Goal: Task Accomplishment & Management: Manage account settings

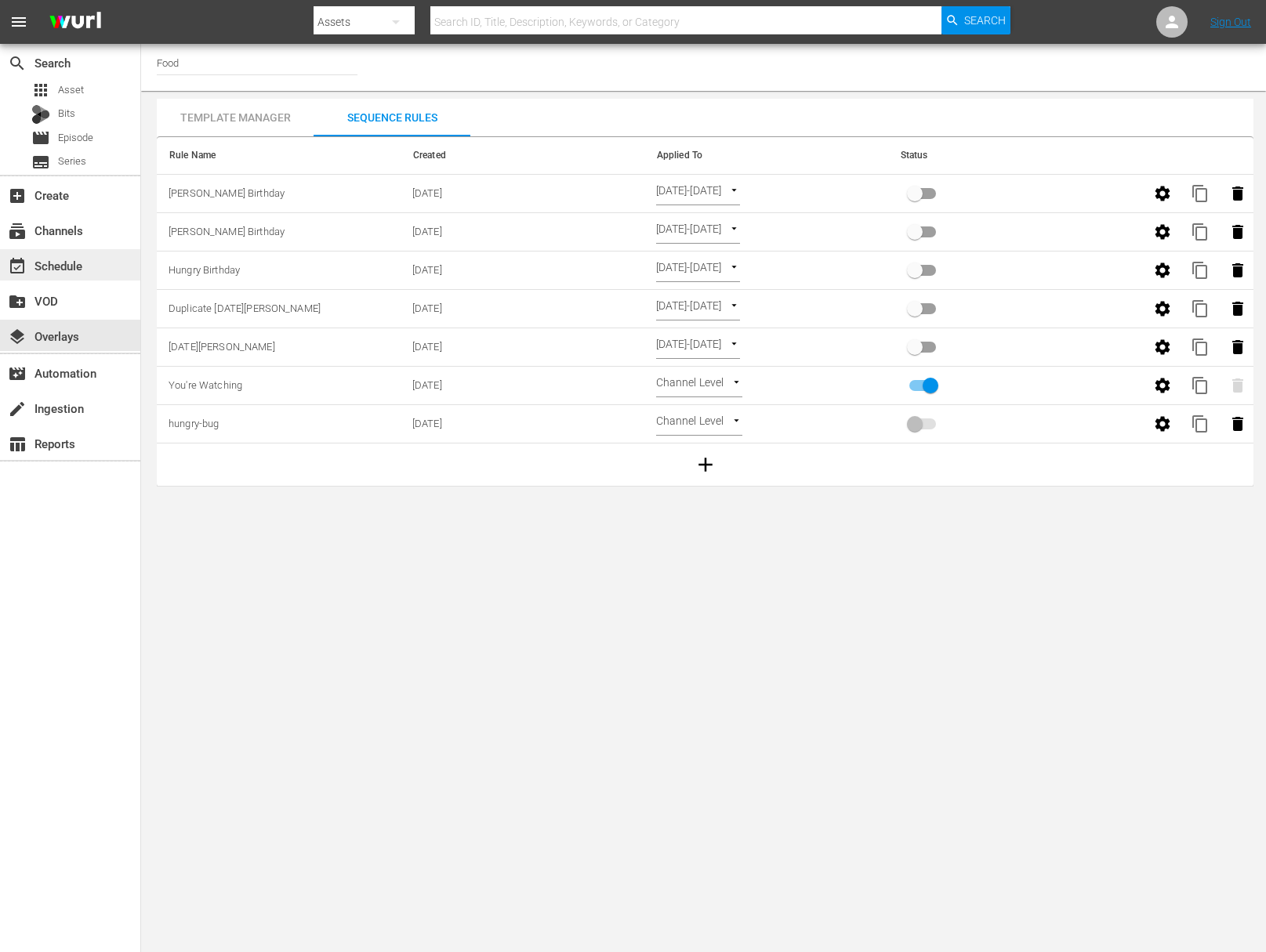
click at [71, 262] on div "event_available Schedule" at bounding box center [44, 263] width 88 height 14
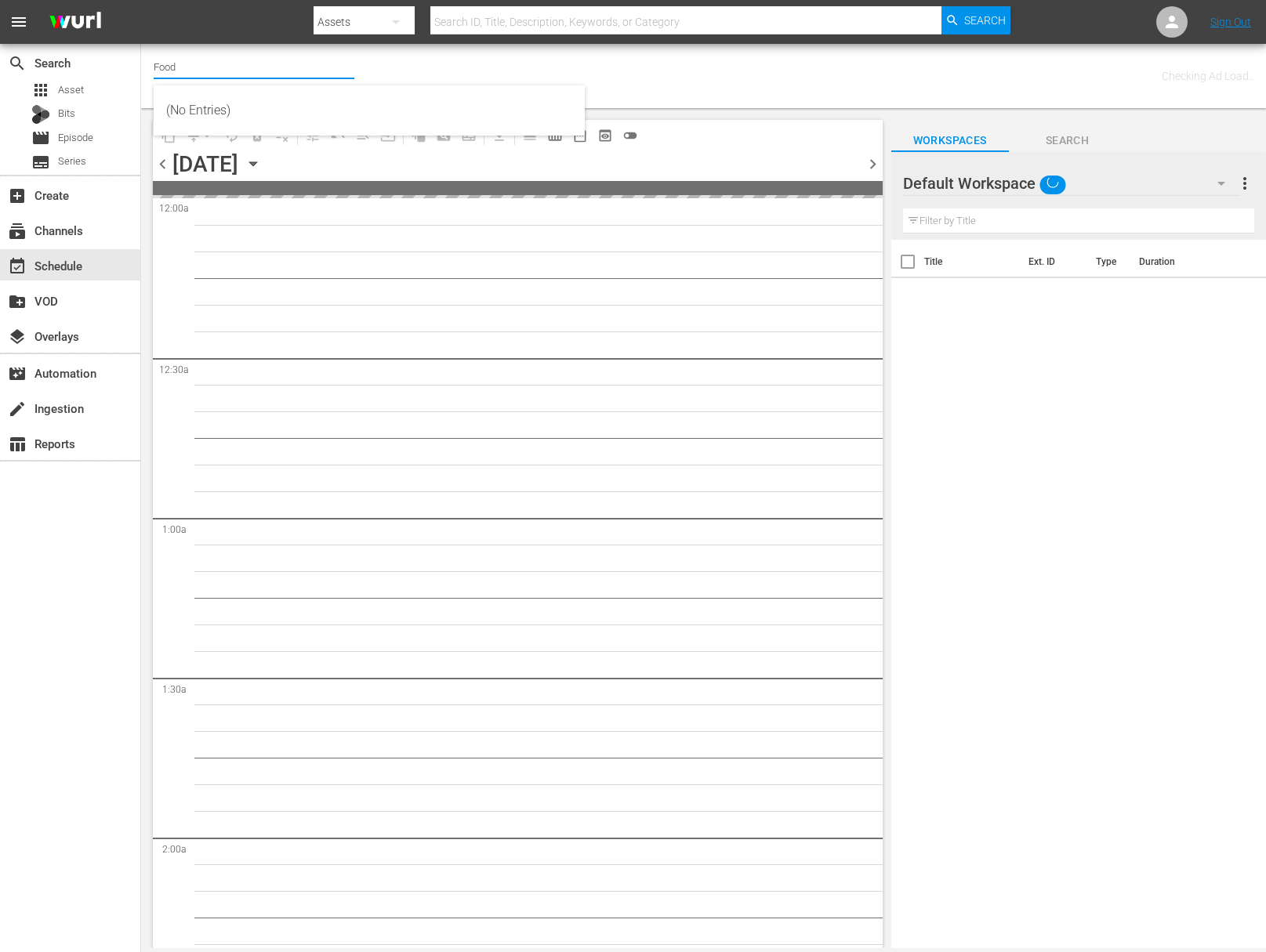
click at [194, 70] on input "Food" at bounding box center [253, 66] width 201 height 38
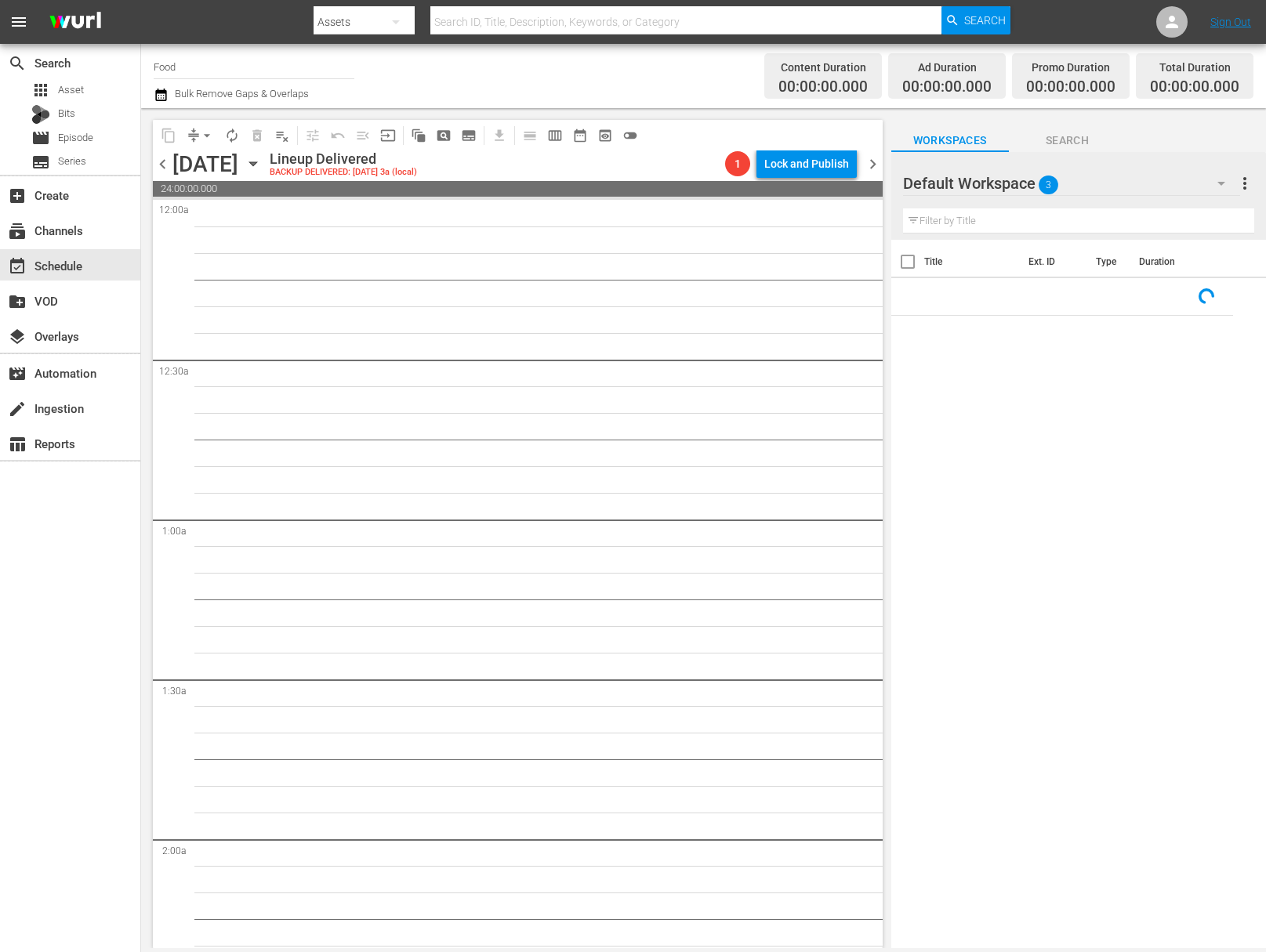
click at [256, 164] on icon "button" at bounding box center [252, 164] width 7 height 4
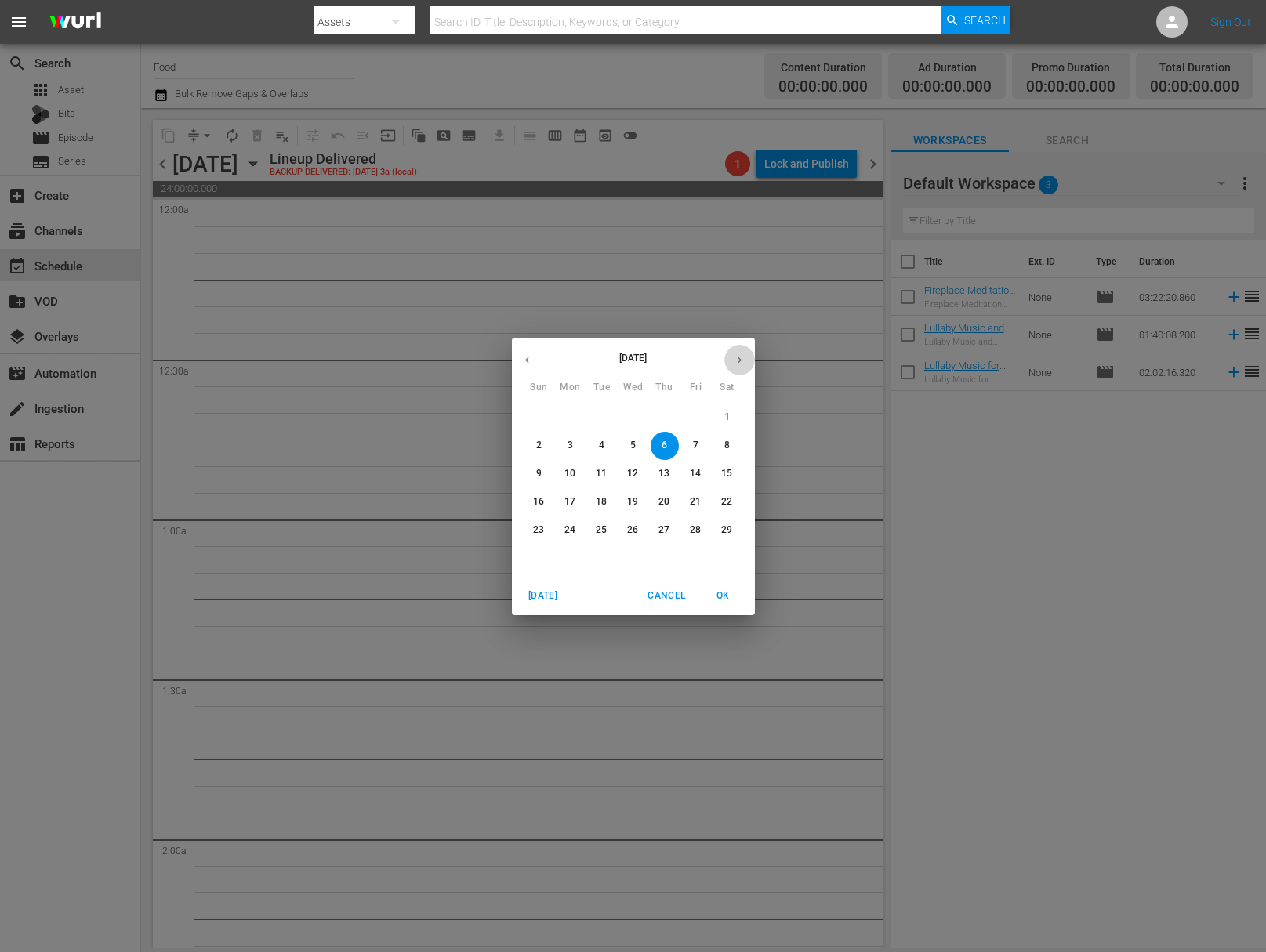
click at [739, 363] on icon "button" at bounding box center [739, 360] width 12 height 12
click at [739, 362] on icon "button" at bounding box center [739, 360] width 12 height 12
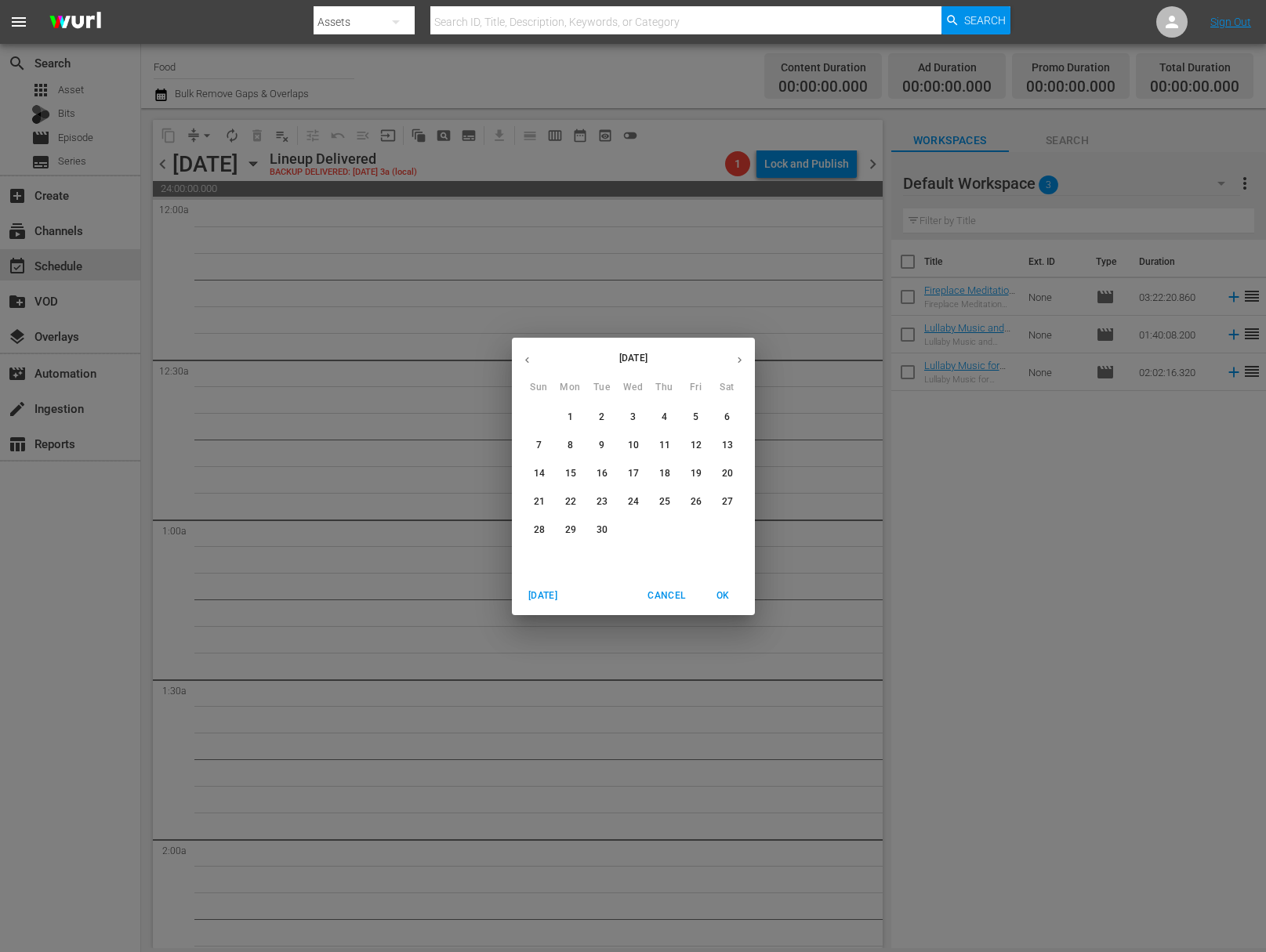
click at [739, 362] on icon "button" at bounding box center [739, 360] width 12 height 12
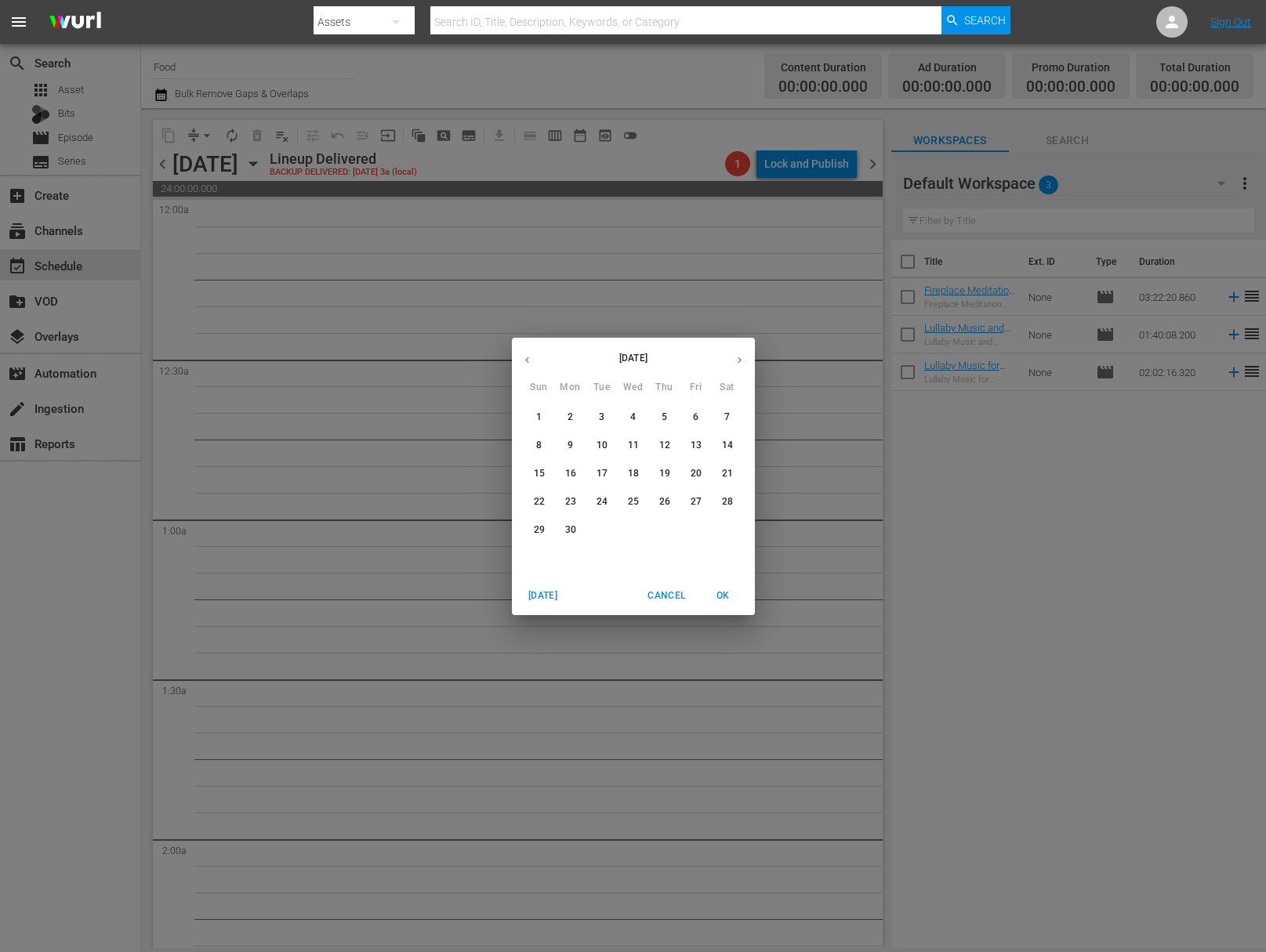
click at [739, 362] on icon "button" at bounding box center [739, 360] width 12 height 12
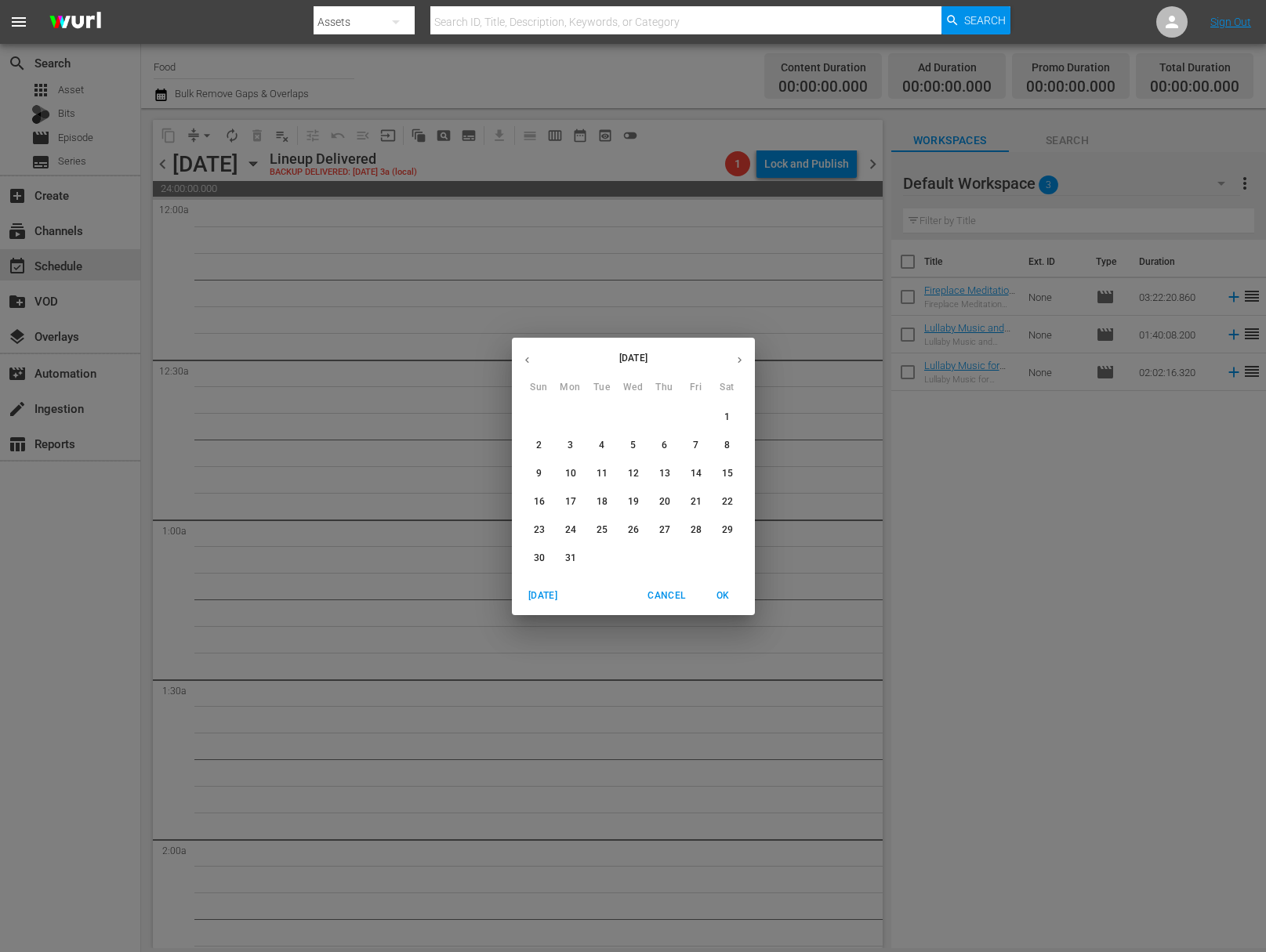
click at [739, 362] on icon "button" at bounding box center [739, 360] width 12 height 12
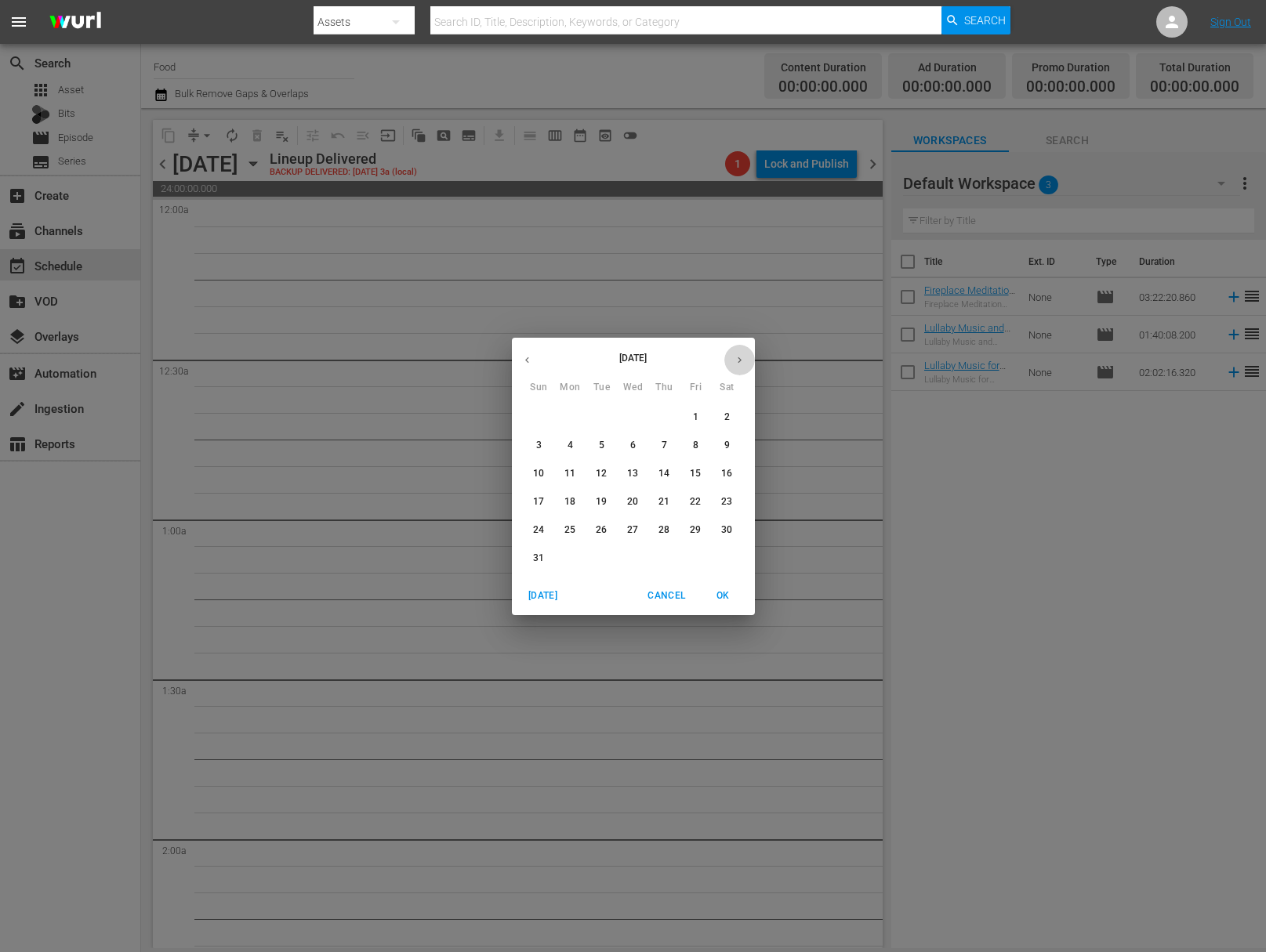
click at [739, 362] on icon "button" at bounding box center [739, 360] width 12 height 12
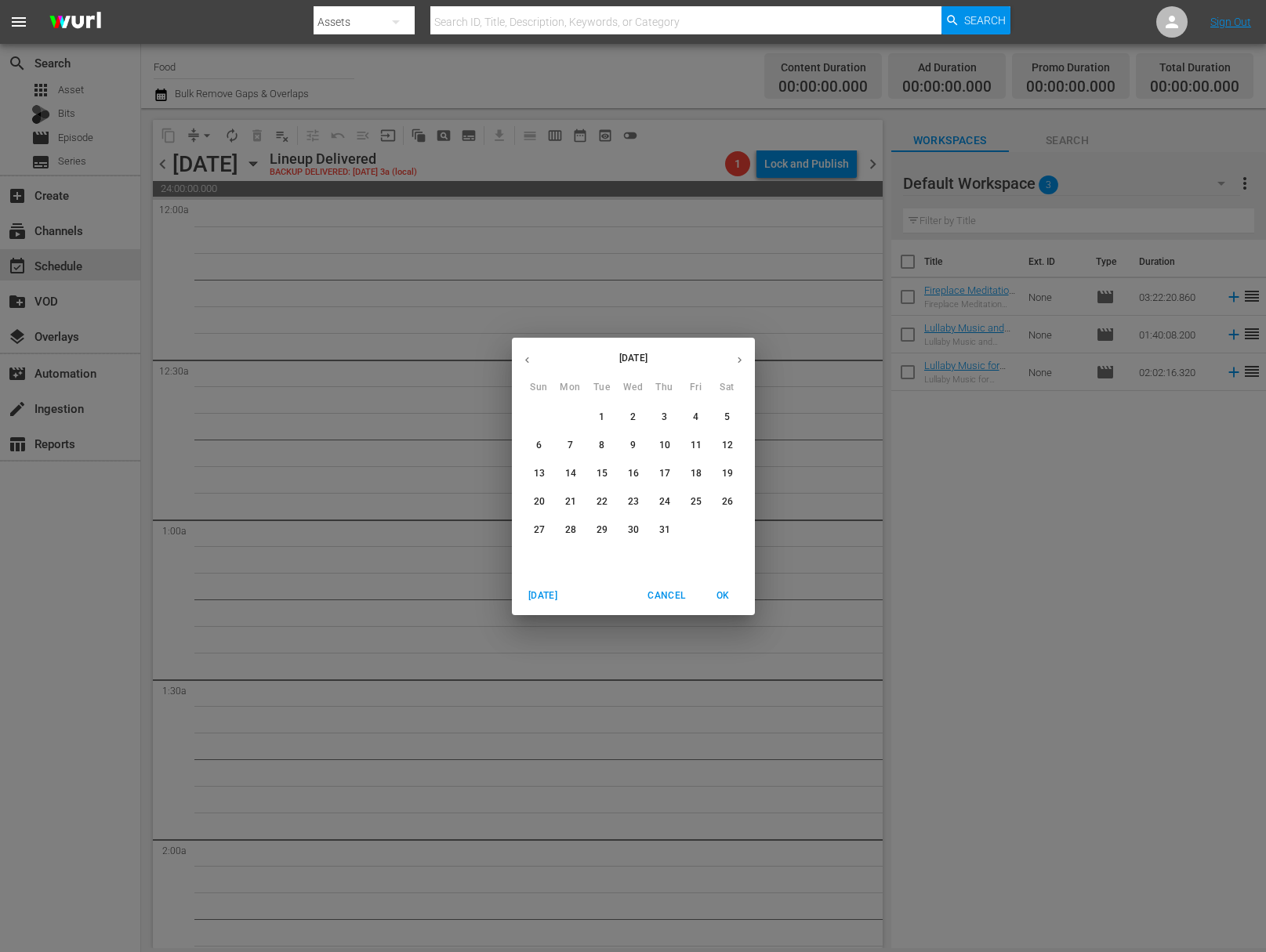
click at [739, 362] on icon "button" at bounding box center [739, 360] width 12 height 12
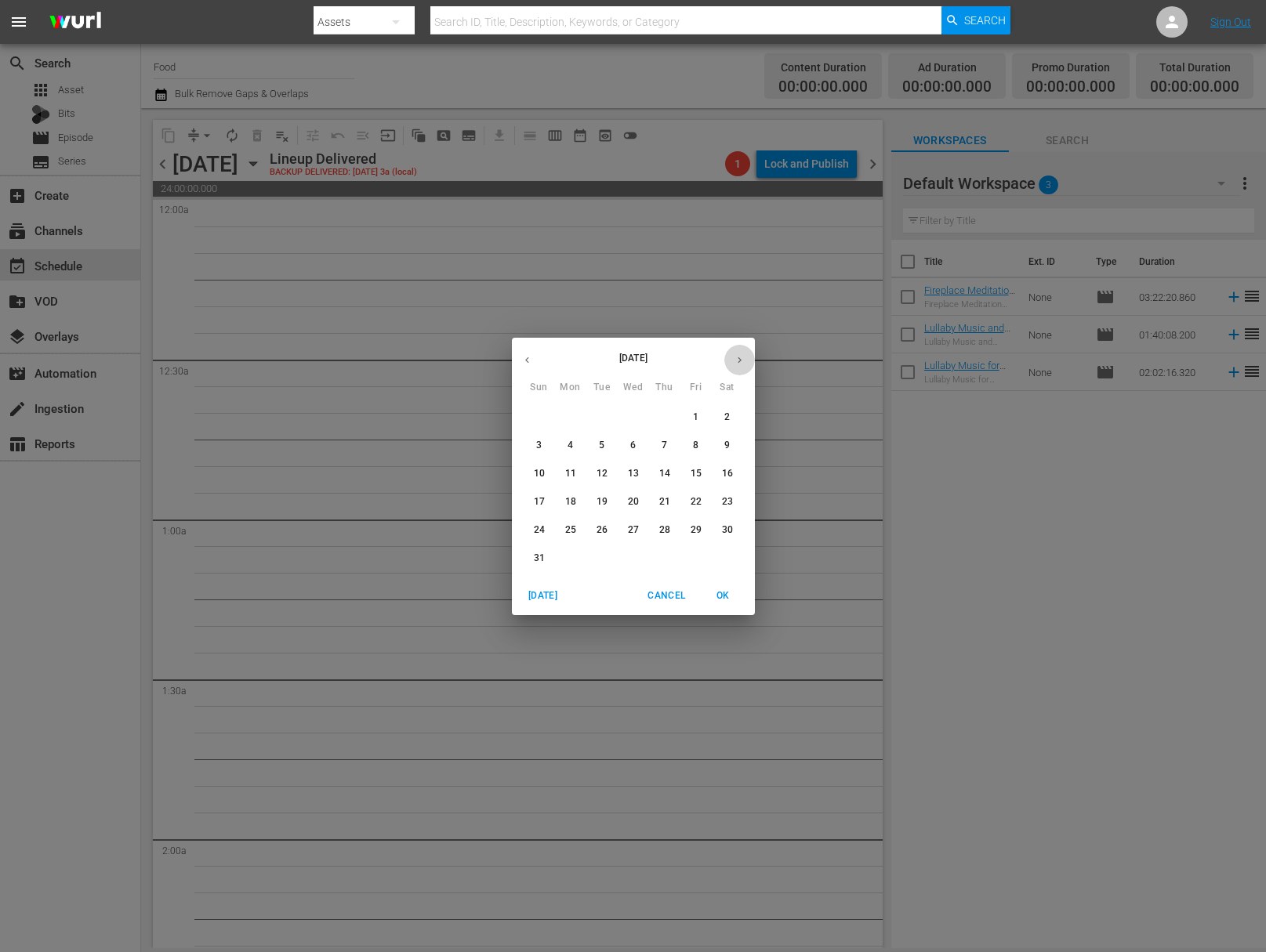
click at [739, 362] on icon "button" at bounding box center [739, 360] width 12 height 12
click at [742, 359] on icon "button" at bounding box center [739, 360] width 12 height 12
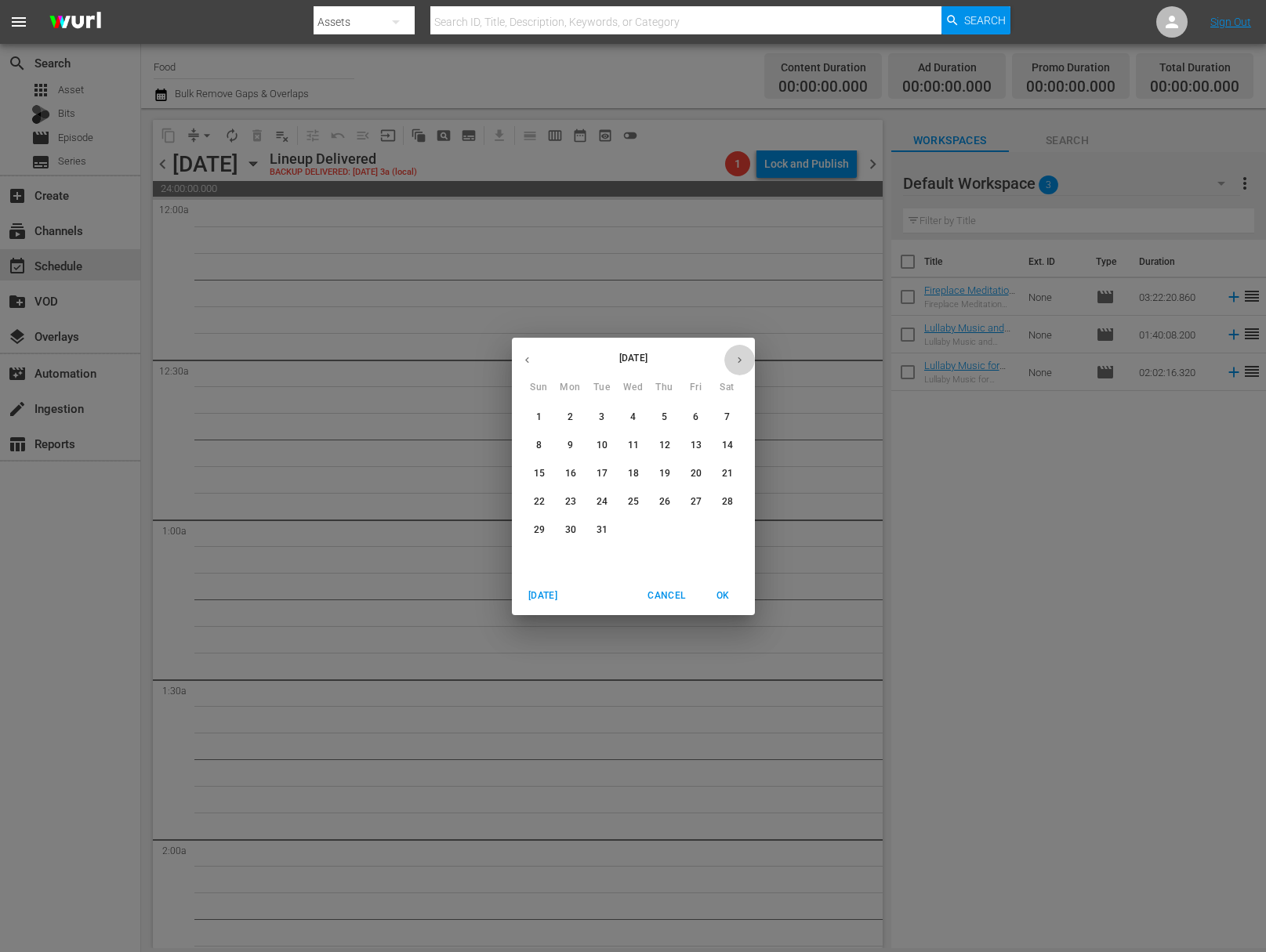
click at [742, 359] on icon "button" at bounding box center [739, 360] width 12 height 12
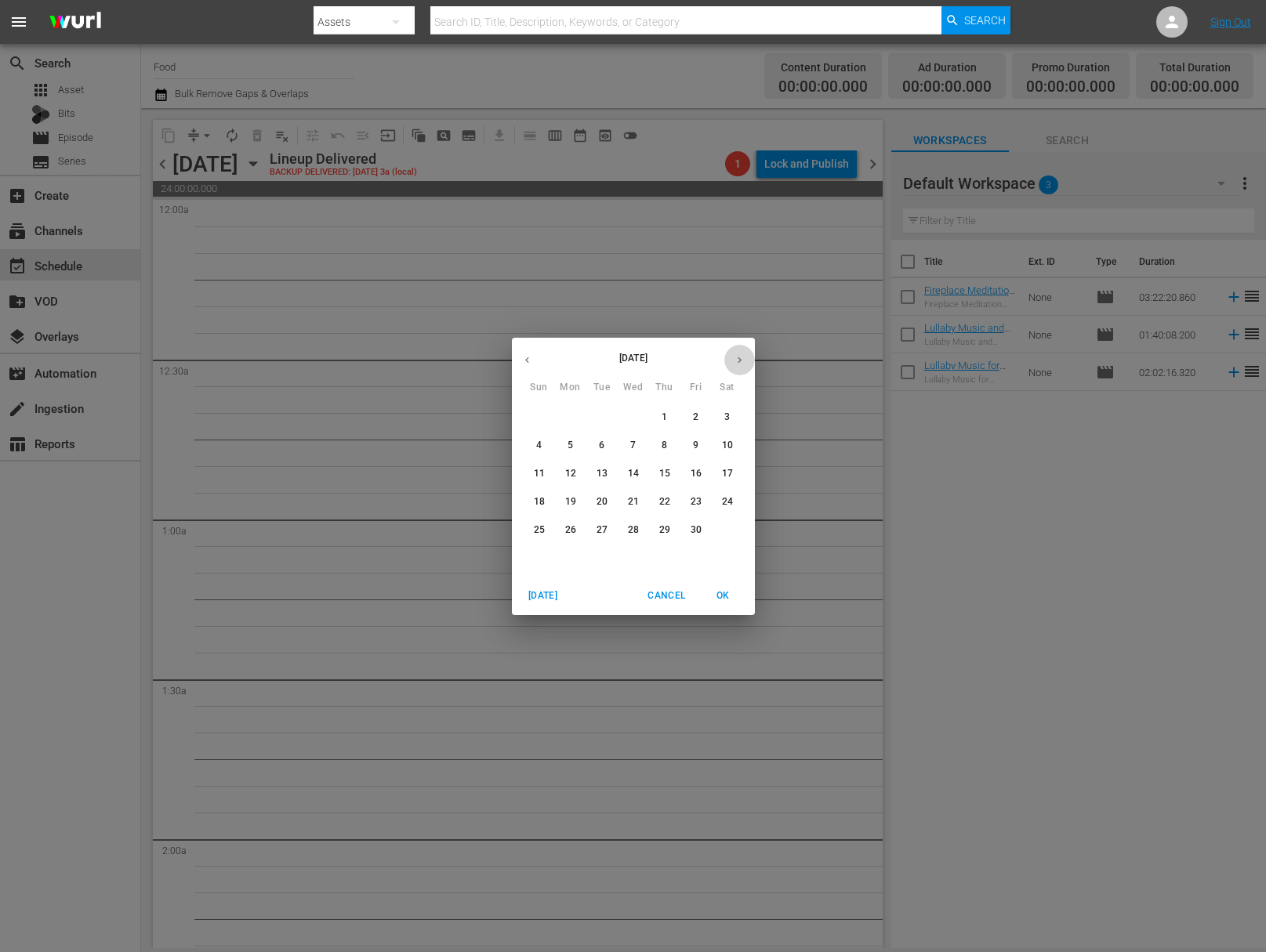
click at [742, 359] on icon "button" at bounding box center [739, 360] width 12 height 12
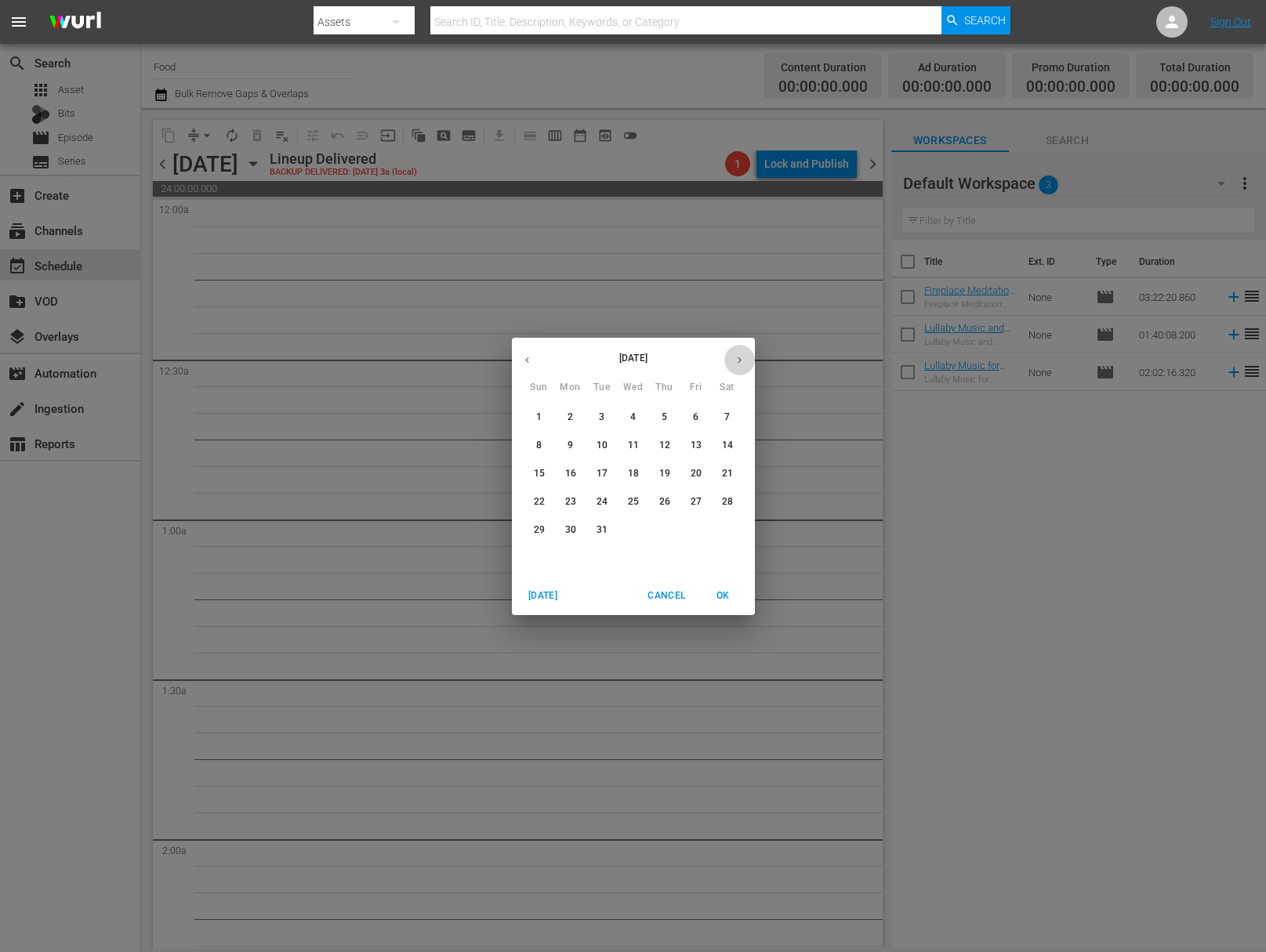
click at [742, 359] on icon "button" at bounding box center [739, 360] width 12 height 12
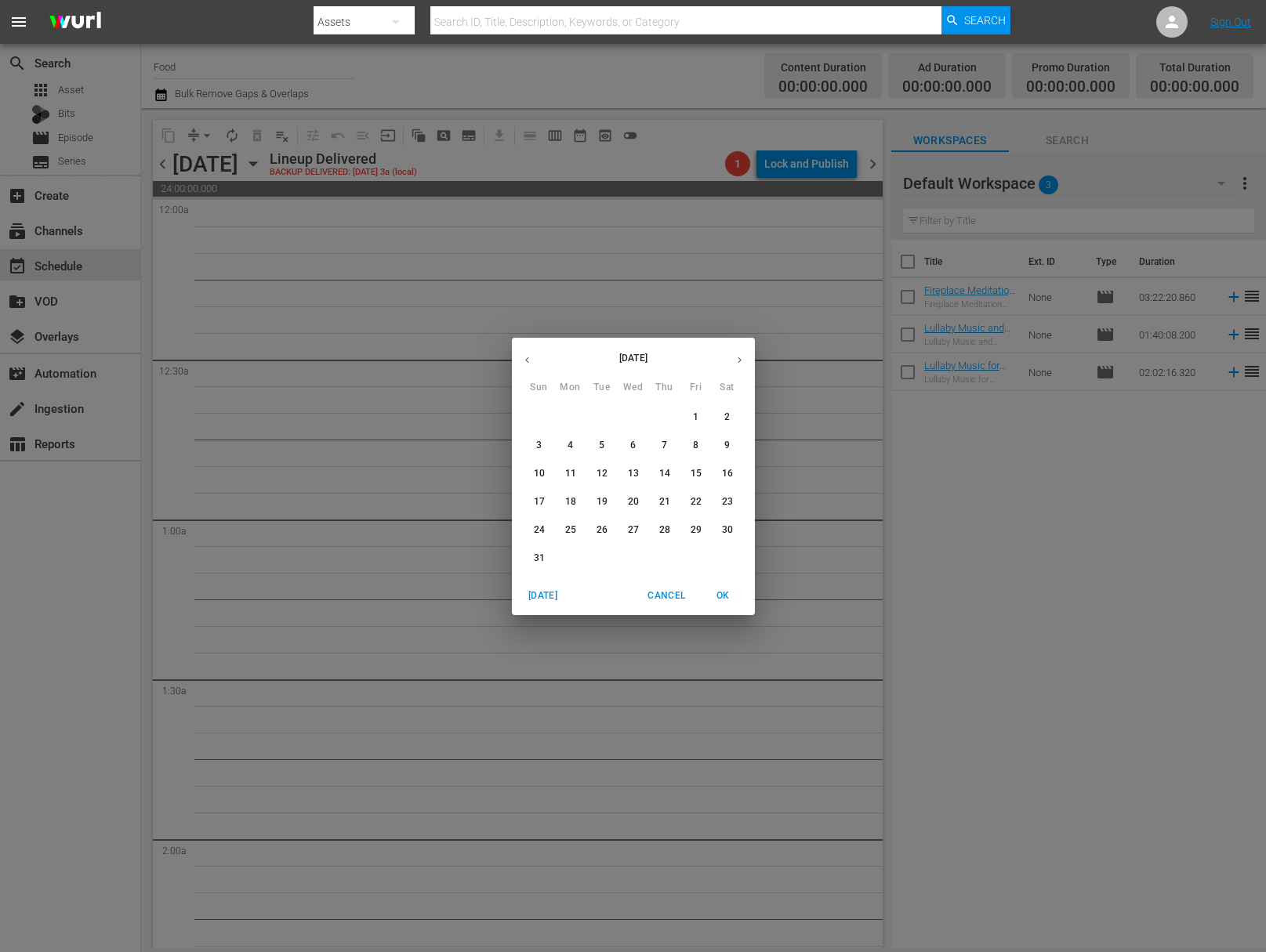
click at [742, 359] on icon "button" at bounding box center [739, 360] width 12 height 12
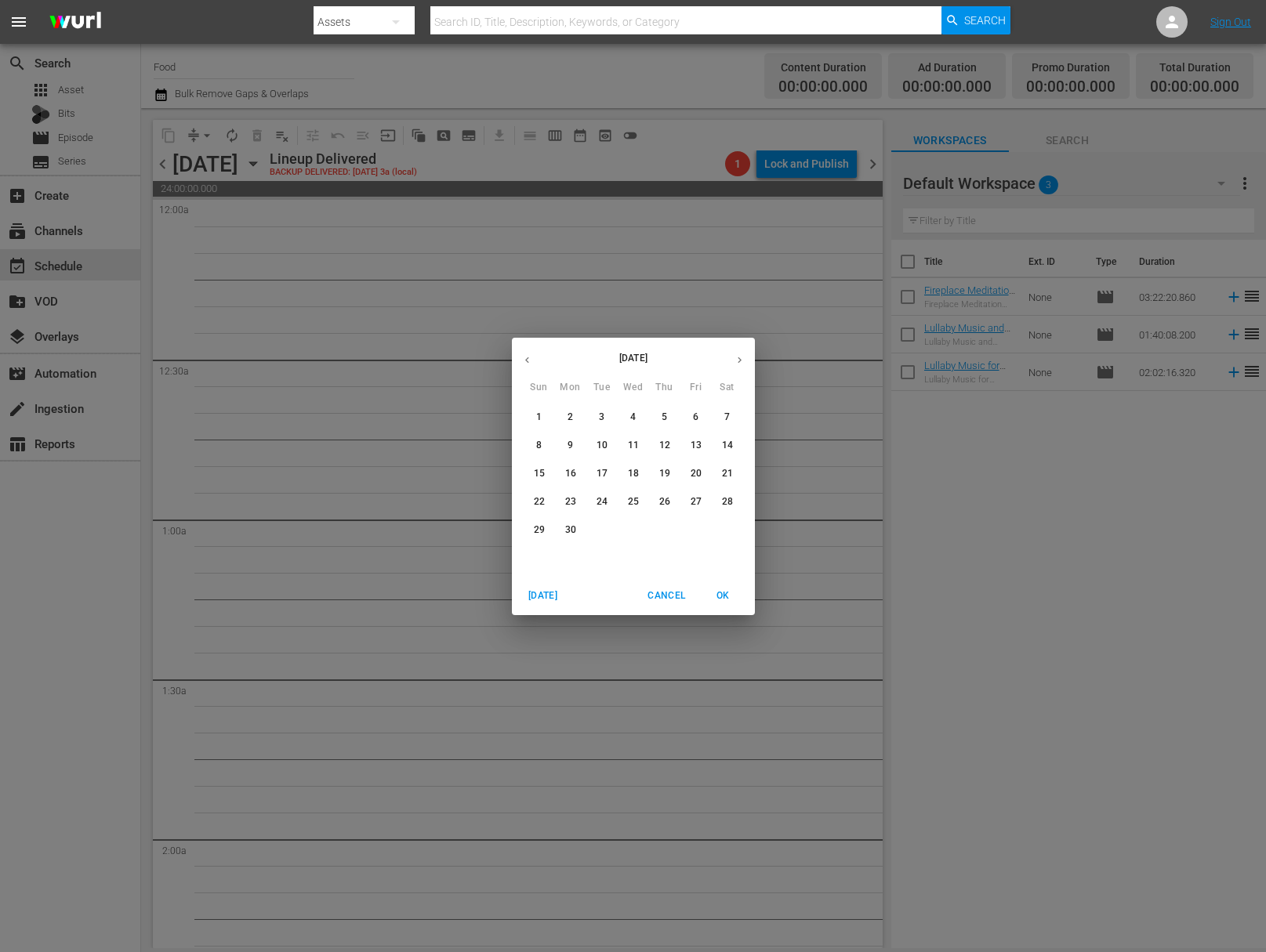
click at [742, 359] on icon "button" at bounding box center [739, 360] width 12 height 12
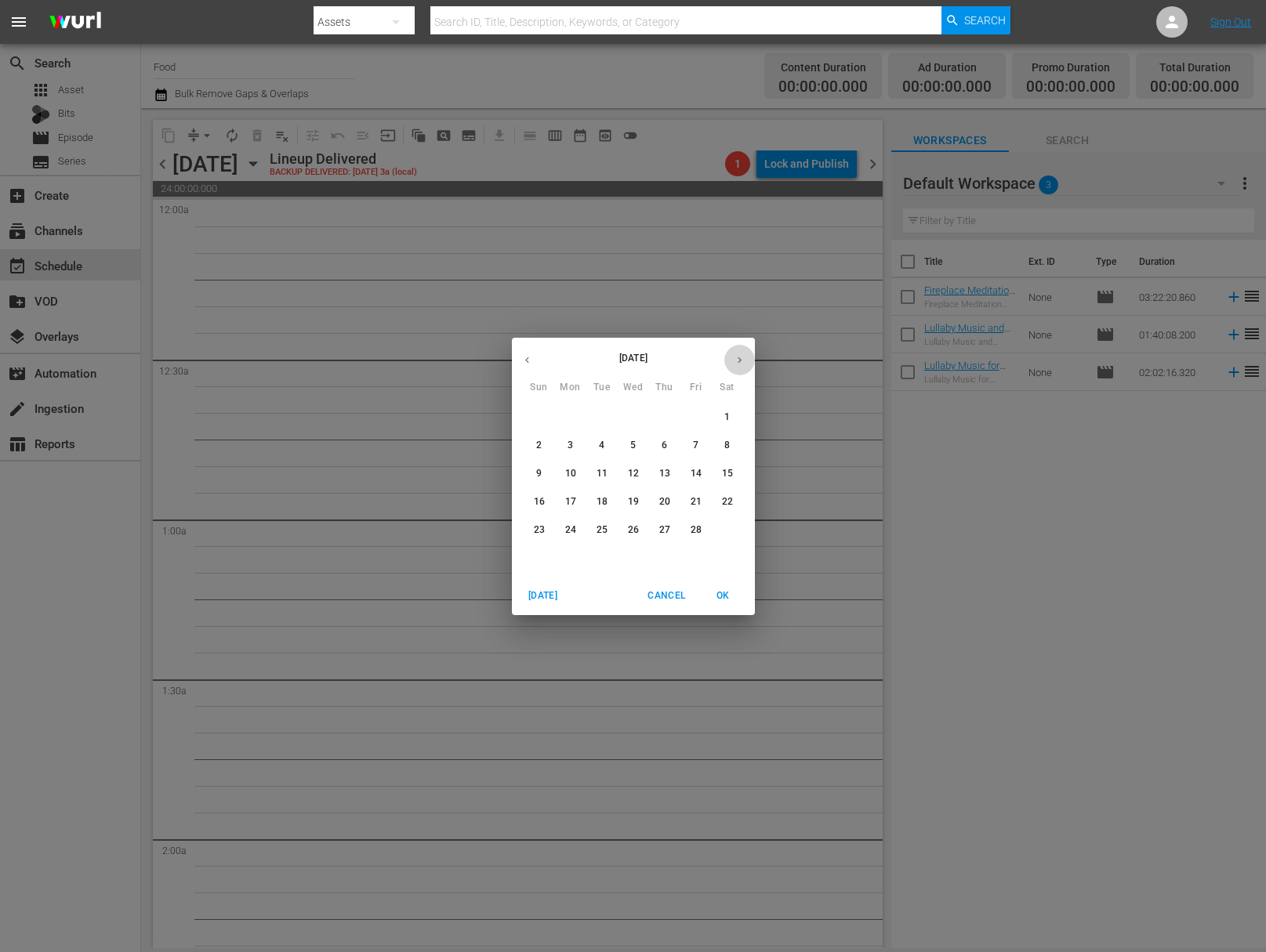
click at [742, 359] on icon "button" at bounding box center [739, 360] width 12 height 12
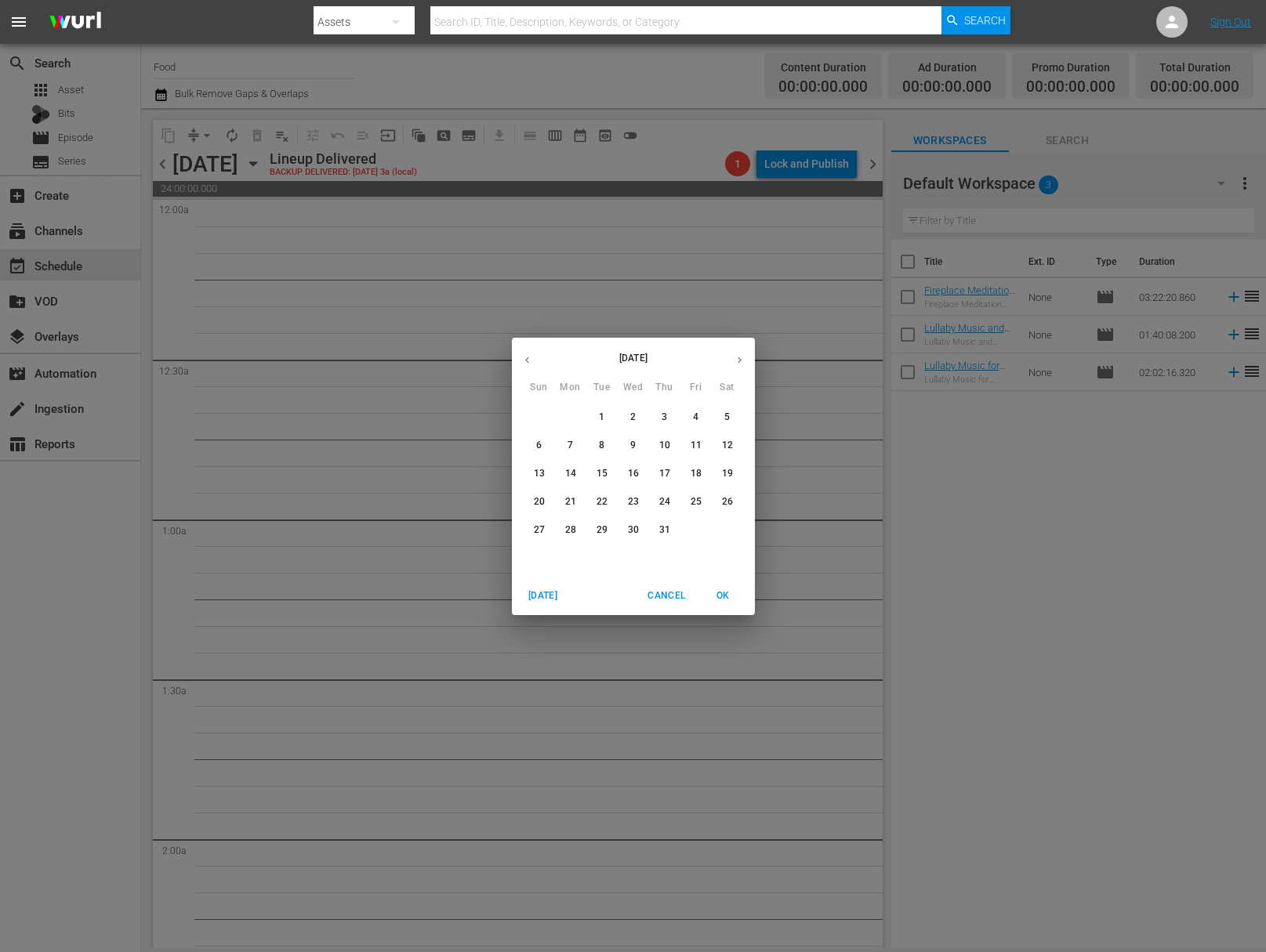
click at [742, 359] on icon "button" at bounding box center [739, 360] width 12 height 12
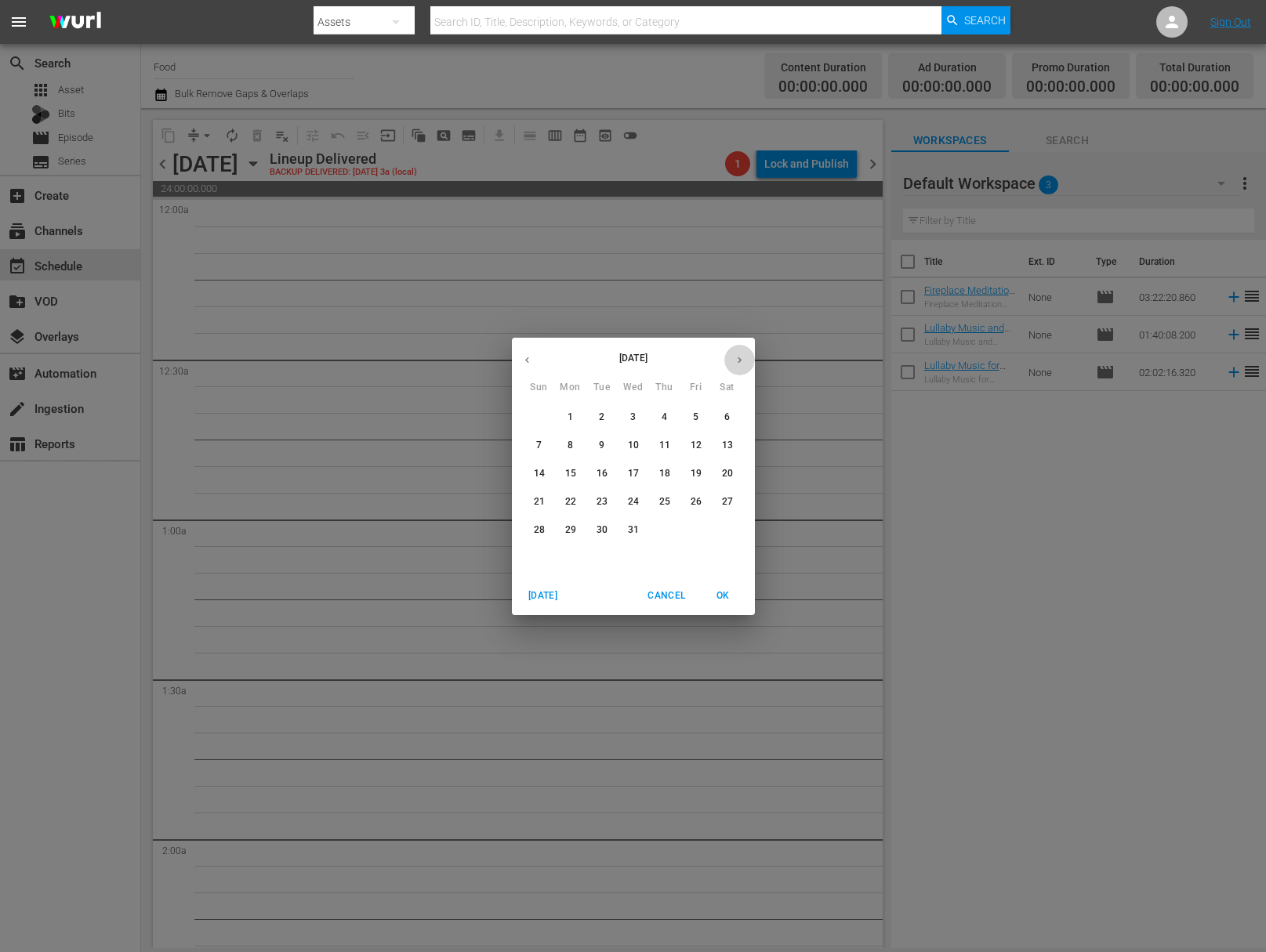
click at [742, 359] on icon "button" at bounding box center [739, 360] width 12 height 12
click at [529, 357] on icon "button" at bounding box center [528, 360] width 12 height 12
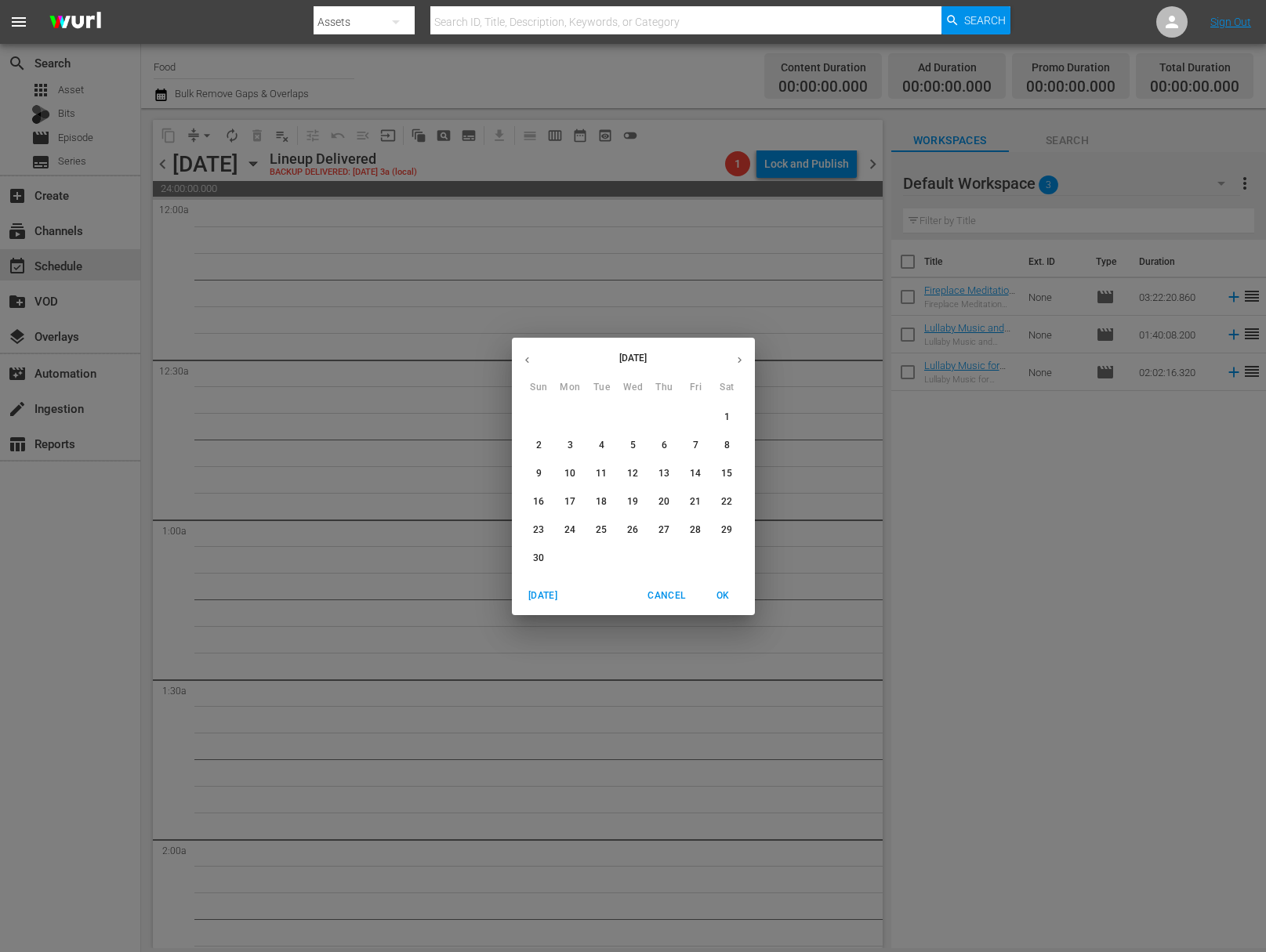
click at [529, 357] on icon "button" at bounding box center [528, 360] width 12 height 12
click at [733, 357] on icon "button" at bounding box center [739, 360] width 12 height 12
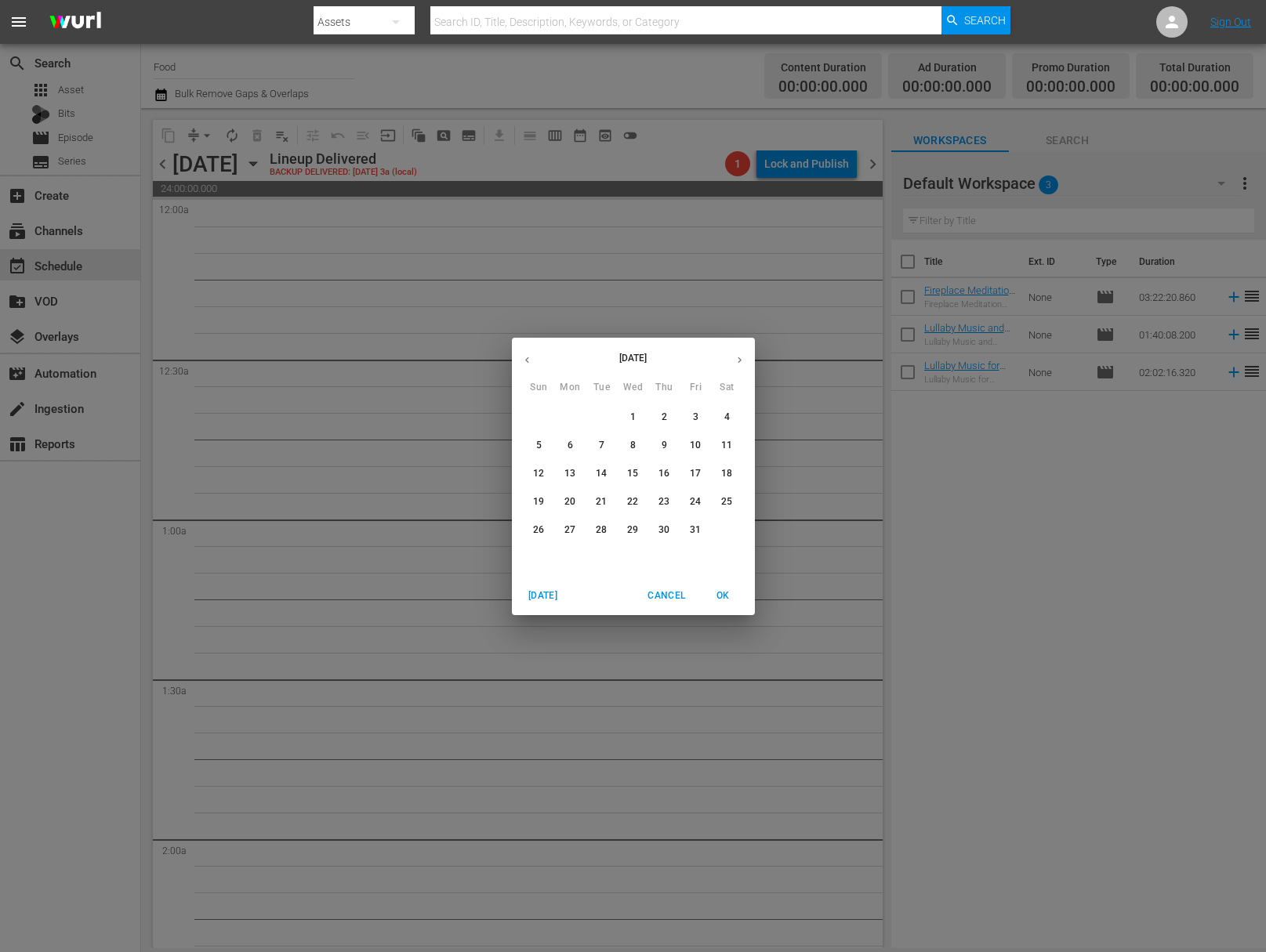
click at [666, 420] on p "2" at bounding box center [664, 417] width 6 height 13
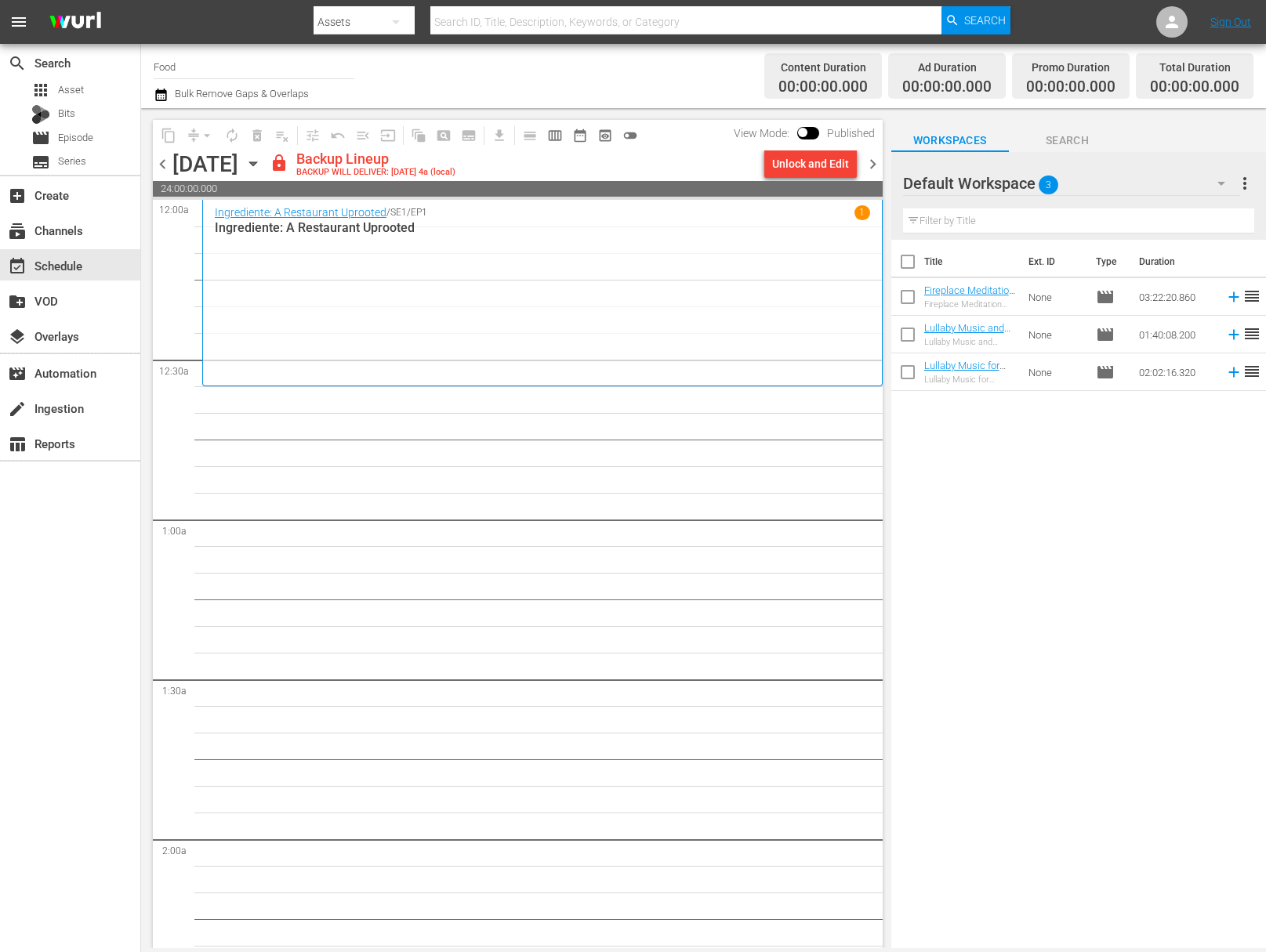
click at [810, 167] on div "Unlock and Edit" at bounding box center [811, 163] width 77 height 29
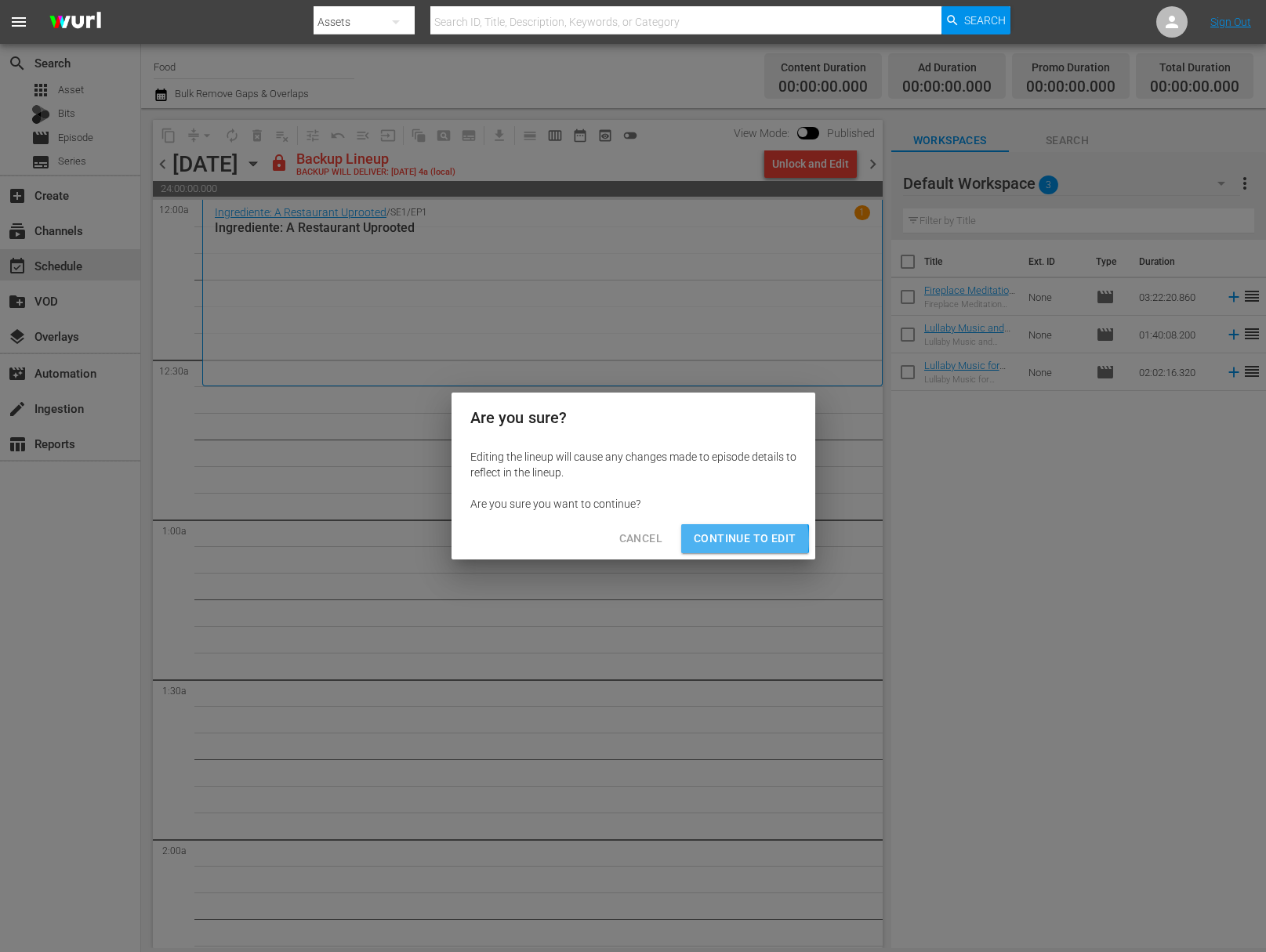
click at [730, 540] on span "Continue to Edit" at bounding box center [744, 538] width 102 height 20
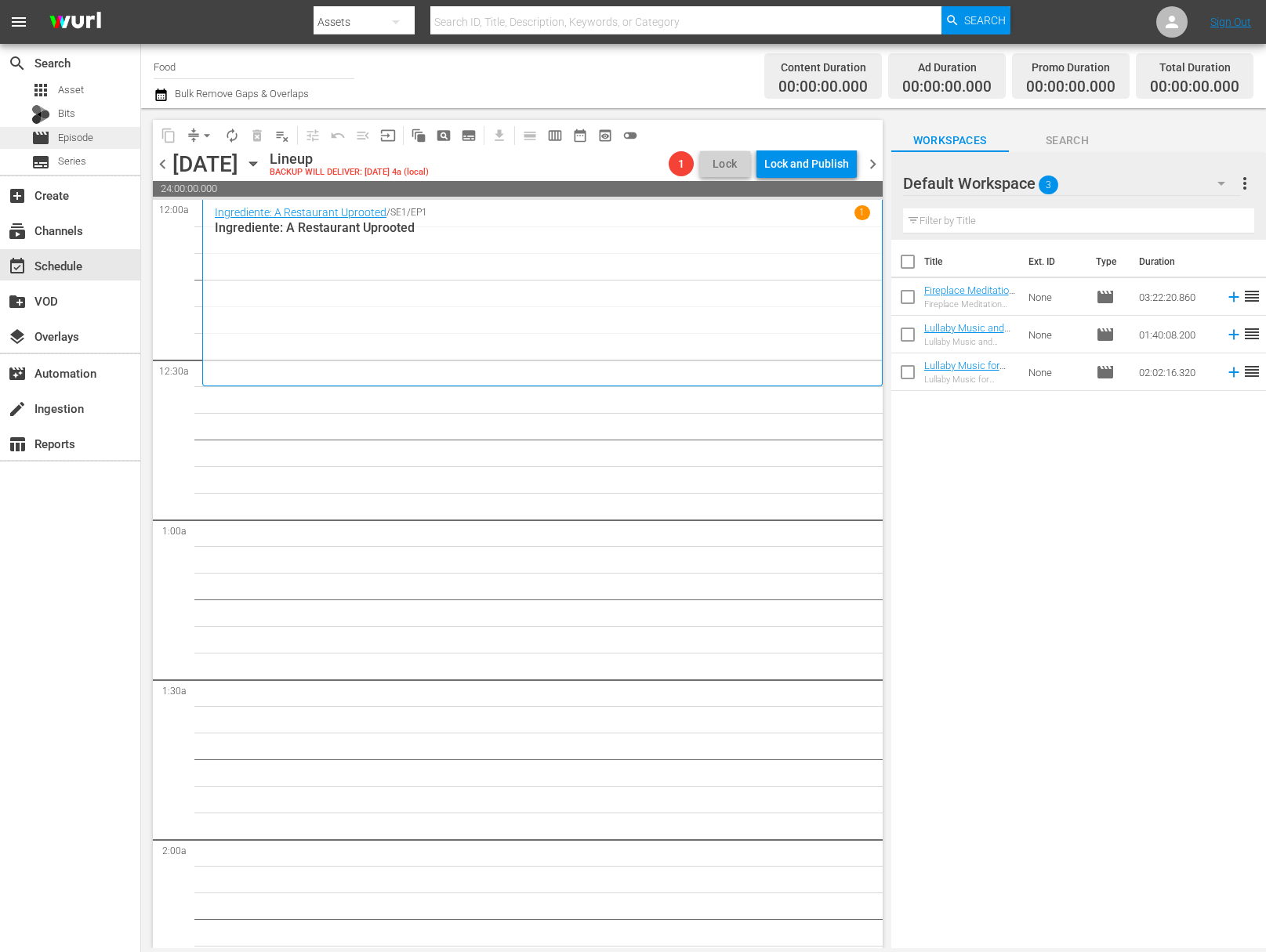
click at [81, 145] on div "movie Episode" at bounding box center [62, 138] width 62 height 22
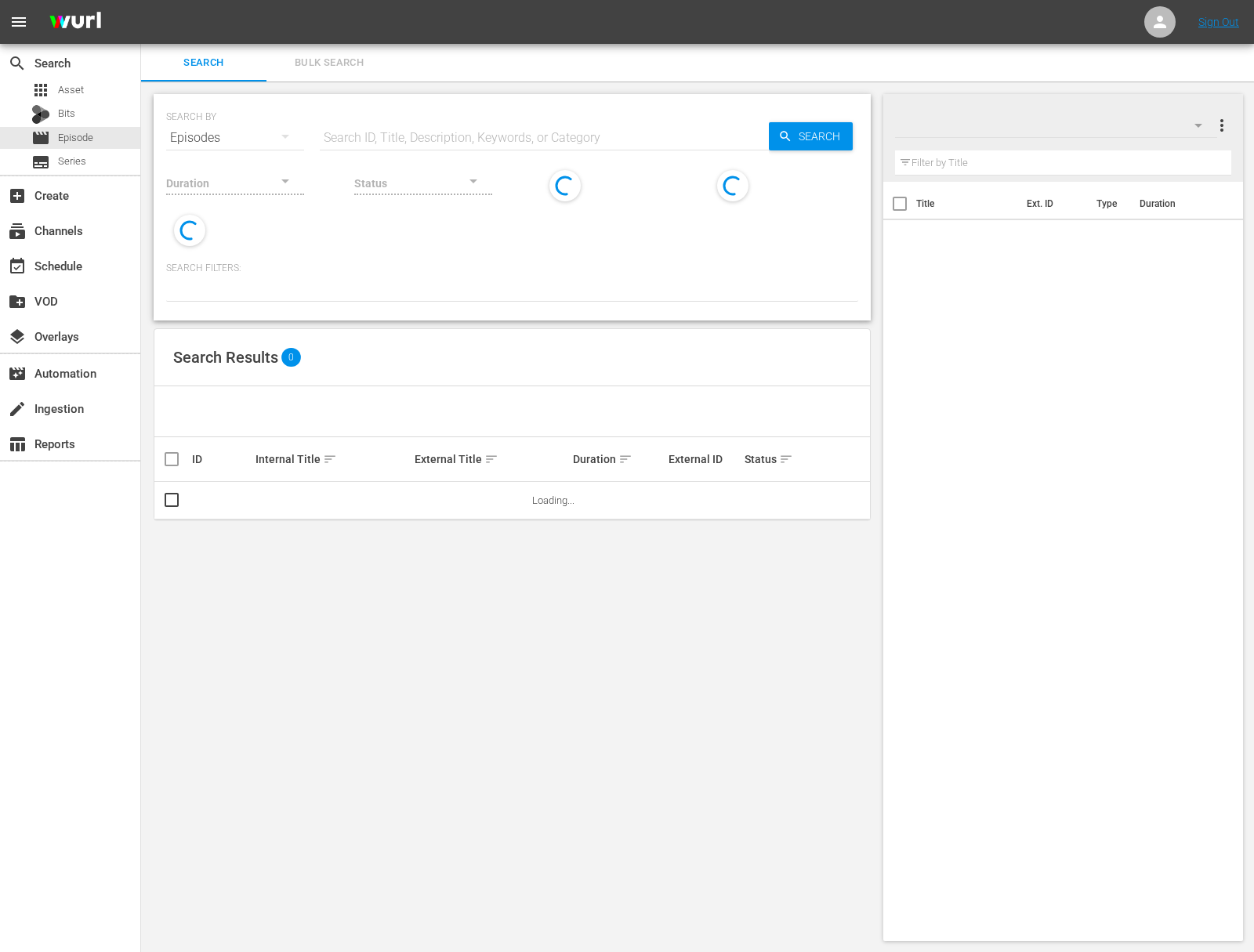
click at [449, 127] on input "text" at bounding box center [544, 138] width 449 height 38
paste input "Exploring Europe's Great Food Markets: Thessaloniki"
click at [787, 139] on icon "button" at bounding box center [785, 136] width 10 height 10
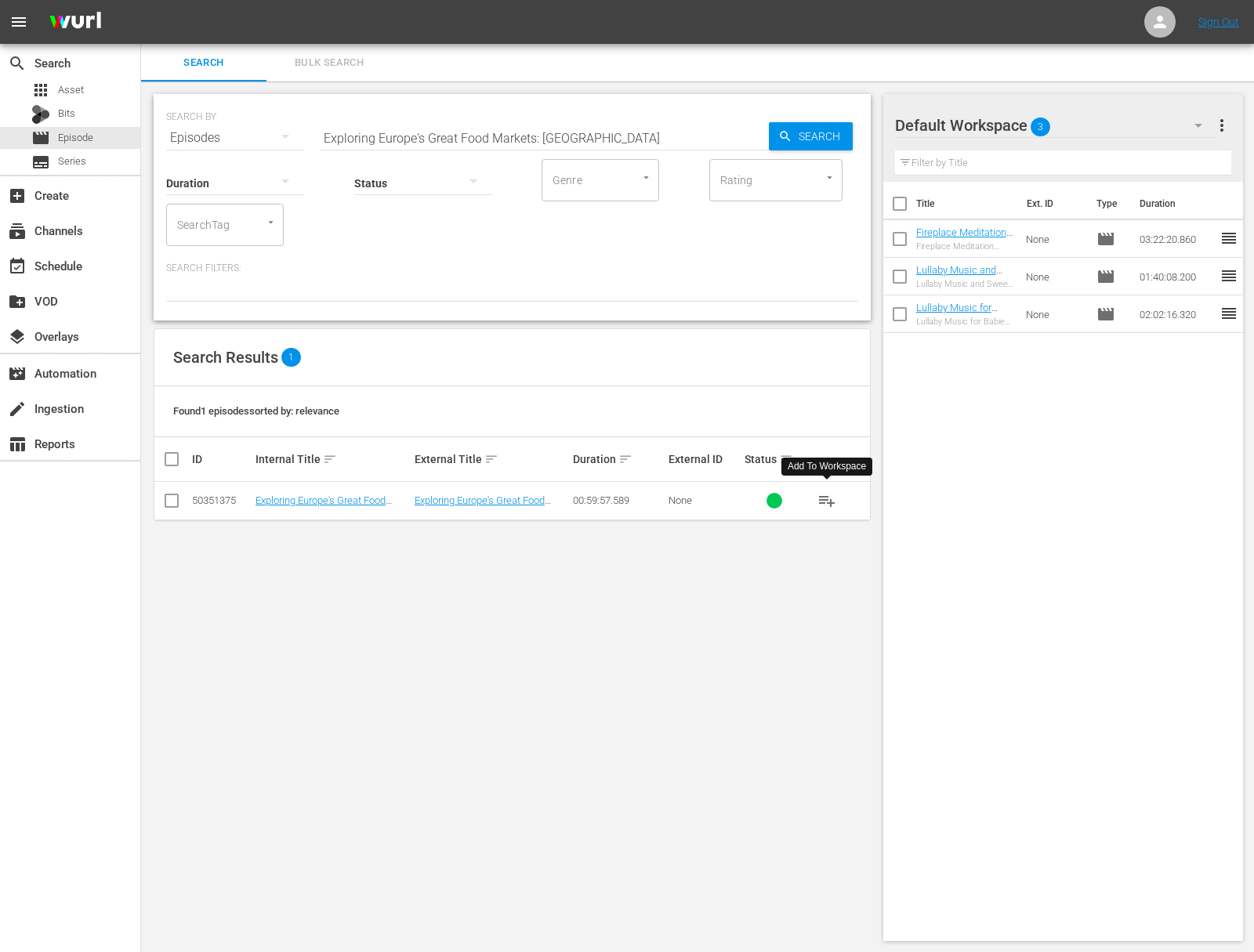
click at [826, 502] on span "playlist_add" at bounding box center [826, 500] width 19 height 19
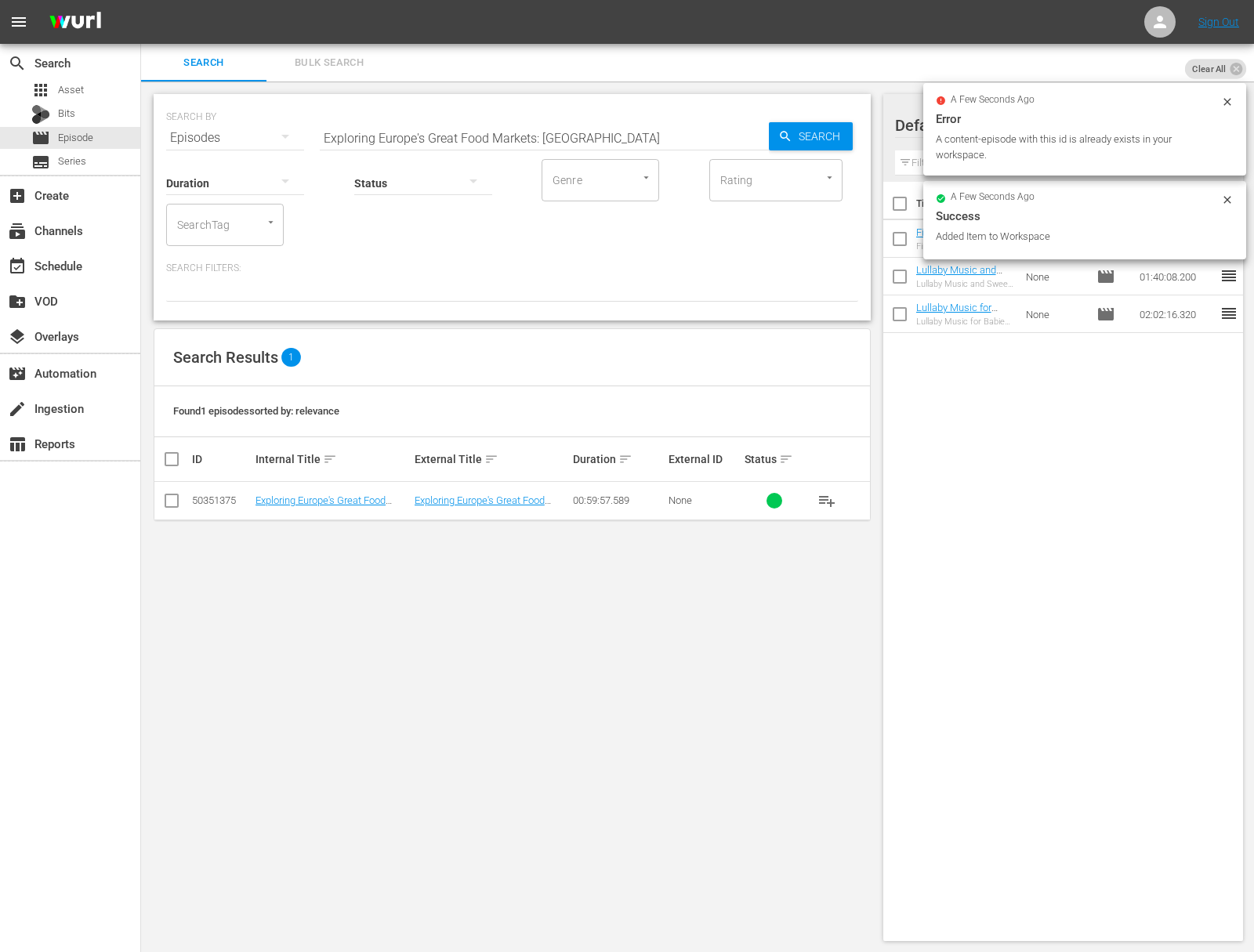
click at [582, 144] on input "Exploring Europe's Great Food Markets: Thessaloniki" at bounding box center [544, 138] width 449 height 38
paste input "Barcelona"
click at [839, 144] on span "Search" at bounding box center [821, 137] width 60 height 29
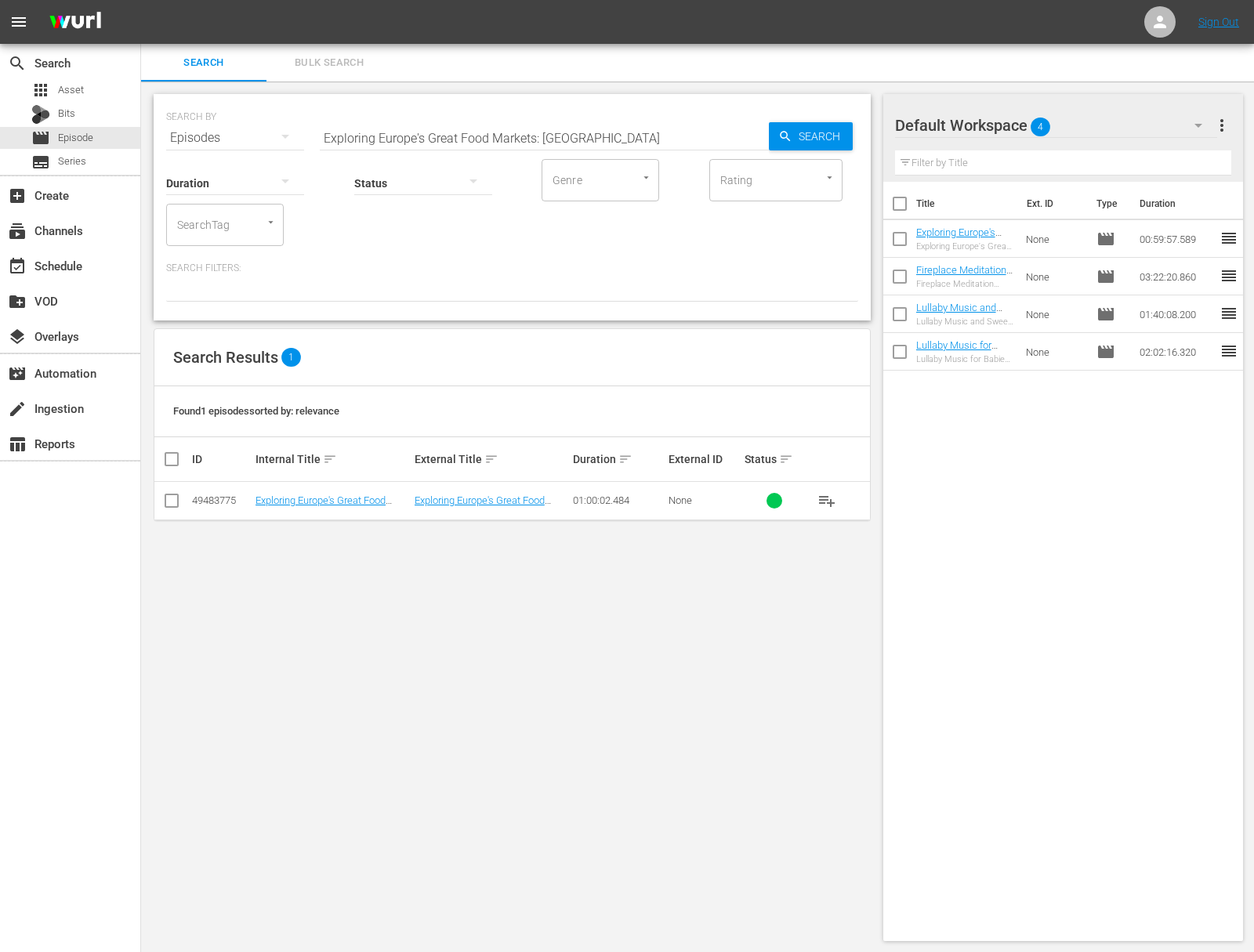
click at [819, 495] on span "playlist_add" at bounding box center [826, 500] width 19 height 19
click at [826, 499] on span "playlist_add" at bounding box center [826, 500] width 19 height 19
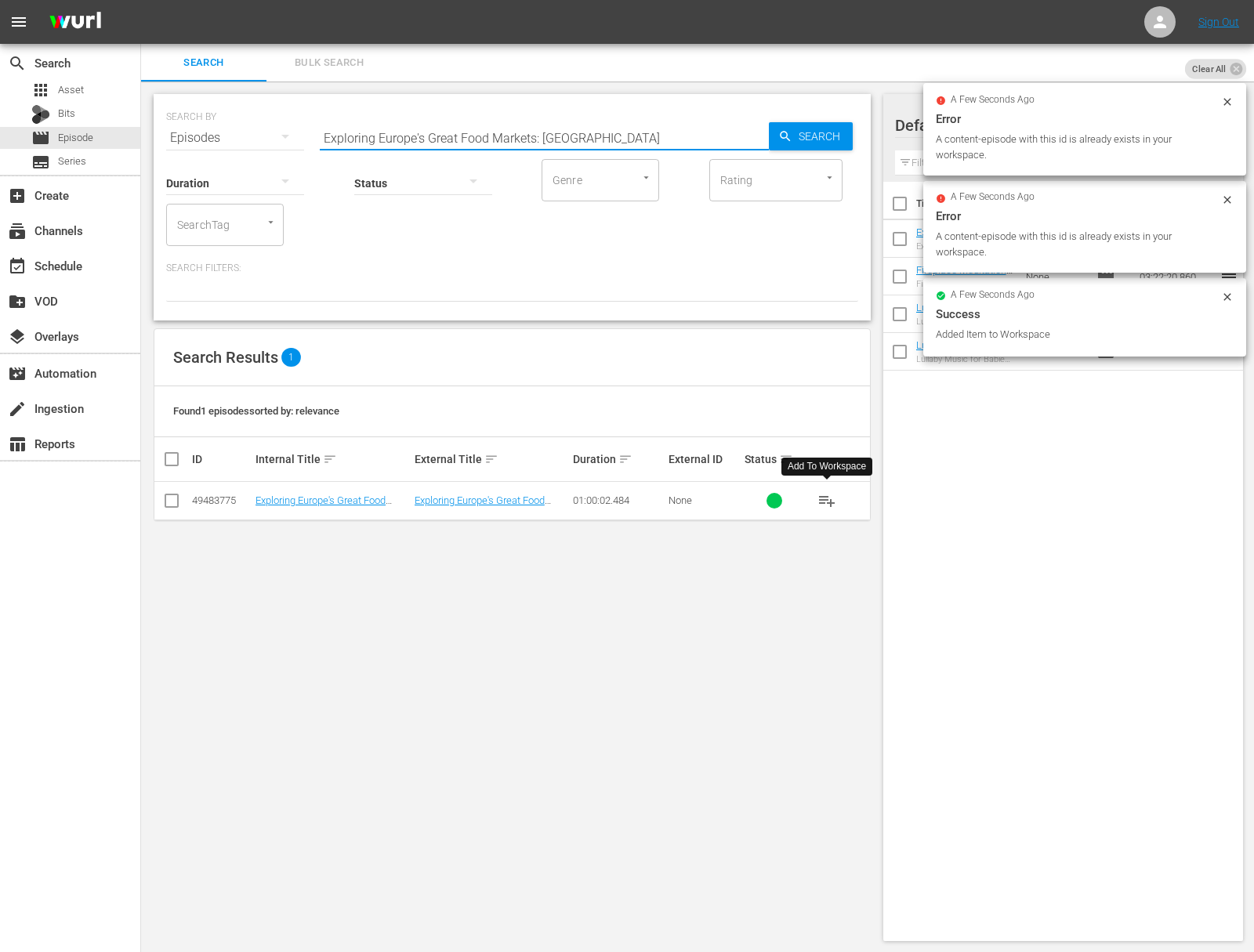
click at [578, 129] on input "Exploring Europe's Great Food Markets: Barcelona" at bounding box center [544, 138] width 449 height 38
paste input "Valenci"
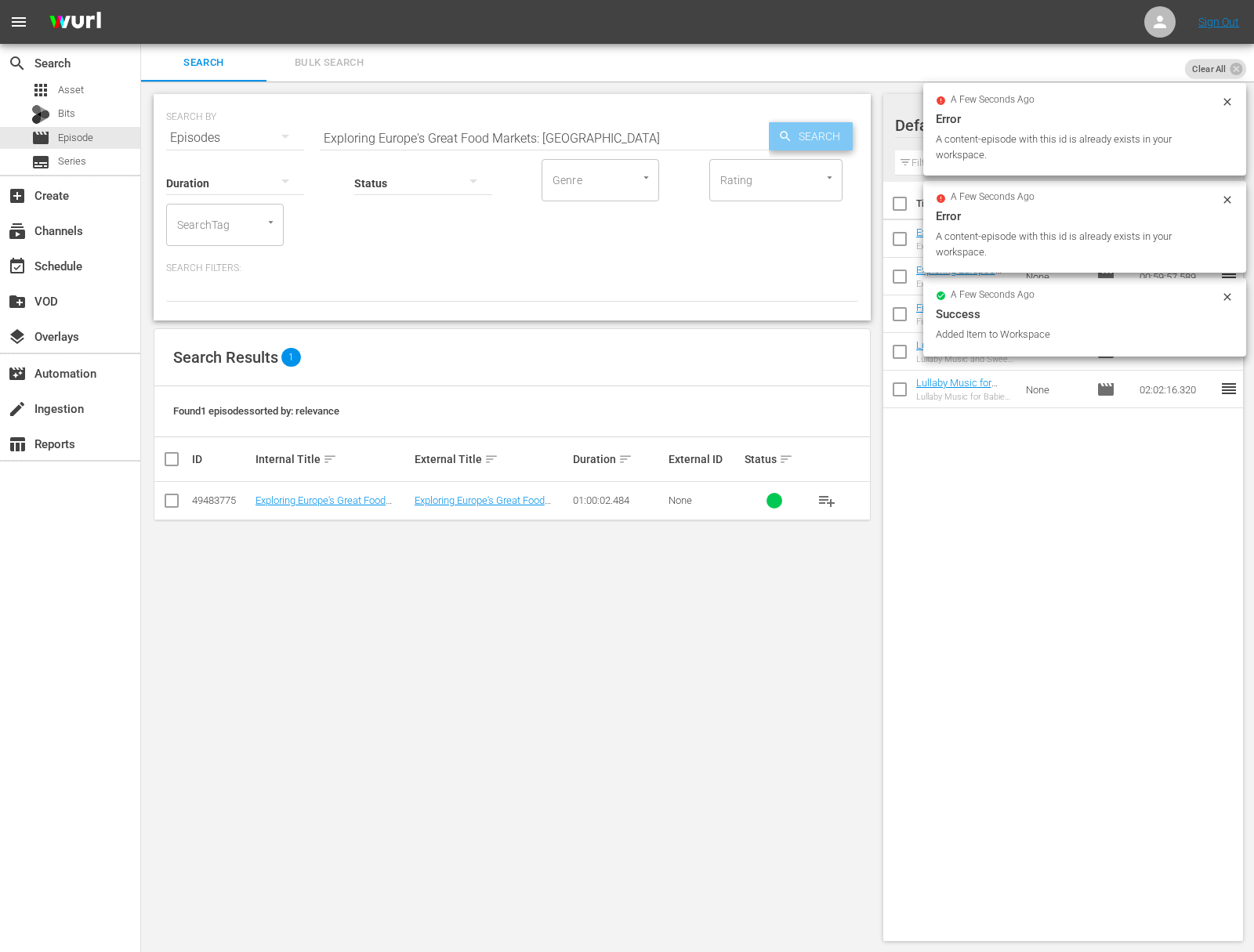
click at [812, 130] on span "Search" at bounding box center [821, 137] width 60 height 29
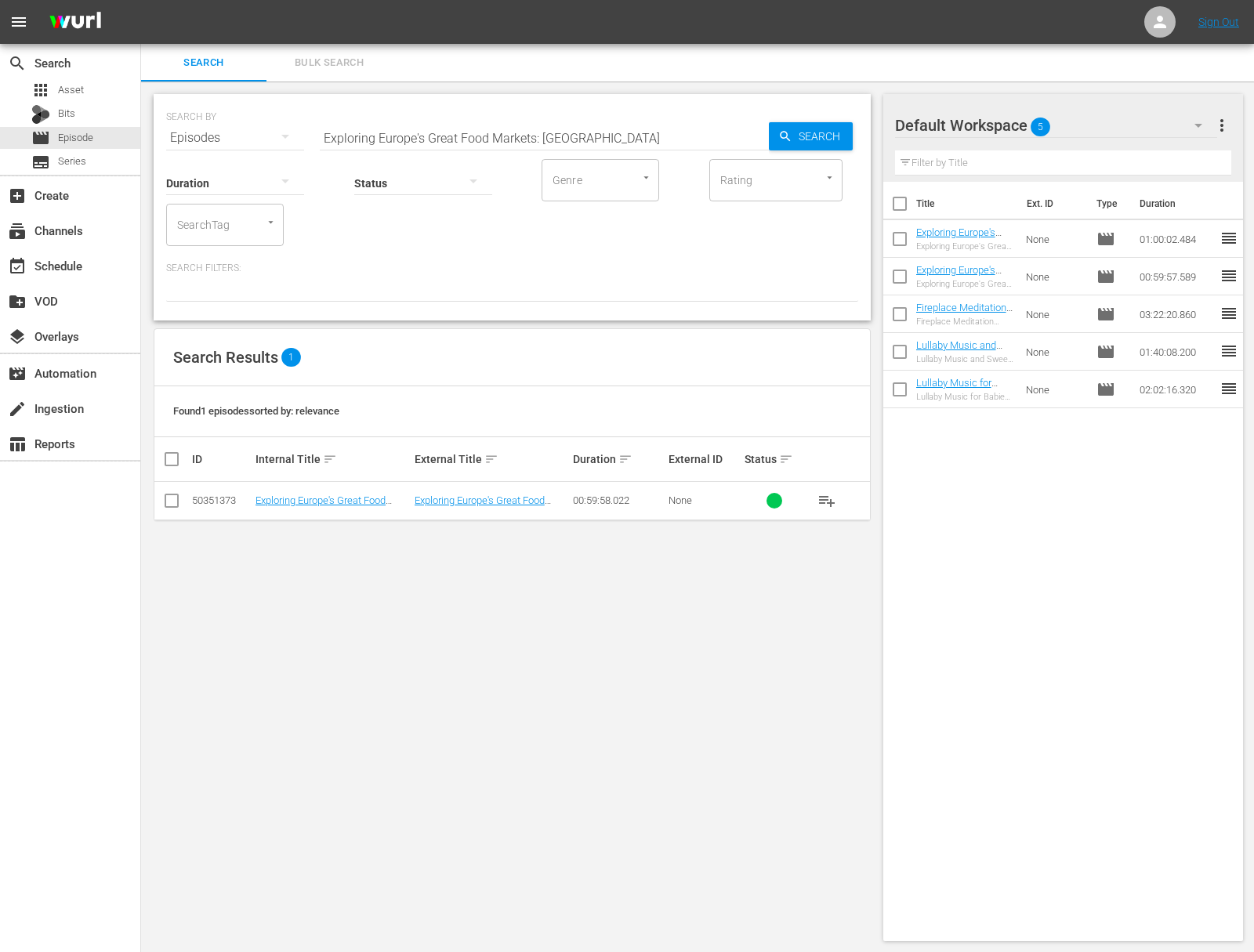
click at [830, 497] on span "playlist_add" at bounding box center [826, 500] width 19 height 19
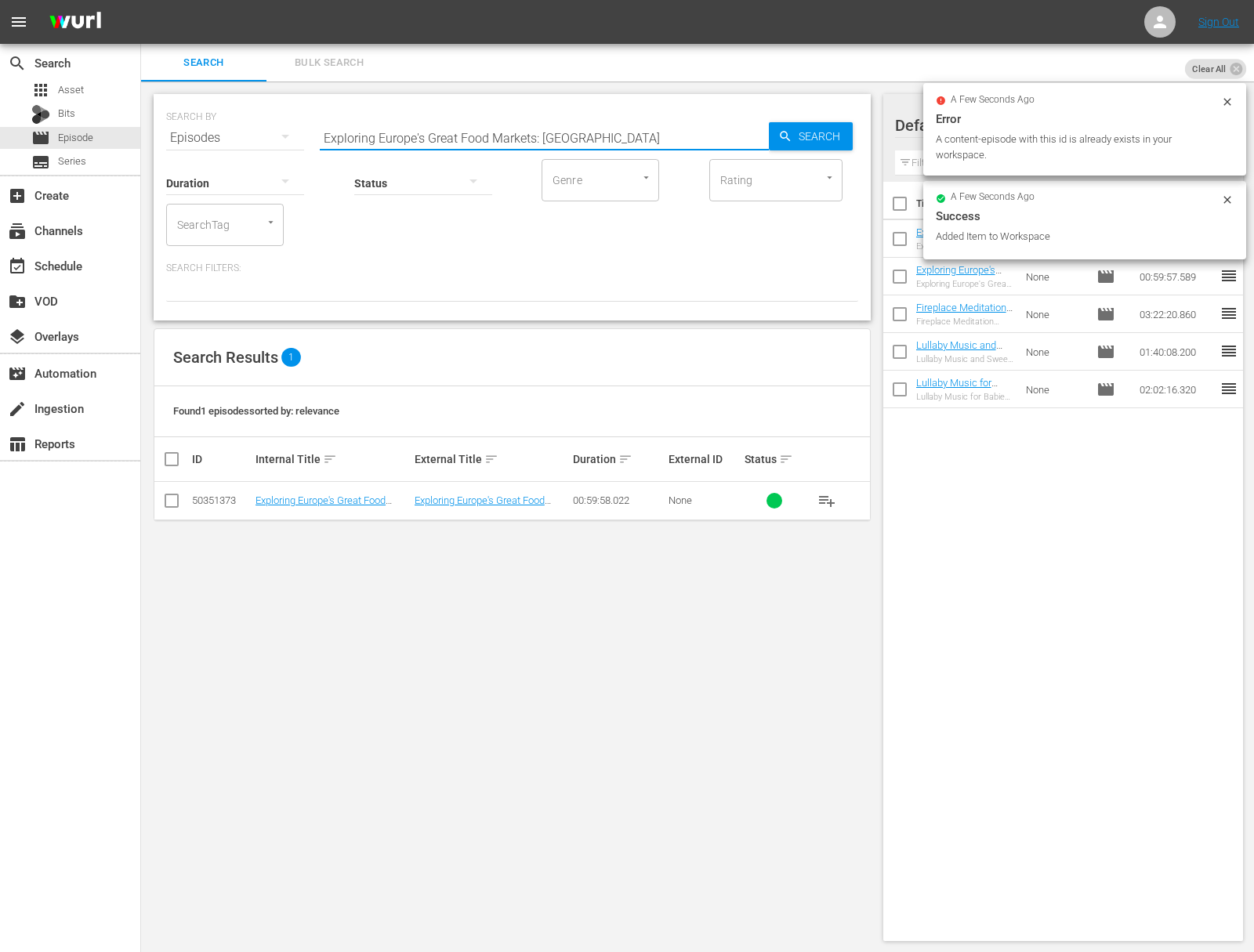
click at [571, 124] on input "Exploring Europe's Great Food Markets: Valencia" at bounding box center [544, 138] width 449 height 38
paste input "Cork"
click at [837, 128] on span "Search" at bounding box center [821, 137] width 60 height 29
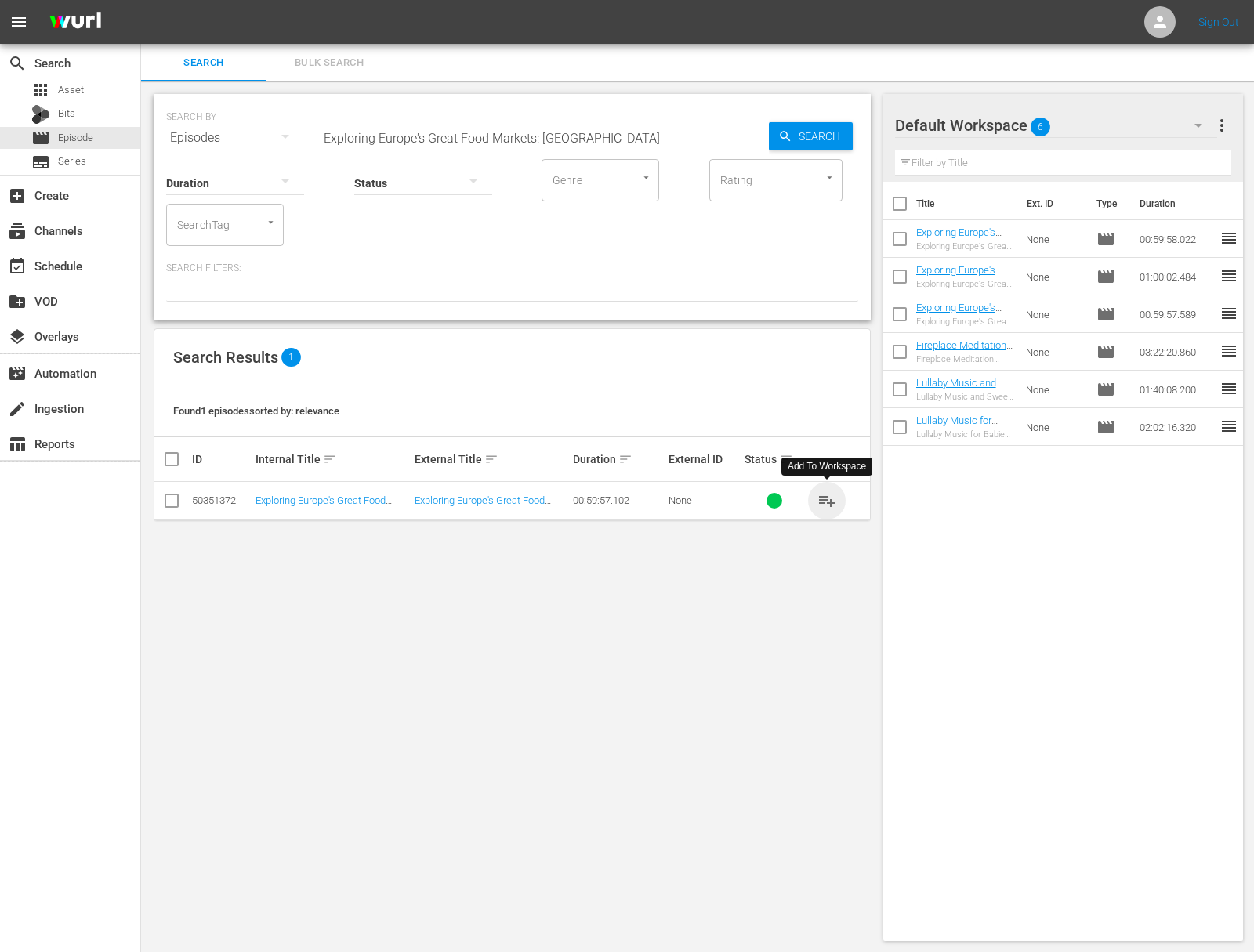
click at [833, 499] on span "playlist_add" at bounding box center [826, 500] width 19 height 19
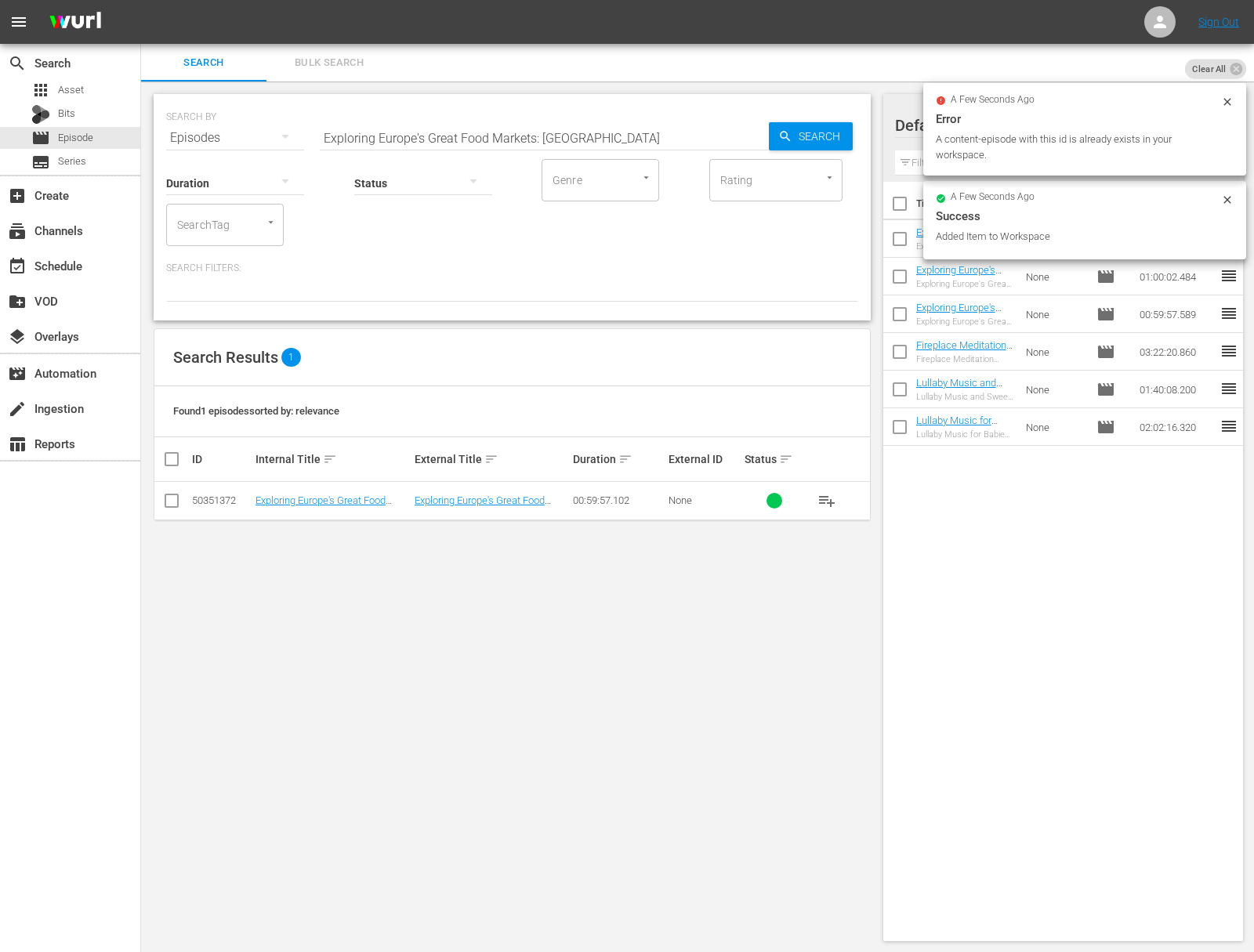
click at [601, 139] on input "Exploring Europe's Great Food Markets: Cork" at bounding box center [544, 138] width 449 height 38
paste input "Palermo"
click at [817, 139] on span "Search" at bounding box center [821, 137] width 60 height 29
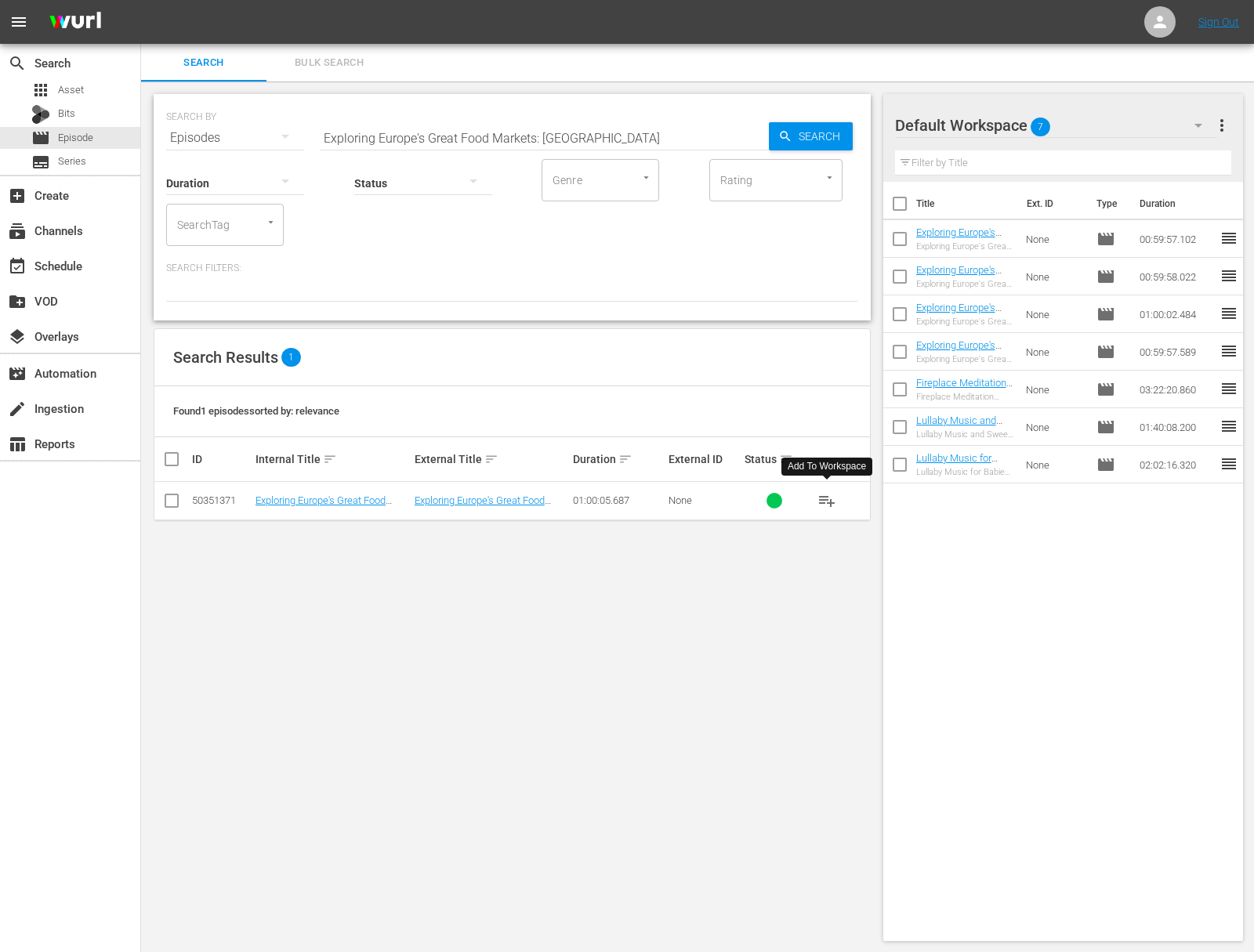
click at [829, 503] on span "playlist_add" at bounding box center [826, 500] width 19 height 19
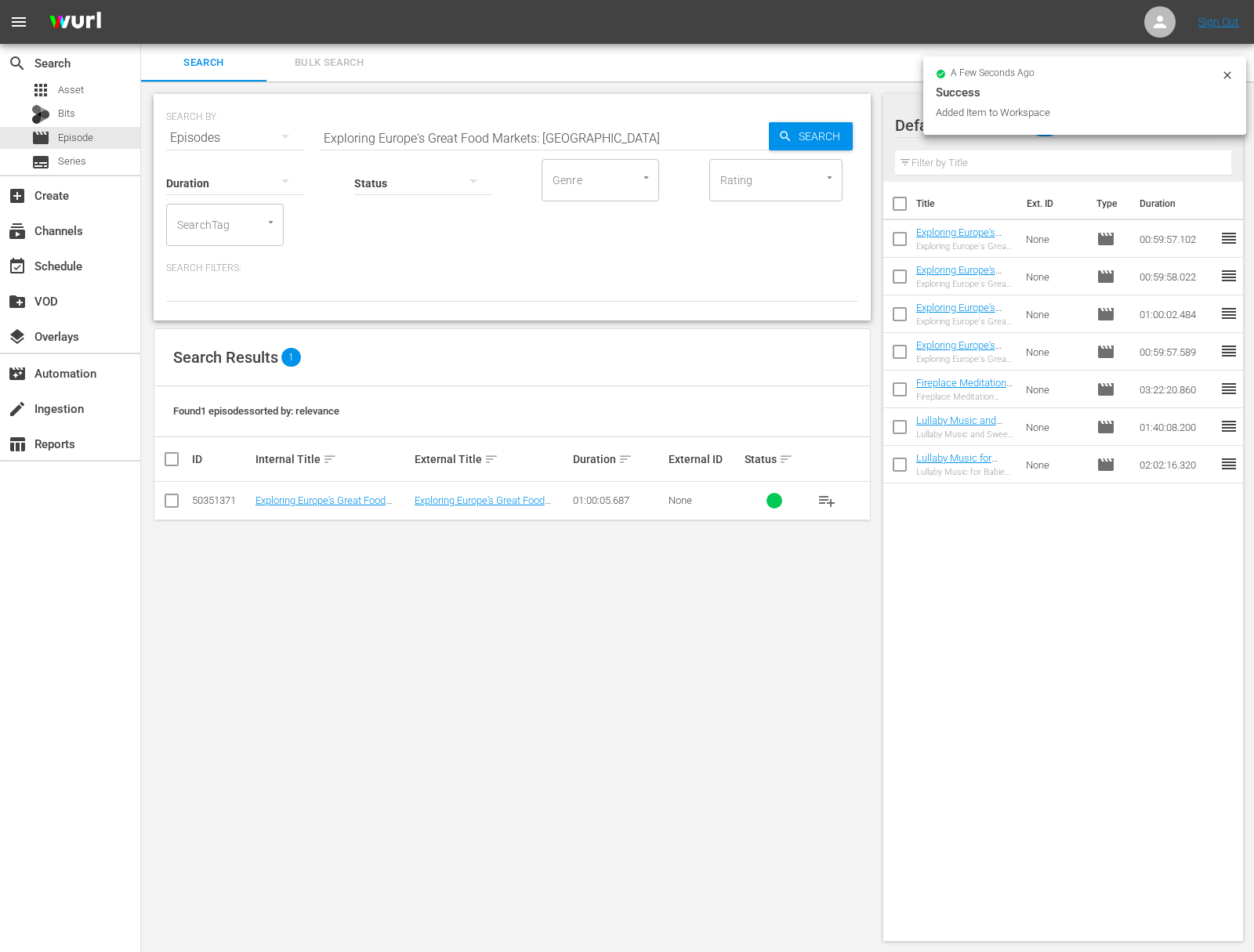
click at [661, 124] on input "Exploring Europe's Great Food Markets: Palermo" at bounding box center [544, 138] width 449 height 38
paste input "Munich"
click at [791, 130] on icon "button" at bounding box center [785, 137] width 14 height 14
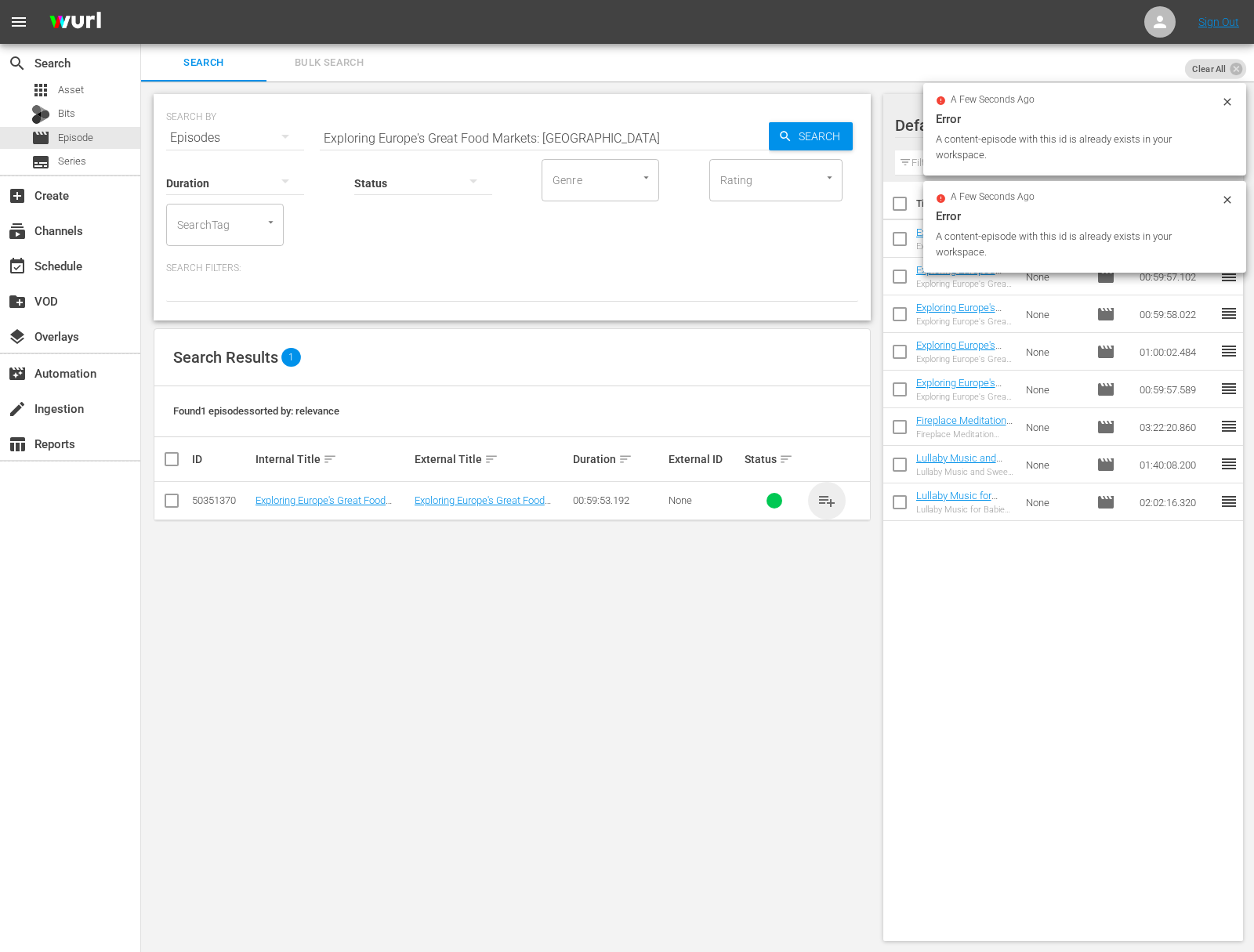
click at [830, 499] on span "playlist_add" at bounding box center [826, 500] width 19 height 19
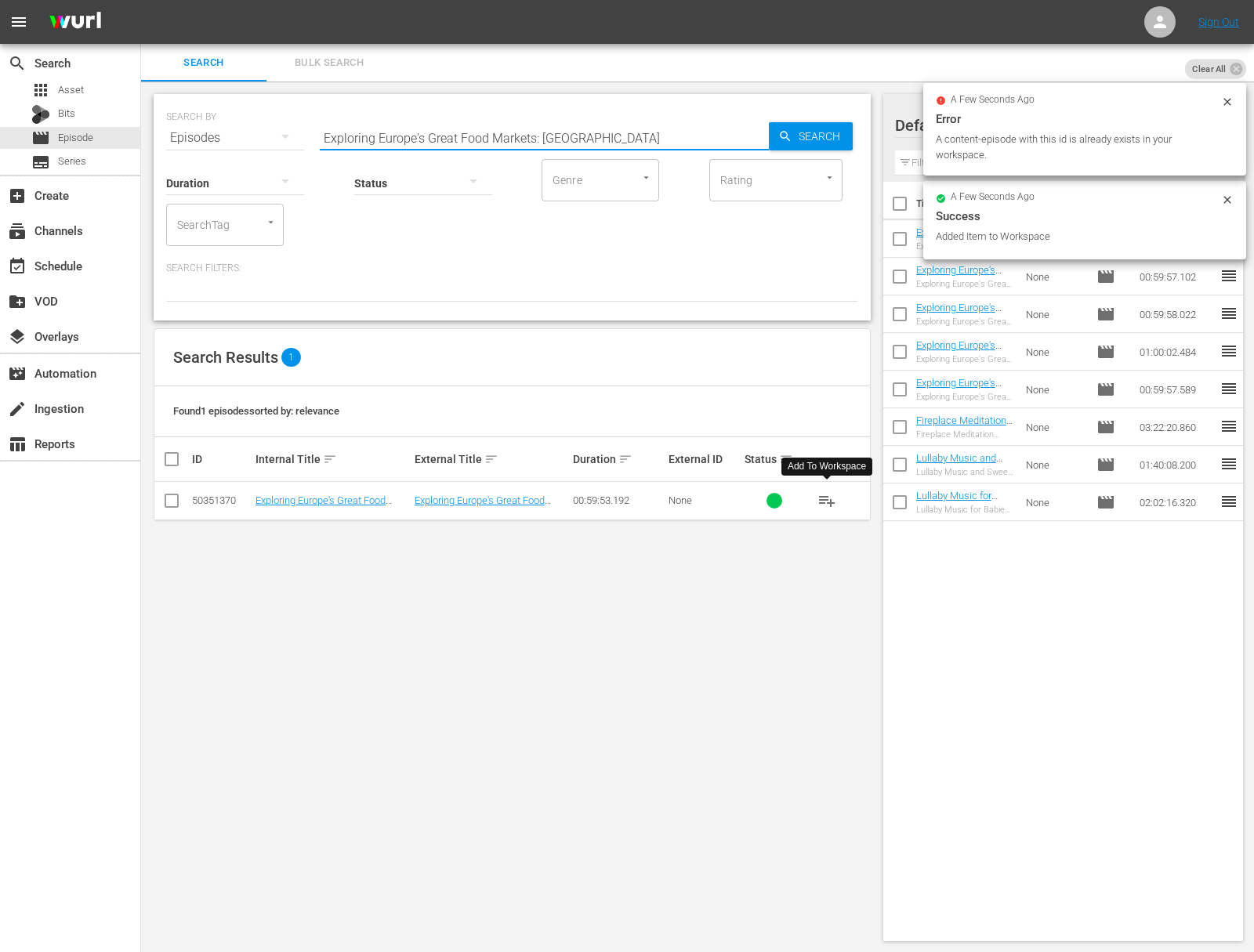
click at [614, 145] on input "Exploring Europe's Great Food Markets: Munich" at bounding box center [544, 138] width 449 height 38
paste input "Lisbon"
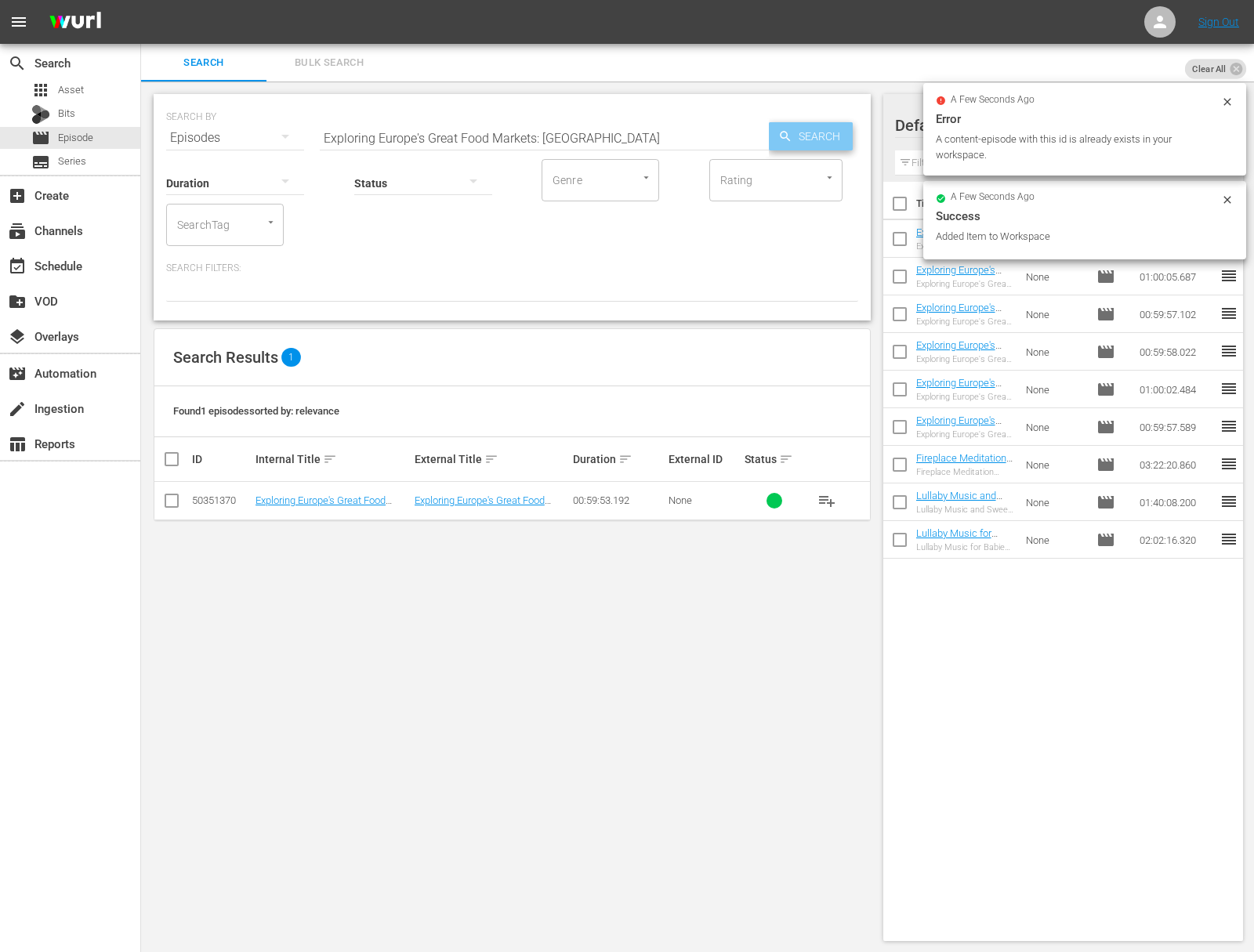
click at [826, 143] on span "Search" at bounding box center [821, 137] width 60 height 29
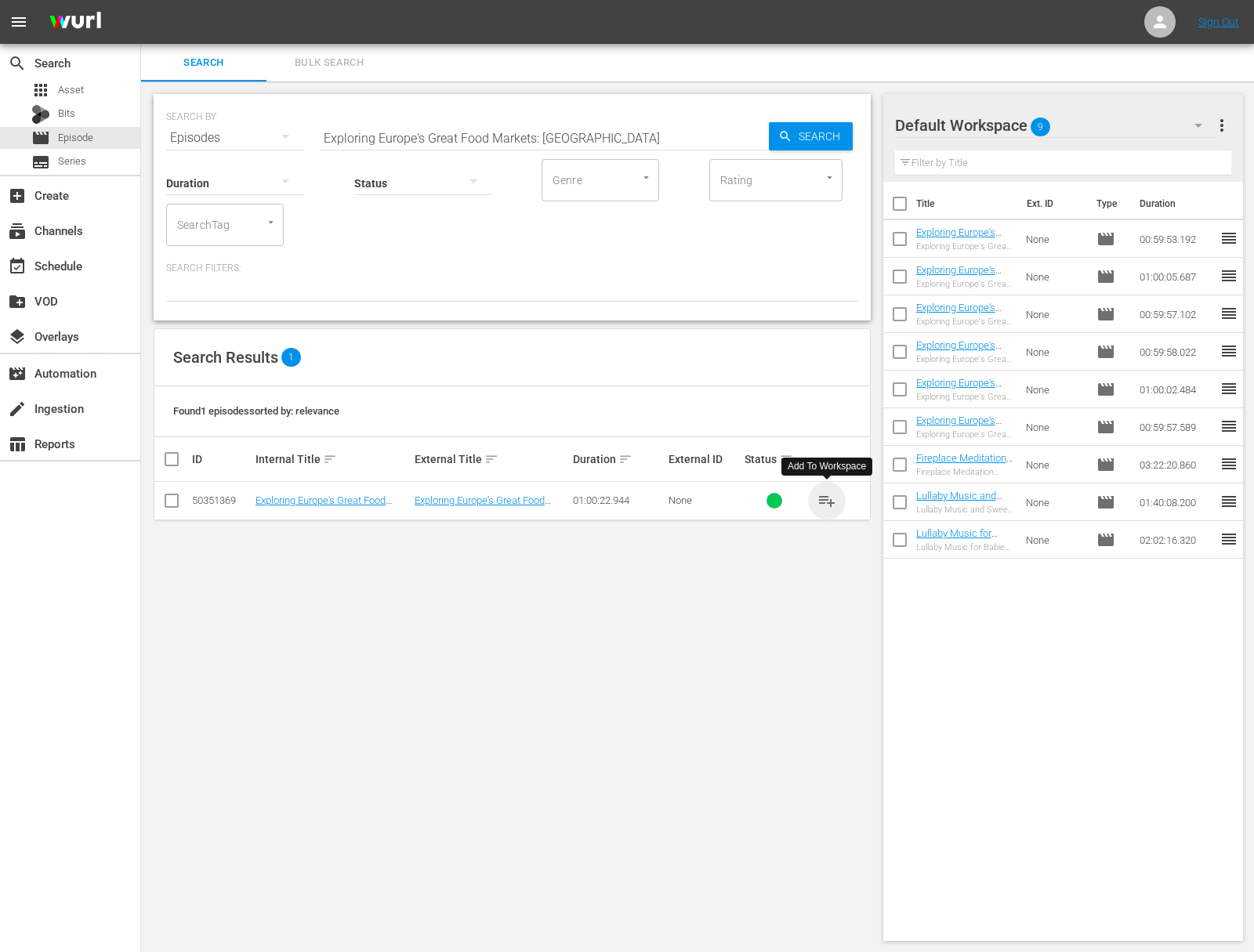
click at [826, 498] on span "playlist_add" at bounding box center [826, 500] width 19 height 19
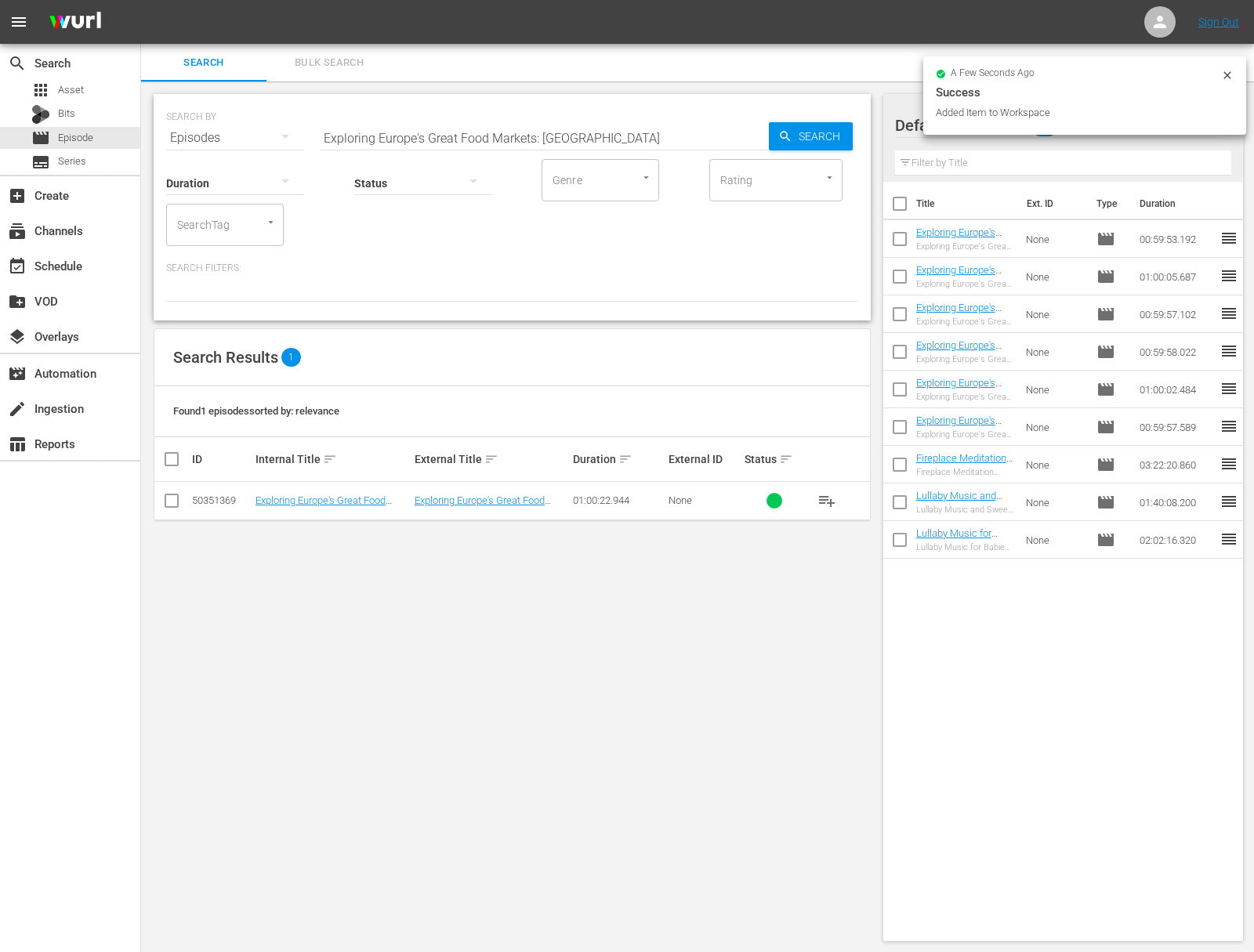
click at [531, 118] on div "SEARCH BY Search By Episodes Search ID, Title, Description, Keywords, or Catego…" at bounding box center [512, 128] width 692 height 56
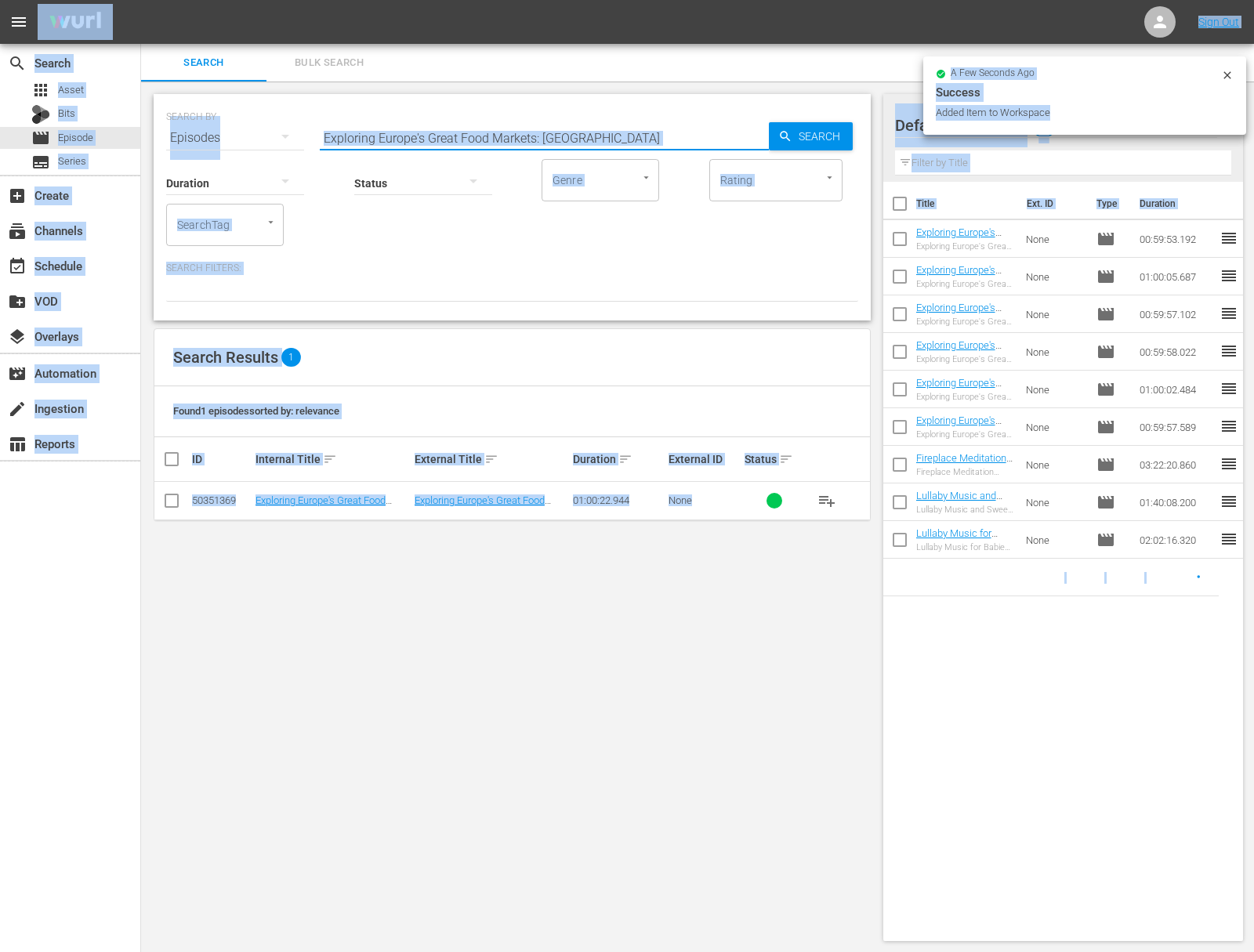
click at [536, 134] on input "Exploring Europe's Great Food Markets: Lisbon" at bounding box center [544, 138] width 449 height 38
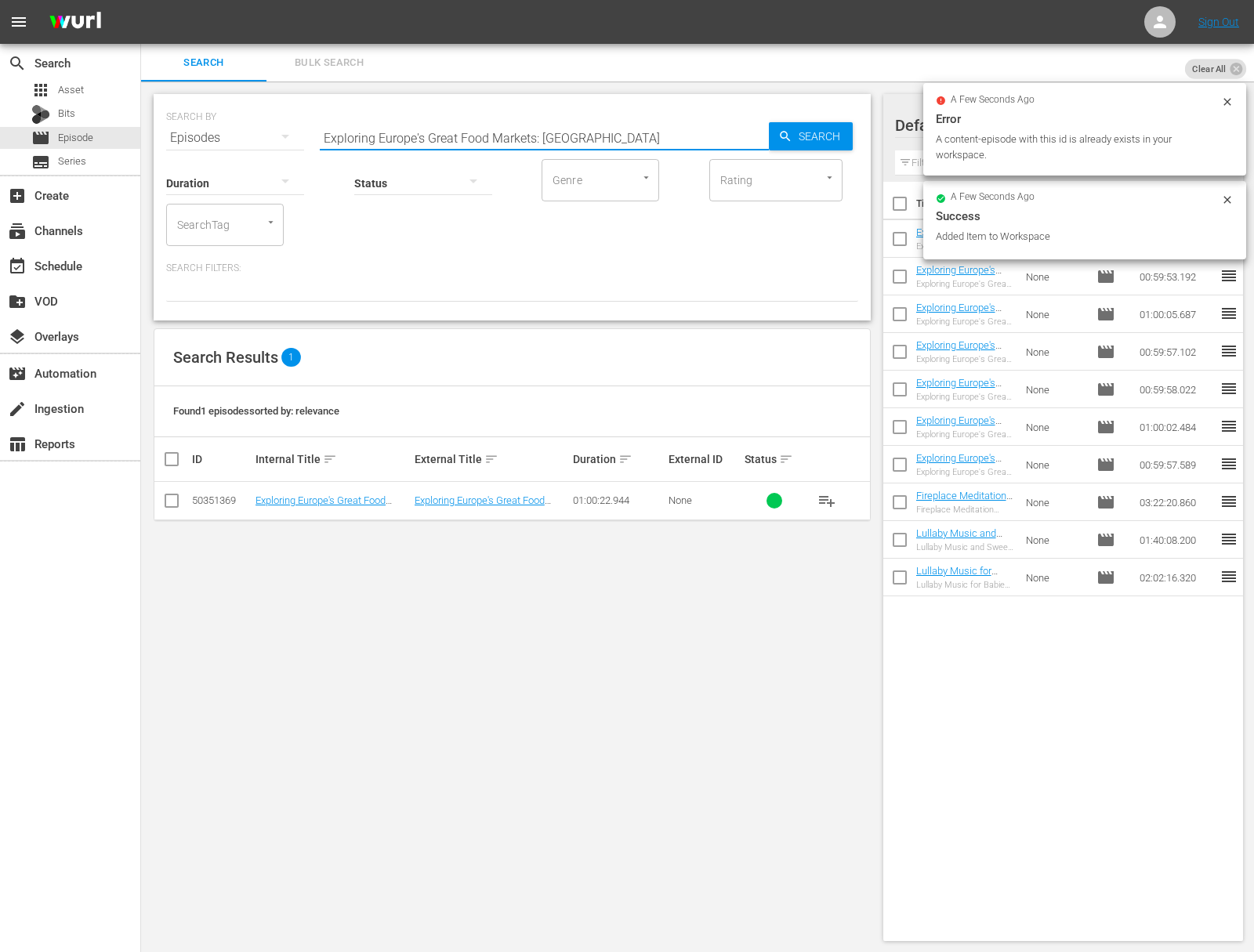
paste input "Helsinki"
click at [773, 139] on div "Search" at bounding box center [811, 137] width 84 height 29
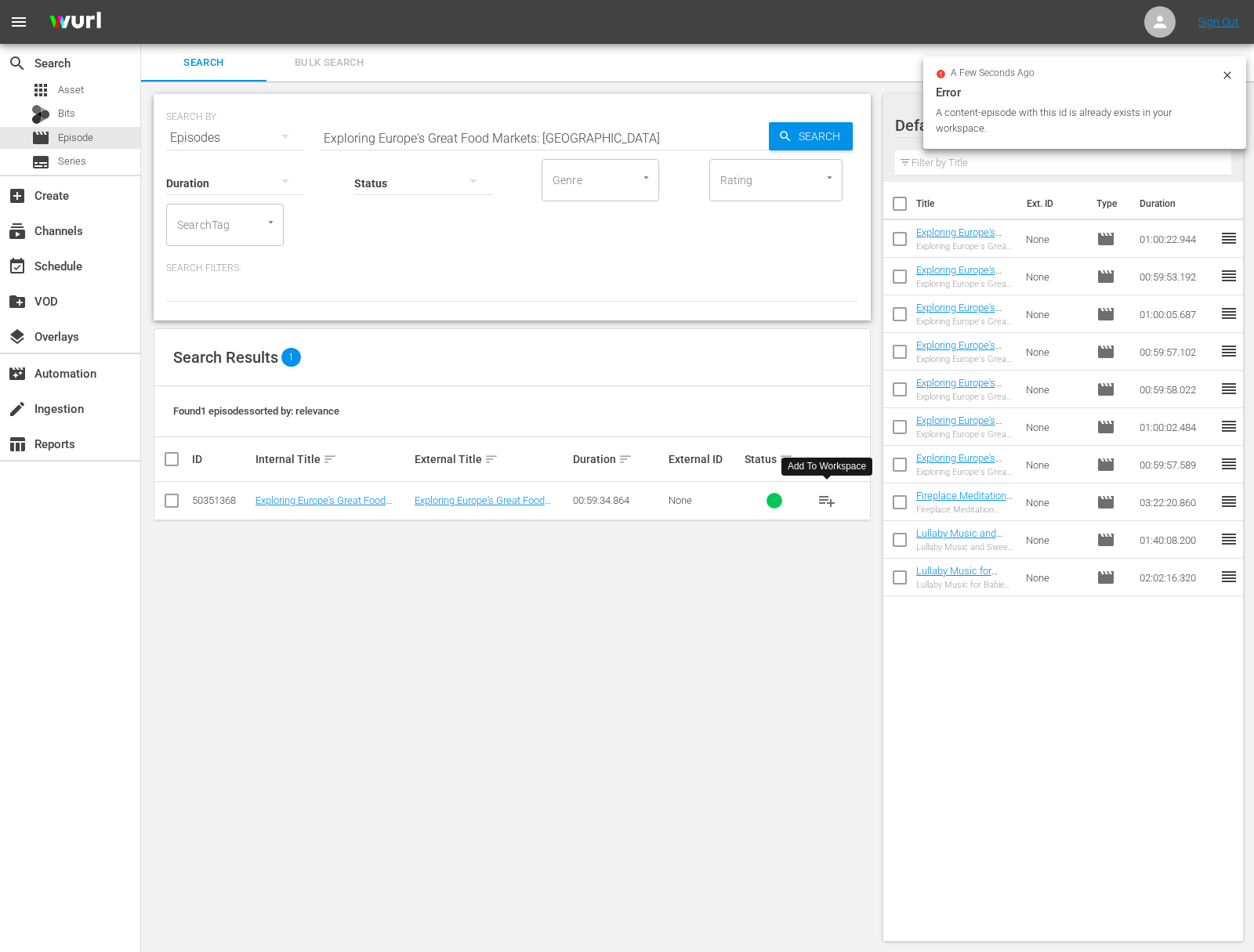
click at [832, 499] on span "playlist_add" at bounding box center [826, 500] width 19 height 19
drag, startPoint x: 832, startPoint y: 499, endPoint x: 808, endPoint y: 507, distance: 25.3
click at [831, 500] on span "playlist_add" at bounding box center [826, 500] width 19 height 19
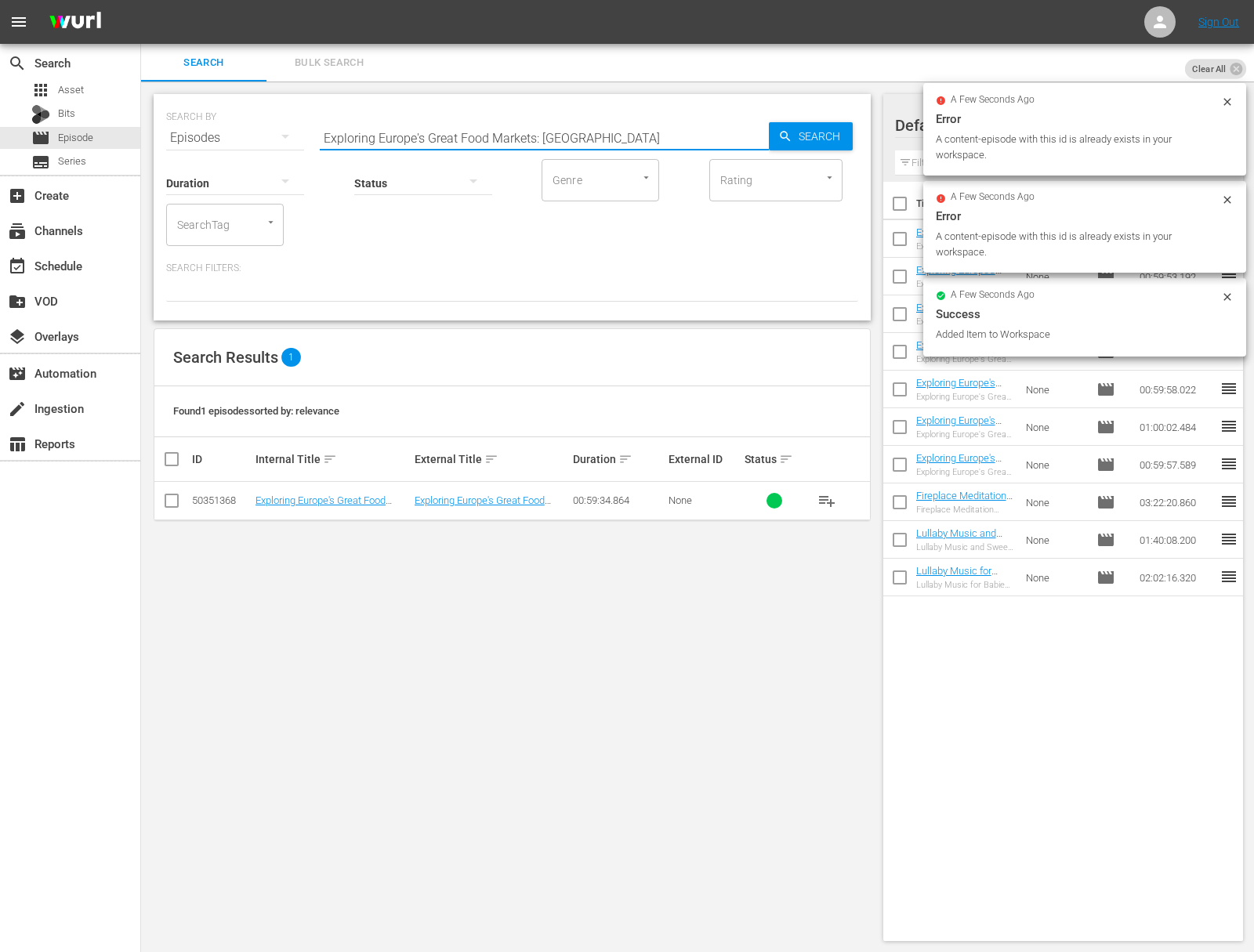
click at [498, 132] on input "Exploring Europe's Great Food Markets: Helsinki" at bounding box center [544, 138] width 449 height 38
paste input "Amsterdam"
click at [833, 132] on span "Search" at bounding box center [821, 137] width 60 height 29
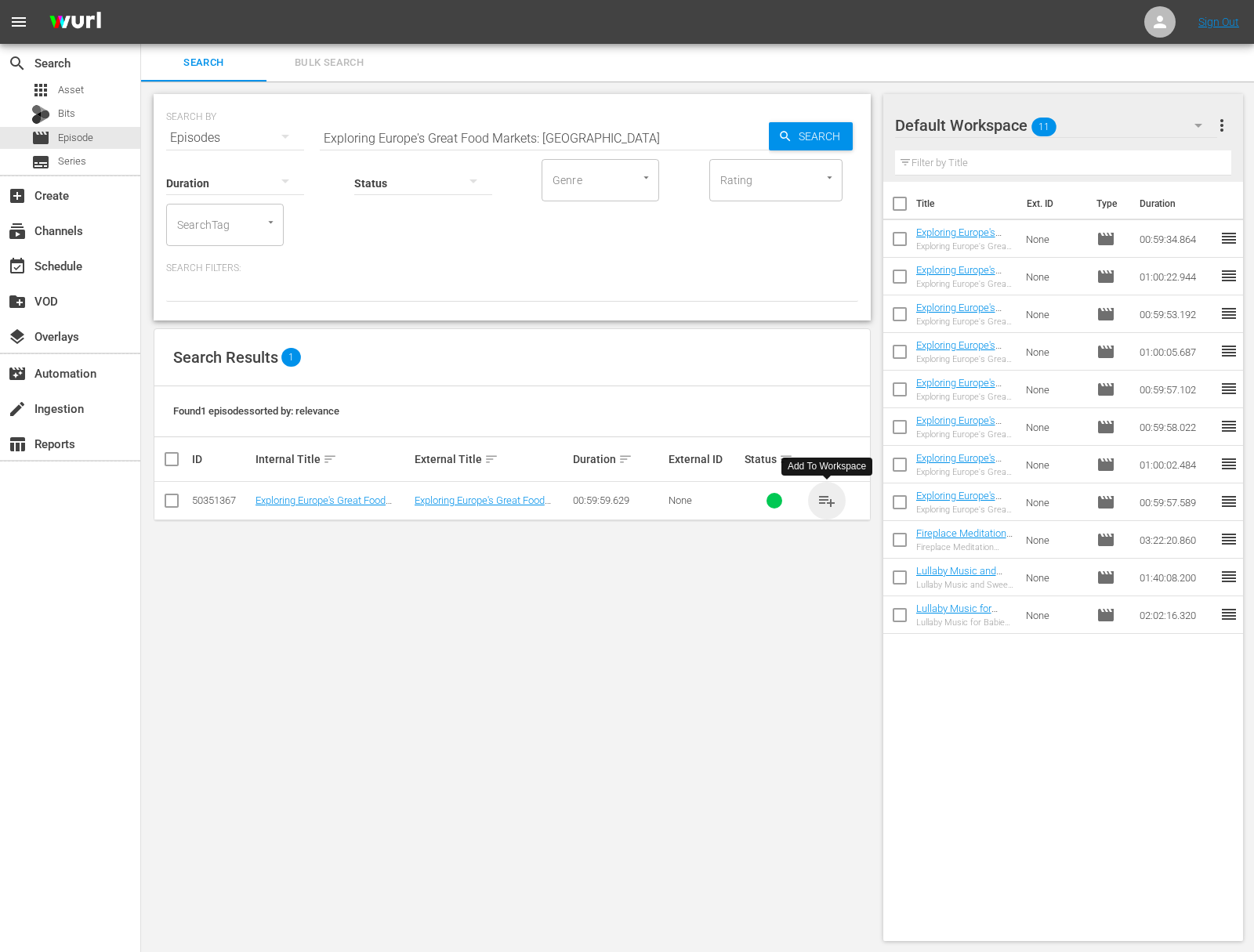
click at [826, 500] on span "playlist_add" at bounding box center [826, 500] width 19 height 19
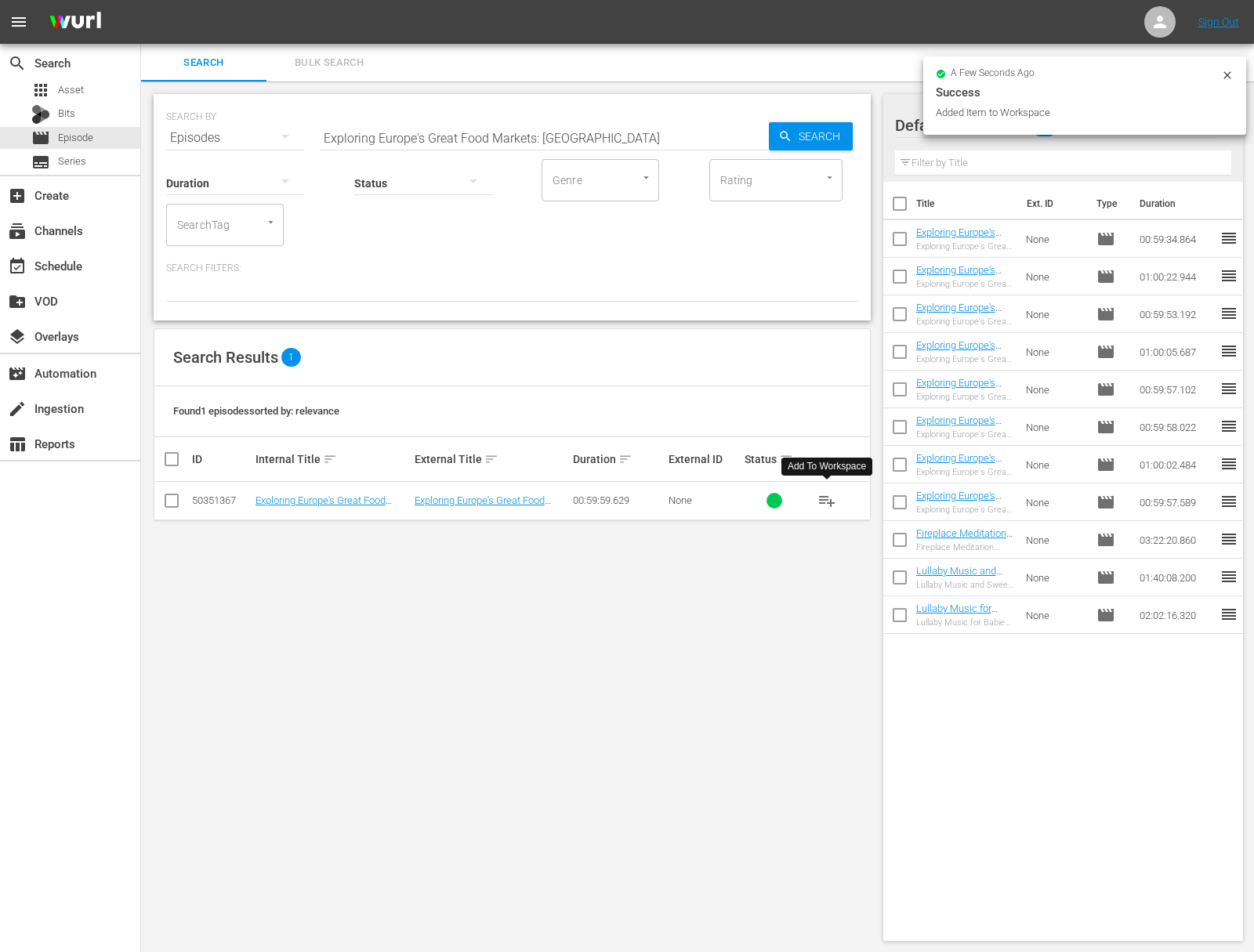
click at [547, 134] on input "Exploring Europe's Great Food Markets: Amsterdam" at bounding box center [544, 138] width 449 height 38
paste input "Zagreb"
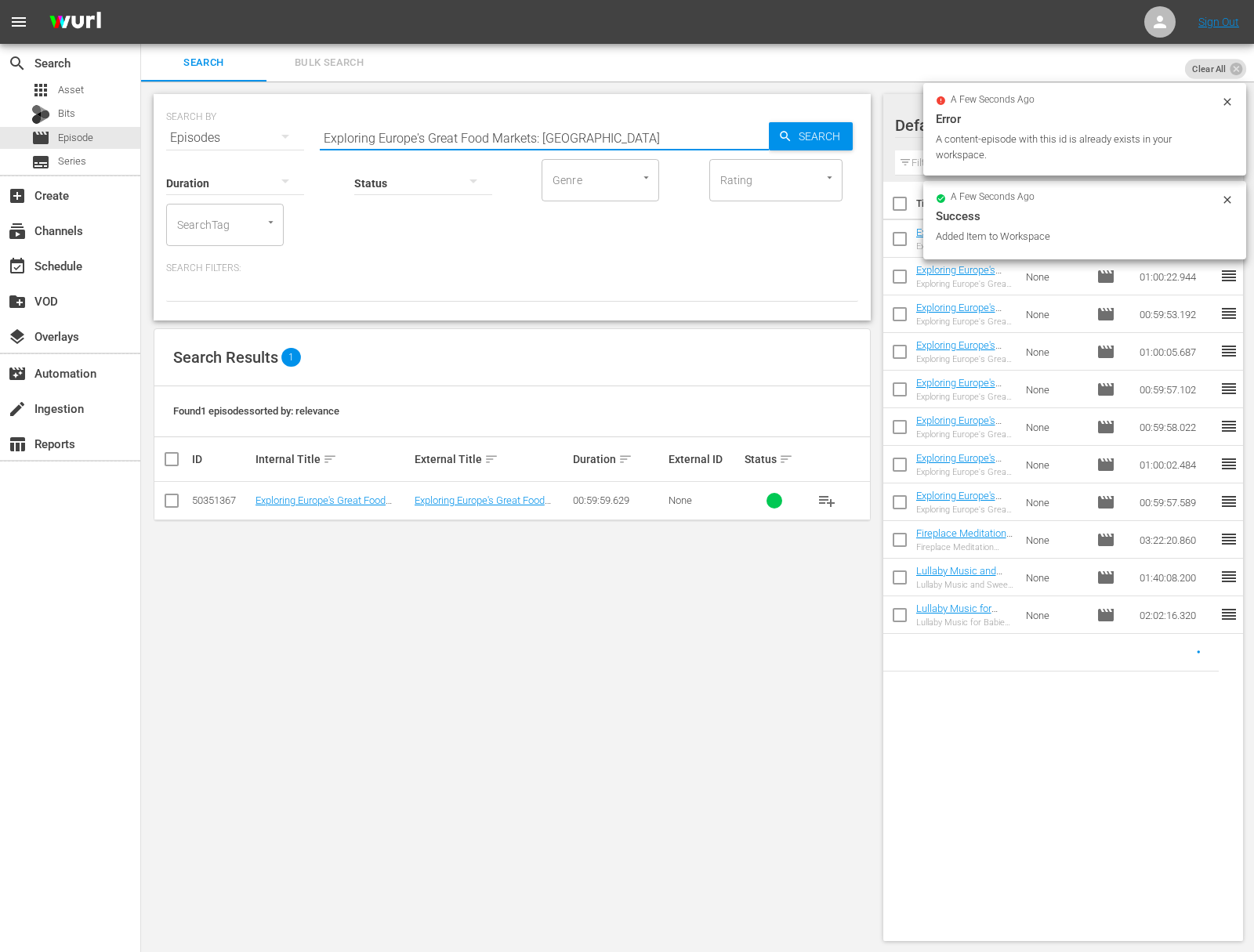
click at [800, 130] on span "Search" at bounding box center [821, 137] width 60 height 29
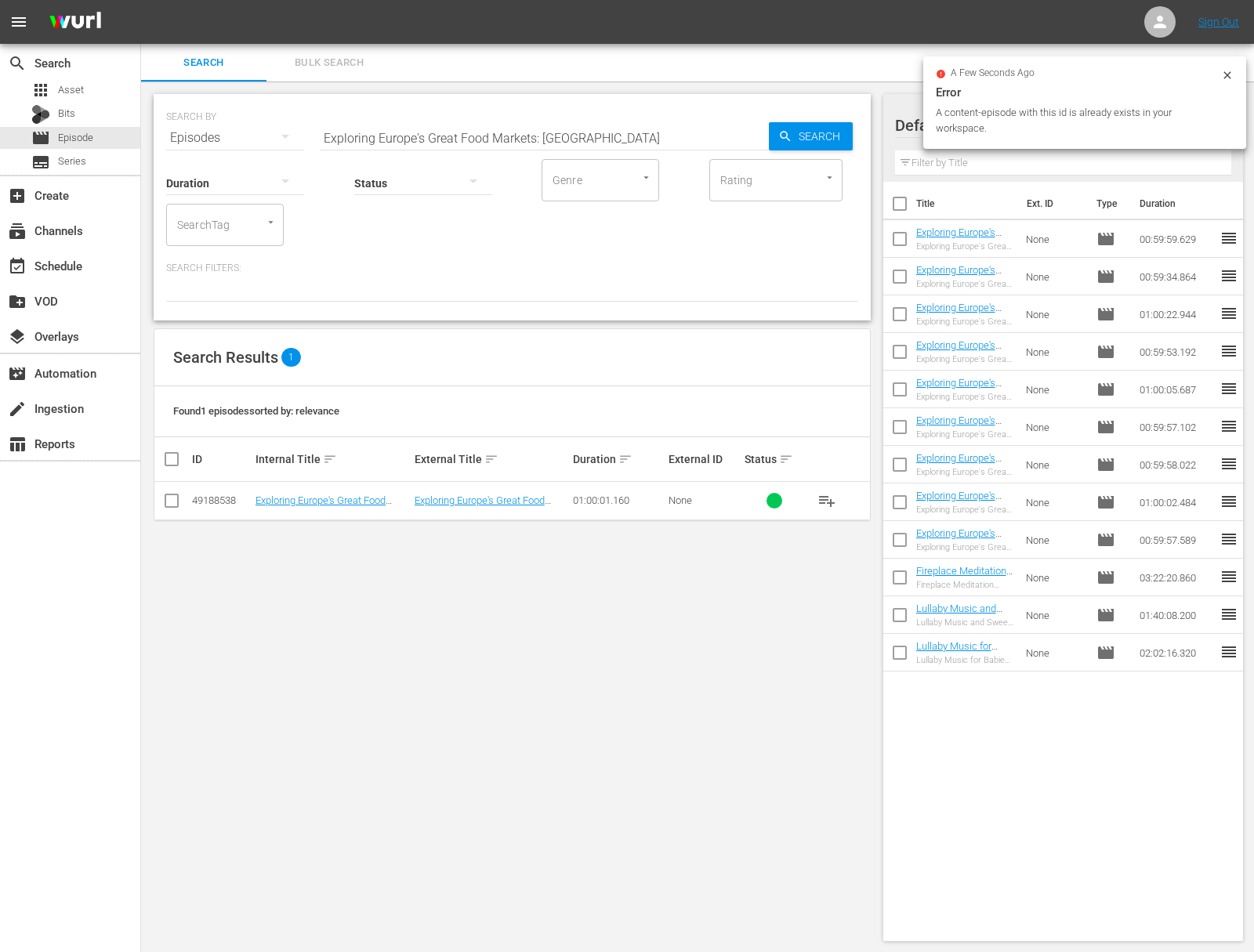
click at [827, 503] on span "playlist_add" at bounding box center [826, 500] width 19 height 19
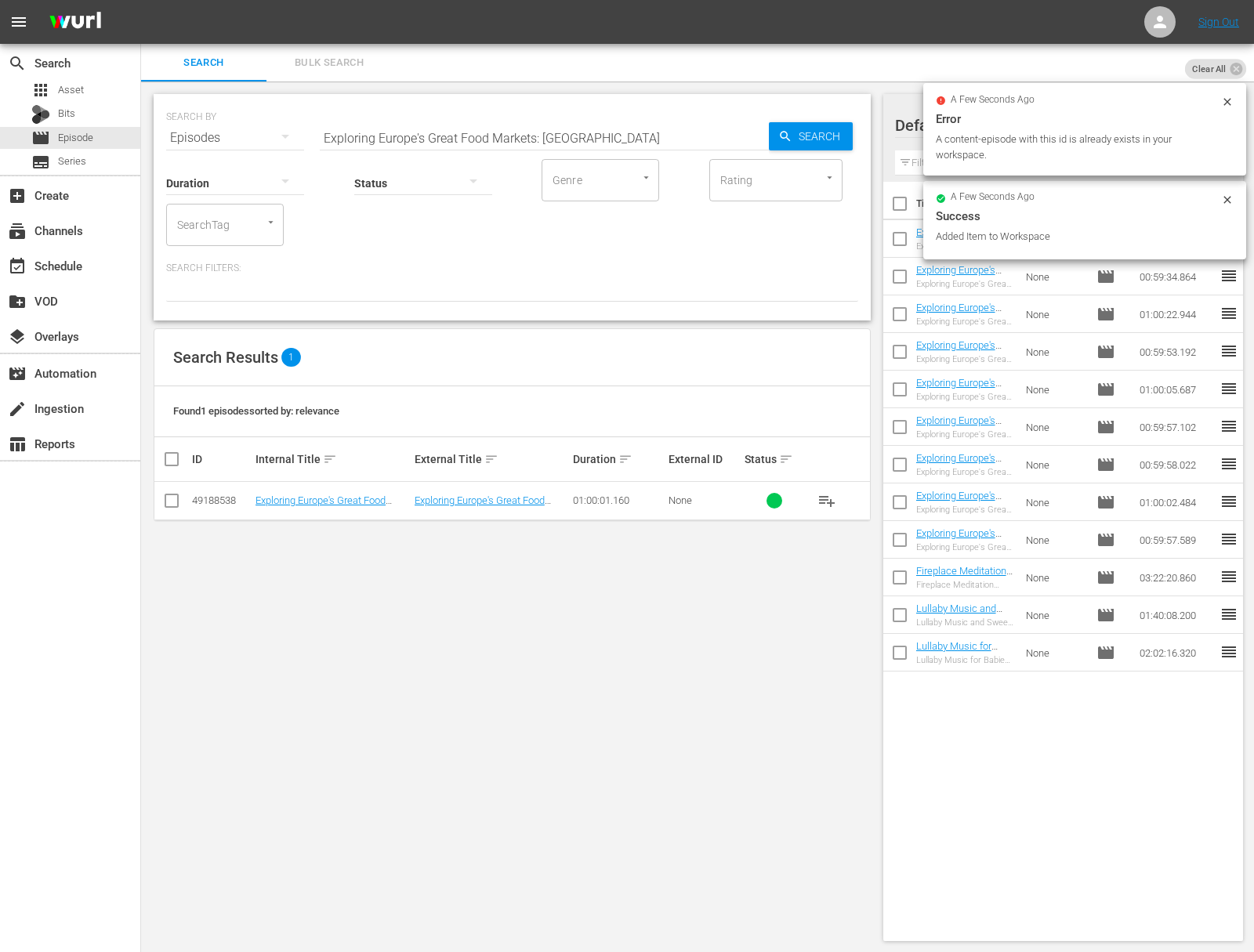
click at [513, 134] on input "Exploring Europe's Great Food Markets: Zagreb" at bounding box center [544, 138] width 449 height 38
paste input "Toulouse"
click at [811, 134] on span "Search" at bounding box center [821, 137] width 60 height 29
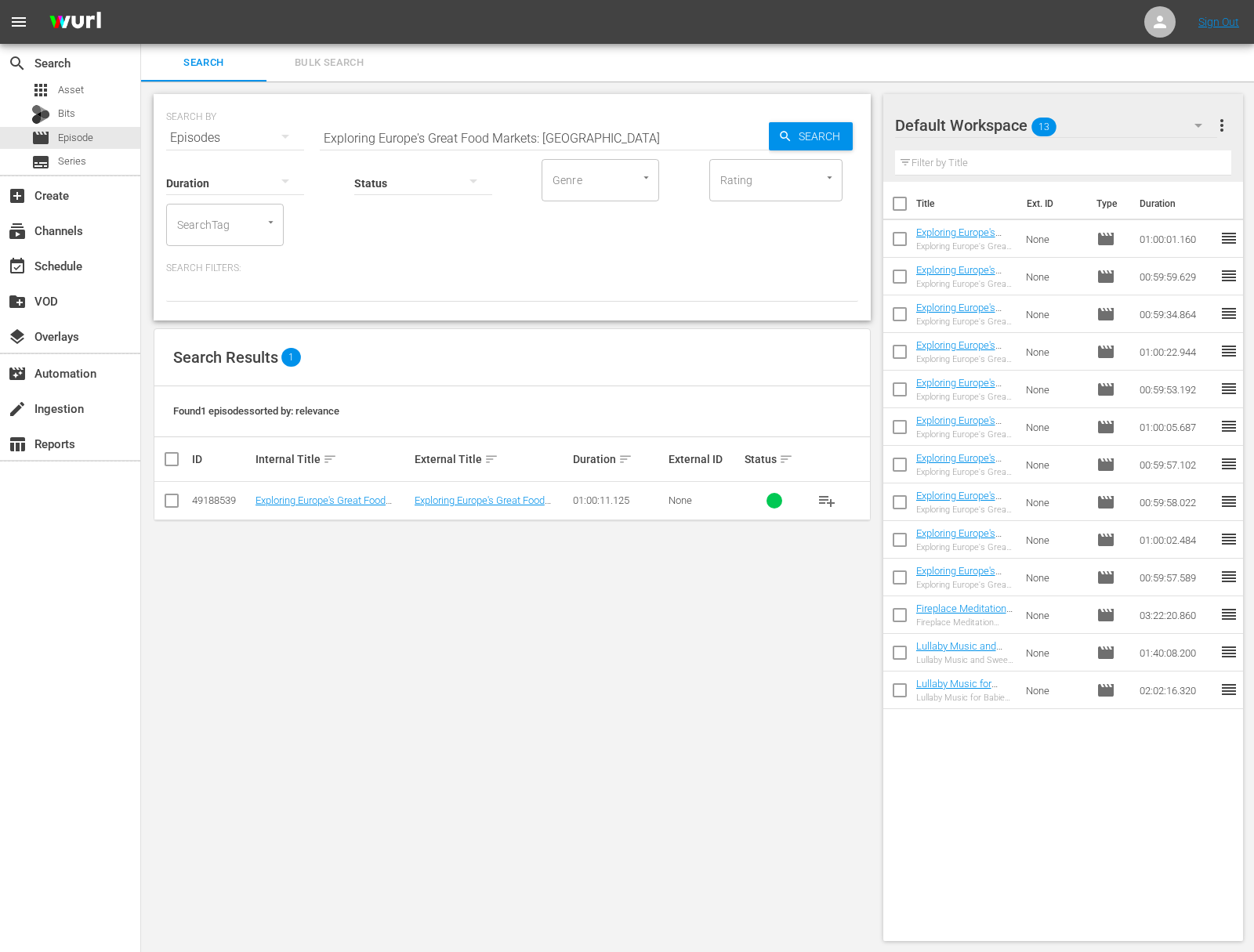
click at [823, 496] on span "playlist_add" at bounding box center [826, 500] width 19 height 19
click at [473, 135] on input "Exploring Europe's Great Food Markets: Toulouse" at bounding box center [544, 138] width 449 height 38
paste input "Riga"
click at [823, 137] on span "Search" at bounding box center [821, 137] width 60 height 29
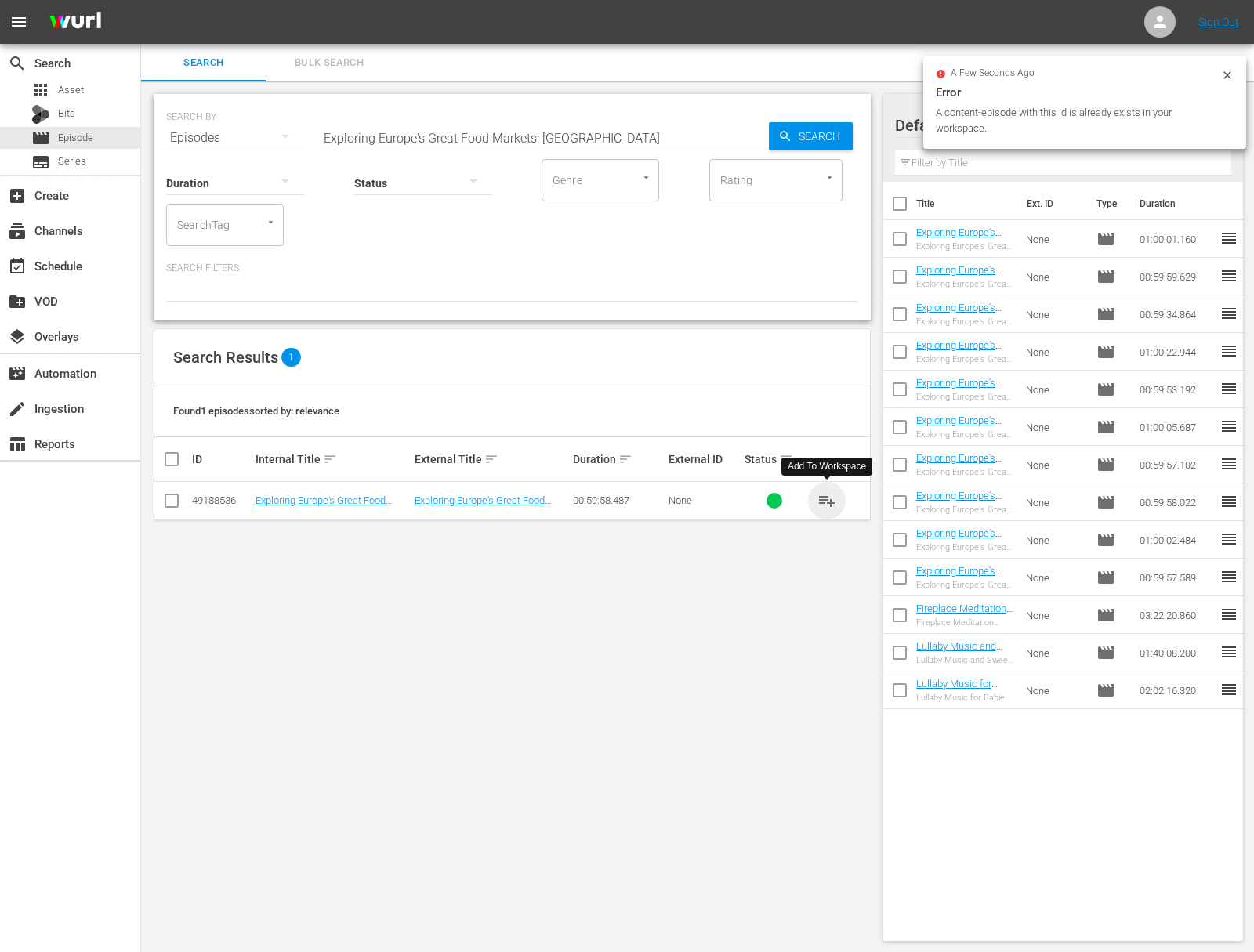
click at [829, 499] on span "playlist_add" at bounding box center [826, 500] width 19 height 19
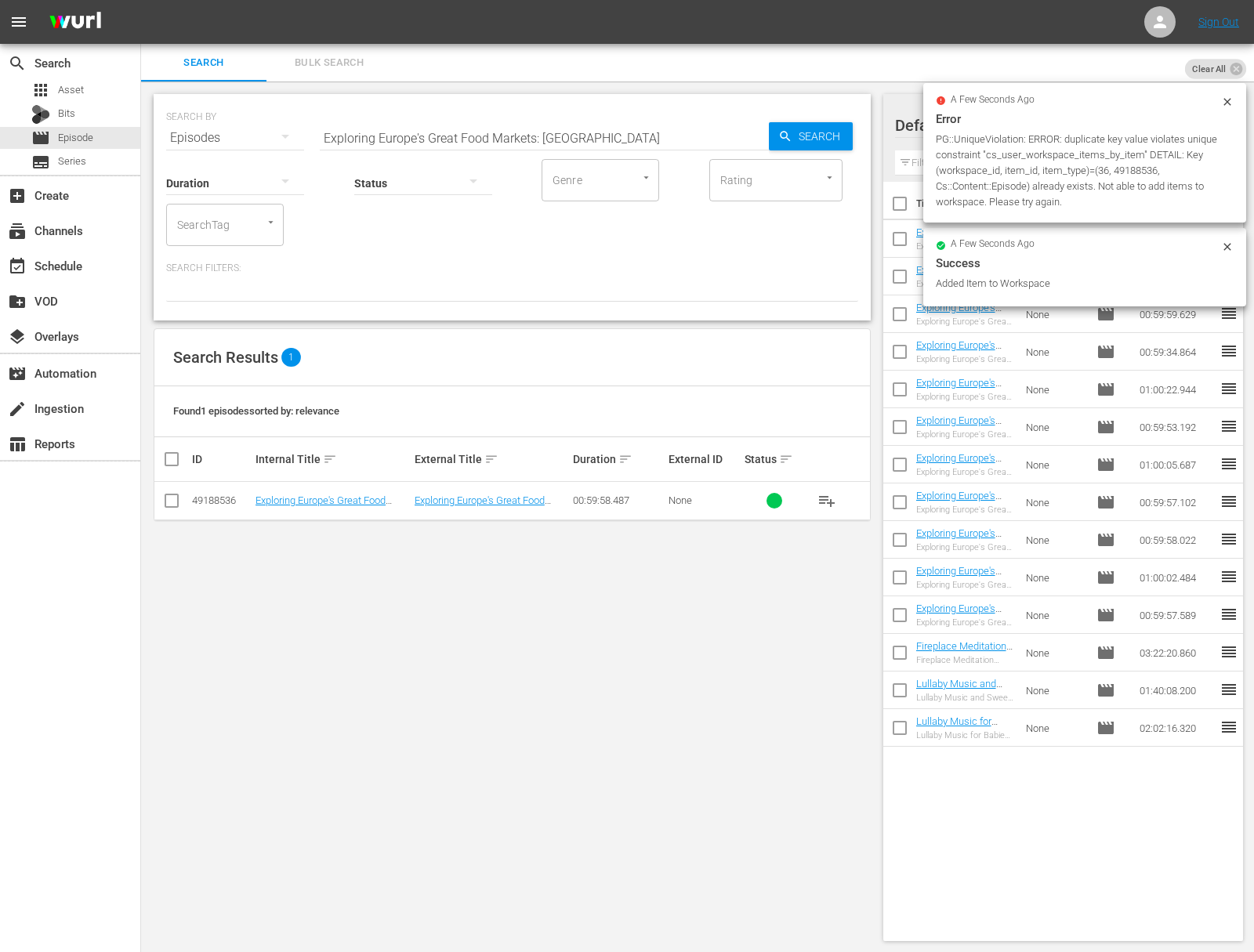
click at [562, 130] on input "Exploring Europe's Great Food Markets: Riga" at bounding box center [544, 138] width 449 height 38
paste input "Freiburg"
click at [840, 126] on span "Search" at bounding box center [821, 137] width 60 height 29
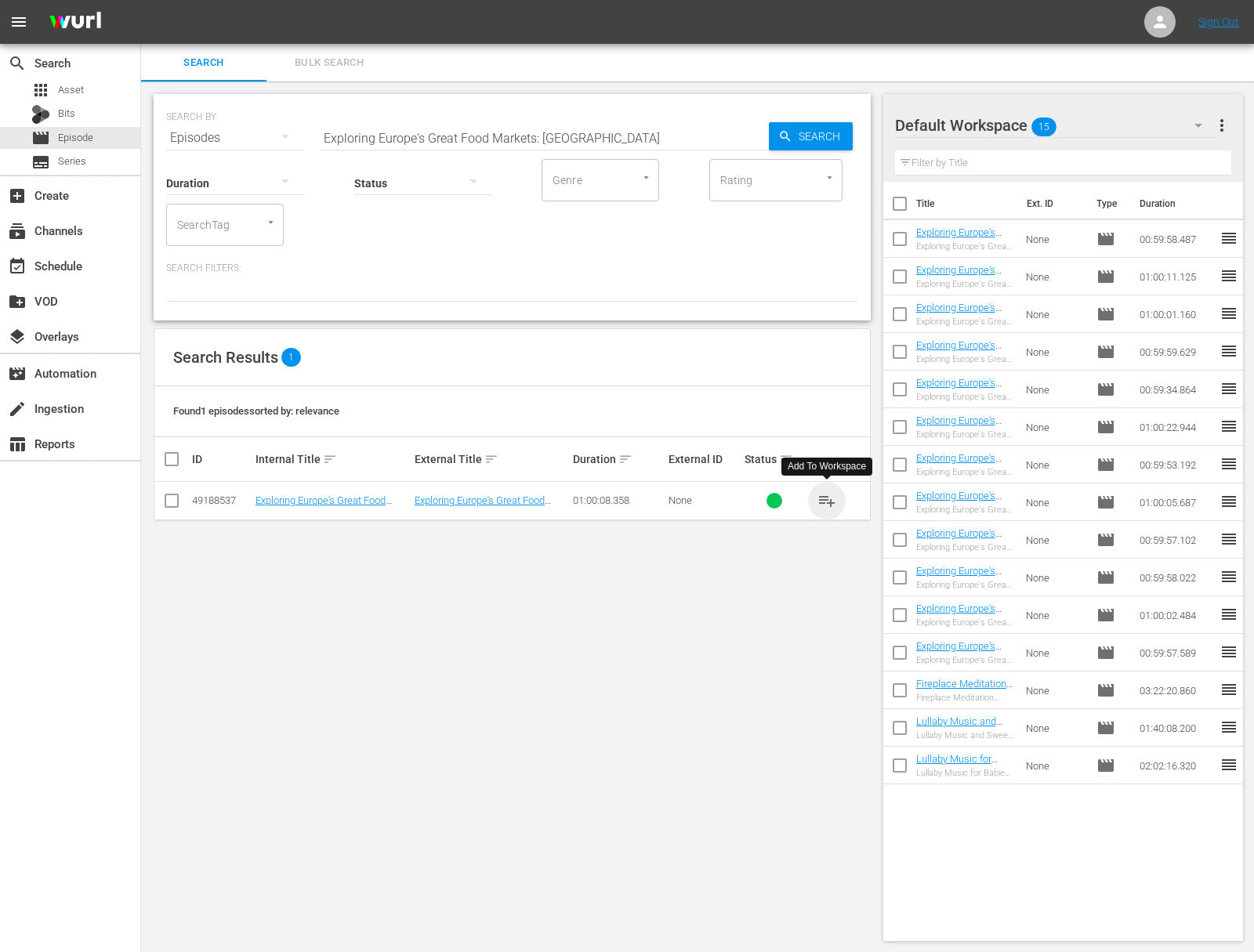
click at [829, 499] on span "playlist_add" at bounding box center [826, 500] width 19 height 19
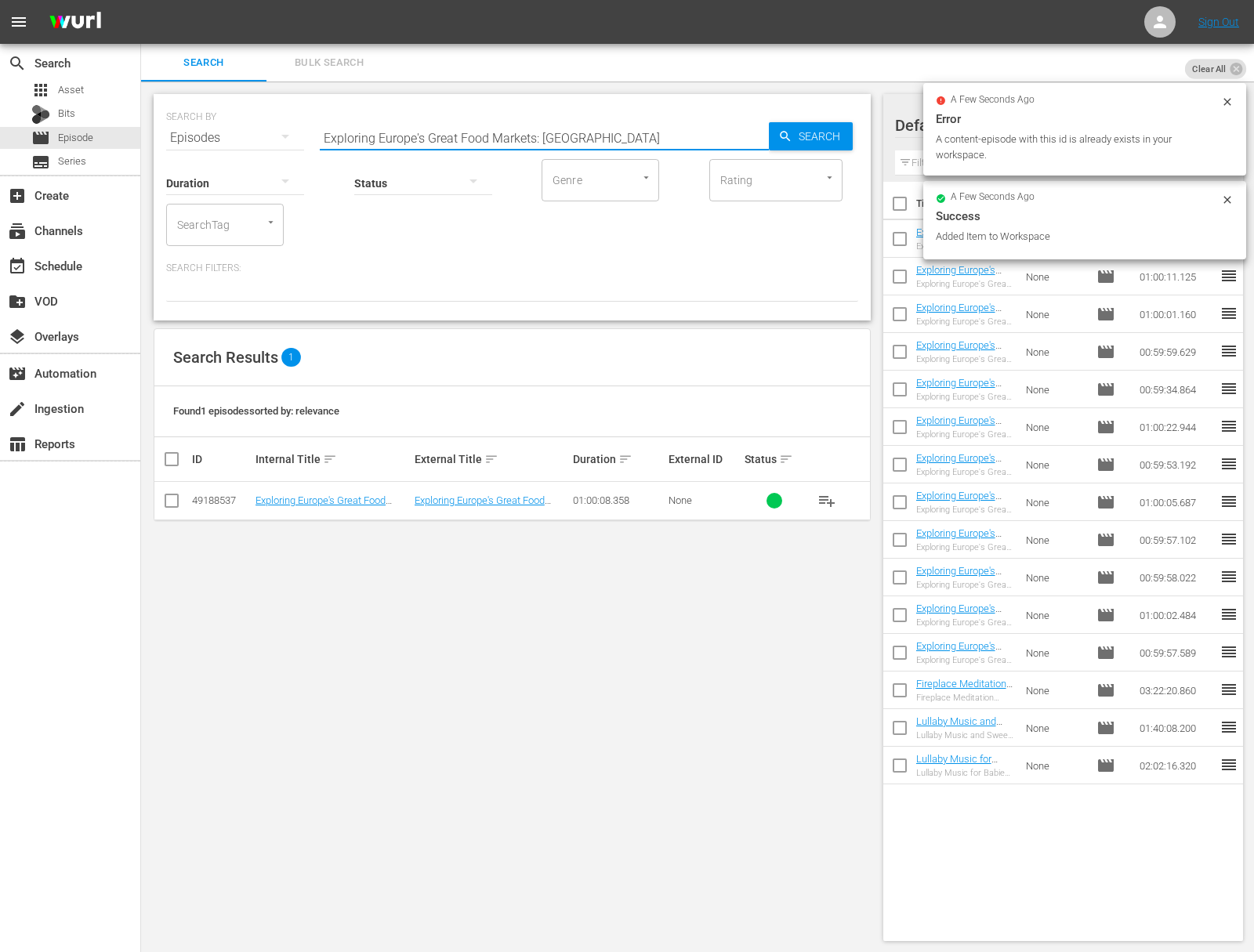
click at [522, 143] on input "Exploring Europe's Great Food Markets: Freiburg" at bounding box center [544, 138] width 449 height 38
paste input "irenze"
click at [810, 139] on span "Search" at bounding box center [821, 137] width 60 height 29
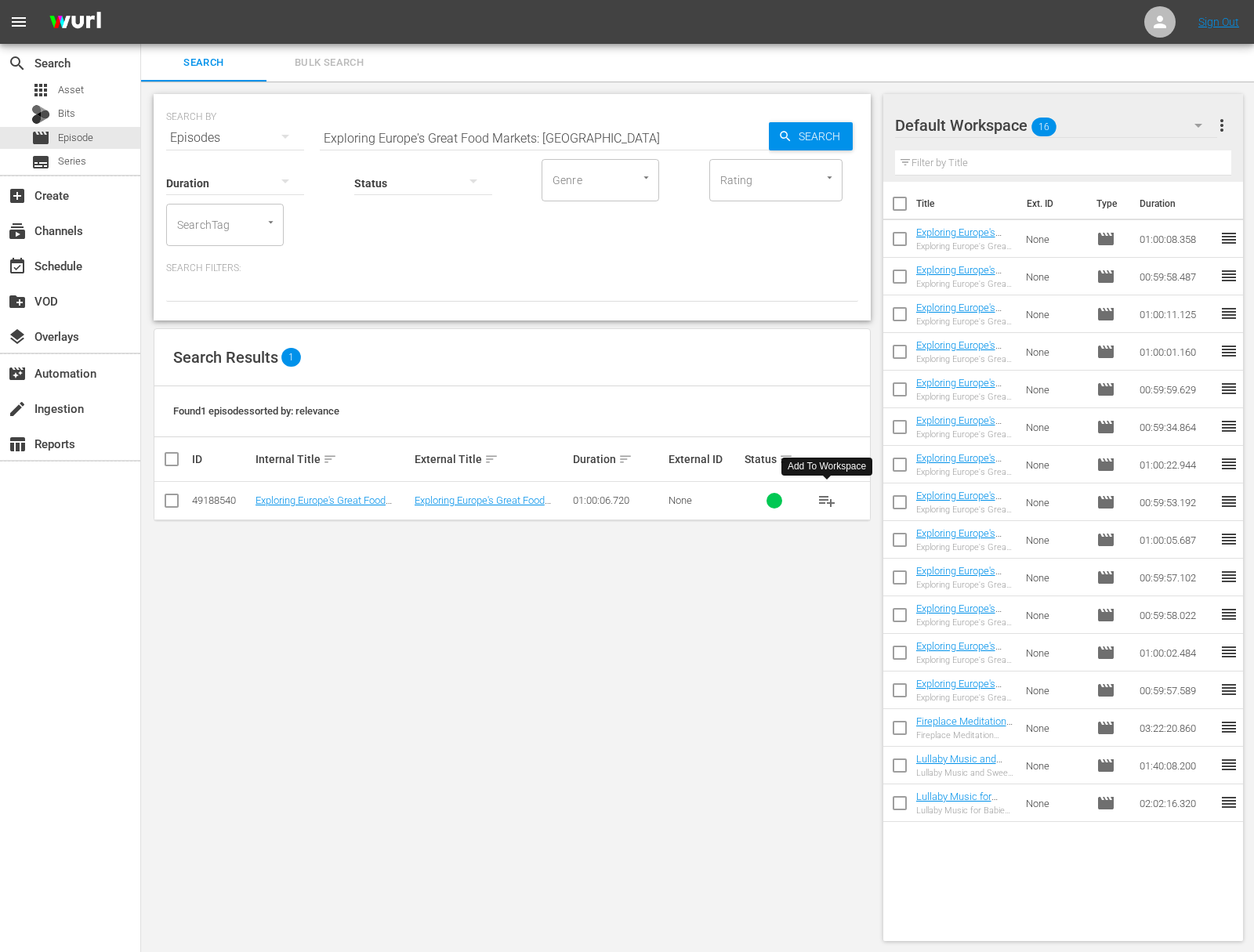
click at [827, 498] on span "playlist_add" at bounding box center [826, 500] width 19 height 19
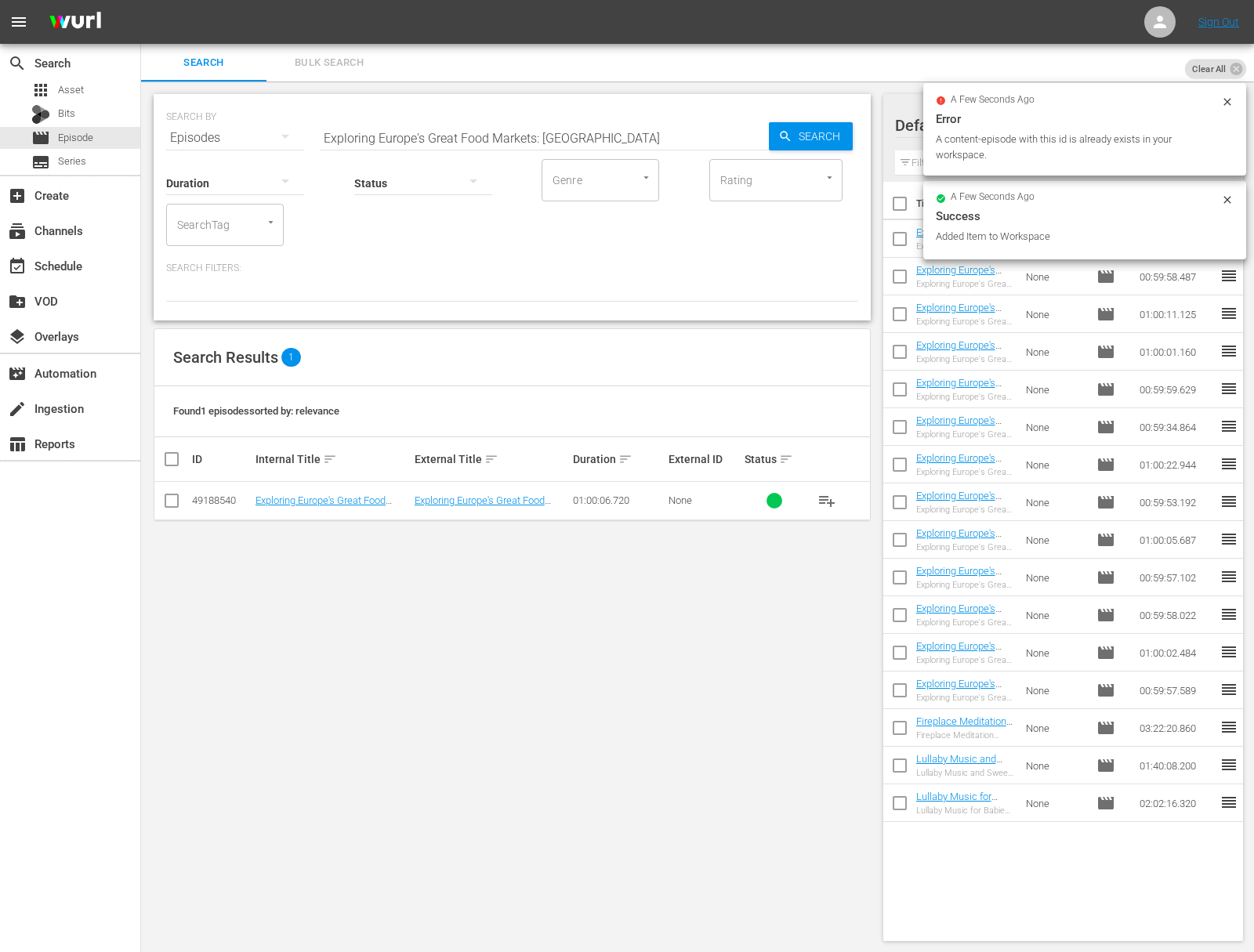
click at [536, 138] on input "Exploring Europe's Great Food Markets: Firenze" at bounding box center [544, 138] width 449 height 38
paste input "Vienna"
click at [781, 143] on icon "button" at bounding box center [785, 137] width 14 height 14
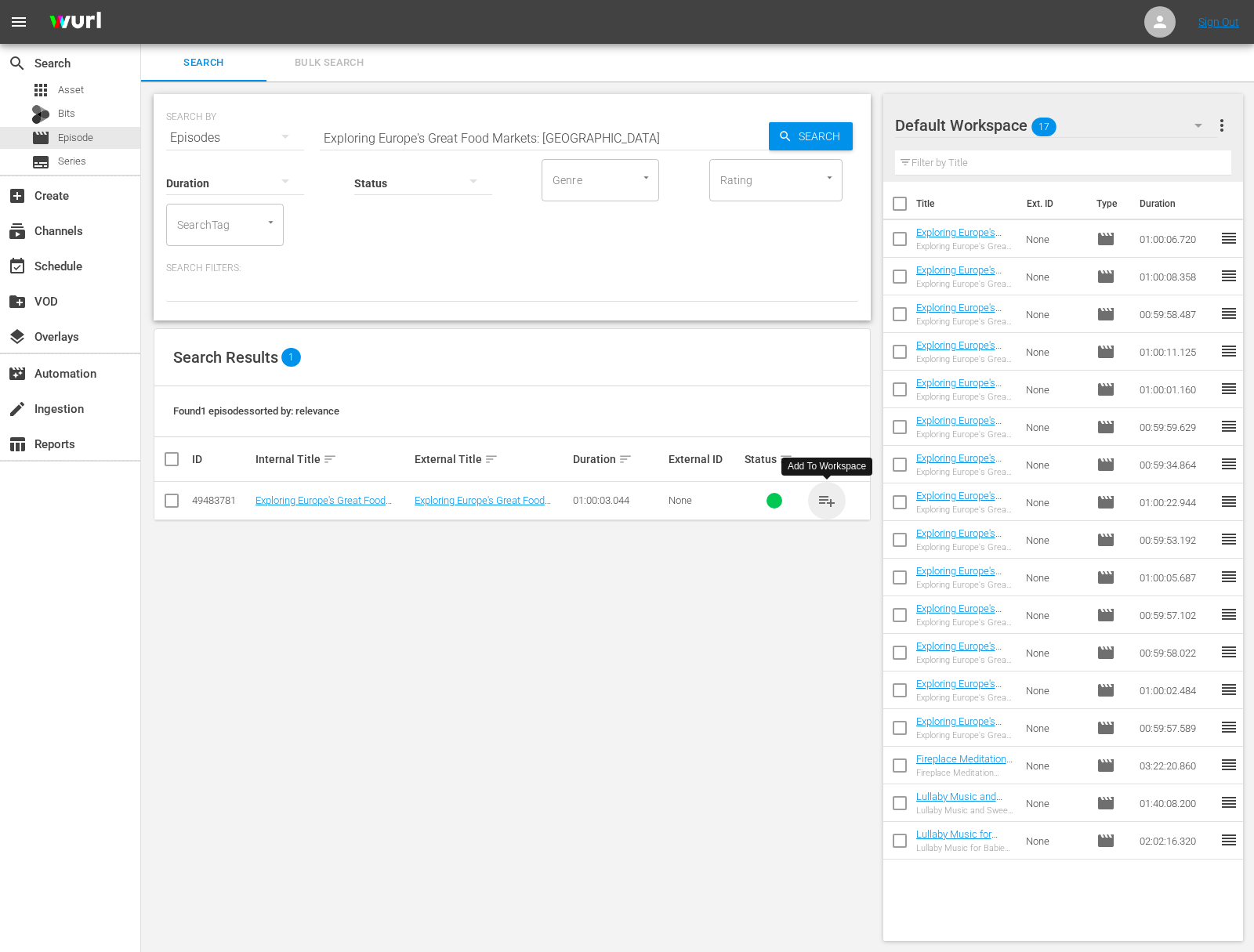
click at [830, 499] on span "playlist_add" at bounding box center [826, 500] width 19 height 19
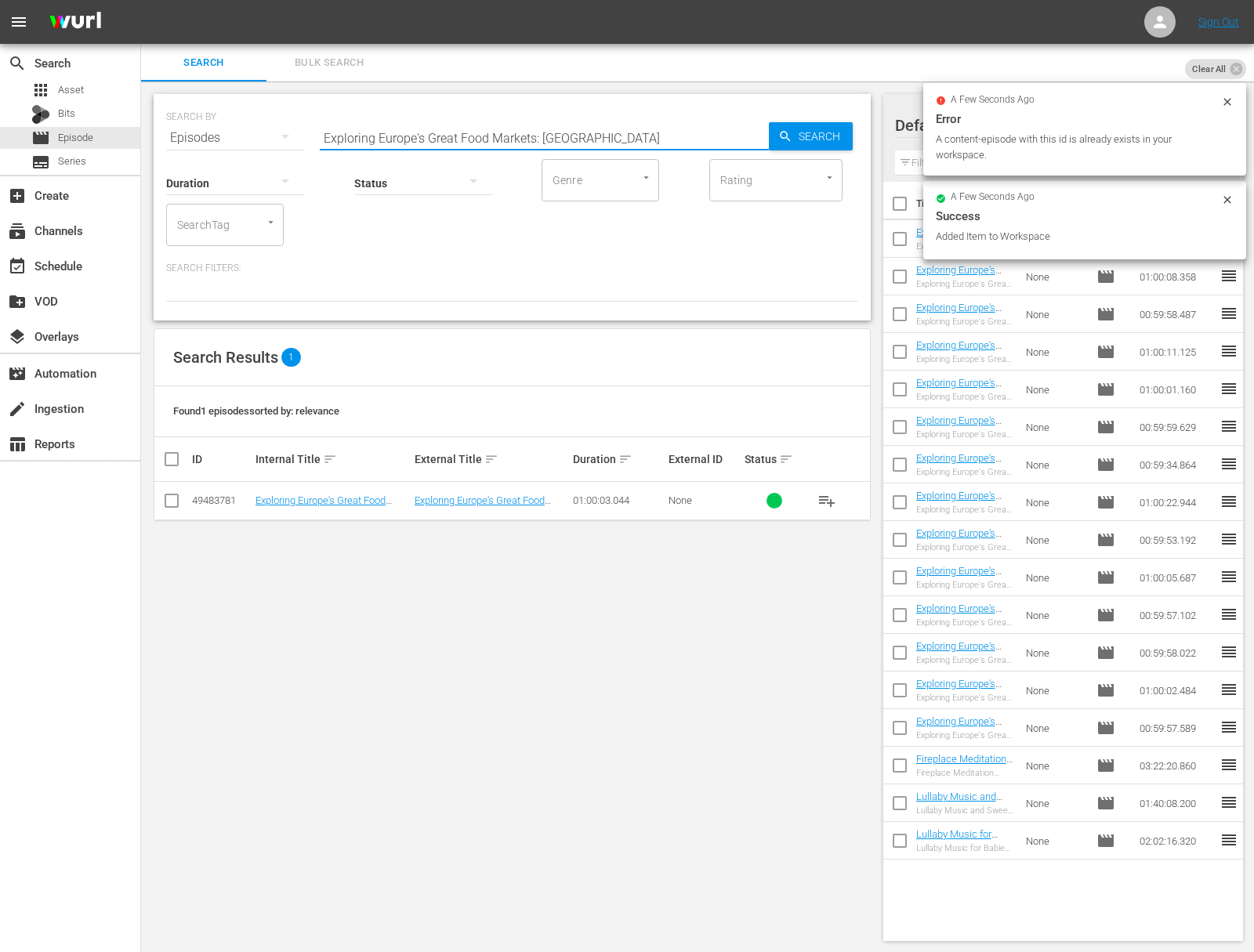
click at [487, 132] on input "Exploring Europe's Great Food Markets: Vienna" at bounding box center [544, 138] width 449 height 38
paste input "Turin"
click at [789, 134] on icon "button" at bounding box center [785, 137] width 14 height 14
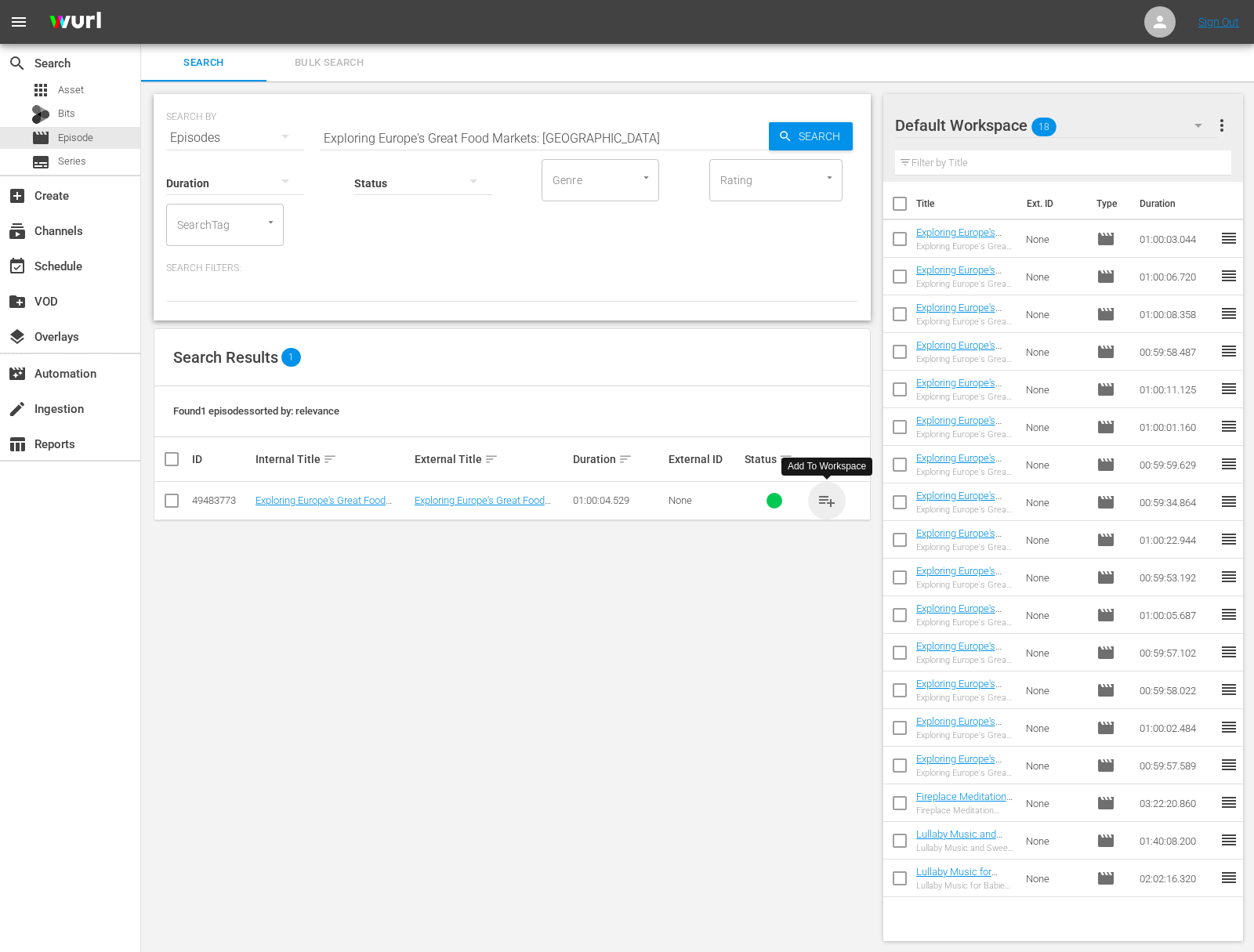
click at [830, 501] on span "playlist_add" at bounding box center [826, 500] width 19 height 19
click at [484, 136] on input "Exploring Europe's Great Food Markets: Turin" at bounding box center [544, 138] width 449 height 38
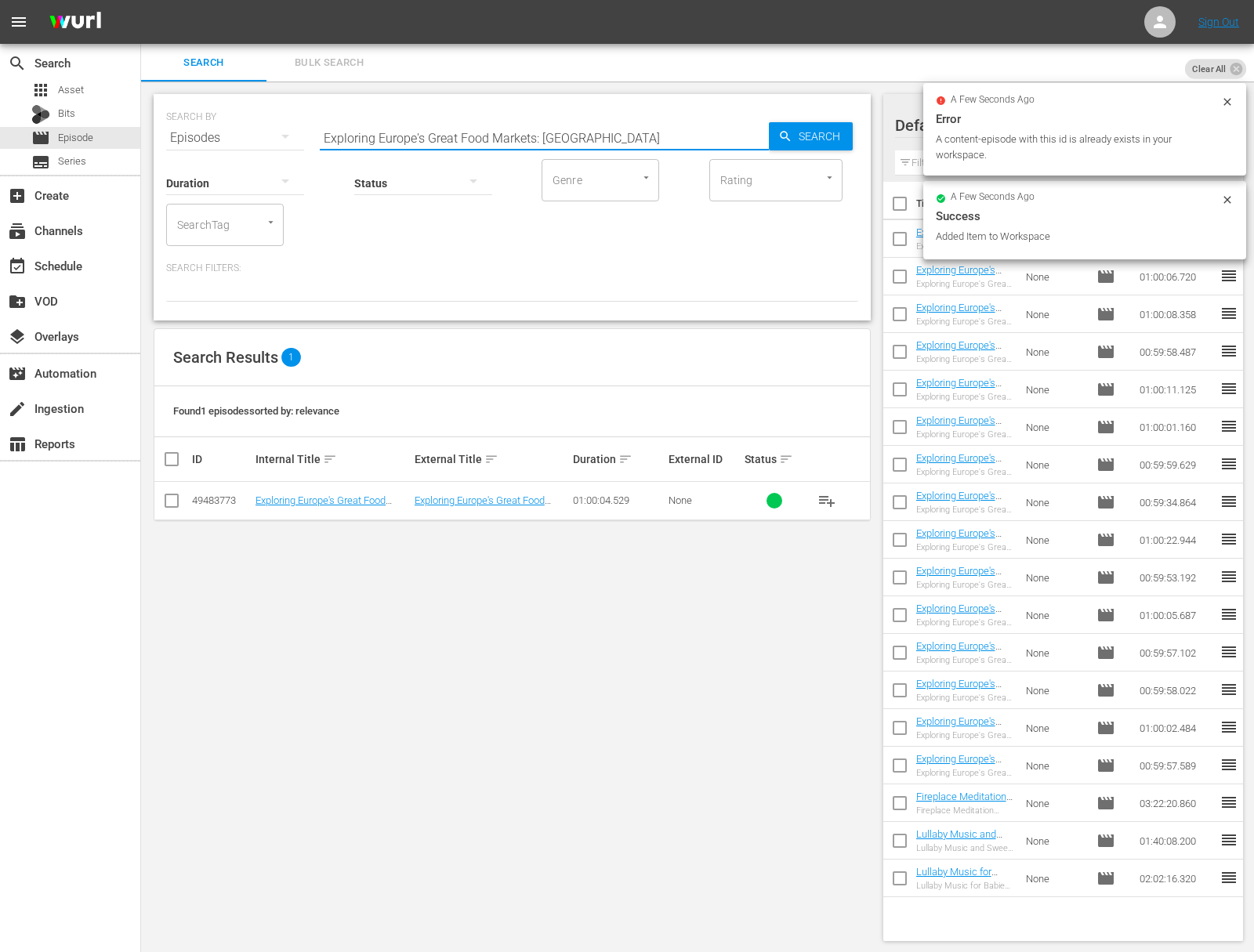
paste input "Lyo"
click at [881, 130] on div "Search Bulk Search SEARCH BY Search By Episodes Search ID, Title, Description, …" at bounding box center [698, 498] width 1112 height 909
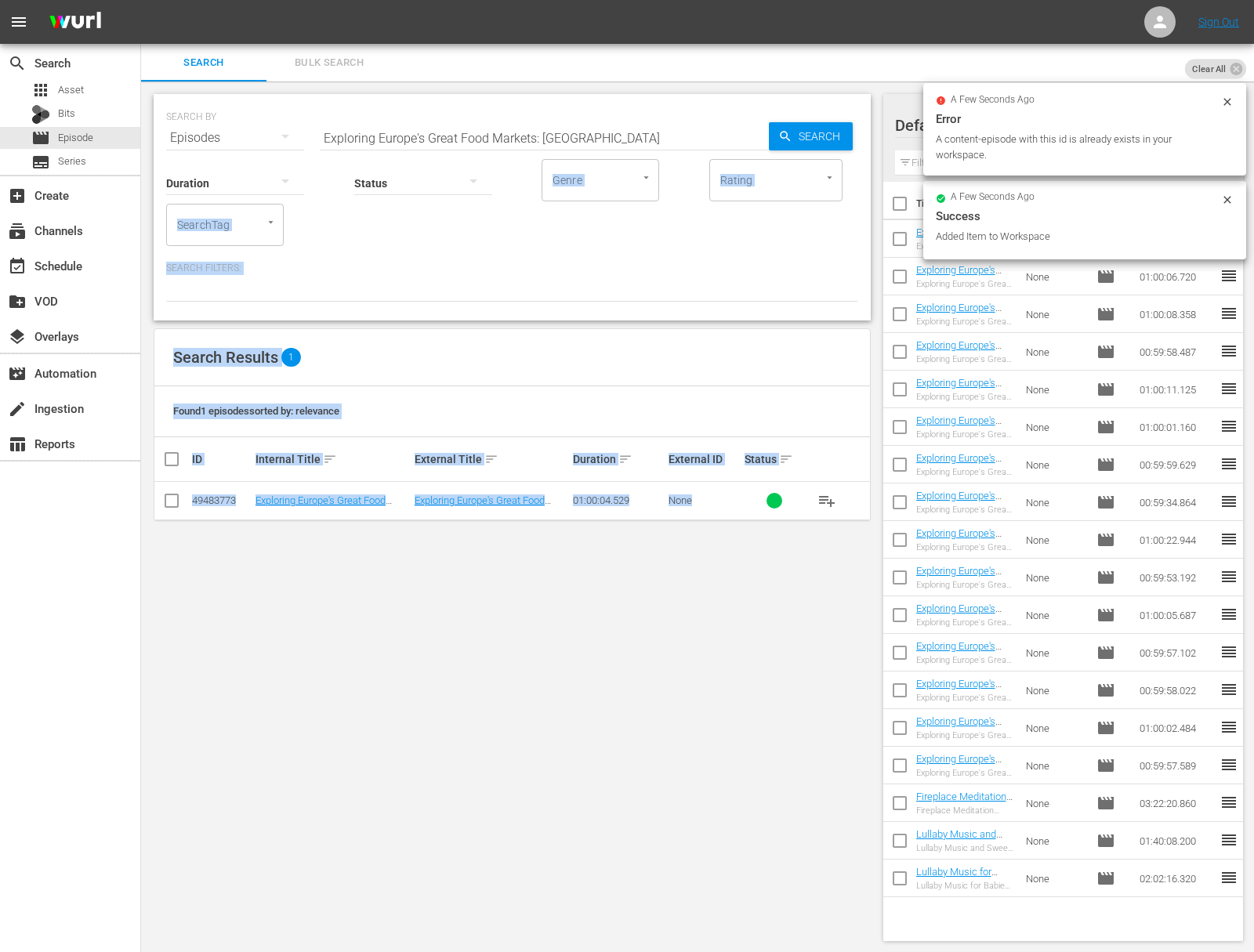
click at [817, 131] on span "Search" at bounding box center [821, 137] width 60 height 29
click at [823, 145] on span "Search" at bounding box center [821, 137] width 60 height 29
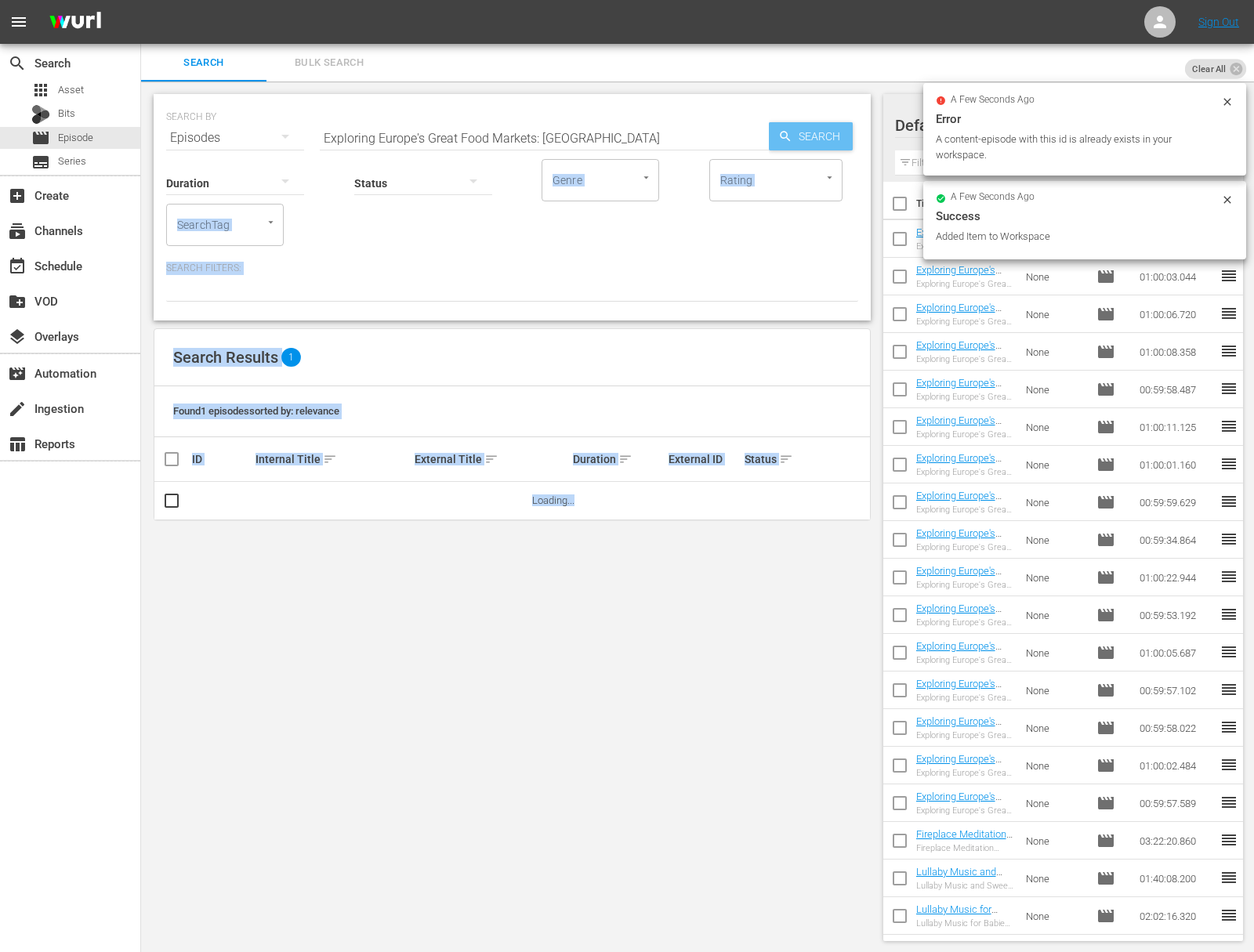
click at [815, 141] on span "Search" at bounding box center [821, 137] width 60 height 29
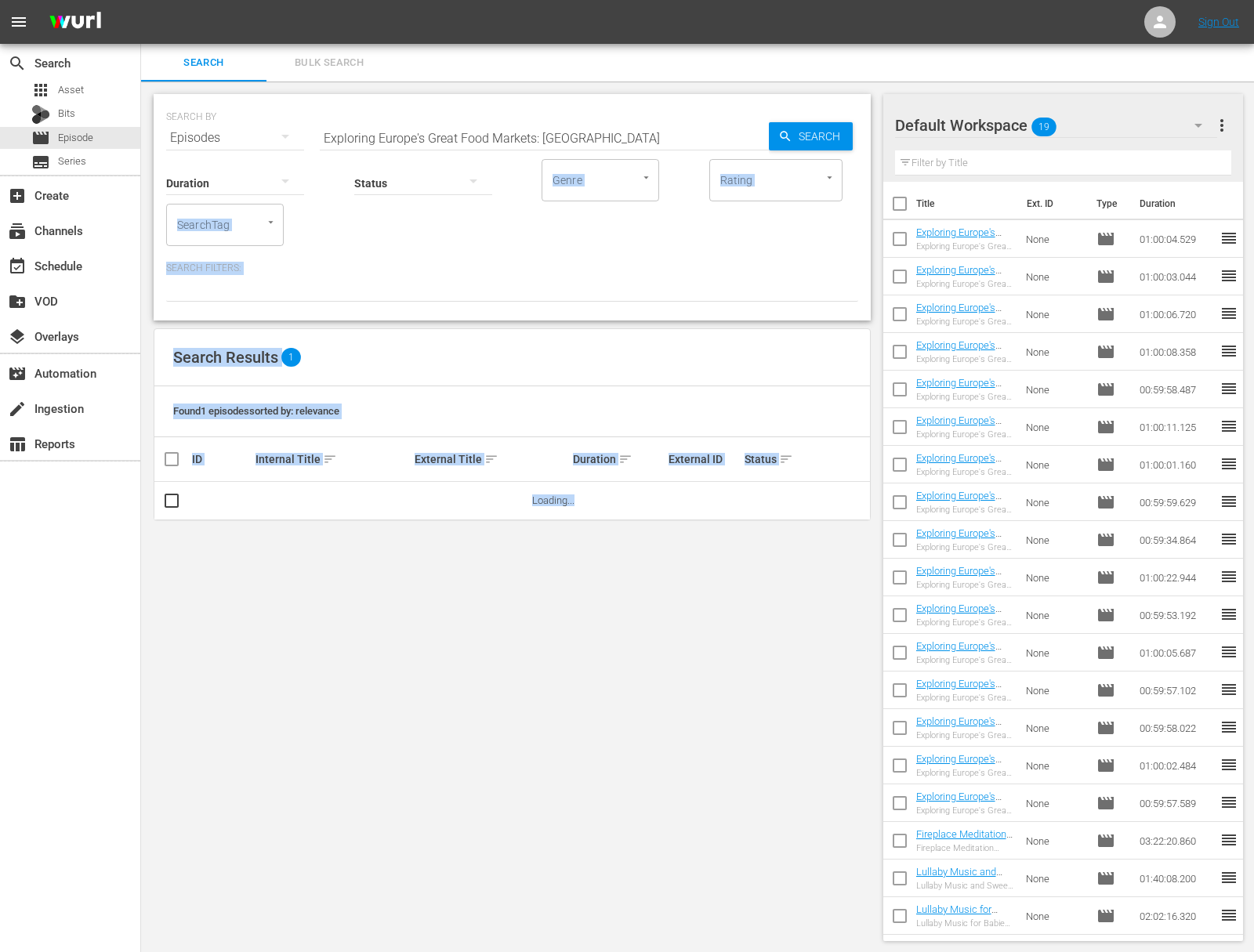
click at [740, 281] on div at bounding box center [512, 288] width 692 height 27
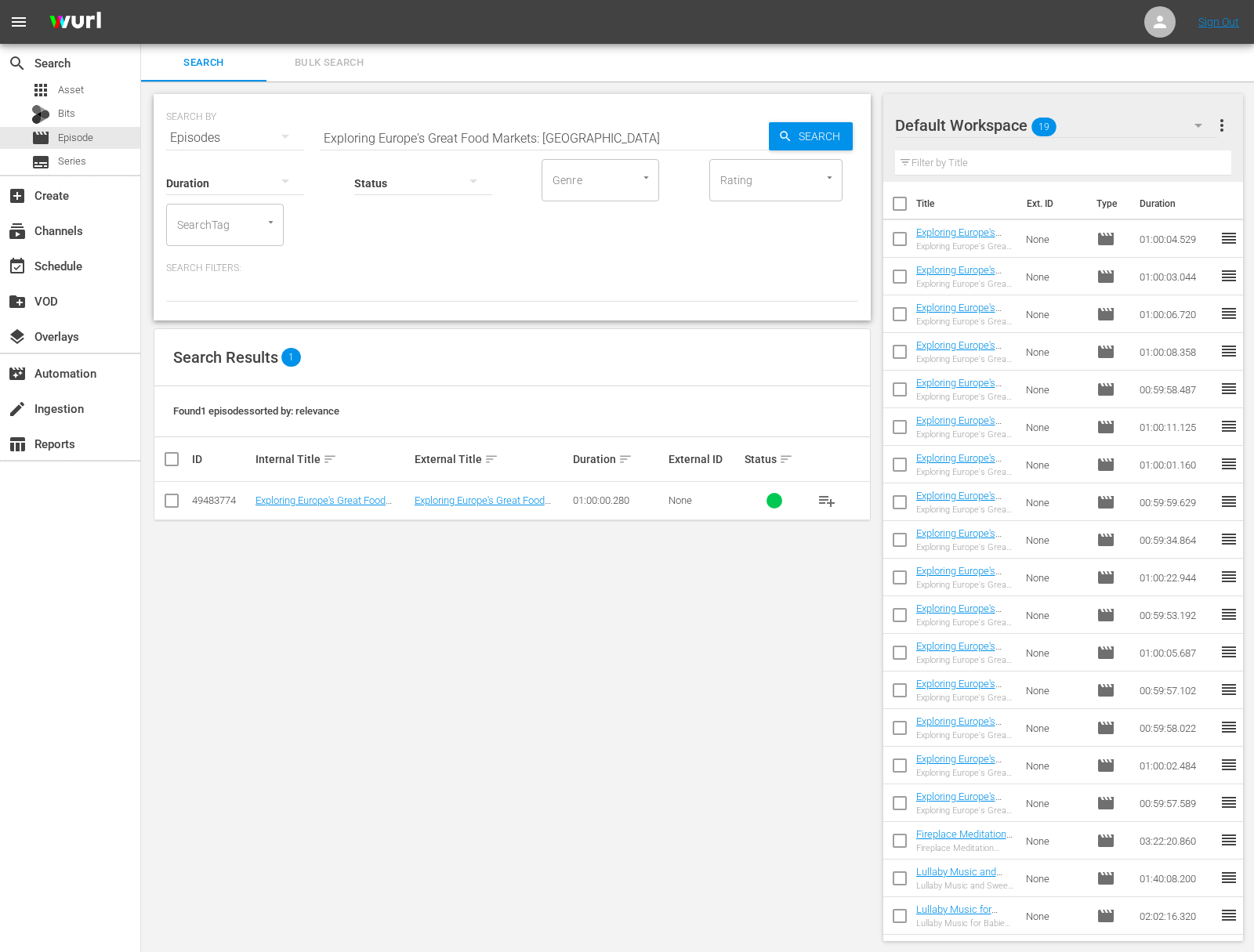
drag, startPoint x: 820, startPoint y: 489, endPoint x: 827, endPoint y: 494, distance: 8.6
click at [823, 490] on button "playlist_add" at bounding box center [826, 501] width 38 height 38
click at [829, 503] on span "playlist_add" at bounding box center [826, 500] width 19 height 19
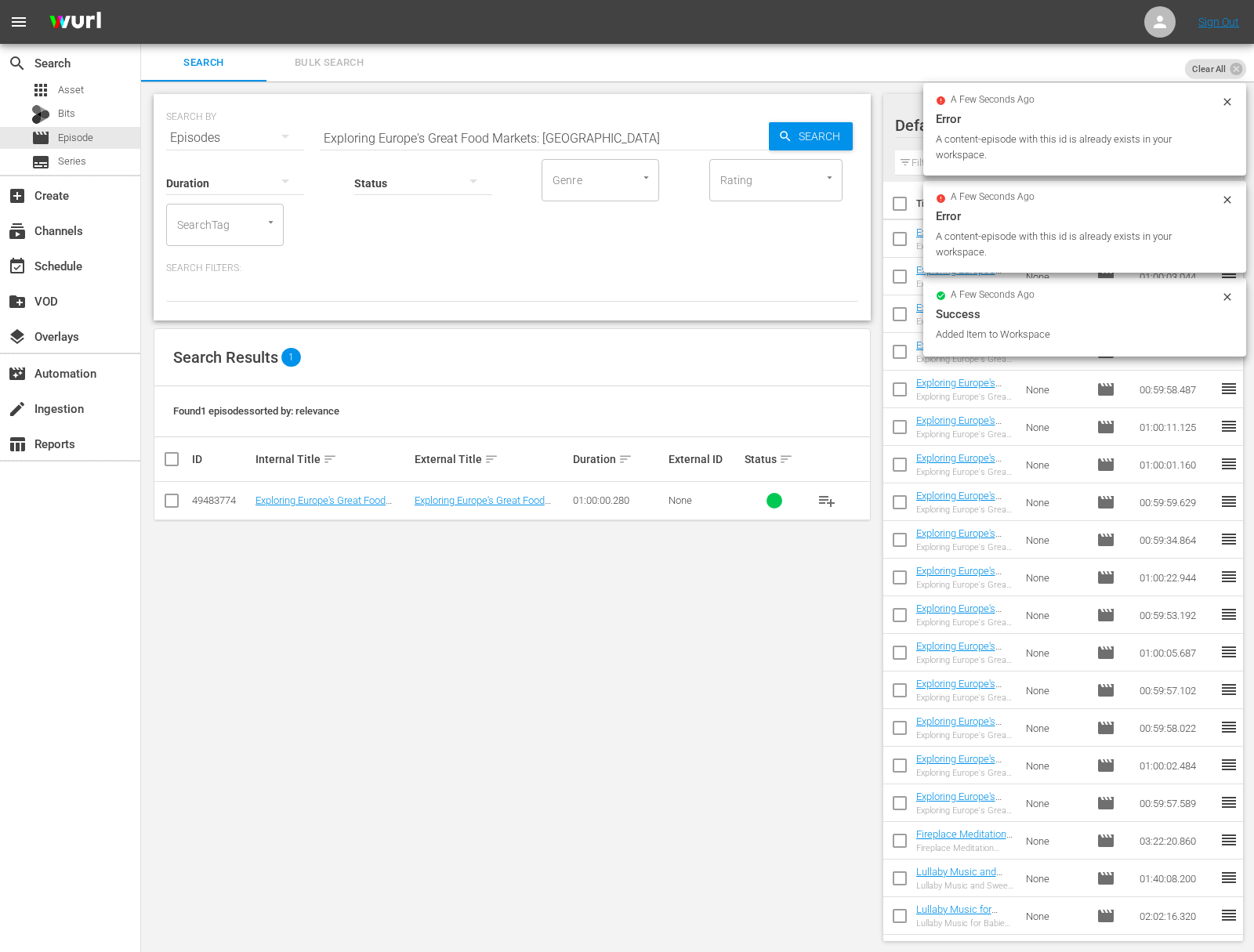
click at [409, 148] on div "Status" at bounding box center [423, 172] width 138 height 56
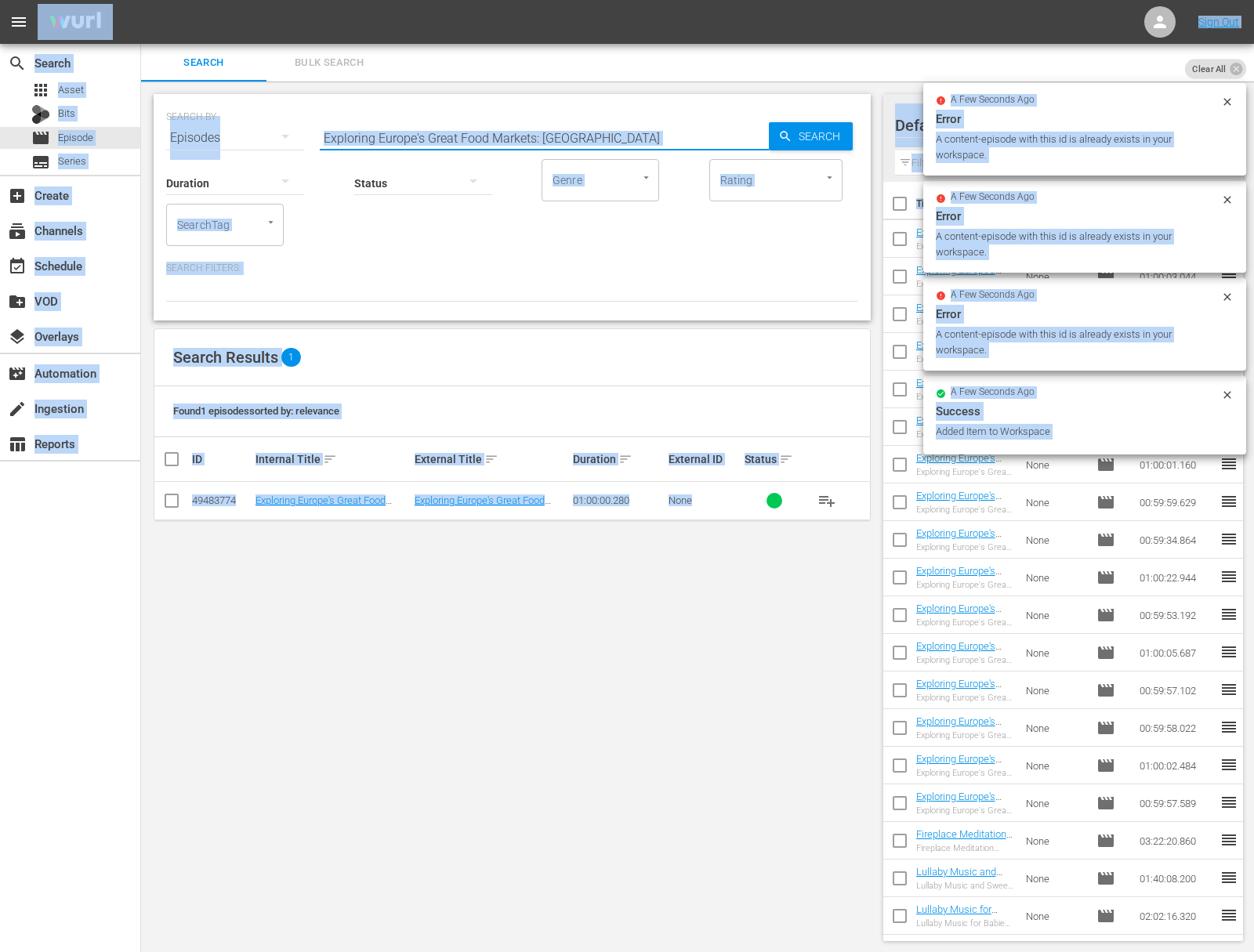
click at [435, 133] on input "Exploring Europe's Great Food Markets: Lyon" at bounding box center [544, 138] width 449 height 38
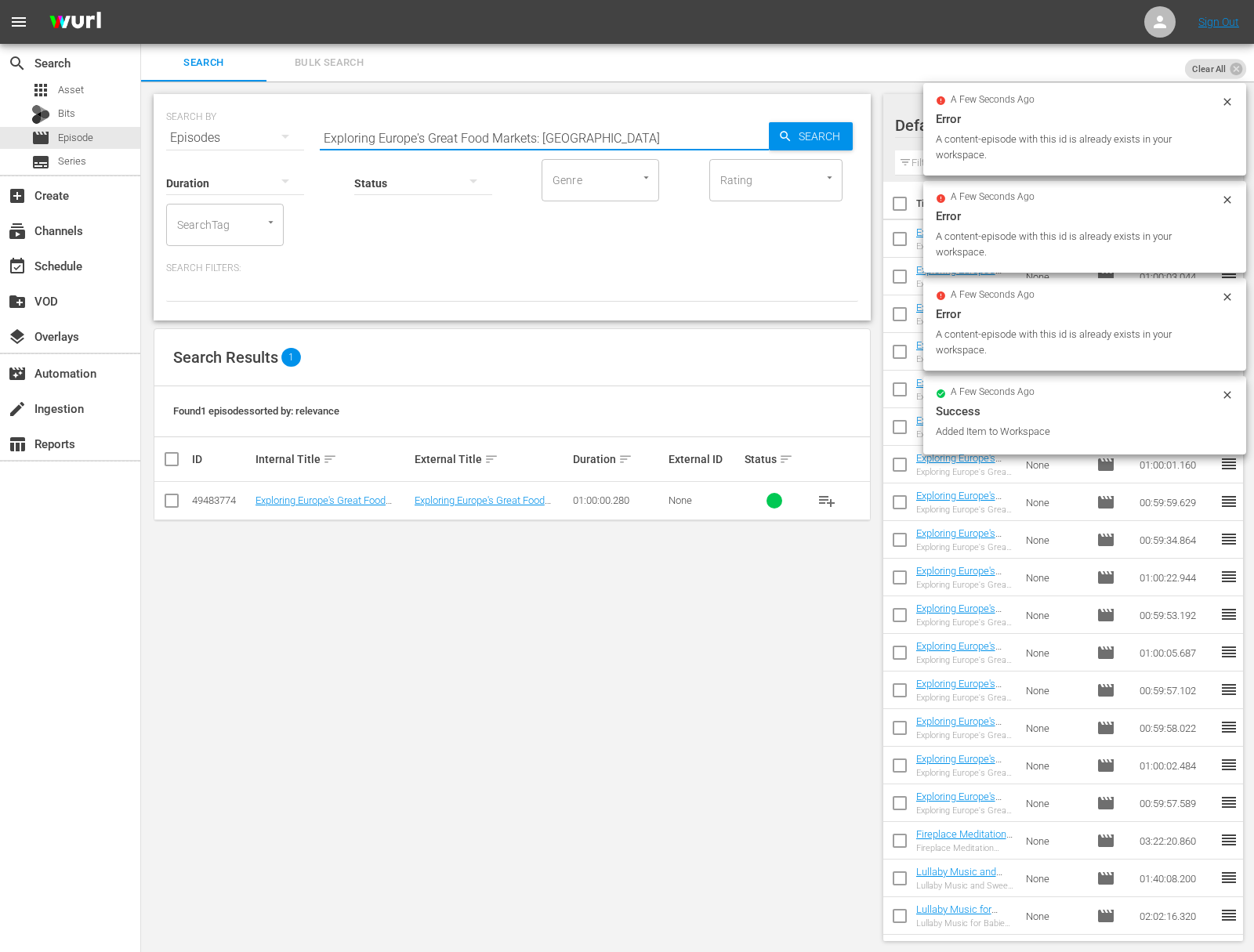
paste input "Budapest"
click at [754, 129] on input "Exploring Europe's Great Food Markets: Budapest" at bounding box center [544, 138] width 449 height 38
click at [796, 130] on span "Search" at bounding box center [821, 137] width 60 height 29
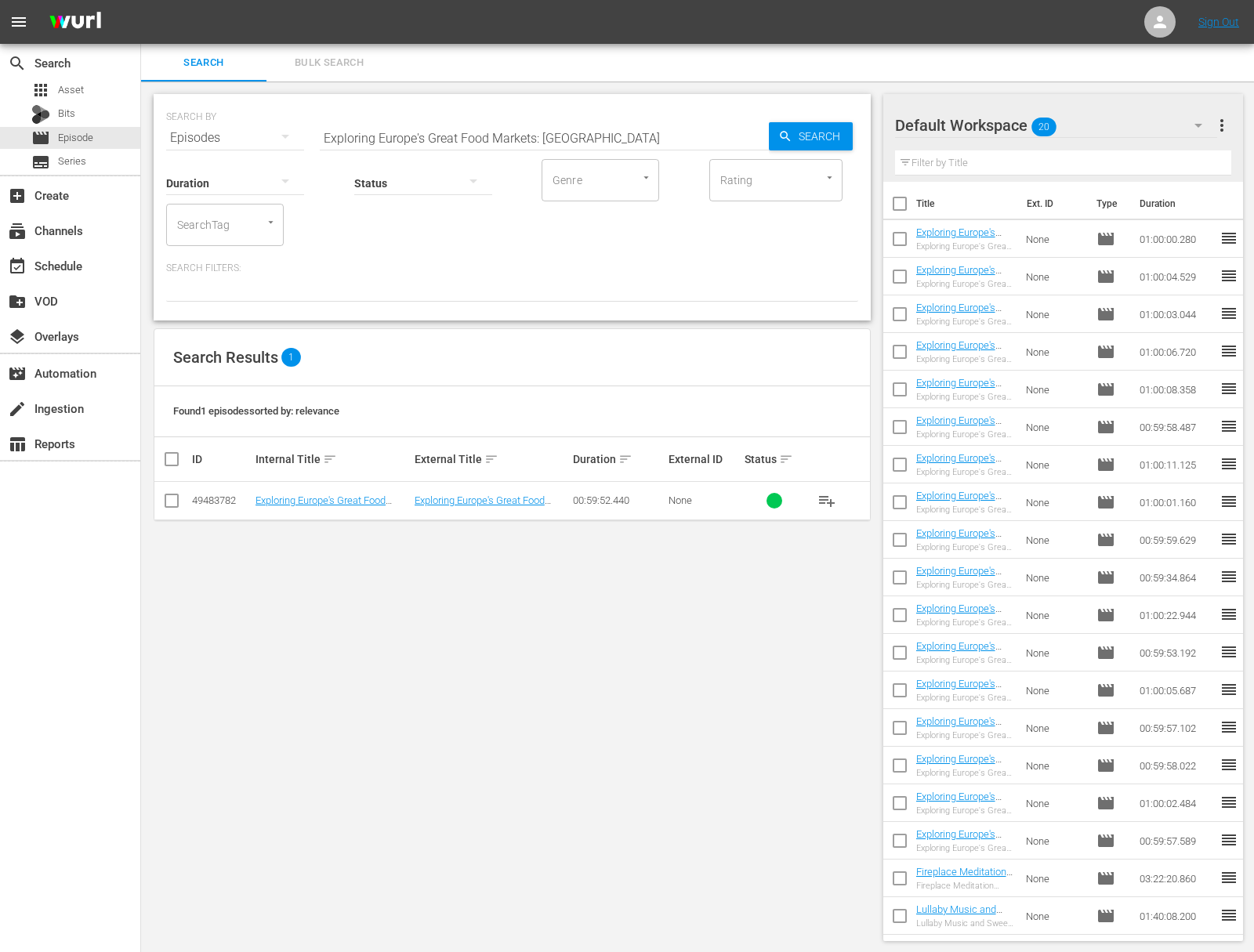
click at [827, 499] on span "playlist_add" at bounding box center [826, 500] width 19 height 19
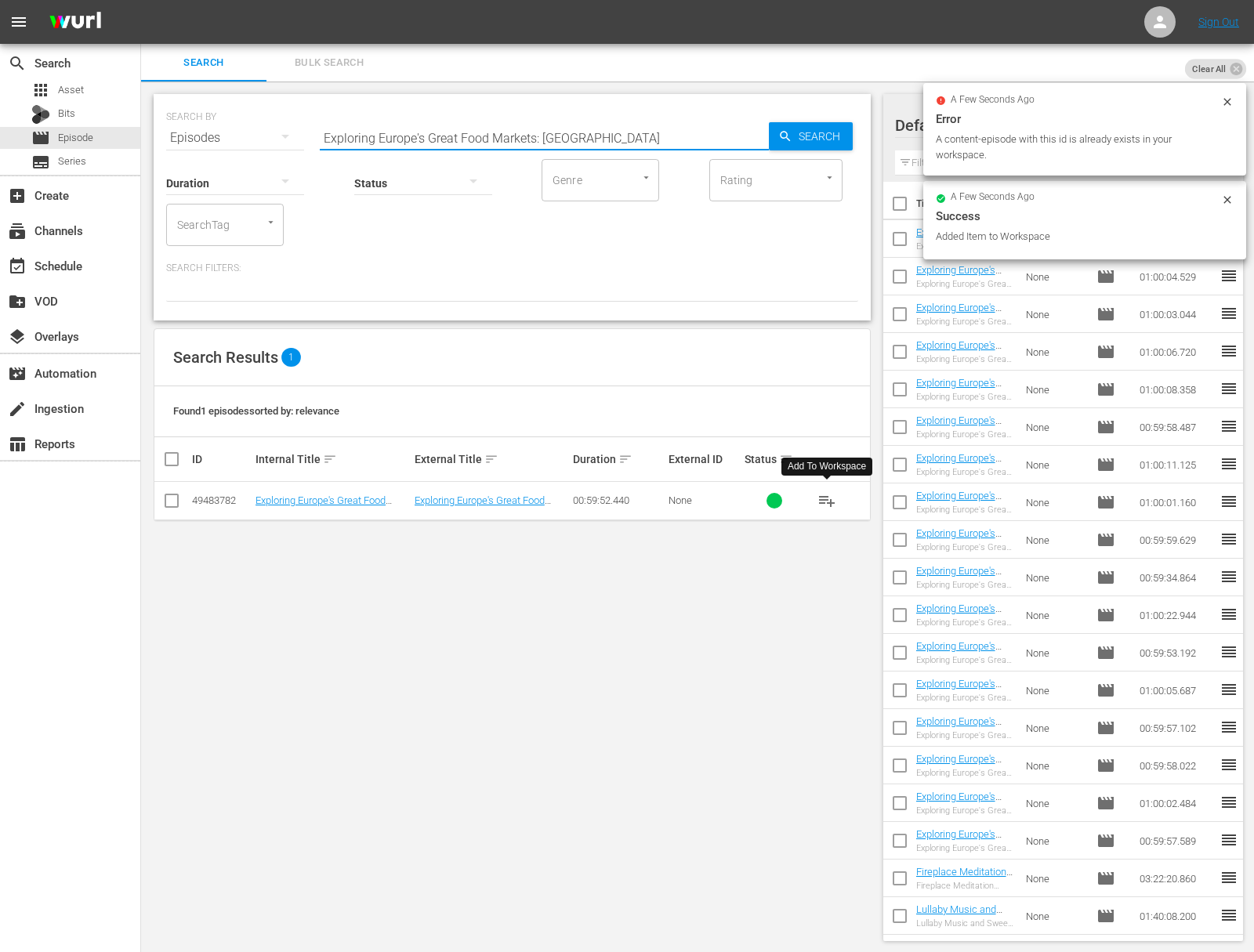
click at [511, 138] on input "Exploring Europe's Great Food Markets: Budapest" at bounding box center [544, 138] width 449 height 38
paste input "ergen"
click at [763, 135] on input "Exploring Europe's Great Food Markets: Bergen" at bounding box center [544, 138] width 449 height 38
click at [834, 138] on span "Search" at bounding box center [821, 137] width 60 height 29
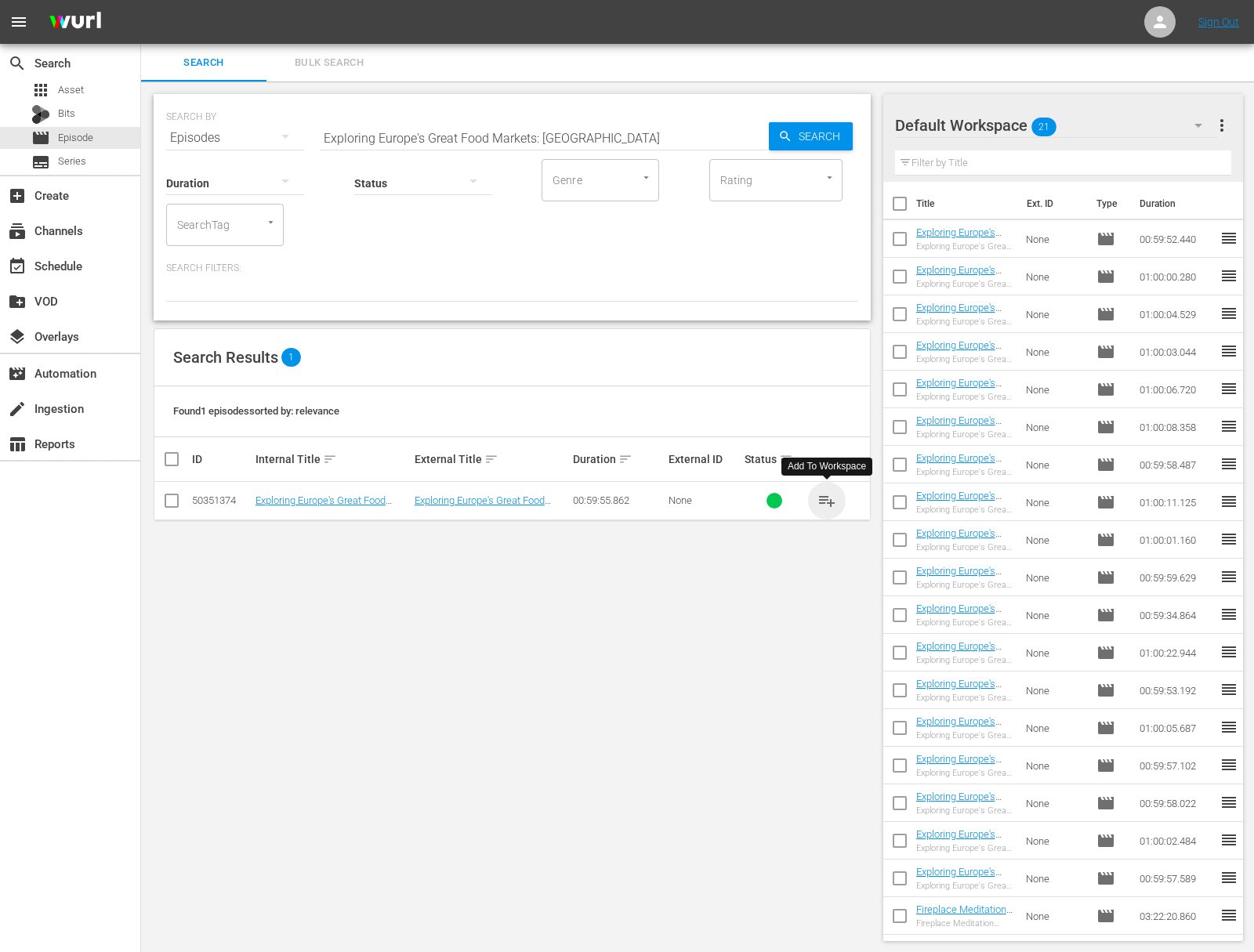
click at [832, 500] on span "playlist_add" at bounding box center [826, 500] width 19 height 19
click at [831, 500] on span "playlist_add" at bounding box center [826, 500] width 19 height 19
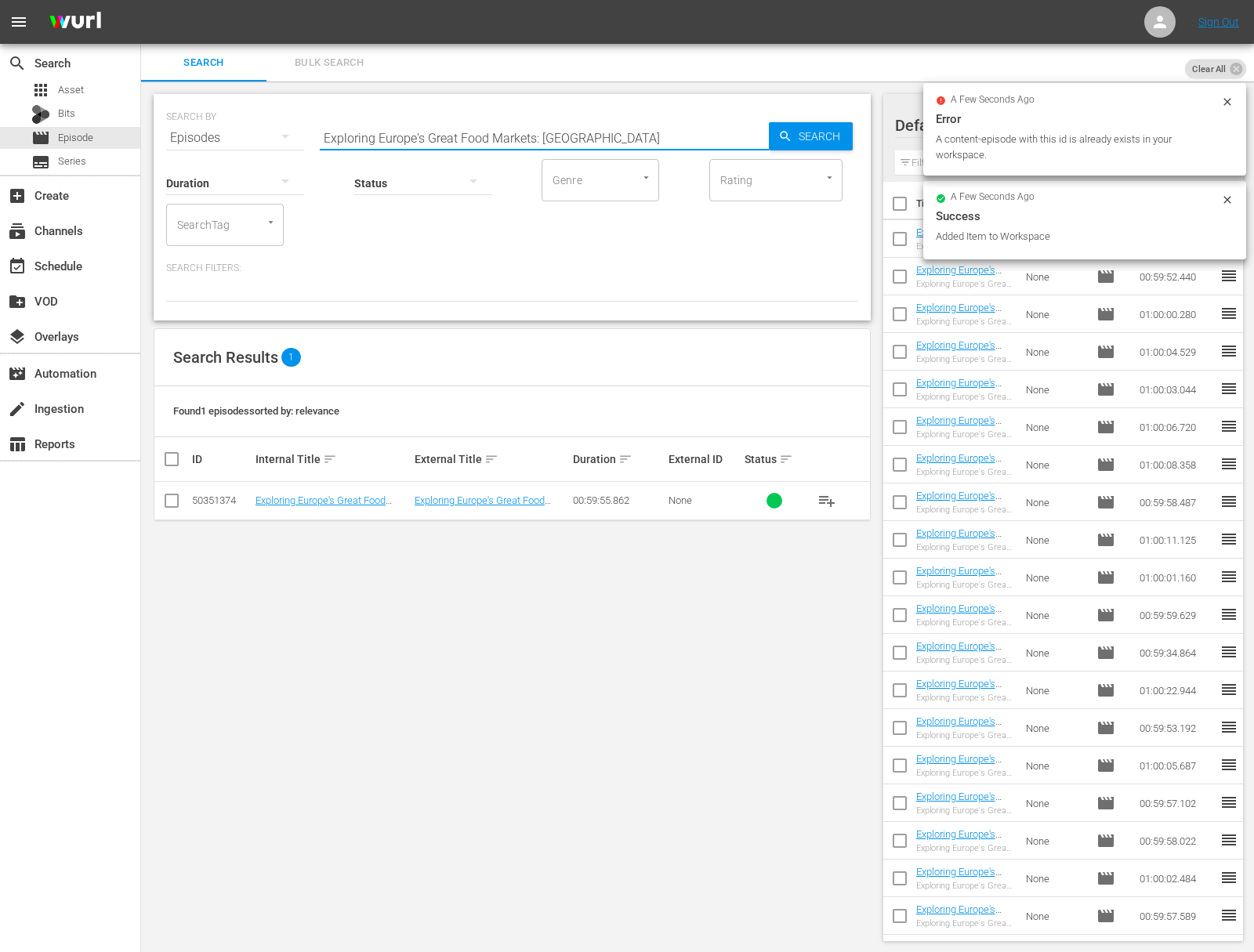
click at [431, 123] on input "Exploring Europe's Great Food Markets: Bergen" at bounding box center [544, 138] width 449 height 38
paste input "Cagliari"
click at [792, 131] on span "Search" at bounding box center [821, 137] width 60 height 29
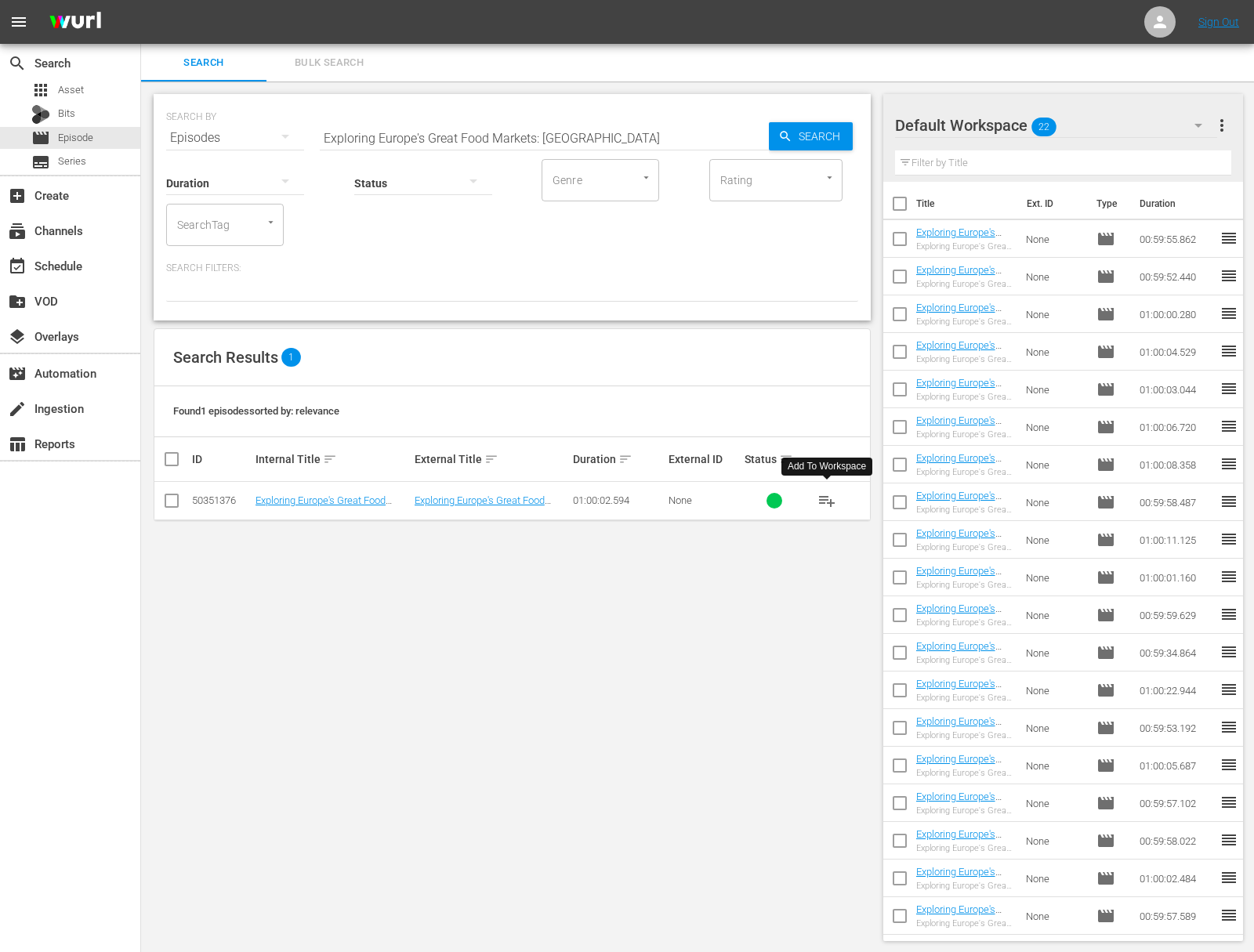
drag, startPoint x: 837, startPoint y: 492, endPoint x: 826, endPoint y: 495, distance: 11.4
click at [837, 493] on button "playlist_add" at bounding box center [826, 501] width 38 height 38
click at [826, 496] on span "playlist_add" at bounding box center [826, 500] width 19 height 19
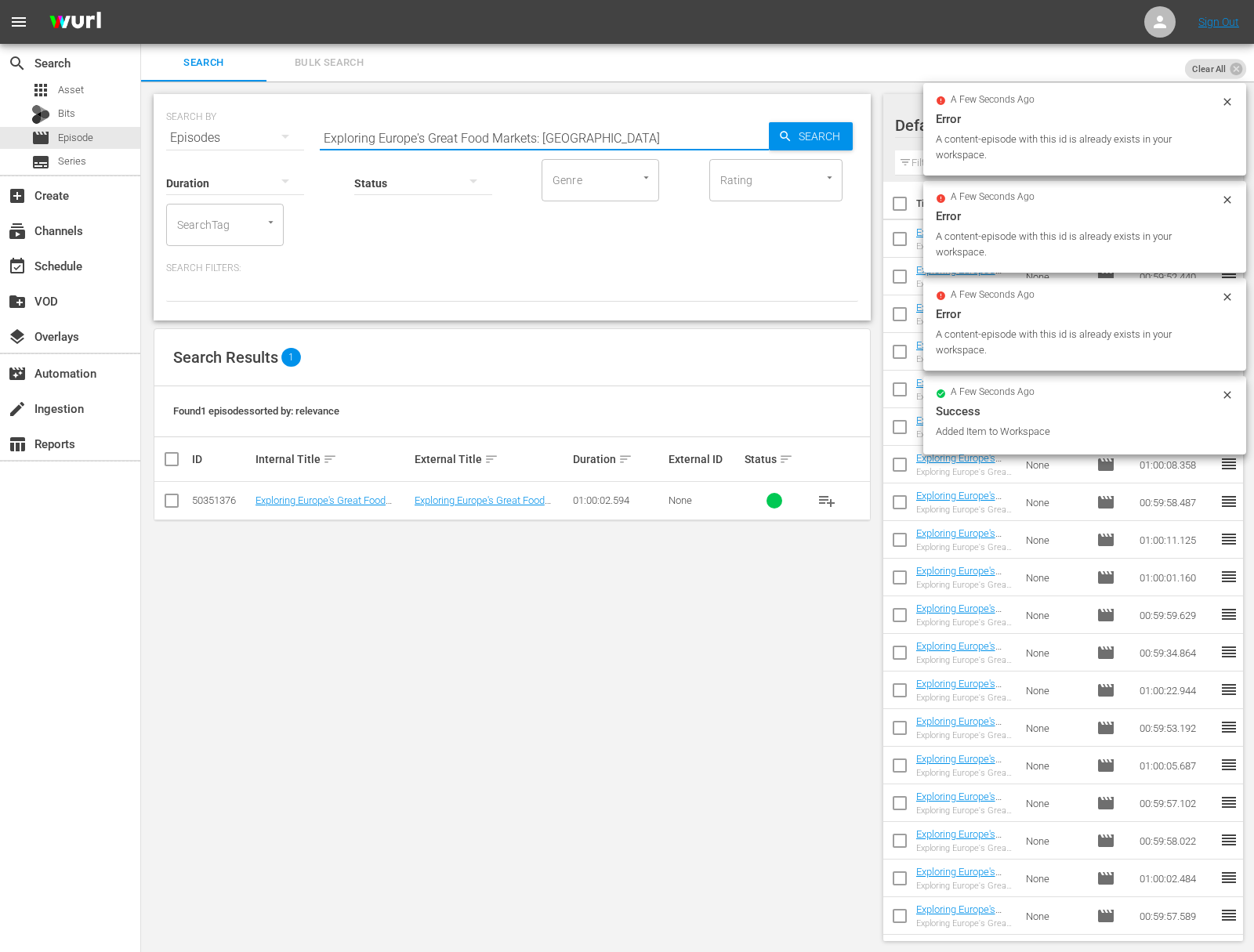
click at [392, 123] on input "Exploring Europe's Great Food Markets: Cagliari" at bounding box center [544, 138] width 449 height 38
paste input "Thirsty Work: Wairau Valley"
drag, startPoint x: 754, startPoint y: 138, endPoint x: 803, endPoint y: 138, distance: 49.0
click at [803, 138] on div "SEARCH BY Search By Episodes Search ID, Title, Description, Keywords, or Catego…" at bounding box center [512, 128] width 692 height 56
click at [803, 138] on span "Search" at bounding box center [821, 137] width 60 height 29
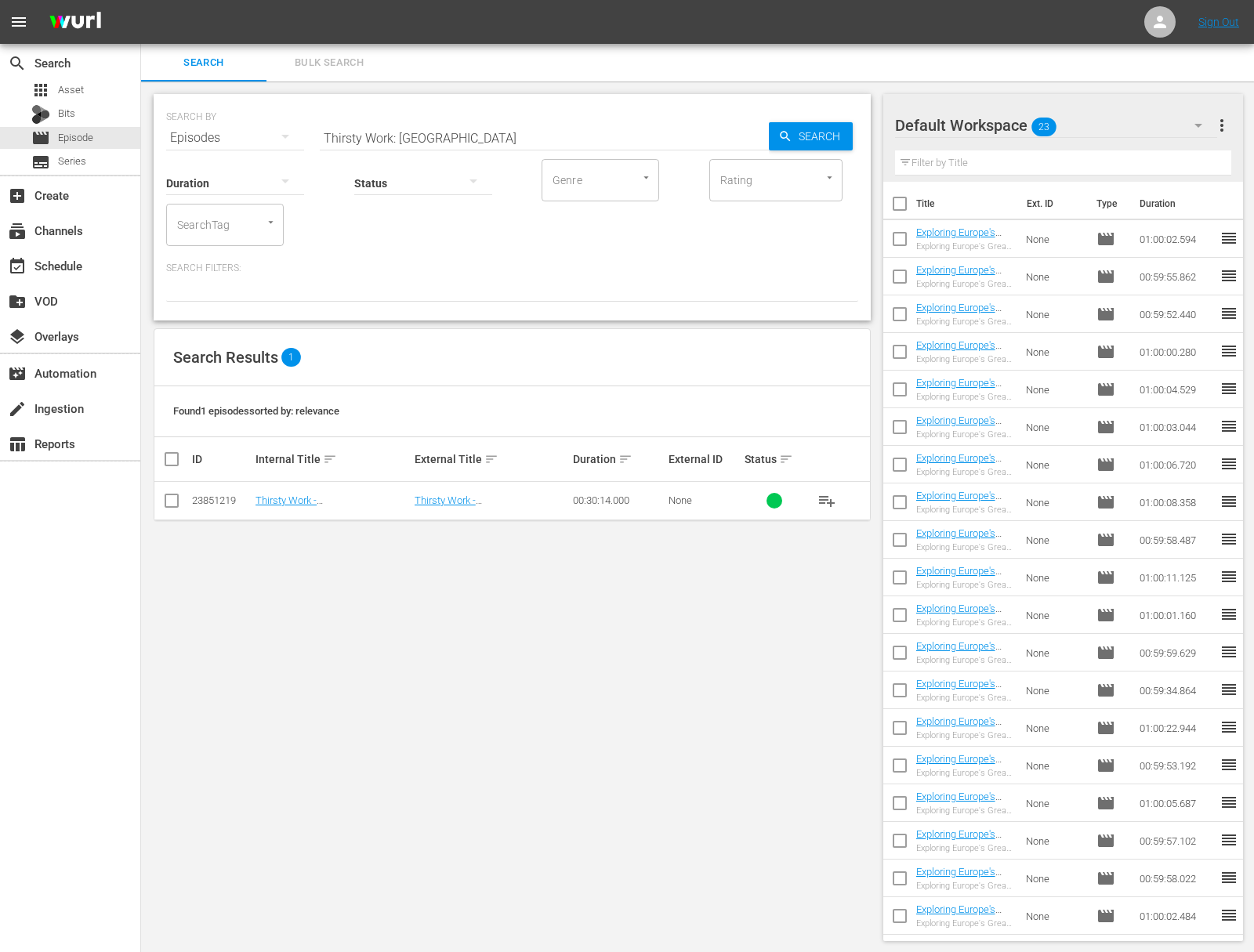
click at [825, 503] on span "playlist_add" at bounding box center [826, 500] width 19 height 19
click at [825, 502] on span "playlist_add" at bounding box center [826, 500] width 19 height 19
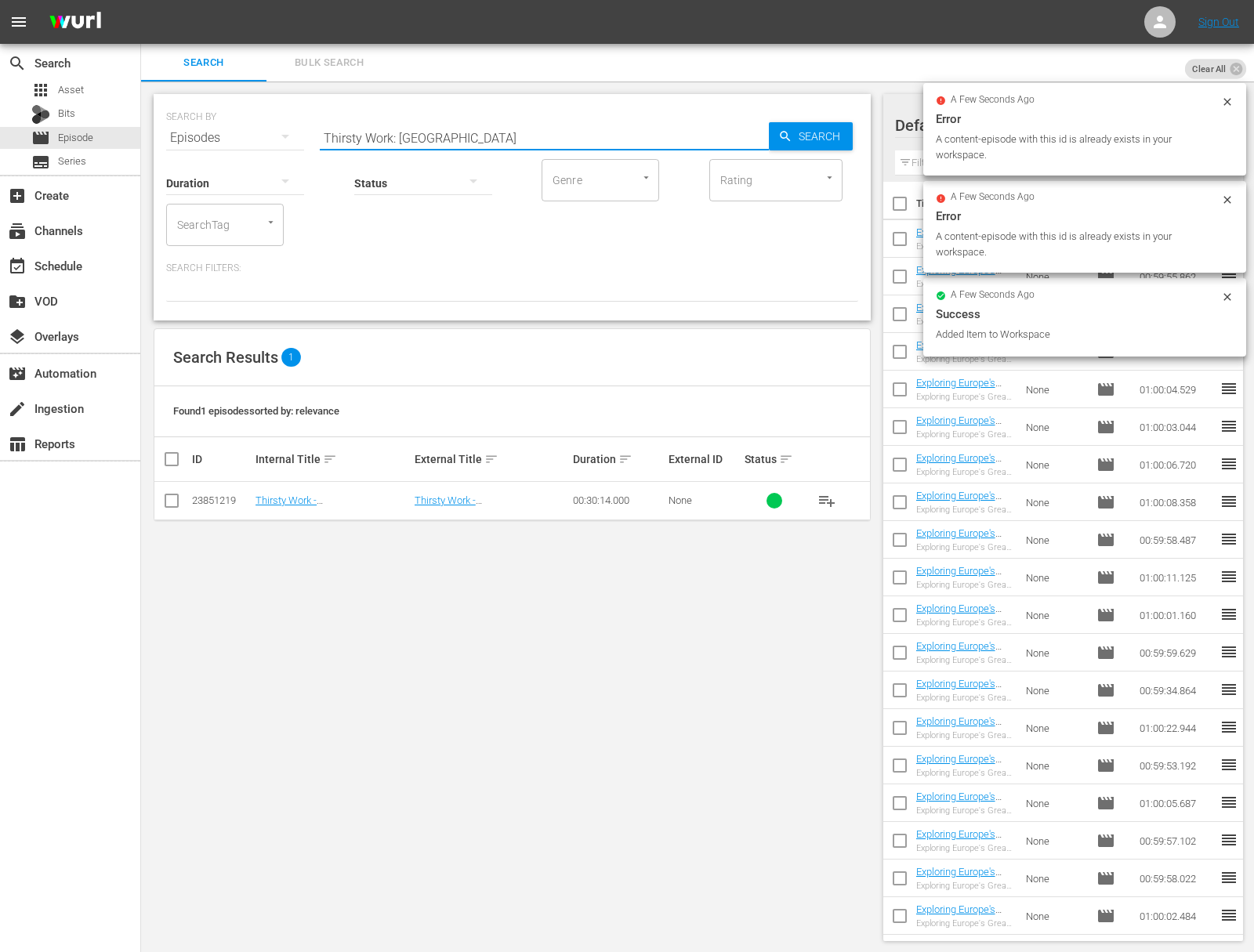
click at [434, 141] on input "Thirsty Work: Wairau Valley" at bounding box center [544, 138] width 449 height 38
paste input "Icons and Innovators"
click at [792, 144] on span "Search" at bounding box center [821, 137] width 60 height 29
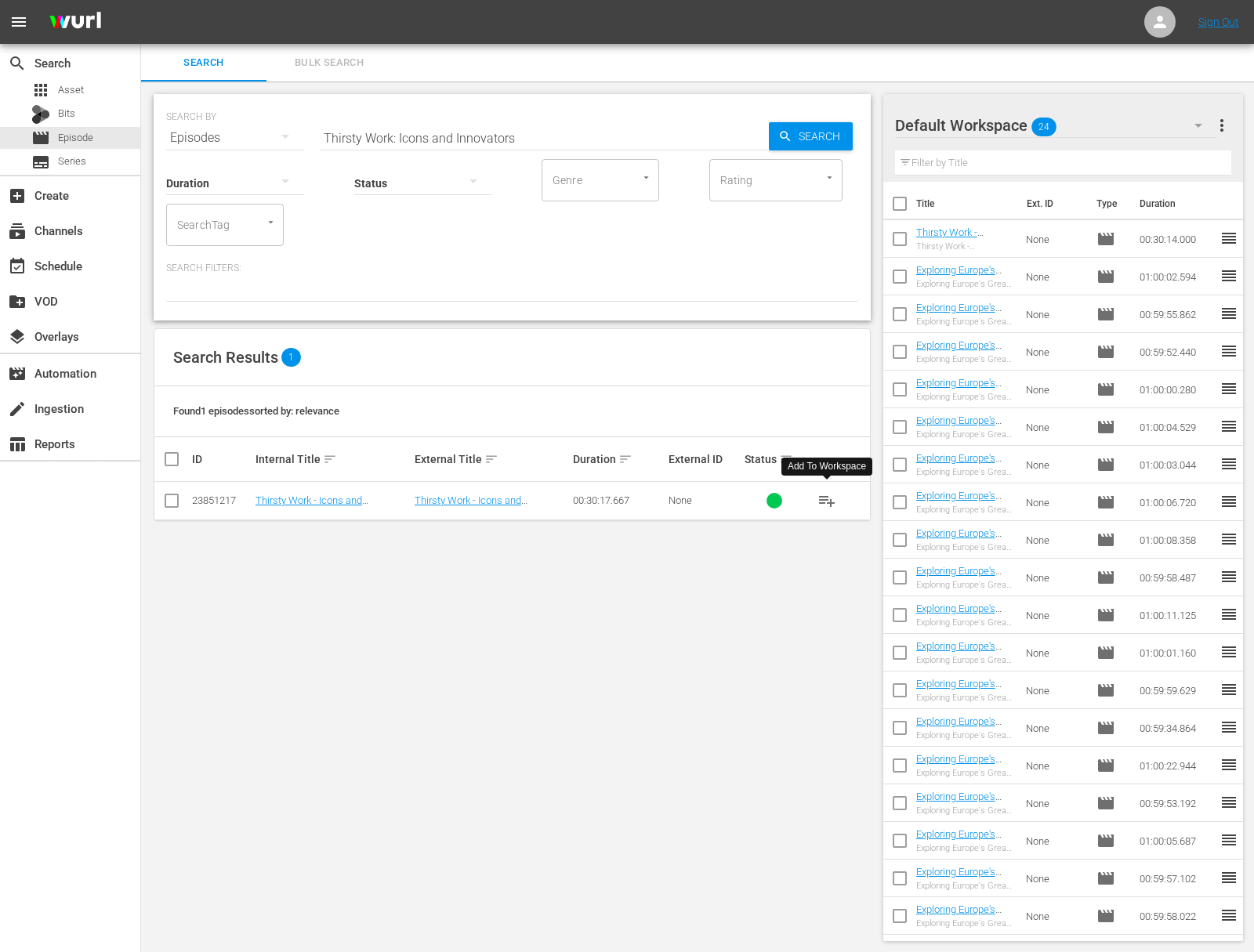
click at [825, 499] on span "playlist_add" at bounding box center [826, 500] width 19 height 19
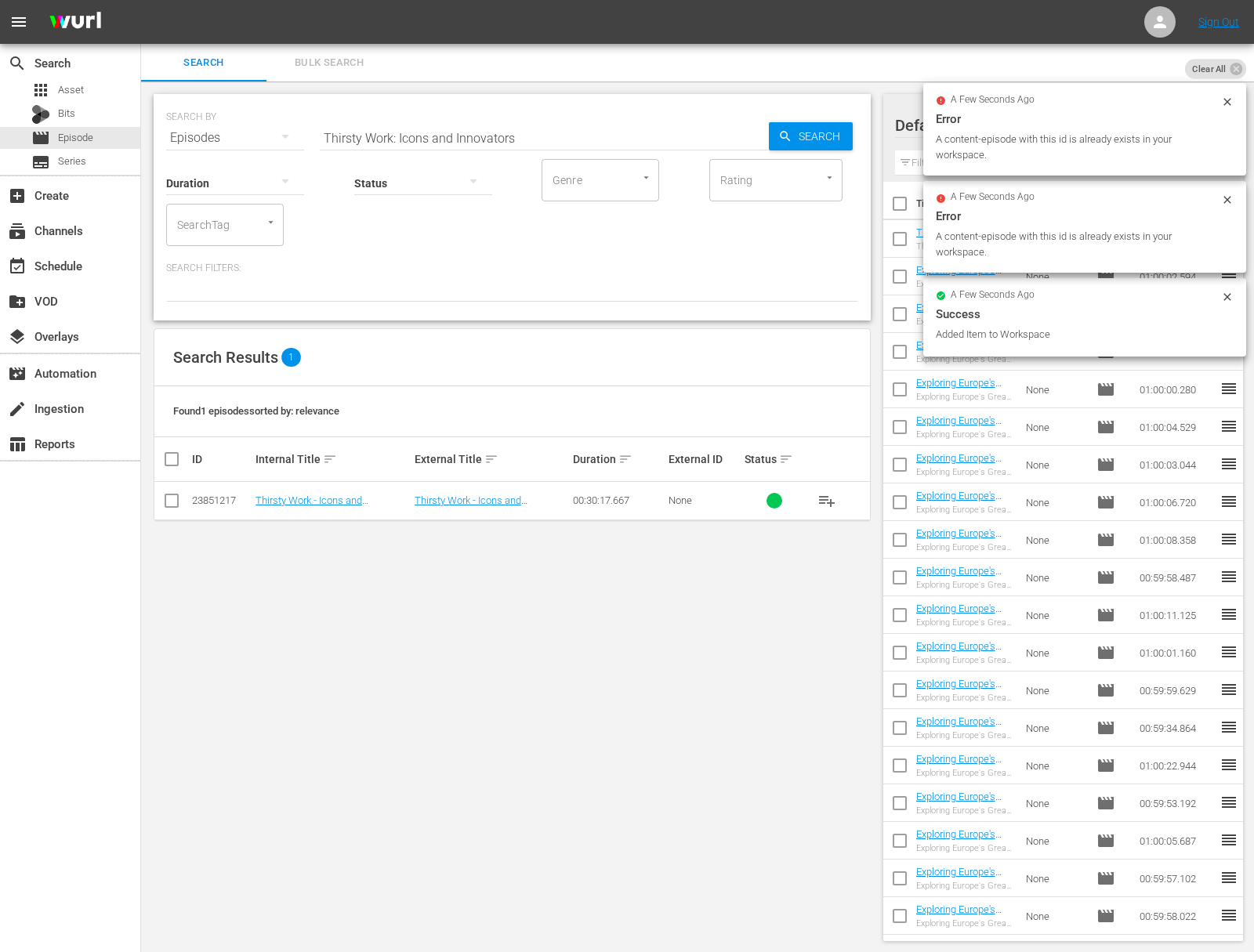
click at [457, 138] on input "Thirsty Work: Icons and Innovators" at bounding box center [544, 138] width 449 height 38
paste input "Awatere Valley"
click at [803, 135] on span "Search" at bounding box center [821, 137] width 60 height 29
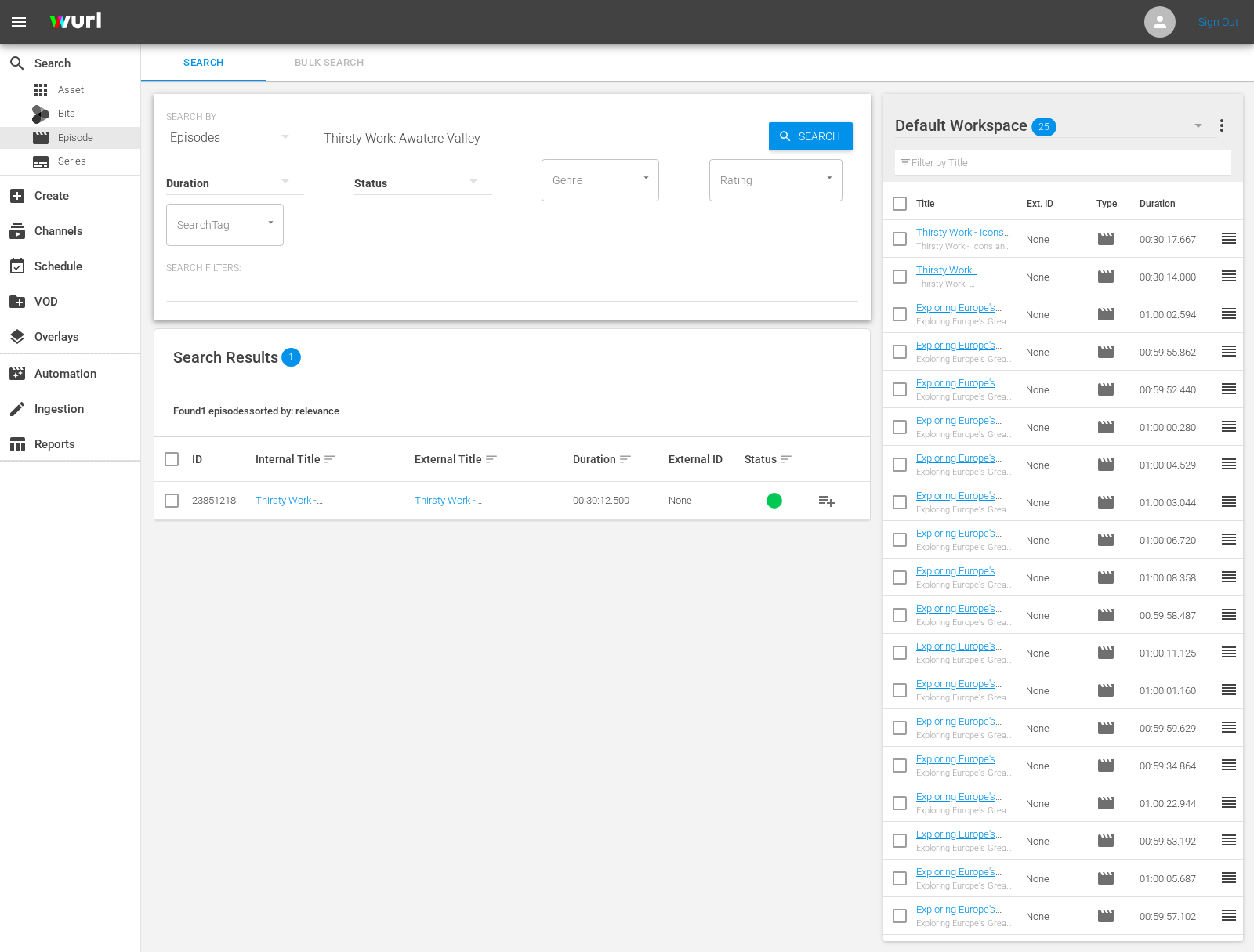
click at [826, 497] on span "playlist_add" at bounding box center [826, 500] width 19 height 19
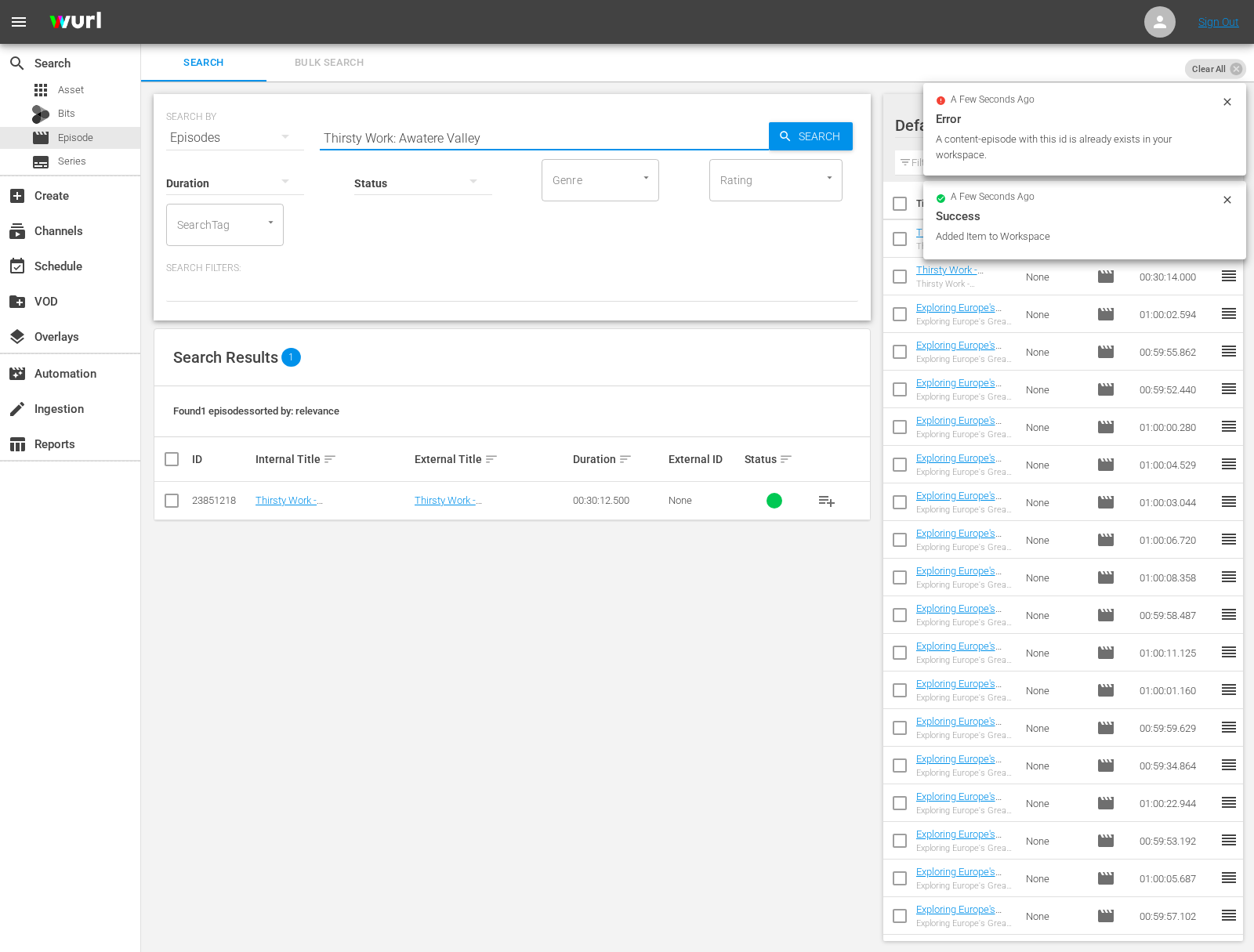
click at [414, 137] on input "Thirsty Work: Awatere Valley" at bounding box center [544, 138] width 449 height 38
paste input "Cromwell Basin/Otago"
click at [812, 139] on span "Search" at bounding box center [821, 137] width 60 height 29
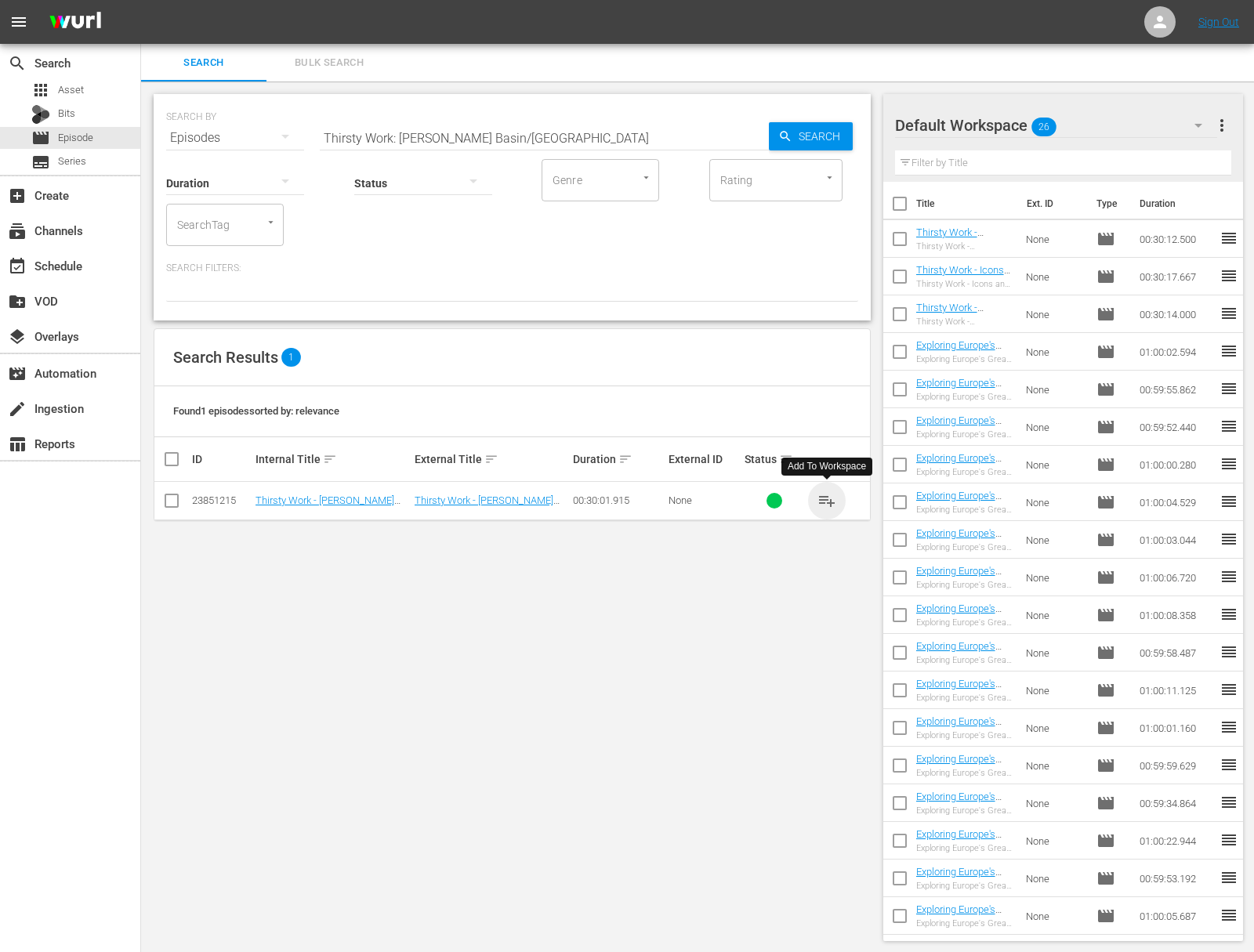
click at [829, 499] on span "playlist_add" at bounding box center [826, 500] width 19 height 19
click at [828, 499] on span "playlist_add" at bounding box center [826, 500] width 19 height 19
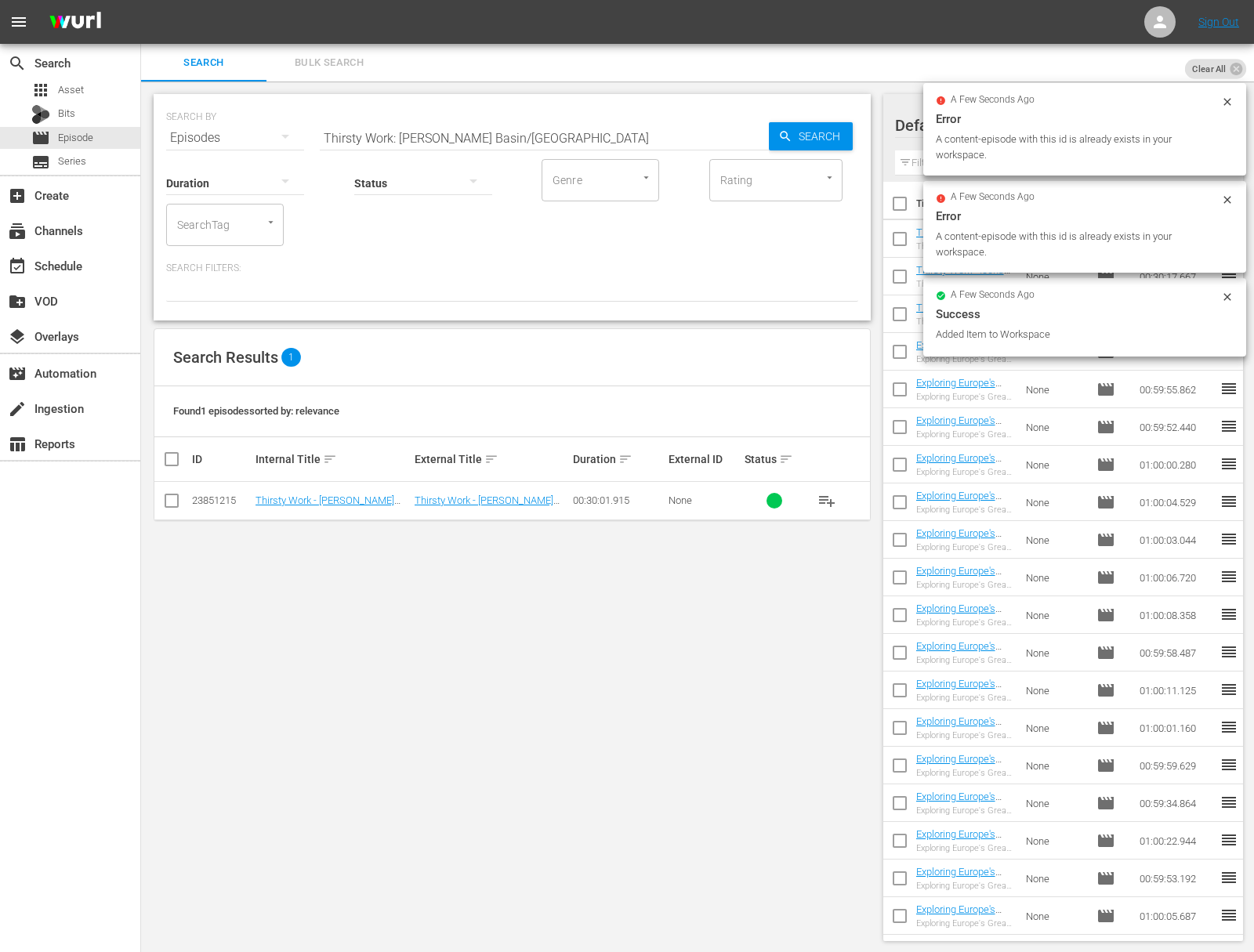
click at [391, 119] on input "Thirsty Work: Cromwell Basin/Otago" at bounding box center [544, 138] width 449 height 38
paste input "Hawkes Bay"
click at [739, 135] on input "Thirsty Work: Hawkes Bay" at bounding box center [544, 138] width 449 height 38
type input "Thirsty Work: Hawkes Bay"
click at [798, 136] on span "Search" at bounding box center [821, 137] width 60 height 29
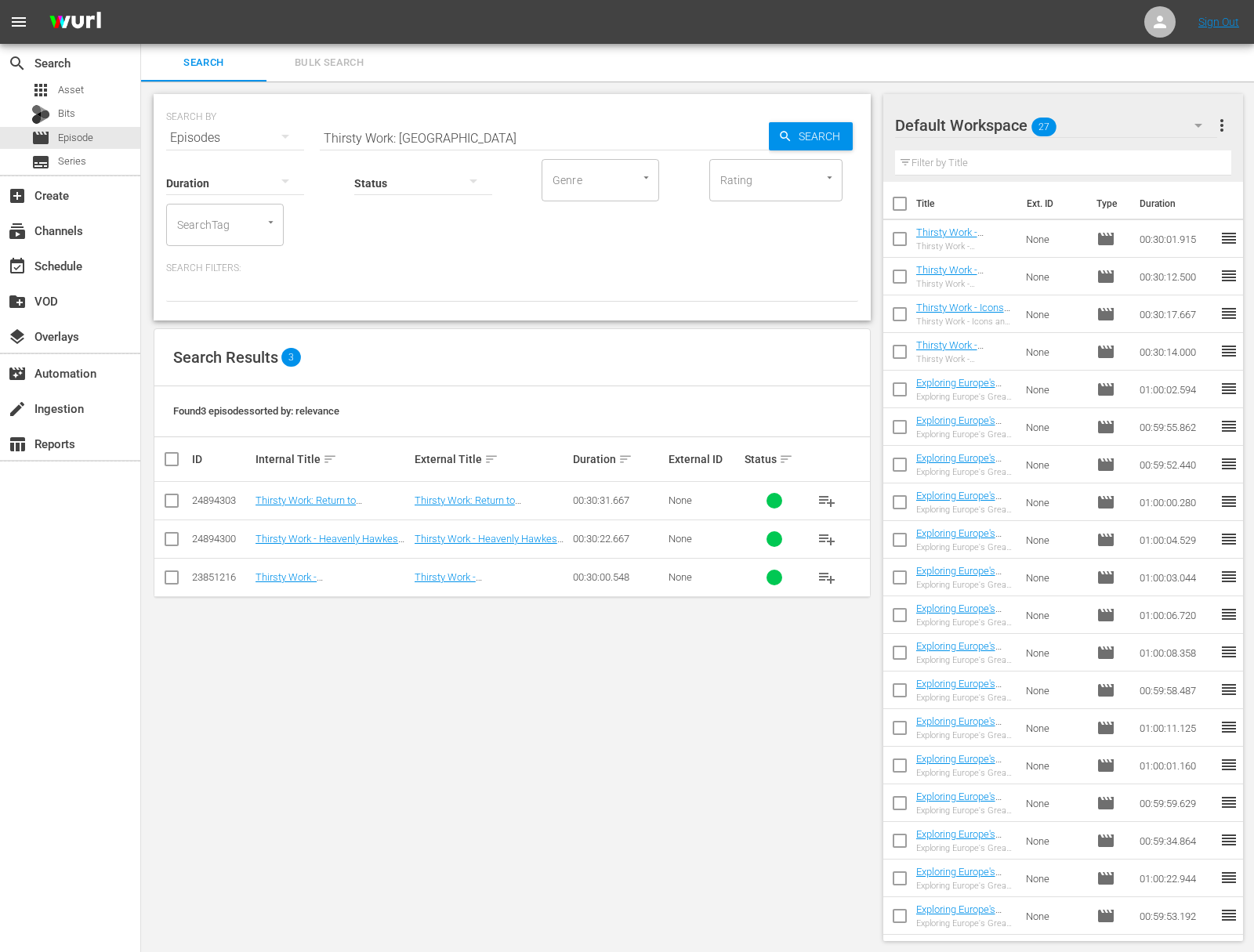
click at [831, 501] on span "playlist_add" at bounding box center [826, 500] width 19 height 19
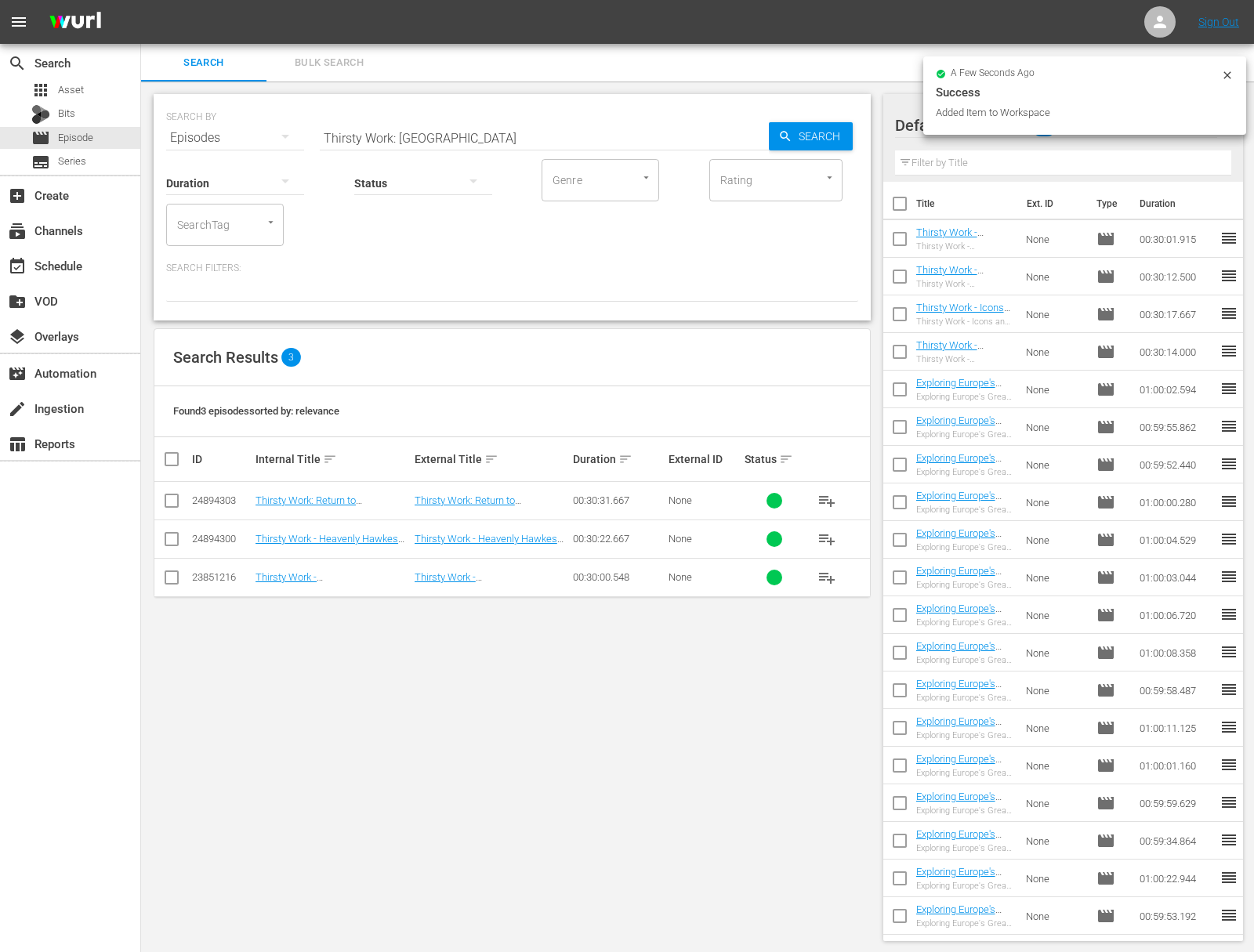
click at [1232, 76] on icon at bounding box center [1227, 75] width 13 height 13
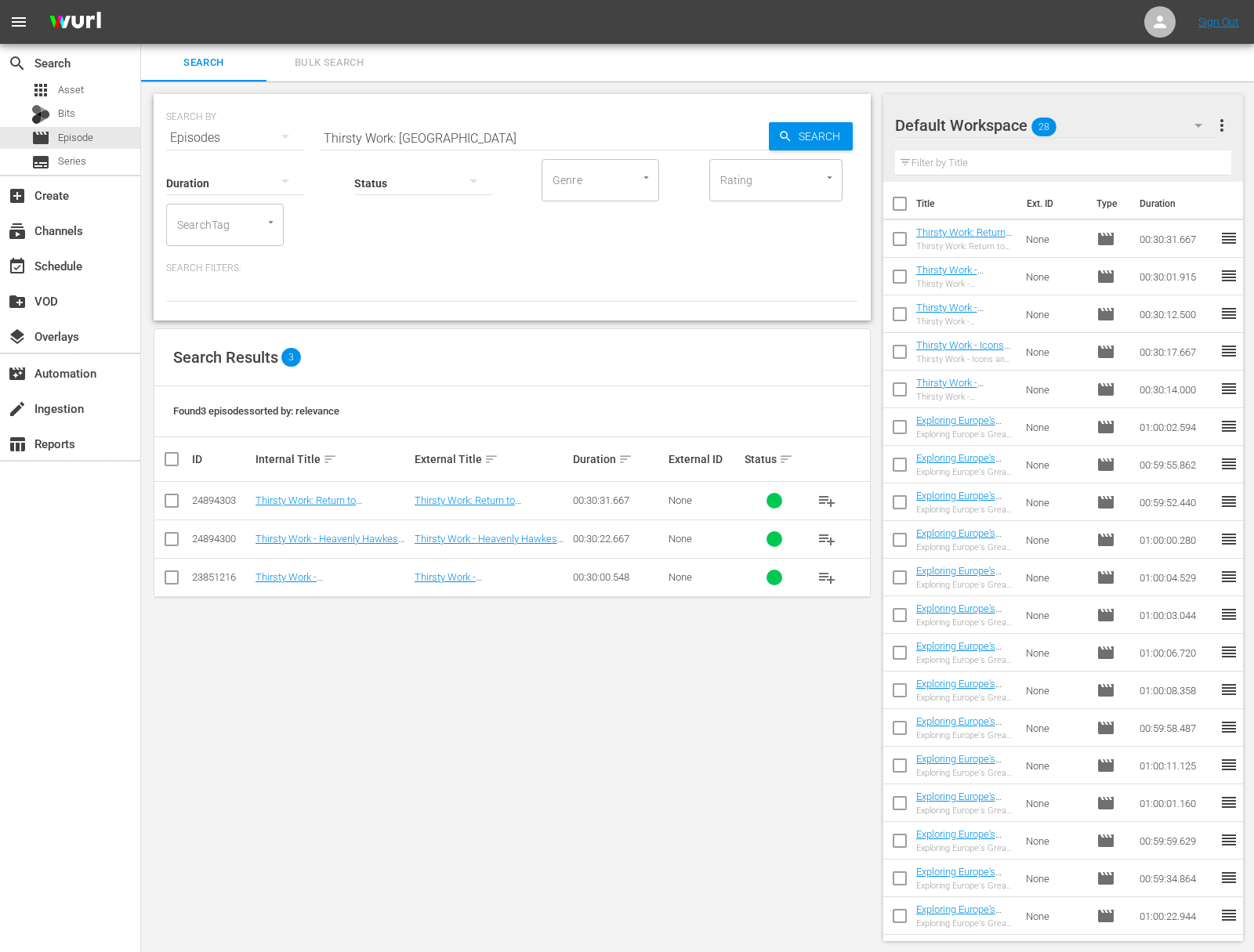
click at [894, 234] on input "checkbox" at bounding box center [899, 241] width 33 height 33
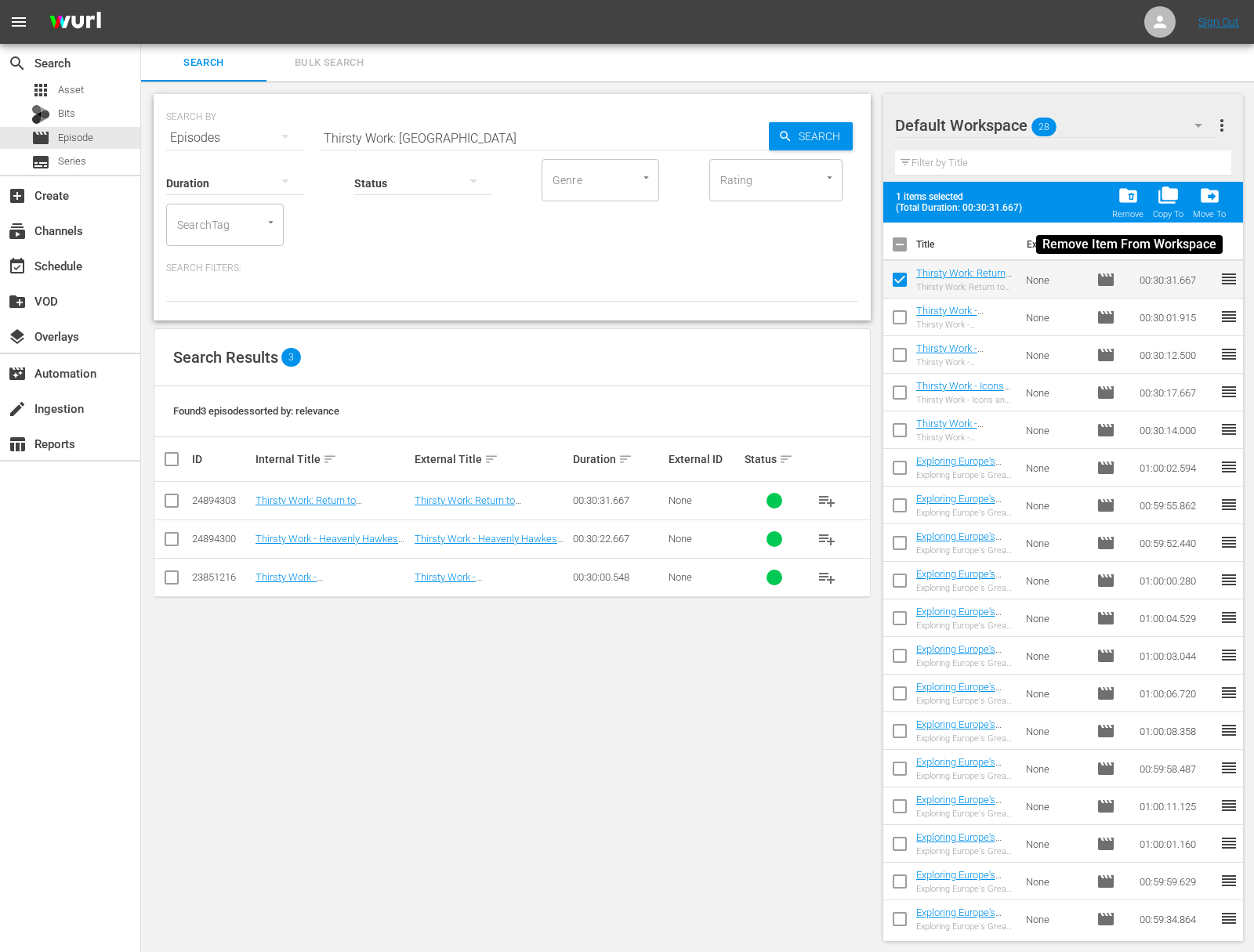
click at [1131, 206] on div "folder_delete Remove" at bounding box center [1128, 202] width 32 height 35
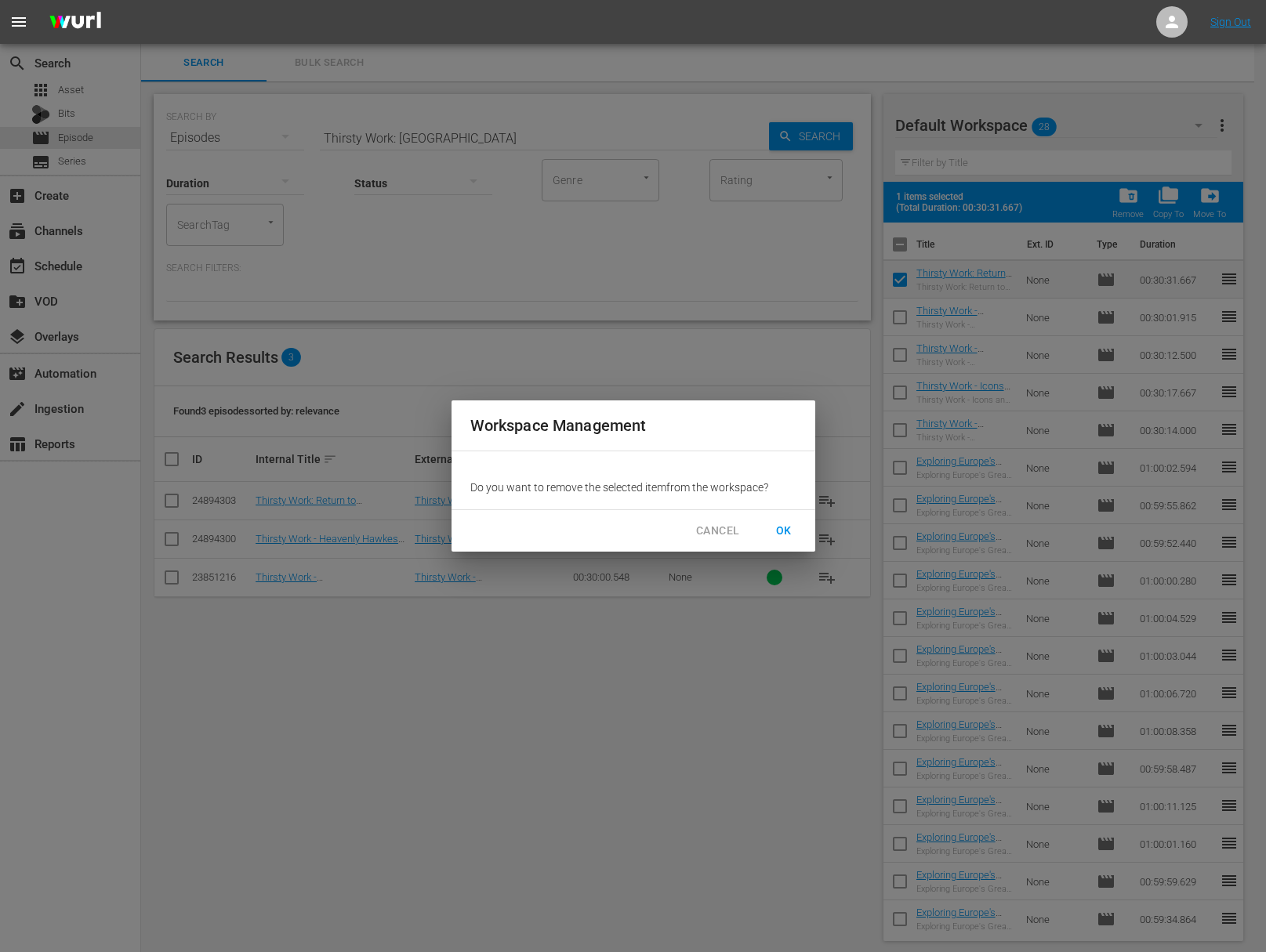
click at [787, 524] on span "OK" at bounding box center [783, 531] width 25 height 20
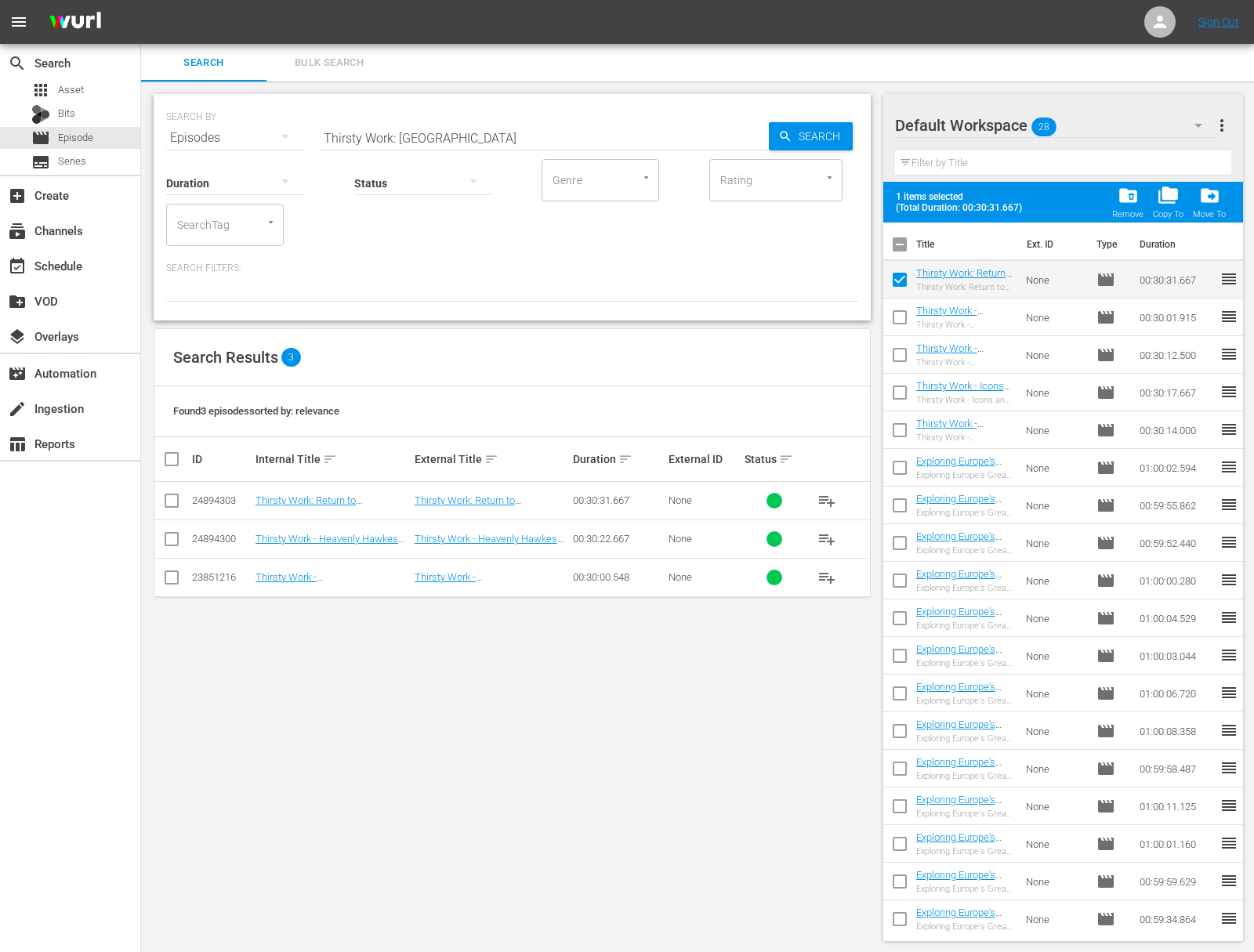
checkbox input "false"
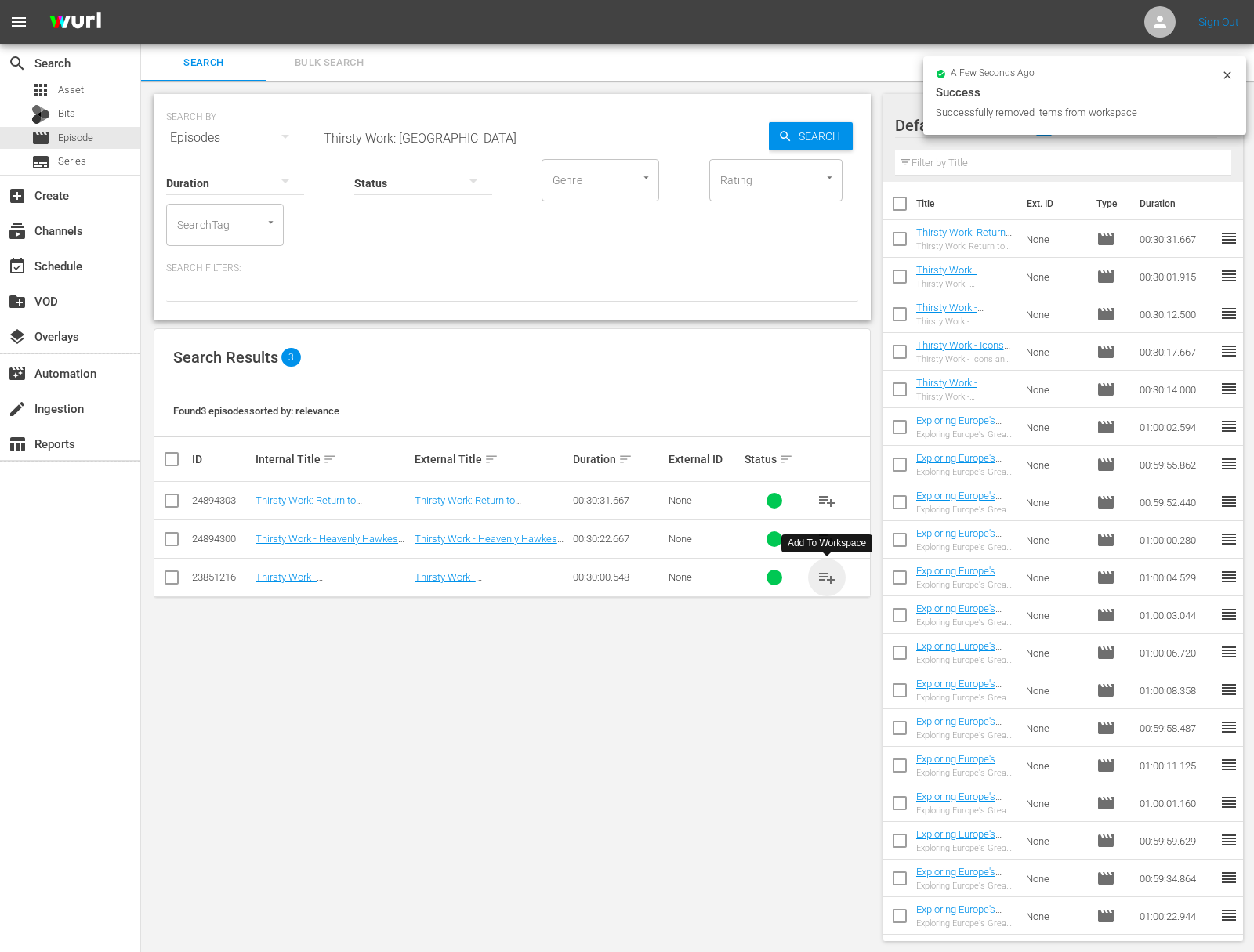
click at [824, 574] on span "playlist_add" at bounding box center [826, 577] width 19 height 19
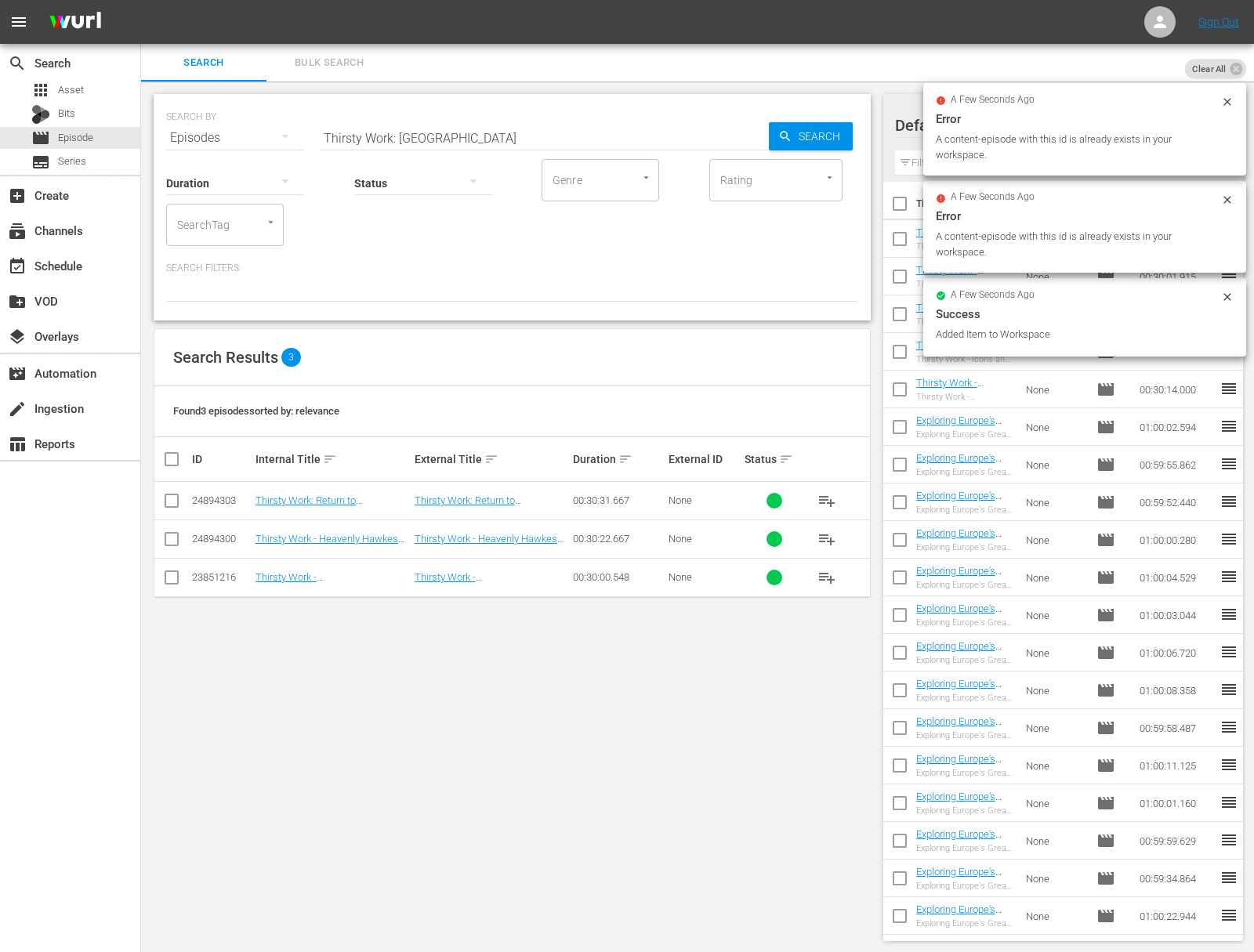
click at [436, 128] on input "Thirsty Work: Hawkes Bay" at bounding box center [544, 138] width 449 height 38
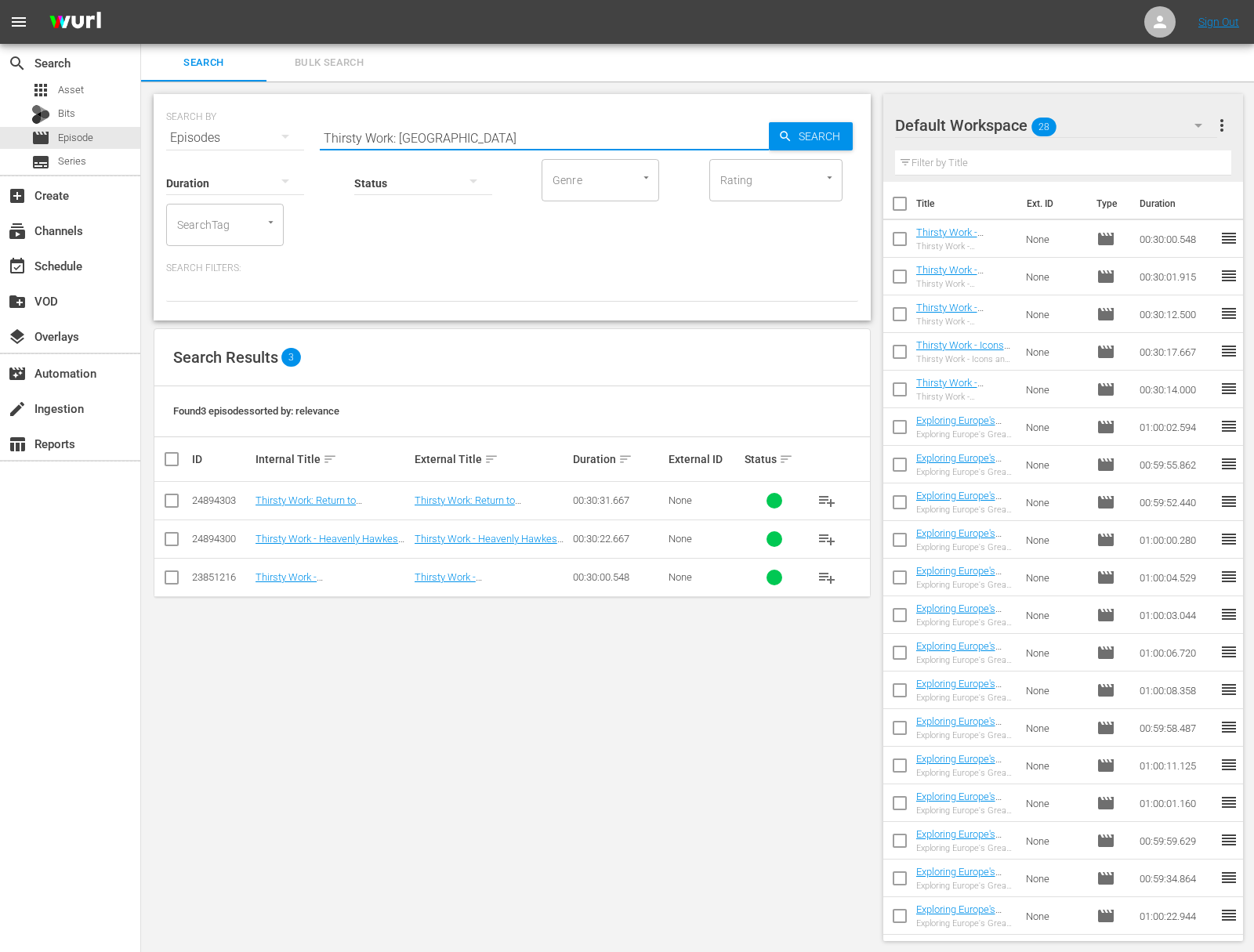
click at [611, 144] on input "Thirsty Work: Hawkes Bay" at bounding box center [544, 138] width 449 height 38
paste input "Crafting A Nation"
type input "Crafting A Nation"
click at [811, 137] on span "Search" at bounding box center [821, 137] width 60 height 29
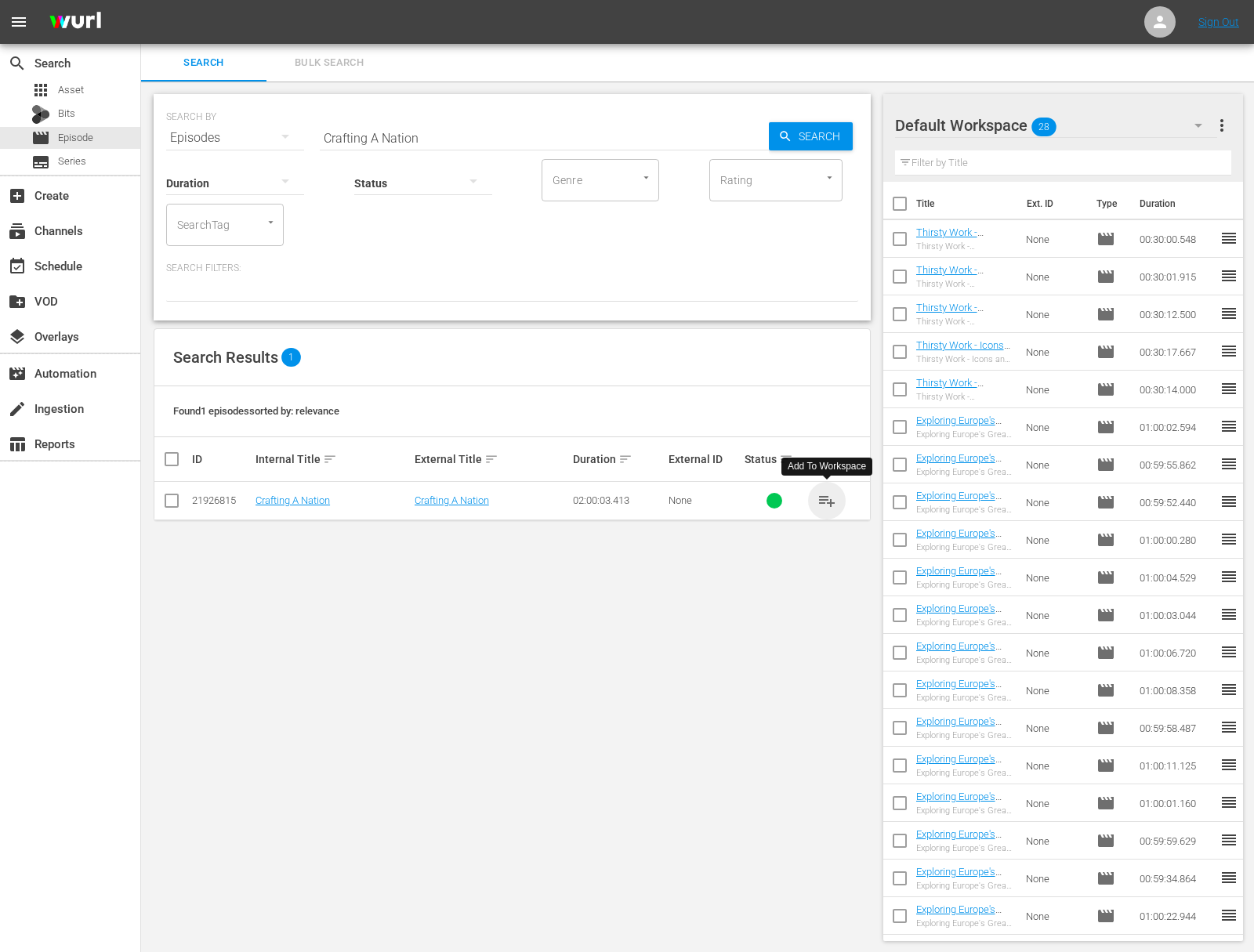
click at [829, 500] on span "playlist_add" at bounding box center [826, 500] width 19 height 19
click at [82, 270] on div "event_available Schedule" at bounding box center [44, 263] width 88 height 14
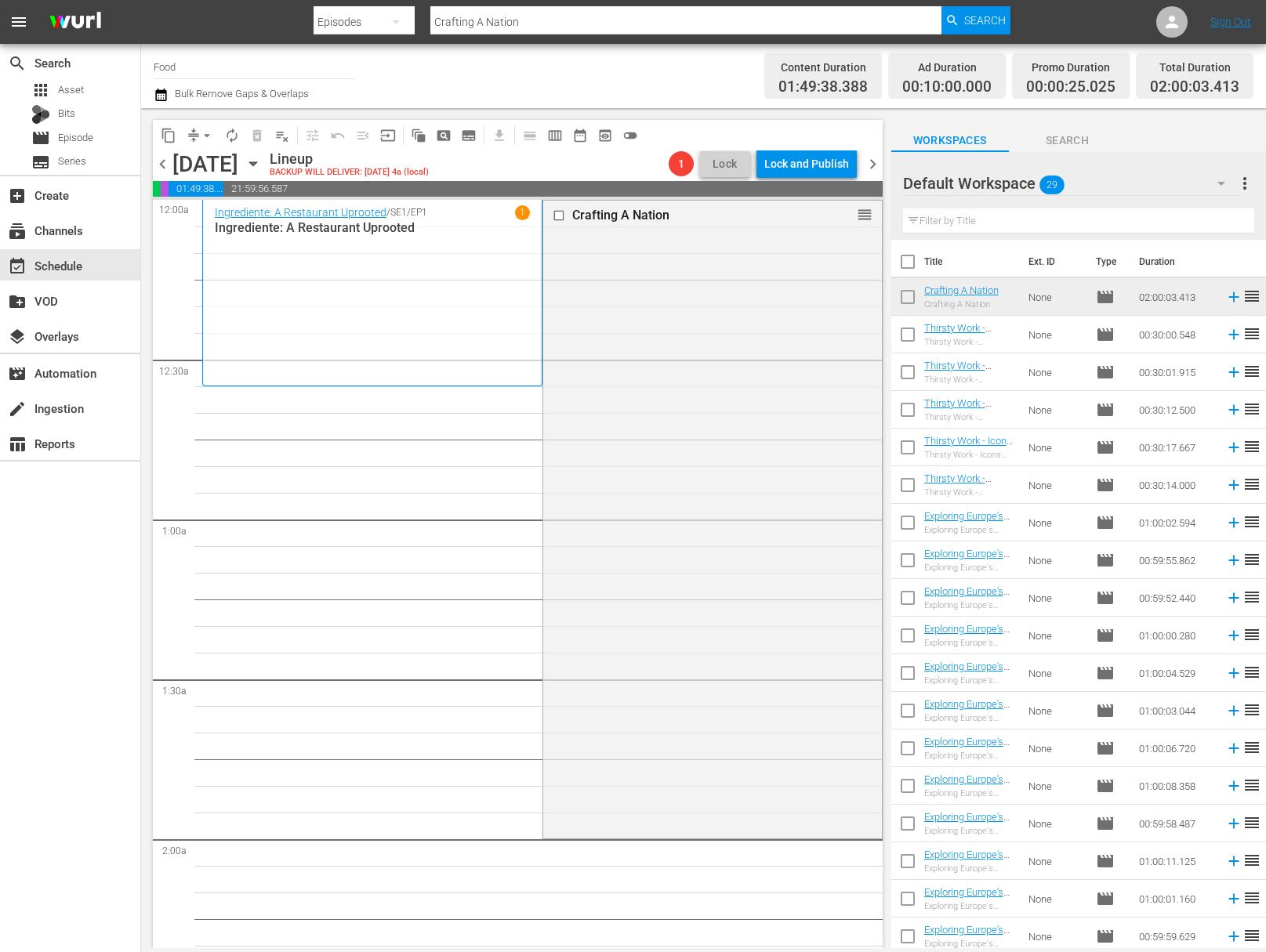
click at [909, 252] on input "checkbox" at bounding box center [907, 264] width 33 height 33
checkbox input "true"
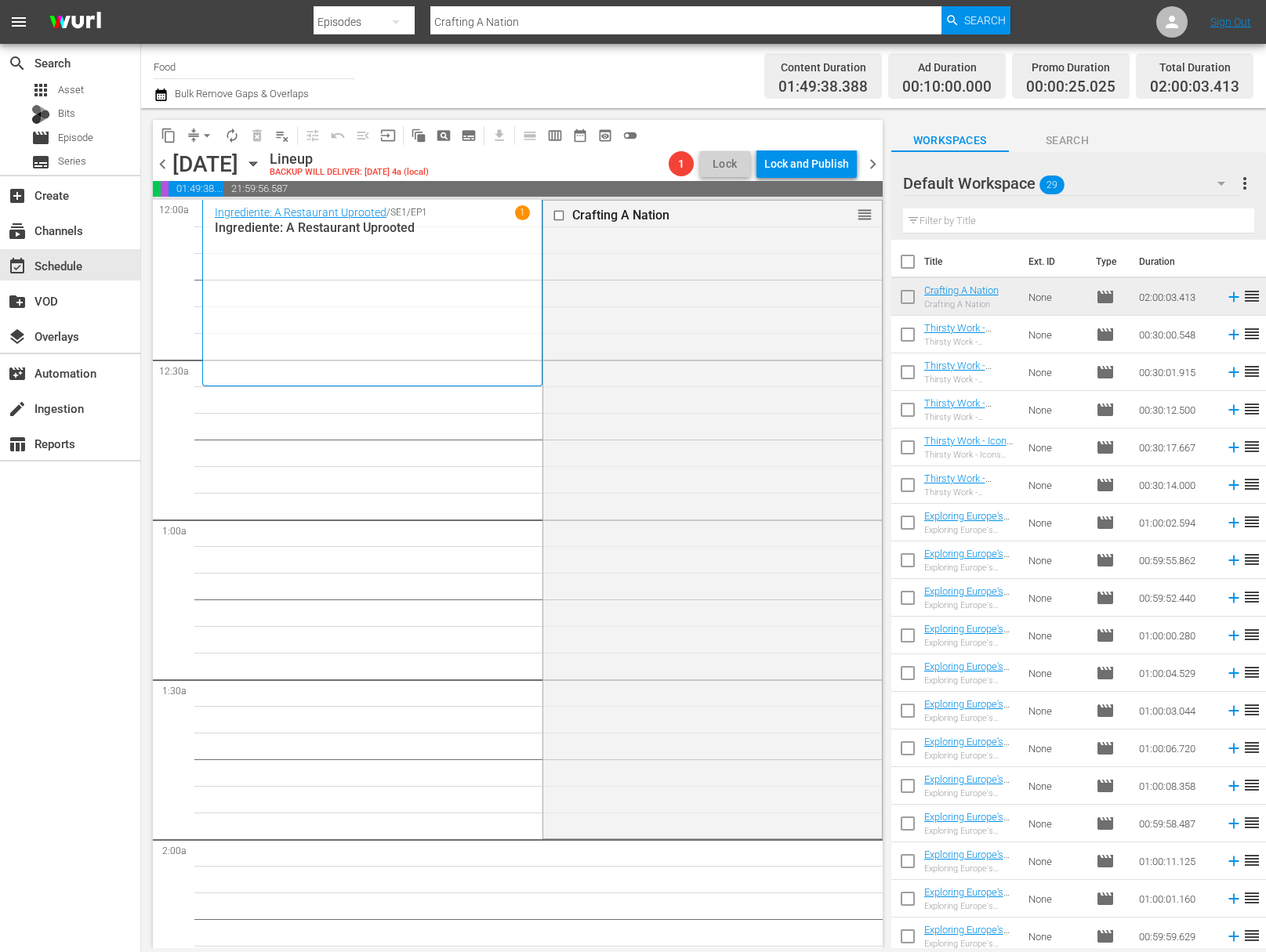
checkbox input "true"
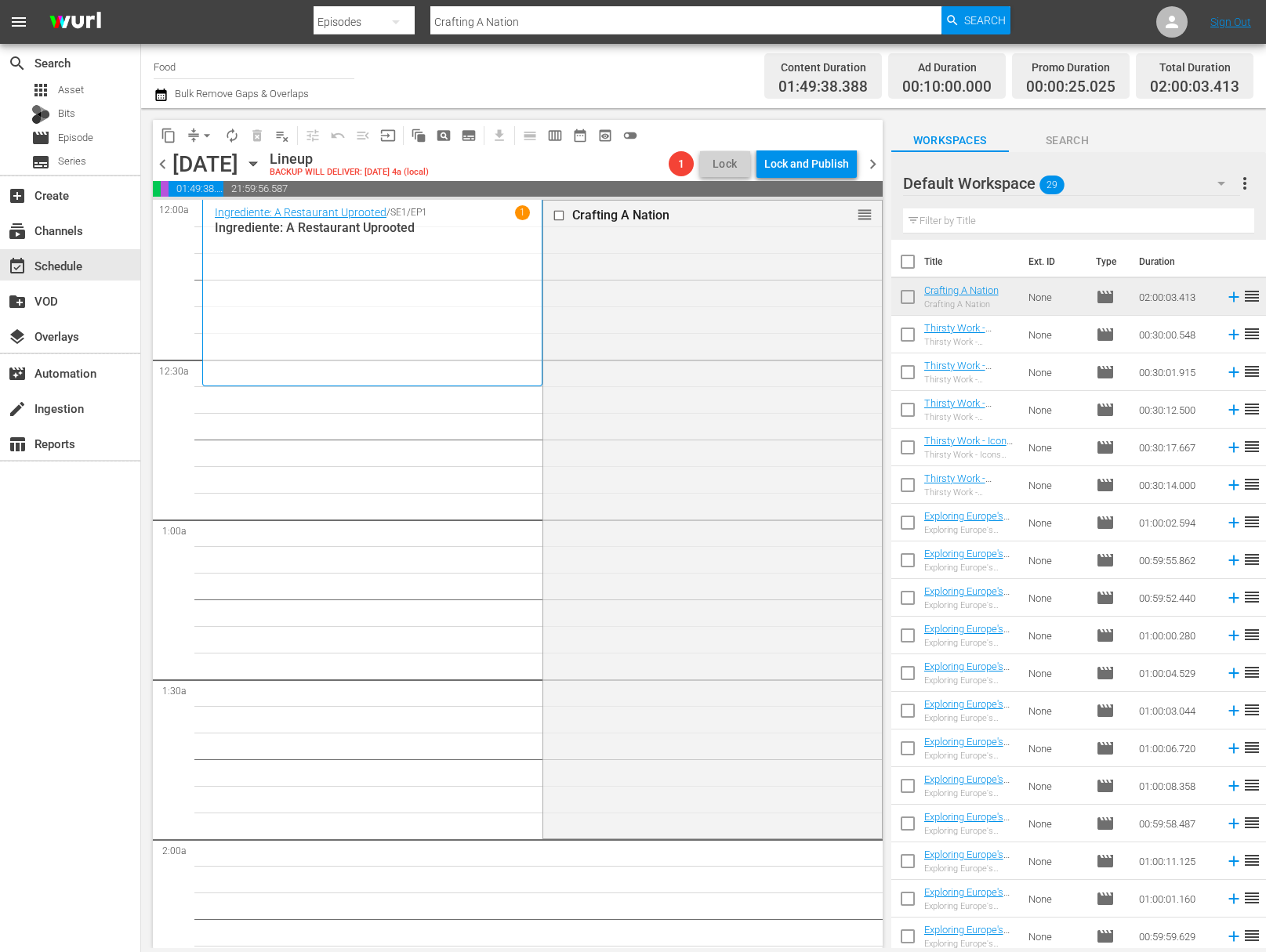
checkbox input "true"
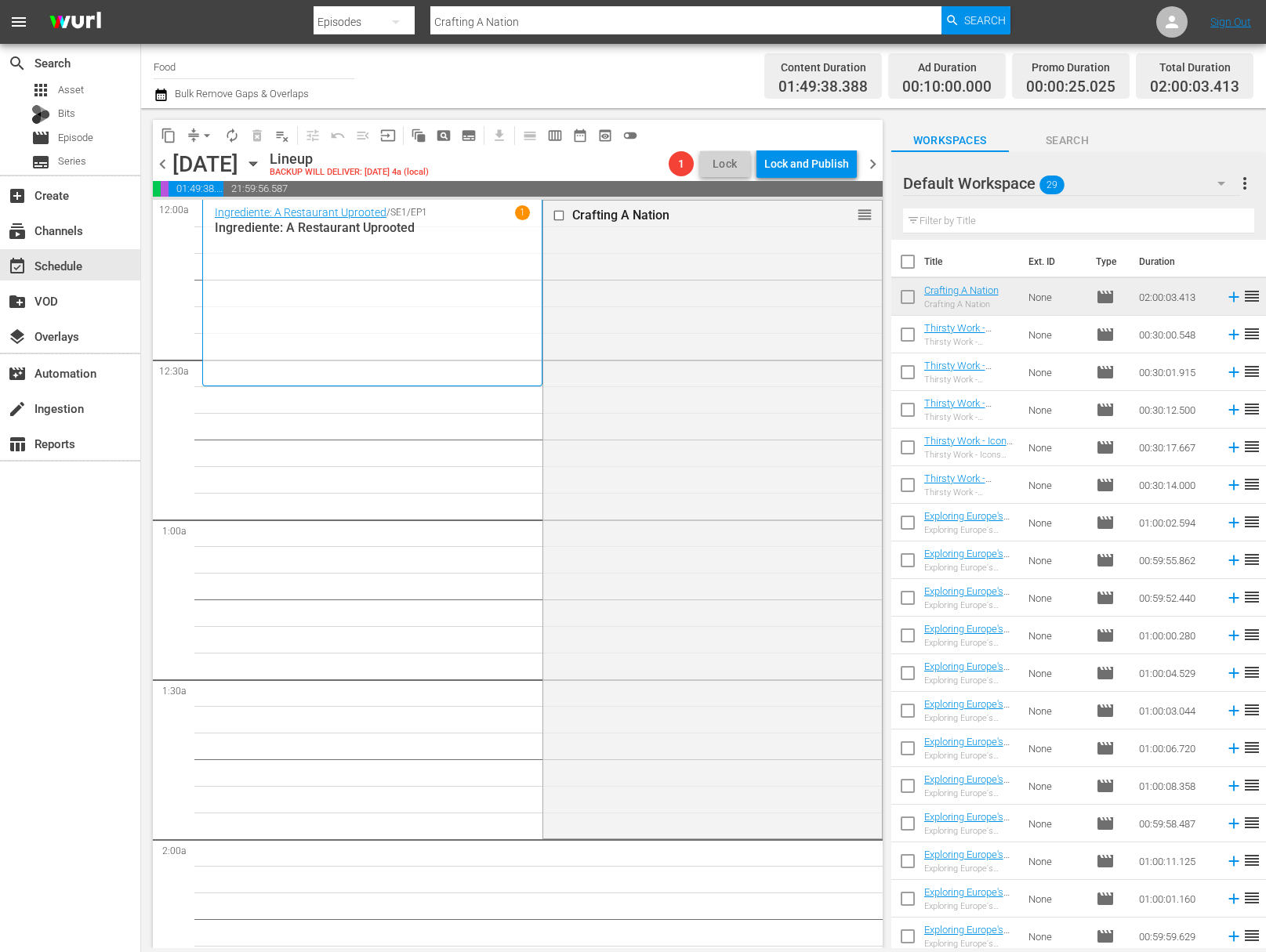
checkbox input "true"
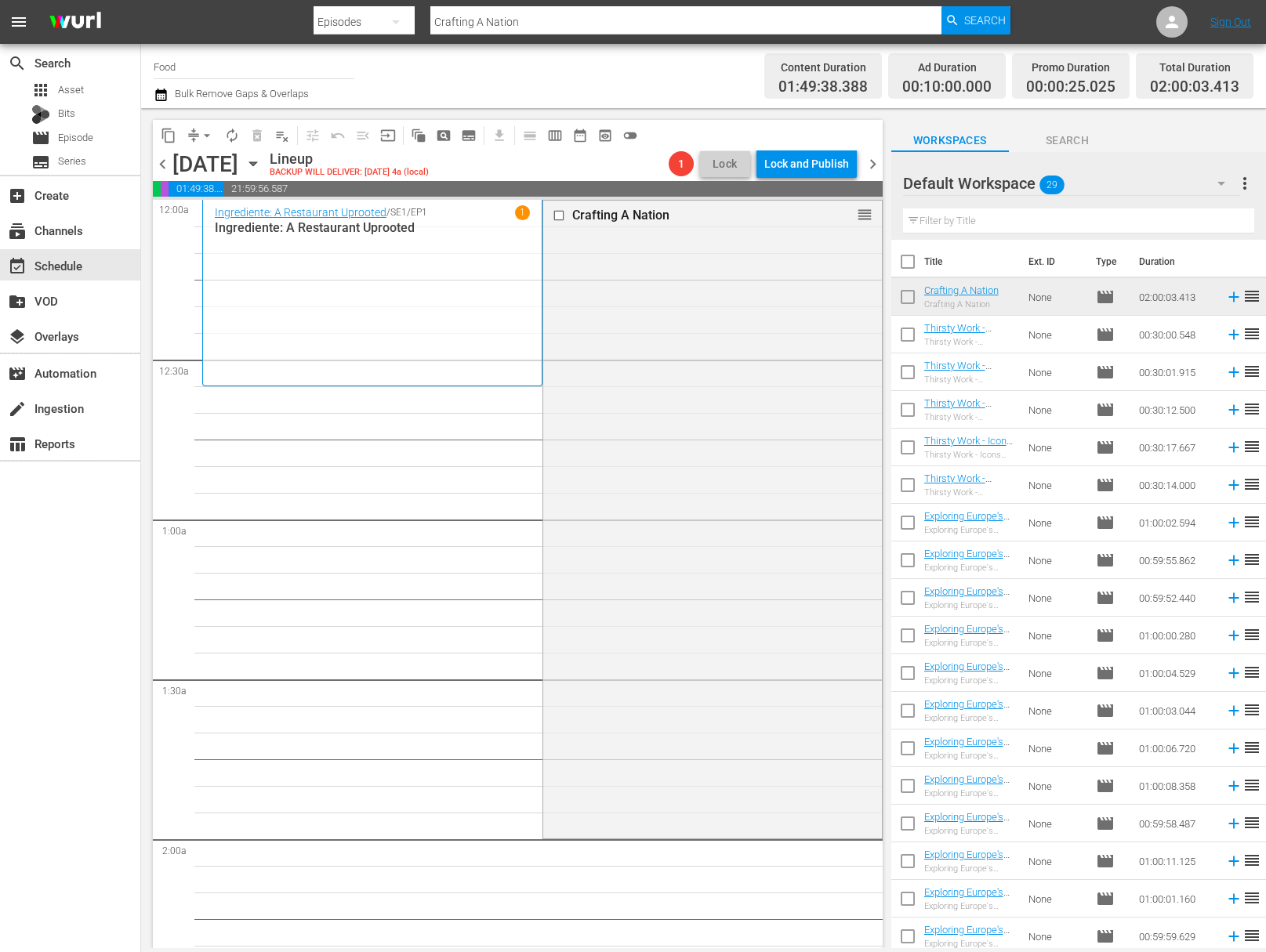
checkbox input "true"
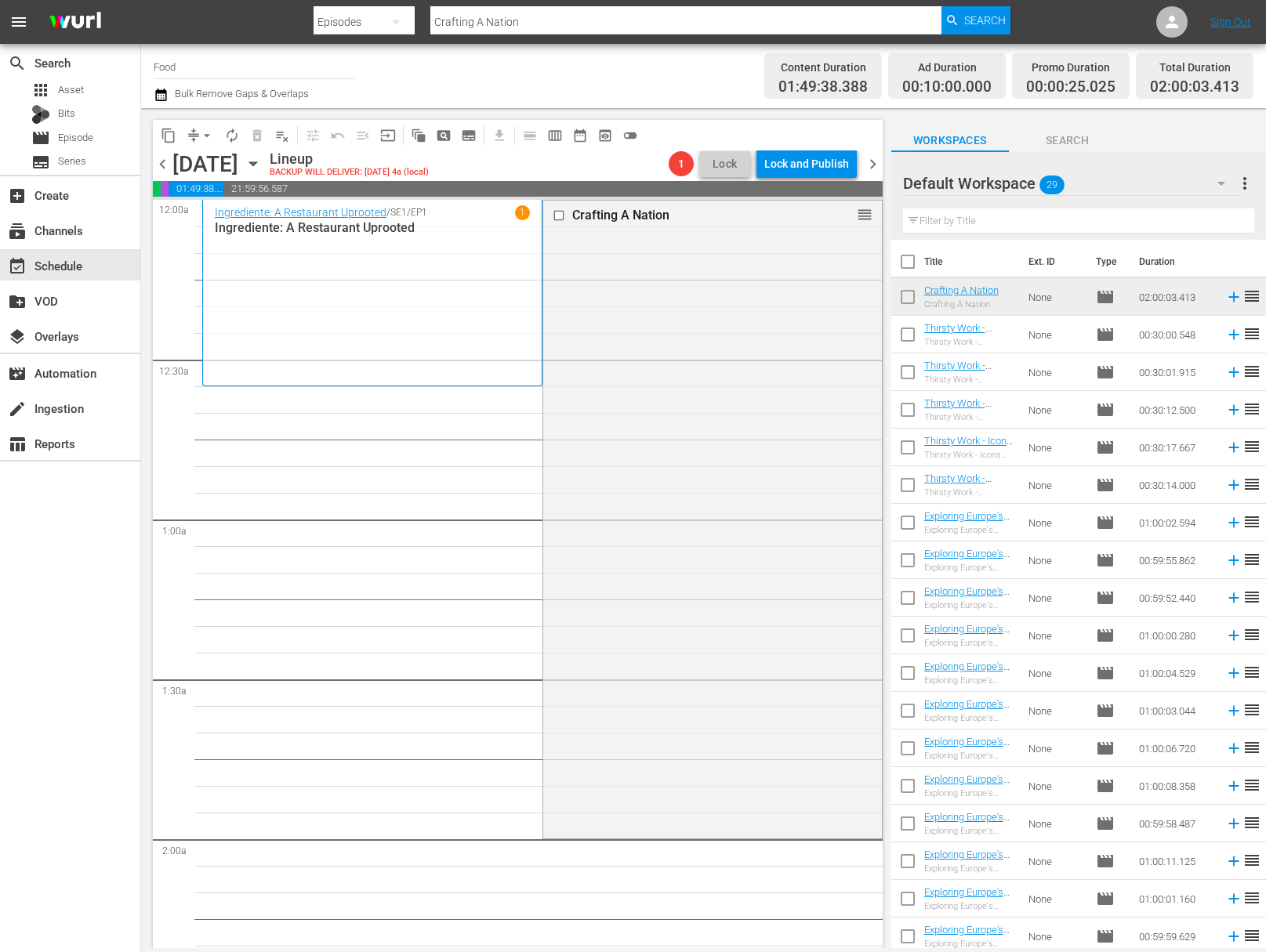
checkbox input "true"
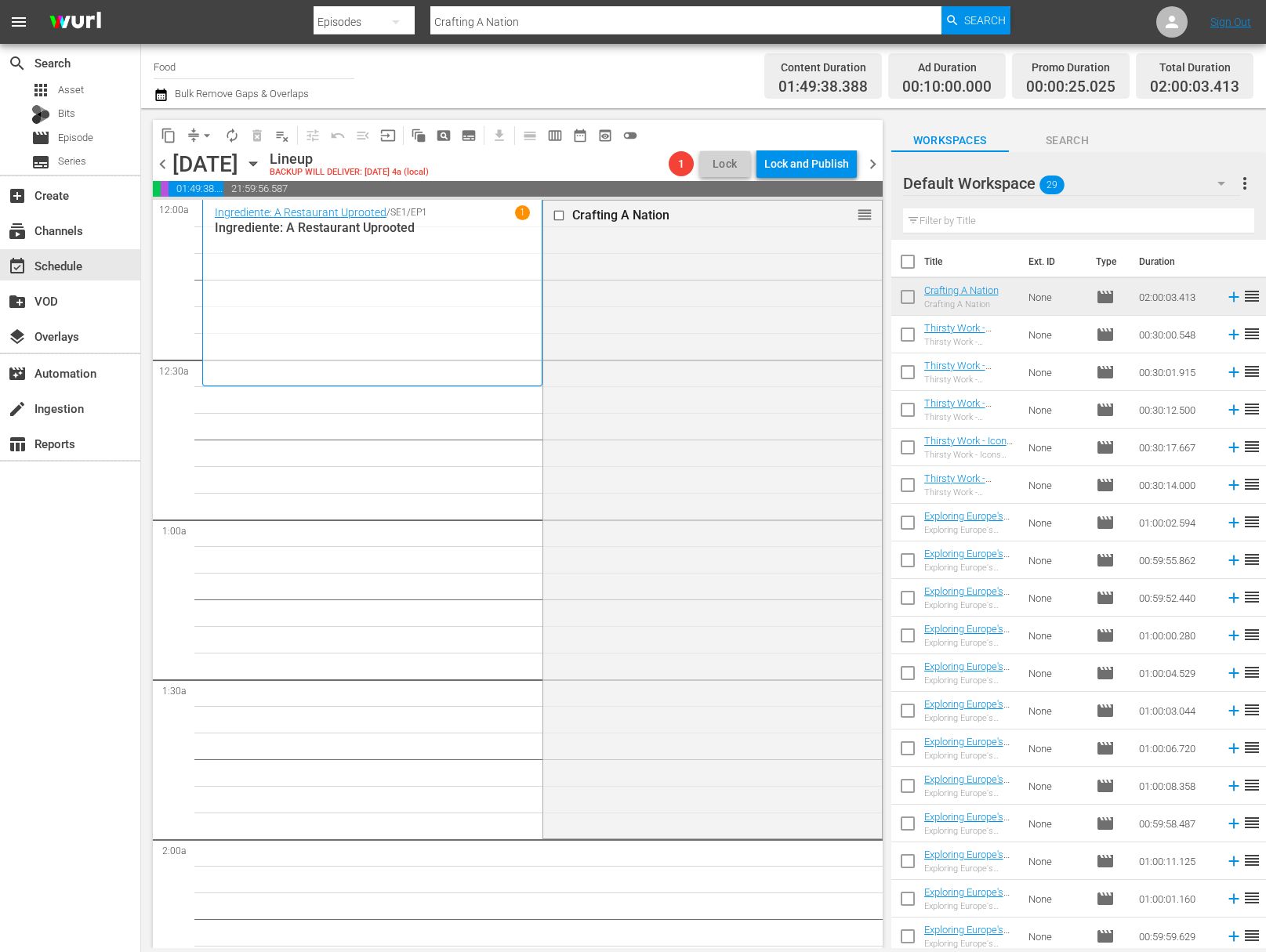
checkbox input "true"
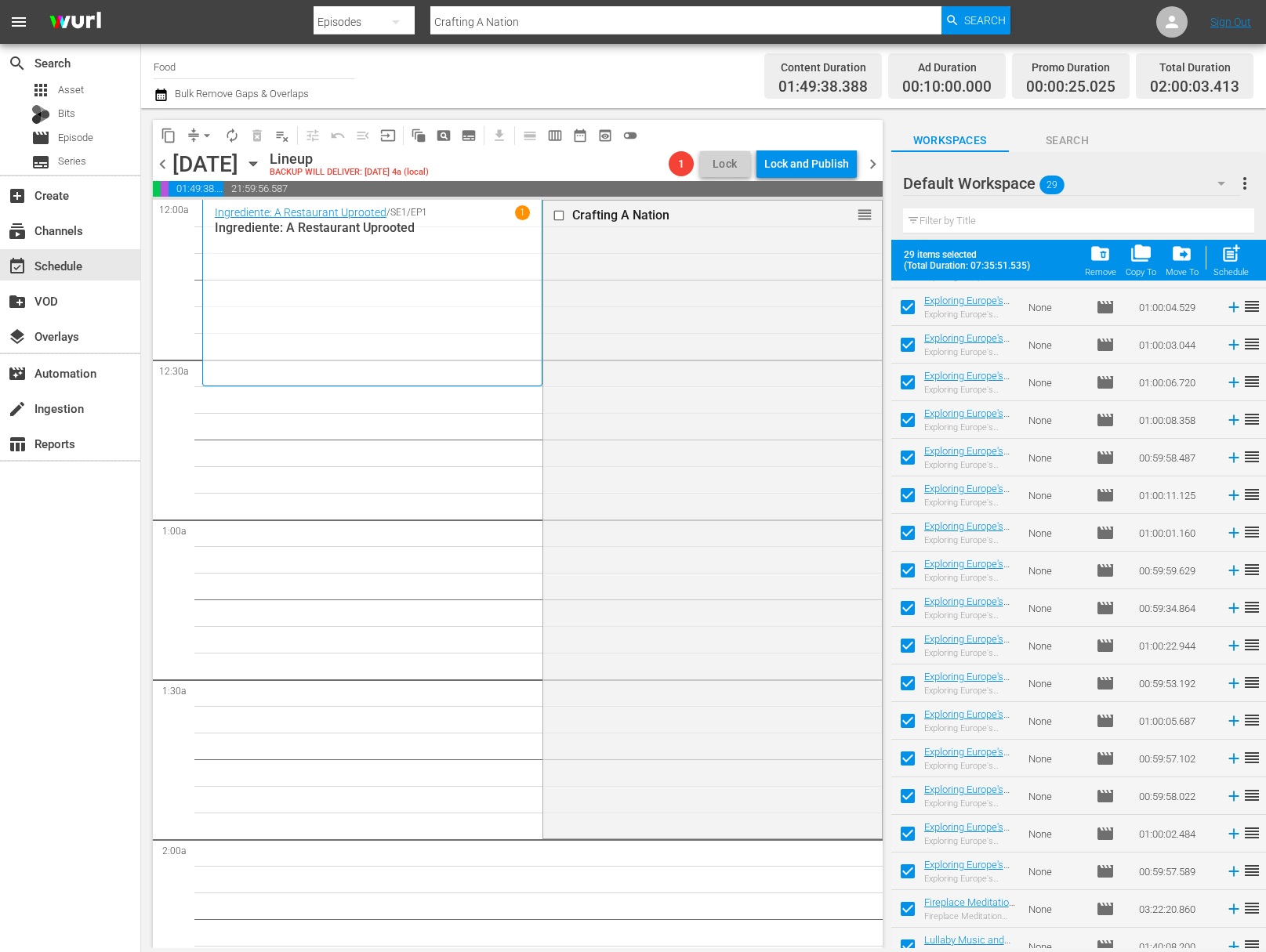
scroll to position [459, 0]
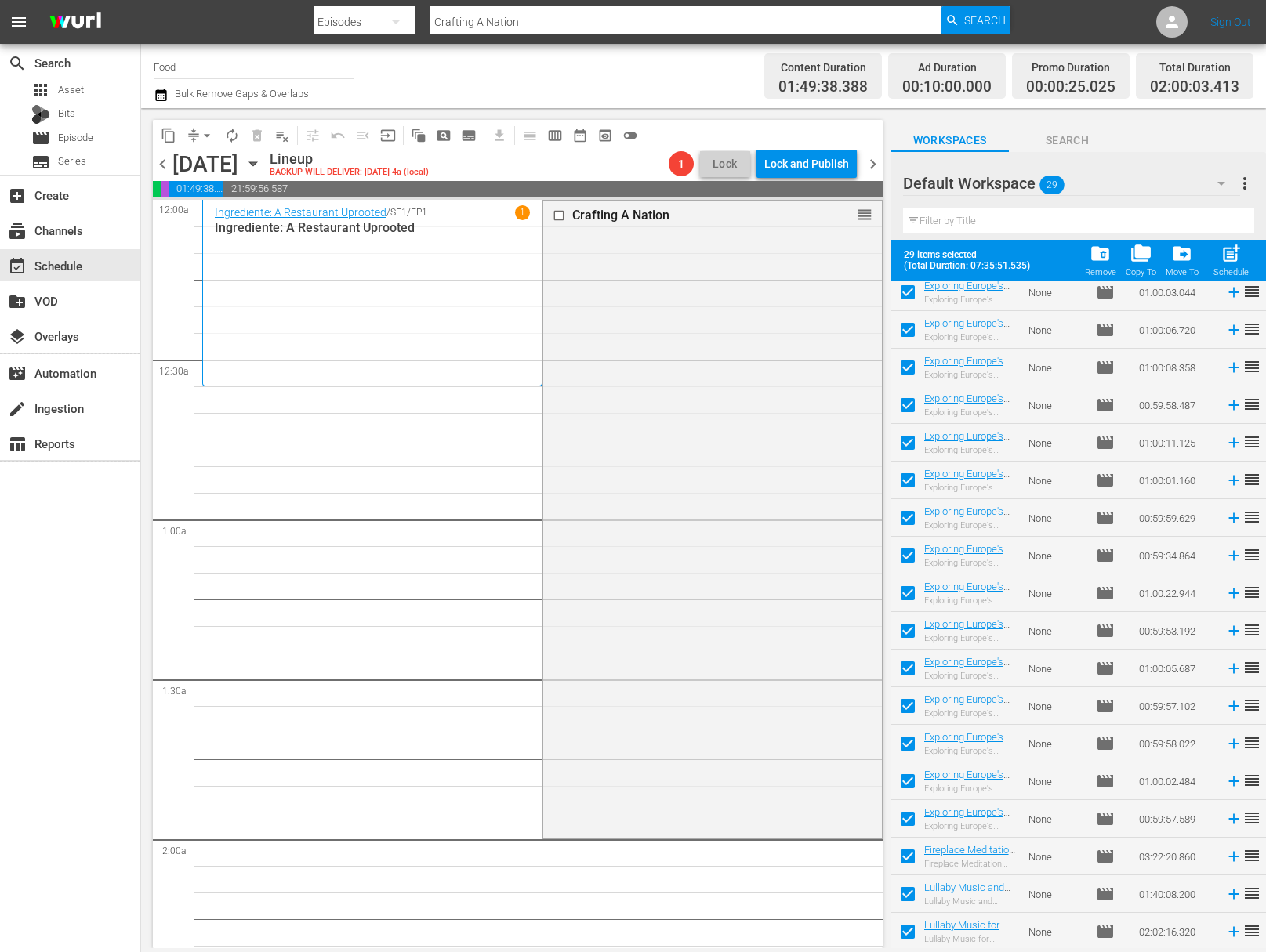
click at [905, 893] on input "checkbox" at bounding box center [907, 897] width 33 height 33
checkbox input "false"
click at [909, 854] on input "checkbox" at bounding box center [907, 859] width 33 height 33
checkbox input "false"
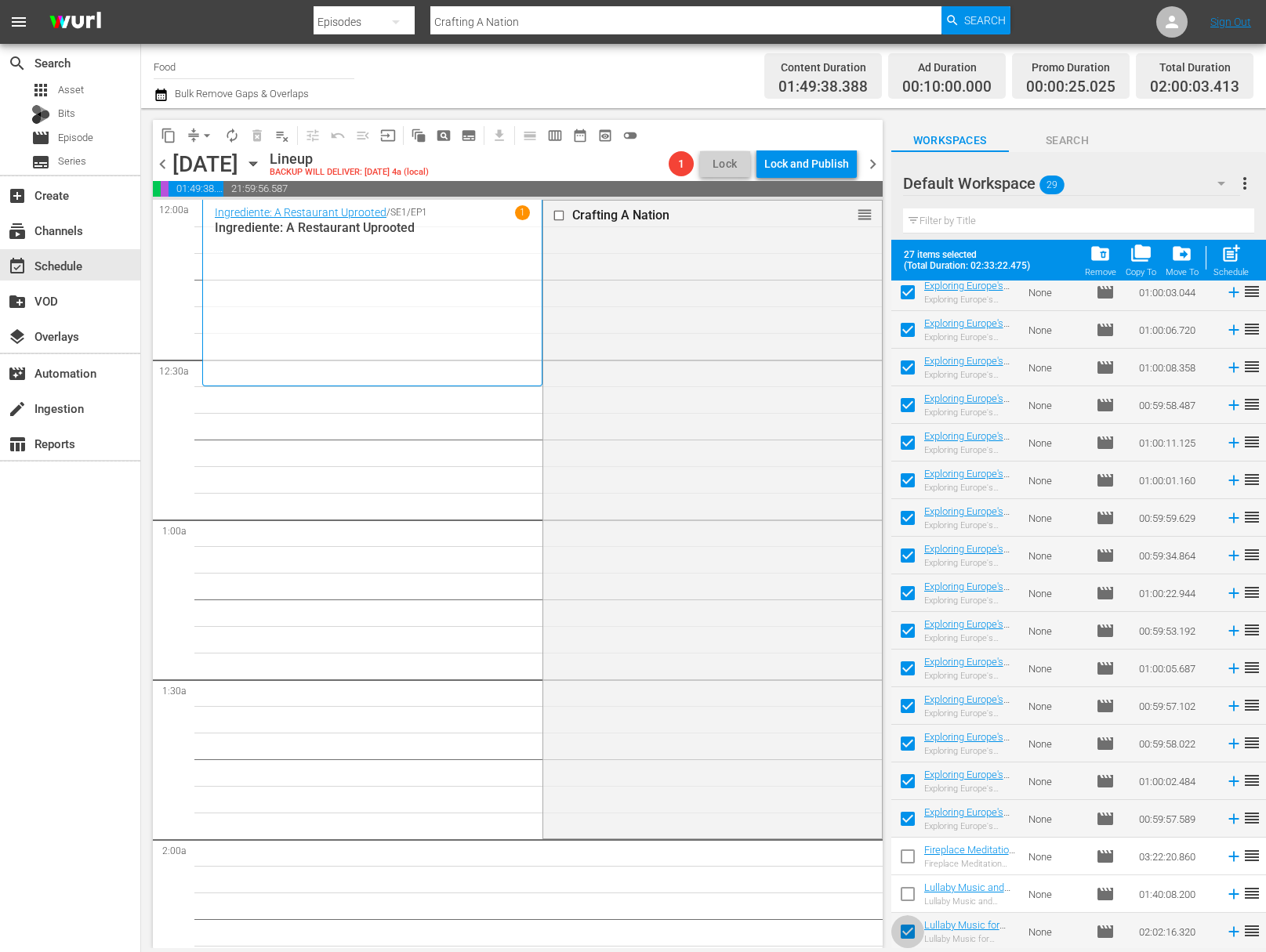
click at [906, 928] on input "checkbox" at bounding box center [907, 934] width 33 height 33
checkbox input "false"
click at [1233, 257] on span "post_add" at bounding box center [1230, 252] width 21 height 21
checkbox input "false"
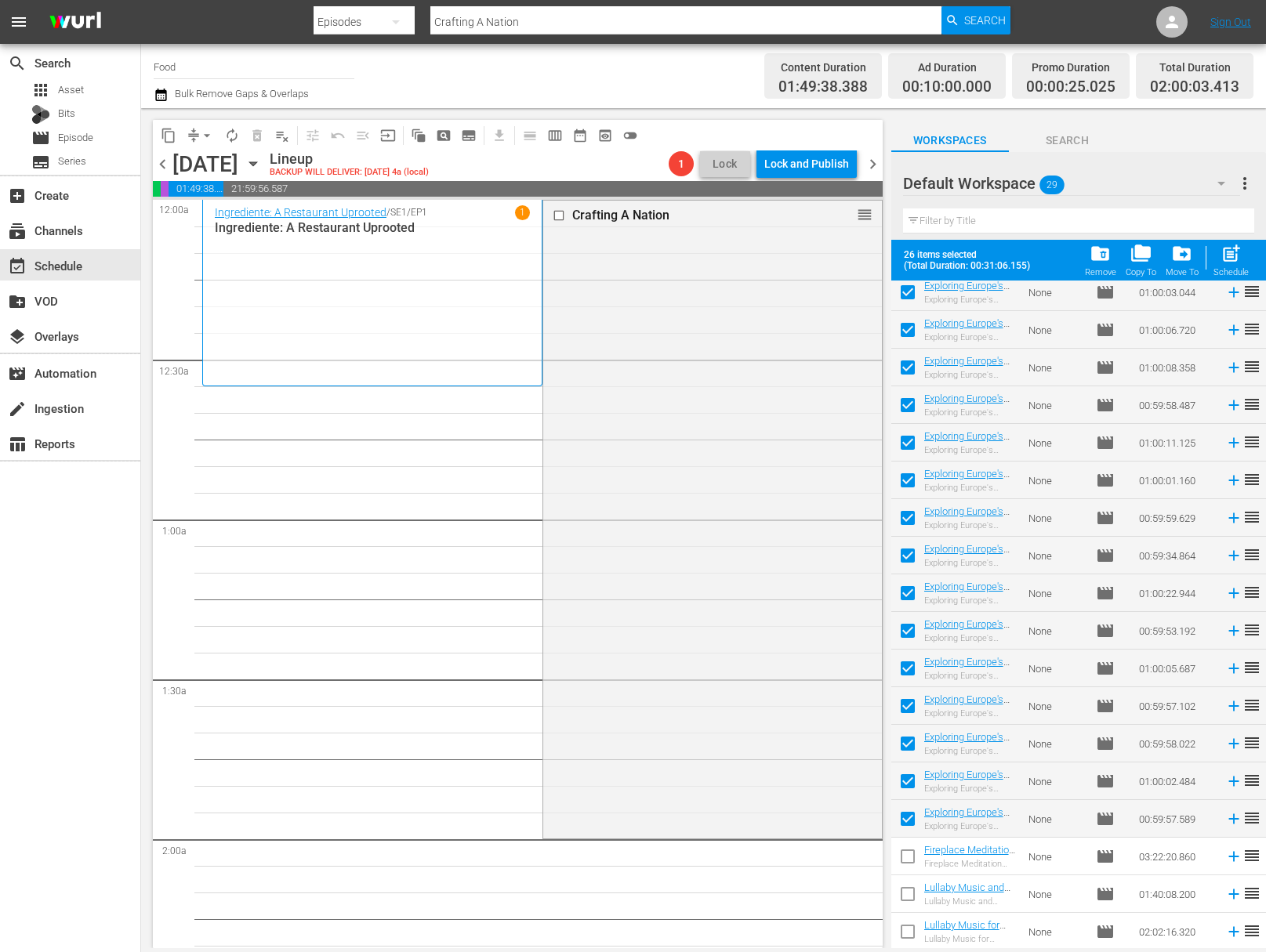
checkbox input "false"
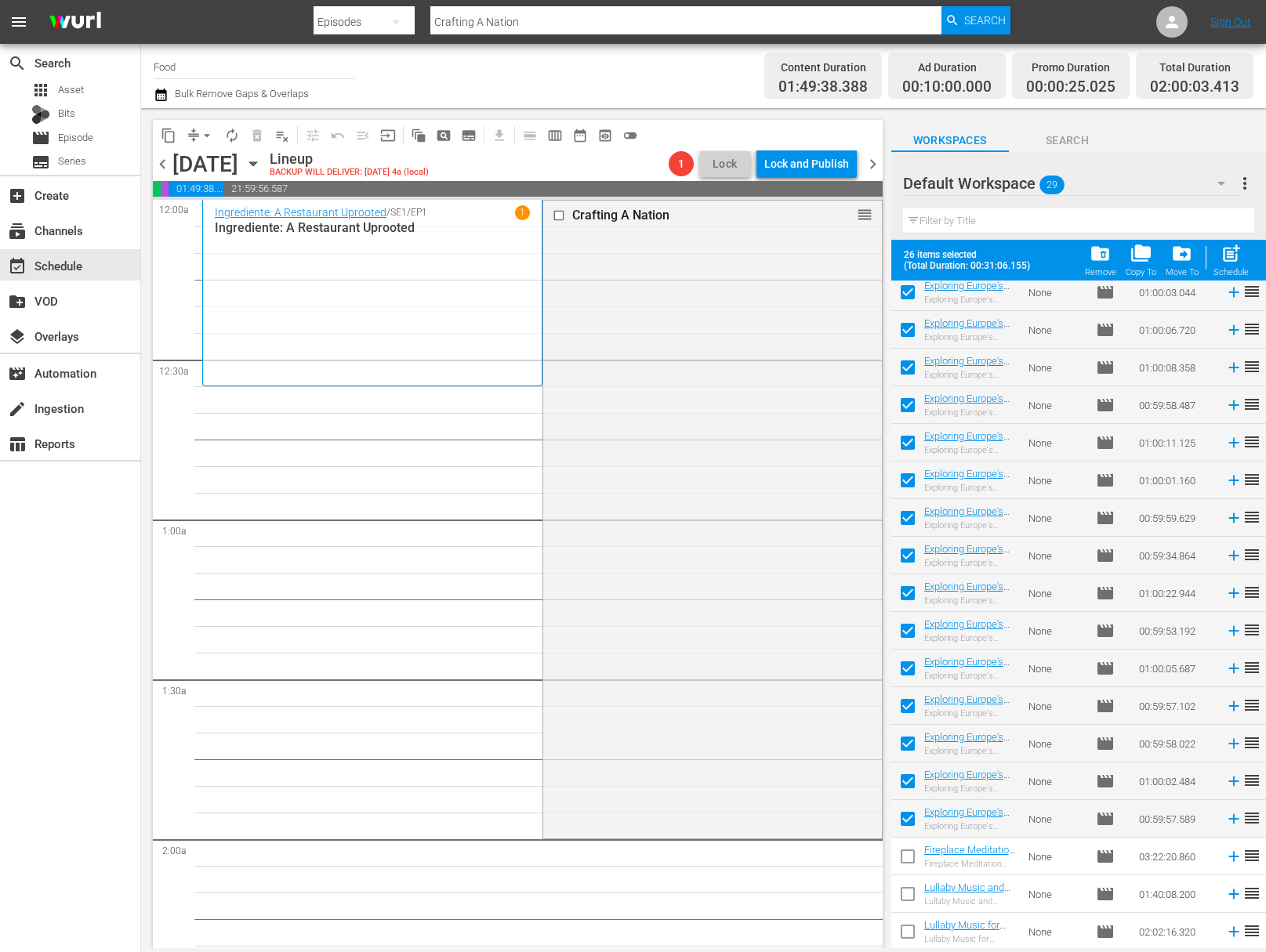
checkbox input "false"
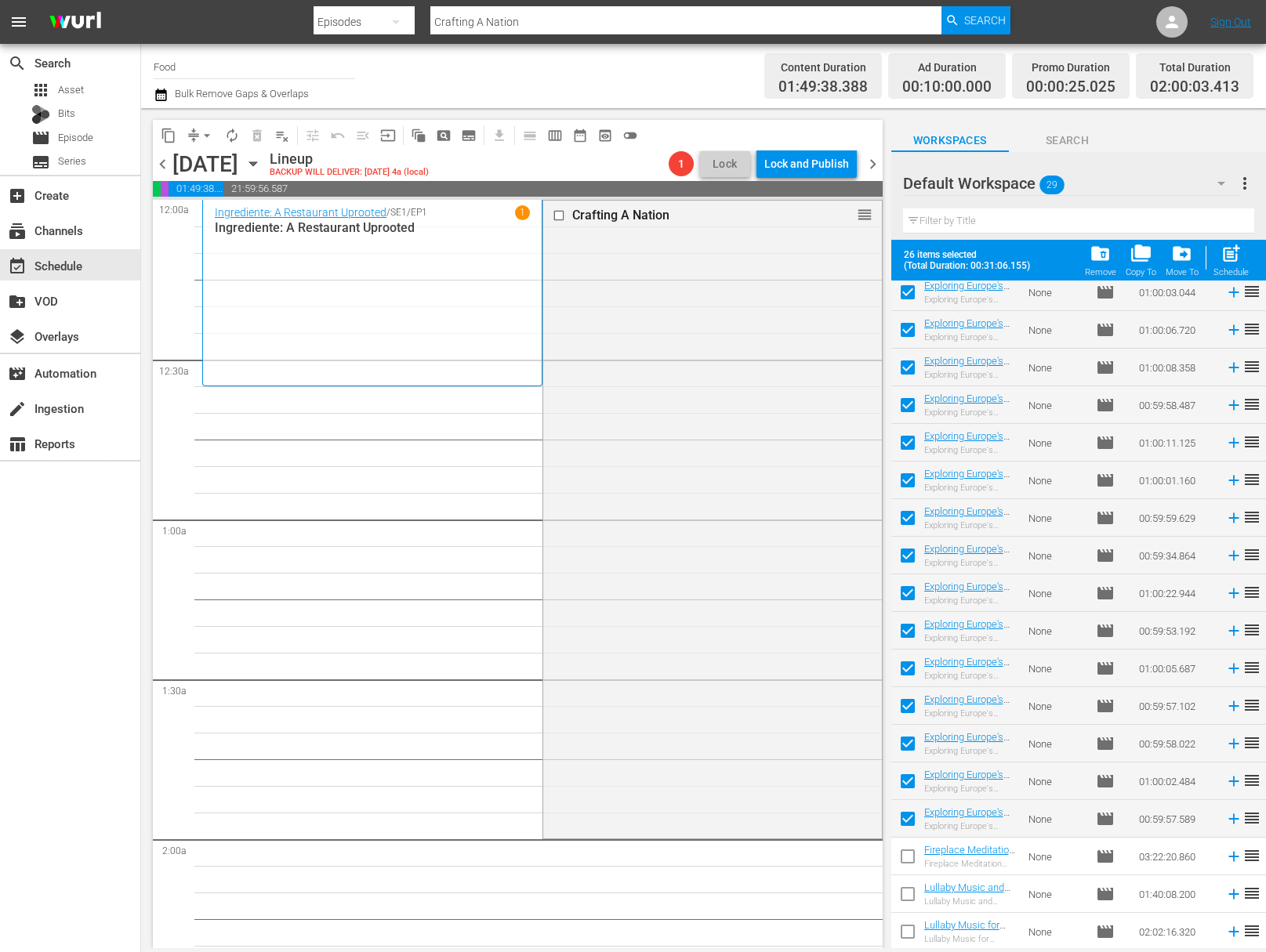
checkbox input "false"
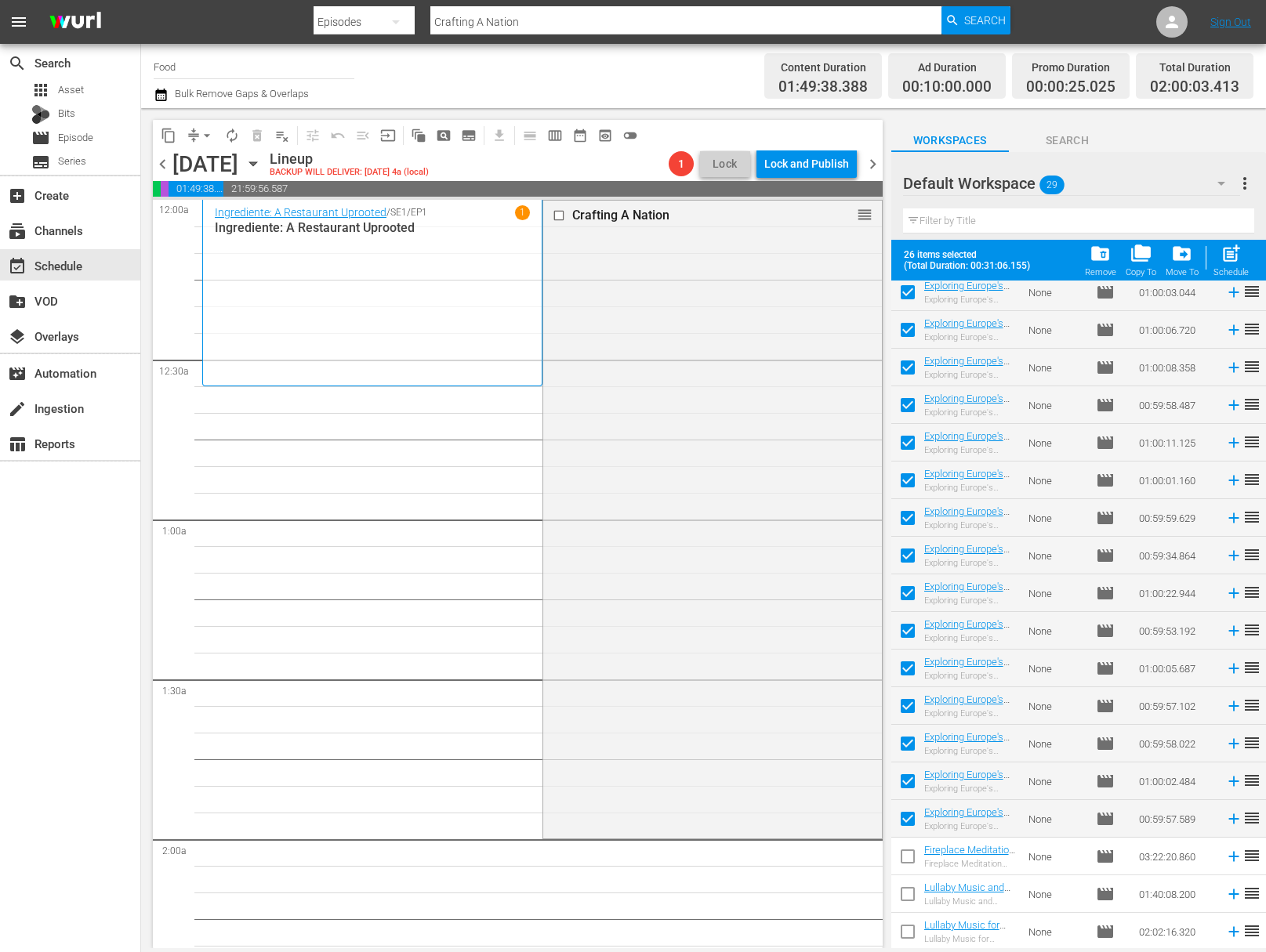
checkbox input "false"
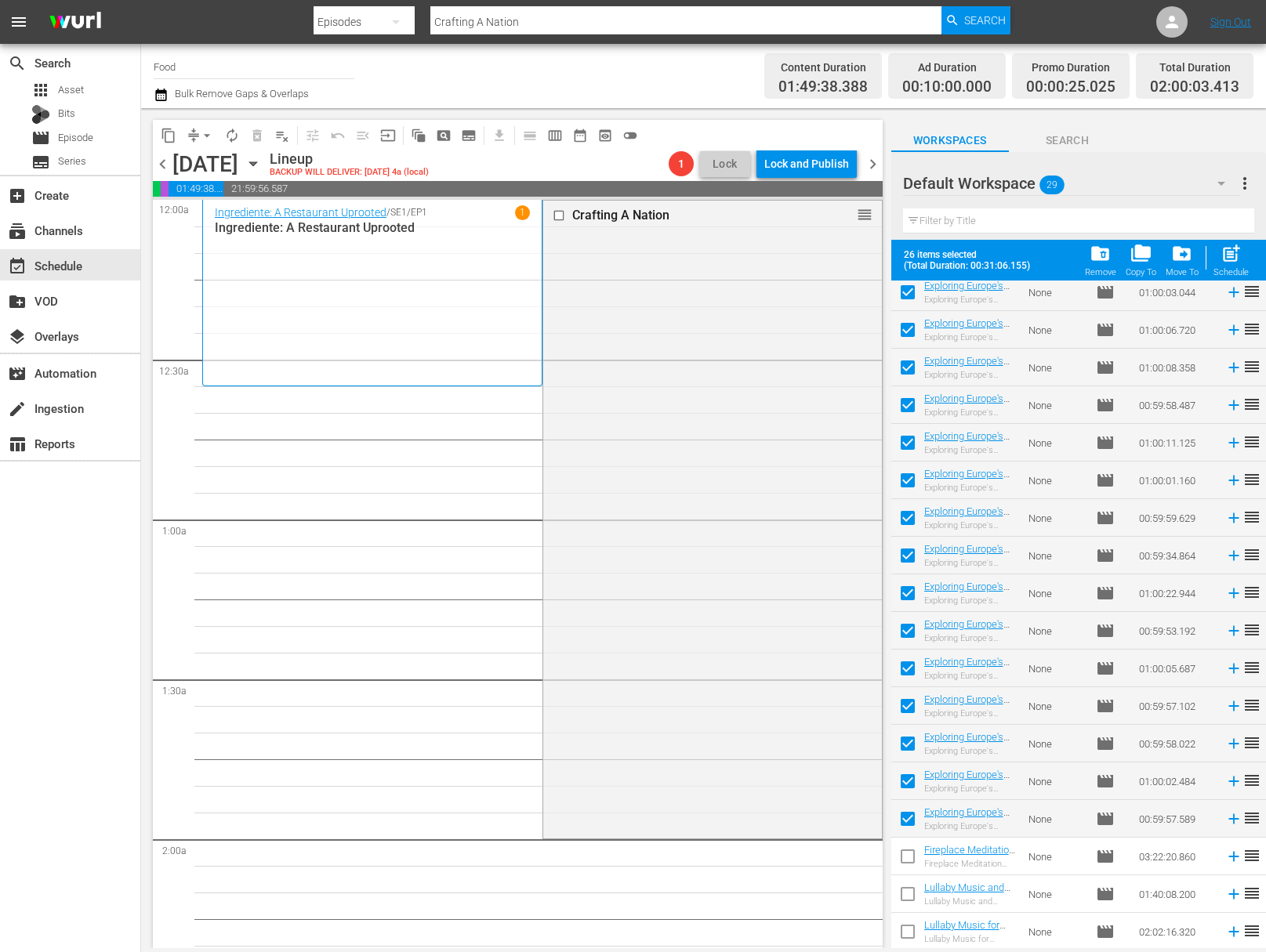
checkbox input "false"
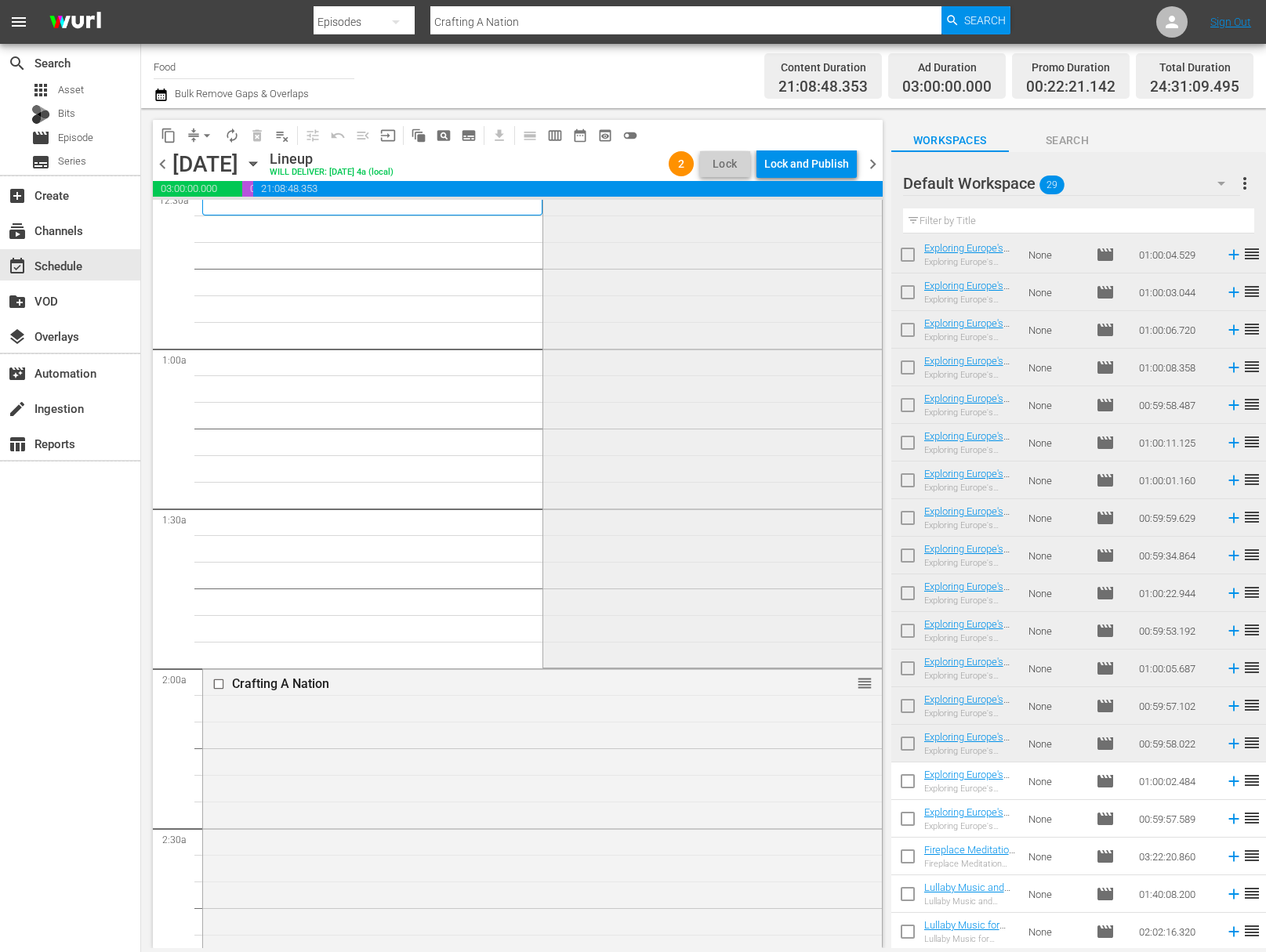
scroll to position [0, 0]
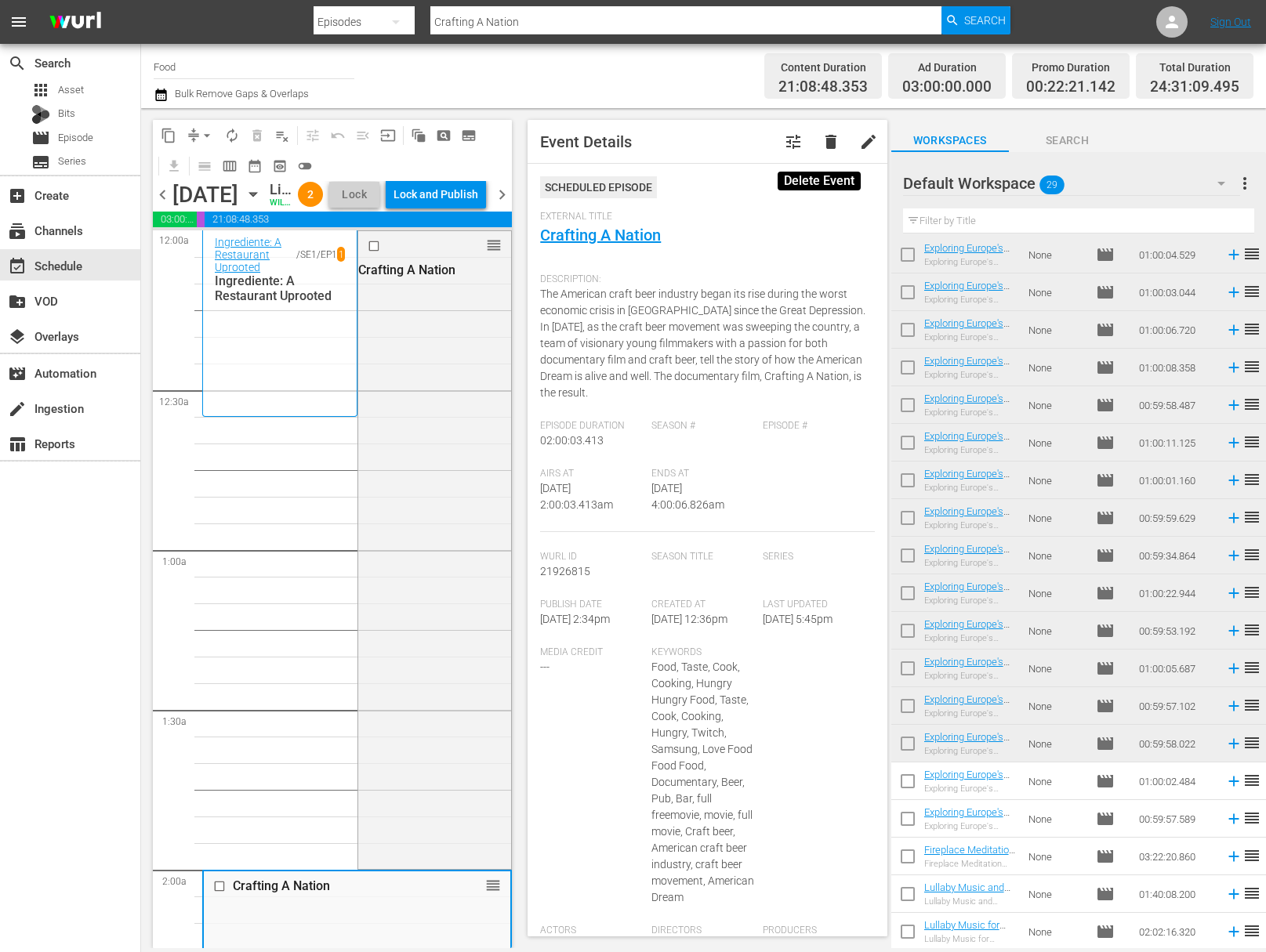
click at [822, 143] on span "delete" at bounding box center [830, 142] width 19 height 19
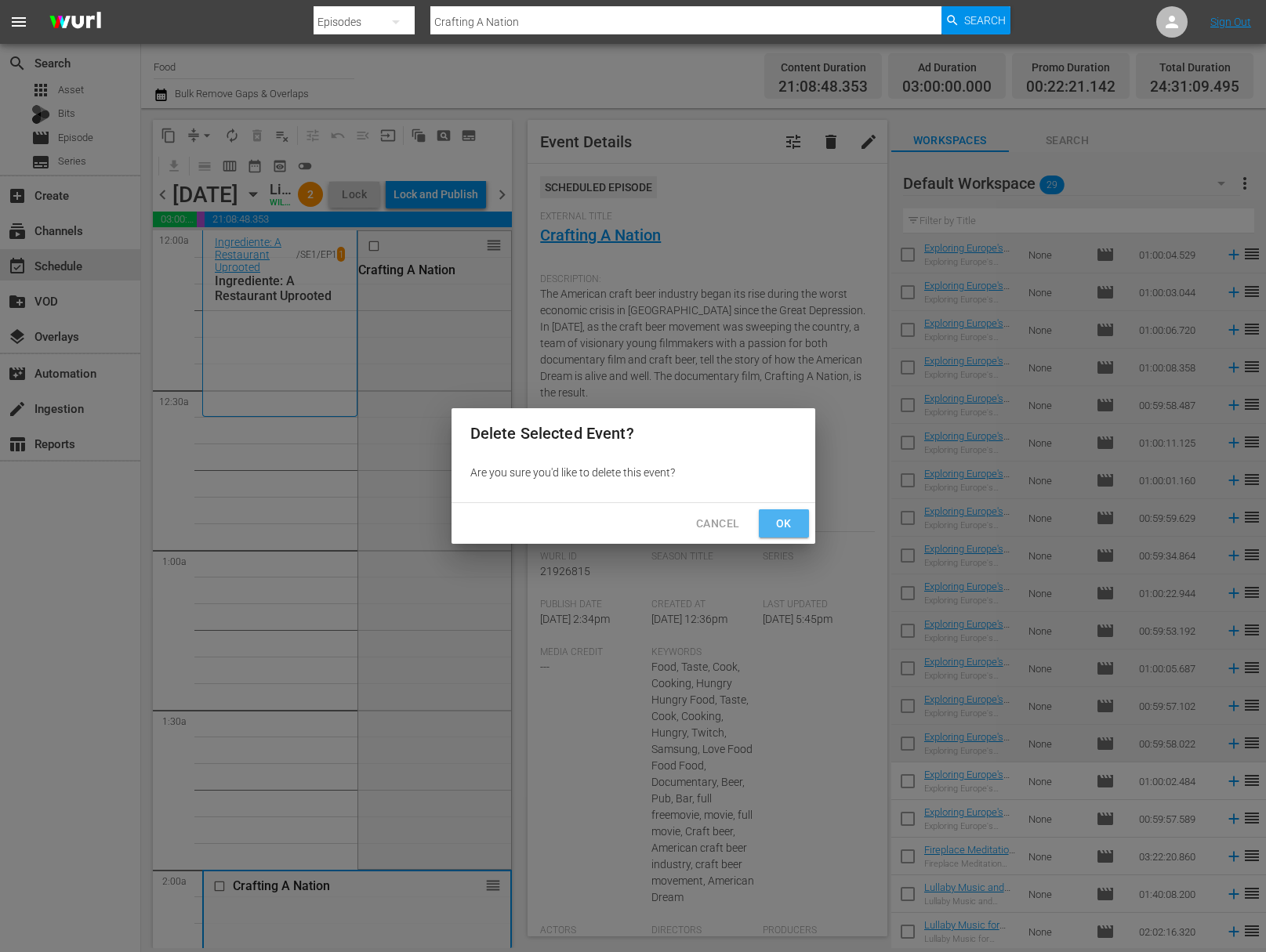
click at [789, 534] on button "Ok" at bounding box center [783, 524] width 50 height 29
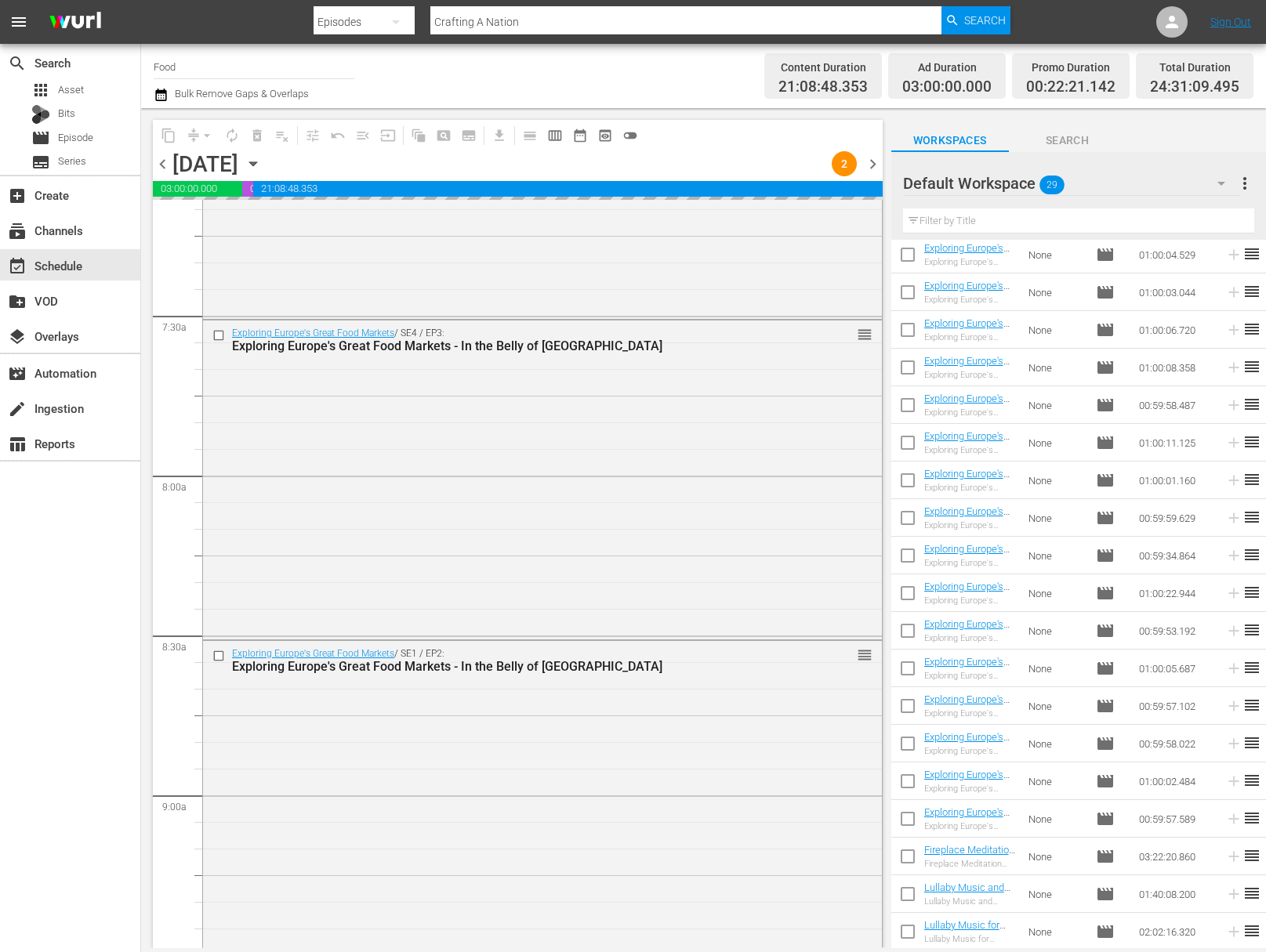
scroll to position [2327, 0]
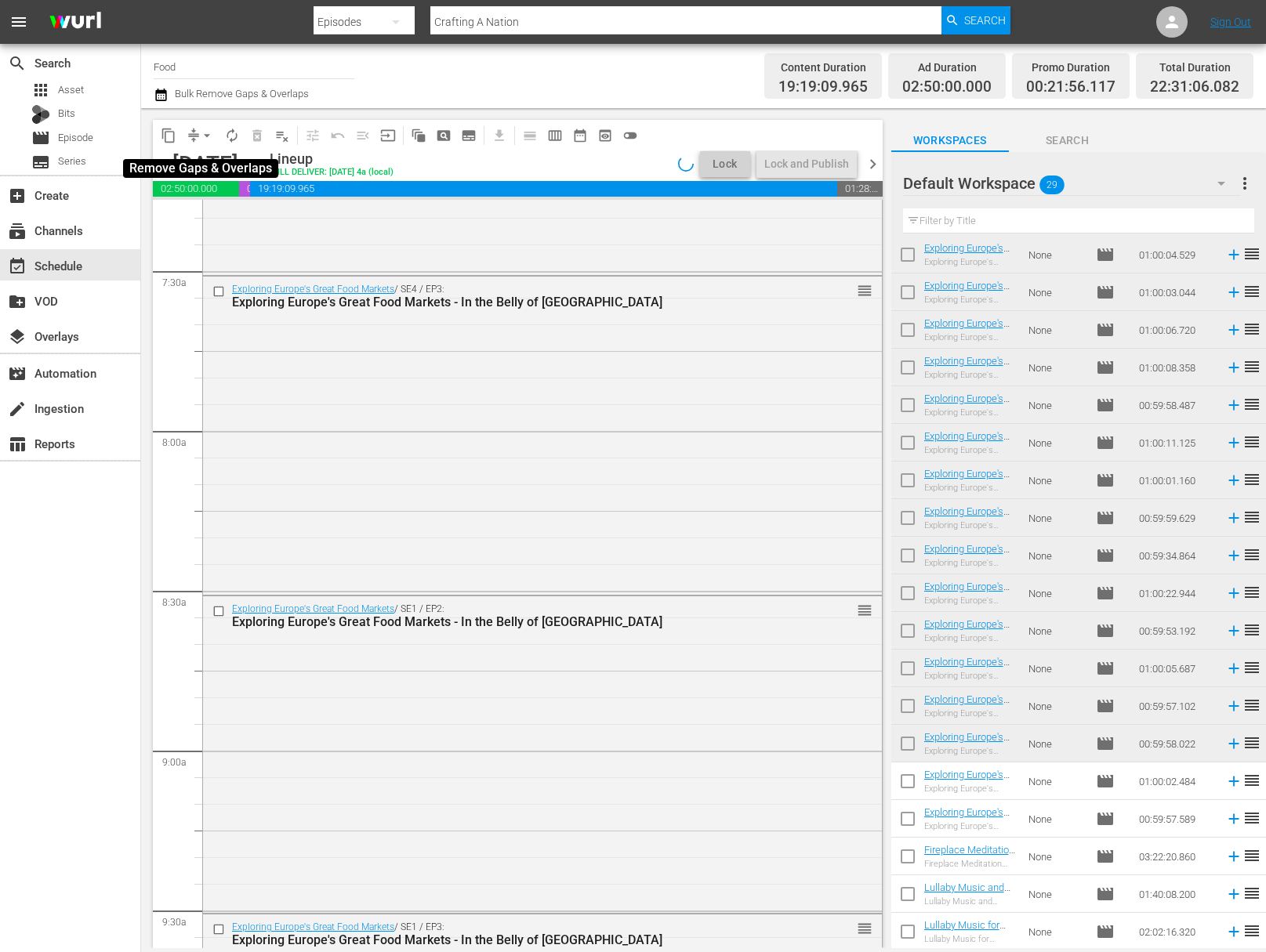
click at [205, 135] on span "arrow_drop_down" at bounding box center [207, 136] width 16 height 16
click at [207, 228] on li "Align to End of Previous Day" at bounding box center [208, 219] width 164 height 26
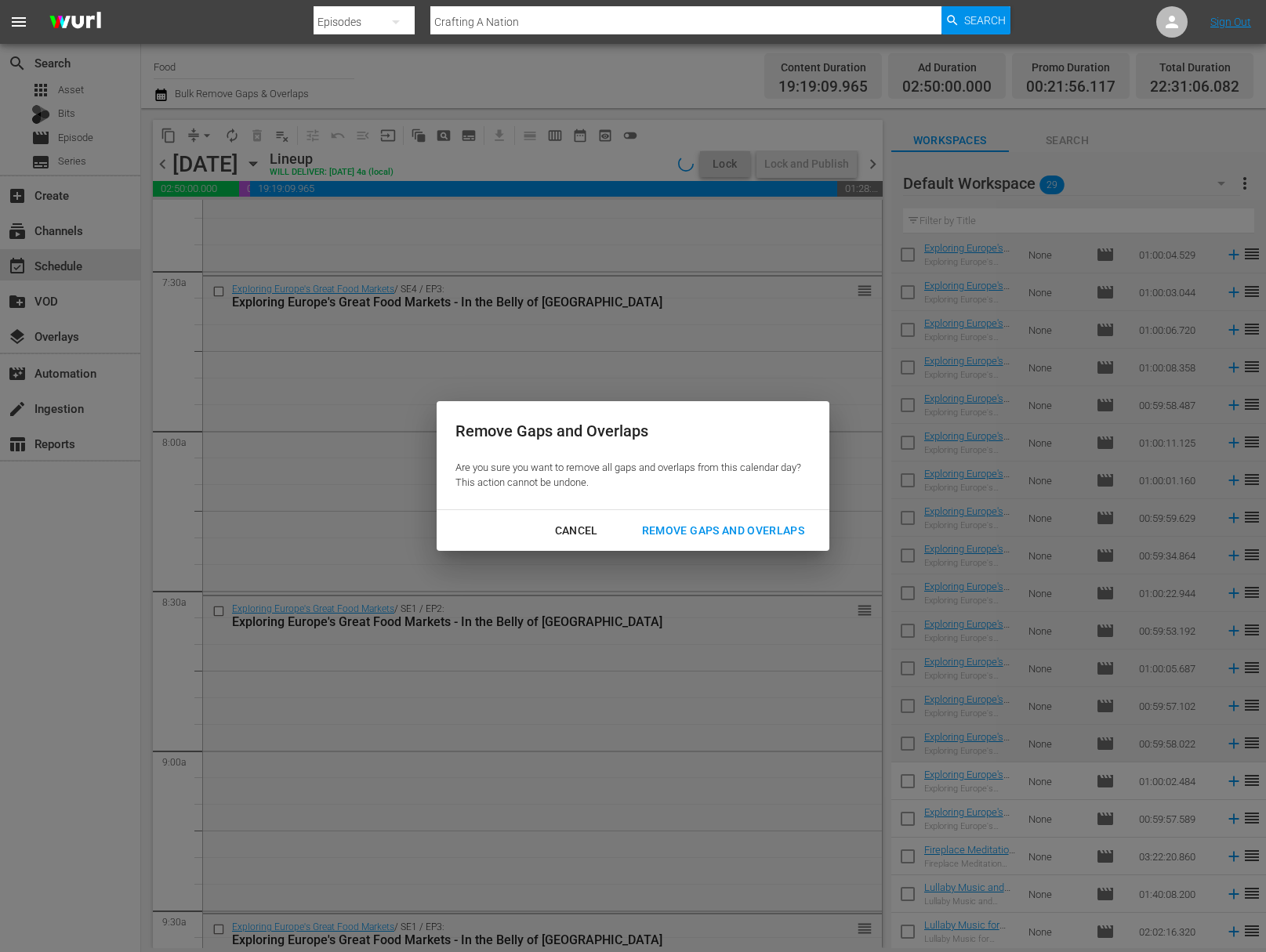
click at [702, 522] on div "Remove Gaps and Overlaps" at bounding box center [723, 531] width 187 height 20
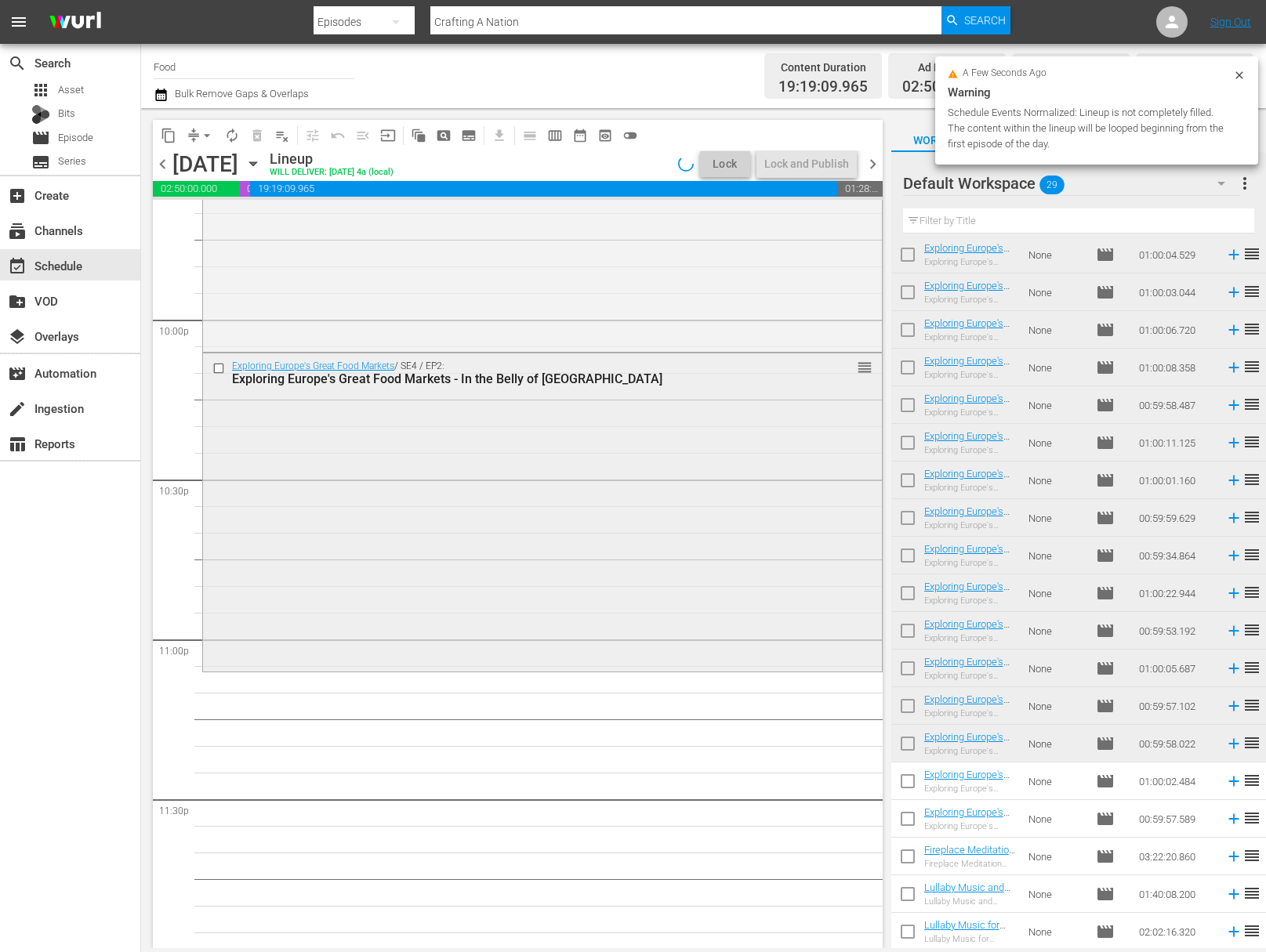
scroll to position [6923, 0]
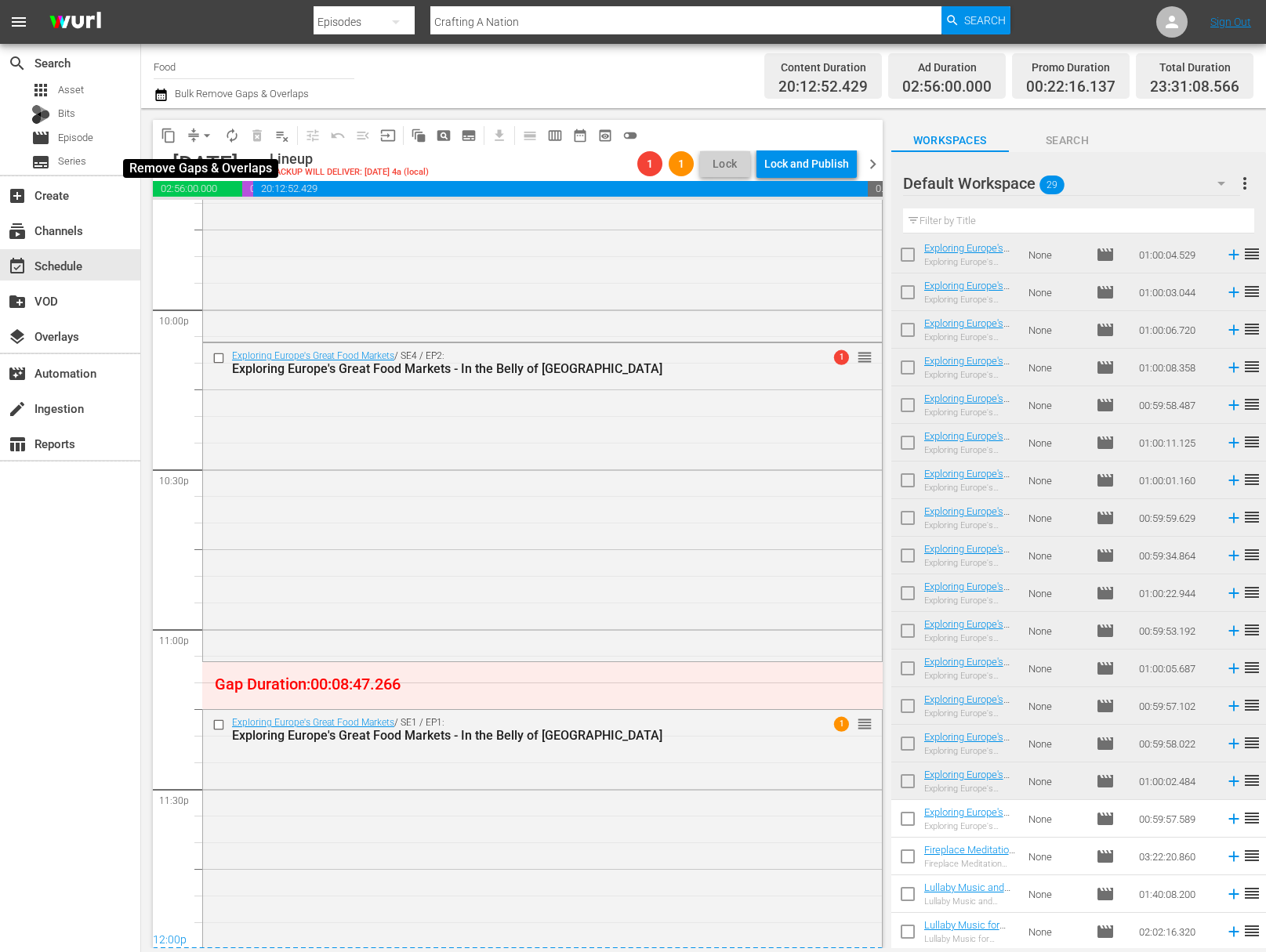
click at [200, 132] on span "arrow_drop_down" at bounding box center [207, 136] width 16 height 16
click at [205, 165] on li "Align to Midnight" at bounding box center [208, 167] width 164 height 26
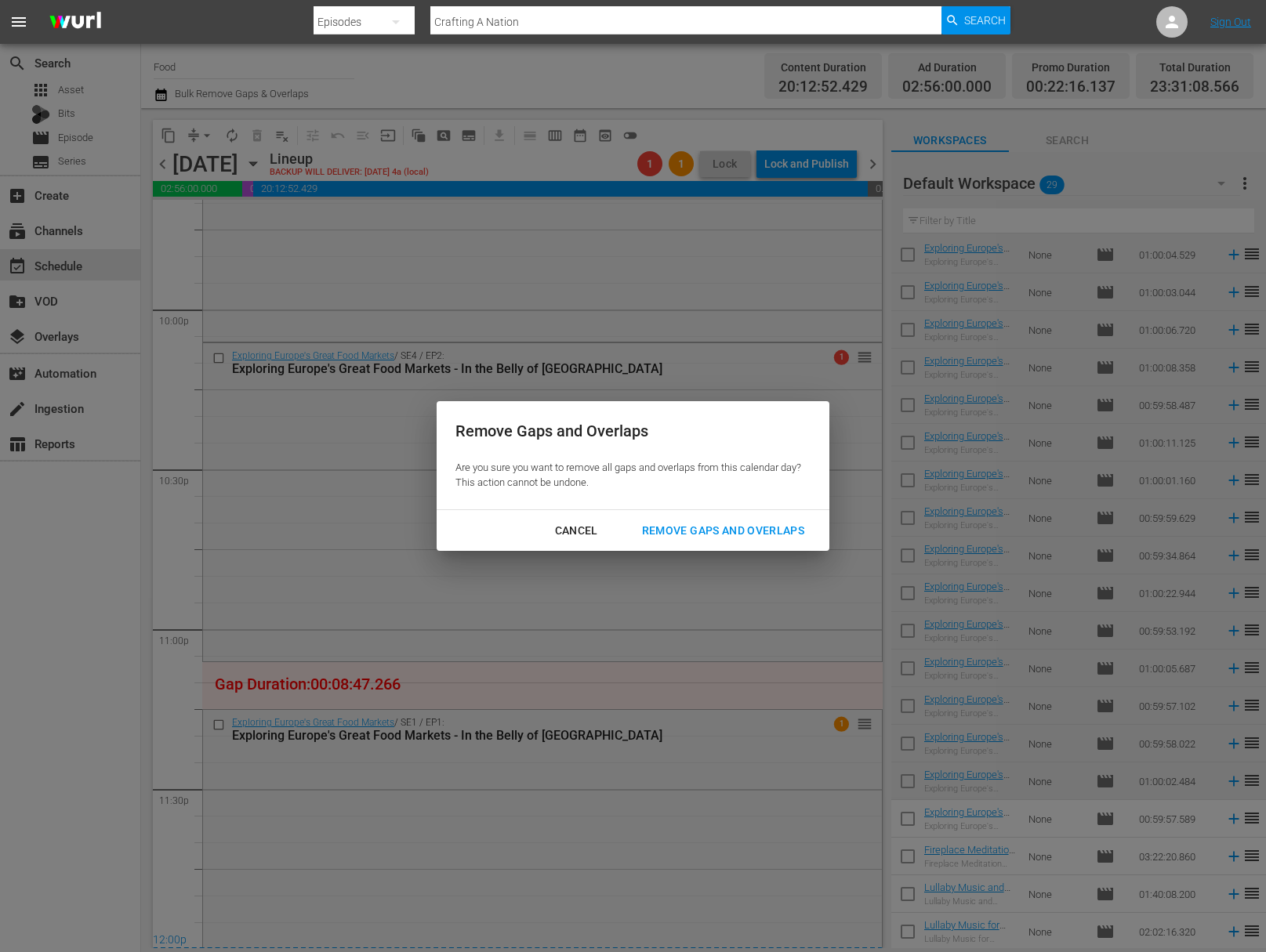
click at [693, 530] on div "Remove Gaps and Overlaps" at bounding box center [723, 531] width 187 height 20
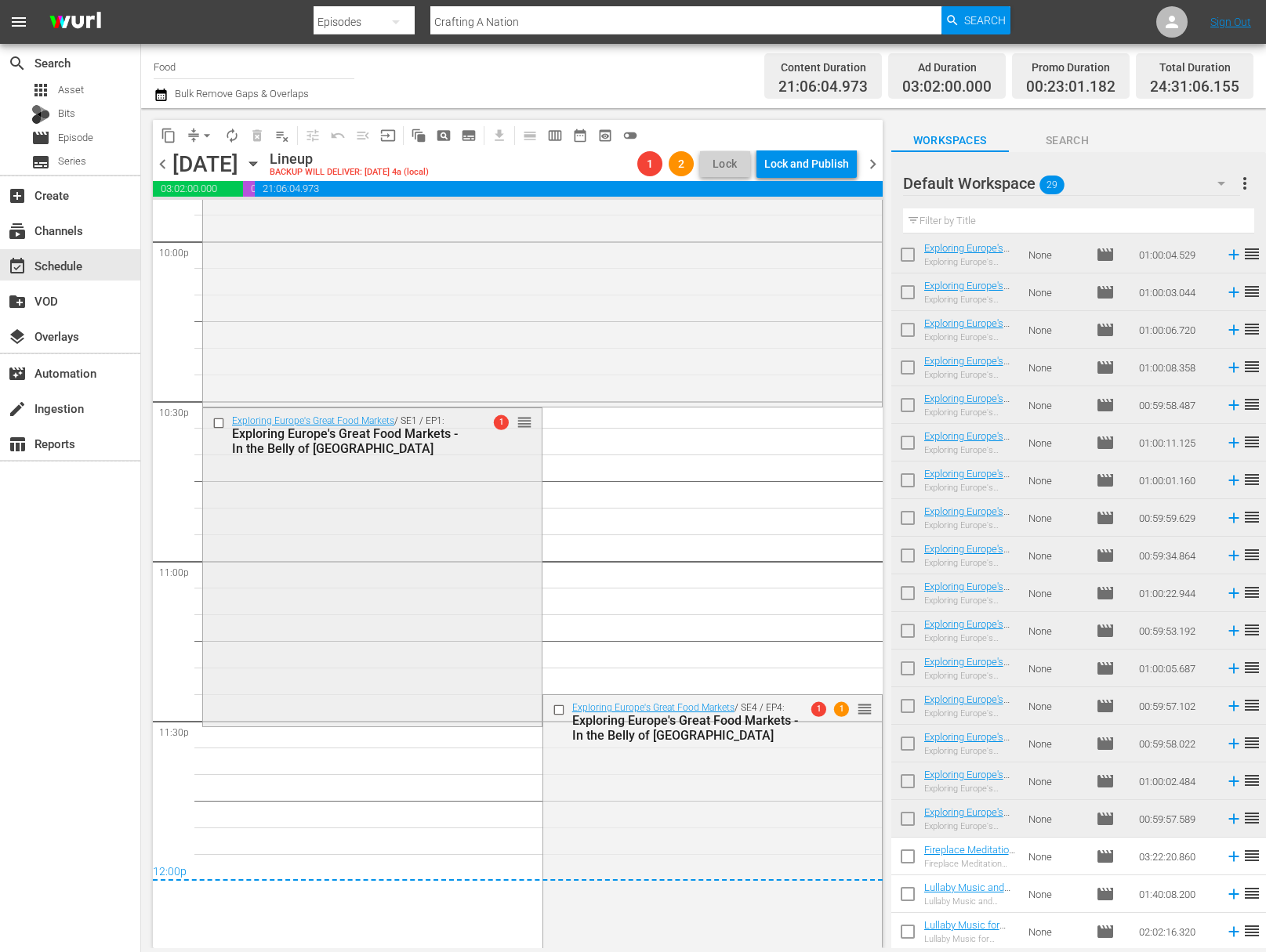
scroll to position [7057, 0]
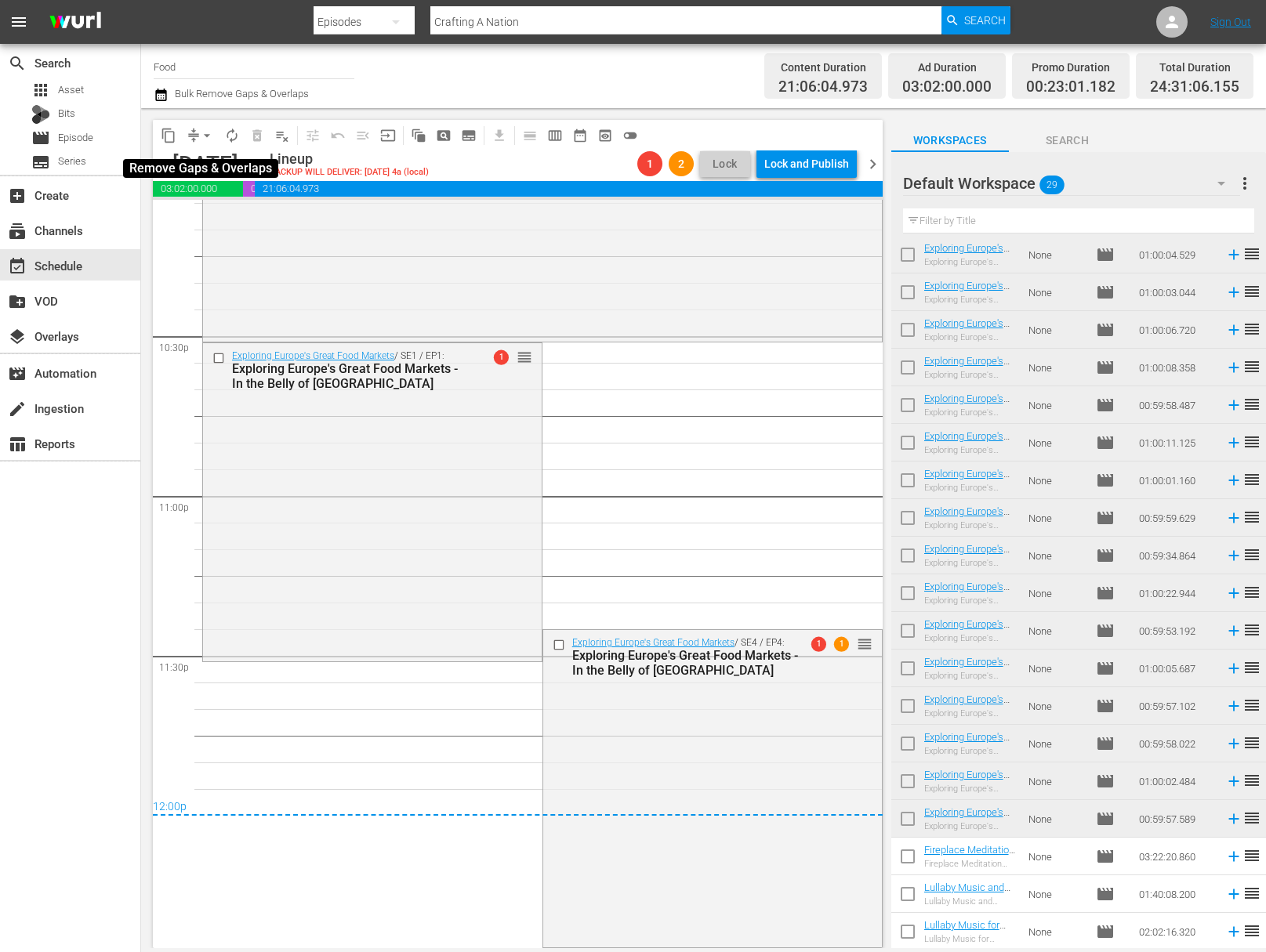
click at [212, 128] on span "arrow_drop_down" at bounding box center [207, 136] width 16 height 16
click at [211, 154] on li "Align to Midnight" at bounding box center [208, 167] width 164 height 26
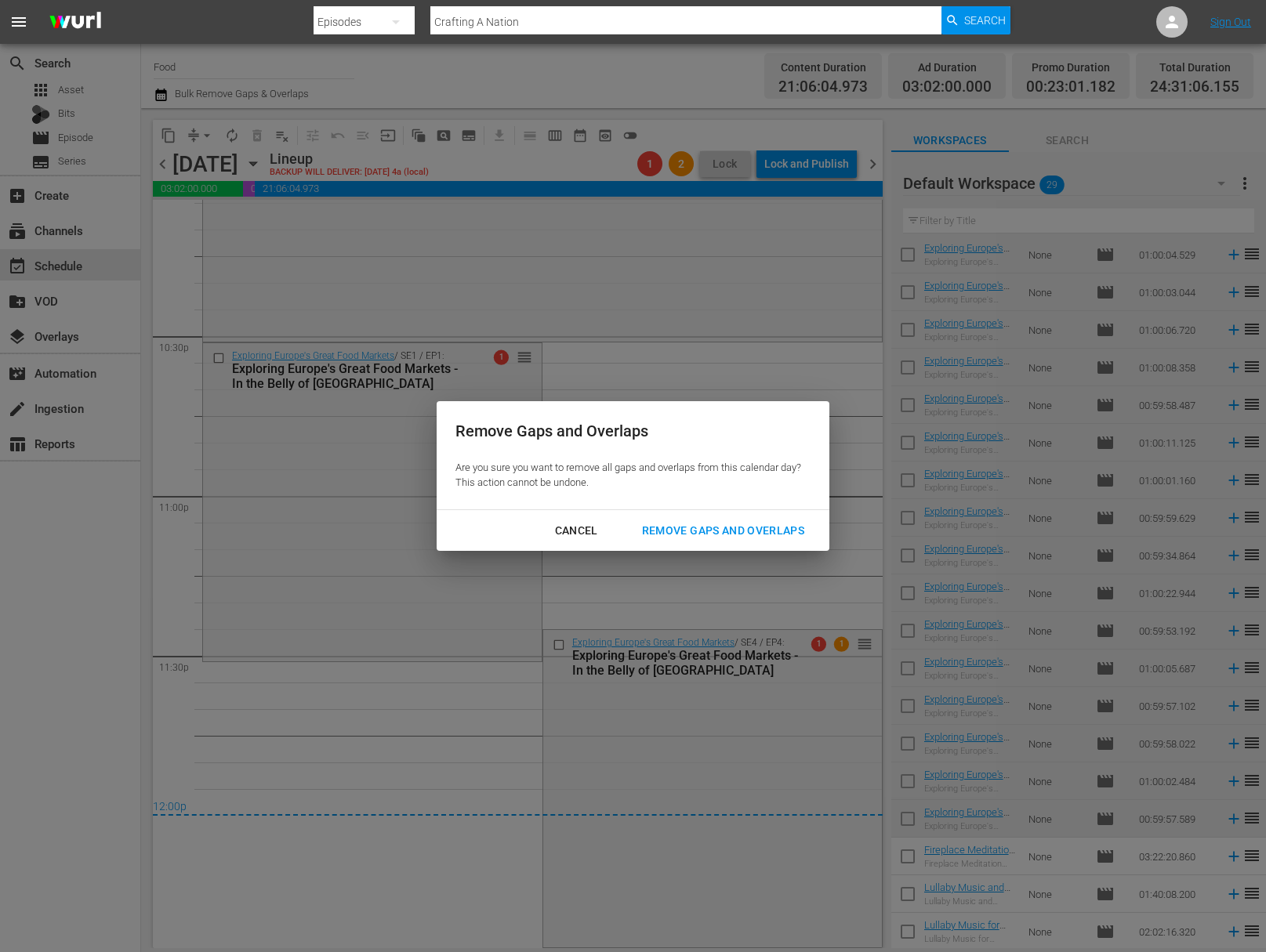
click at [639, 514] on div "Cancel Remove Gaps and Overlaps" at bounding box center [633, 530] width 393 height 42
click at [681, 546] on div "Cancel Remove Gaps and Overlaps" at bounding box center [633, 530] width 393 height 42
click at [687, 522] on div "Remove Gaps and Overlaps" at bounding box center [723, 531] width 187 height 20
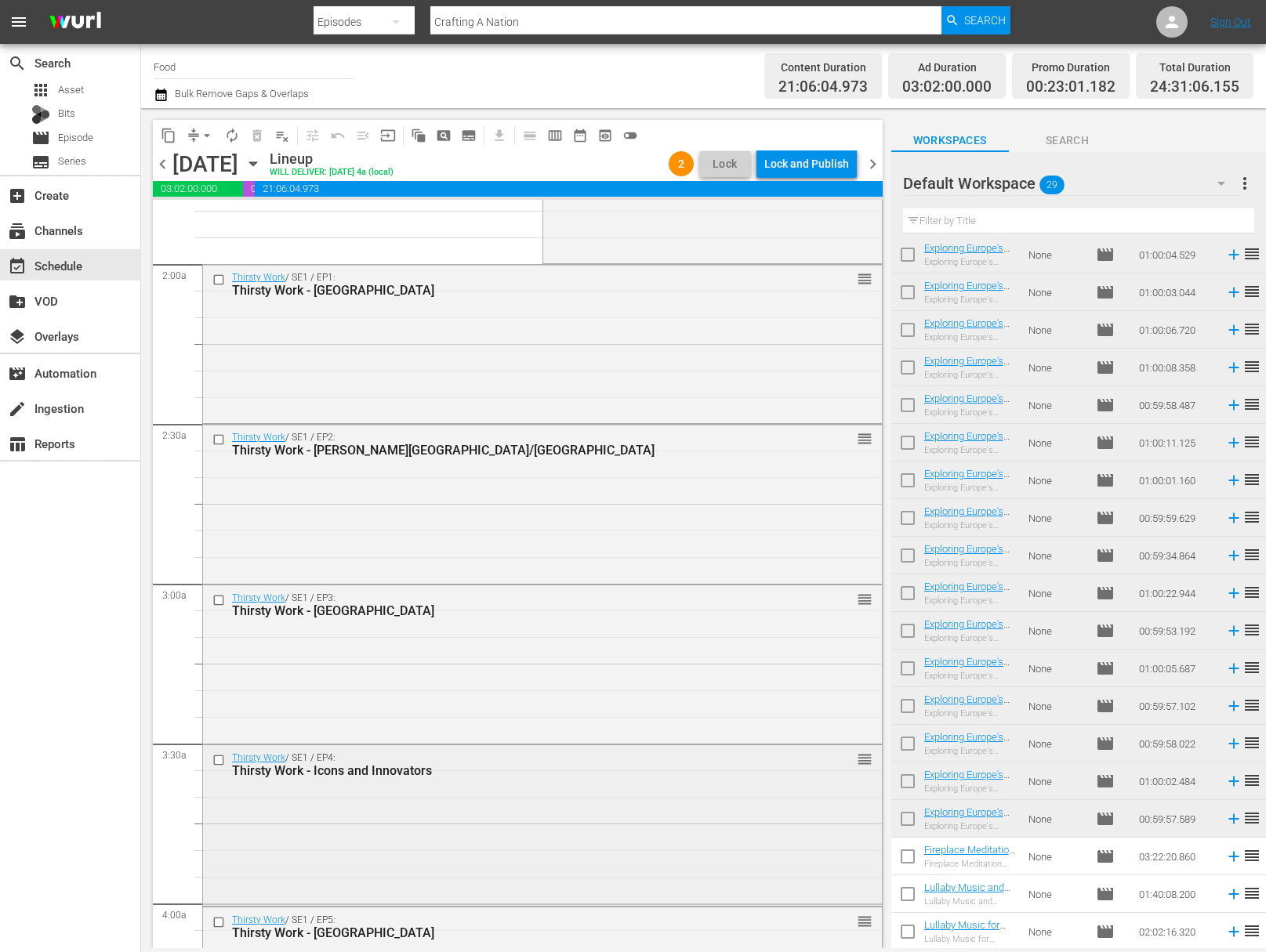
scroll to position [608, 0]
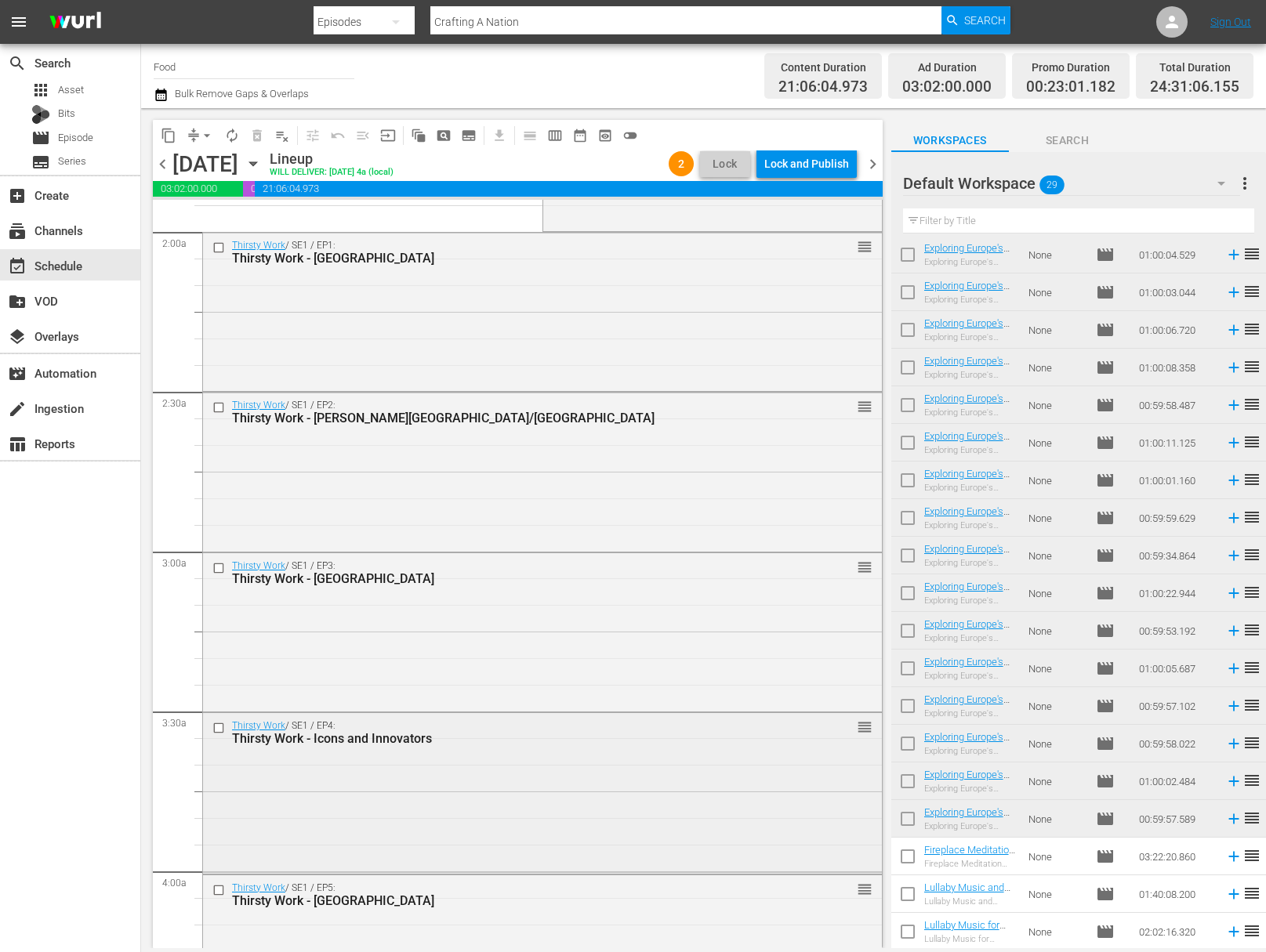
click at [574, 796] on div "Thirsty Work / SE1 / EP4: Thirsty Work - Icons and Innovators reorder" at bounding box center [542, 792] width 679 height 156
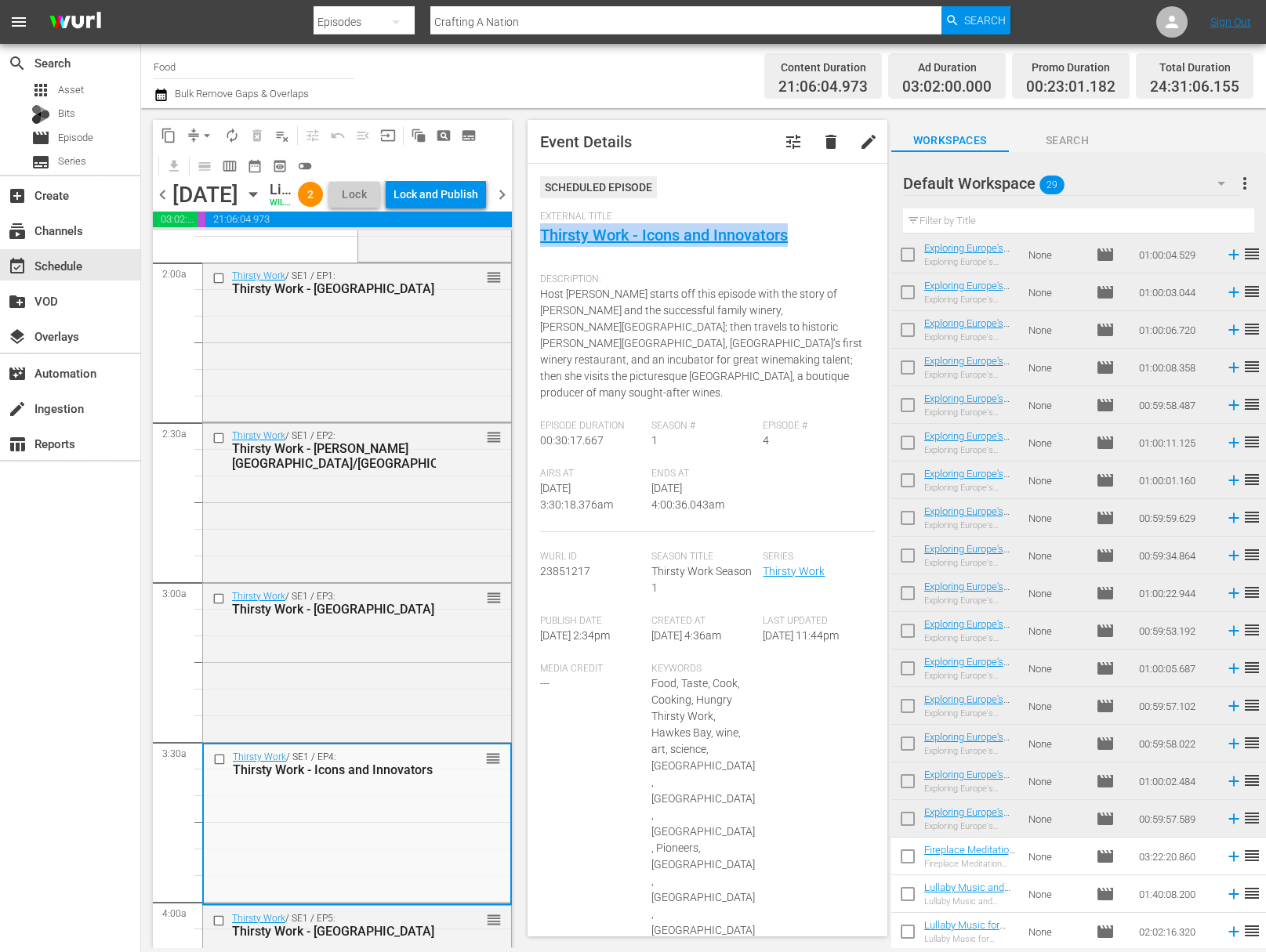
click at [1246, 187] on span "more_vert" at bounding box center [1244, 183] width 19 height 19
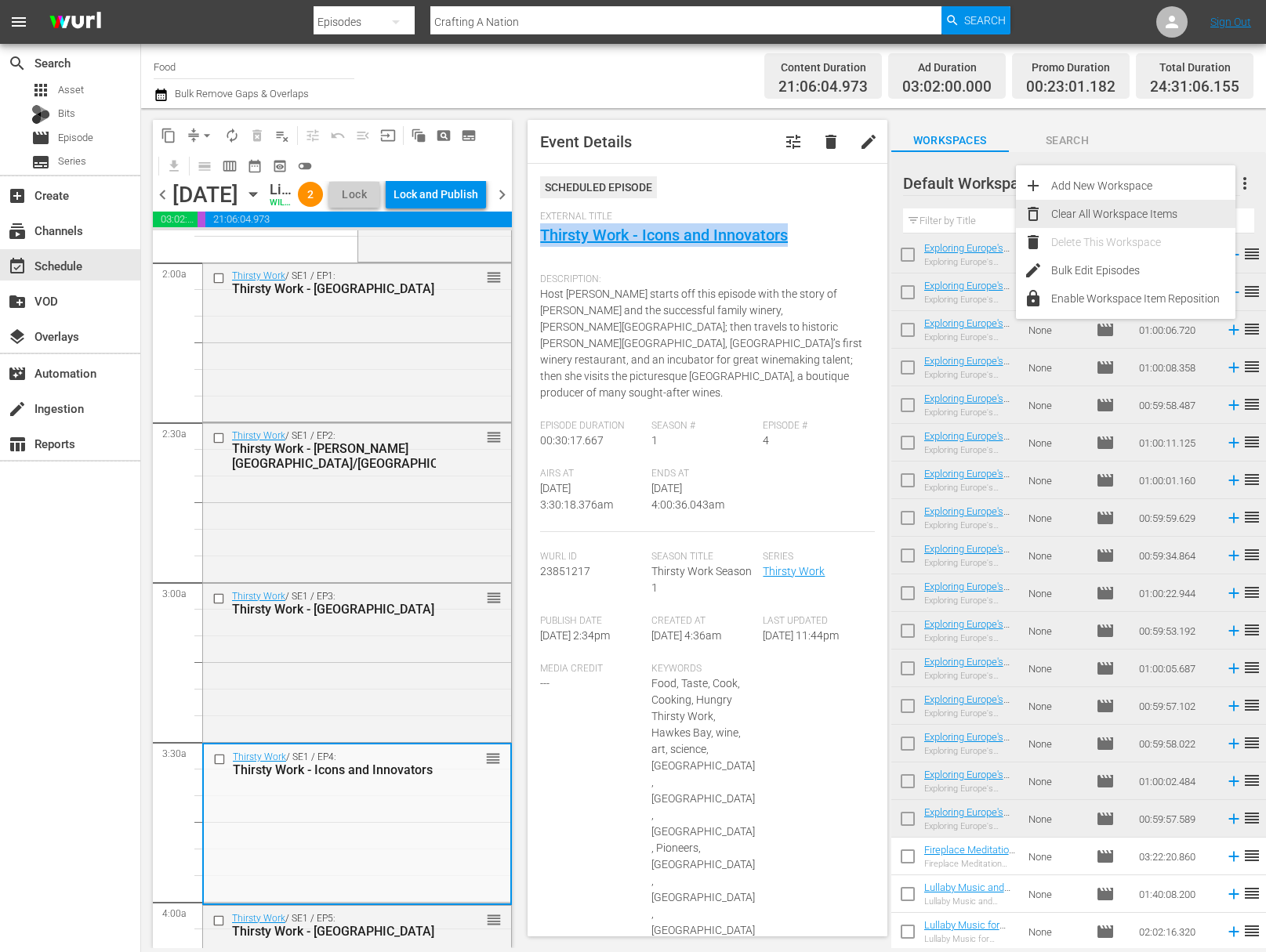
click at [1182, 211] on div "Clear All Workspace Items" at bounding box center [1143, 214] width 184 height 29
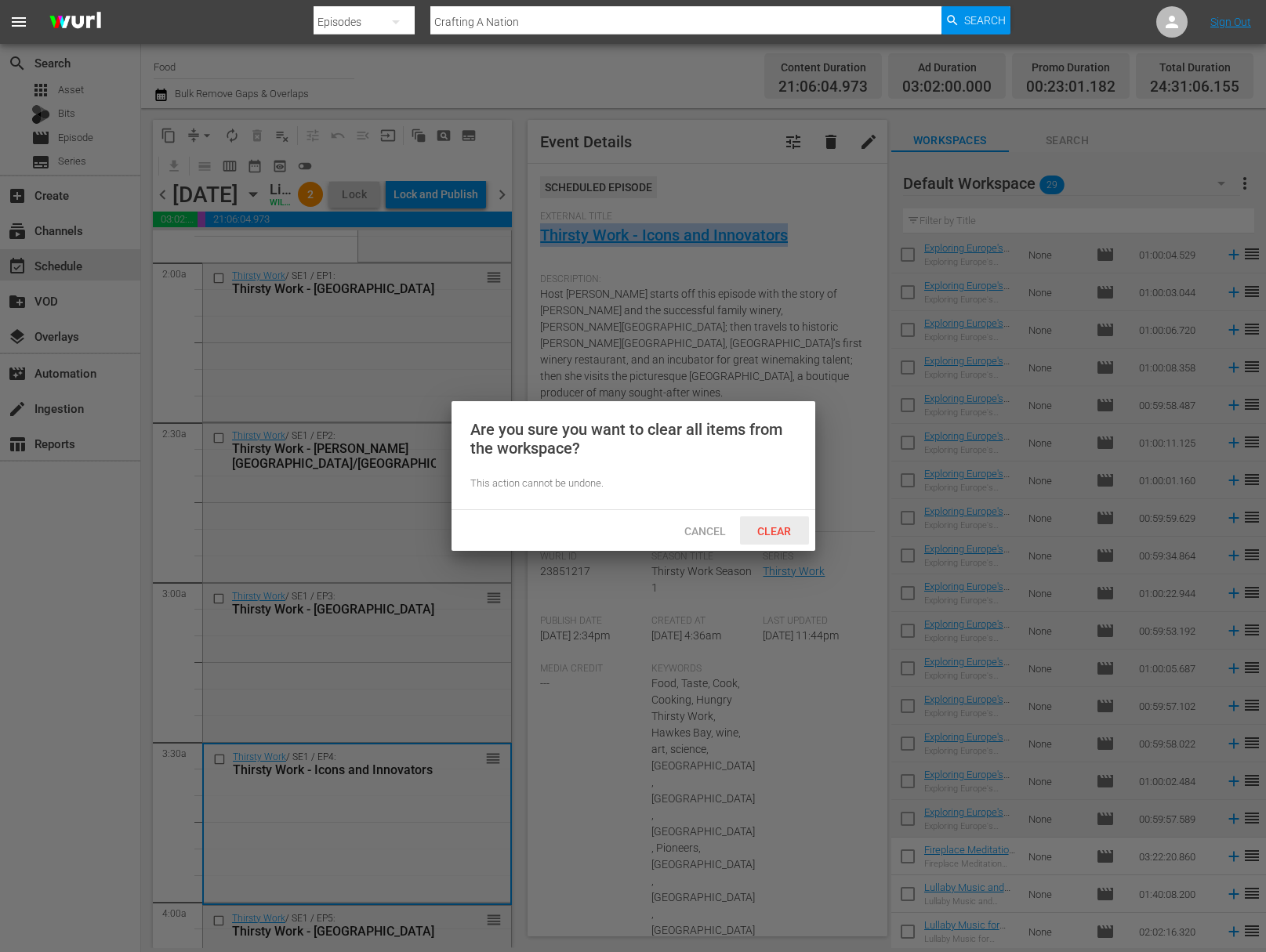
click at [771, 531] on span "Clear" at bounding box center [773, 530] width 58 height 13
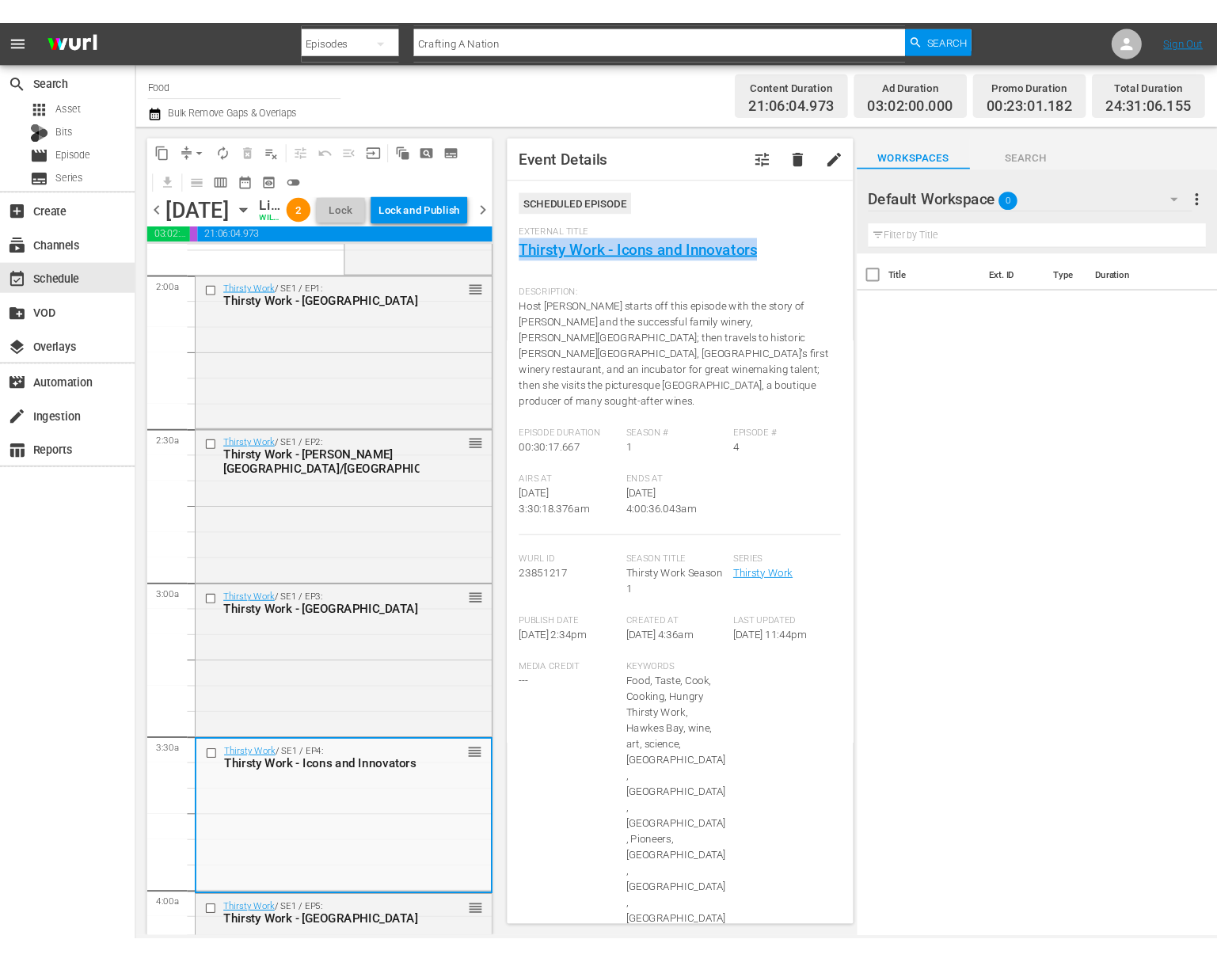
scroll to position [0, 0]
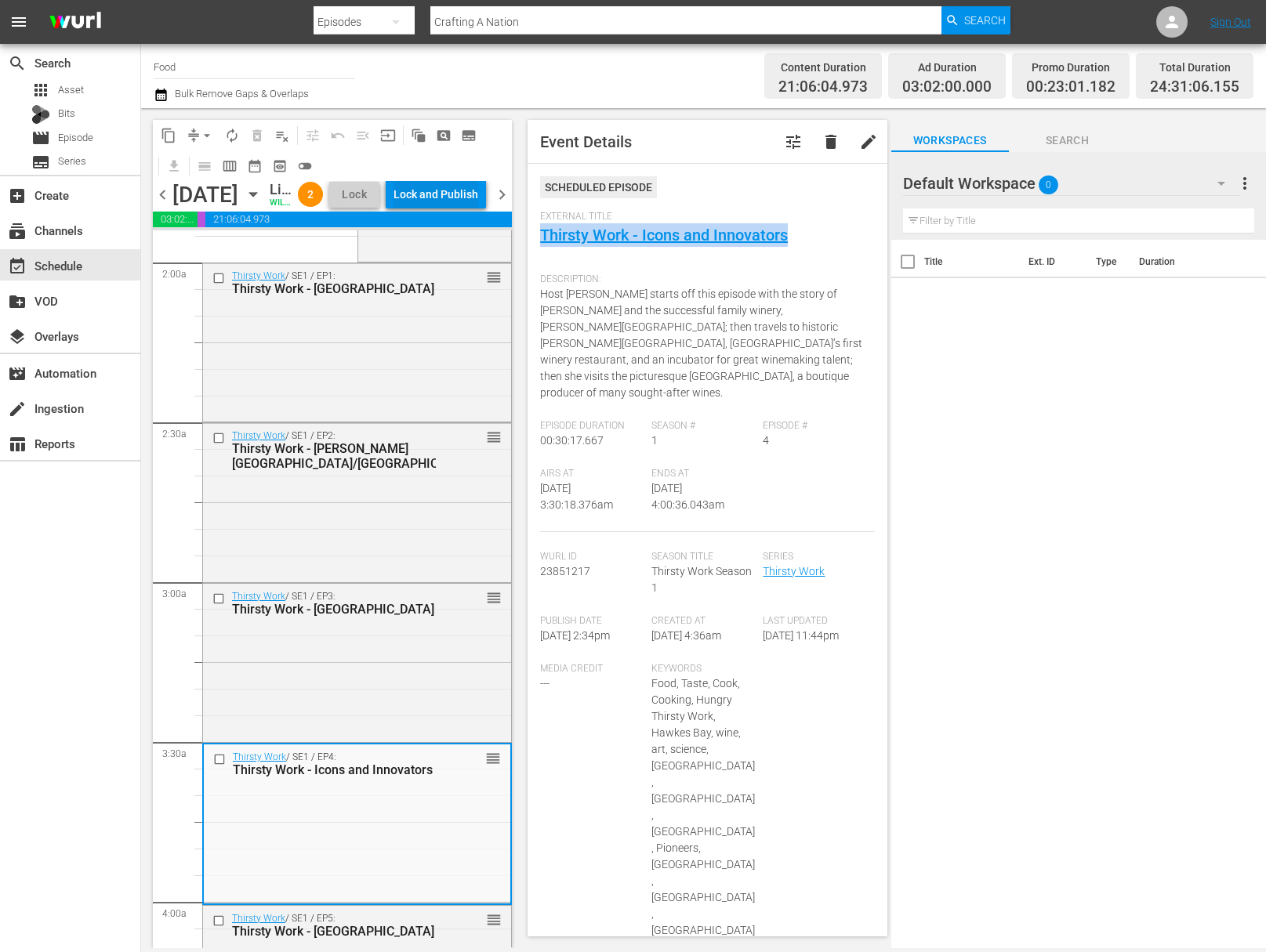
click at [439, 198] on div "Lock and Publish" at bounding box center [436, 194] width 85 height 29
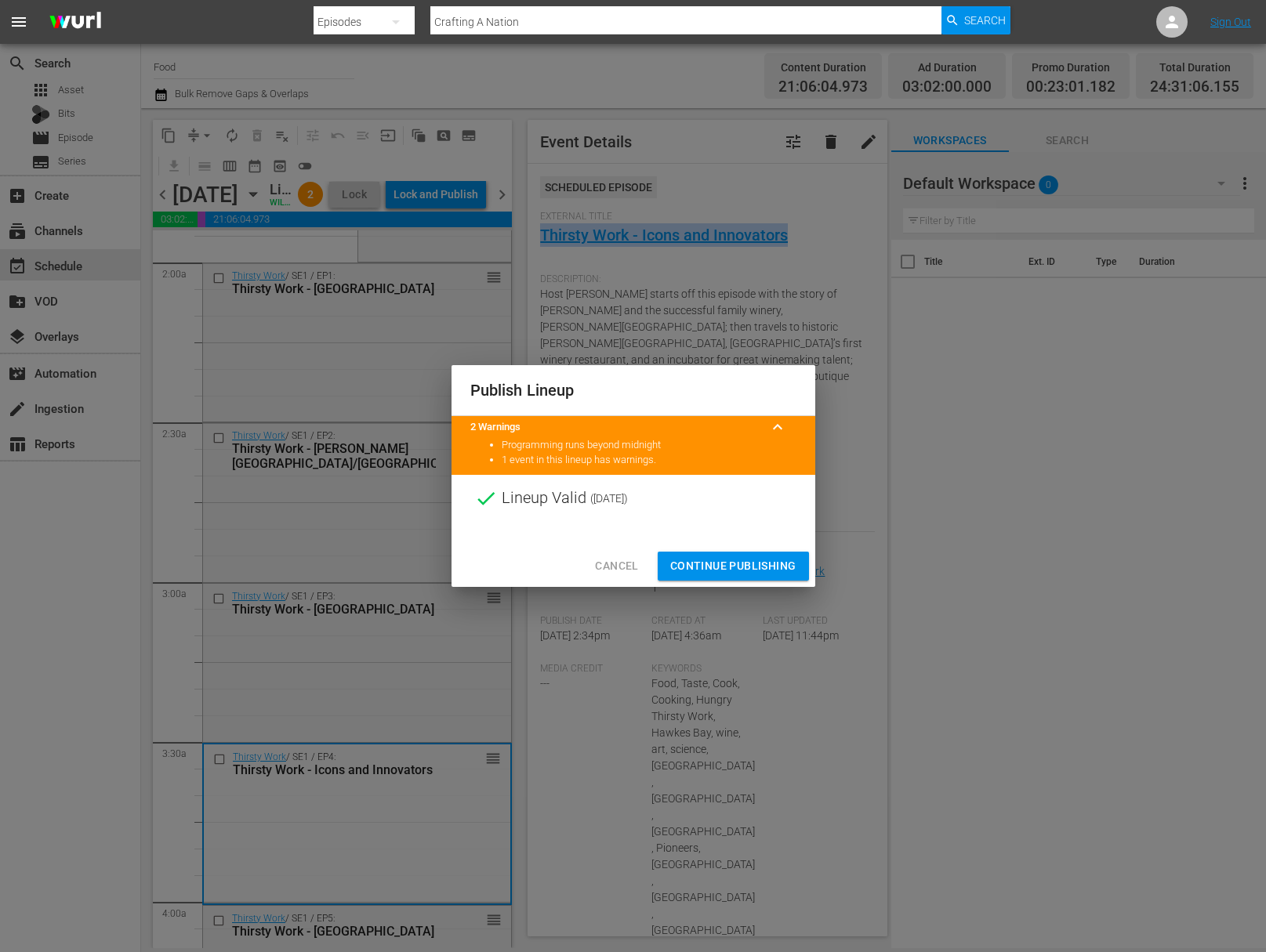
click at [747, 560] on span "Continue Publishing" at bounding box center [732, 566] width 126 height 20
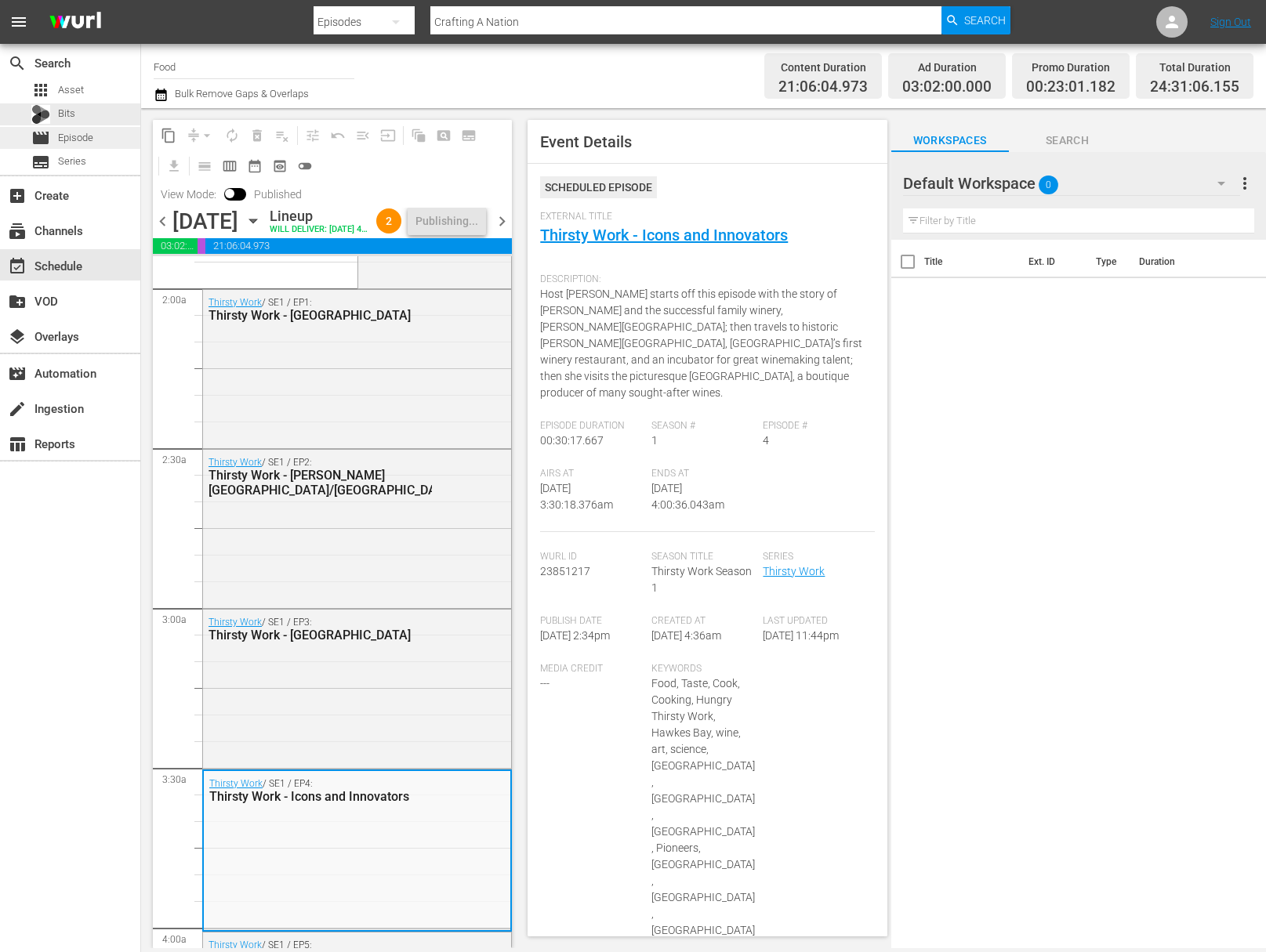
click at [104, 134] on div "movie Episode" at bounding box center [70, 138] width 141 height 22
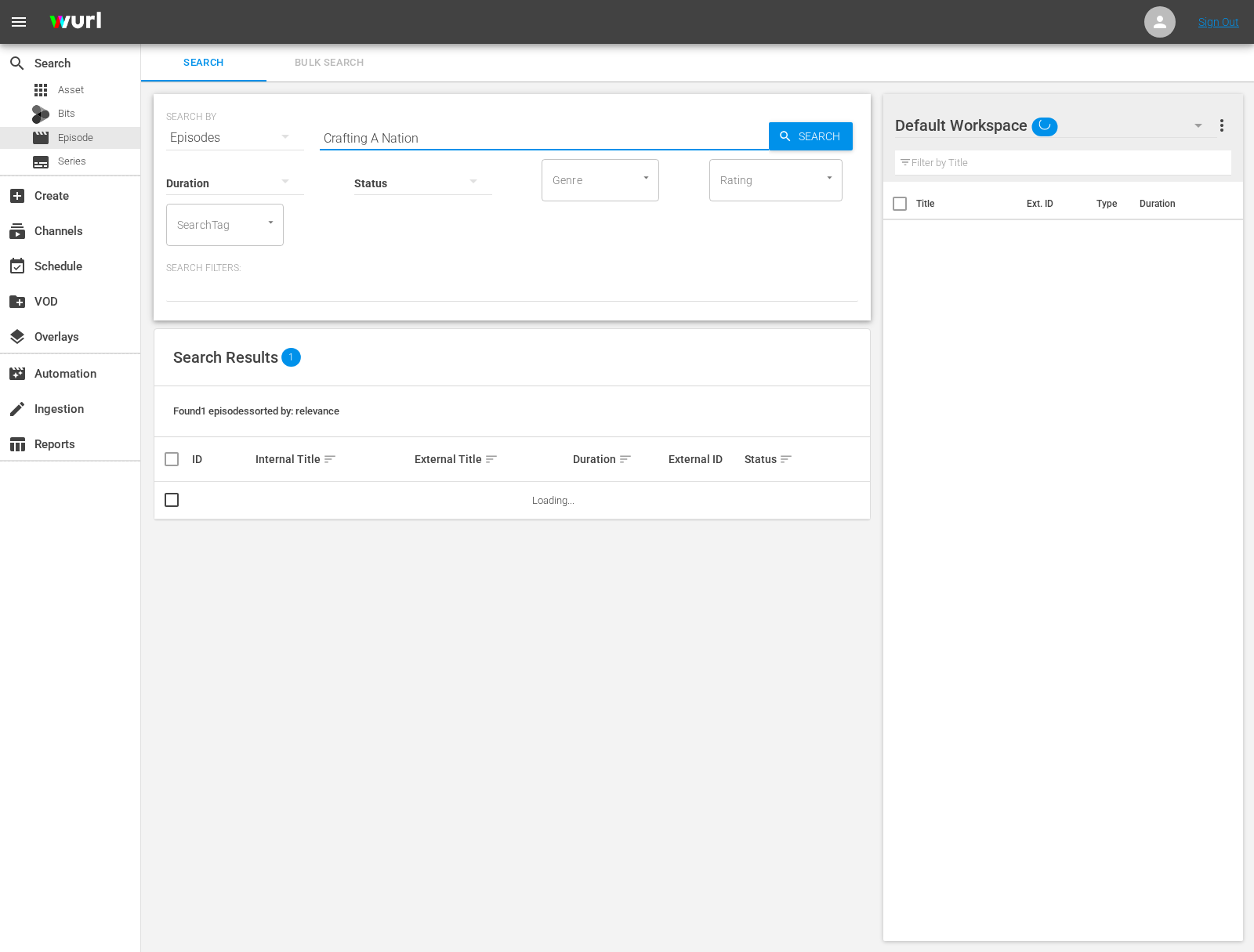
click at [418, 135] on input "Crafting A Nation" at bounding box center [544, 138] width 449 height 38
paste input "Project Smoke: White Glove Smoke Sess"
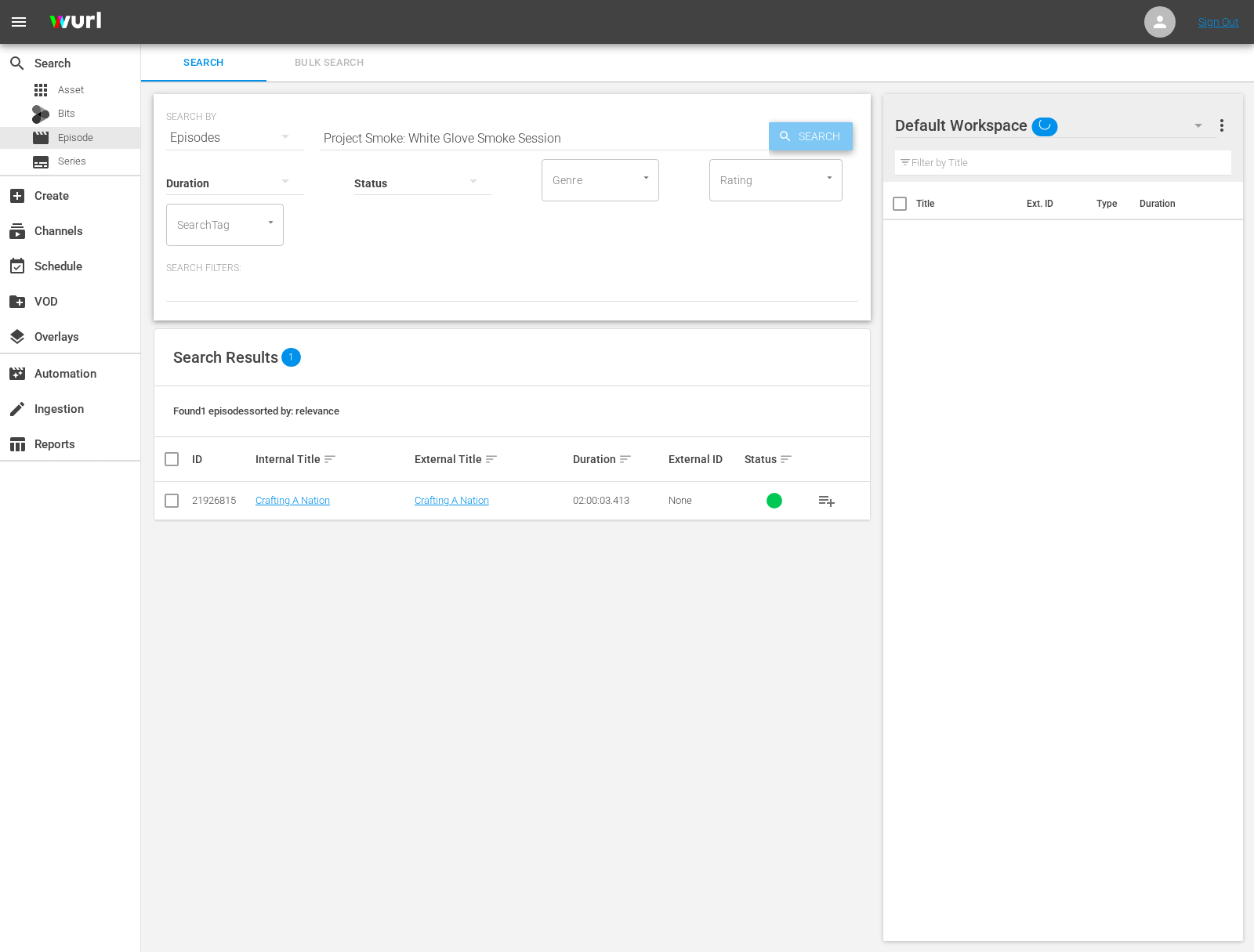
click at [813, 135] on span "Search" at bounding box center [821, 137] width 60 height 29
click at [830, 499] on span "playlist_add" at bounding box center [826, 500] width 19 height 19
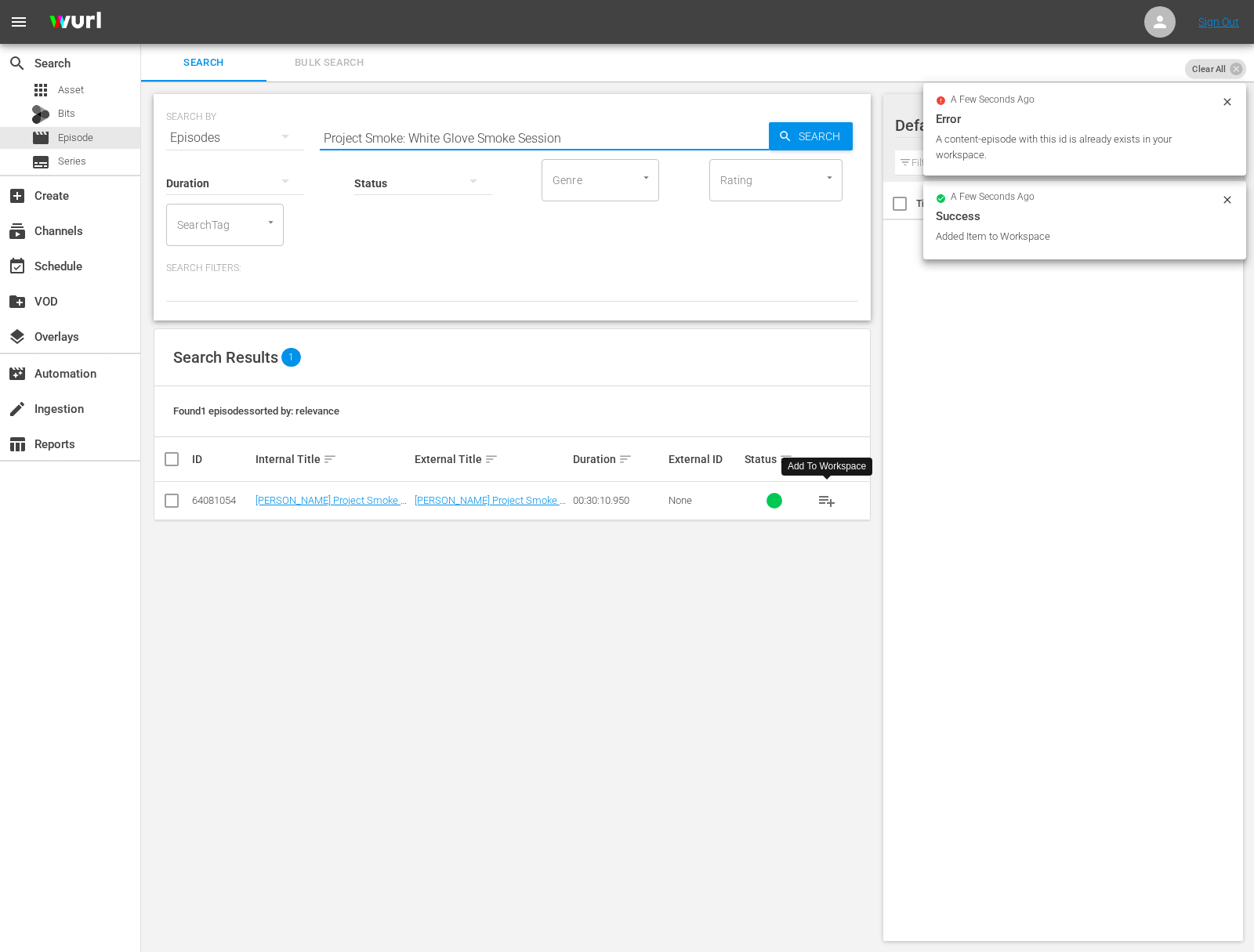
click at [676, 143] on input "Project Smoke: White Glove Smoke Session" at bounding box center [544, 138] width 449 height 38
paste input "You Can Smoke What?! Extreme Smoking"
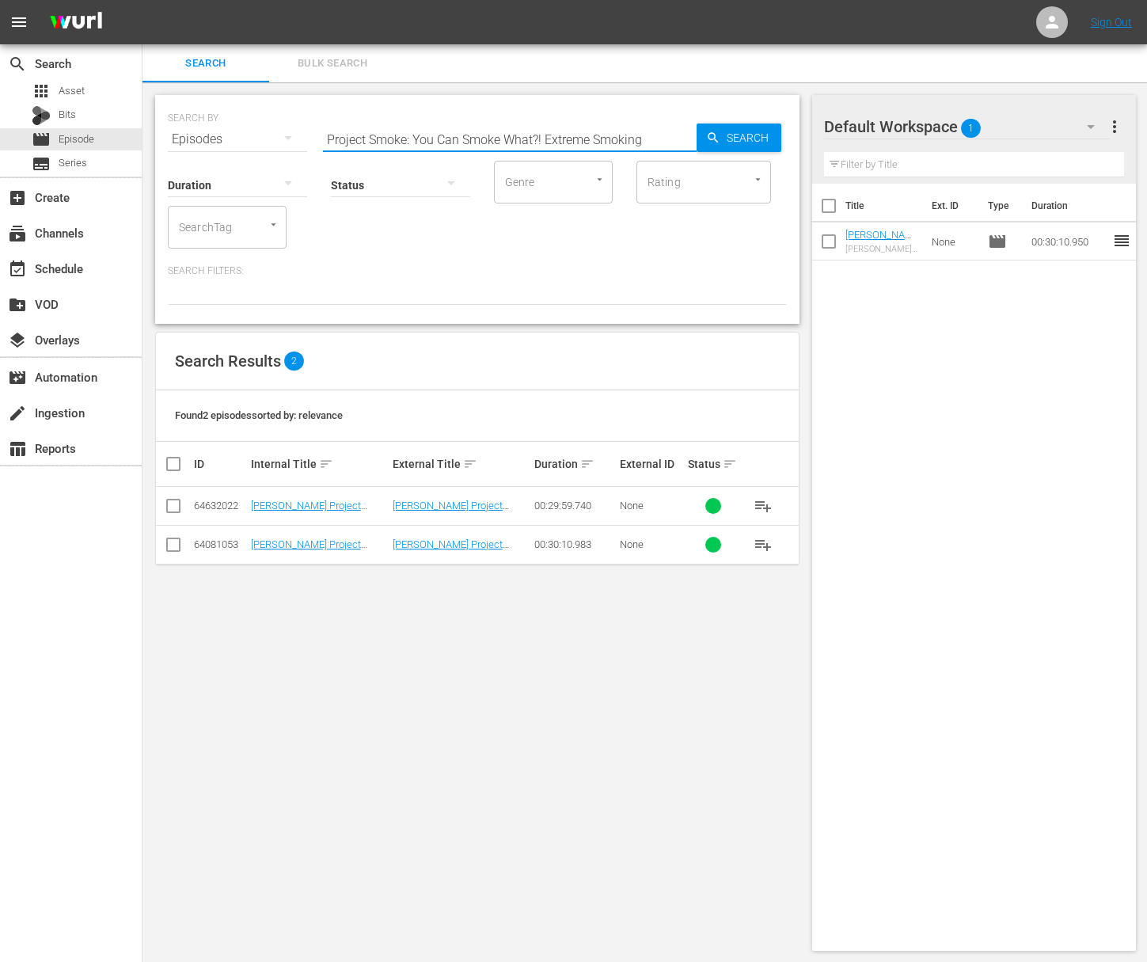
click at [766, 545] on span "playlist_add" at bounding box center [763, 544] width 19 height 19
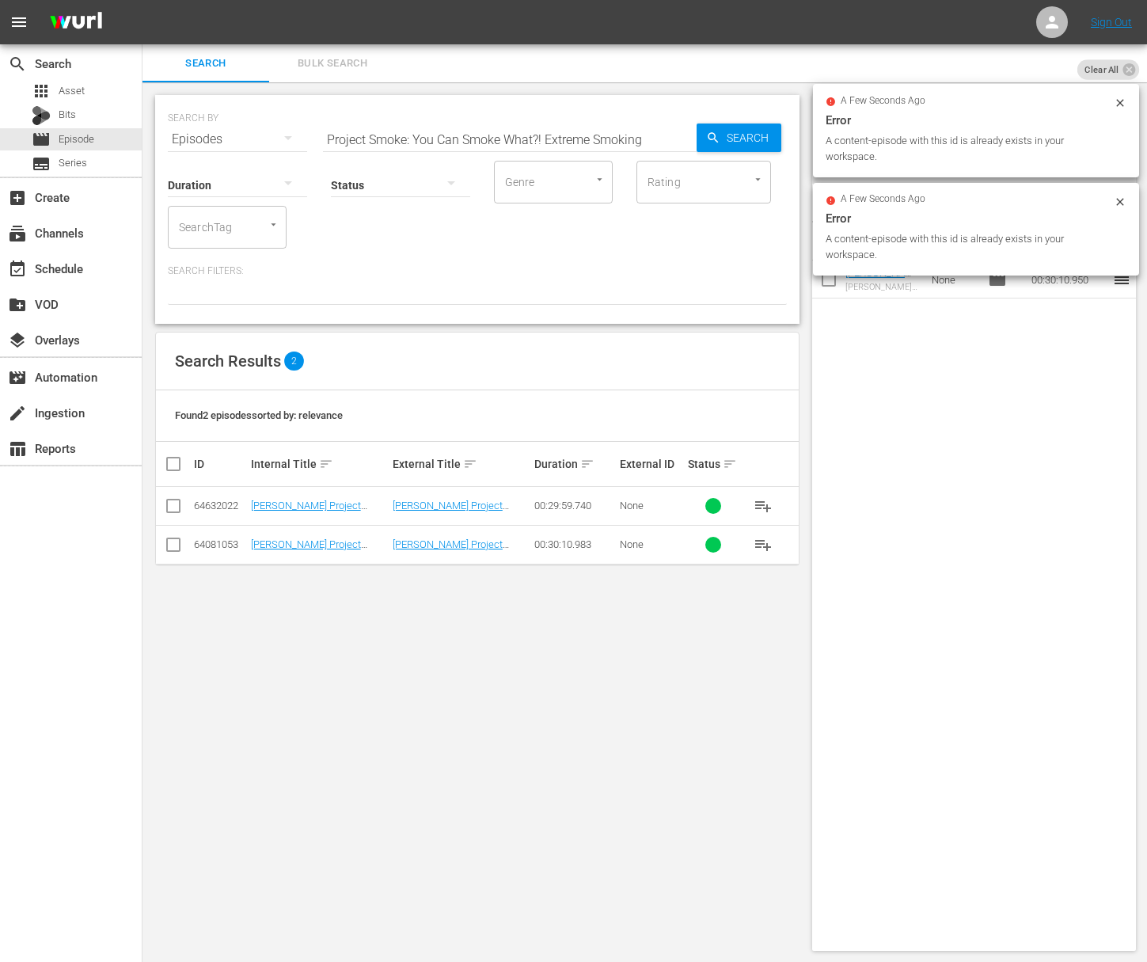
click at [534, 128] on input "Project Smoke: You Can Smoke What?! Extreme Smoking" at bounding box center [510, 139] width 374 height 38
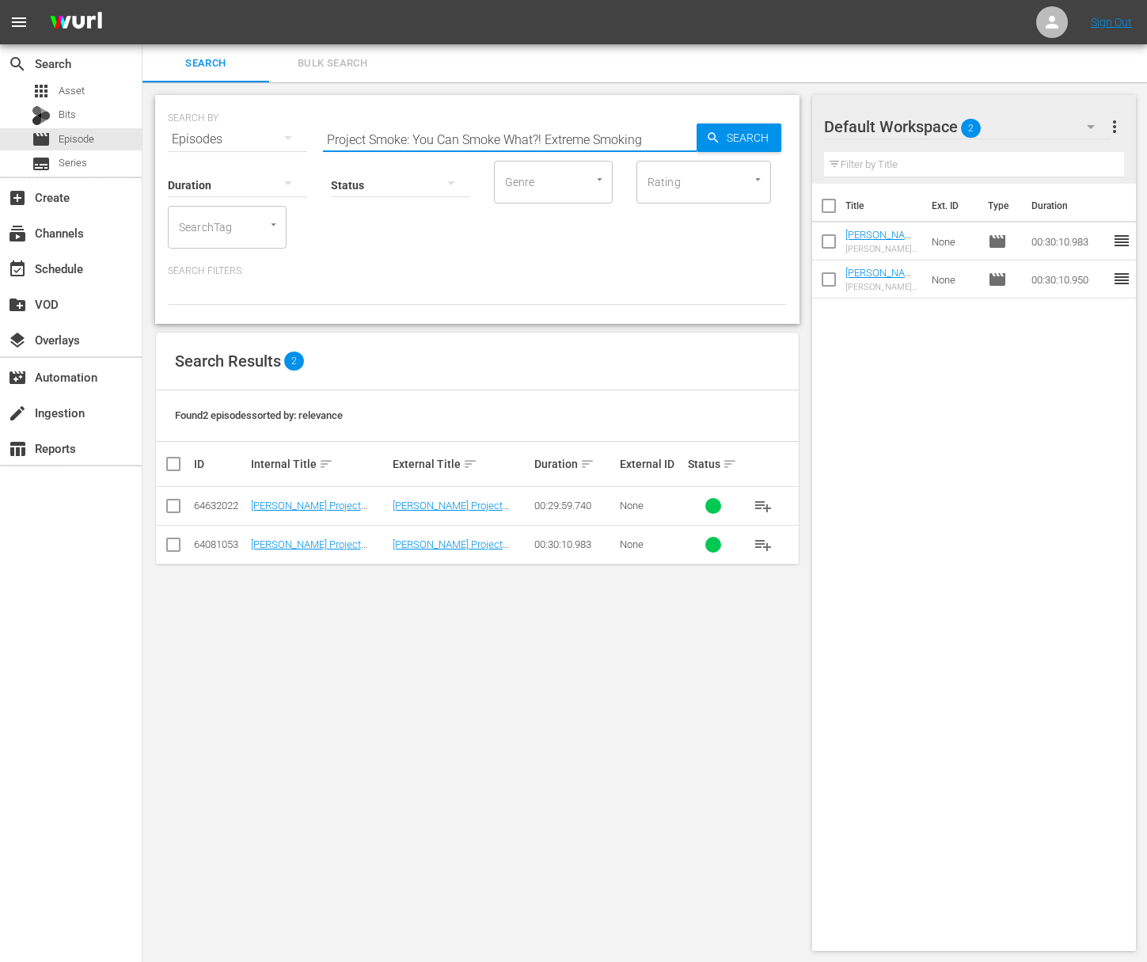
paste input "Project Smoke Road Trip"
click at [750, 141] on span "Search" at bounding box center [751, 138] width 61 height 29
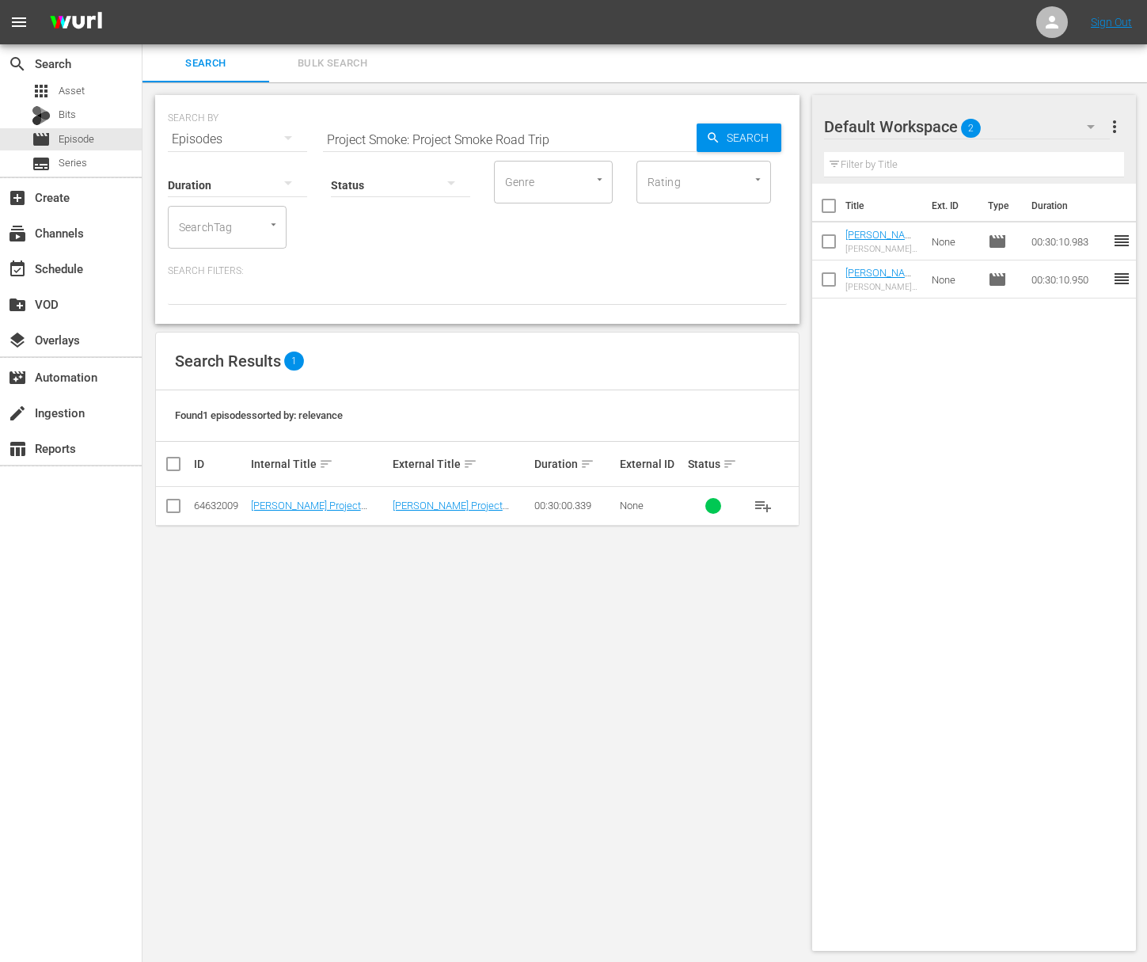
click at [766, 504] on span "playlist_add" at bounding box center [763, 505] width 19 height 19
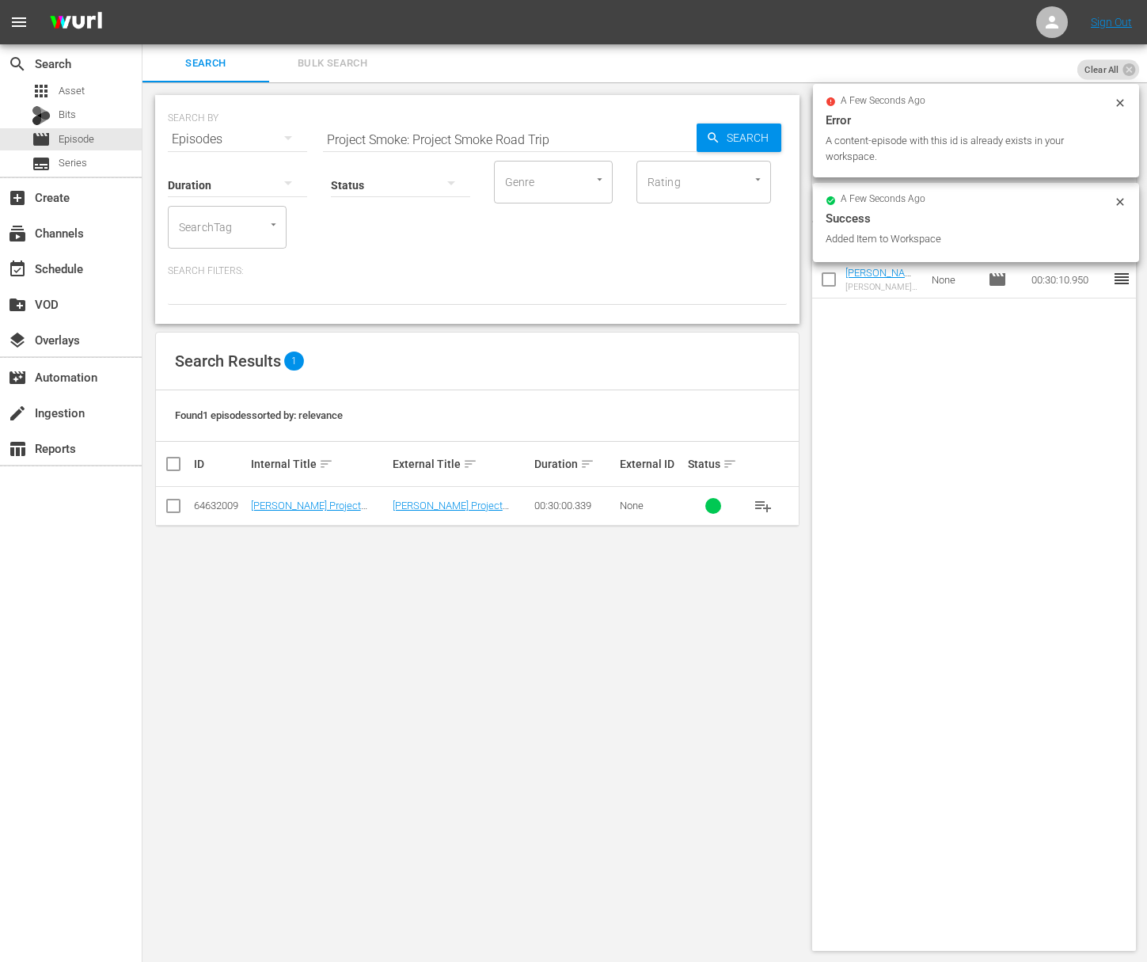
click at [637, 150] on input "Project Smoke: Project Smoke Road Trip" at bounding box center [510, 139] width 374 height 38
paste input "Global Tailgate"
click at [755, 146] on span "Search" at bounding box center [751, 138] width 61 height 29
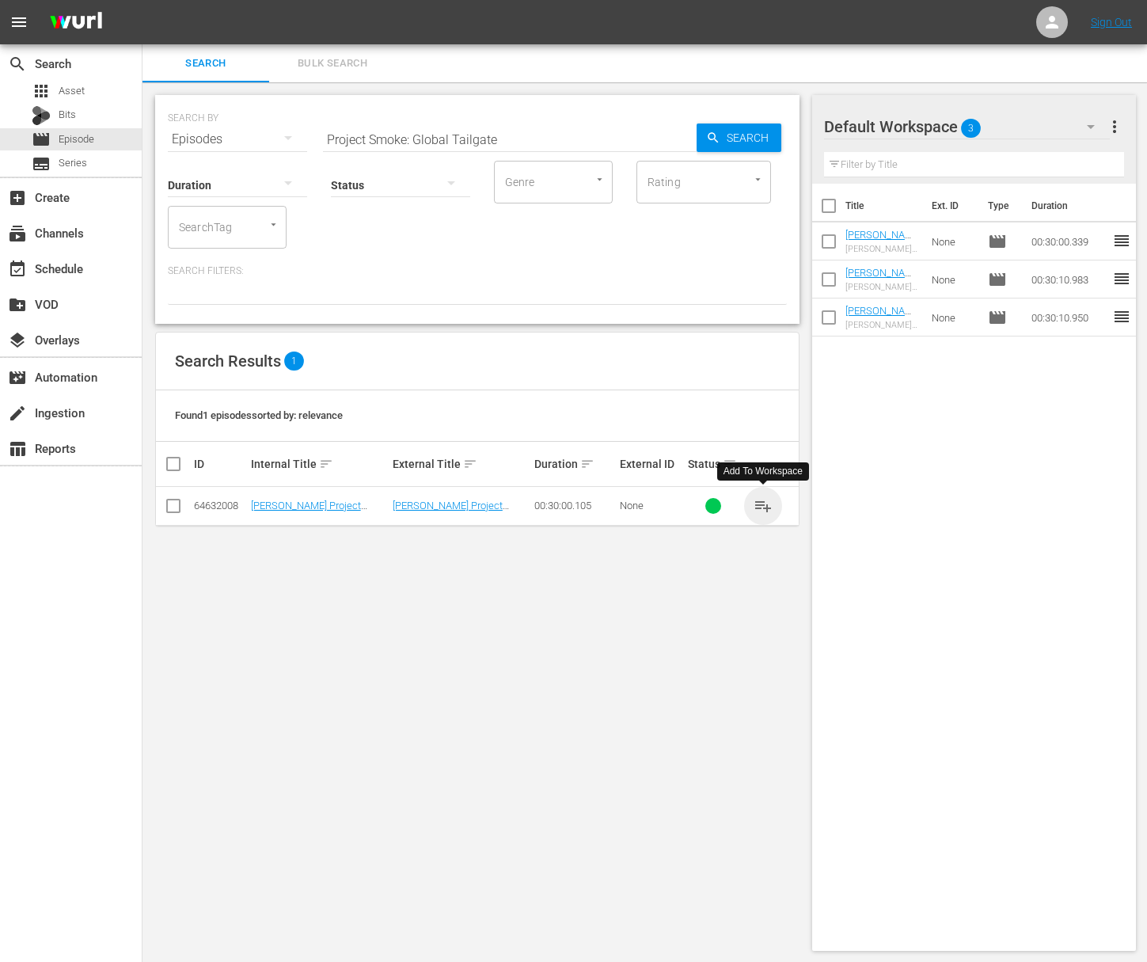
click at [765, 504] on span "playlist_add" at bounding box center [763, 505] width 19 height 19
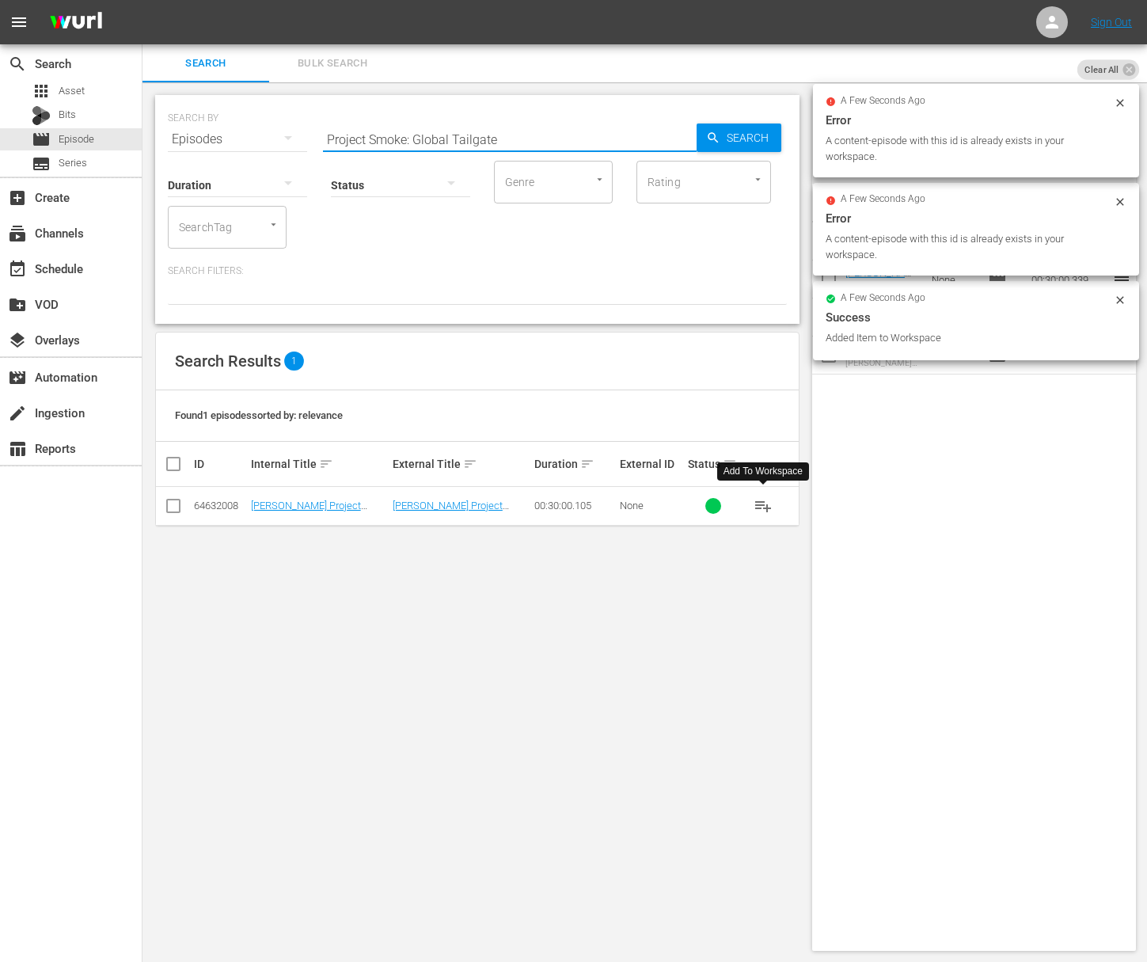
click at [565, 143] on input "Project Smoke: Global Tailgate" at bounding box center [510, 139] width 374 height 38
paste input "South American Smok"
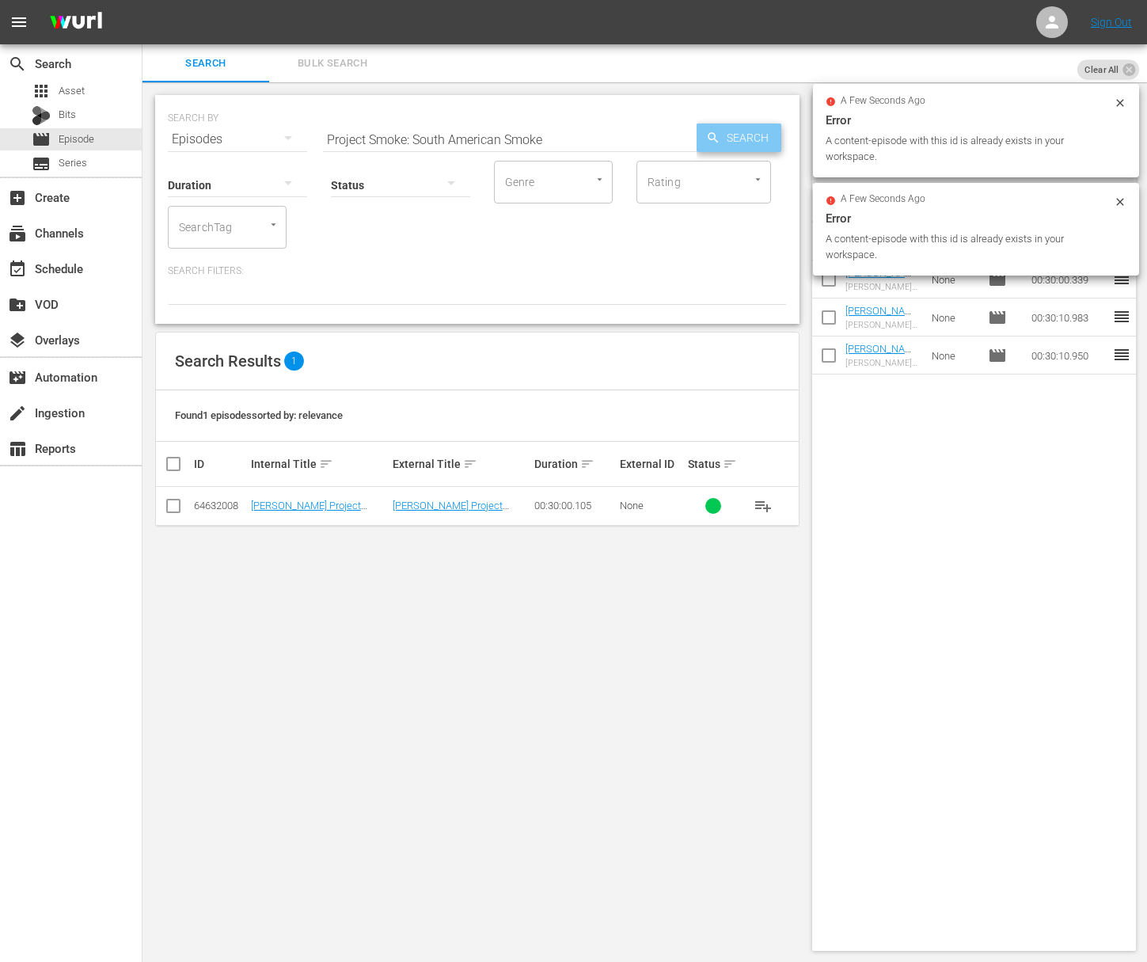
click at [778, 144] on span "Search" at bounding box center [751, 138] width 61 height 29
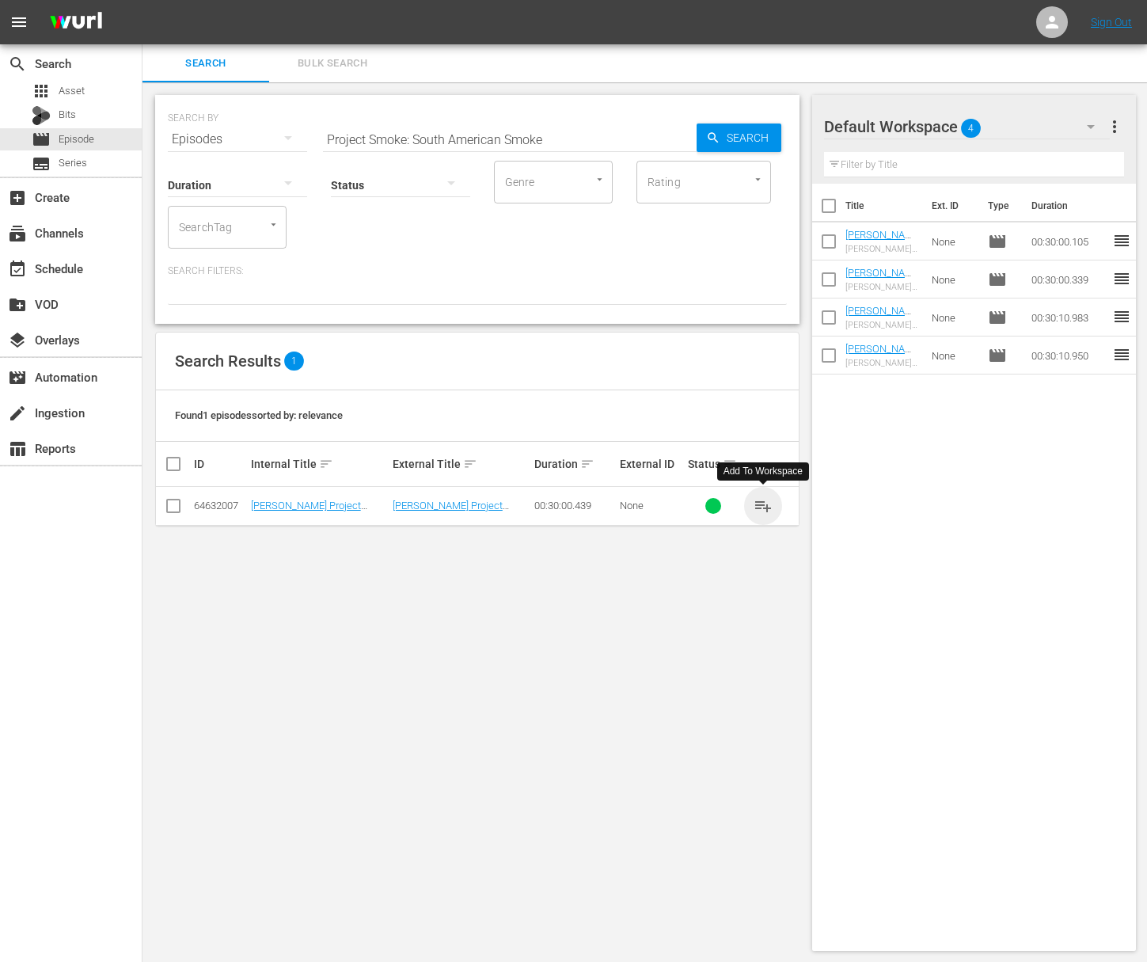
click at [765, 503] on span "playlist_add" at bounding box center [763, 505] width 19 height 19
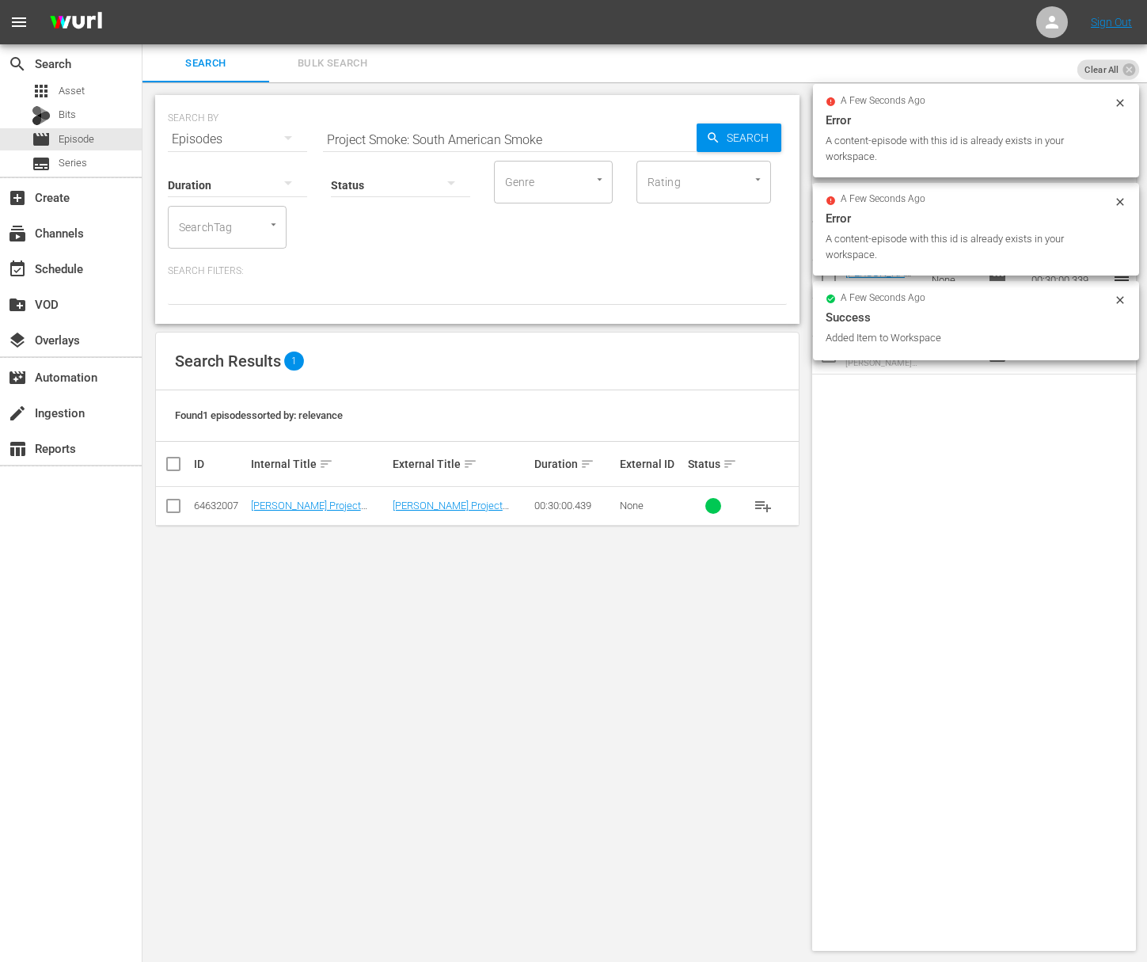
click at [564, 125] on input "Project Smoke: South American Smoke" at bounding box center [510, 139] width 374 height 38
paste input "Mex"
click at [747, 132] on span "Search" at bounding box center [751, 138] width 61 height 29
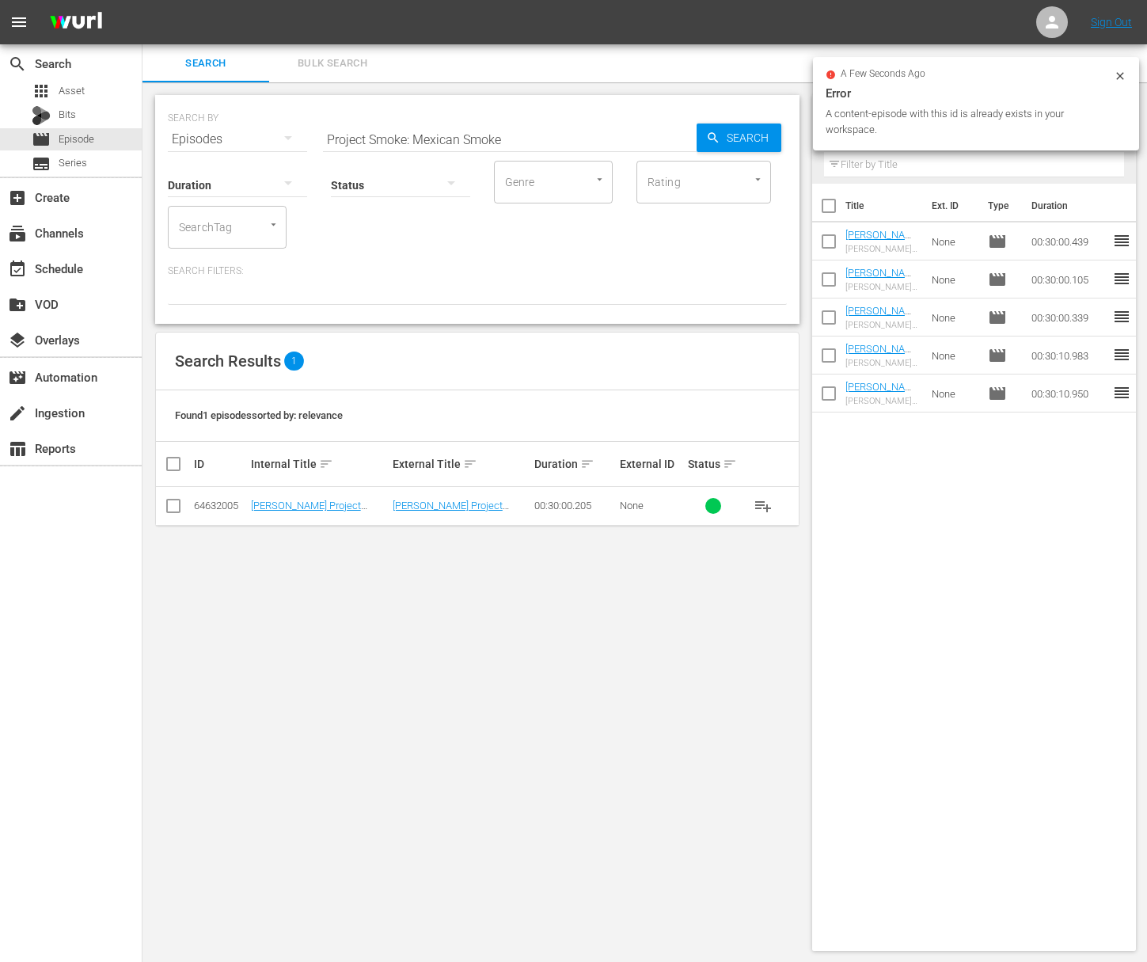
click at [766, 504] on span "playlist_add" at bounding box center [763, 505] width 19 height 19
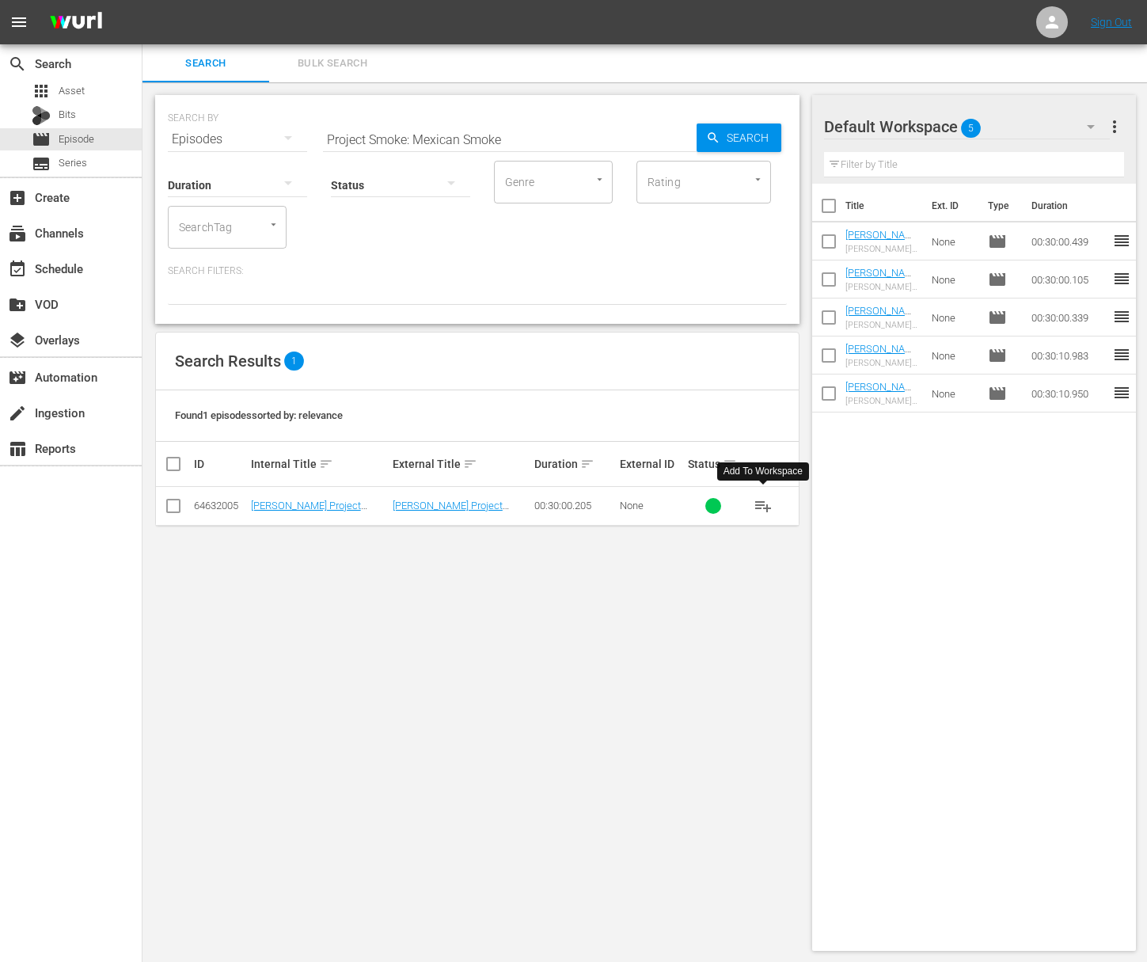
click at [766, 504] on span "playlist_add" at bounding box center [763, 505] width 19 height 19
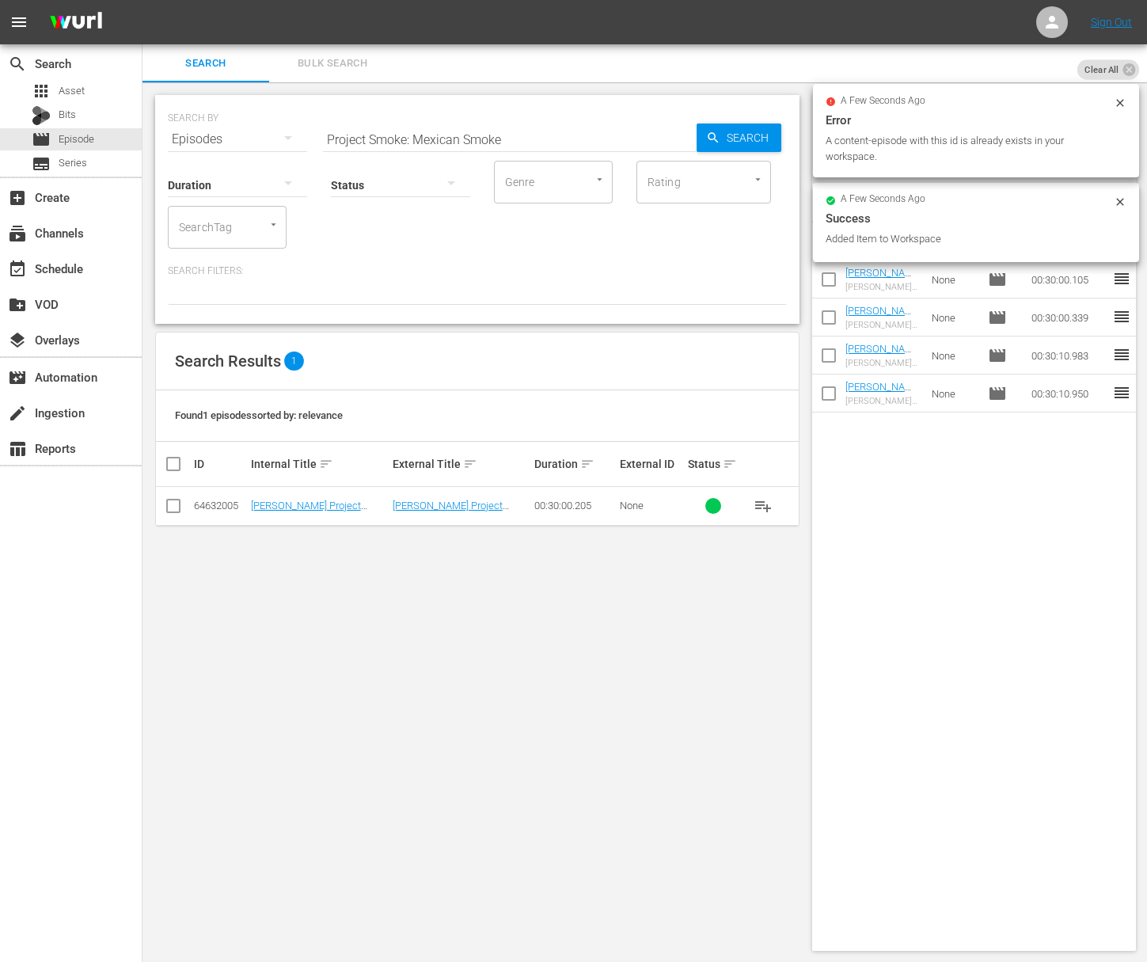
click at [460, 143] on input "Project Smoke: Mexican Smoke" at bounding box center [510, 139] width 374 height 38
paste input "BBQ's Trinity"
click at [750, 142] on span "Search" at bounding box center [751, 138] width 61 height 29
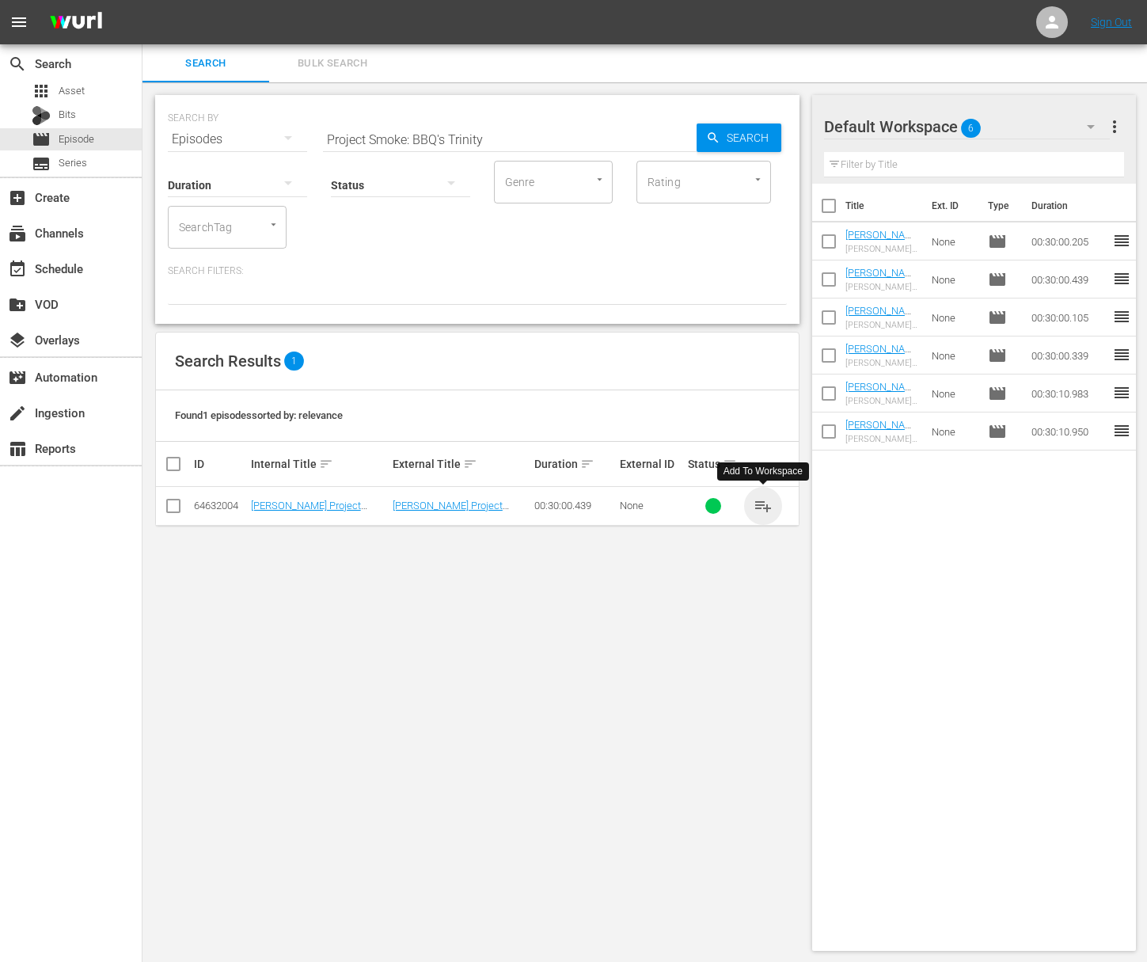
click at [762, 505] on span "playlist_add" at bounding box center [763, 505] width 19 height 19
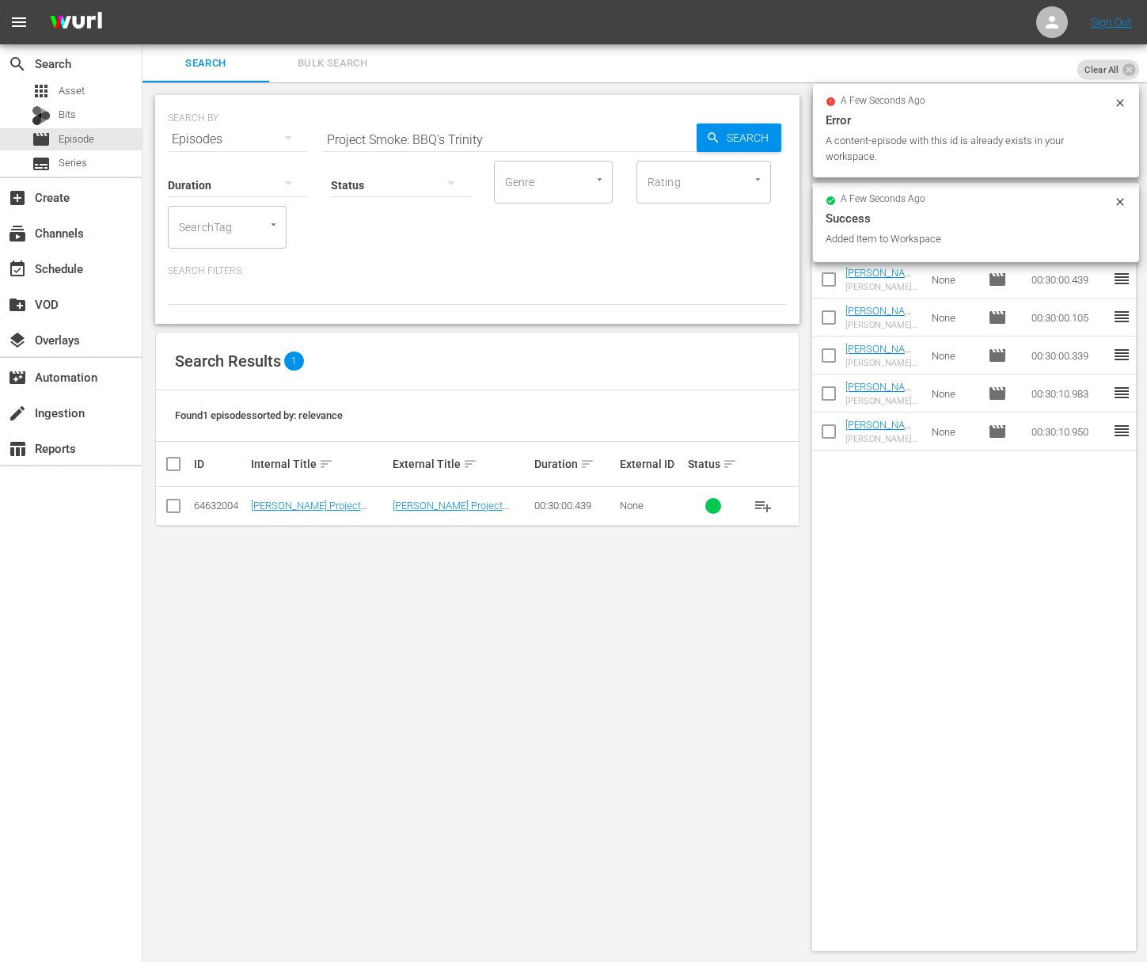
click at [491, 132] on input "Project Smoke: BBQ's Trinity" at bounding box center [510, 139] width 374 height 38
paste input "Perfect Hog"
click at [807, 138] on div "SEARCH BY Search By Episodes Search ID, Title, Description, Keywords, or Catego…" at bounding box center [478, 522] width 670 height 881
click at [744, 139] on span "Search" at bounding box center [751, 138] width 61 height 29
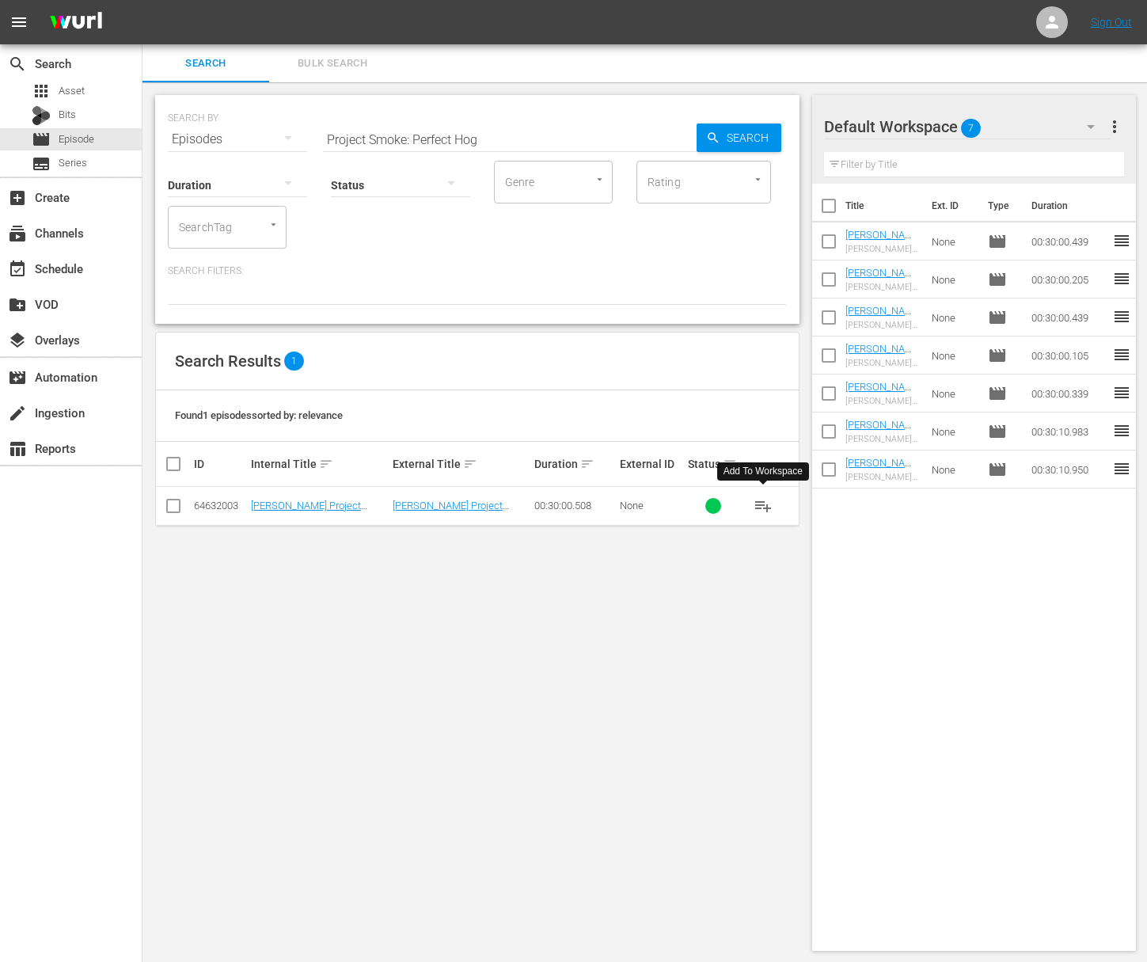
click at [766, 507] on span "playlist_add" at bounding box center [763, 505] width 19 height 19
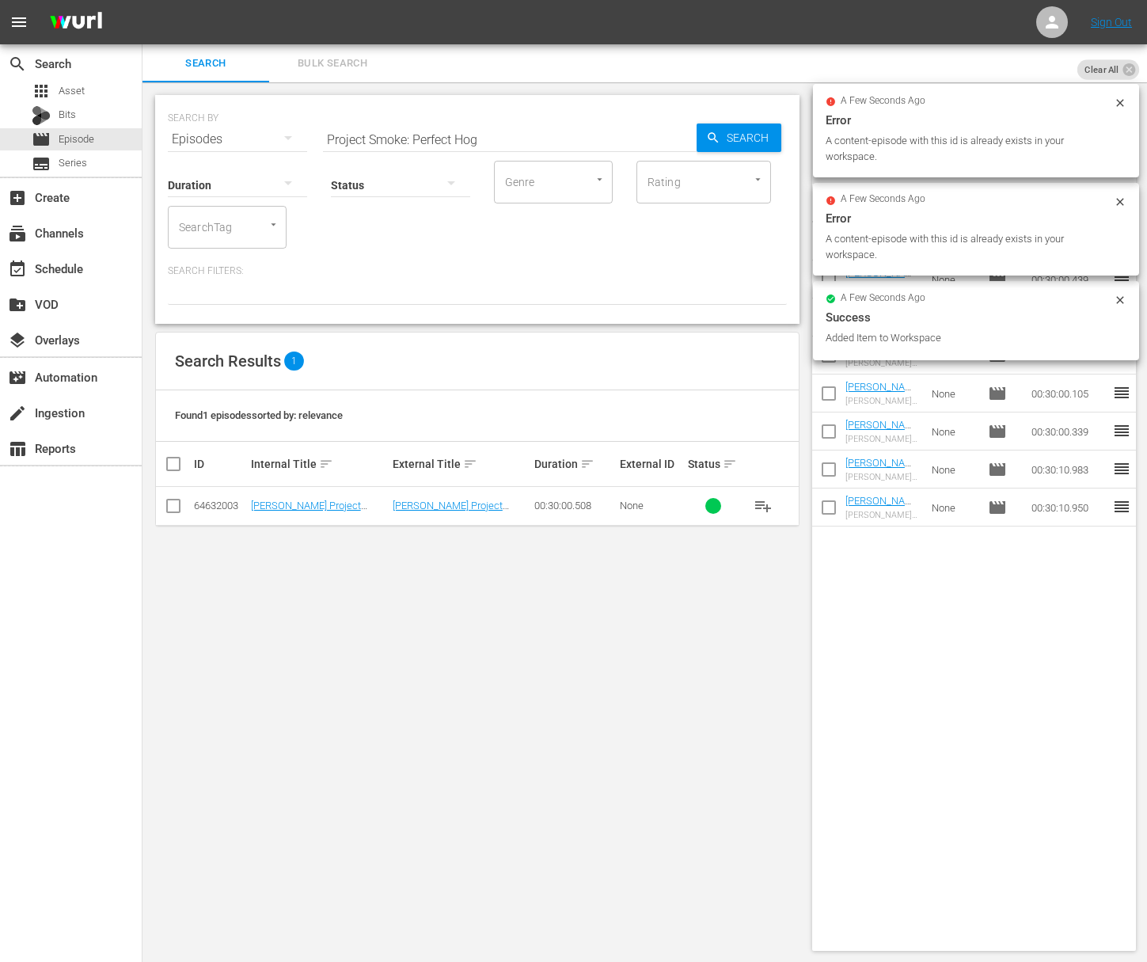
click at [482, 147] on div "Search ID, Title, Description, Keywords, or Category Project Smoke: Perfect Hog" at bounding box center [510, 139] width 374 height 38
paste input "Extreme Smoke"
click at [727, 140] on span "Search" at bounding box center [751, 138] width 61 height 29
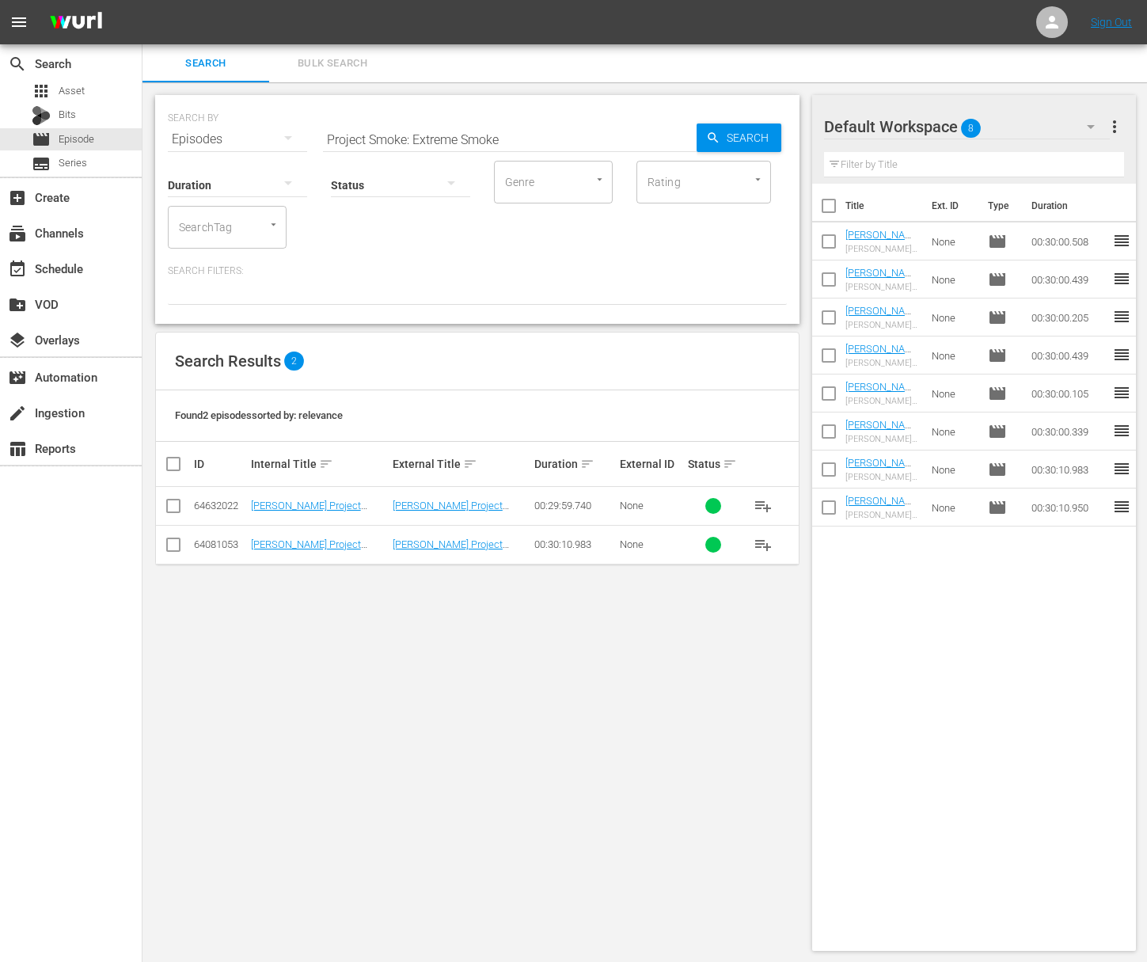
click at [764, 504] on span "playlist_add" at bounding box center [763, 505] width 19 height 19
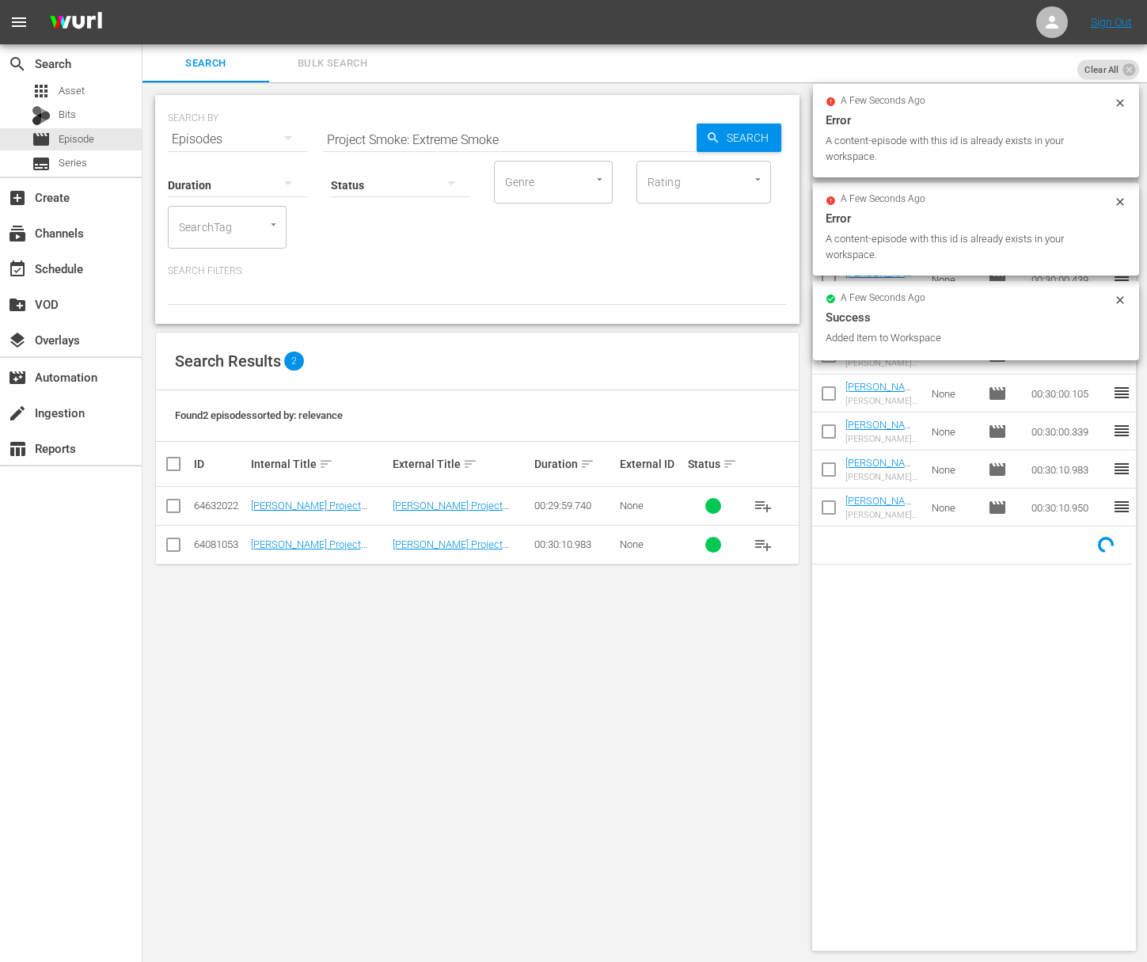
click at [519, 128] on input "Project Smoke: Extreme Smoke" at bounding box center [510, 139] width 374 height 38
paste input "Where There's"
click at [747, 131] on span "Search" at bounding box center [751, 138] width 61 height 29
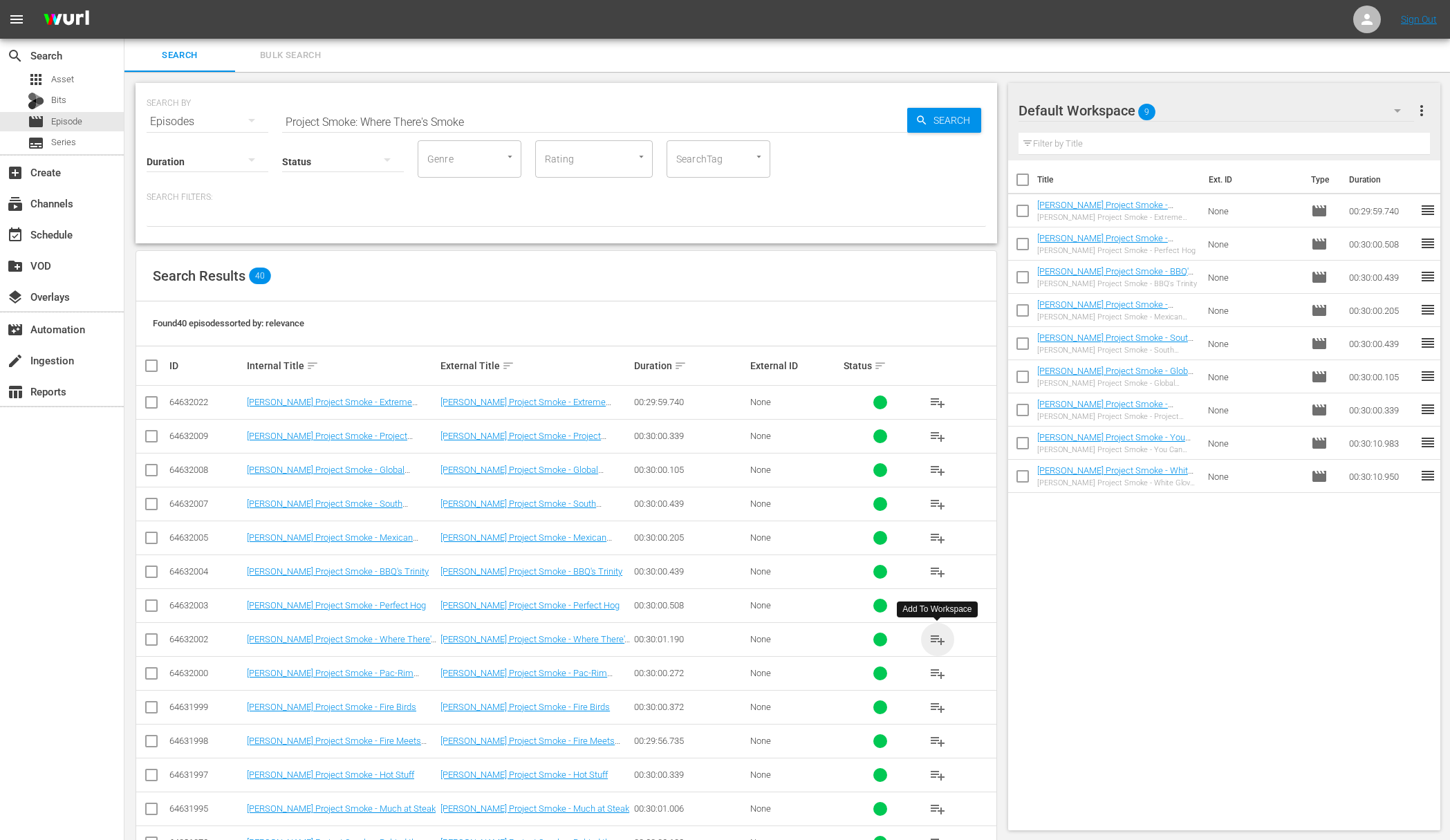
click at [932, 637] on span "playlist_add" at bounding box center [937, 639] width 17 height 17
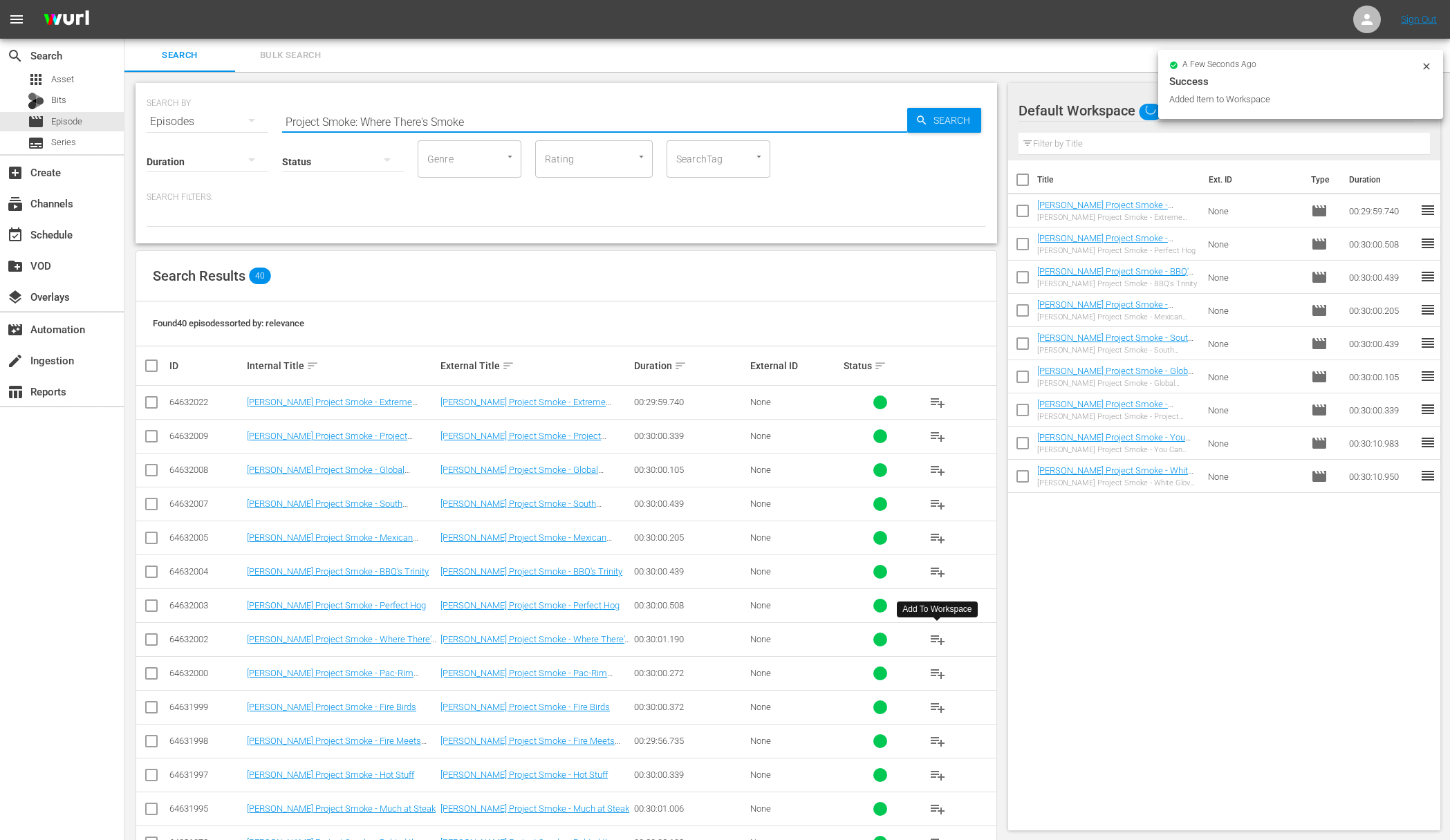
click at [696, 127] on input "Project Smoke: Where There's Smoke" at bounding box center [595, 121] width 625 height 33
paste input "Pac-Rim"
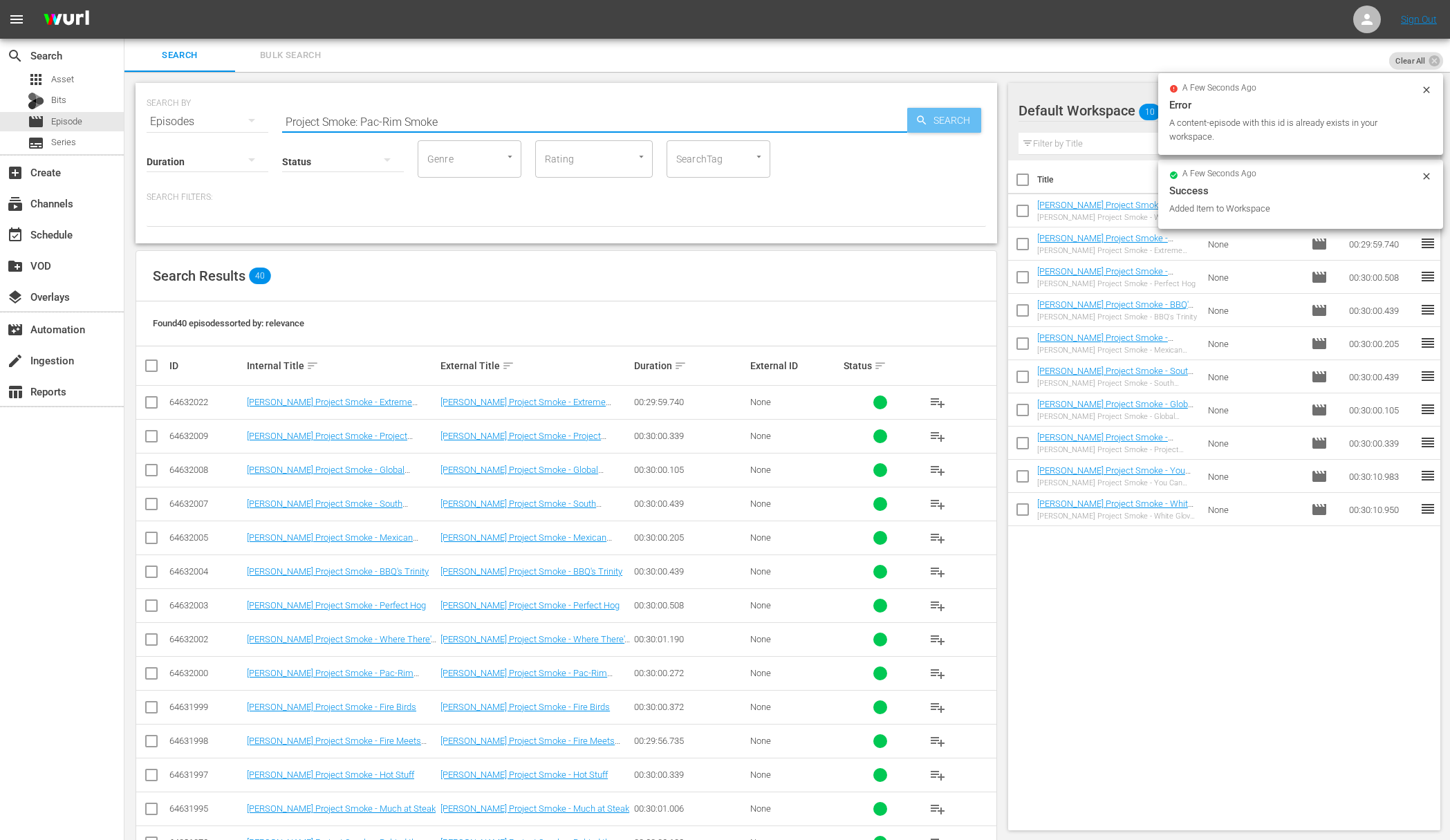
click at [929, 123] on span "Search" at bounding box center [955, 120] width 53 height 25
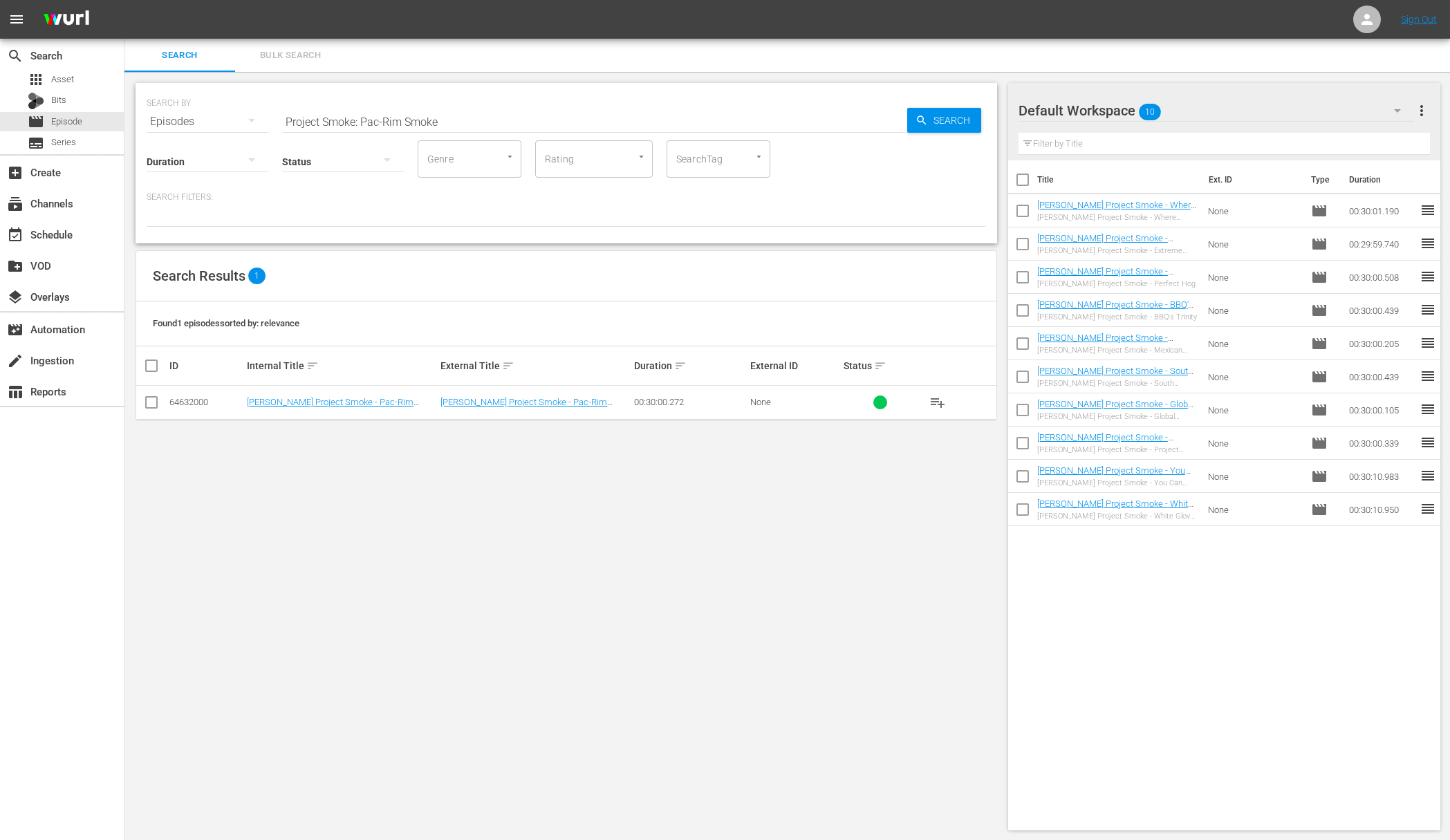
click at [935, 402] on span "playlist_add" at bounding box center [937, 402] width 17 height 17
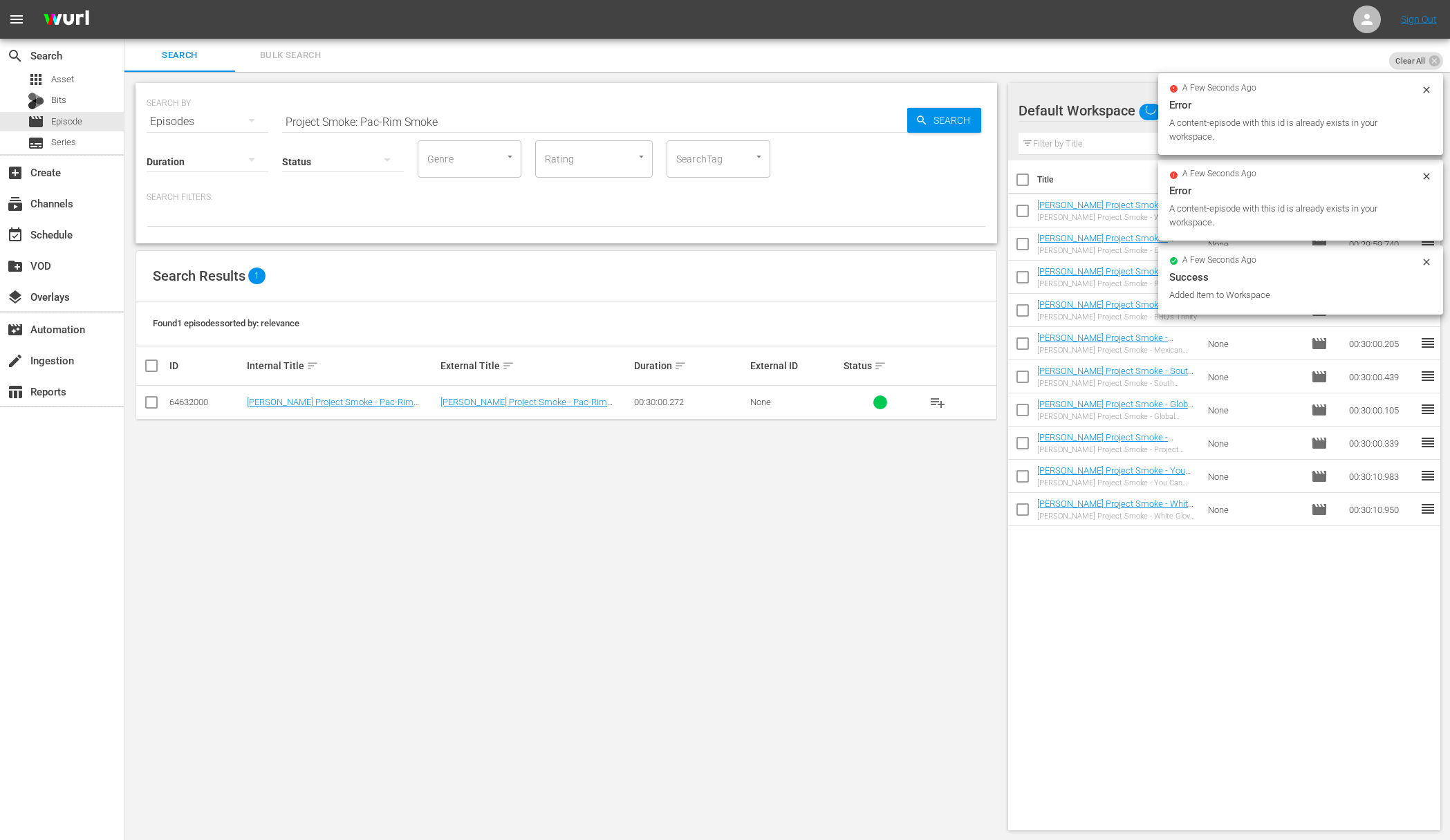
click at [751, 116] on input "Project Smoke: Pac-Rim Smoke" at bounding box center [595, 121] width 625 height 33
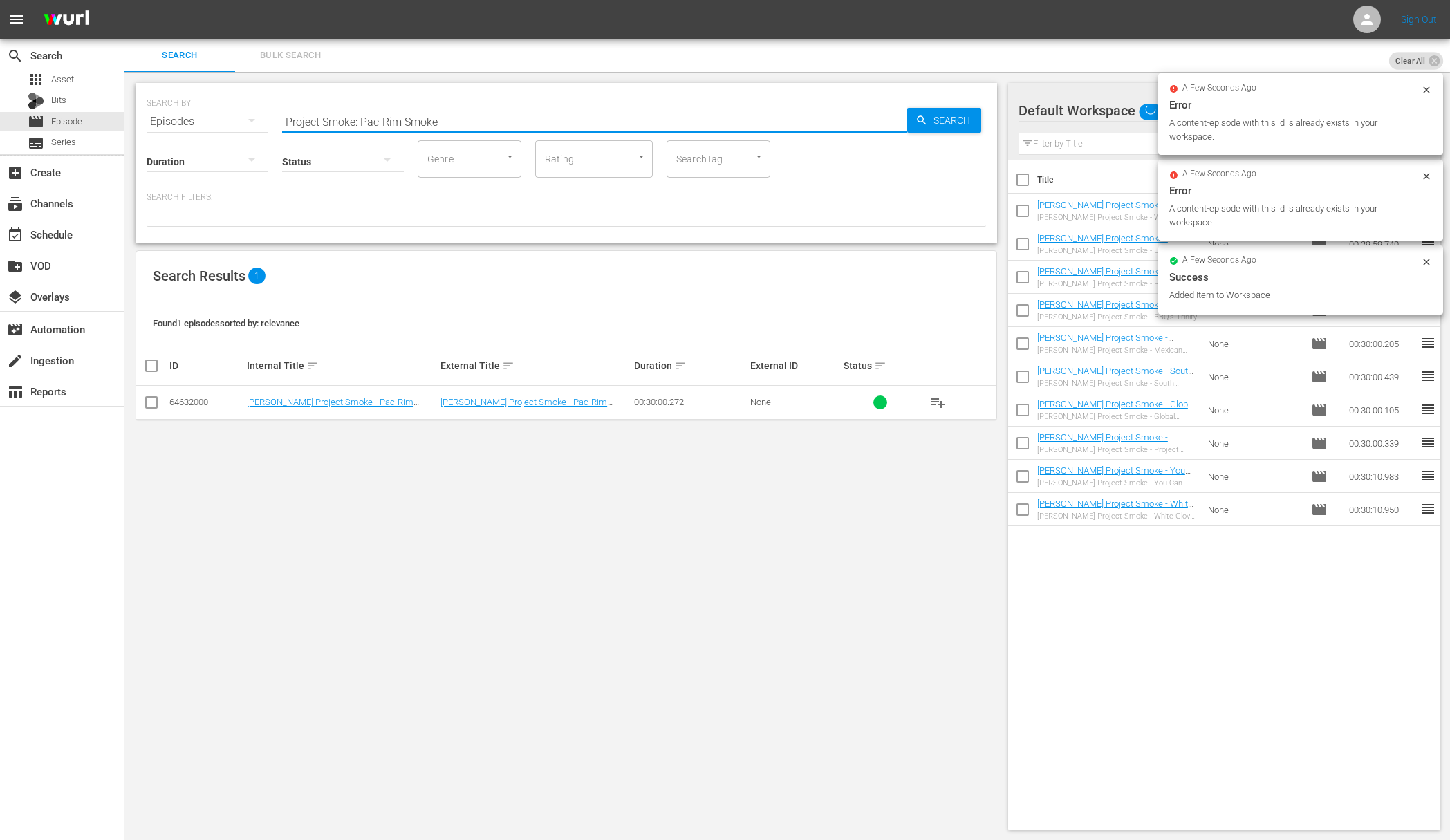
paste input "Fire Birds"
click at [925, 119] on icon "button" at bounding box center [922, 120] width 12 height 12
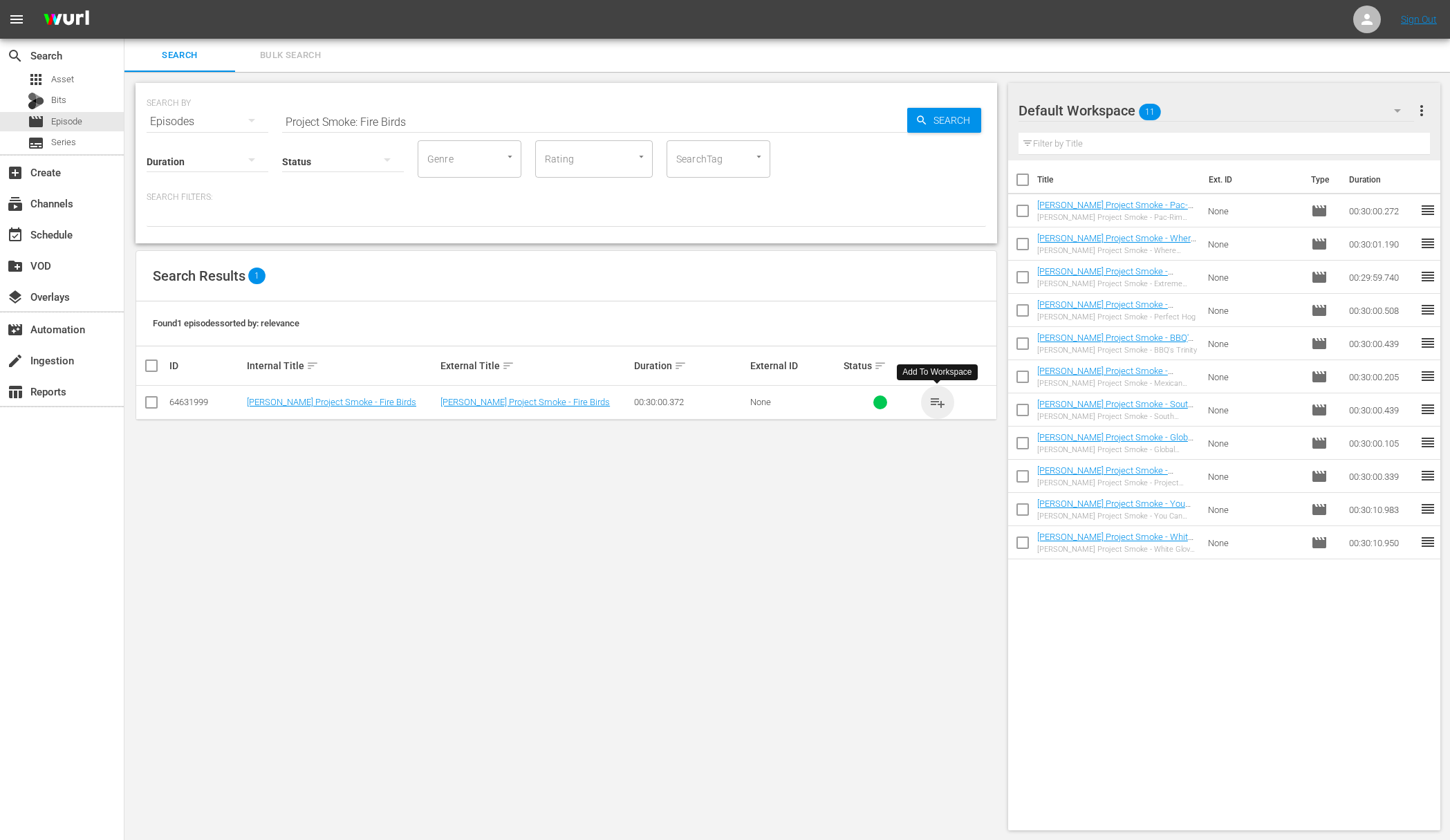
click at [939, 403] on span "playlist_add" at bounding box center [937, 402] width 17 height 17
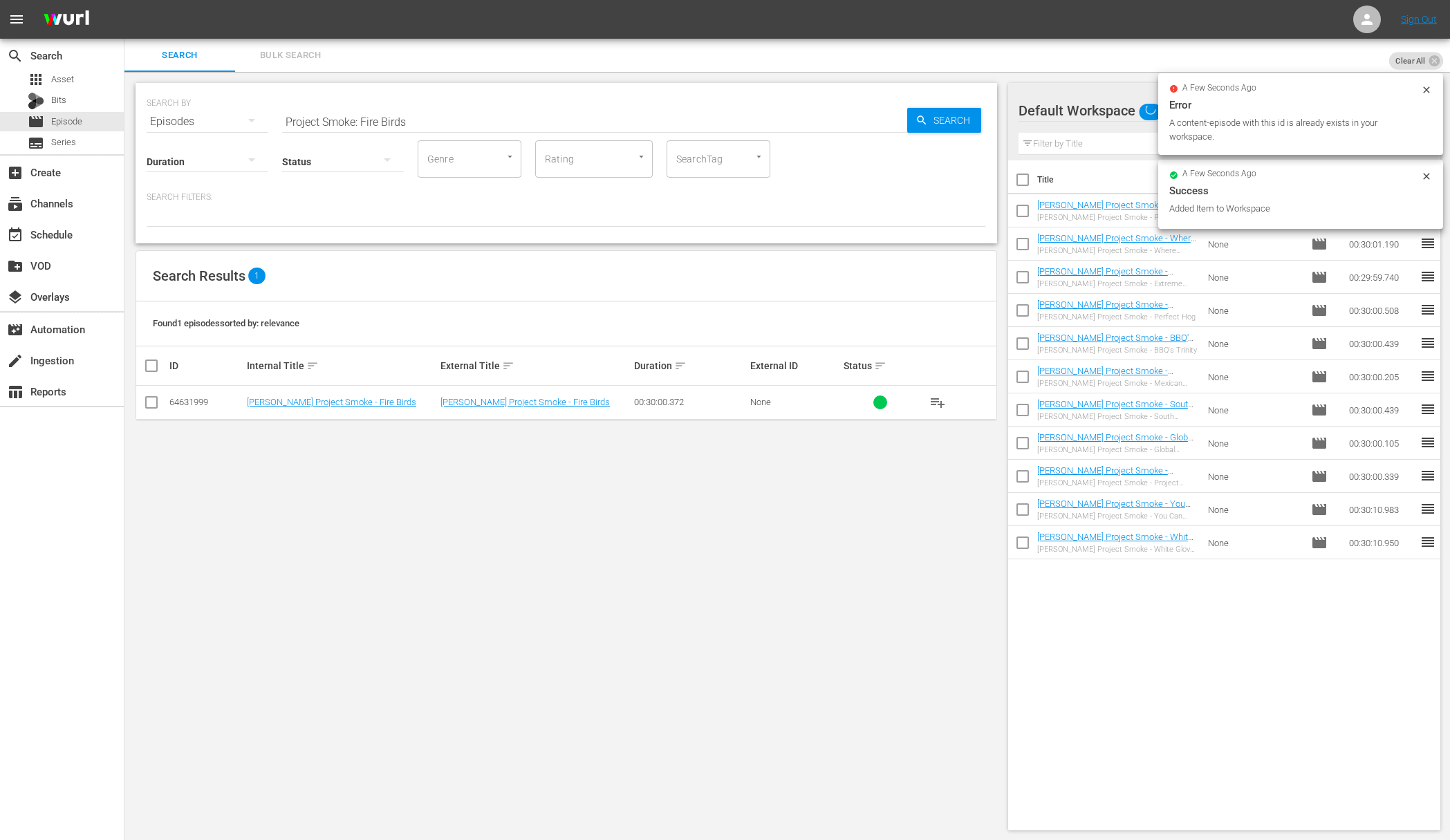
click at [735, 131] on input "Project Smoke: Fire Birds" at bounding box center [595, 121] width 625 height 33
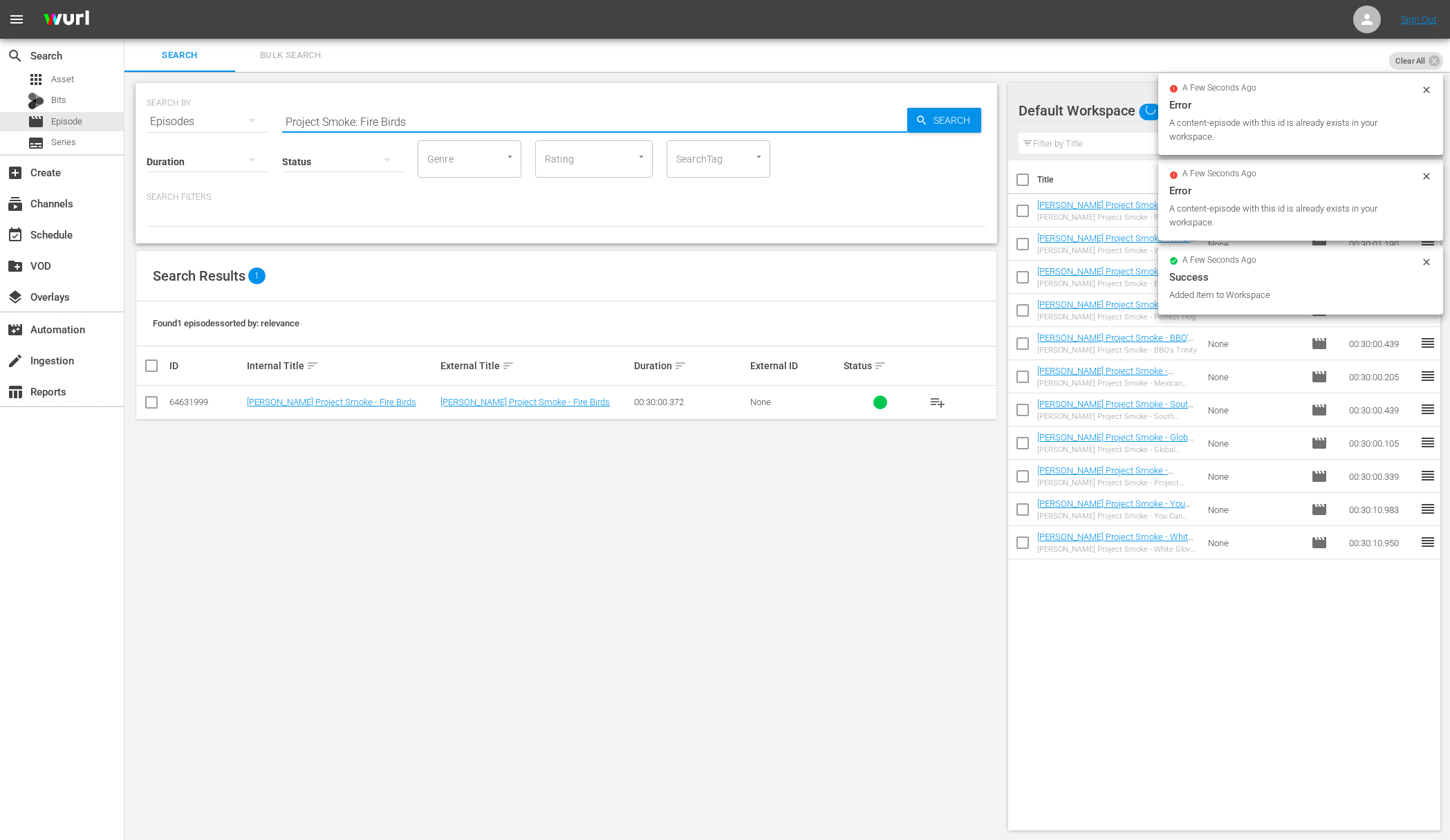
paste input "Meets Water"
click at [938, 127] on span "Search" at bounding box center [955, 120] width 53 height 25
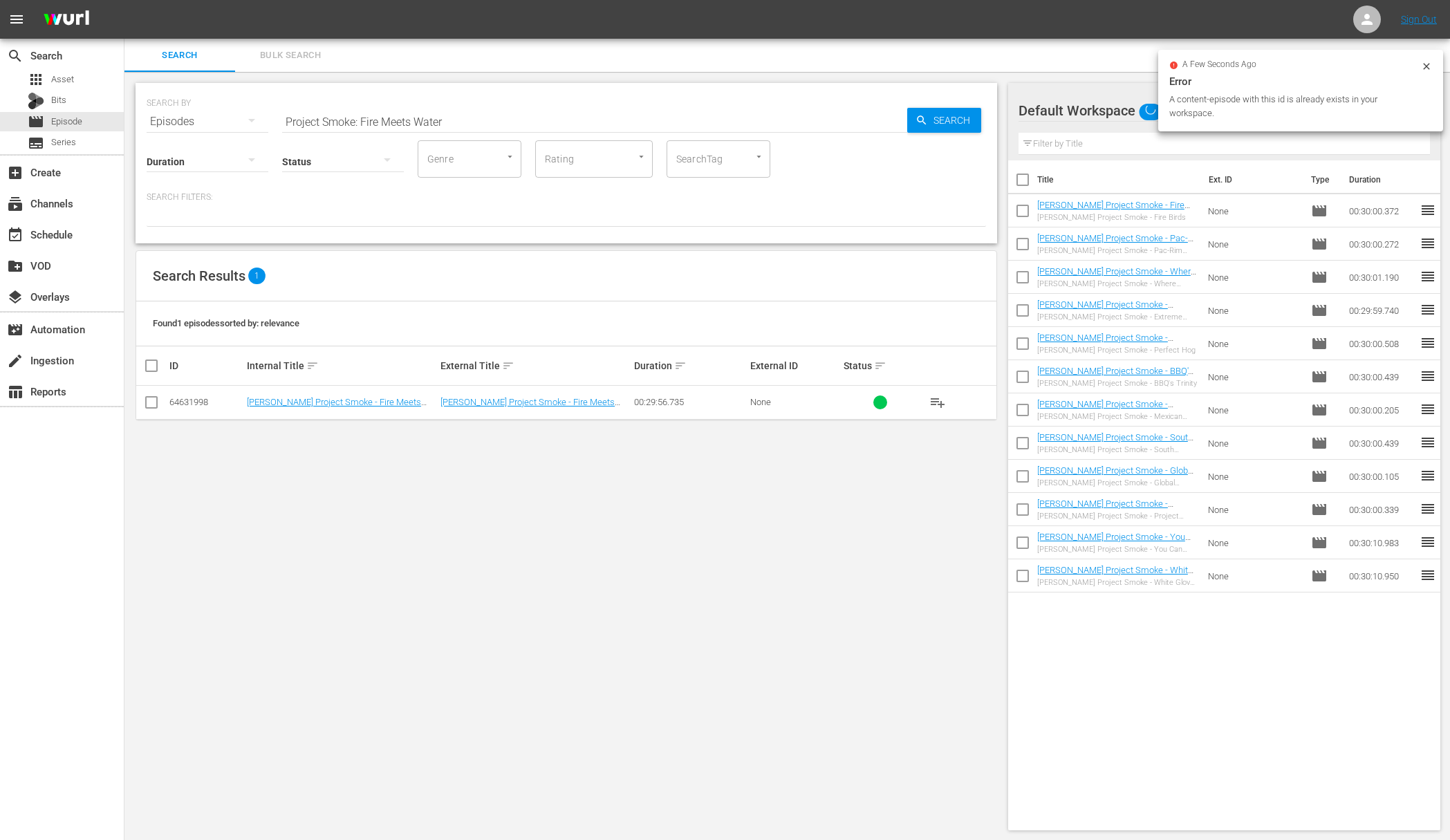
click at [936, 401] on span "playlist_add" at bounding box center [937, 402] width 17 height 17
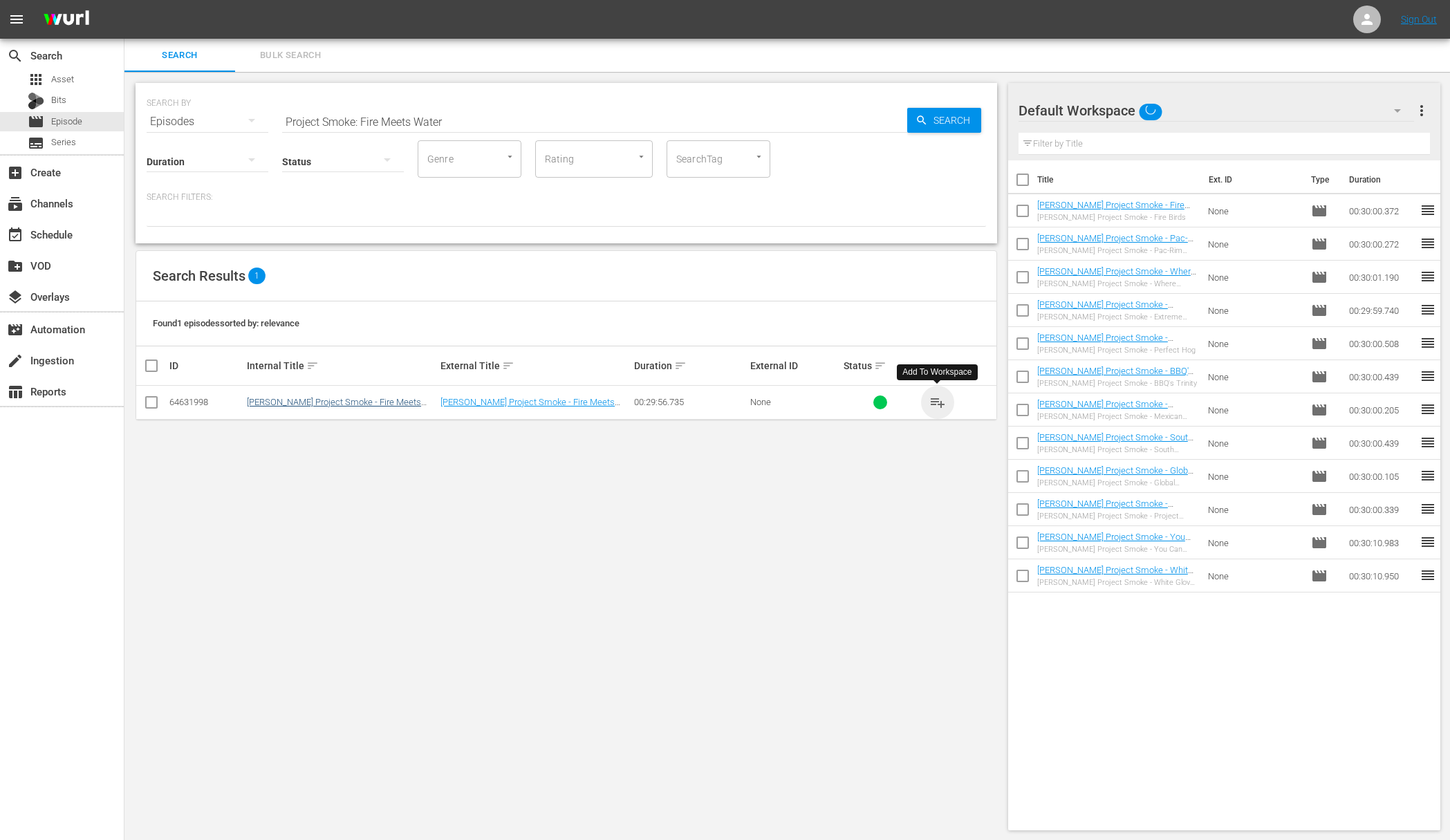
drag, startPoint x: 936, startPoint y: 401, endPoint x: 324, endPoint y: 401, distance: 612.0
click at [935, 401] on span "playlist_add" at bounding box center [937, 402] width 17 height 17
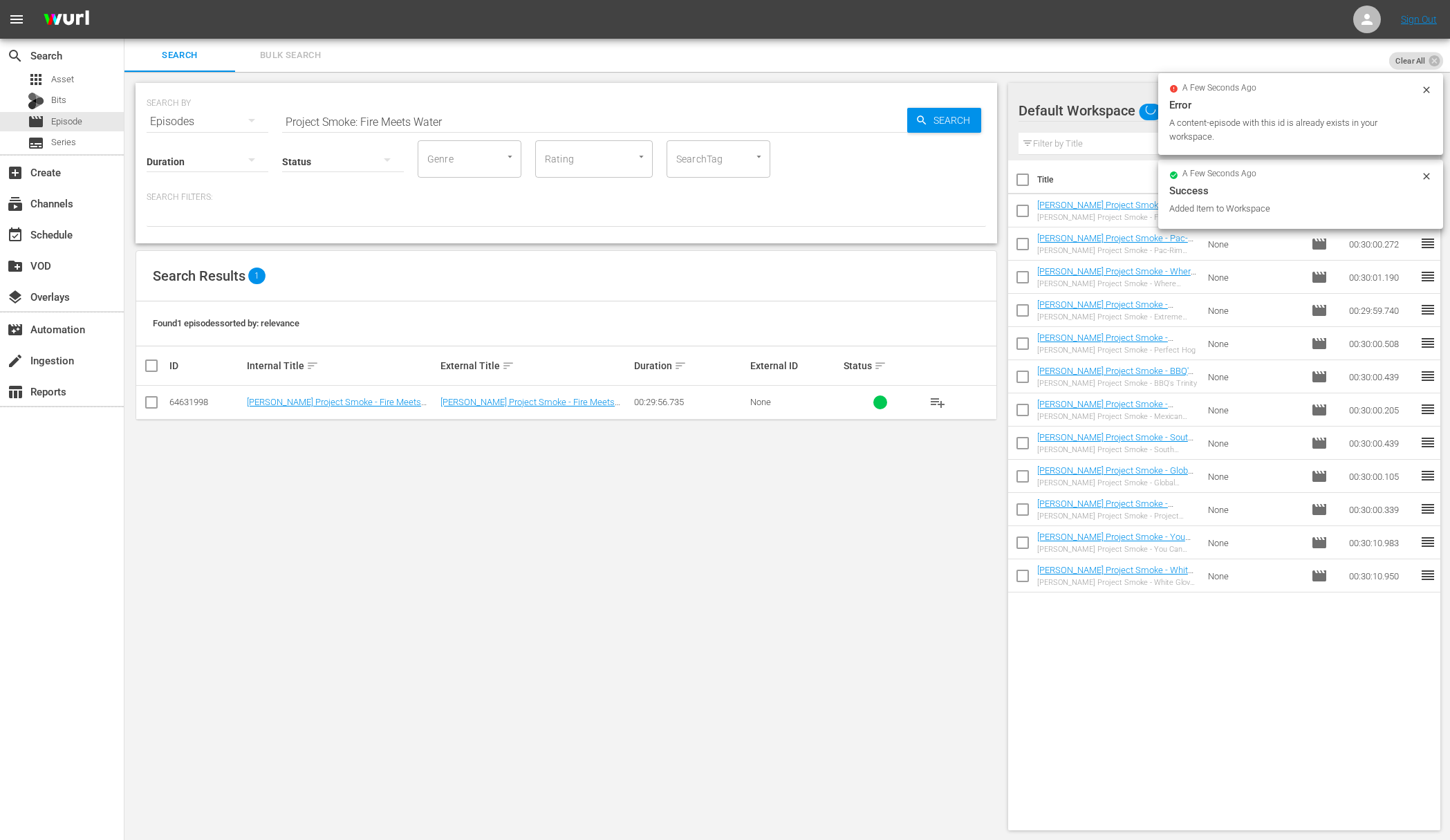
click at [763, 134] on input "Project Smoke: Fire Meets Water" at bounding box center [595, 121] width 625 height 33
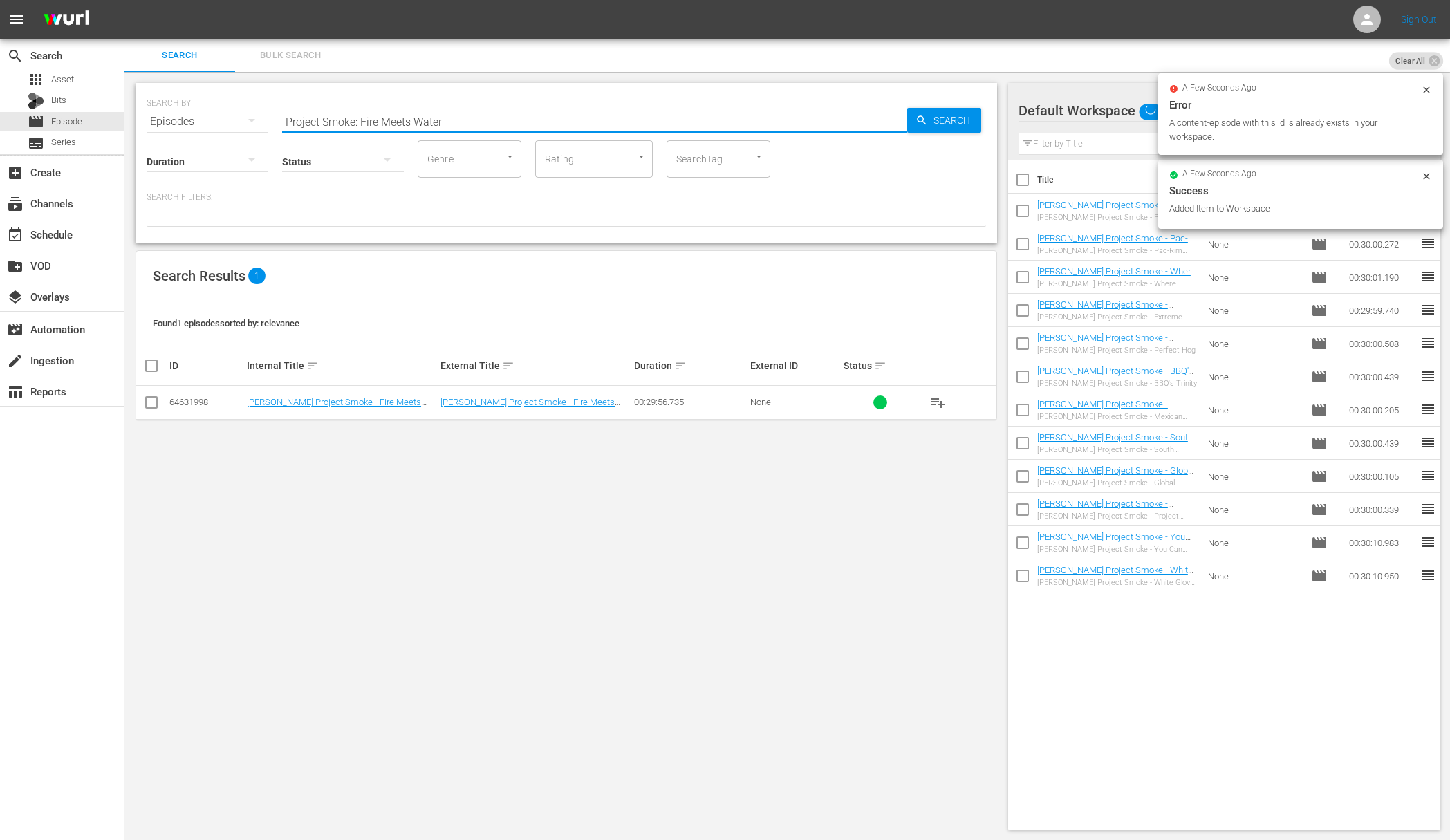
click at [764, 125] on input "Project Smoke: Fire Meets Water" at bounding box center [595, 121] width 625 height 33
paste input "Hot Stuff"
click at [987, 121] on div "SEARCH BY Search By Episodes Search ID, Title, Description, Keywords, or Catego…" at bounding box center [566, 163] width 862 height 161
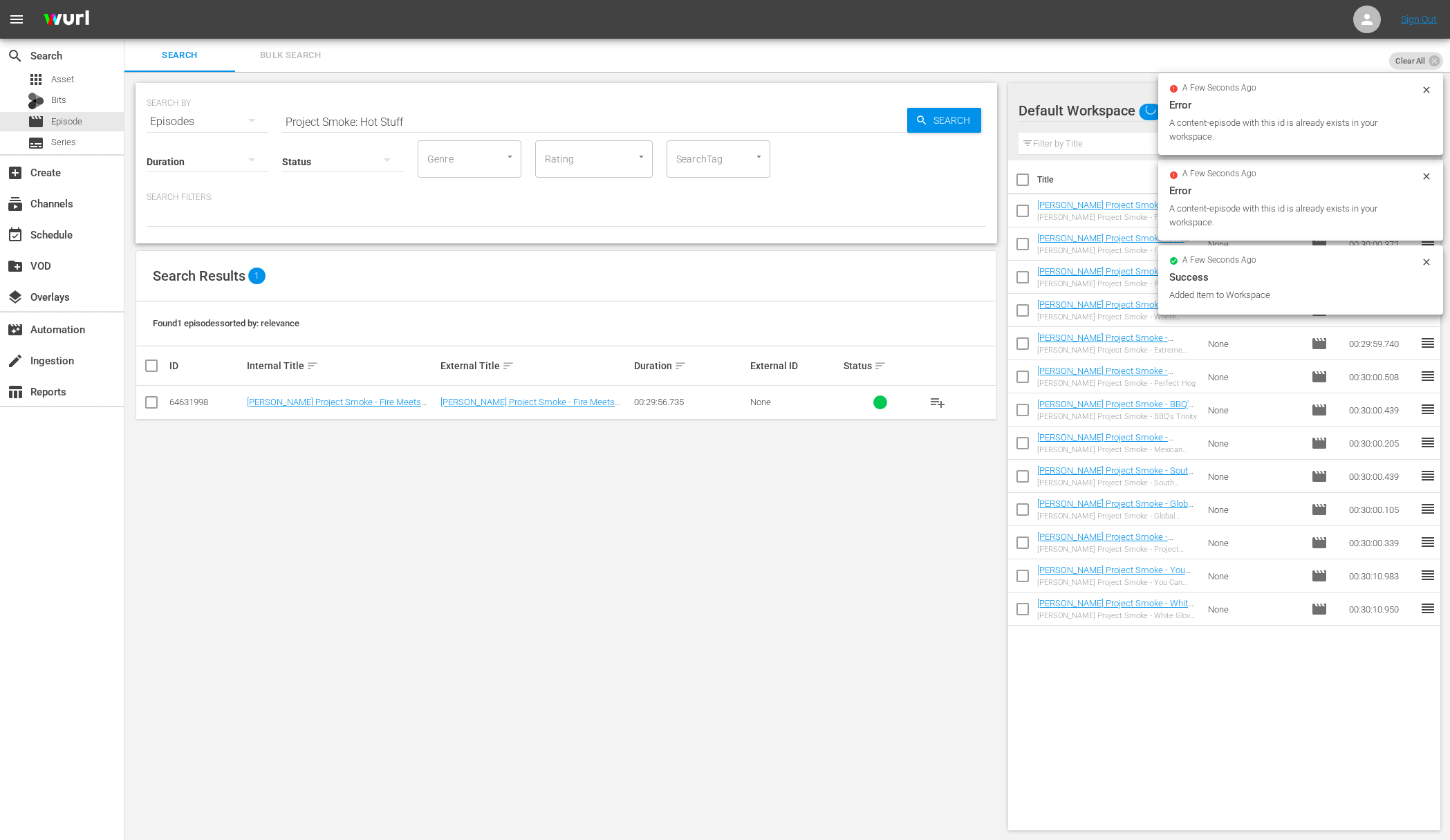
click at [951, 125] on span "Search" at bounding box center [955, 120] width 53 height 25
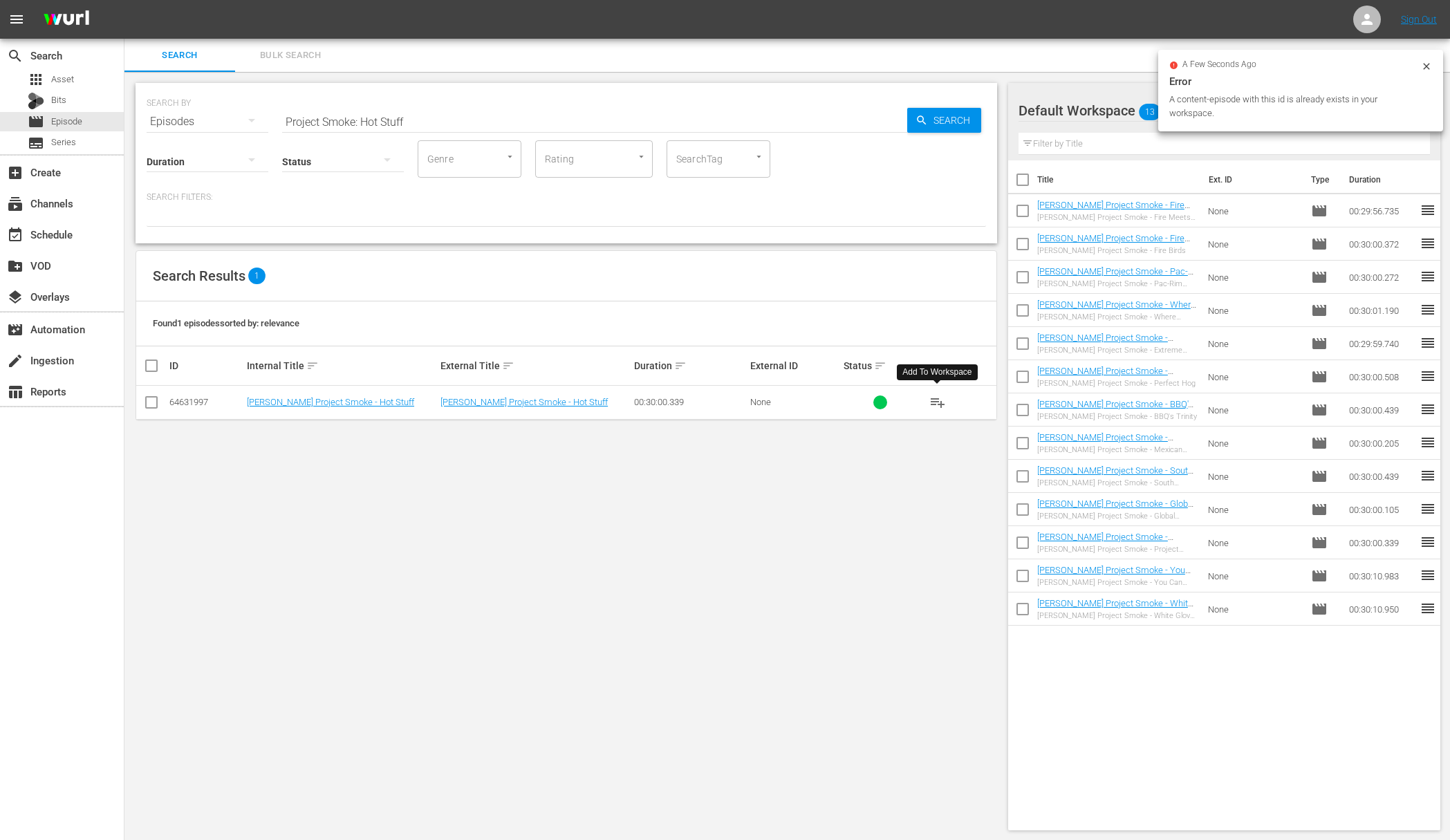
click at [936, 399] on span "playlist_add" at bounding box center [937, 402] width 17 height 17
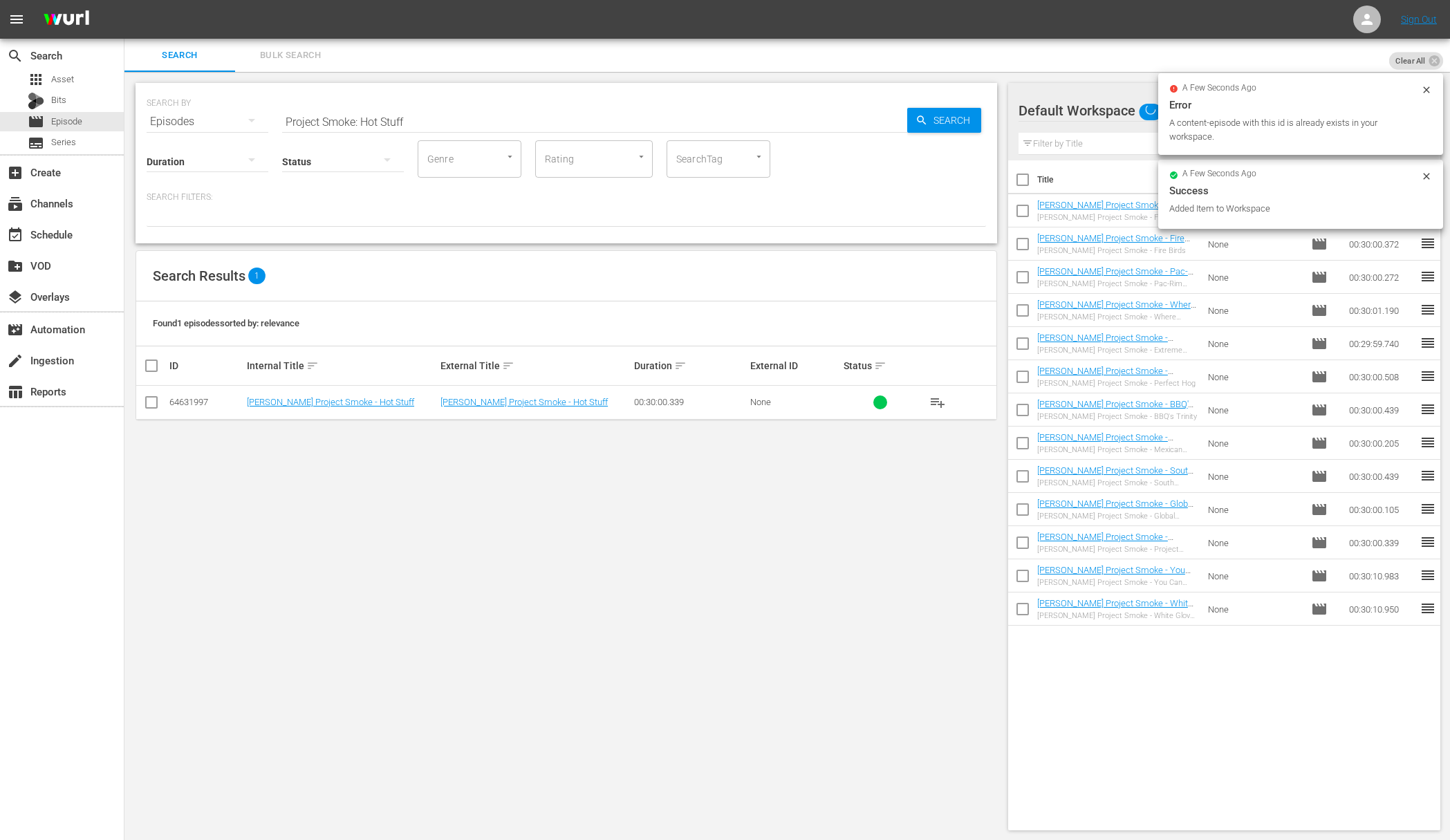
click at [701, 111] on input "Project Smoke: Hot Stuff" at bounding box center [595, 121] width 625 height 33
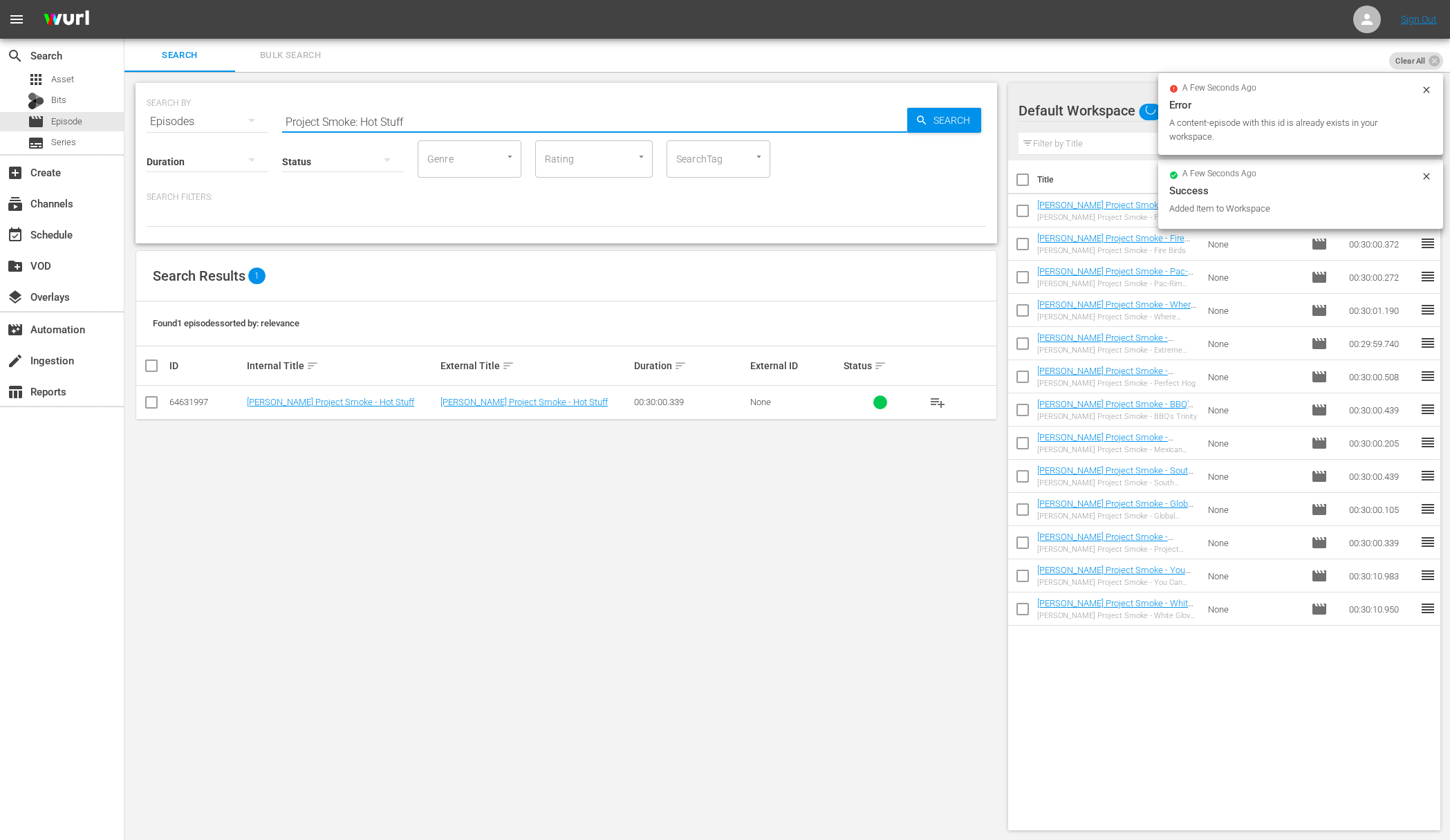
paste input "Much at Steak"
click at [954, 117] on span "Search" at bounding box center [955, 120] width 53 height 25
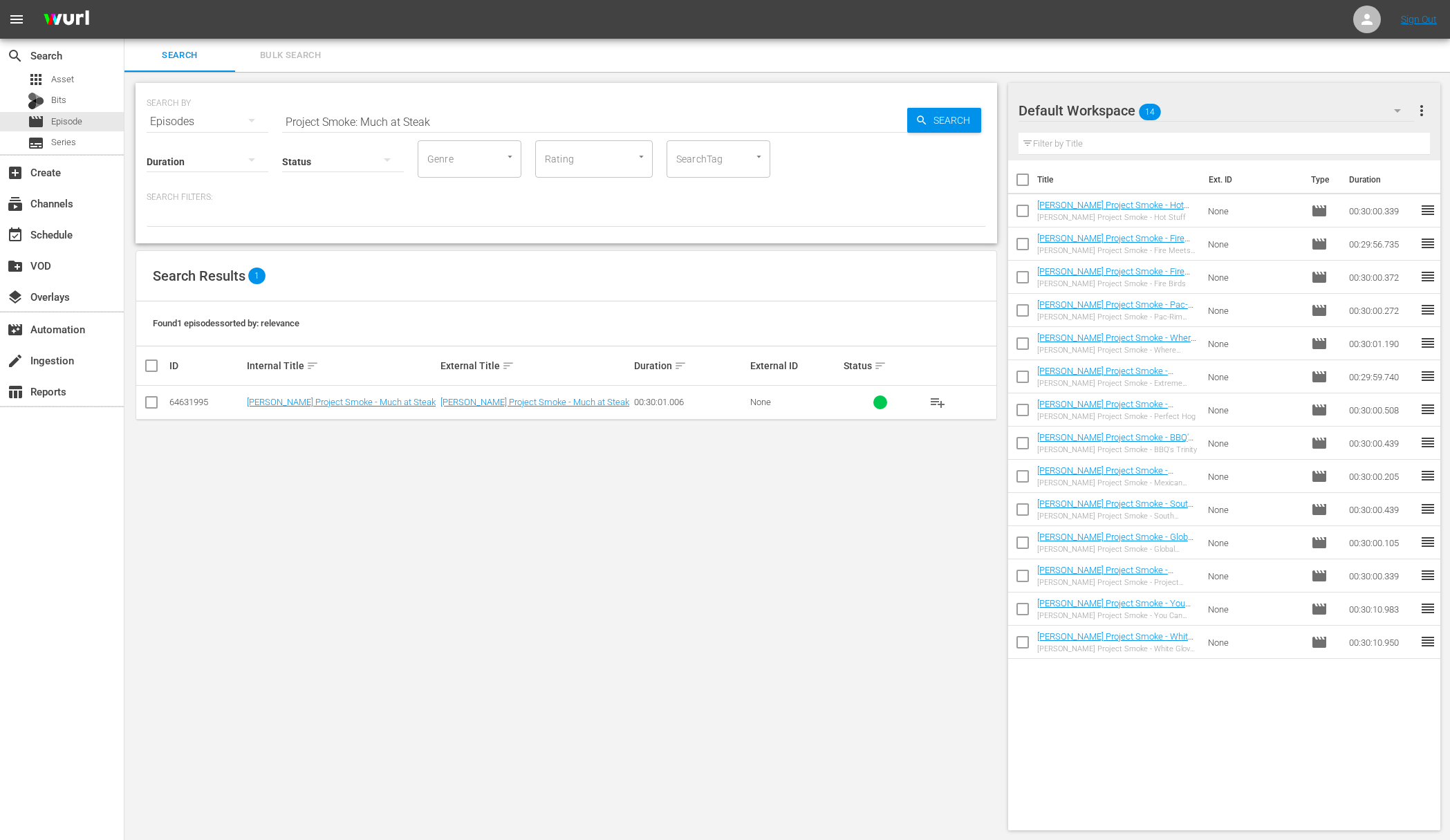
click at [940, 397] on span "playlist_add" at bounding box center [937, 402] width 17 height 17
click at [939, 398] on span "playlist_add" at bounding box center [937, 402] width 17 height 17
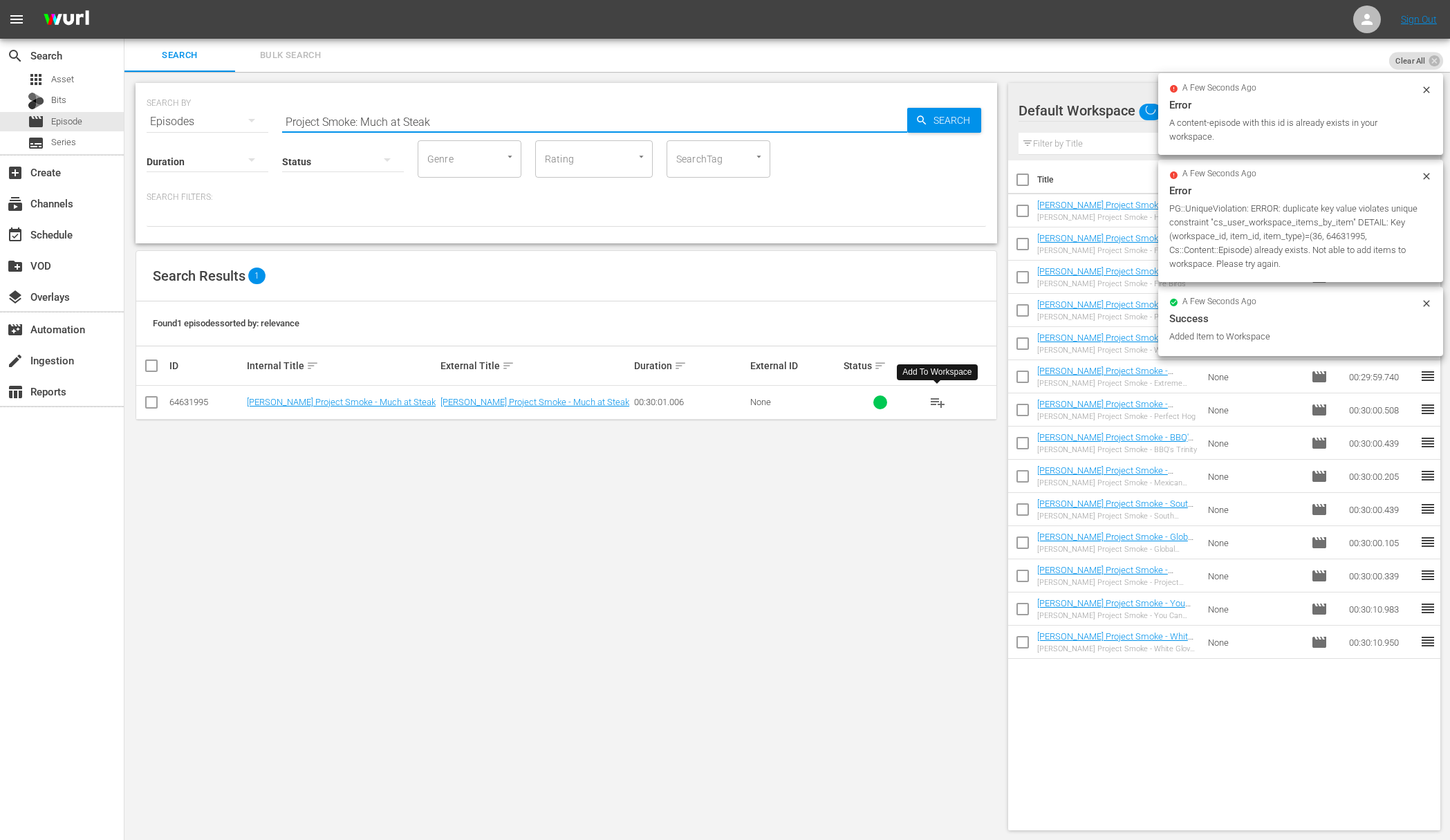
click at [824, 125] on input "Project Smoke: Much at Steak" at bounding box center [595, 121] width 625 height 33
paste input "Behind the Smoke"
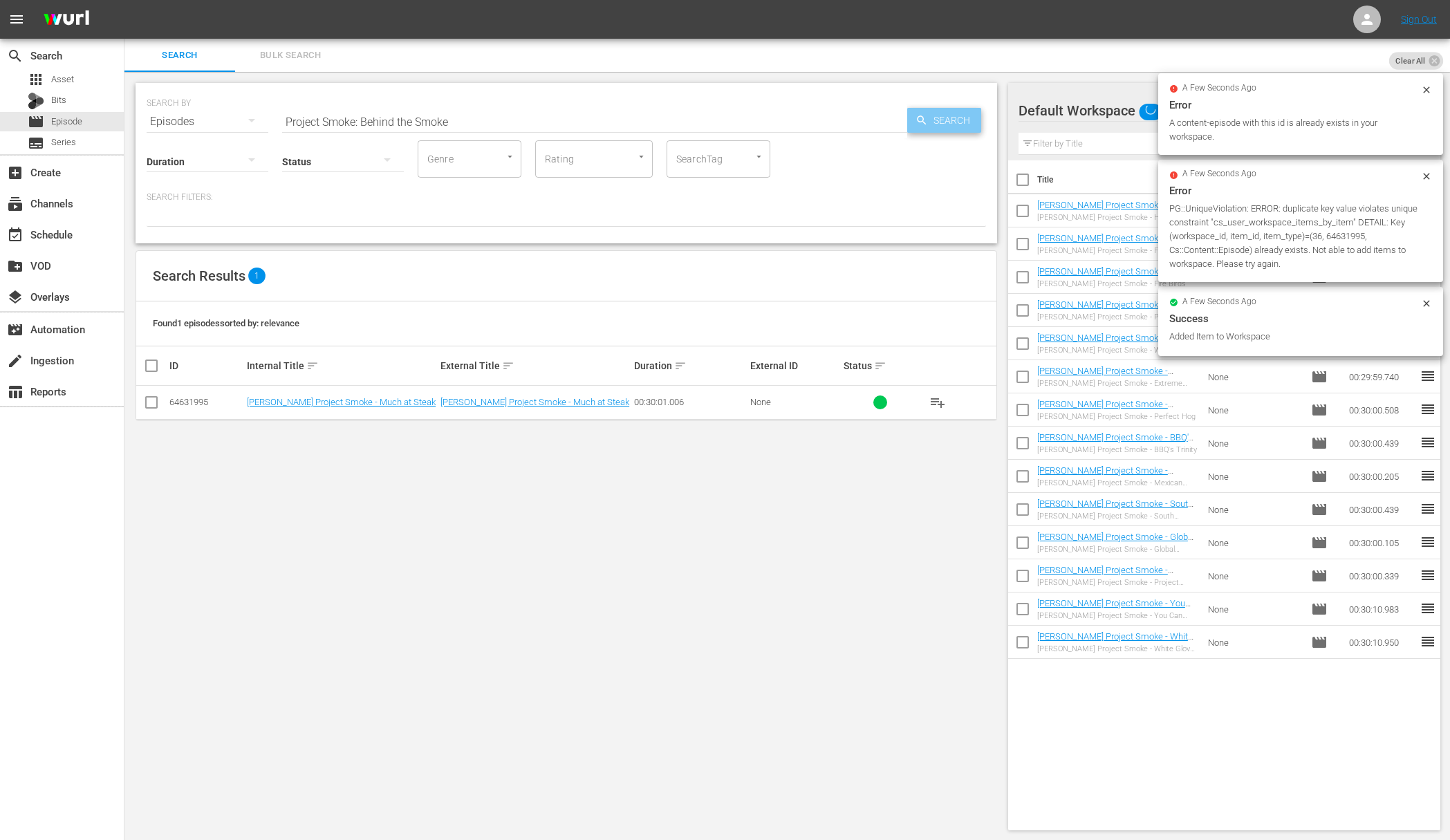
click at [955, 125] on span "Search" at bounding box center [955, 120] width 53 height 25
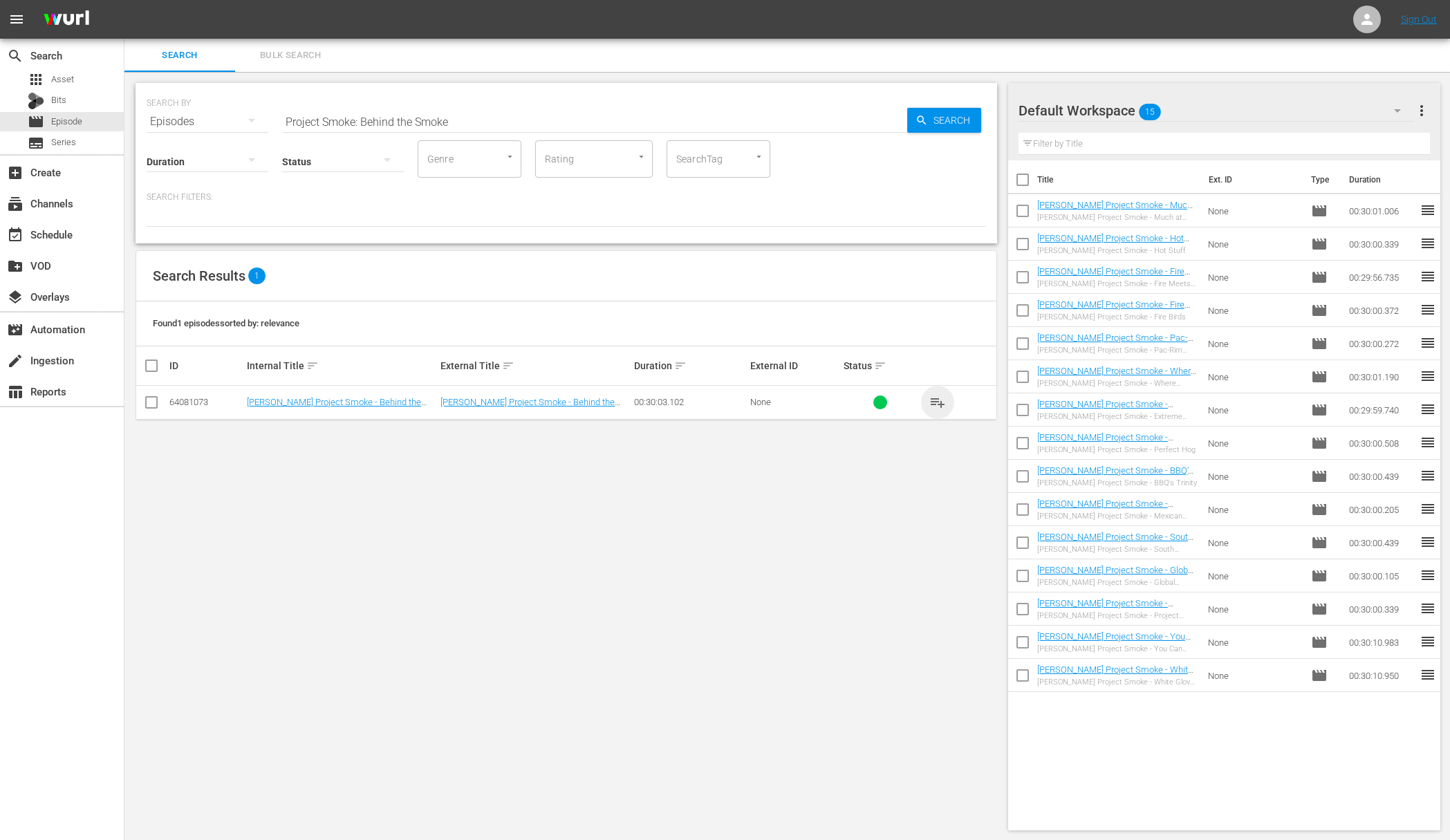
click at [939, 402] on span "playlist_add" at bounding box center [937, 402] width 17 height 17
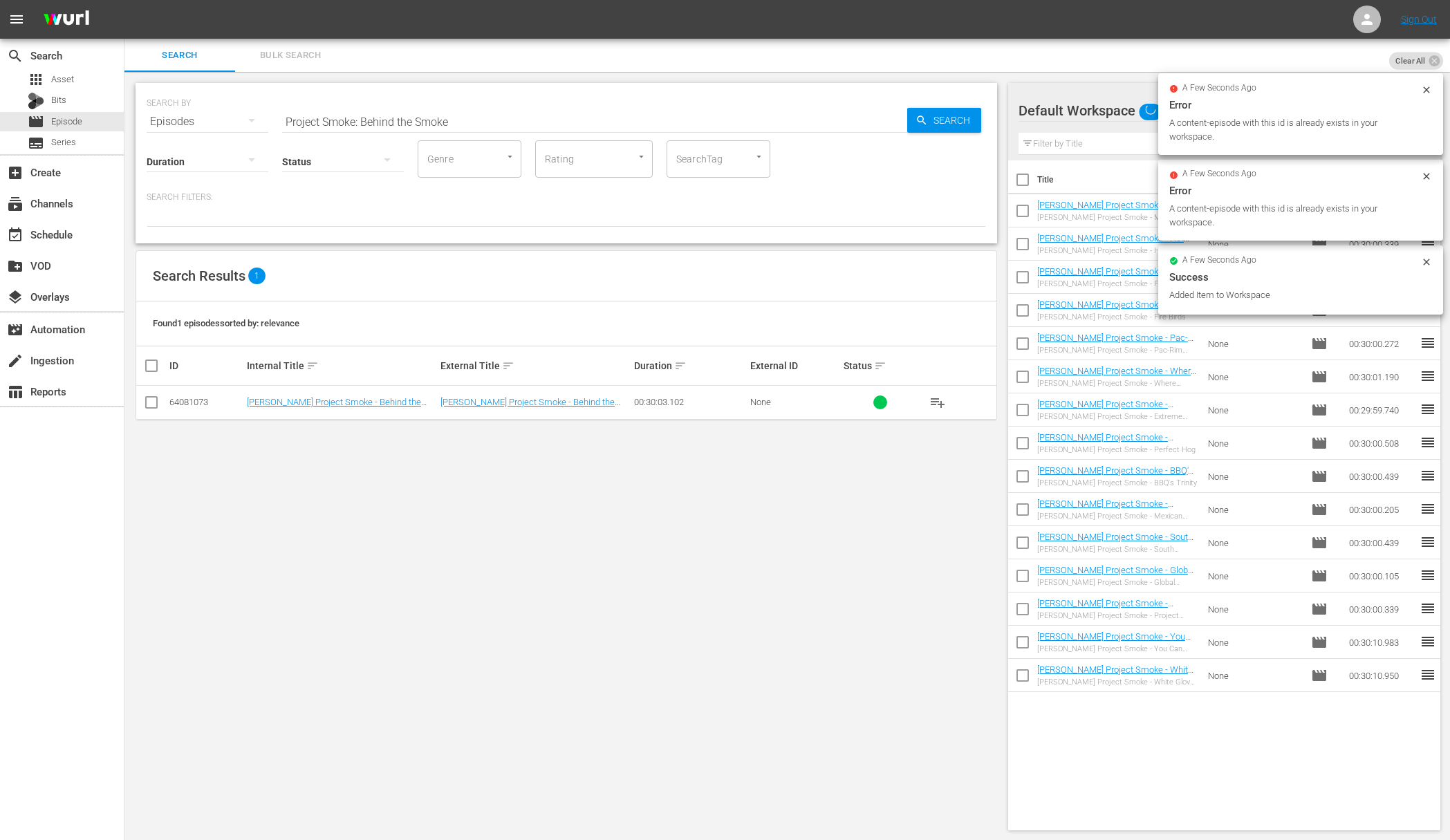
click at [761, 119] on input "Project Smoke: Behind the Smoke" at bounding box center [595, 121] width 625 height 33
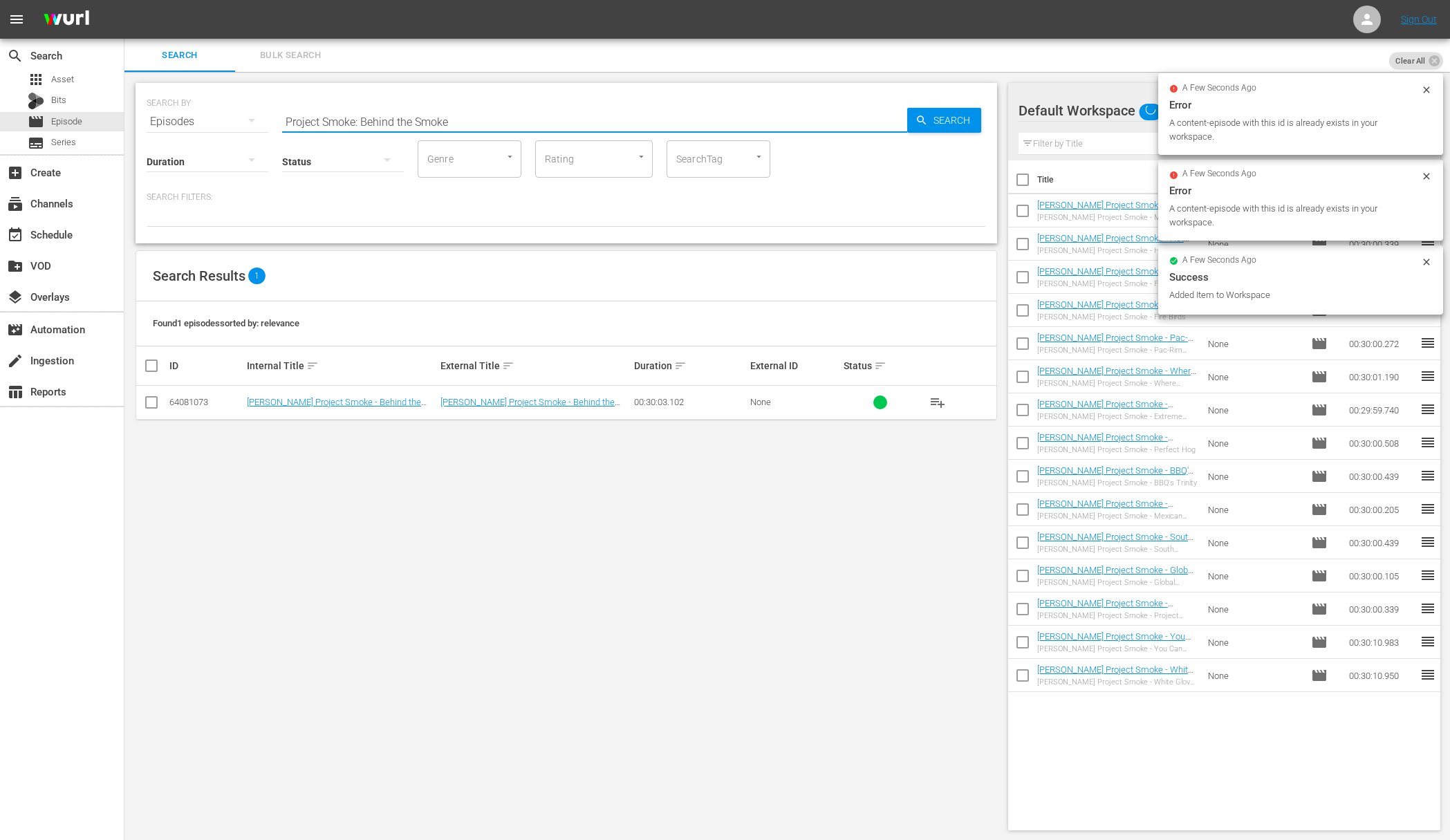
paste input "The Big"
click at [942, 123] on span "Search" at bounding box center [955, 120] width 53 height 25
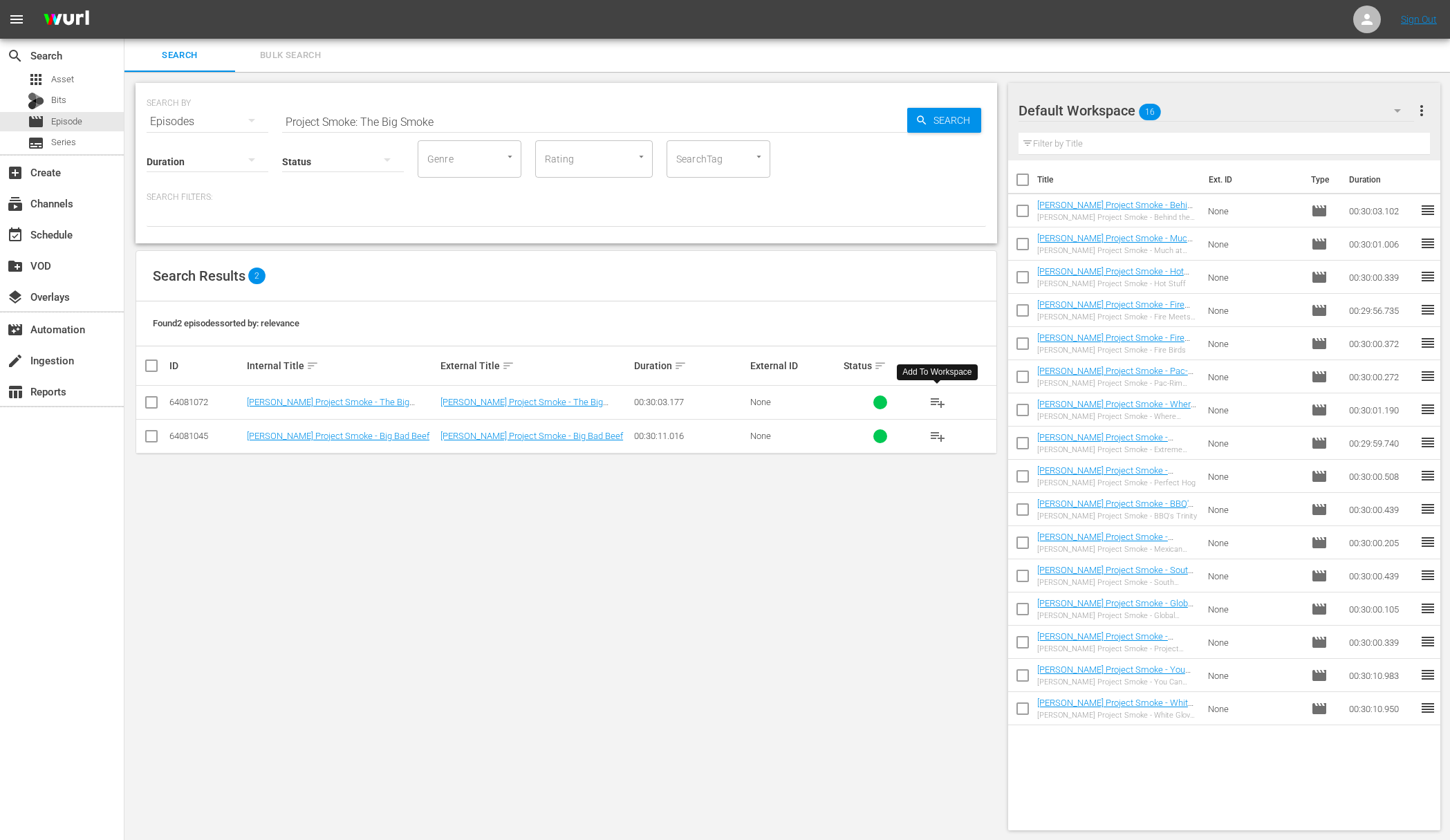
click at [939, 400] on span "playlist_add" at bounding box center [937, 402] width 17 height 17
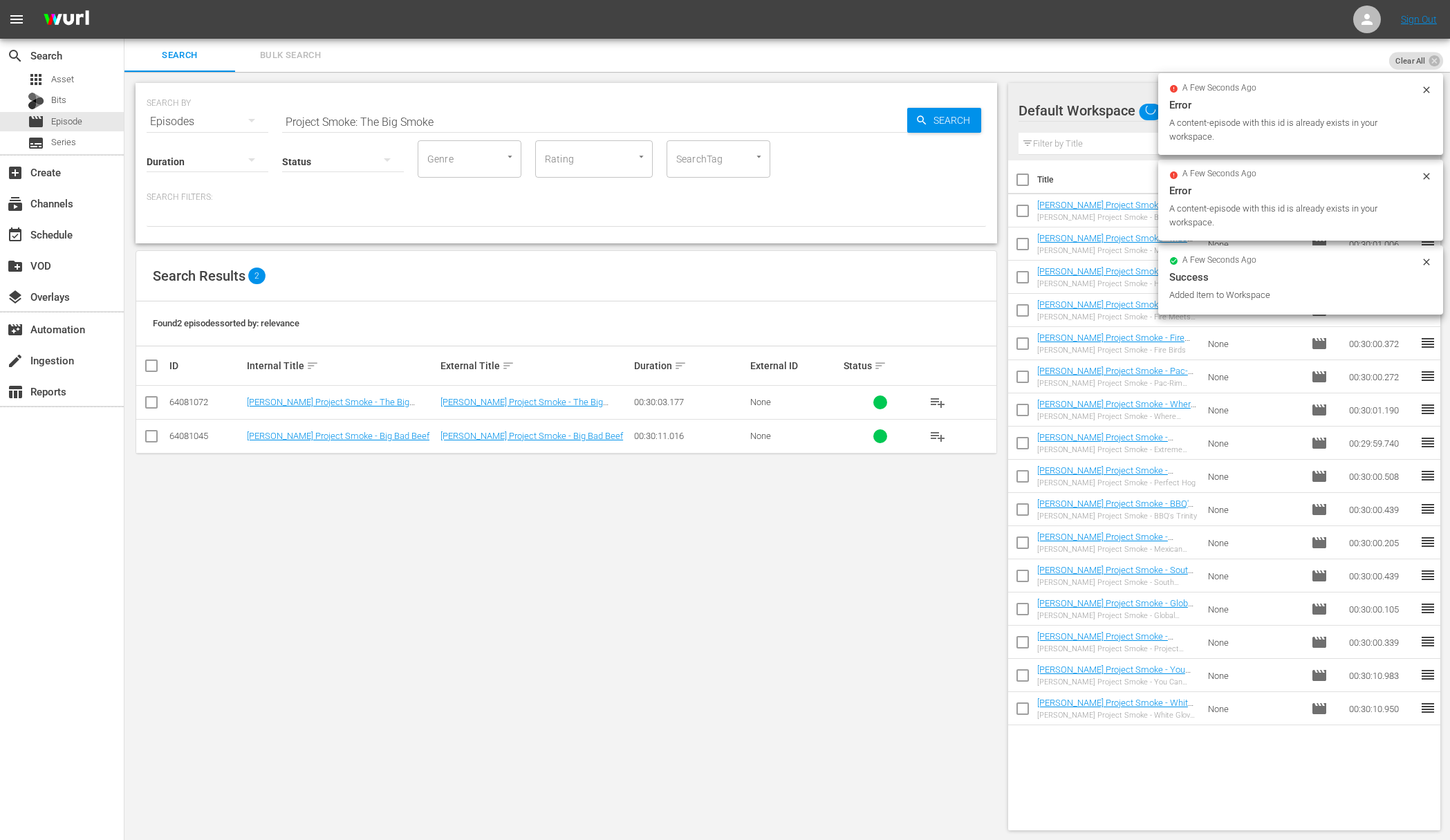
drag, startPoint x: 755, startPoint y: 111, endPoint x: 755, endPoint y: 123, distance: 12.0
click at [755, 112] on input "Project Smoke: The Big Smoke" at bounding box center [595, 121] width 625 height 33
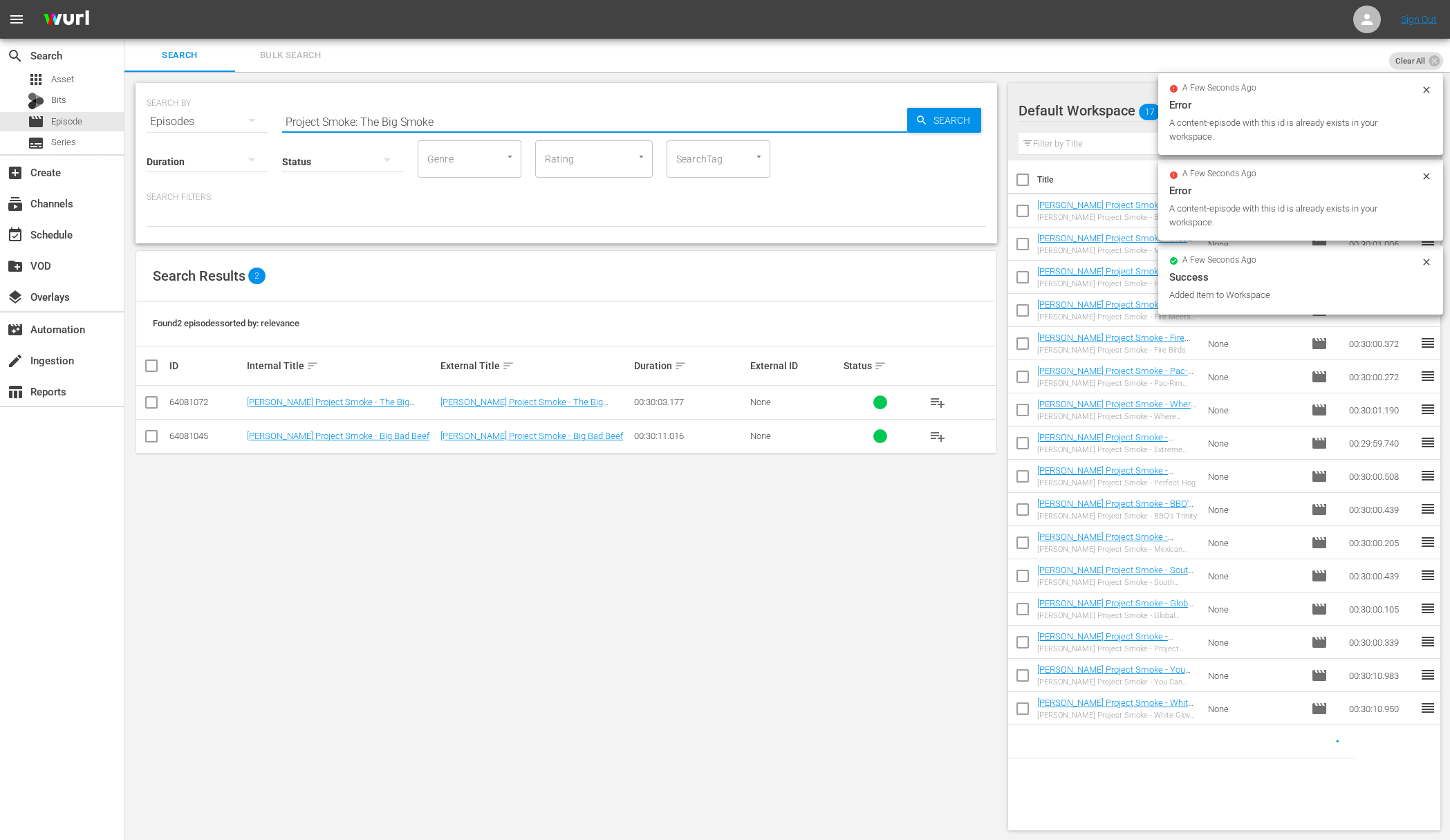
click at [755, 138] on div at bounding box center [595, 138] width 625 height 0
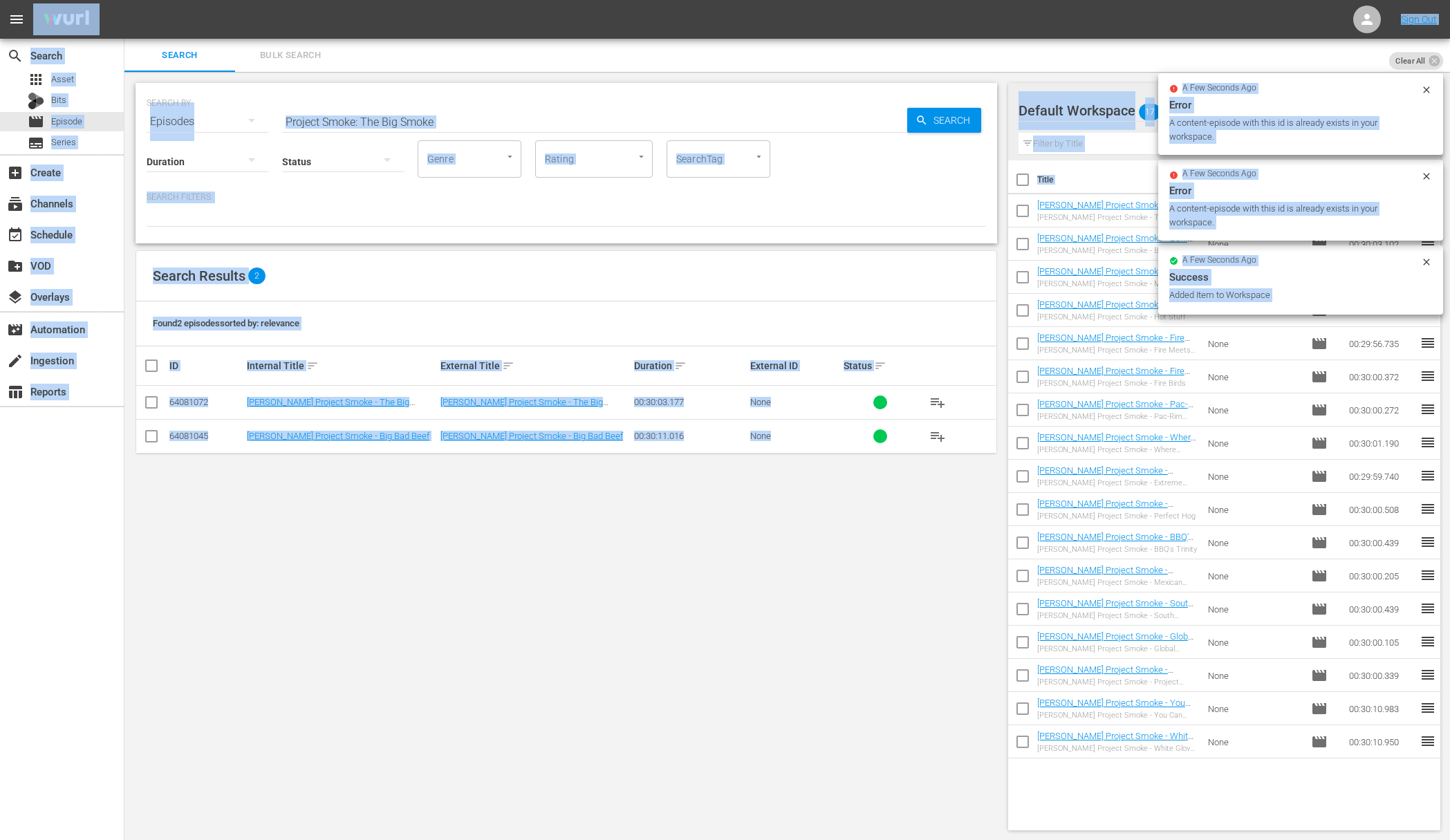
click at [777, 124] on input "Project Smoke: The Big Smoke" at bounding box center [595, 121] width 625 height 33
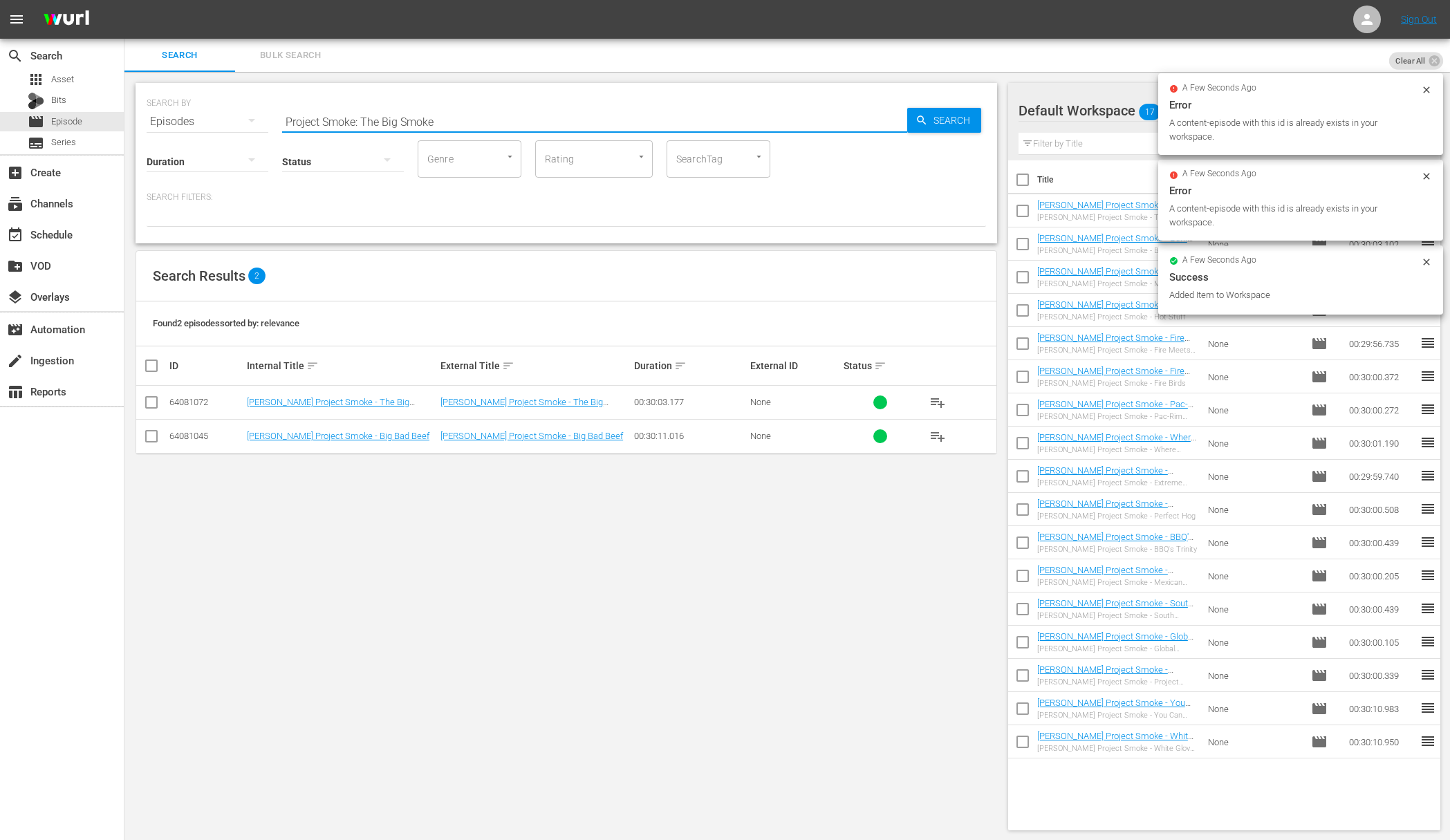
paste input "Smokehouse Cocktail Party"
click at [905, 125] on input "Project Smoke: Smokehouse Cocktail Party" at bounding box center [595, 121] width 625 height 33
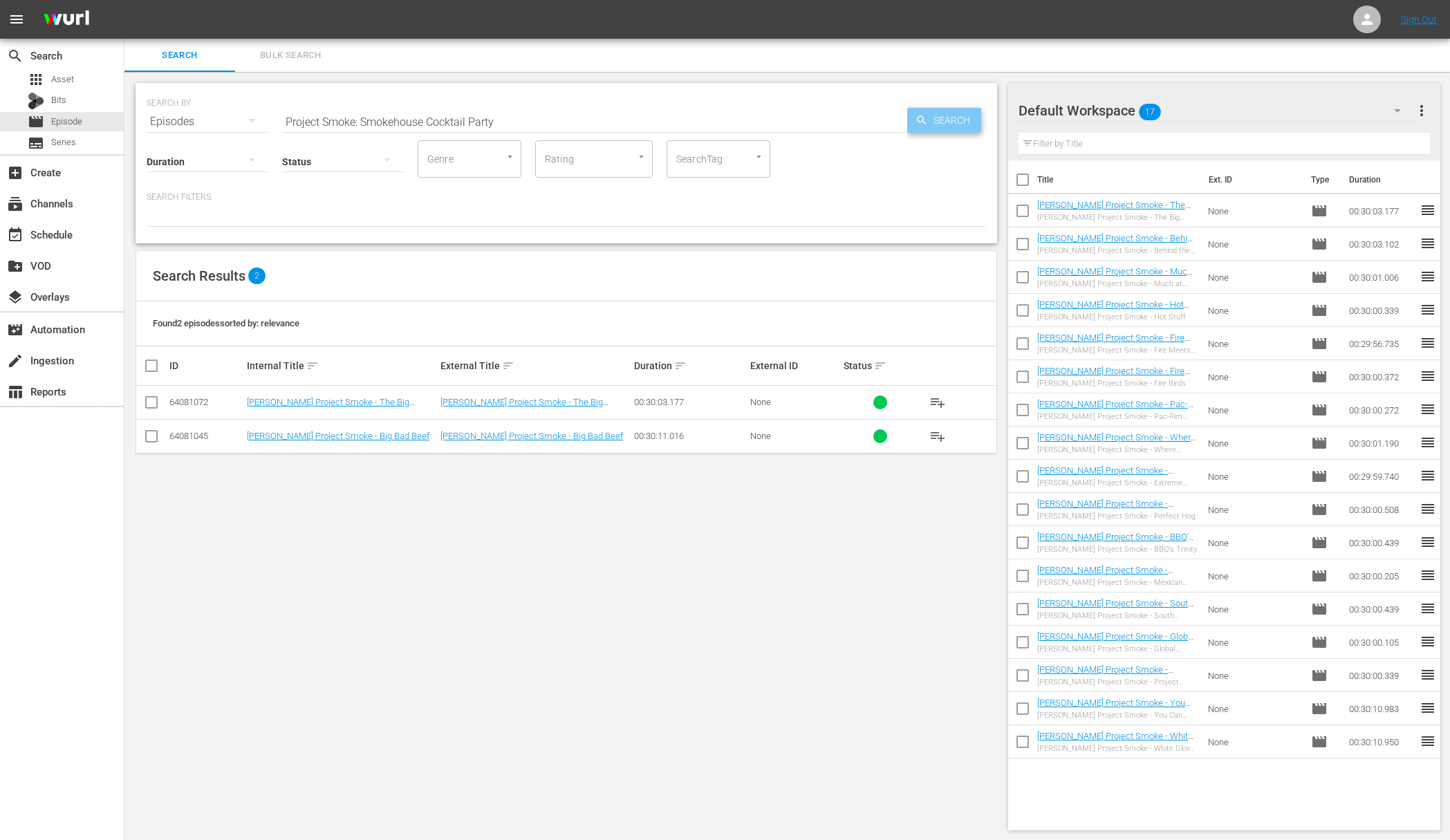
click at [942, 122] on span "Search" at bounding box center [955, 120] width 53 height 25
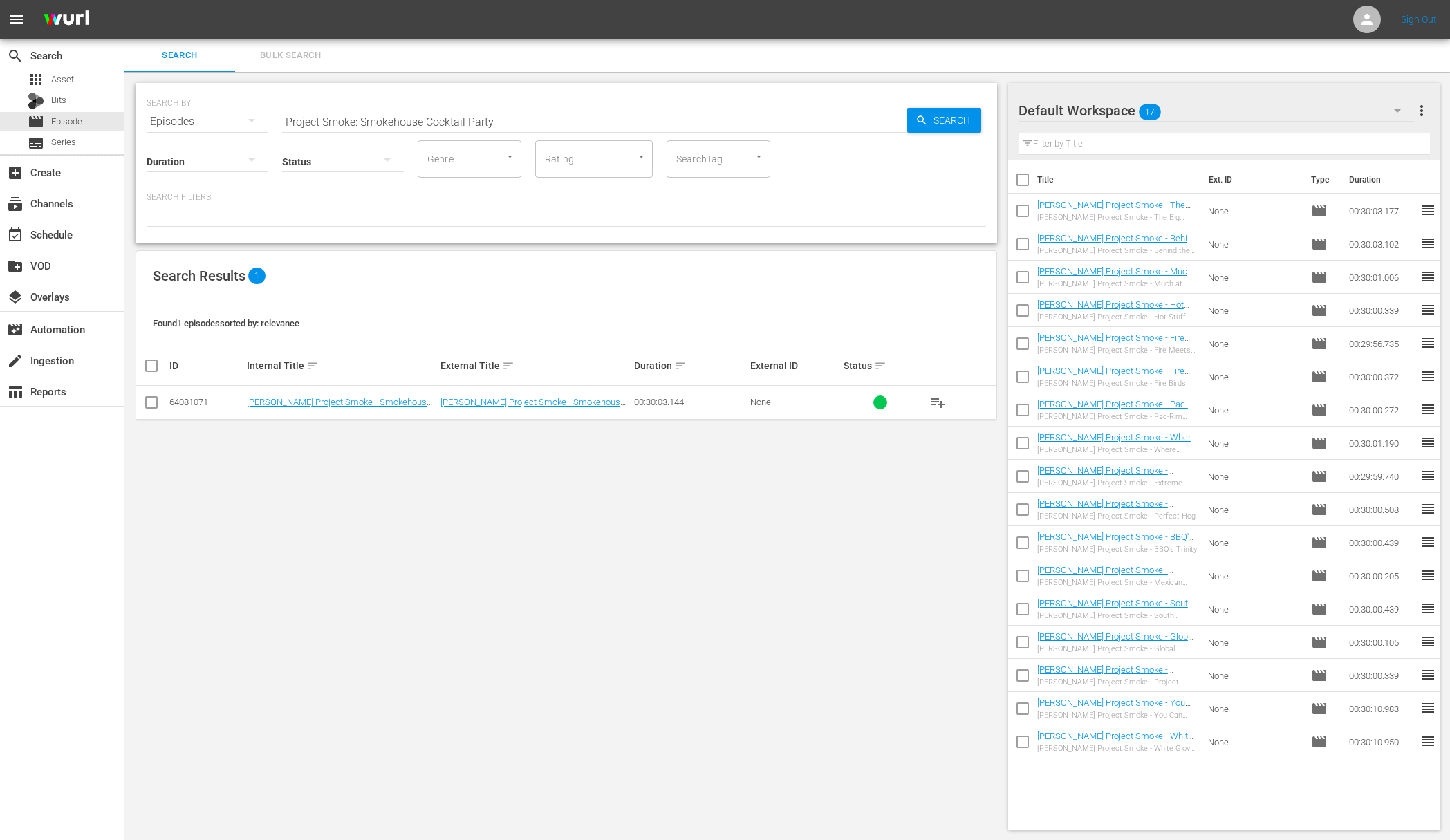
click at [936, 401] on span "playlist_add" at bounding box center [937, 402] width 17 height 17
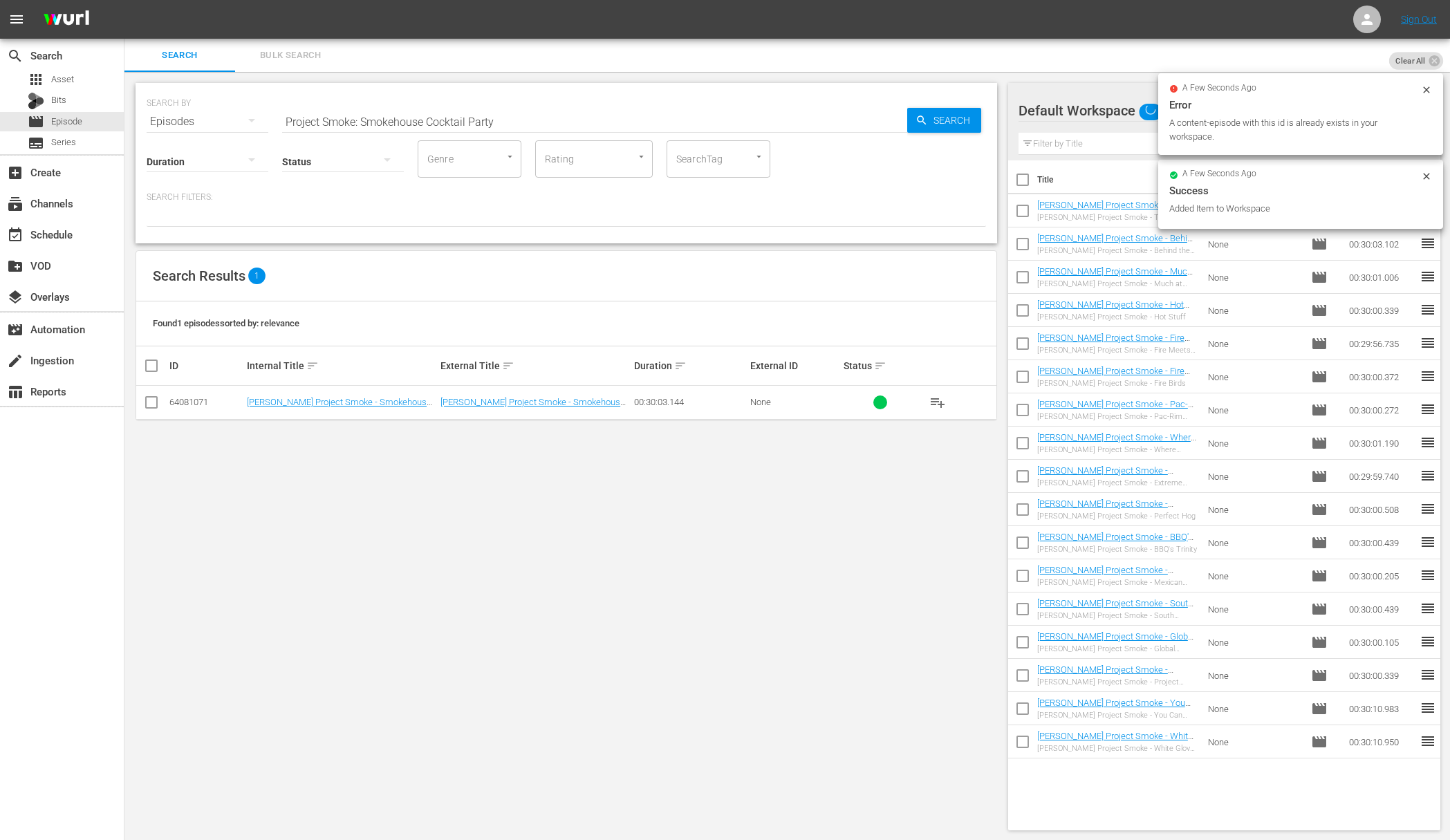
click at [784, 116] on input "Project Smoke: Smokehouse Cocktail Party" at bounding box center [595, 121] width 625 height 33
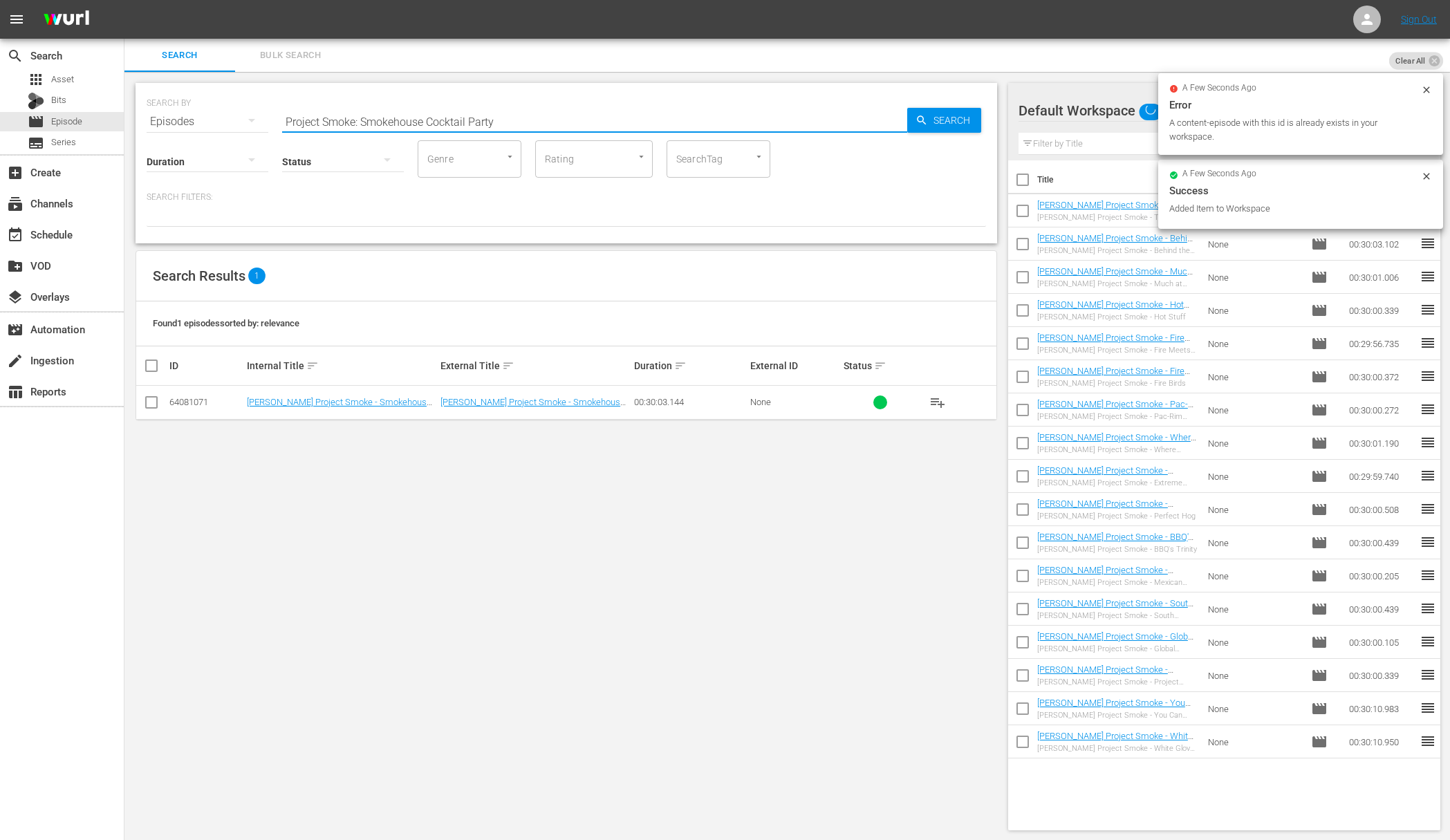
paste input "Tropical Smoke"
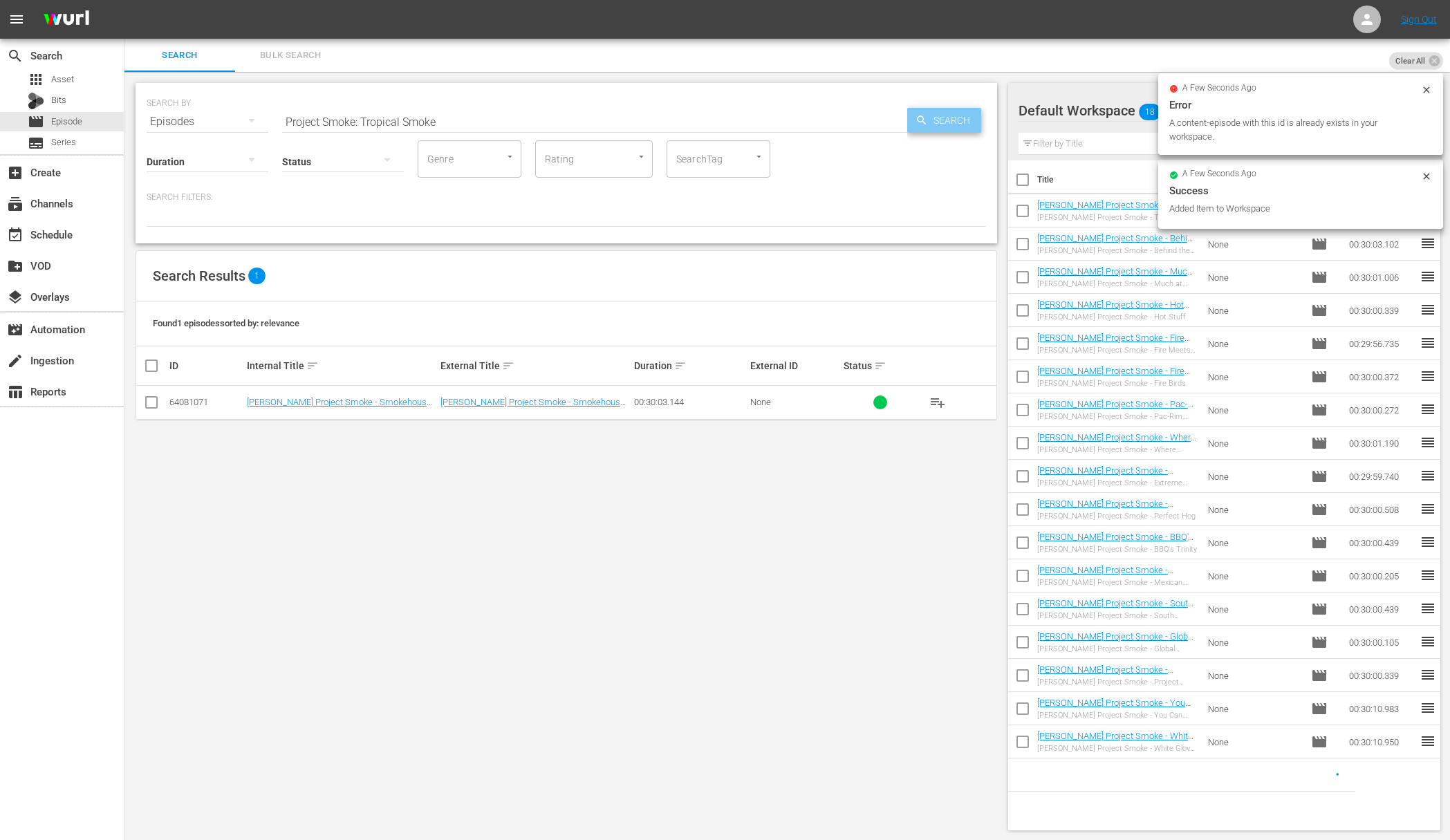
click at [929, 115] on span "Search" at bounding box center [955, 120] width 53 height 25
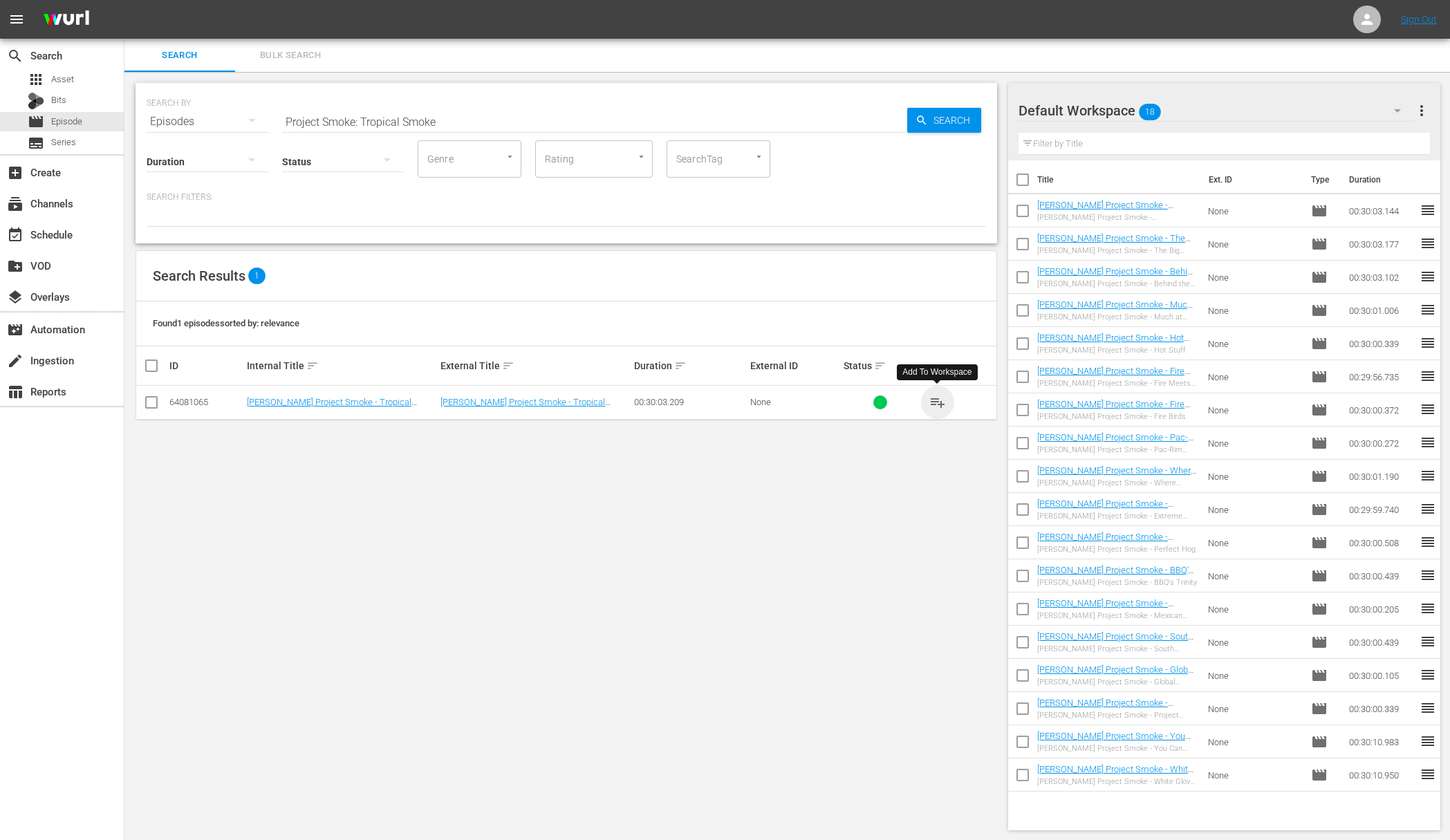
click at [936, 396] on span "playlist_add" at bounding box center [937, 402] width 17 height 17
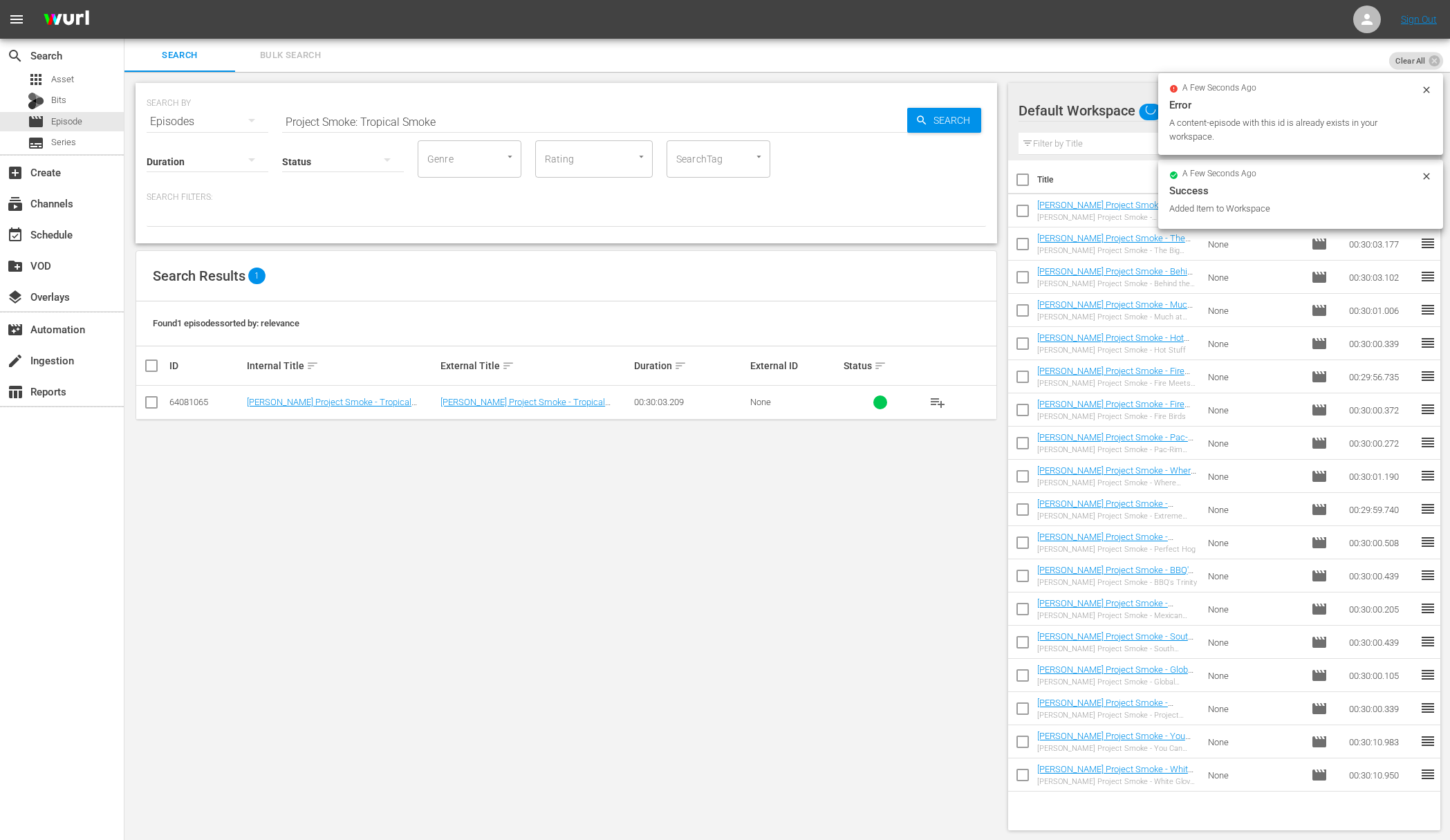
click at [626, 134] on input "Project Smoke: Tropical Smoke" at bounding box center [595, 121] width 625 height 33
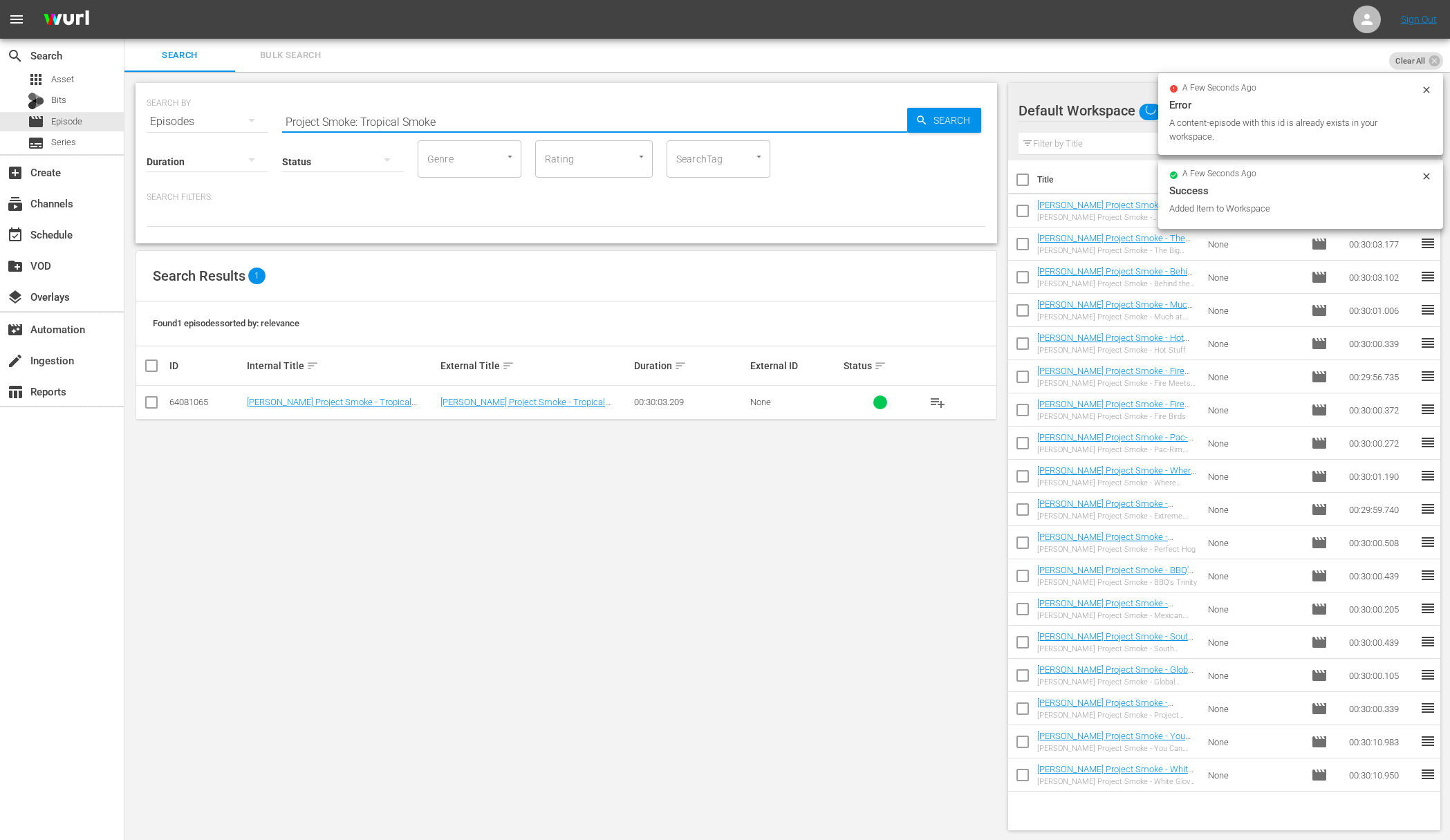
paste input "Smoke in a Hurry"
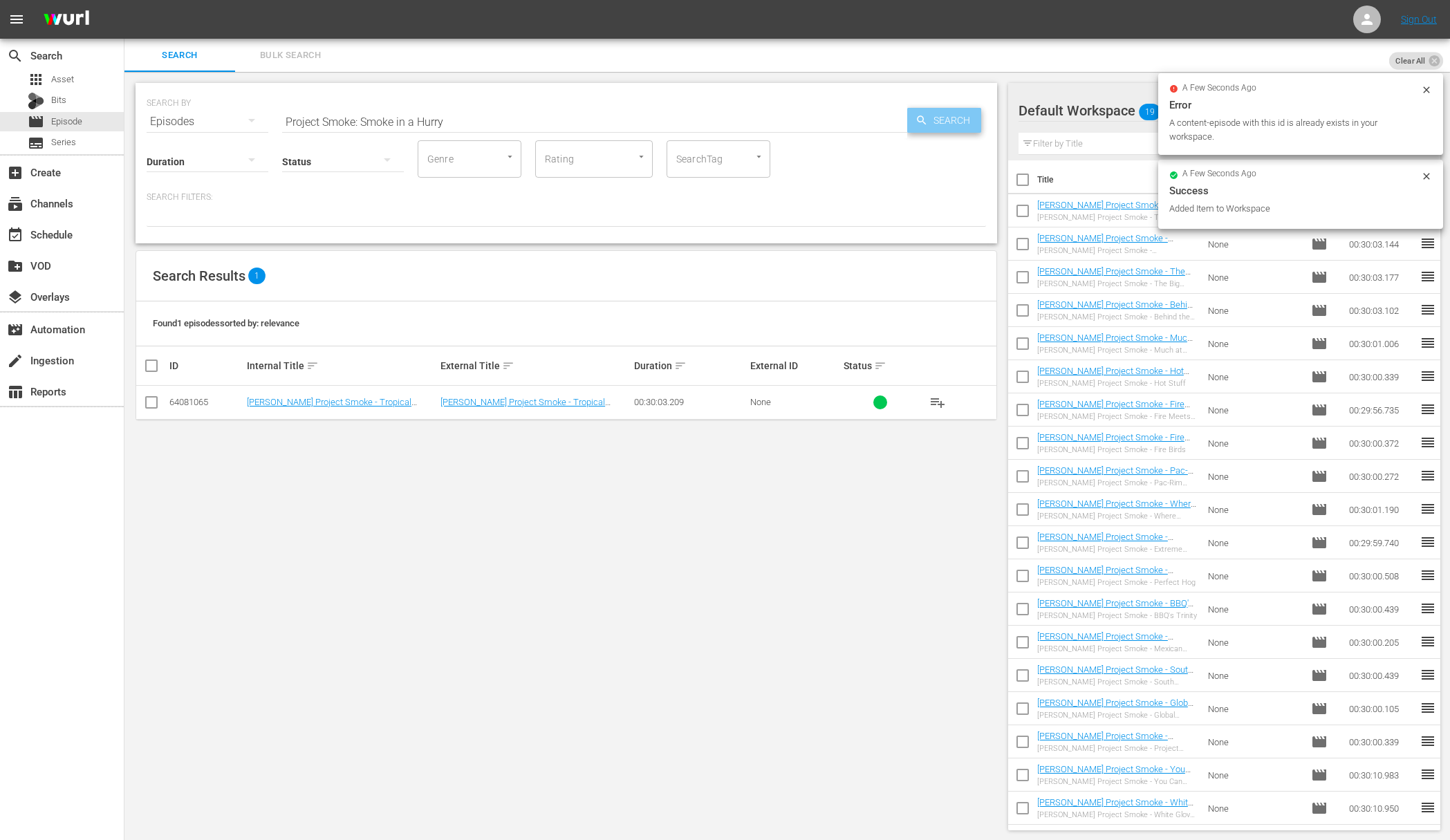
click at [930, 128] on span "Search" at bounding box center [955, 120] width 53 height 25
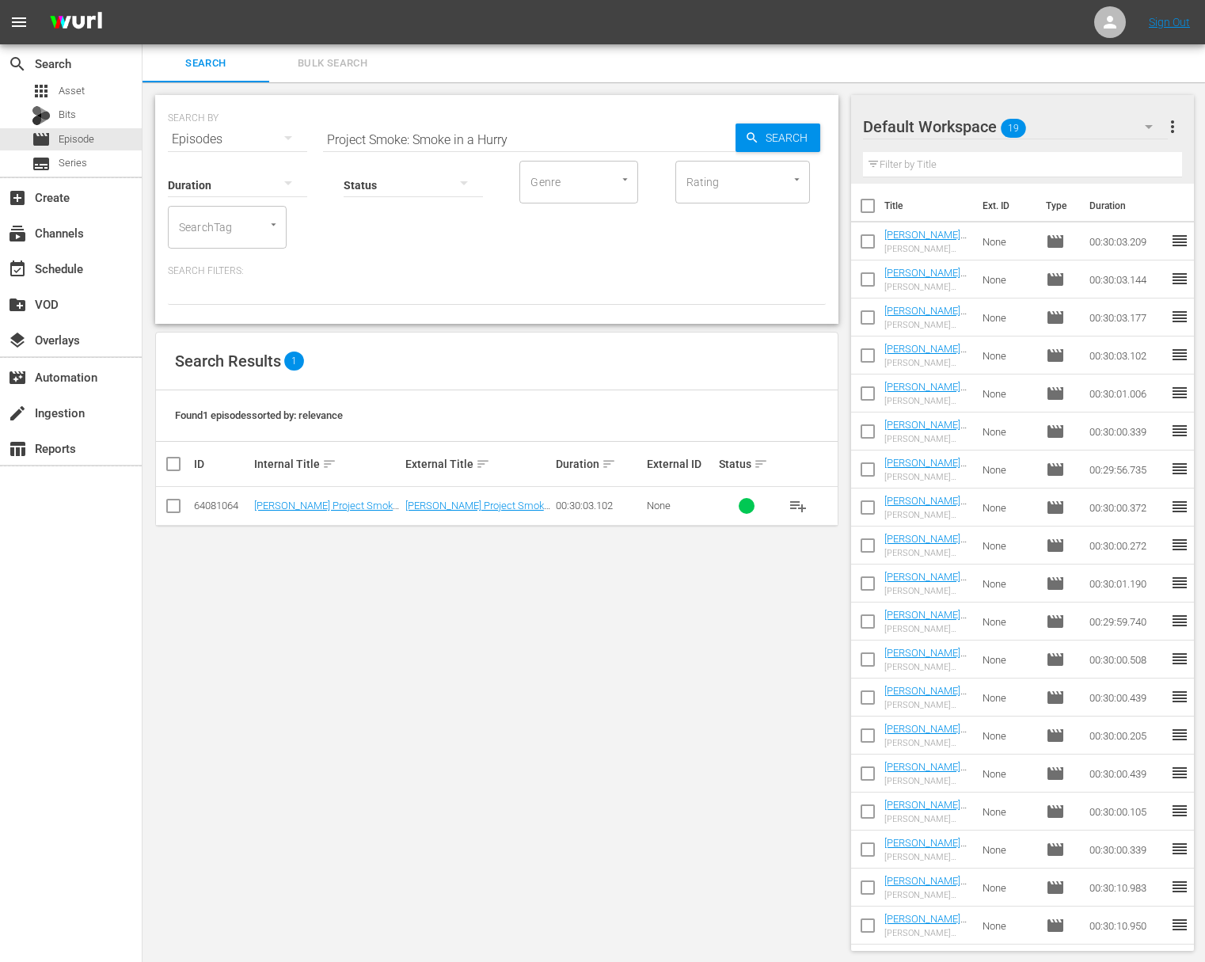
click at [788, 507] on button "playlist_add" at bounding box center [798, 506] width 38 height 38
click at [801, 504] on span "playlist_add" at bounding box center [798, 505] width 19 height 19
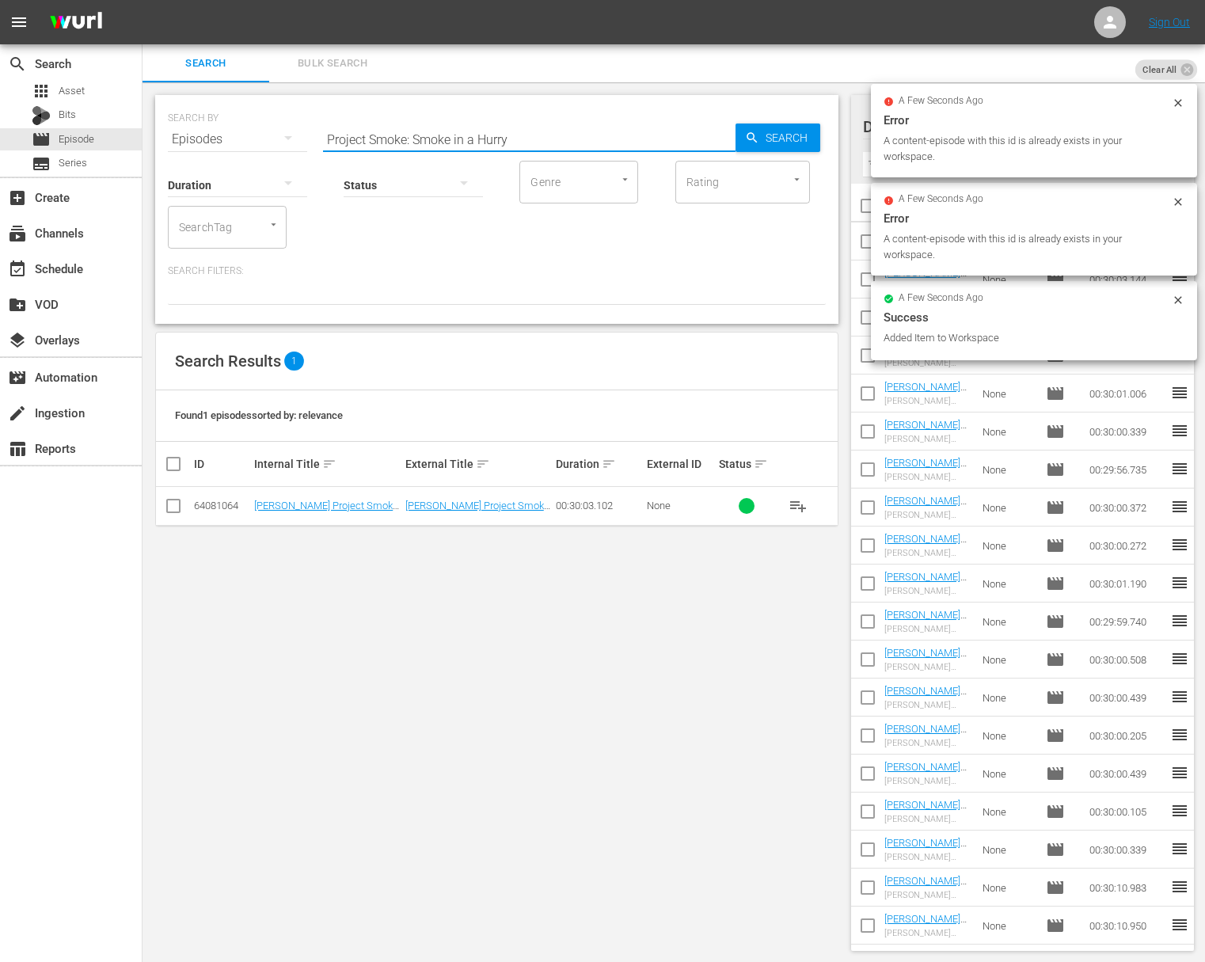
click at [556, 130] on input "Project Smoke: Smoke in a Hurry" at bounding box center [529, 139] width 413 height 38
paste input "Rise and Smoke: Breakfast Hits the SmokerProject Smoke:"
click at [661, 135] on input "aProject Smoke: Rise and Smoke: Breakfast Hits the SmokerProject Smoke: Smoke i…" at bounding box center [529, 139] width 413 height 38
paste input "Project Smoke: Rise and Smoke: Breakfast Hits the Smoker"
click at [767, 137] on span "Search" at bounding box center [789, 138] width 61 height 29
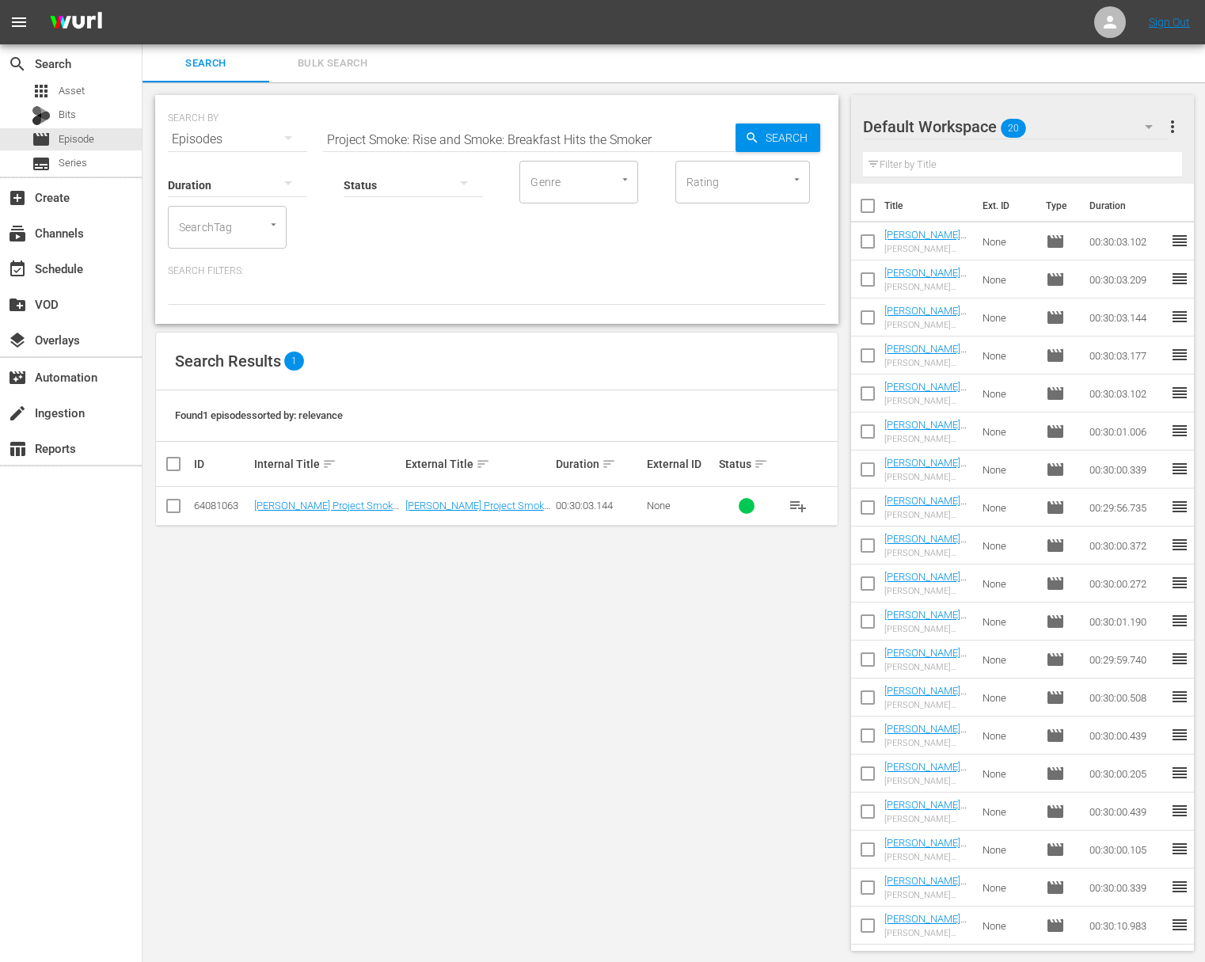
click at [800, 500] on span "playlist_add" at bounding box center [798, 505] width 19 height 19
click at [800, 501] on span "playlist_add" at bounding box center [798, 505] width 19 height 19
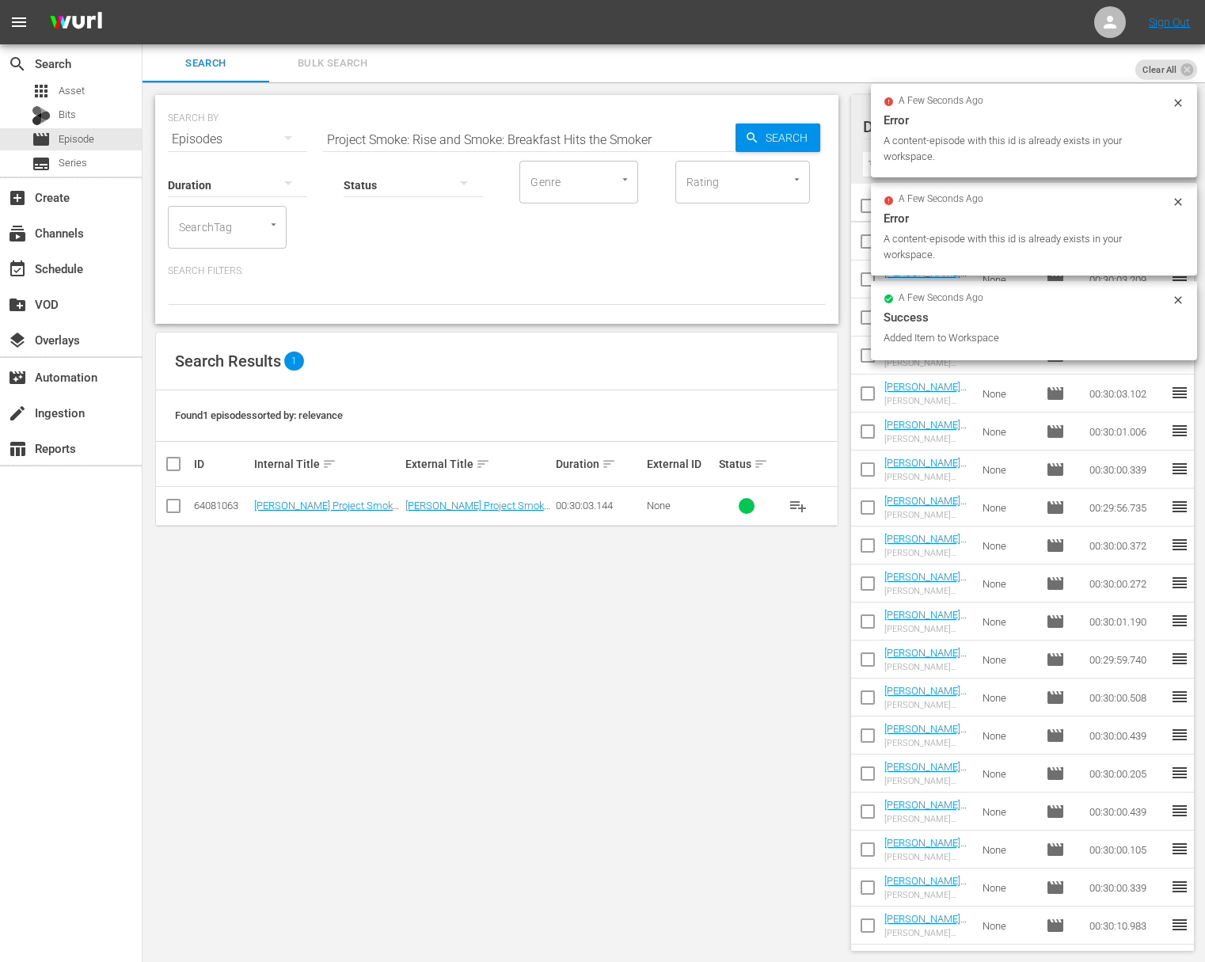
click at [603, 129] on input "Project Smoke: Rise and Smoke: Breakfast Hits the Smoker" at bounding box center [529, 139] width 413 height 38
paste input "Ham Sessions"
click at [774, 130] on span "Search" at bounding box center [789, 138] width 61 height 29
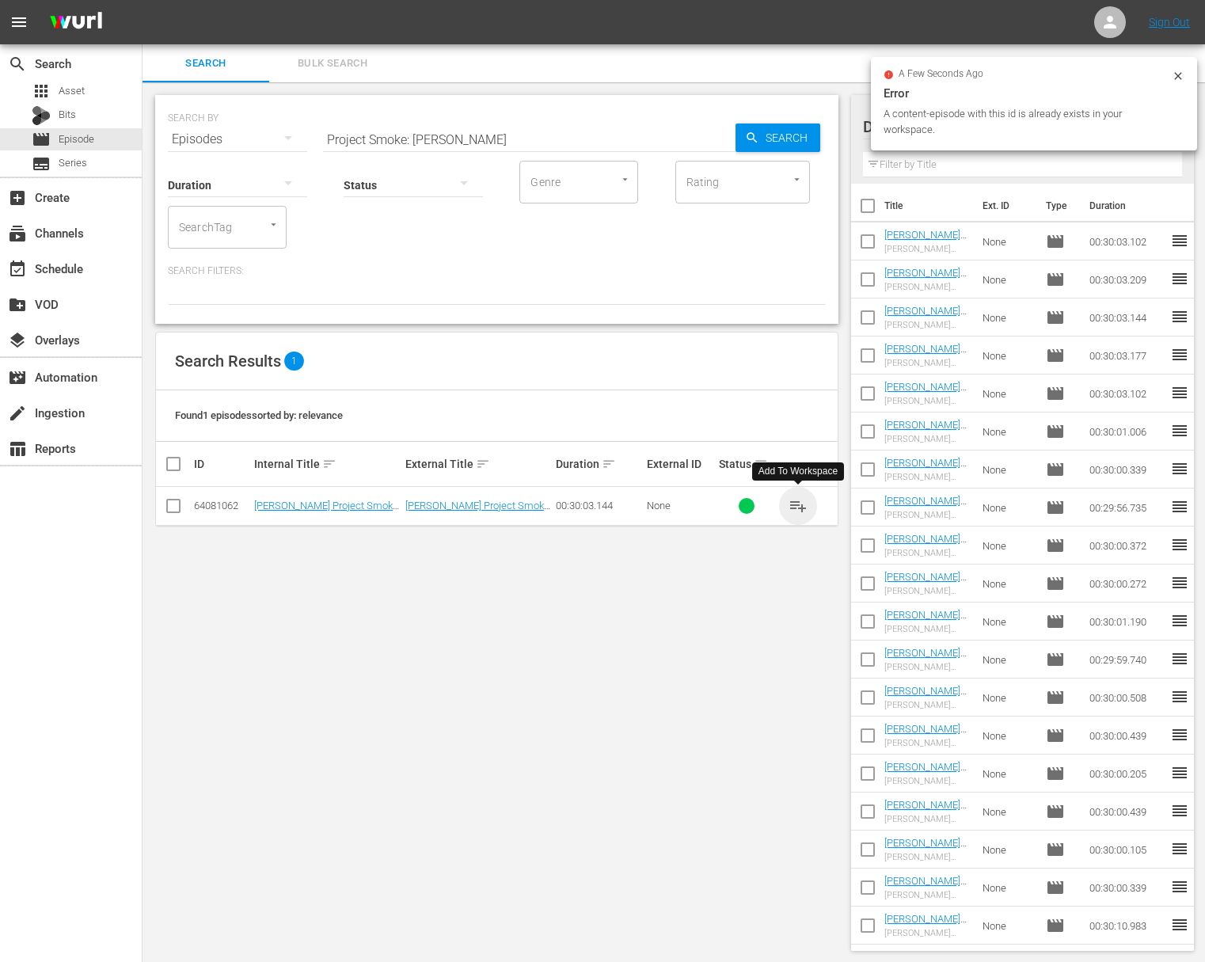
click at [802, 503] on span "playlist_add" at bounding box center [798, 505] width 19 height 19
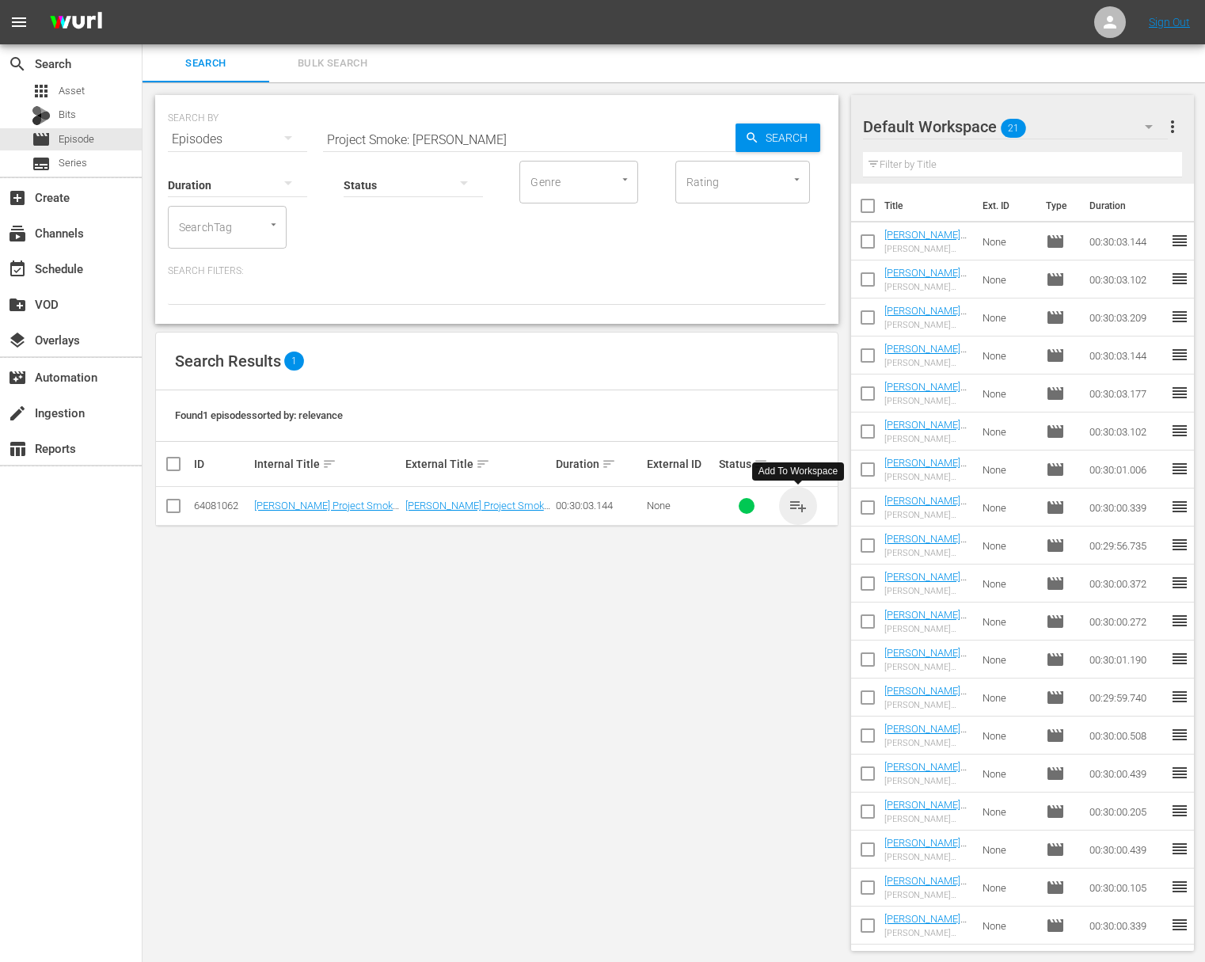
click at [802, 503] on span "playlist_add" at bounding box center [798, 505] width 19 height 19
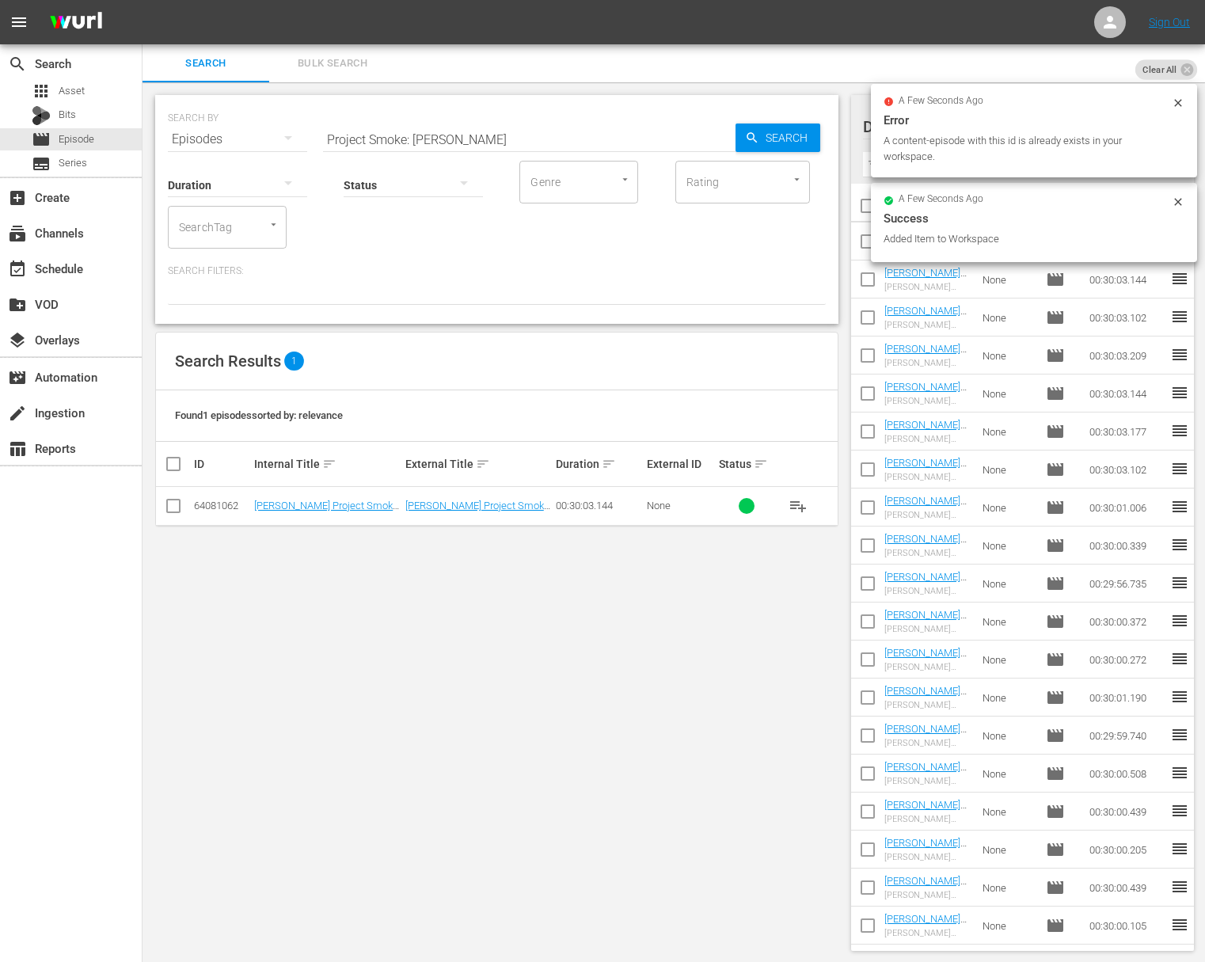
click at [503, 144] on input "Project Smoke: Ham Sessions" at bounding box center [529, 139] width 413 height 38
paste input "Smoked in Four Course"
click at [733, 138] on input "Project Smoke: Smoked in Four Courses" at bounding box center [529, 139] width 413 height 38
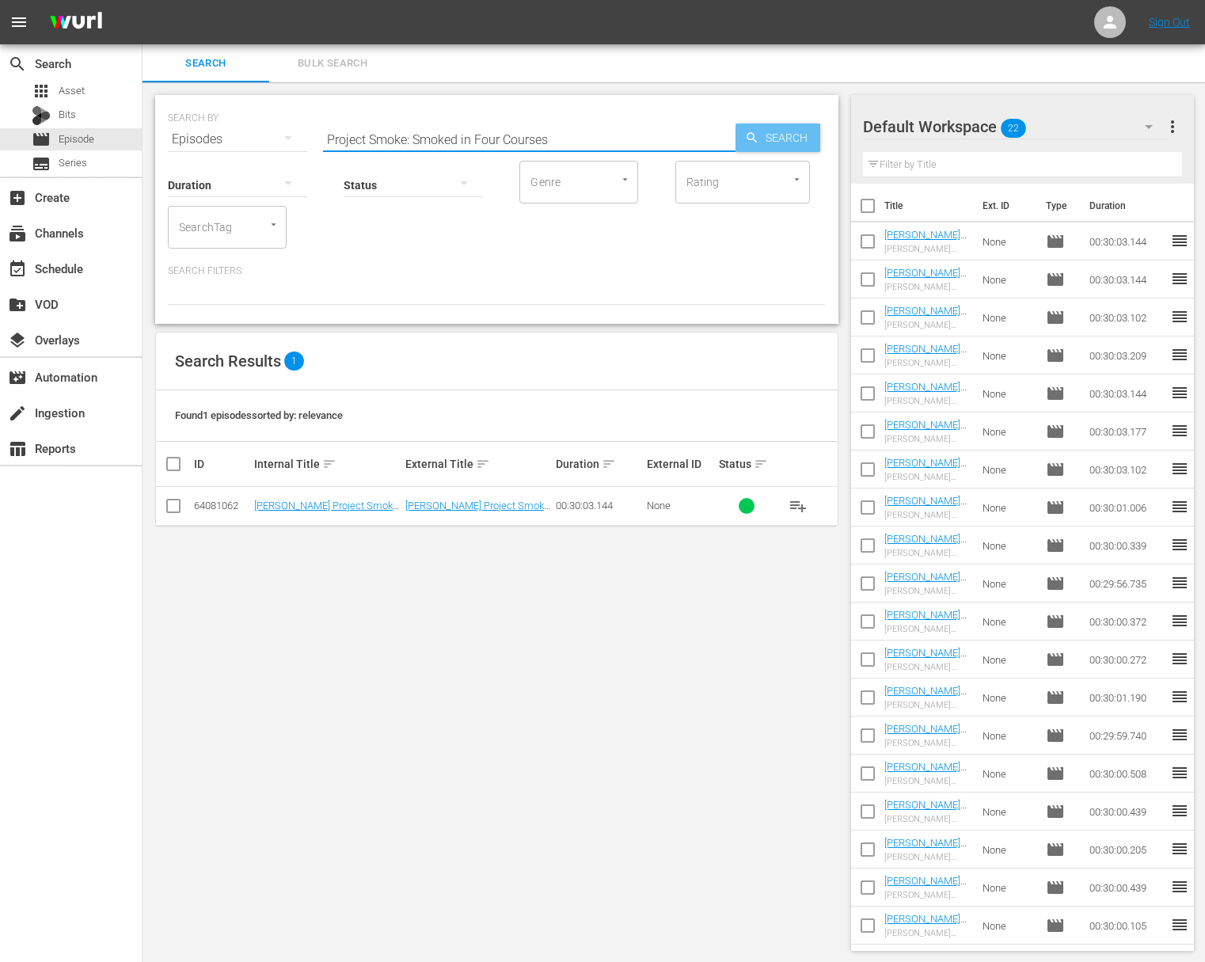
click at [736, 137] on div "Search" at bounding box center [778, 138] width 85 height 29
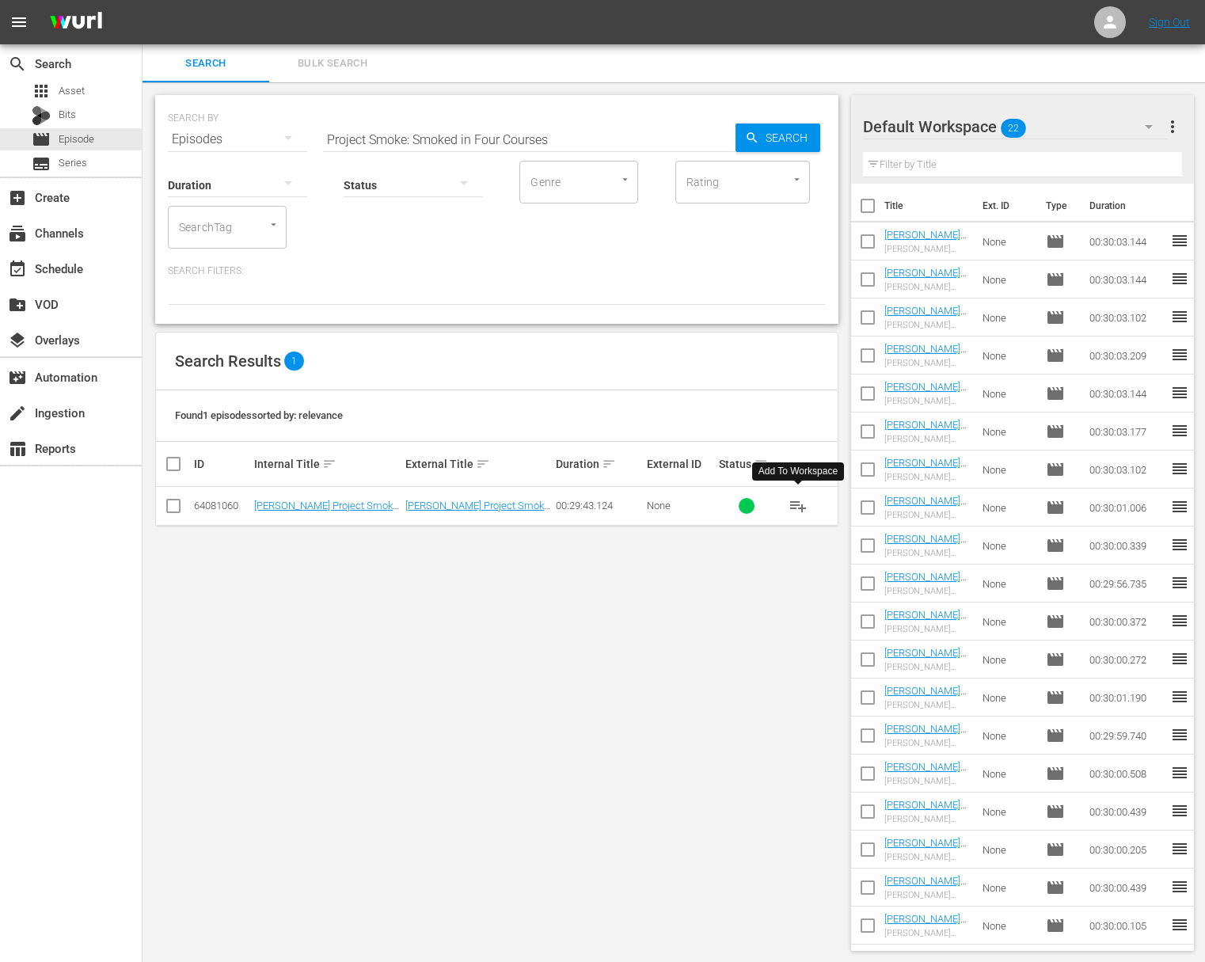
click at [800, 503] on span "playlist_add" at bounding box center [798, 505] width 19 height 19
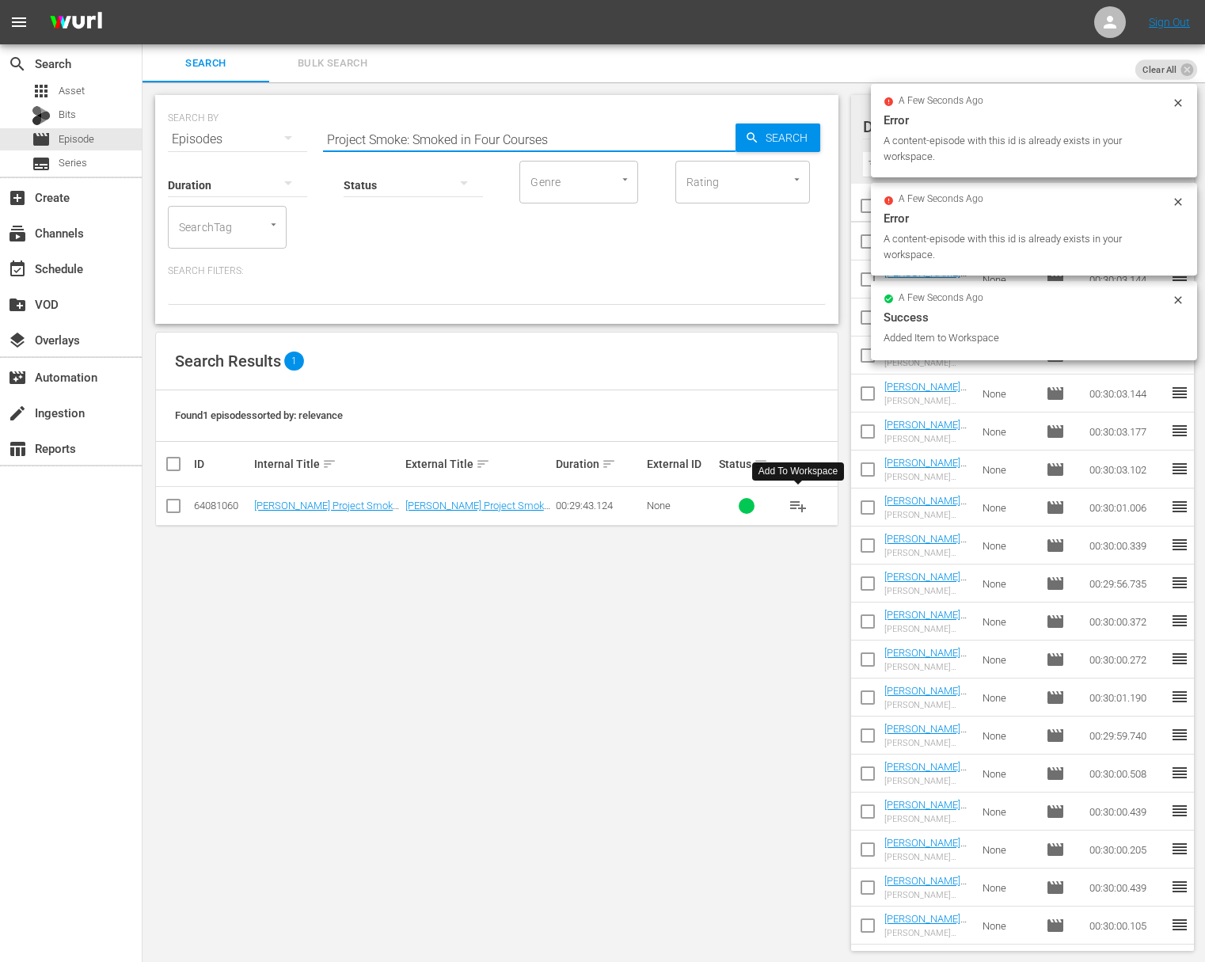
click at [517, 143] on input "Project Smoke: Smoked in Four Courses" at bounding box center [529, 139] width 413 height 38
paste input "eafood Gets Smoked"
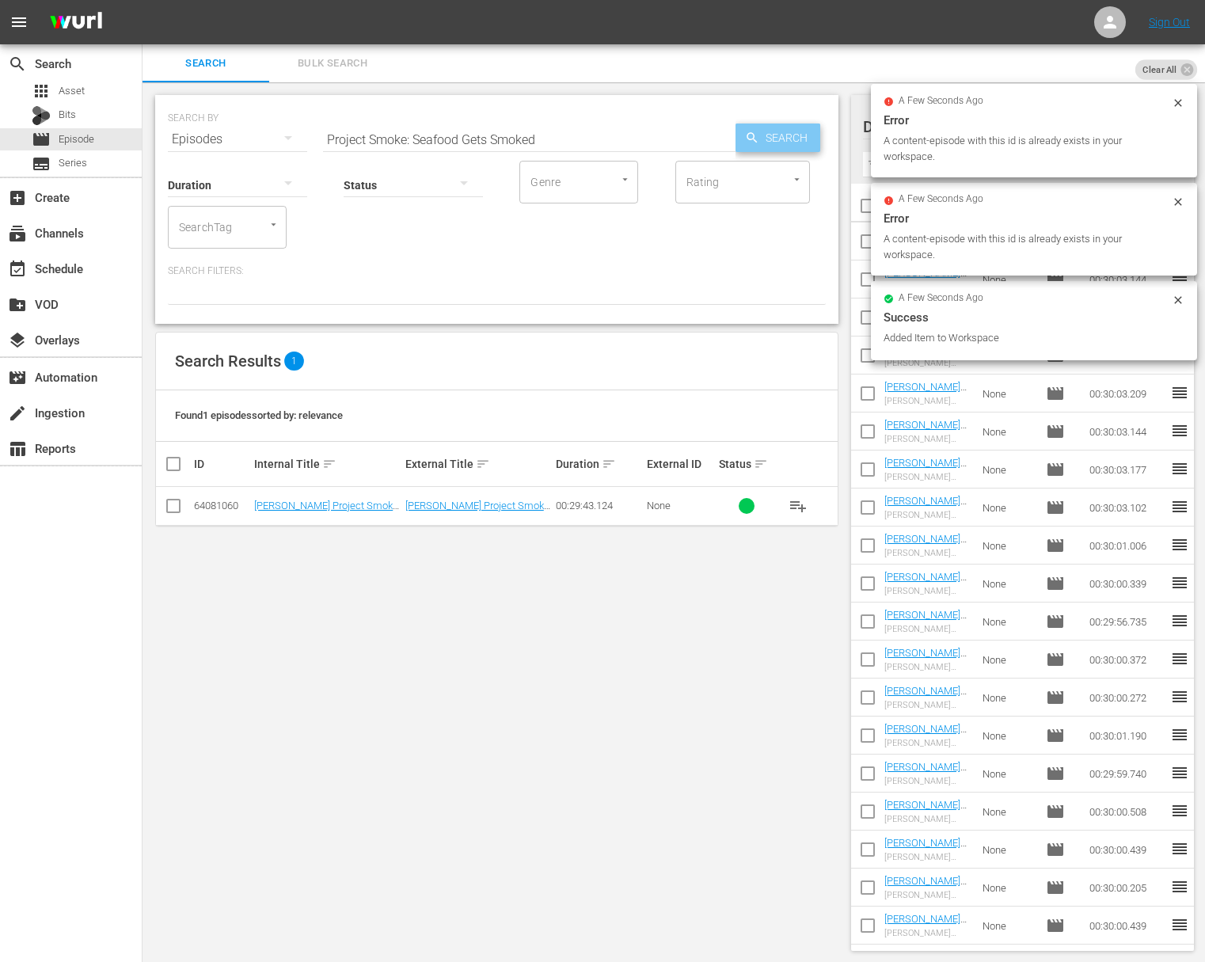
click at [777, 142] on span "Search" at bounding box center [789, 138] width 61 height 29
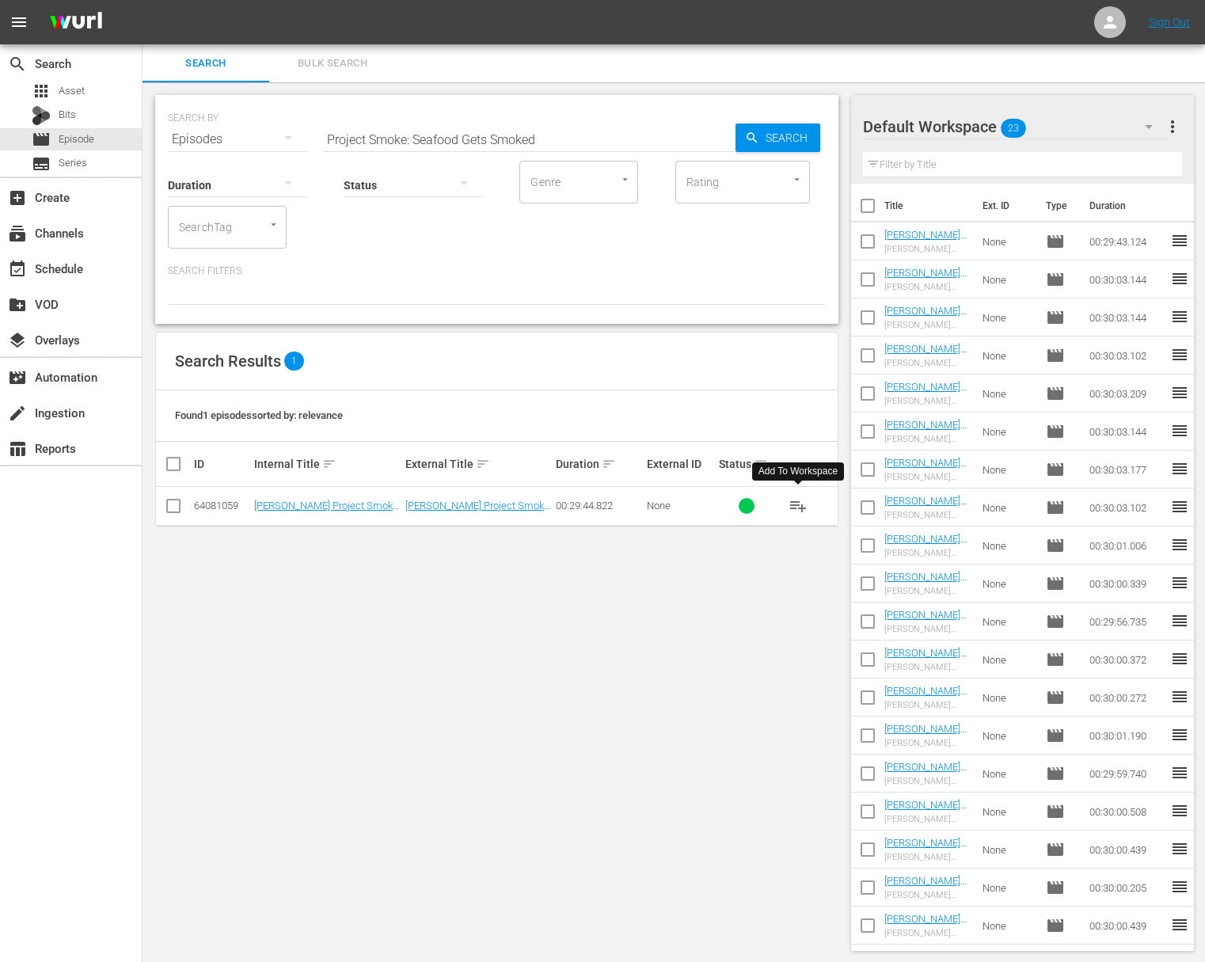
click at [799, 503] on span "playlist_add" at bounding box center [798, 505] width 19 height 19
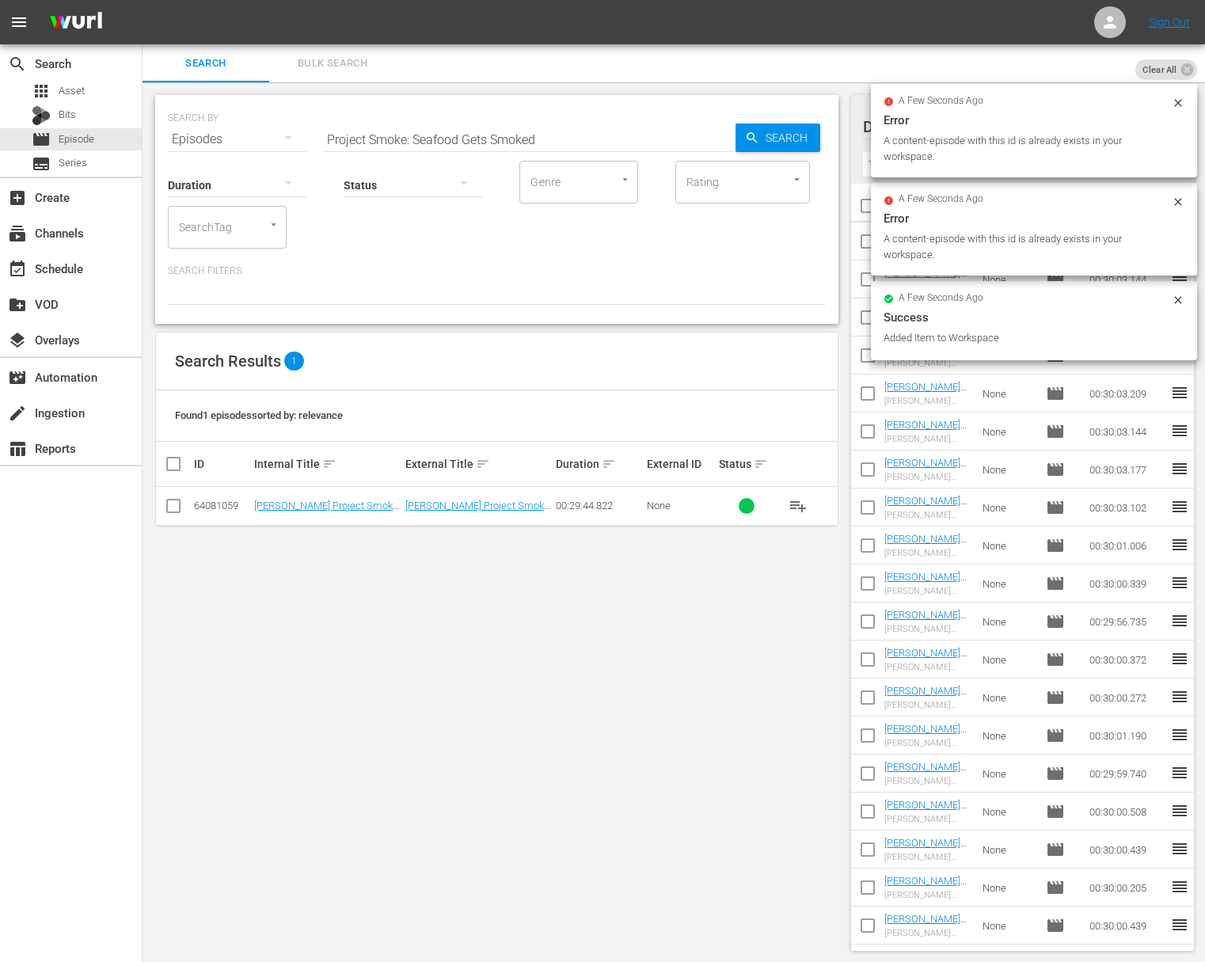
click at [527, 131] on input "Project Smoke: Seafood Gets Smoked" at bounding box center [529, 139] width 413 height 38
paste input "Raichlen on Ribs"
click at [793, 135] on span "Search" at bounding box center [789, 138] width 61 height 29
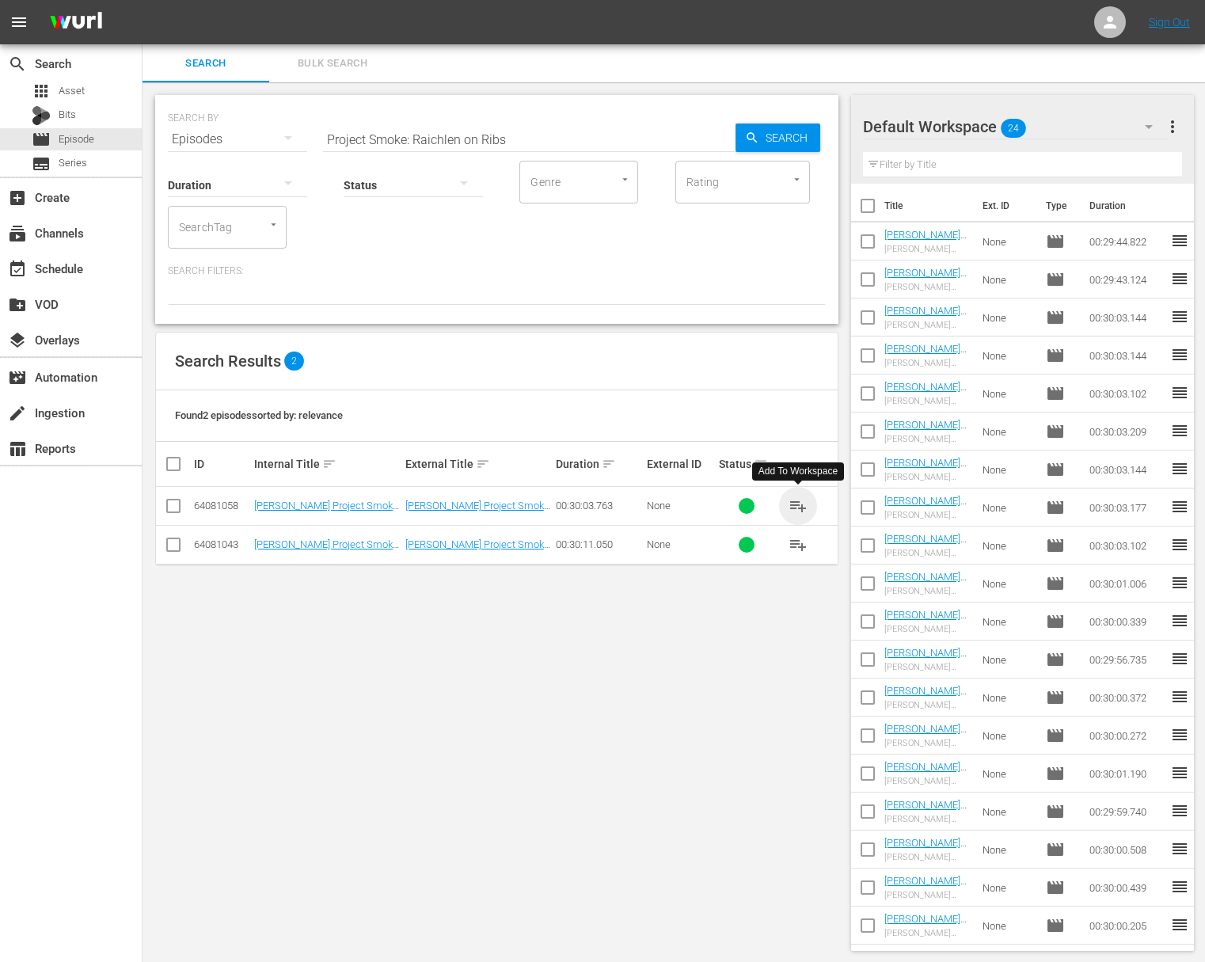
click at [800, 502] on span "playlist_add" at bounding box center [798, 505] width 19 height 19
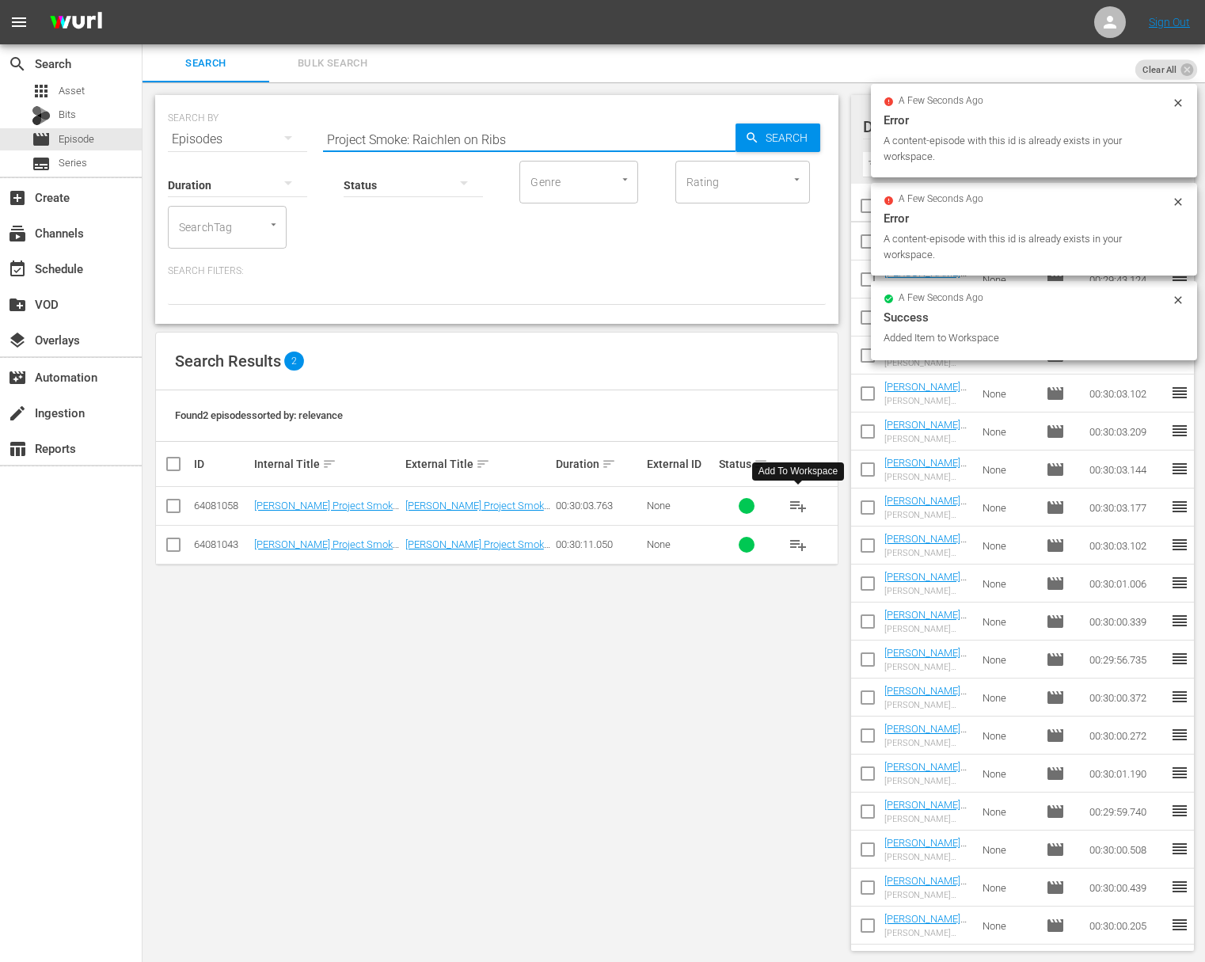
click at [577, 142] on input "Project Smoke: Raichlen on Ribs" at bounding box center [529, 139] width 413 height 38
paste input "Asian Smoke"
click at [785, 143] on span "Search" at bounding box center [789, 138] width 61 height 29
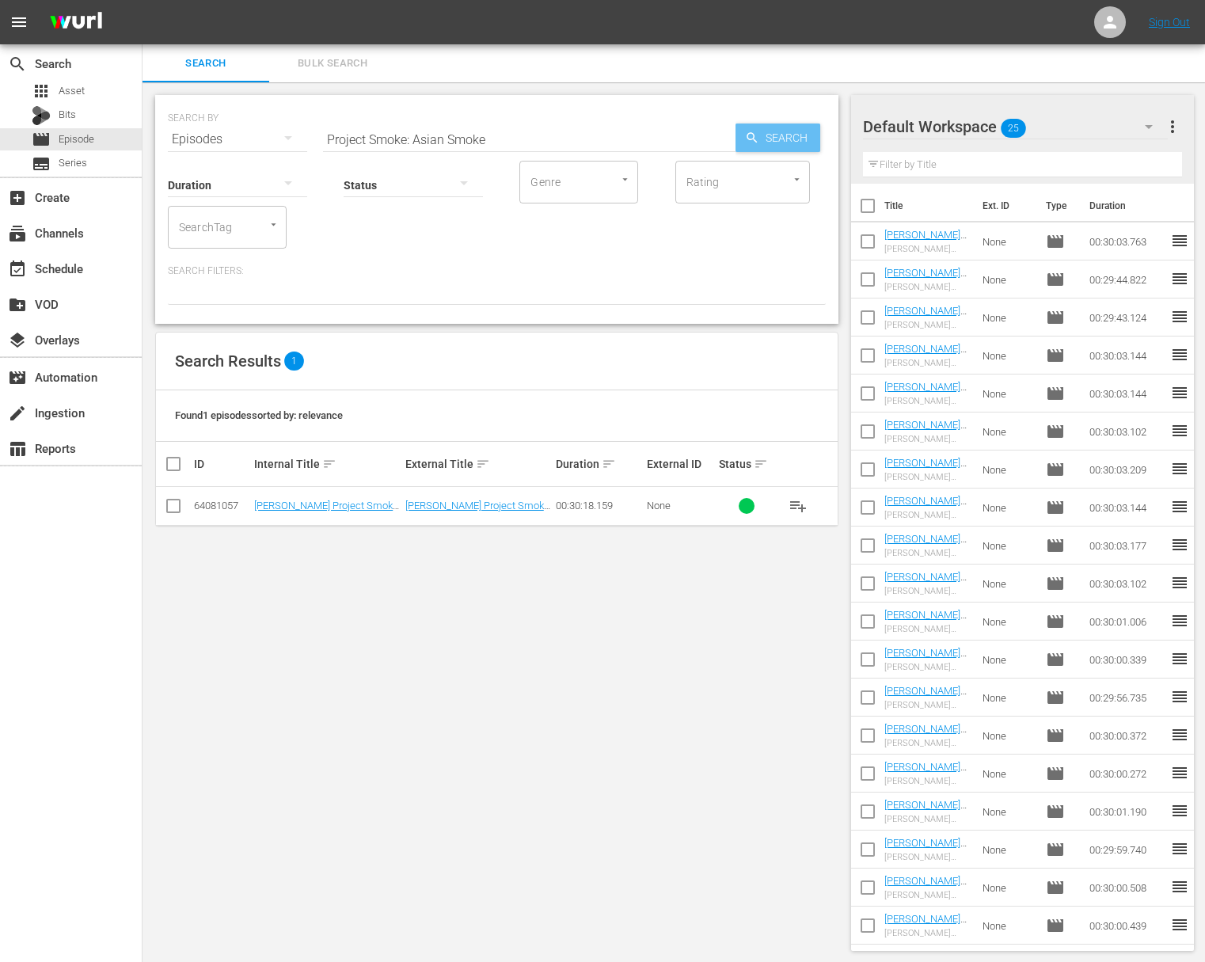
click at [785, 143] on span "Search" at bounding box center [789, 138] width 61 height 29
click at [794, 501] on span "playlist_add" at bounding box center [798, 505] width 19 height 19
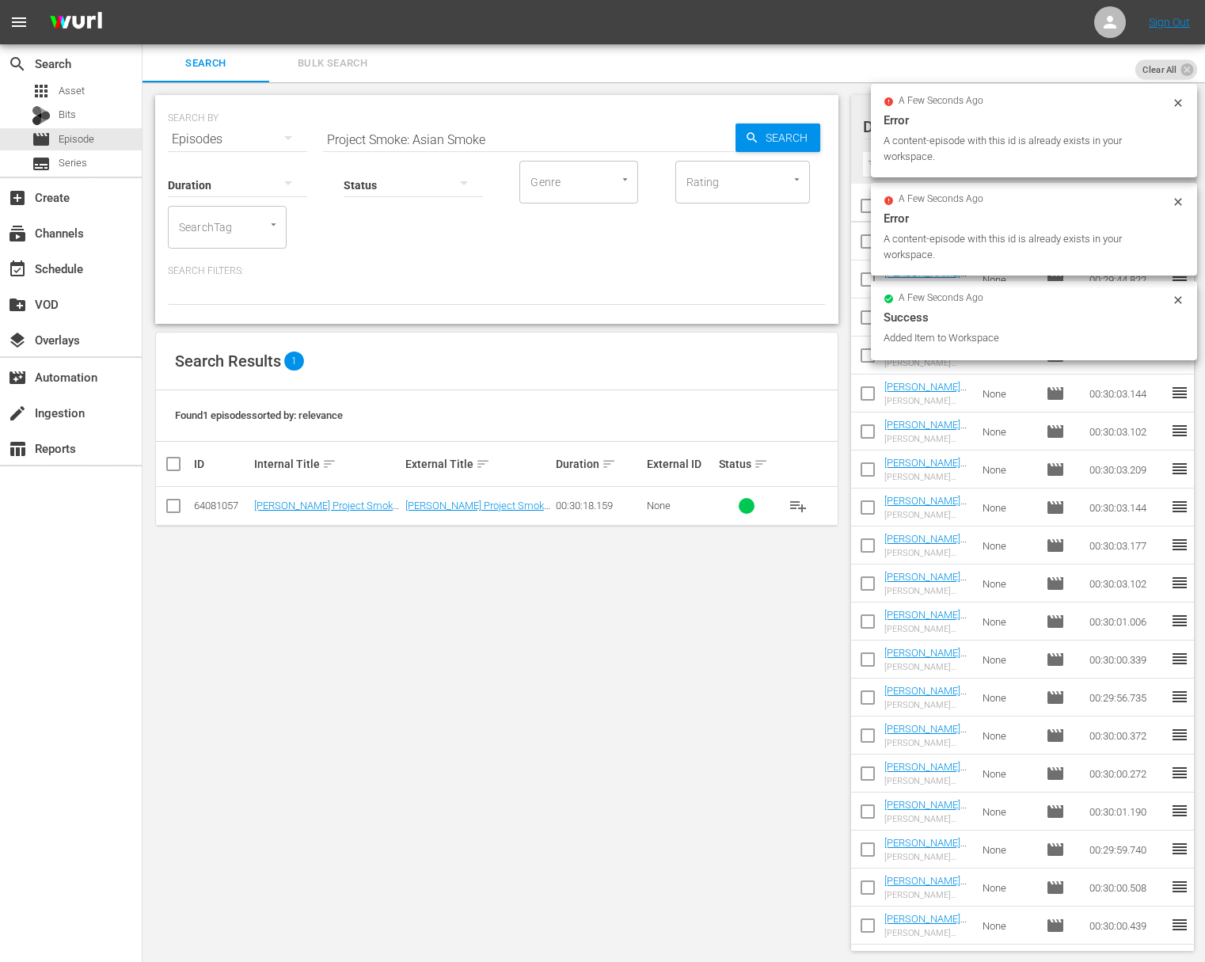
click at [497, 141] on input "Project Smoke: Asian Smoke" at bounding box center [529, 139] width 413 height 38
paste input "Project Smoke: Bird Meets Smoke"
click at [492, 142] on input "Project Smoke: Asian SmokeaProject Smoke: Bird Meets Smoke" at bounding box center [529, 139] width 413 height 38
paste input "text"
click at [777, 141] on span "Search" at bounding box center [789, 138] width 61 height 29
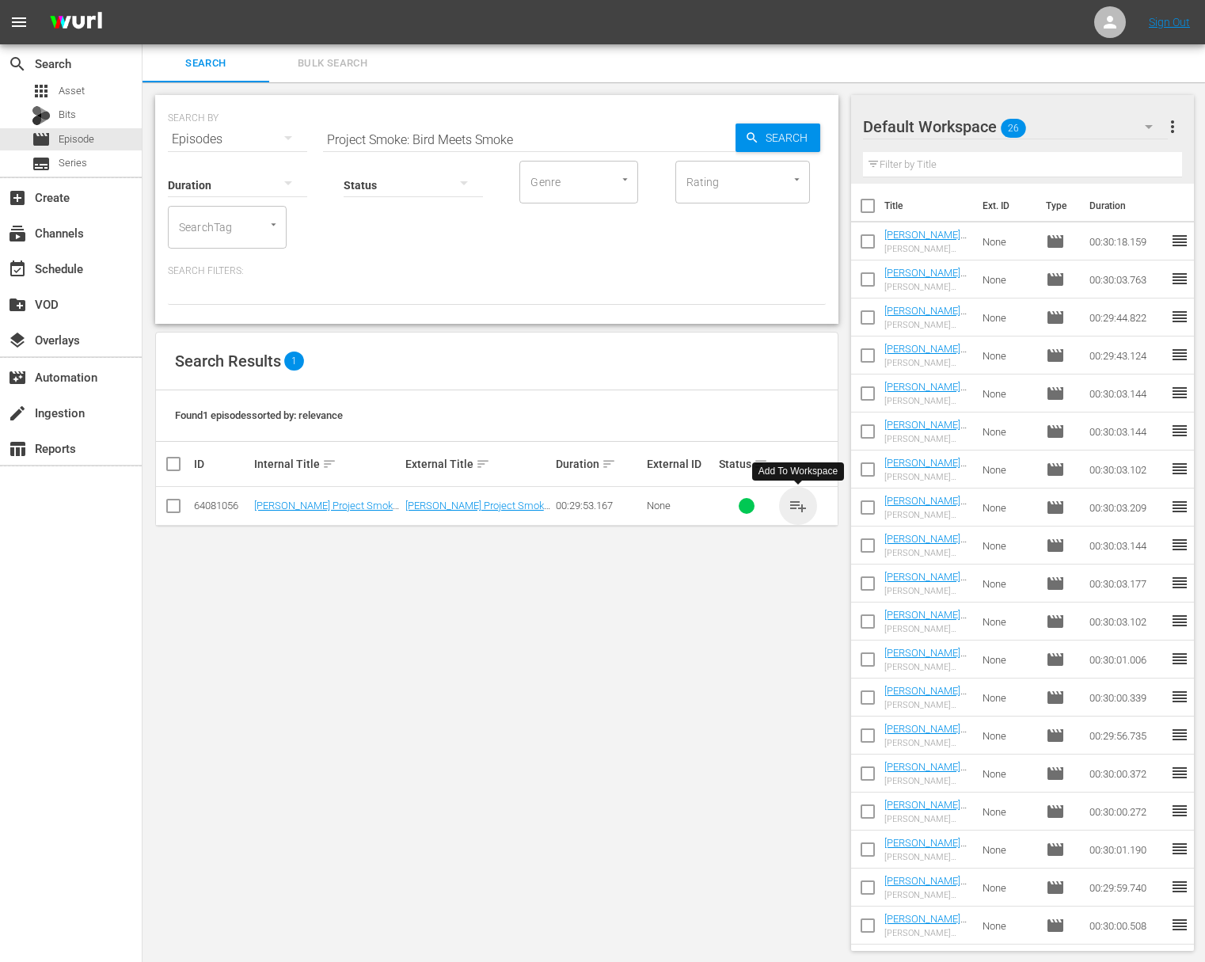
click at [794, 504] on span "playlist_add" at bounding box center [798, 505] width 19 height 19
drag, startPoint x: 794, startPoint y: 504, endPoint x: 728, endPoint y: 506, distance: 66.5
click at [794, 503] on span "playlist_add" at bounding box center [798, 505] width 19 height 19
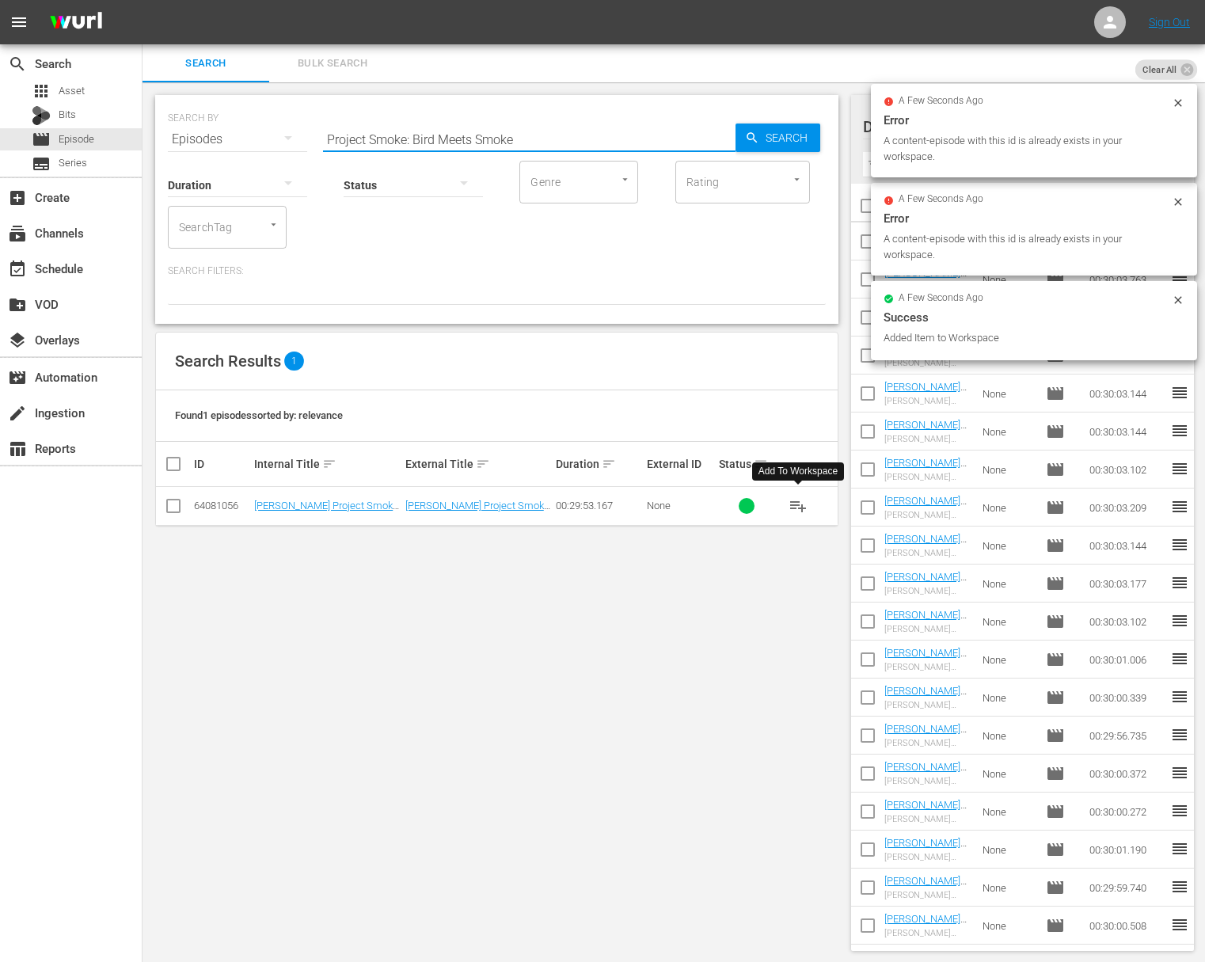
click at [445, 141] on input "Project Smoke: Bird Meets Smoke" at bounding box center [529, 139] width 413 height 38
paste input "ABC's of"
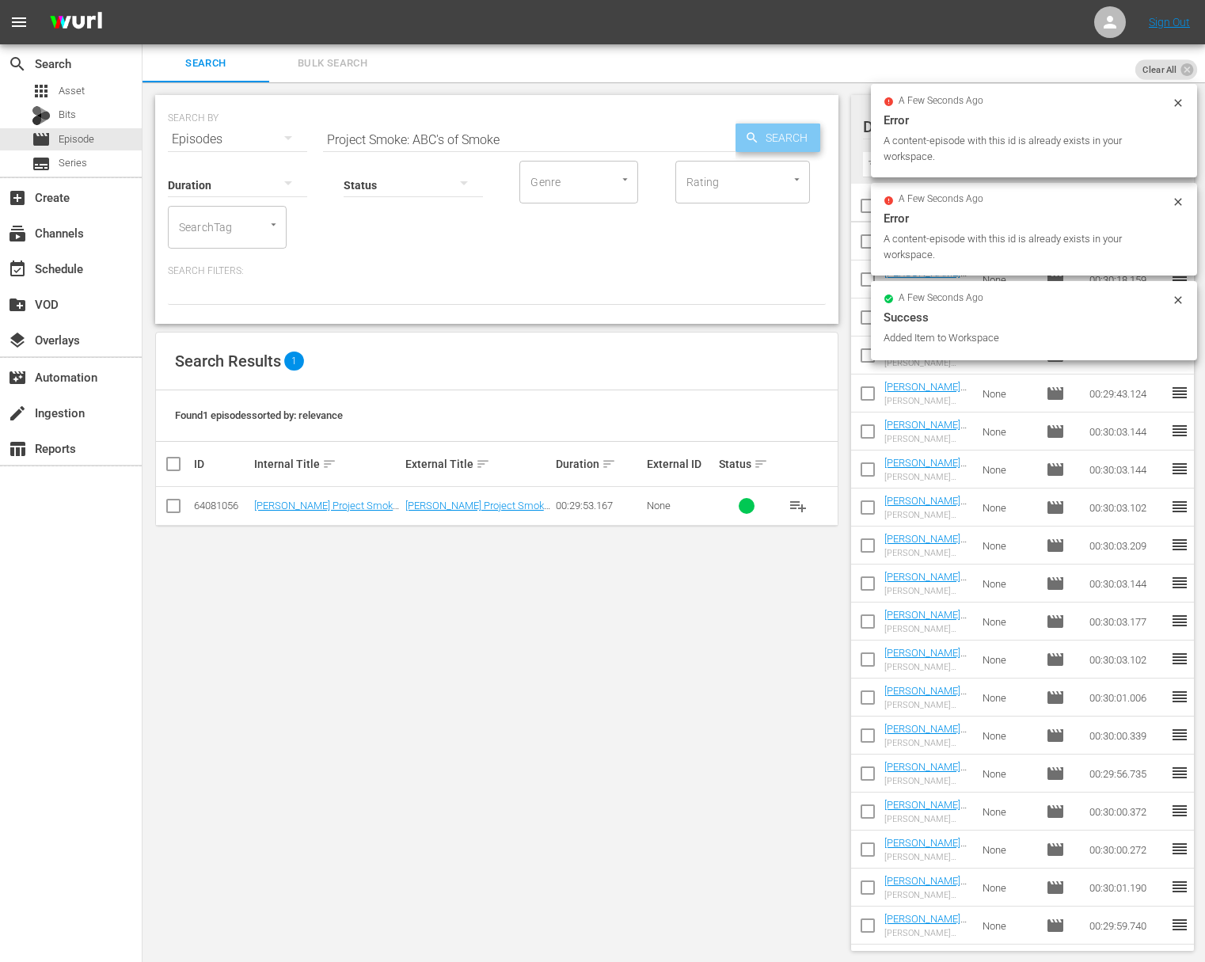
click at [771, 143] on span "Search" at bounding box center [789, 138] width 61 height 29
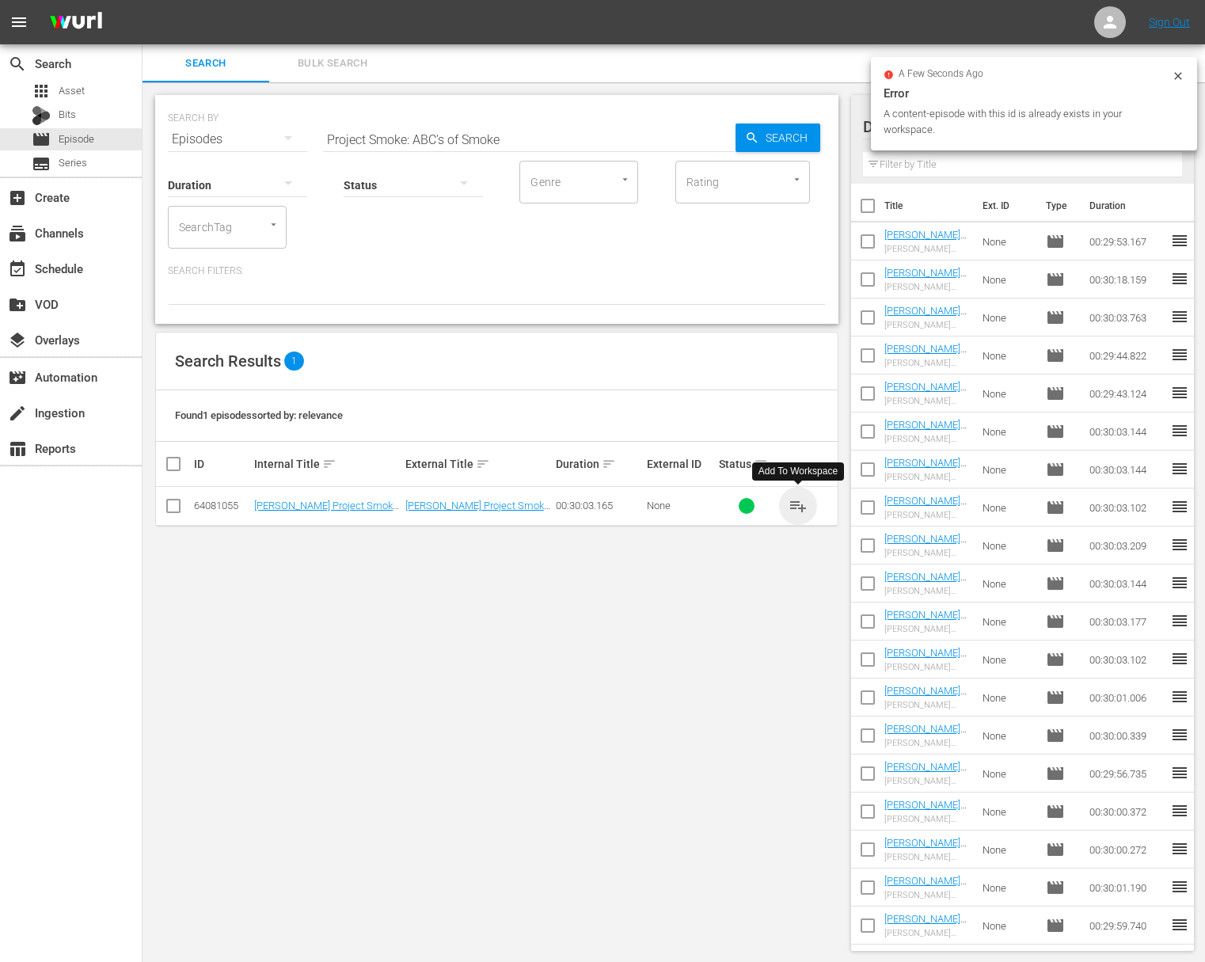
click at [804, 502] on span "playlist_add" at bounding box center [798, 505] width 19 height 19
click at [803, 502] on span "playlist_add" at bounding box center [798, 505] width 19 height 19
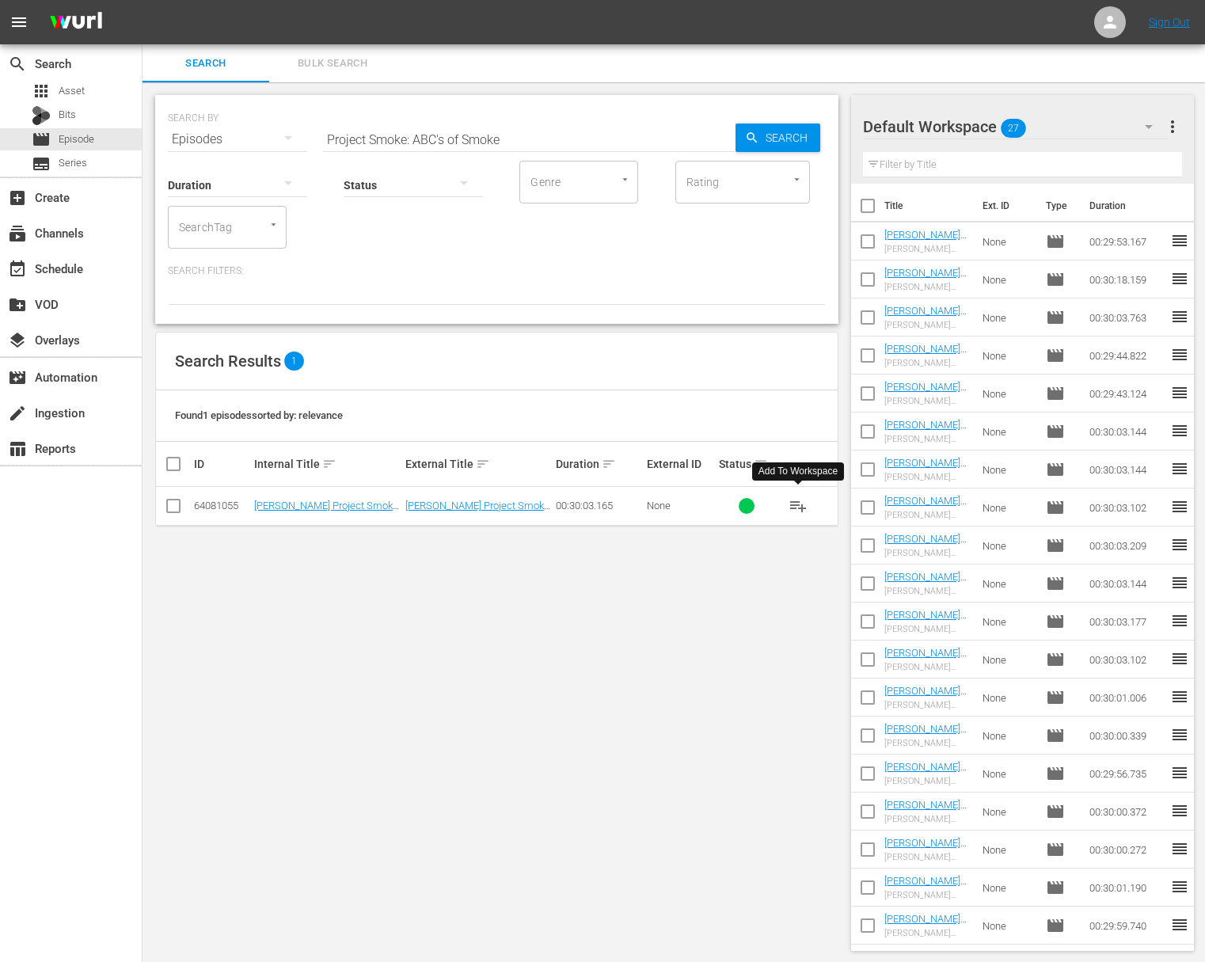
click at [803, 502] on span "playlist_add" at bounding box center [798, 505] width 19 height 19
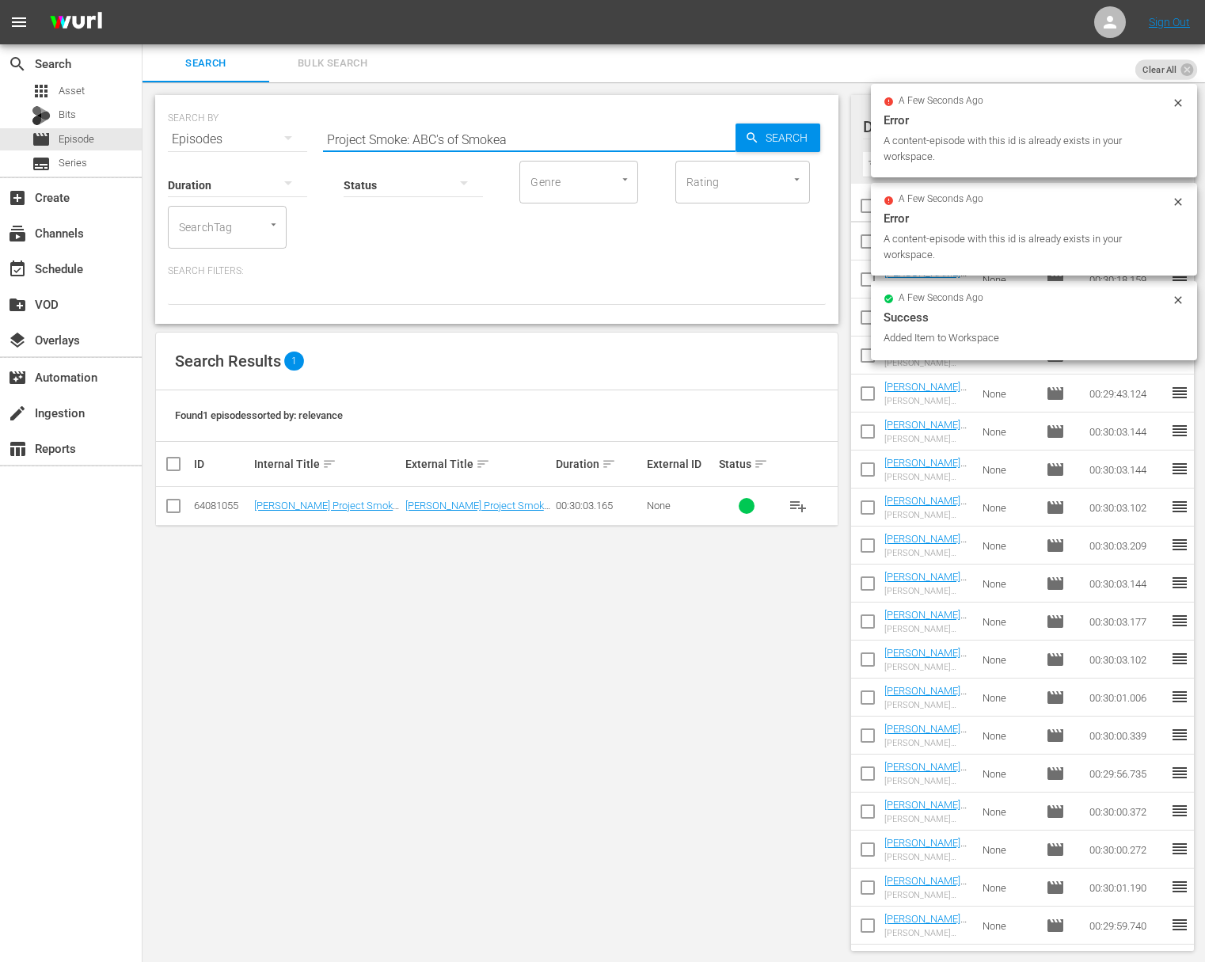
click at [595, 135] on input "Project Smoke: ABC's of Smokea" at bounding box center [529, 139] width 413 height 38
paste input "Primal Grill: Shoulders and Butts"
click at [679, 136] on input "Project Smoke: ABC's of SmokeaPrimal Grill: Shoulders and Butts" at bounding box center [529, 139] width 413 height 38
paste input "text"
click at [768, 136] on span "Search" at bounding box center [789, 138] width 61 height 29
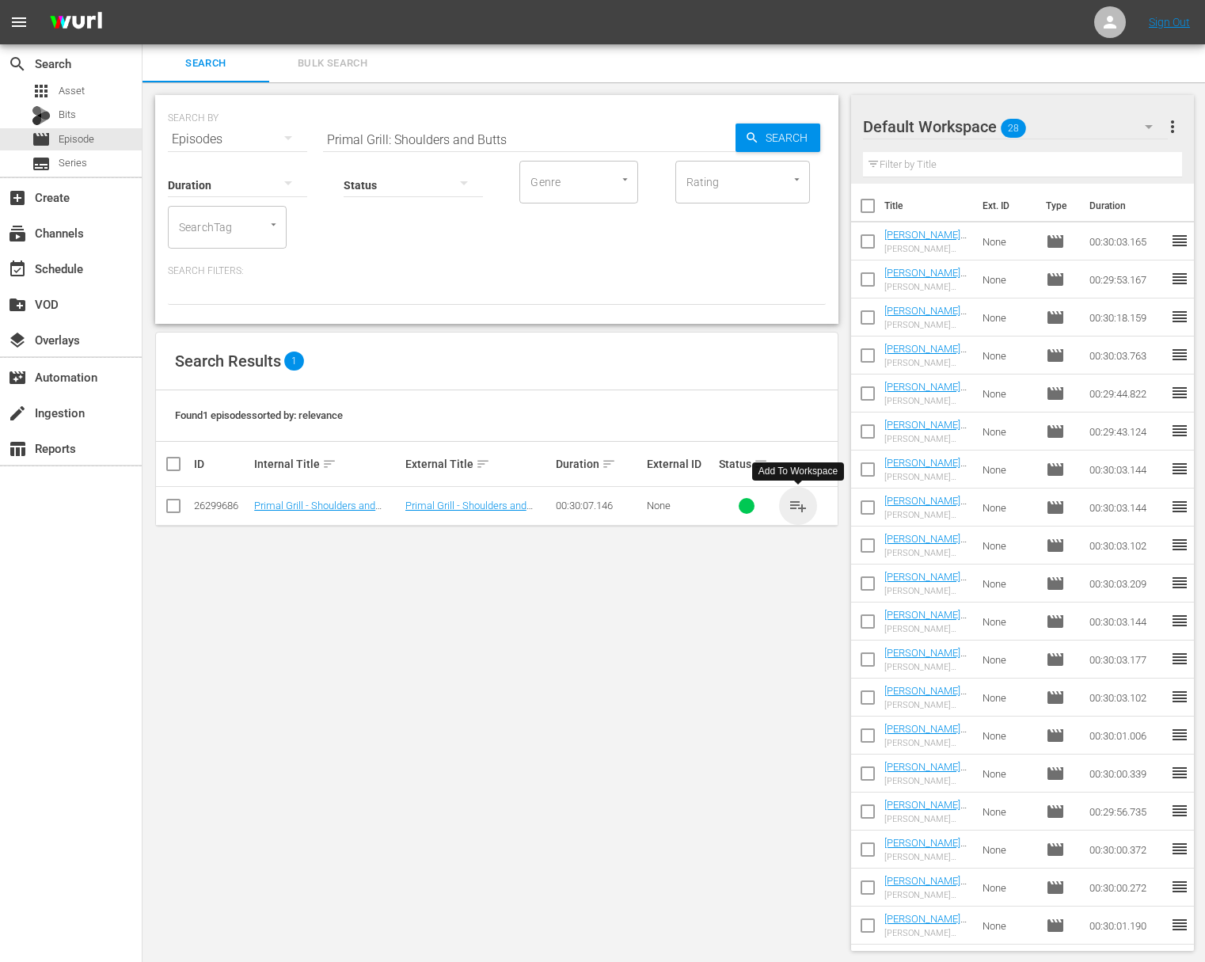
click at [799, 501] on span "playlist_add" at bounding box center [798, 505] width 19 height 19
click at [798, 503] on span "playlist_add" at bounding box center [798, 505] width 19 height 19
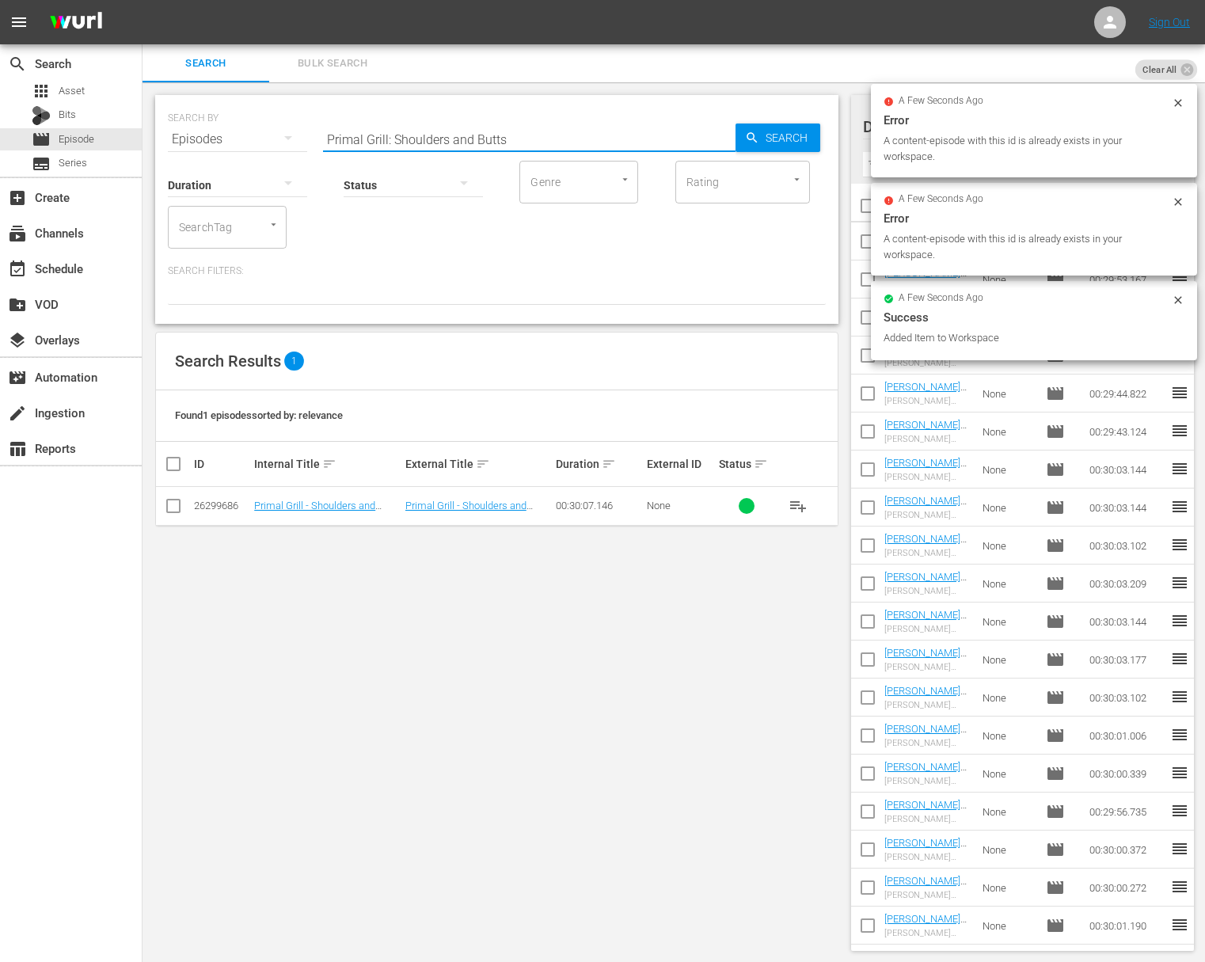
click at [462, 134] on input "Primal Grill: Shoulders and Butts" at bounding box center [529, 139] width 413 height 38
paste input "Vegetarians at the Grill"
click at [748, 136] on icon "button" at bounding box center [752, 138] width 14 height 14
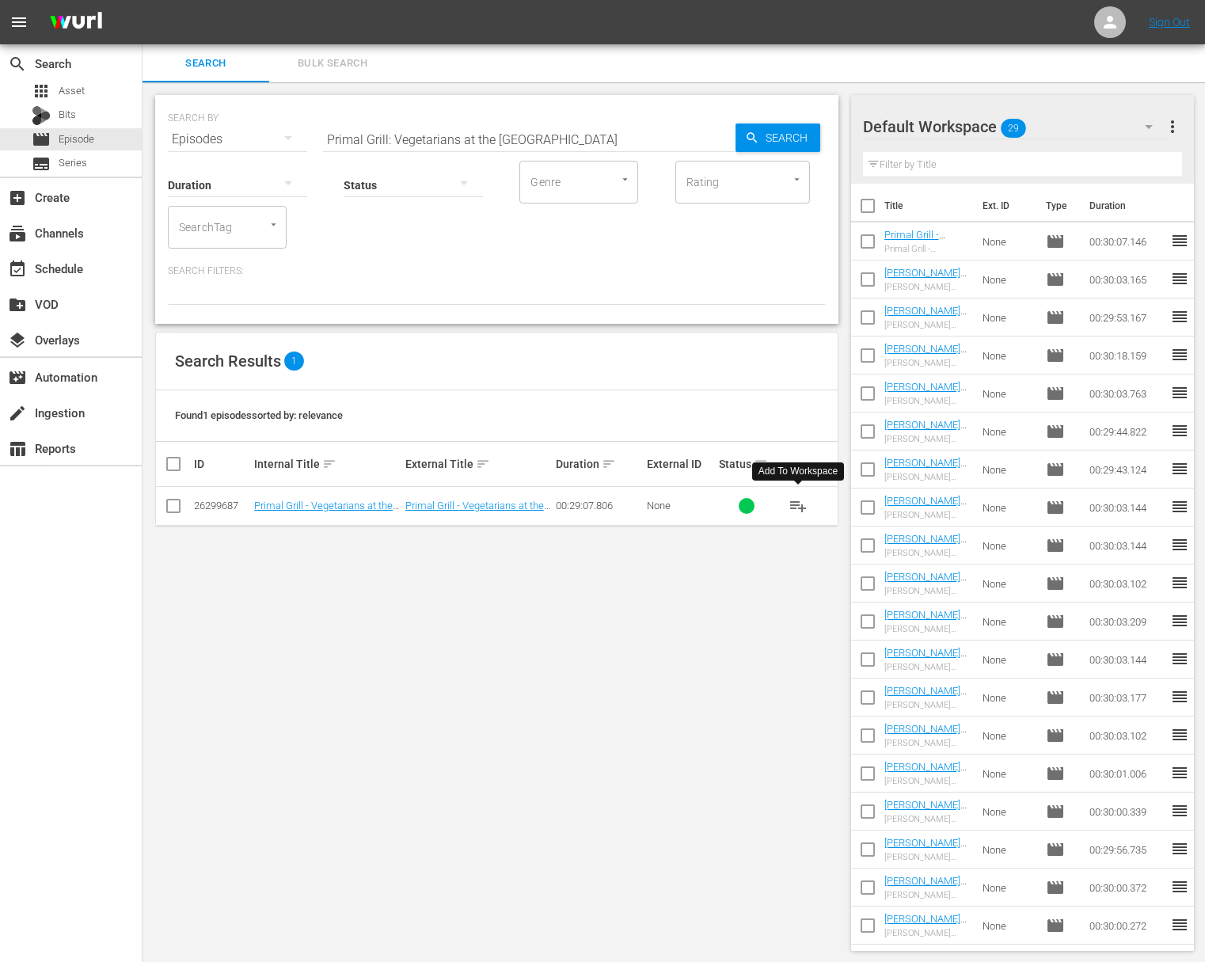
click at [802, 504] on span "playlist_add" at bounding box center [798, 505] width 19 height 19
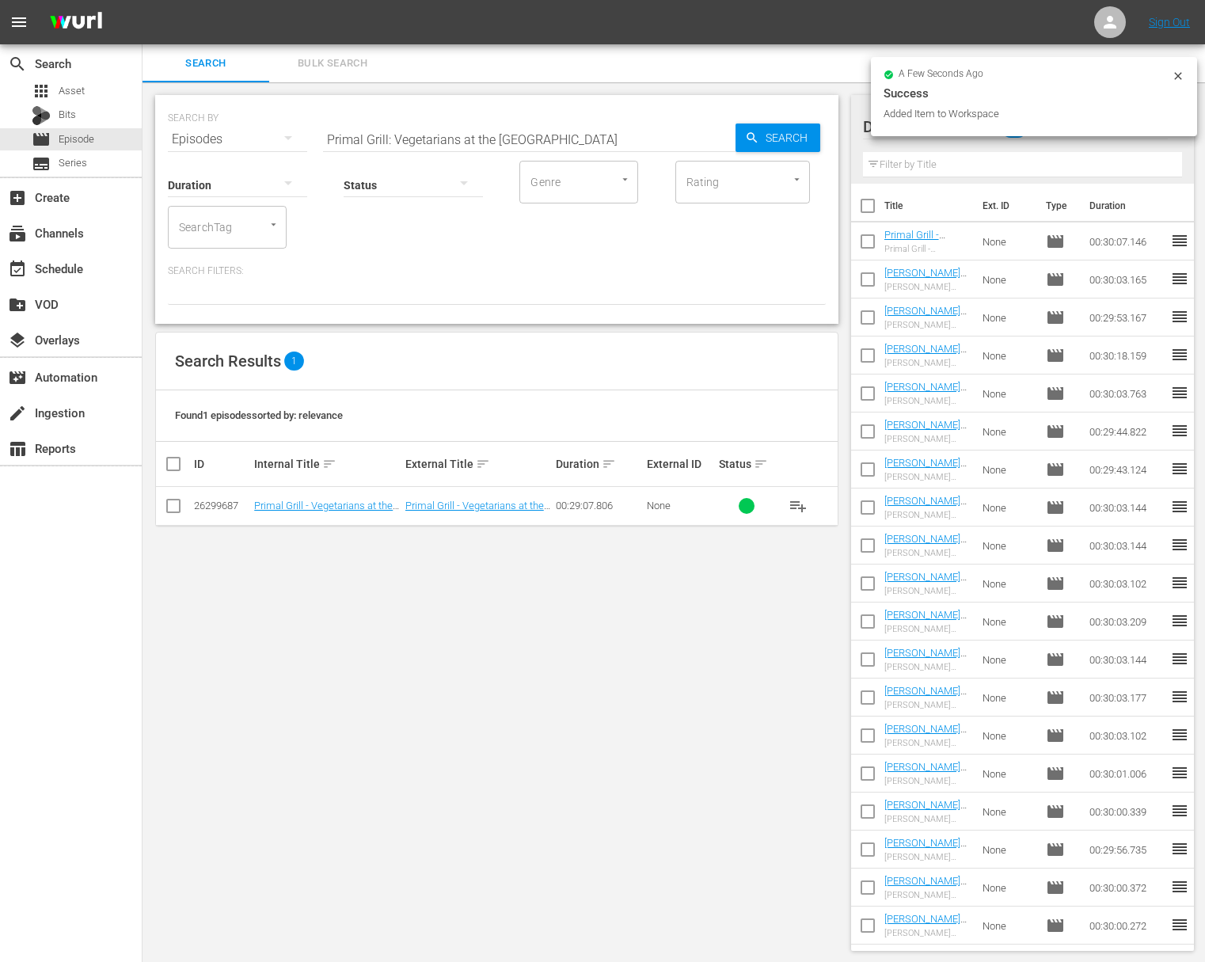
click at [430, 127] on input "Primal Grill: Vegetarians at the Grill" at bounding box center [529, 139] width 413 height 38
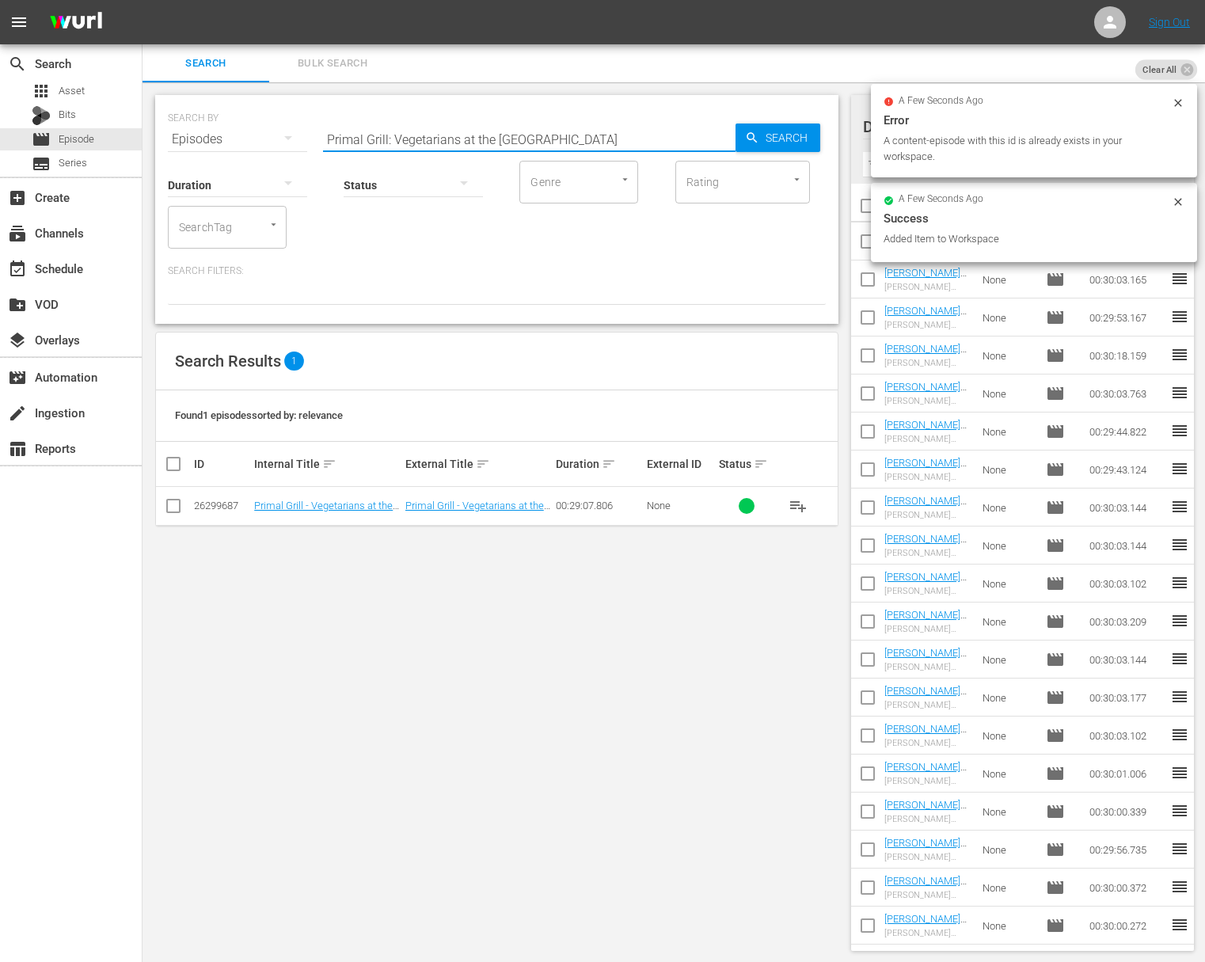
paste input "Fish Without Fear"
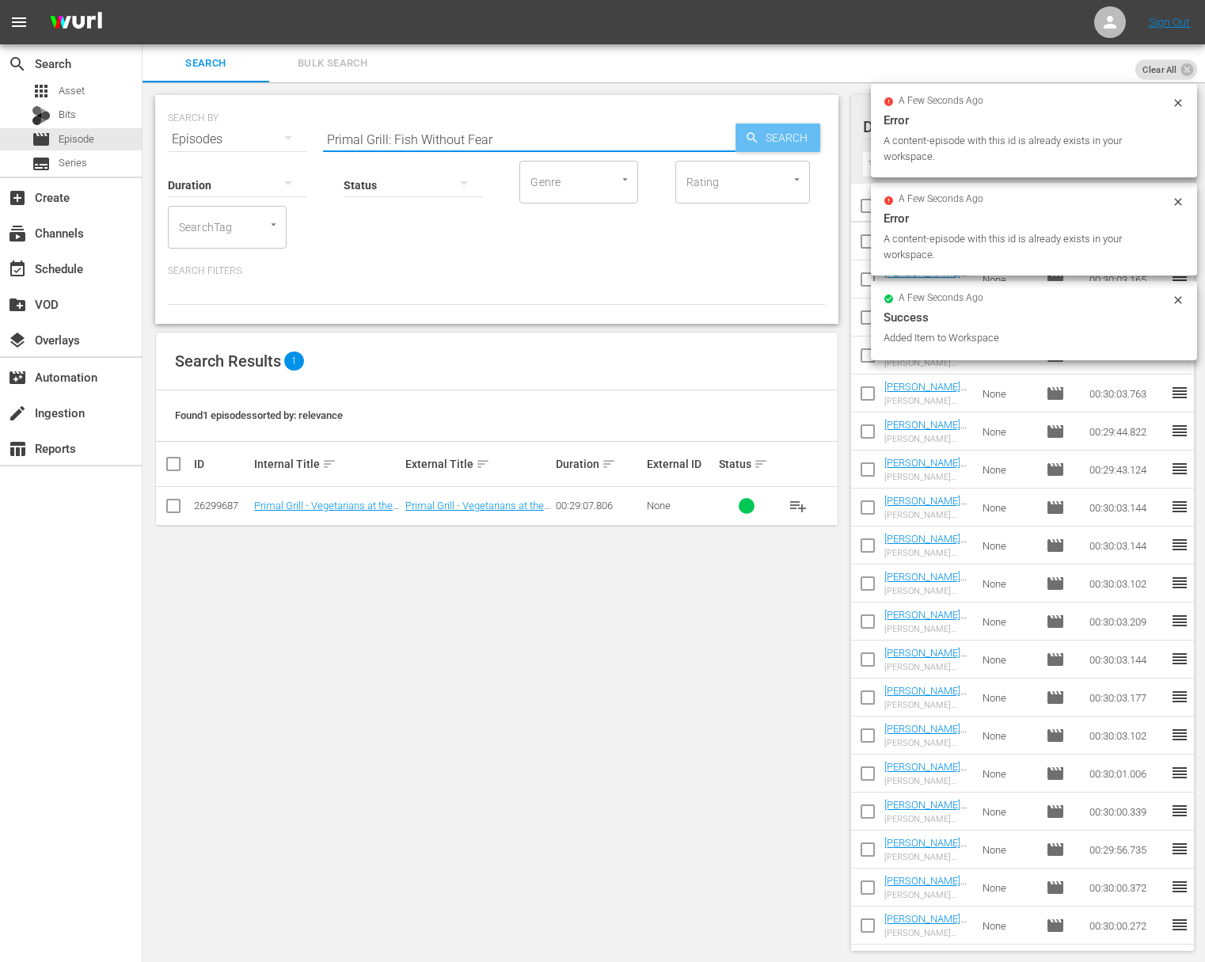
click at [786, 140] on span "Search" at bounding box center [789, 138] width 61 height 29
click at [797, 504] on span "playlist_add" at bounding box center [798, 505] width 19 height 19
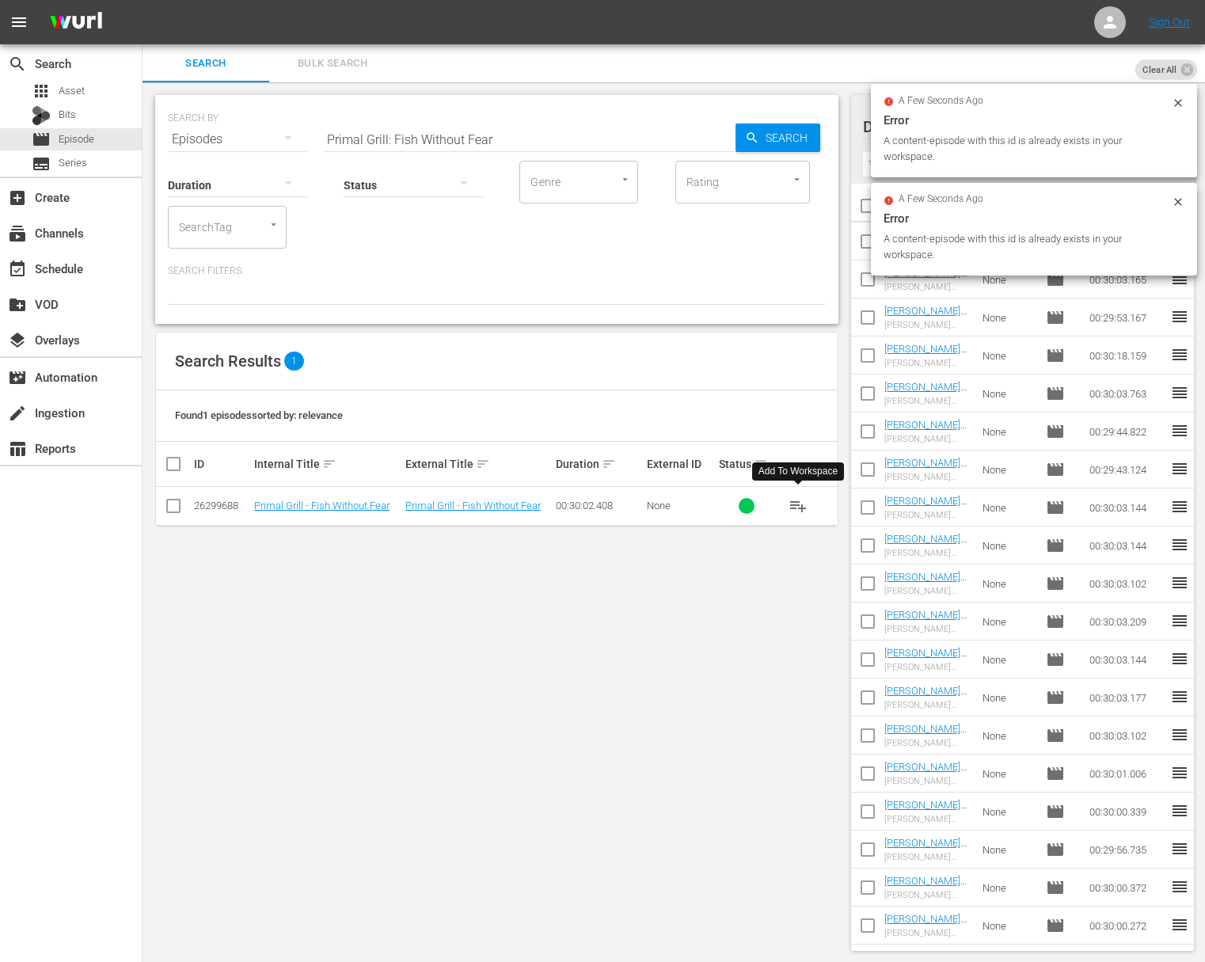
click at [797, 504] on span "playlist_add" at bounding box center [798, 505] width 19 height 19
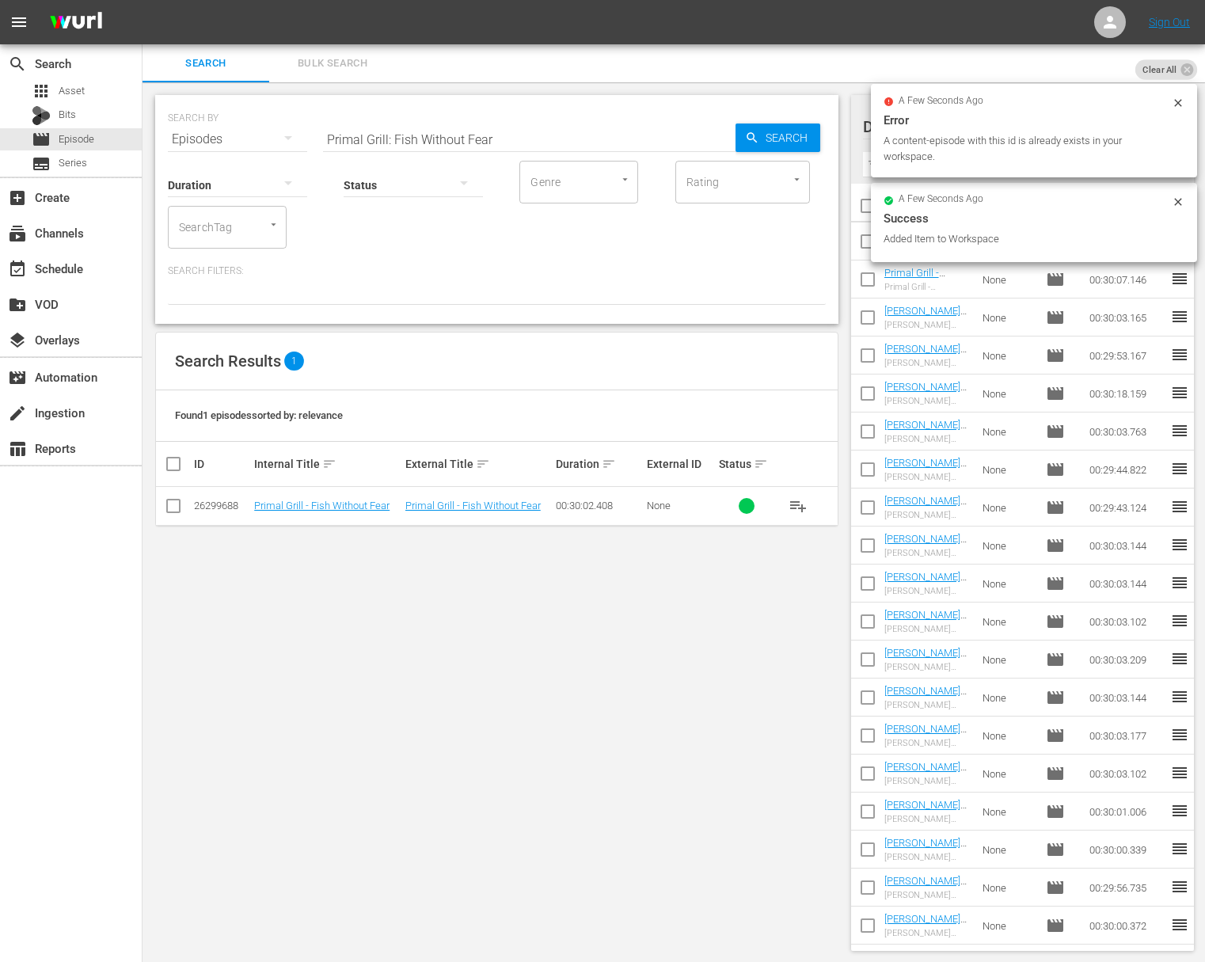
click at [496, 130] on input "Primal Grill: Fish Without Fear" at bounding box center [529, 139] width 413 height 38
paste input "Bird Meets Grill"
click at [834, 136] on div "SEARCH BY Search By Episodes Search ID, Title, Description, Keywords, or Catego…" at bounding box center [496, 209] width 683 height 229
click at [785, 135] on span "Search" at bounding box center [789, 138] width 61 height 29
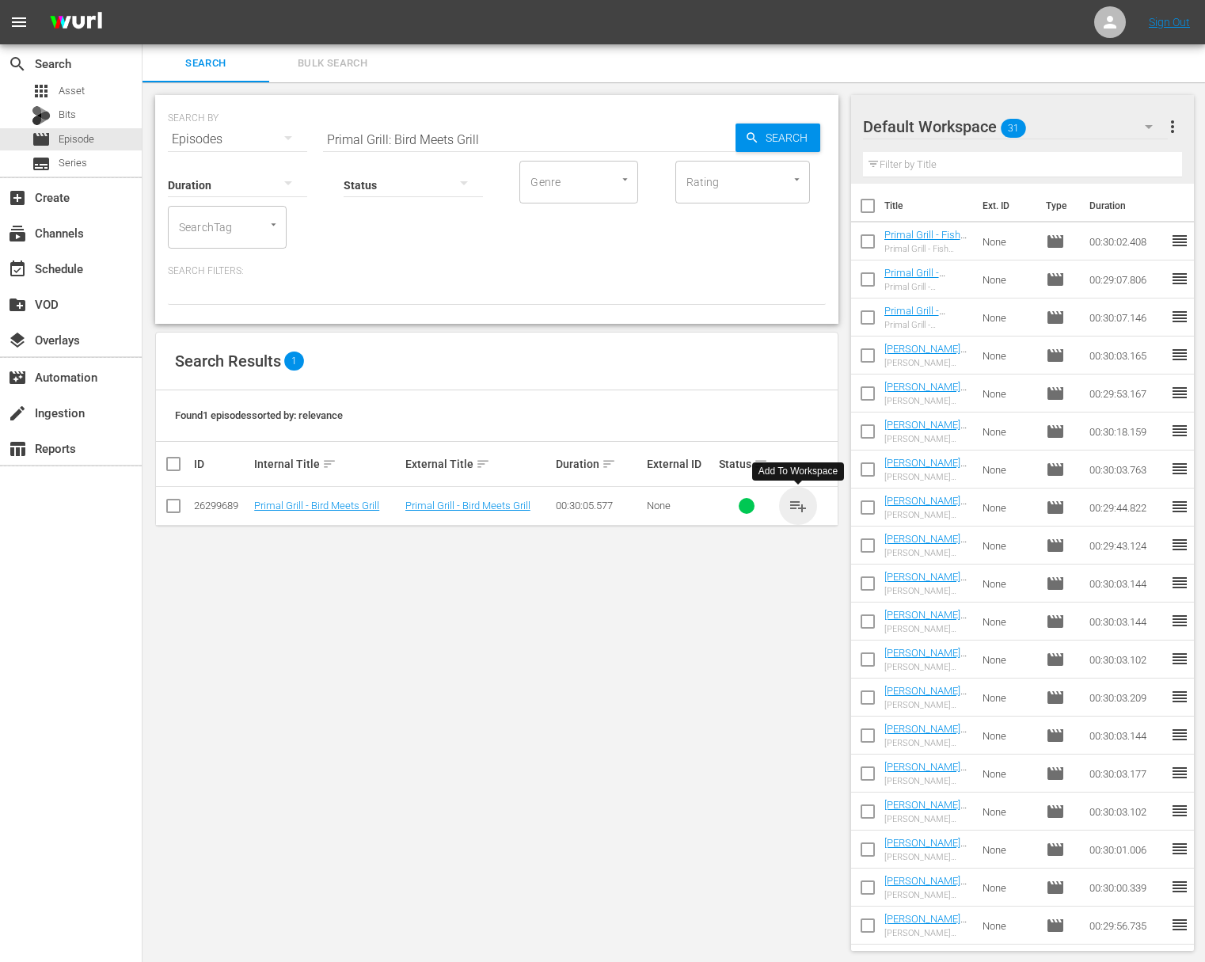
click at [799, 500] on span "playlist_add" at bounding box center [798, 505] width 19 height 19
click at [797, 504] on span "playlist_add" at bounding box center [798, 505] width 19 height 19
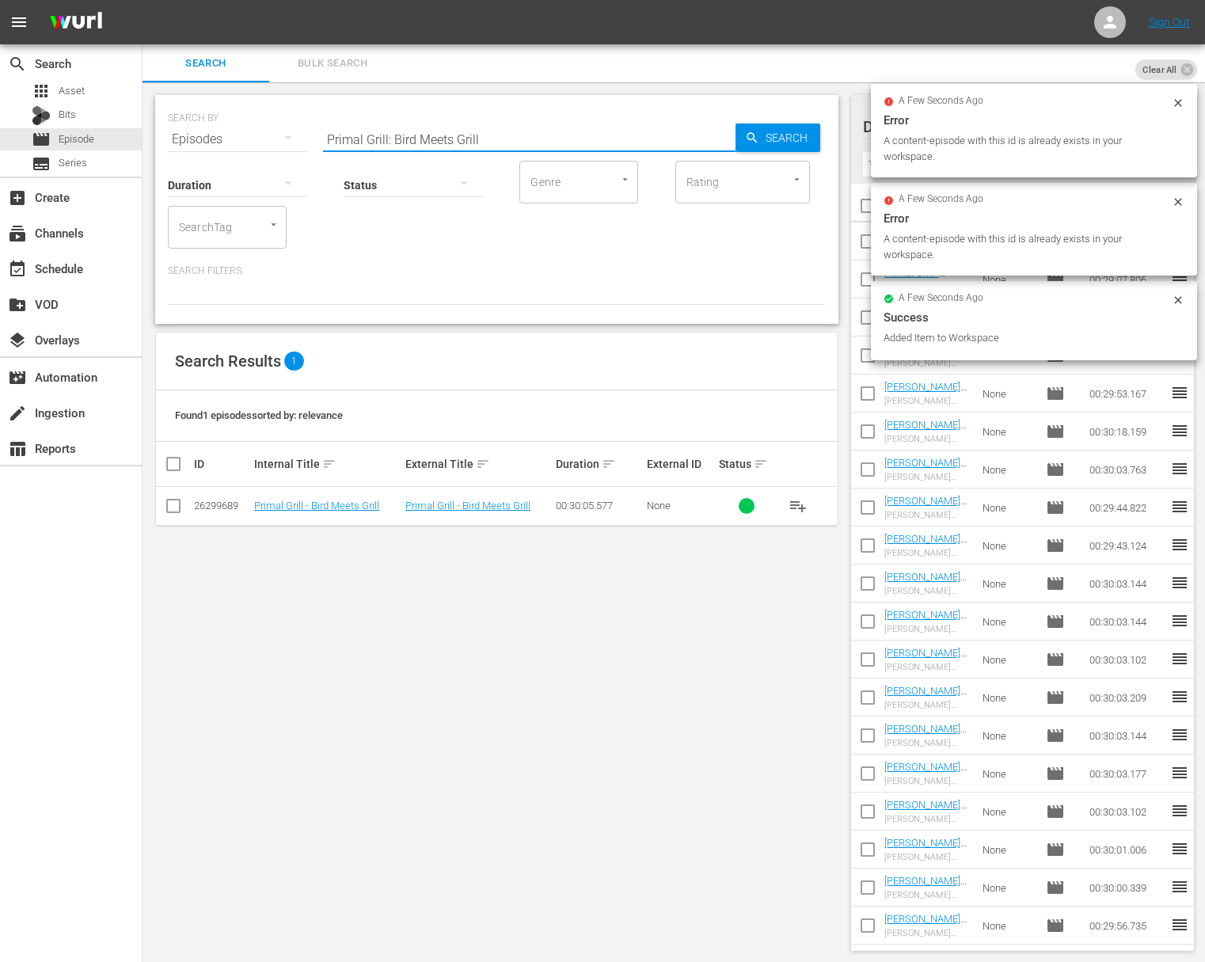
click at [459, 135] on input "Primal Grill: Bird Meets Grill" at bounding box center [529, 139] width 413 height 38
paste input "Make No Mis-Steak"
click at [740, 139] on div "Search" at bounding box center [778, 138] width 85 height 29
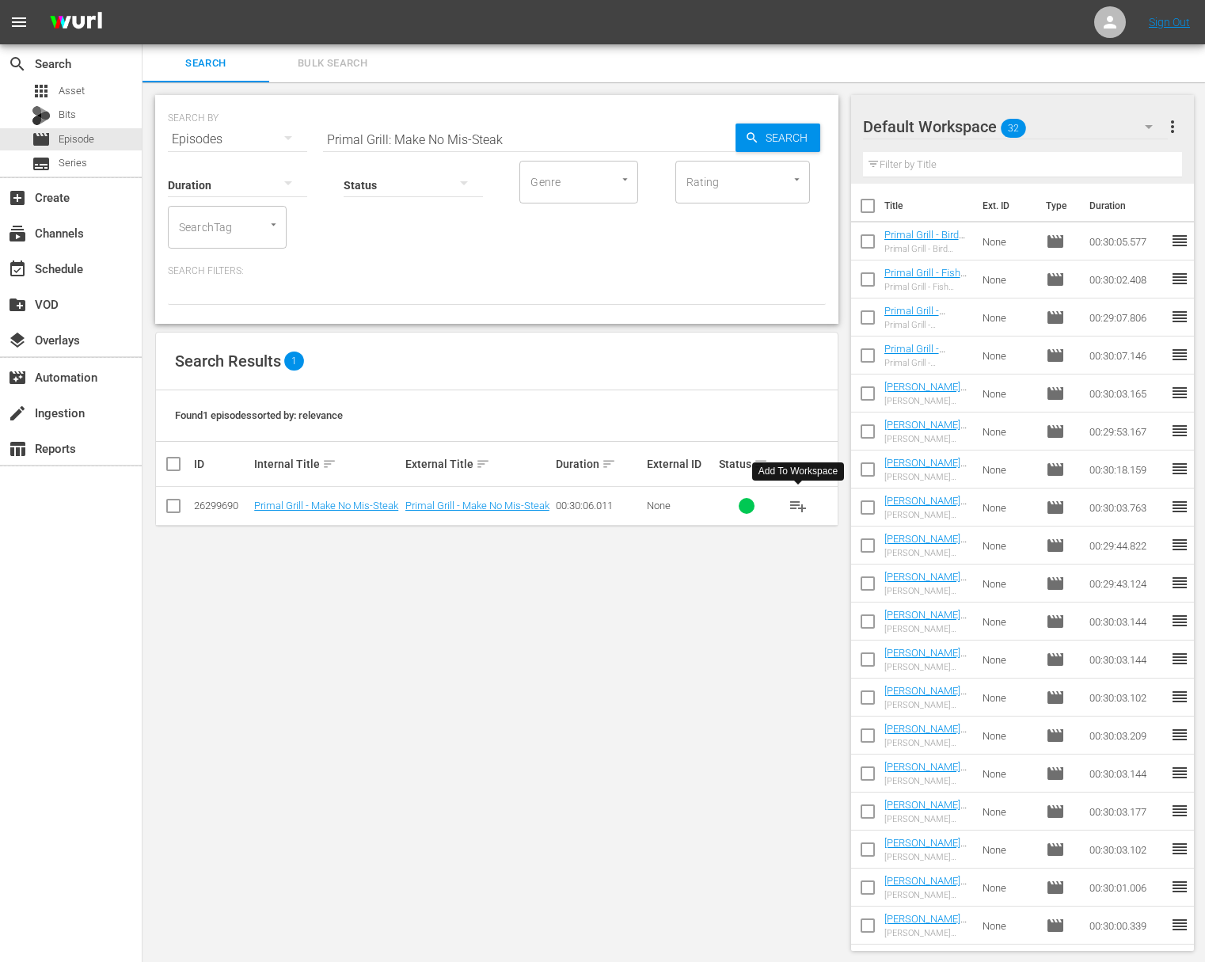
click at [800, 508] on span "playlist_add" at bounding box center [798, 505] width 19 height 19
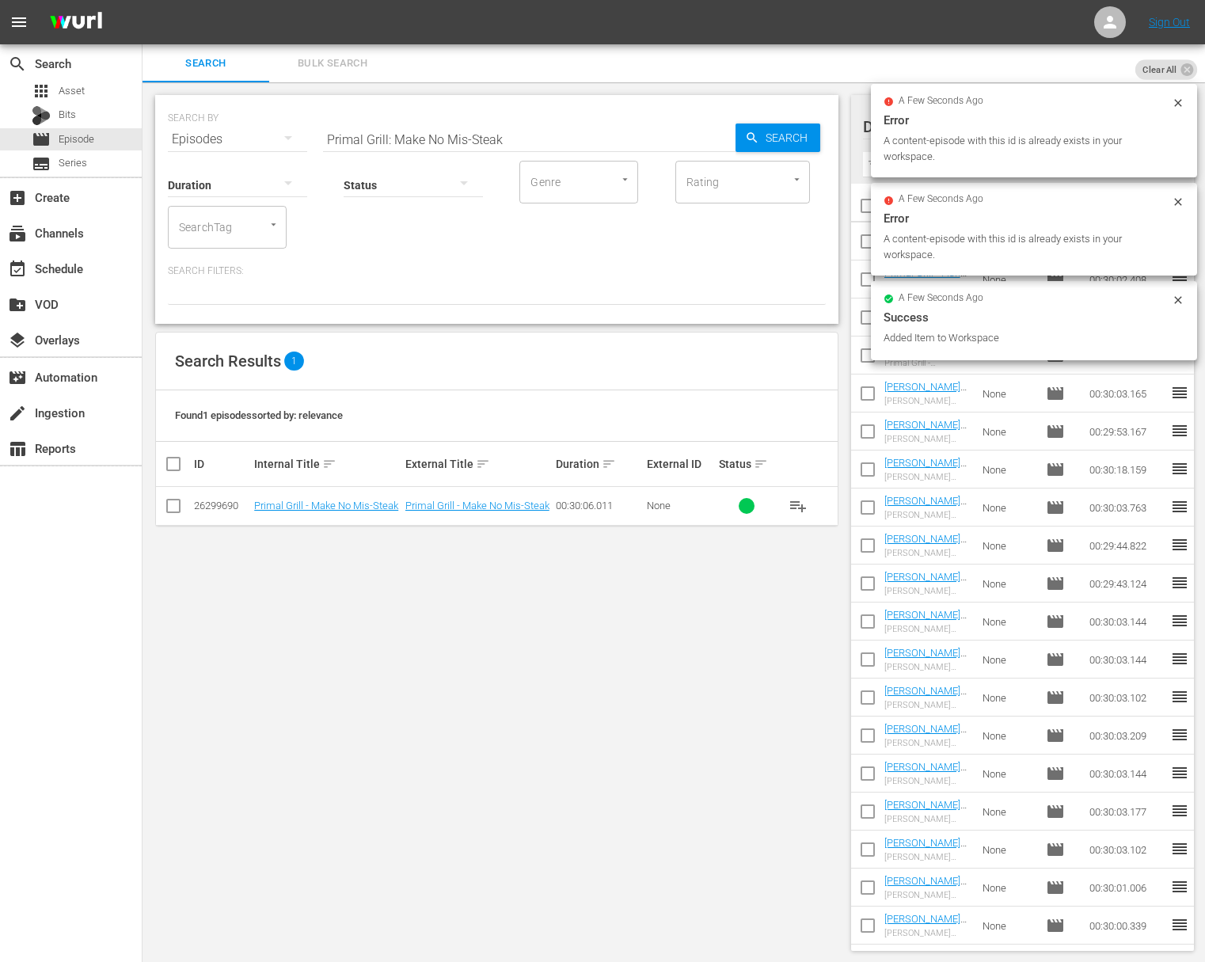
click at [456, 135] on input "Primal Grill: Make No Mis-Steak" at bounding box center [529, 139] width 413 height 38
paste input "Kebabs of the World Unite"
click at [702, 140] on input "Primal Grill: Kebabs of the World Unite" at bounding box center [529, 139] width 413 height 38
click at [768, 139] on span "Search" at bounding box center [789, 138] width 61 height 29
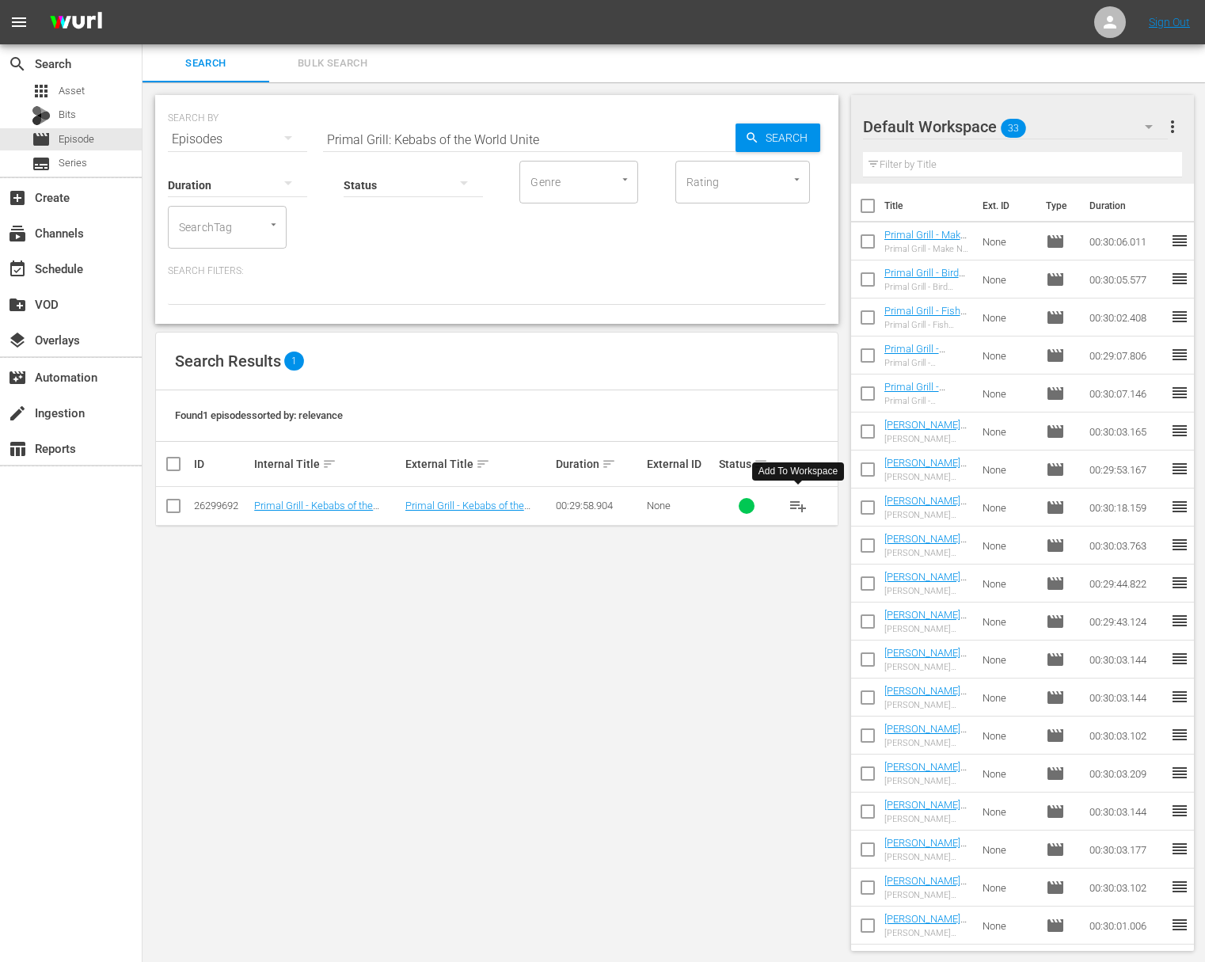
click at [800, 498] on span "playlist_add" at bounding box center [798, 505] width 19 height 19
click at [798, 501] on span "playlist_add" at bounding box center [798, 505] width 19 height 19
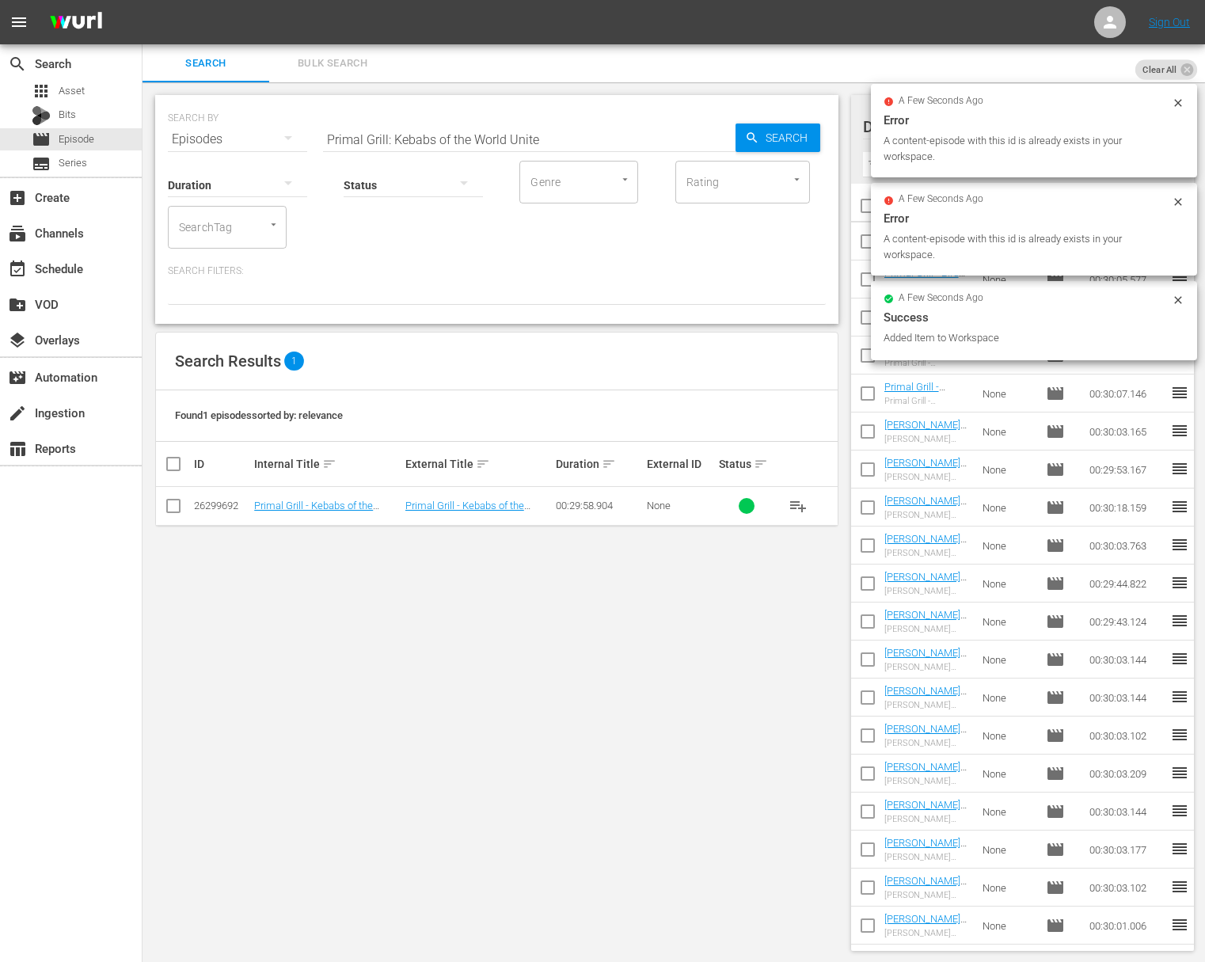
click at [496, 135] on input "Primal Grill: Kebabs of the World Unite" at bounding box center [529, 139] width 413 height 38
paste input "Smoke Screen"
click at [797, 137] on span "Search" at bounding box center [789, 138] width 61 height 29
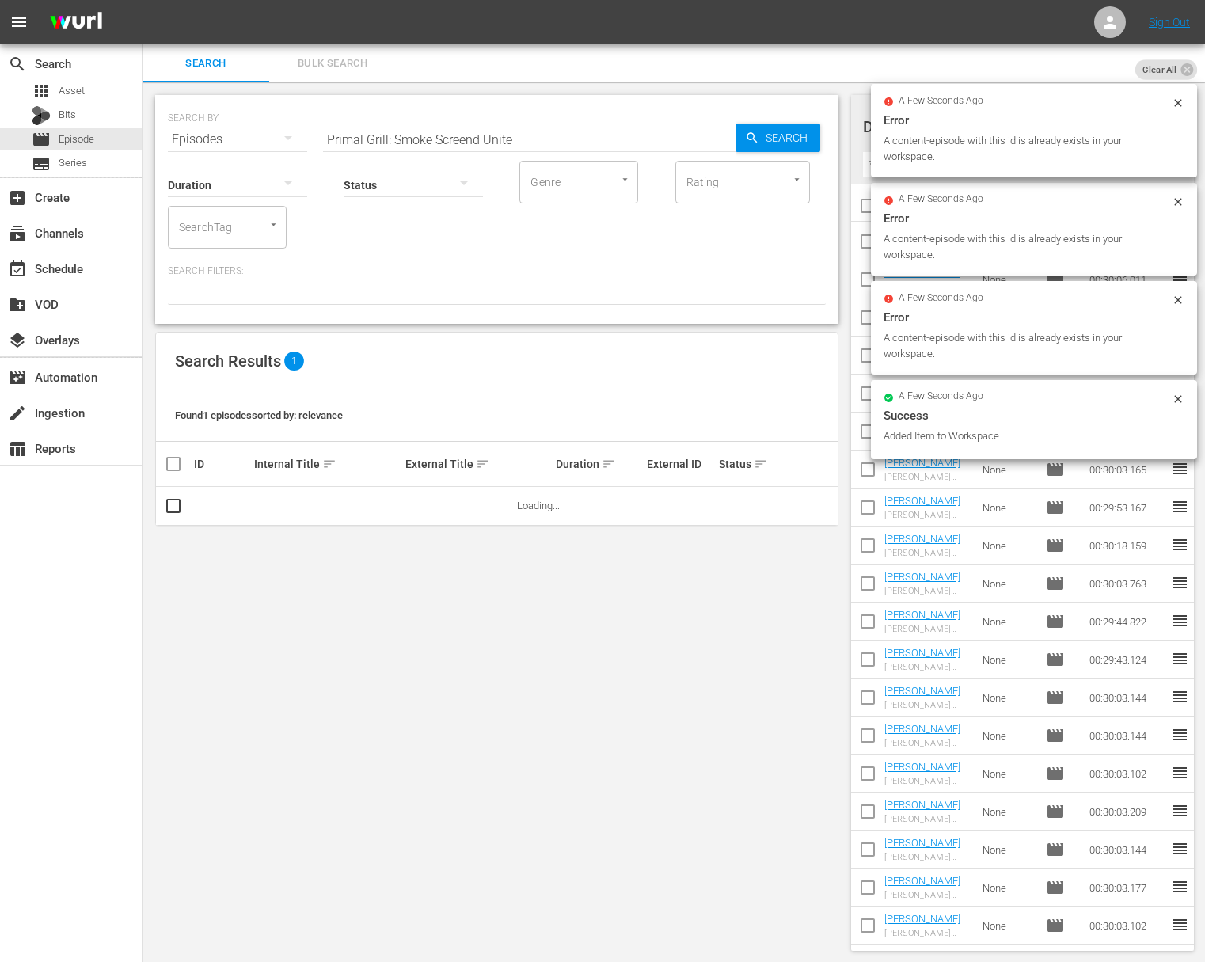
click at [561, 139] on input "Primal Grill: Smoke Screend Unite" at bounding box center [529, 139] width 413 height 38
paste input "text"
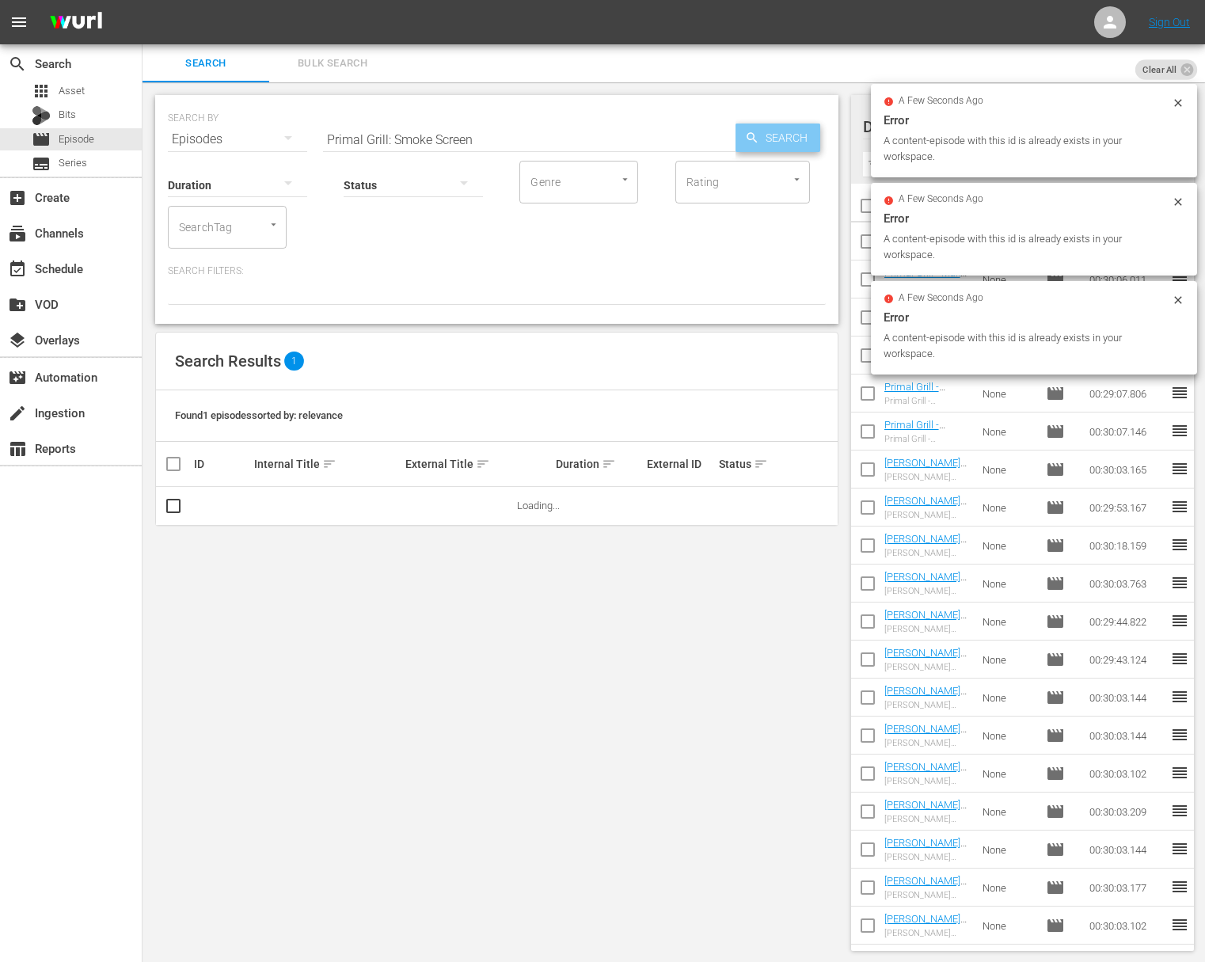
click at [763, 135] on span "Search" at bounding box center [789, 138] width 61 height 29
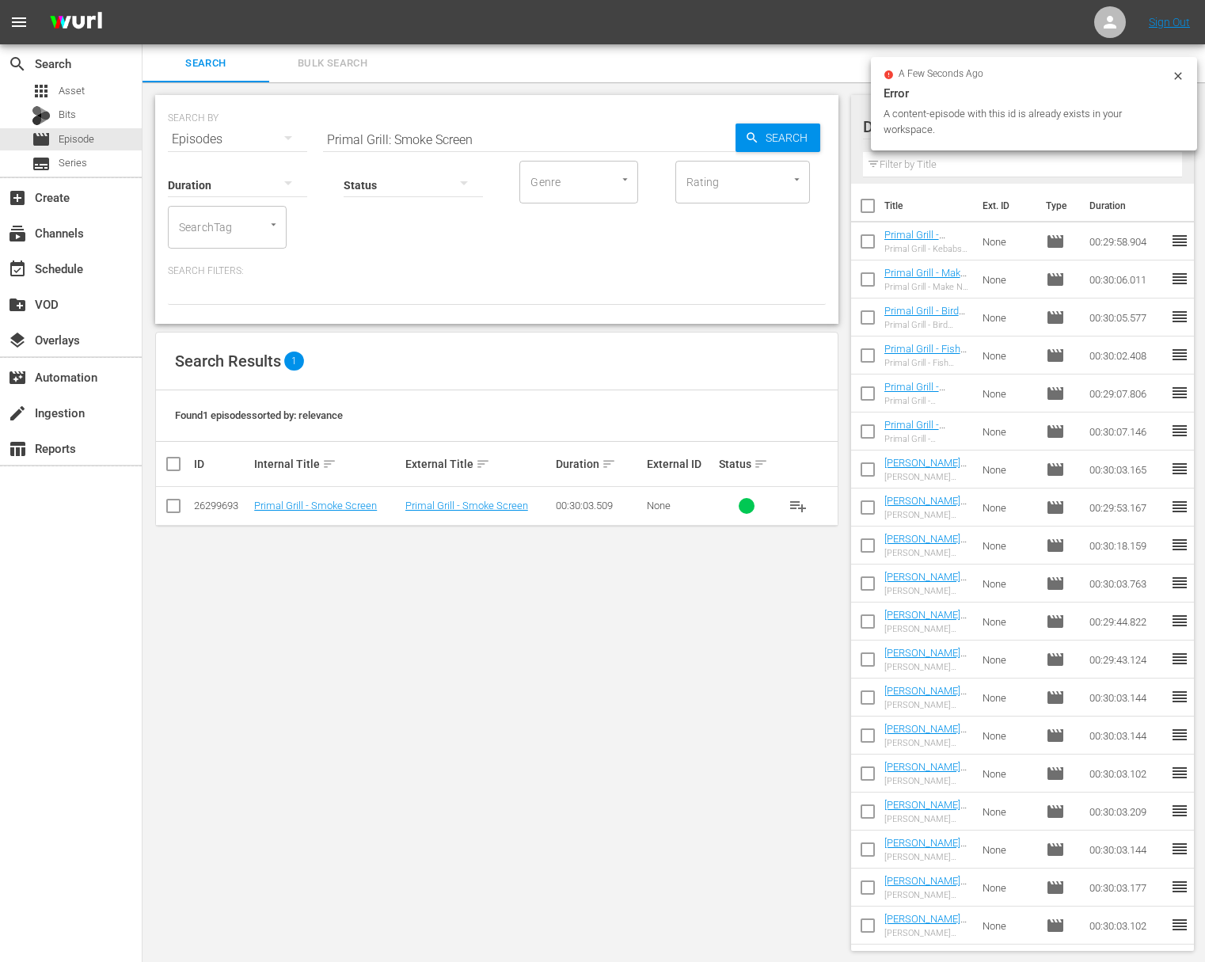
click at [797, 500] on span "playlist_add" at bounding box center [798, 505] width 19 height 19
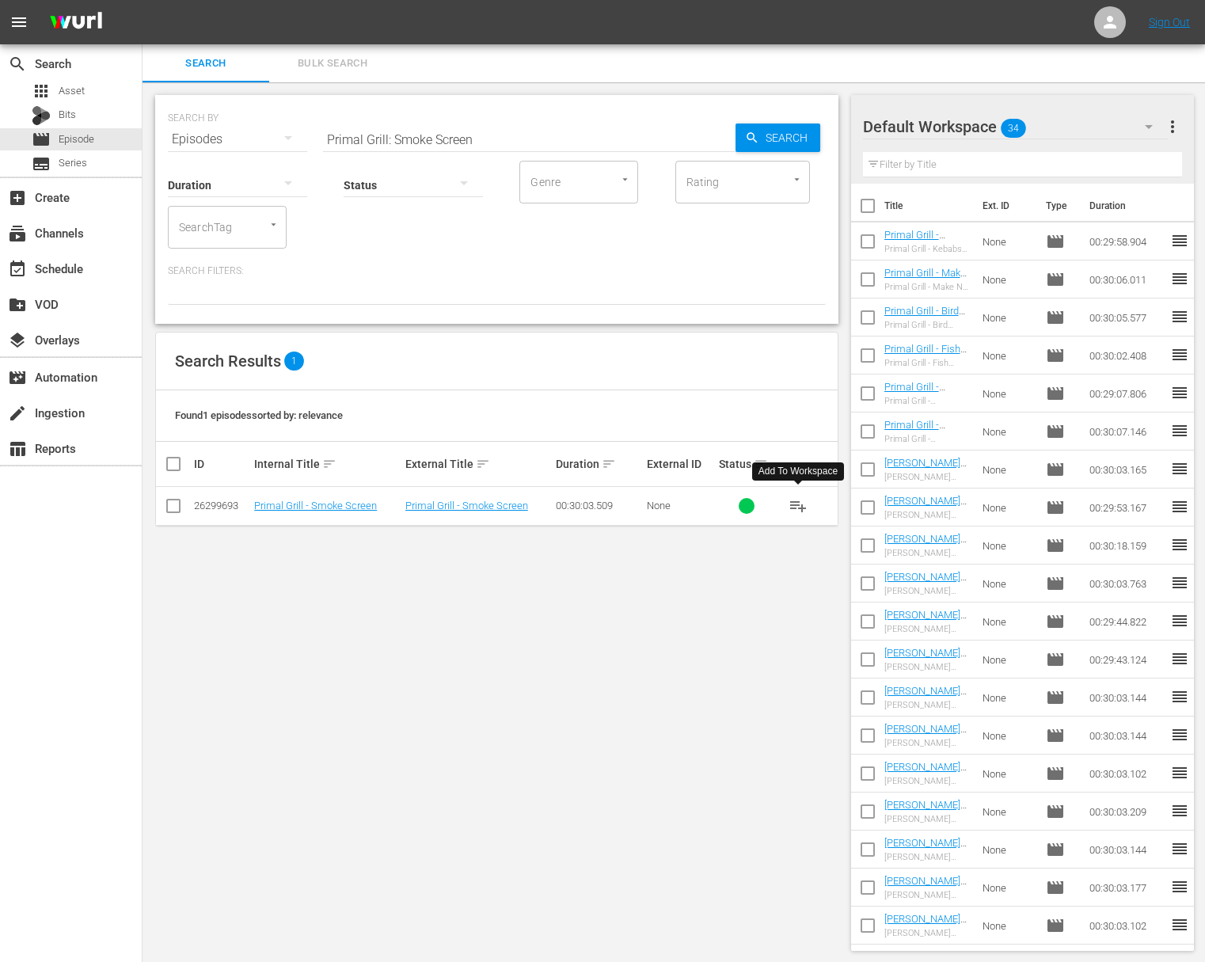
click at [797, 504] on span "playlist_add" at bounding box center [798, 505] width 19 height 19
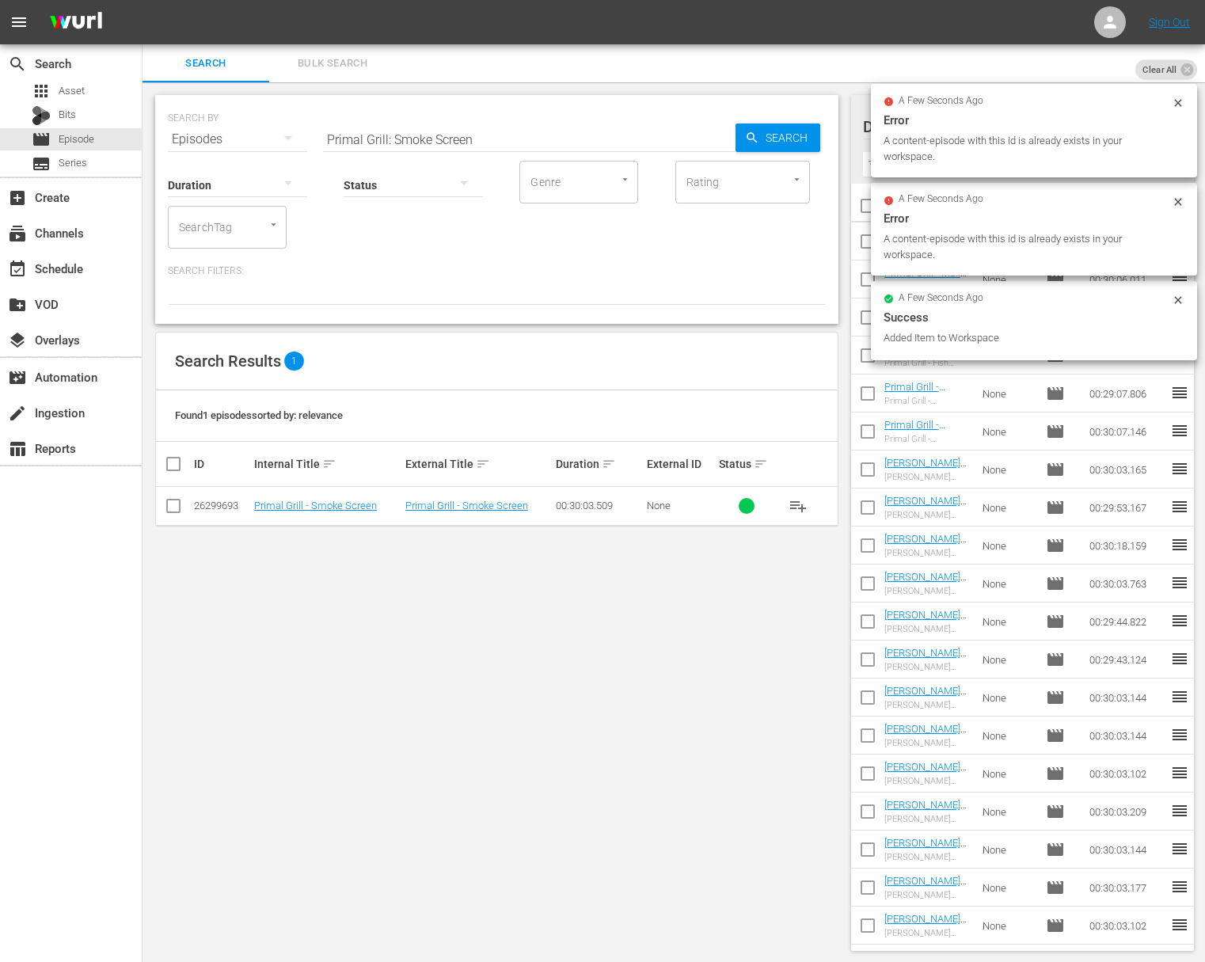
click at [473, 145] on input "Primal Grill: Smoke Screen" at bounding box center [529, 139] width 413 height 38
paste input "At the Game"
click at [814, 145] on span "Search" at bounding box center [789, 138] width 61 height 29
click at [803, 143] on span "Search" at bounding box center [789, 138] width 61 height 29
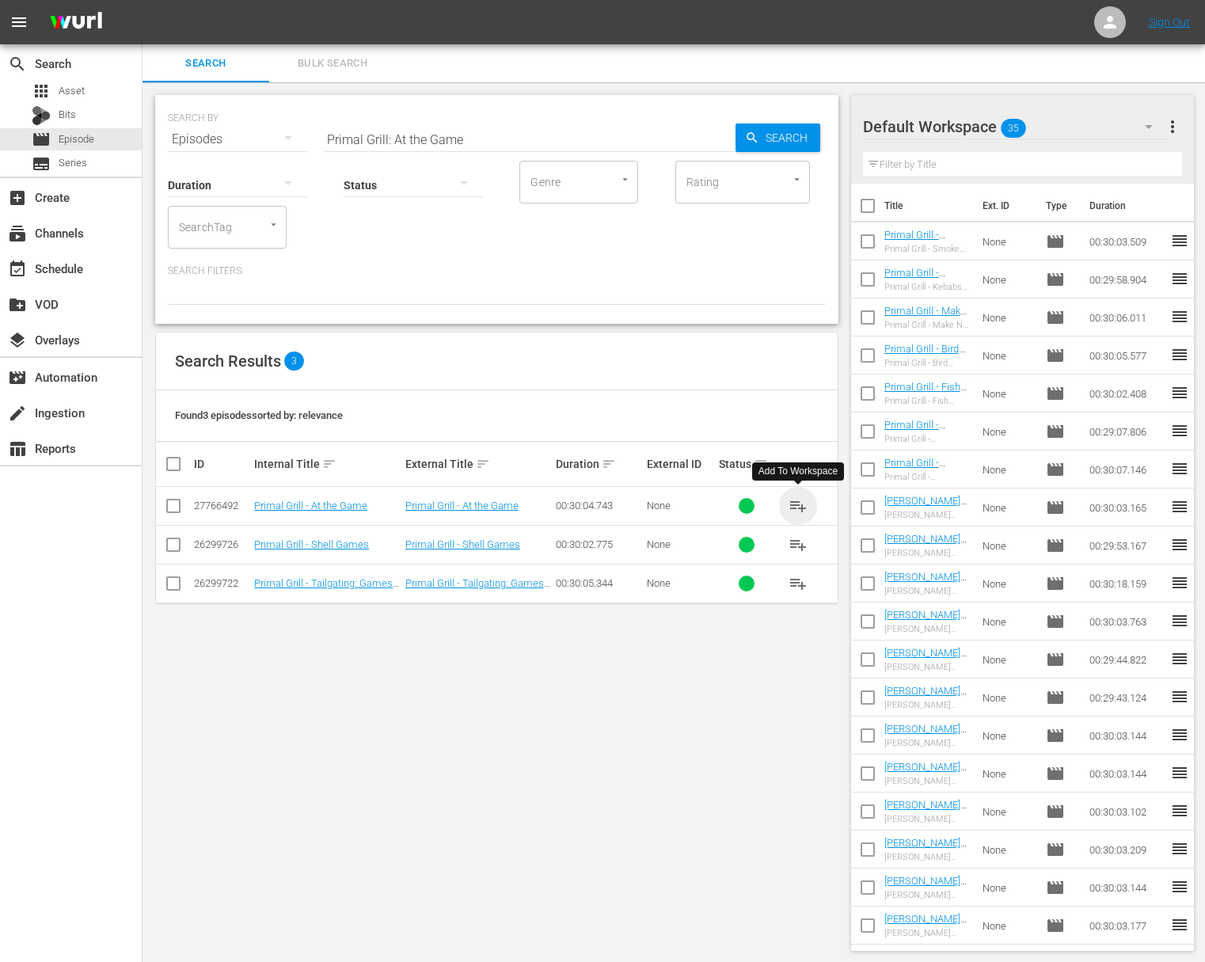
click at [800, 504] on span "playlist_add" at bounding box center [798, 505] width 19 height 19
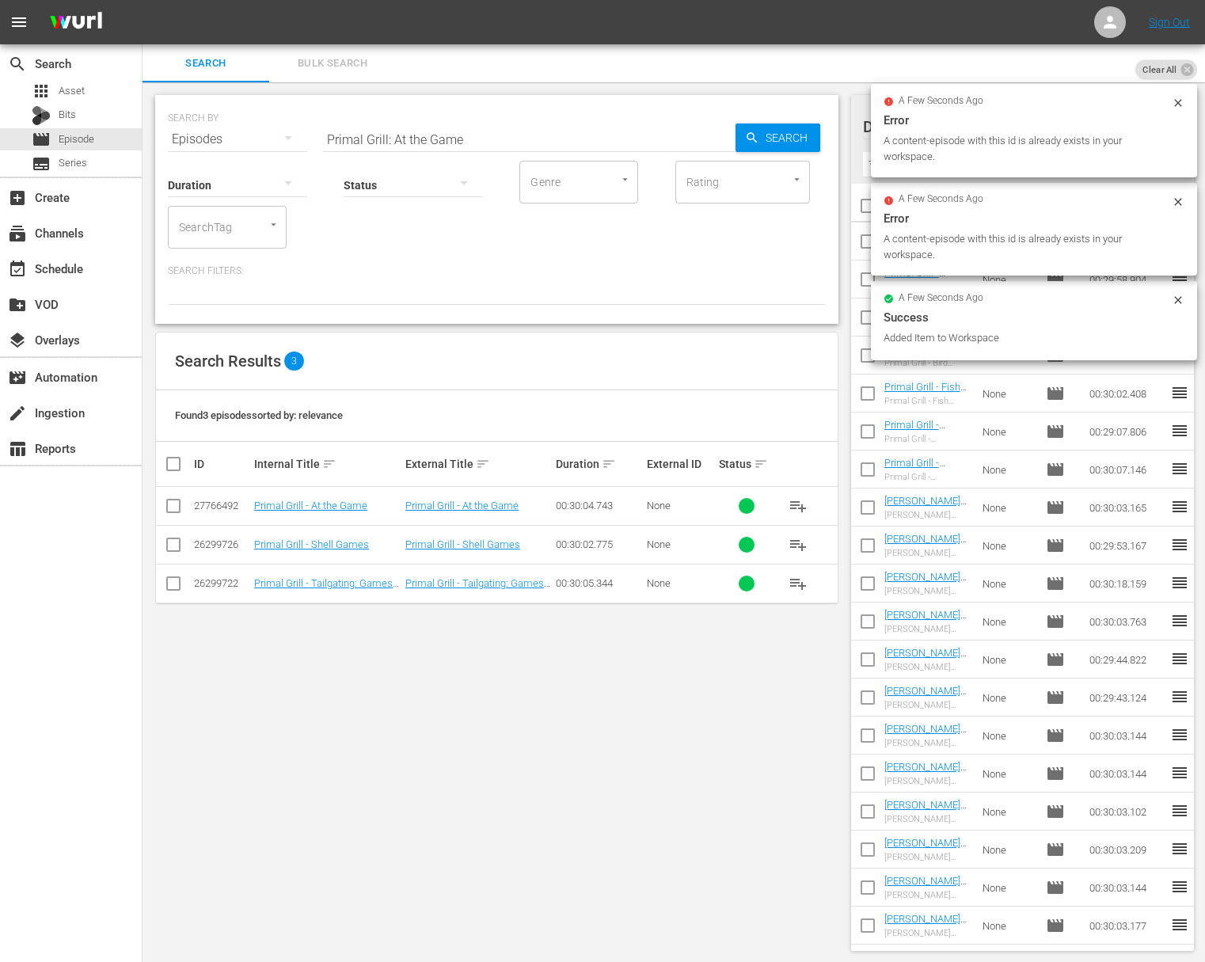
click at [510, 149] on input "Primal Grill: At the Game" at bounding box center [529, 139] width 413 height 38
paste input "On the Wing"
click at [761, 146] on span "Search" at bounding box center [789, 138] width 61 height 29
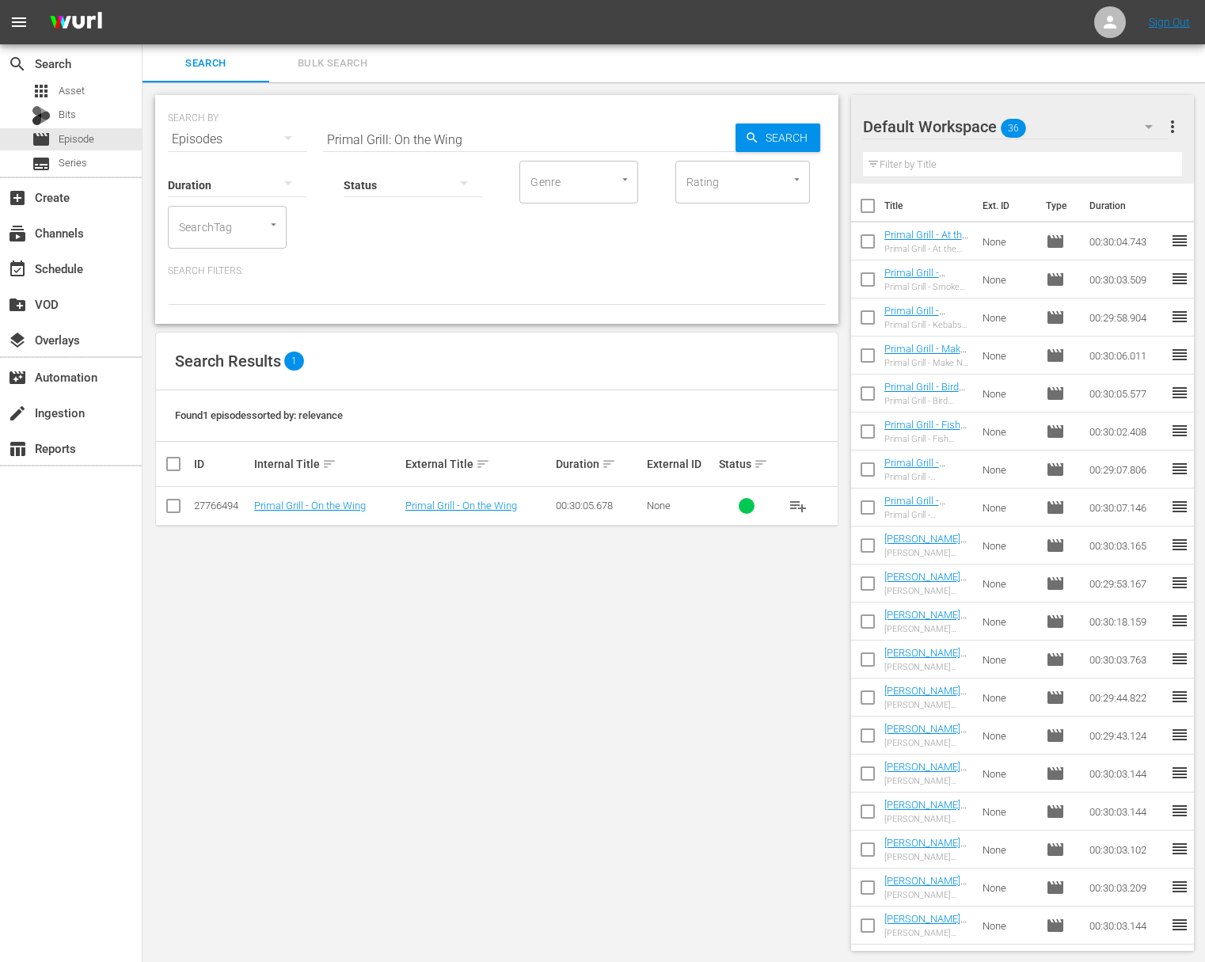
click at [796, 501] on span "playlist_add" at bounding box center [798, 505] width 19 height 19
click at [800, 507] on span "playlist_add" at bounding box center [798, 505] width 19 height 19
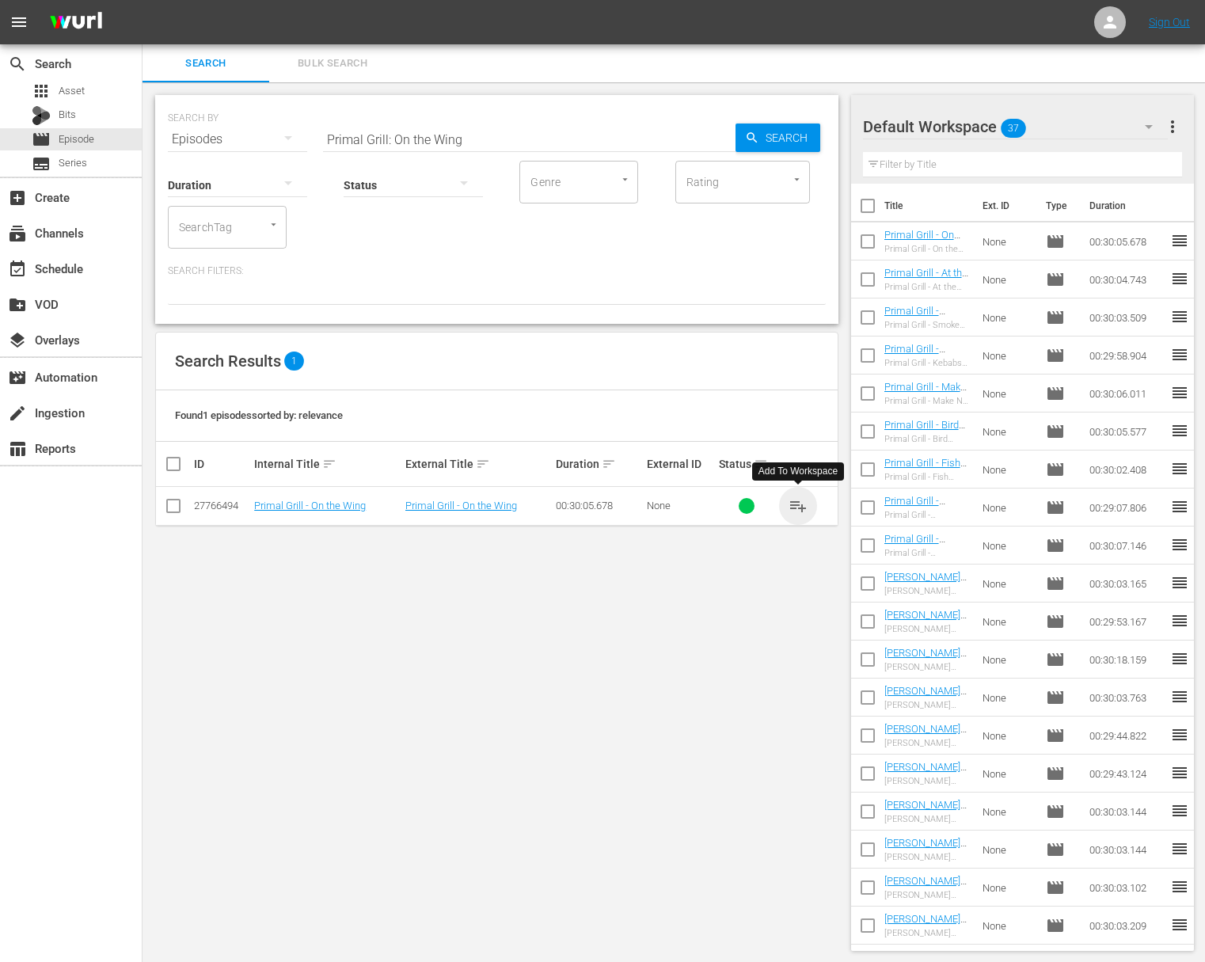
click at [800, 507] on span "playlist_add" at bounding box center [798, 505] width 19 height 19
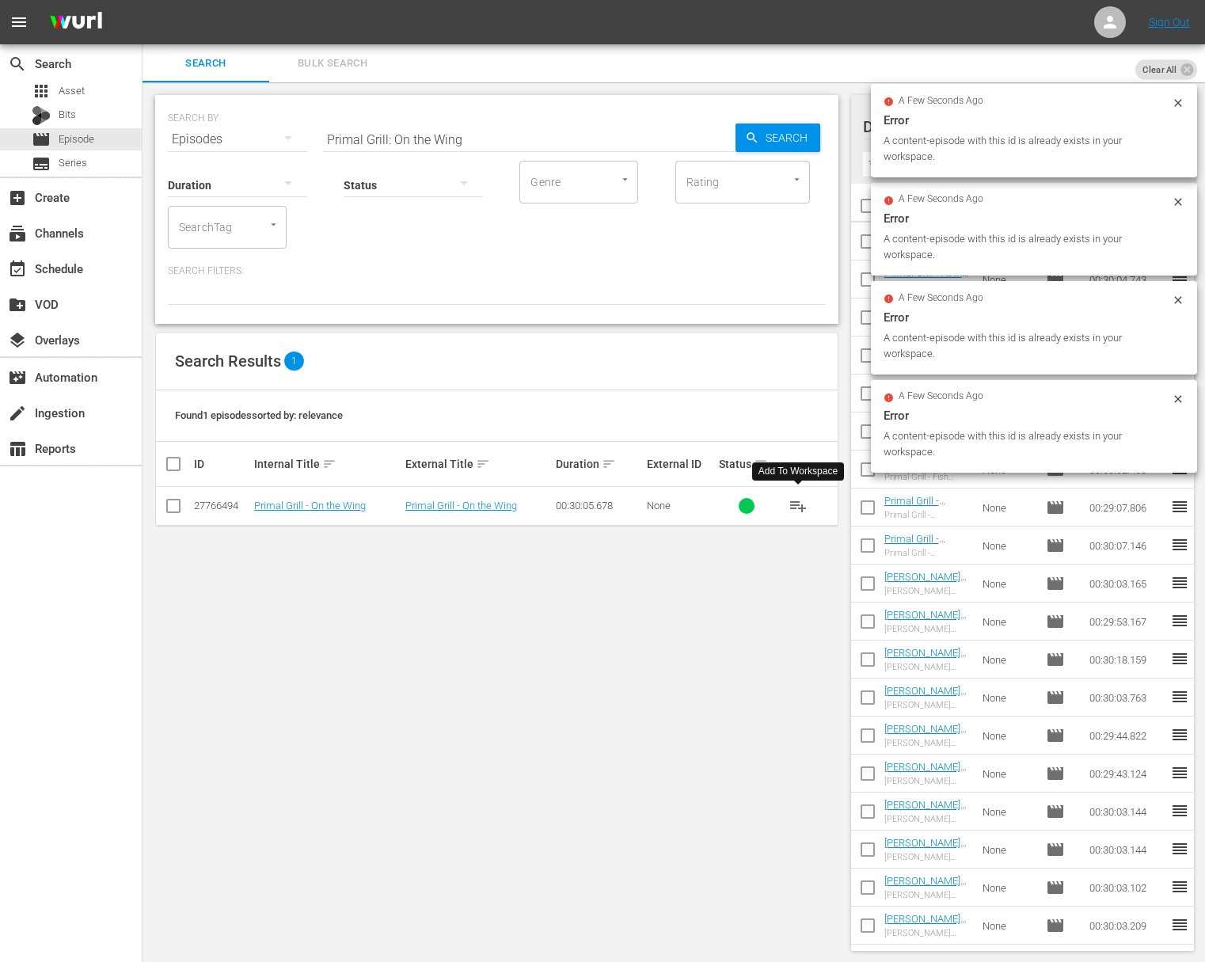
click at [511, 132] on input "Primal Grill: On the Wing" at bounding box center [529, 139] width 413 height 38
paste input "Up in Smoke"
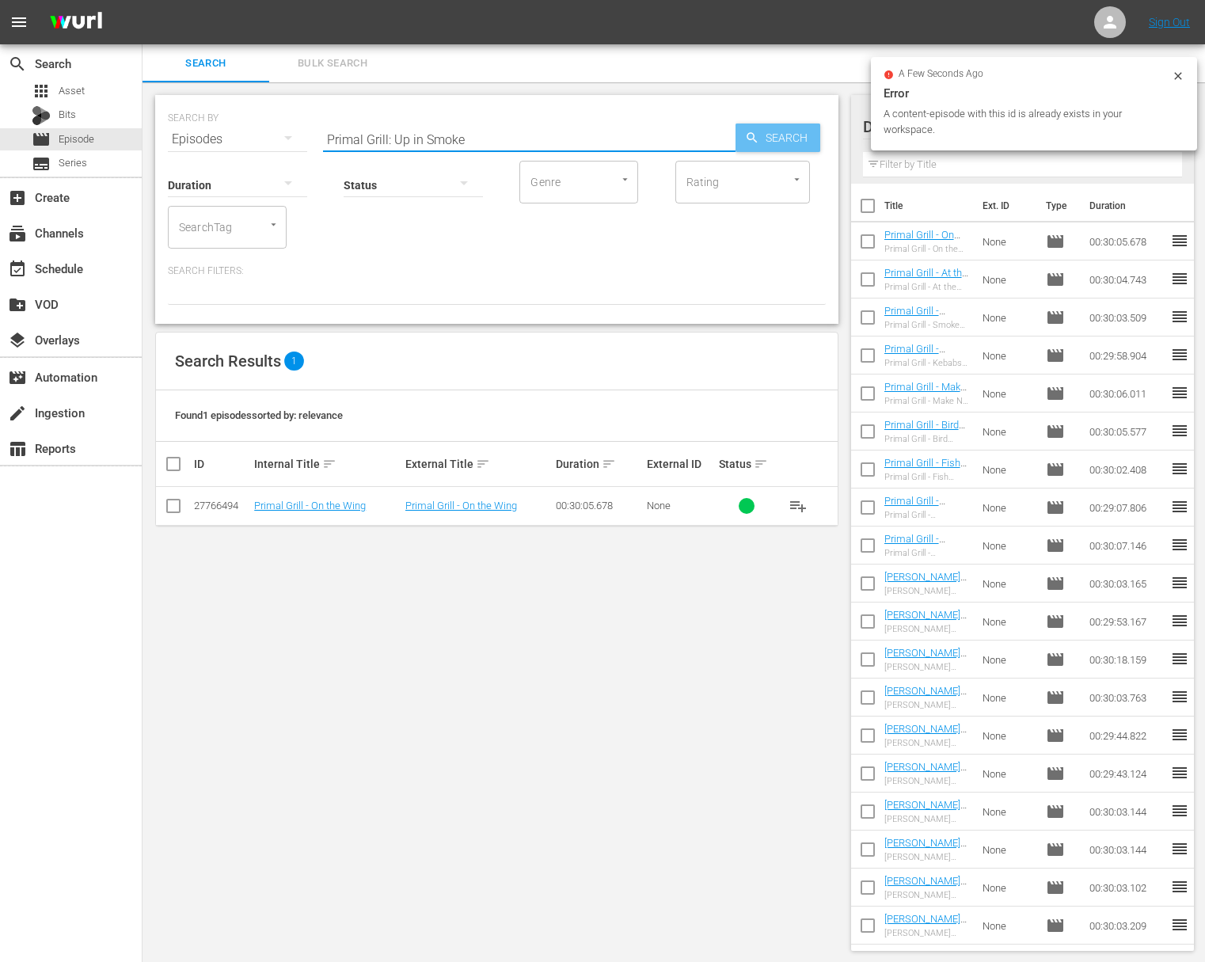
click at [789, 139] on span "Search" at bounding box center [789, 138] width 61 height 29
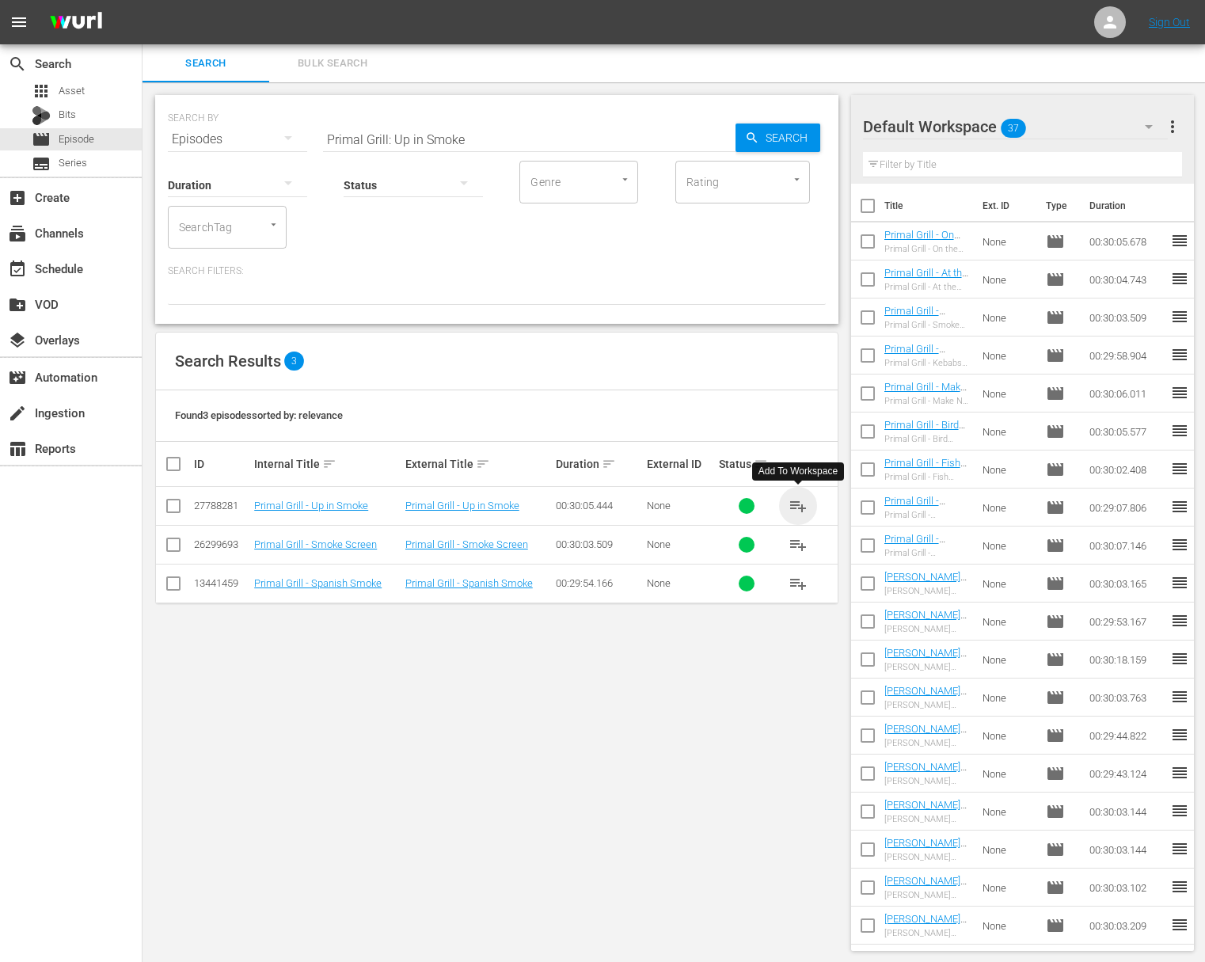
click at [800, 506] on span "playlist_add" at bounding box center [798, 505] width 19 height 19
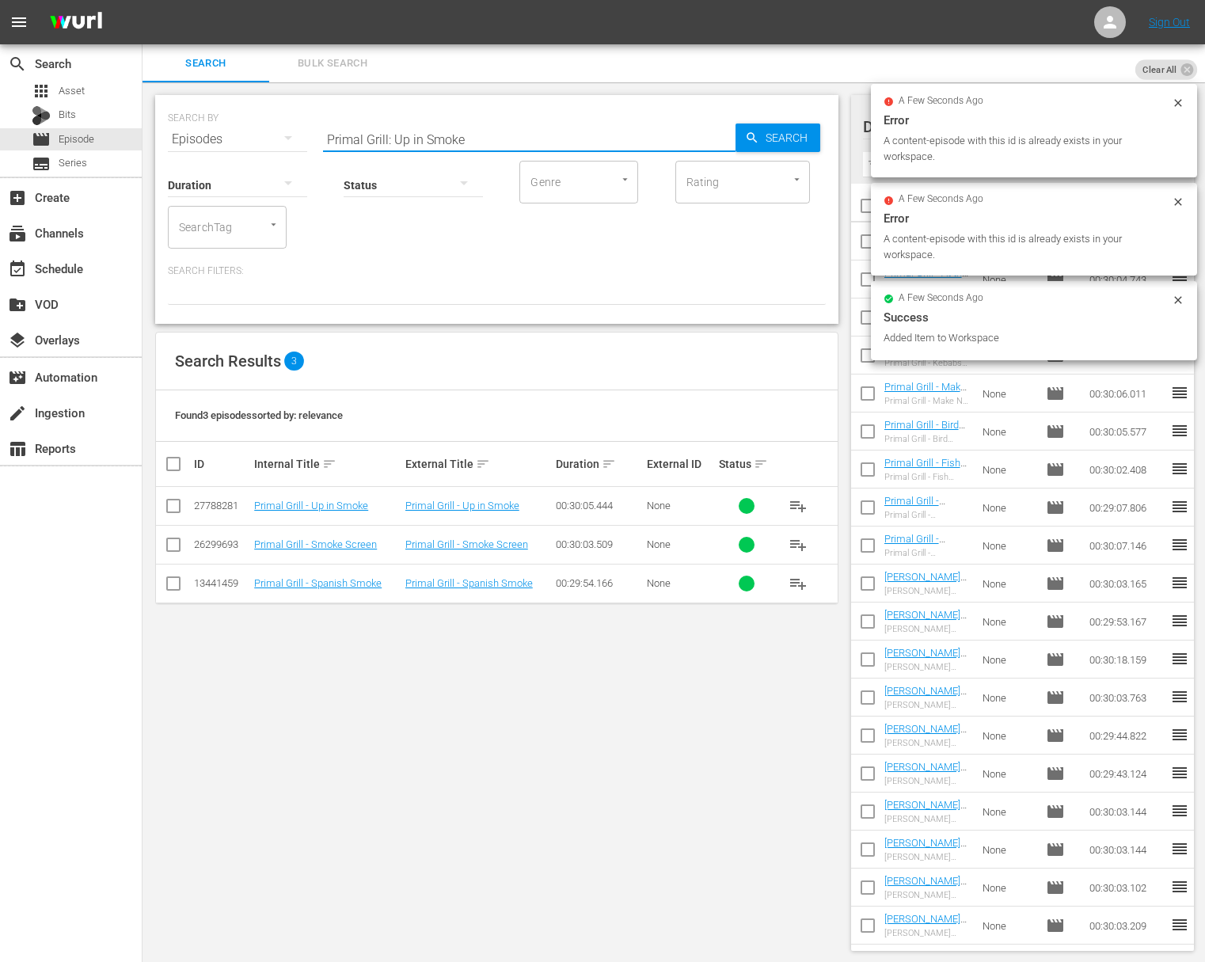
click at [492, 139] on input "Primal Grill: Up in Smoke" at bounding box center [529, 139] width 413 height 38
paste input "In a Pickl"
click at [803, 144] on span "Search" at bounding box center [789, 138] width 61 height 29
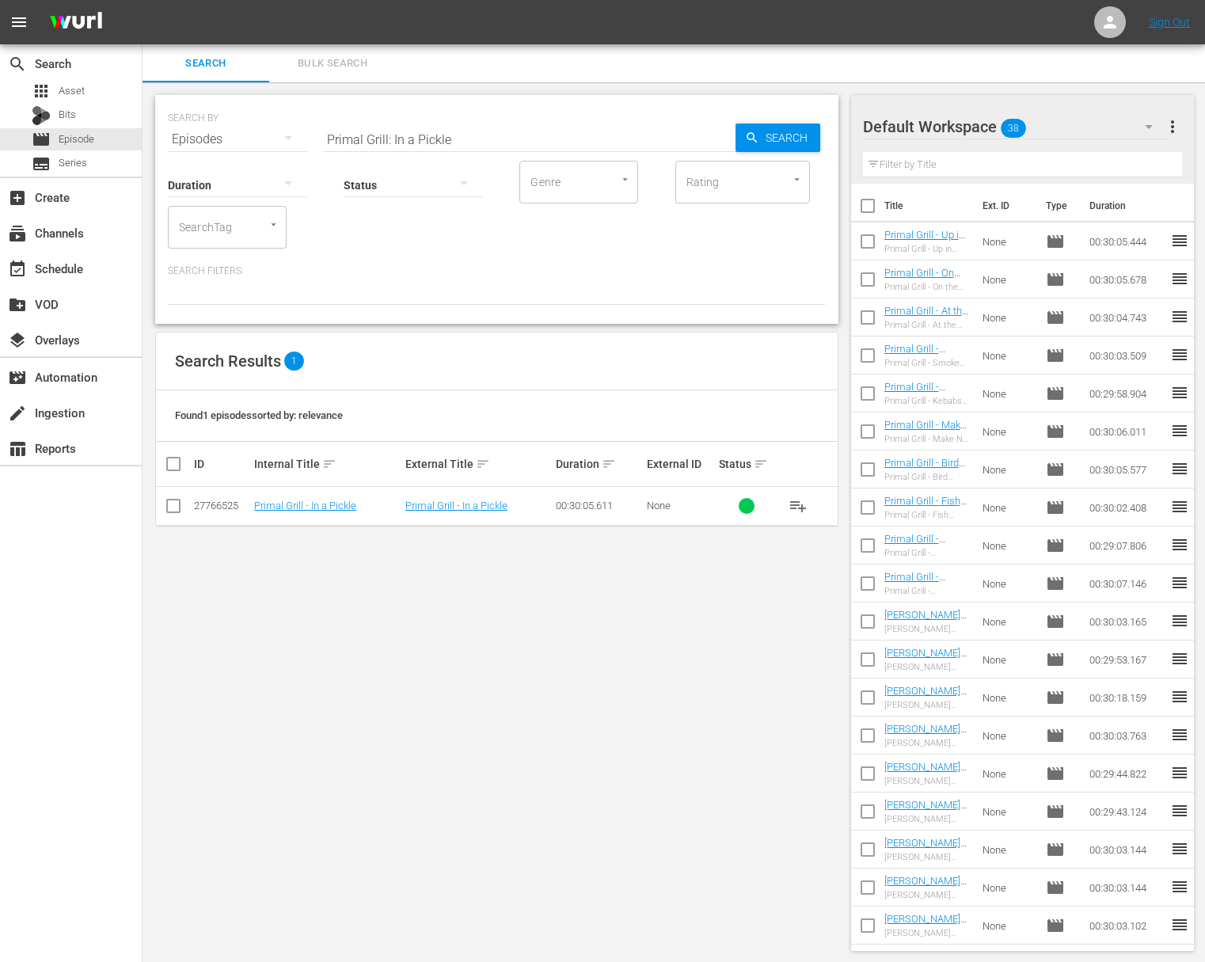
click at [798, 500] on span "playlist_add" at bounding box center [798, 505] width 19 height 19
click at [797, 508] on span "playlist_add" at bounding box center [798, 505] width 19 height 19
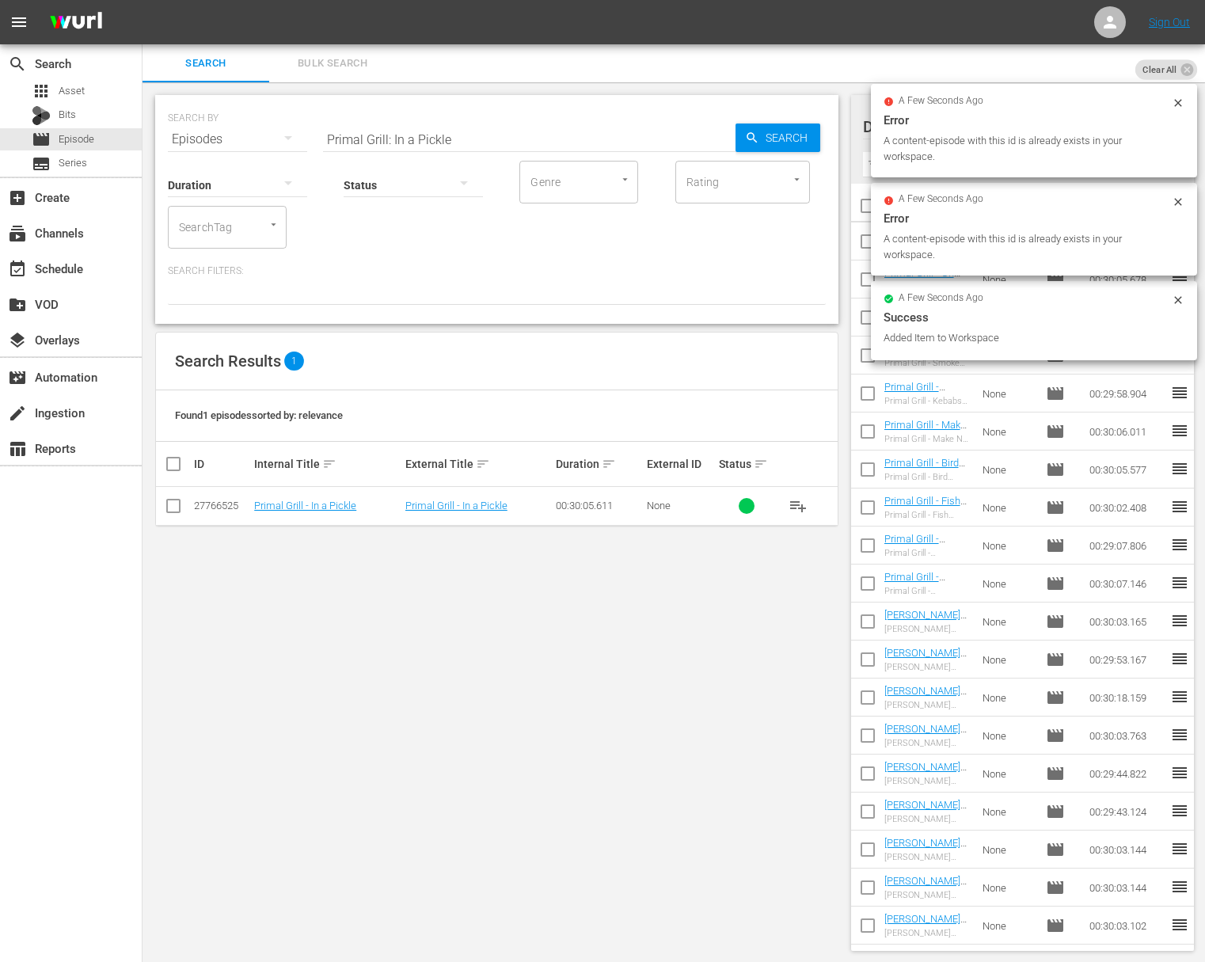
click at [462, 131] on input "Primal Grill: In a Pickle" at bounding box center [529, 139] width 413 height 38
paste input "On the Rotisseri"
click at [792, 135] on span "Search" at bounding box center [789, 138] width 61 height 29
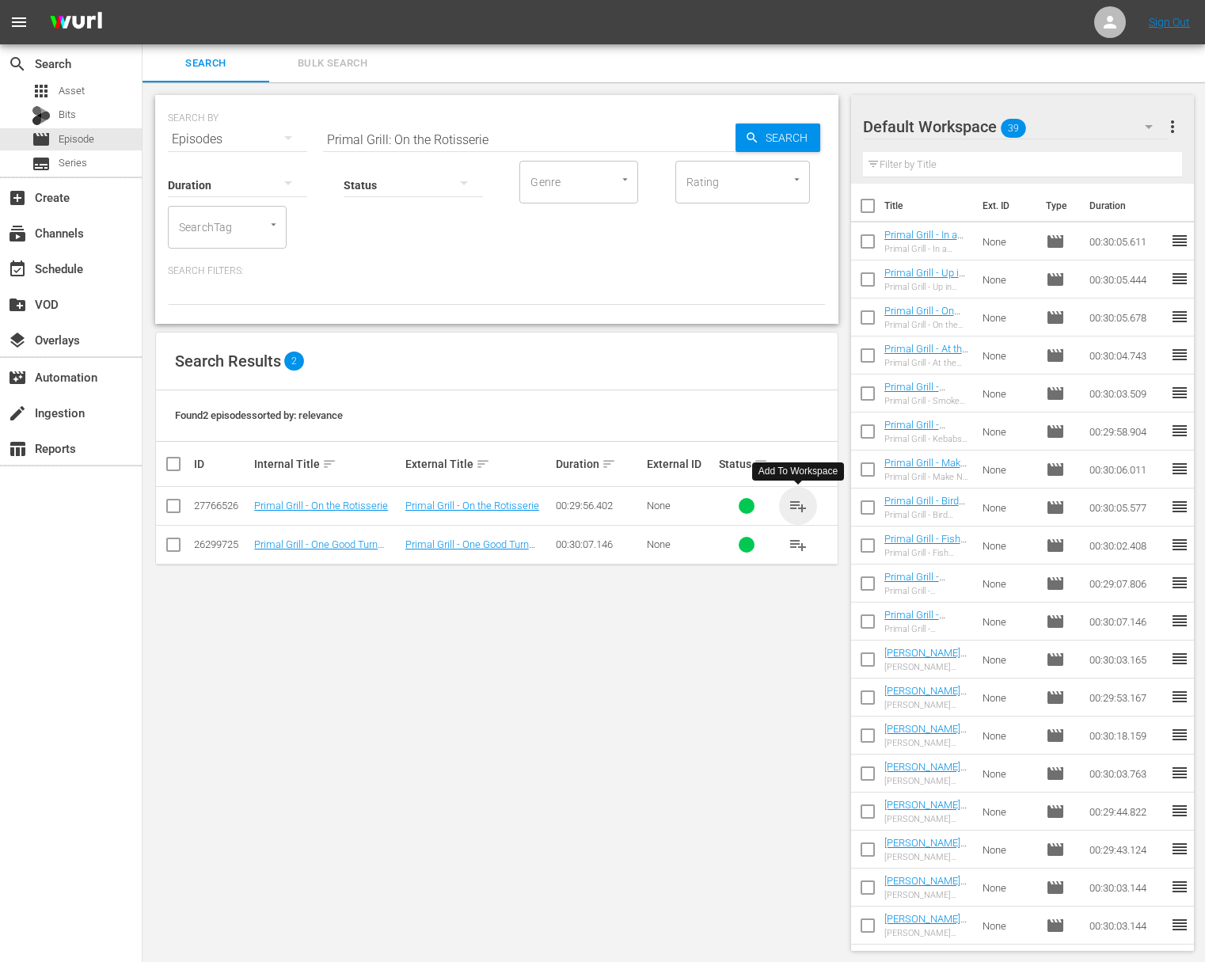
click at [798, 504] on span "playlist_add" at bounding box center [798, 505] width 19 height 19
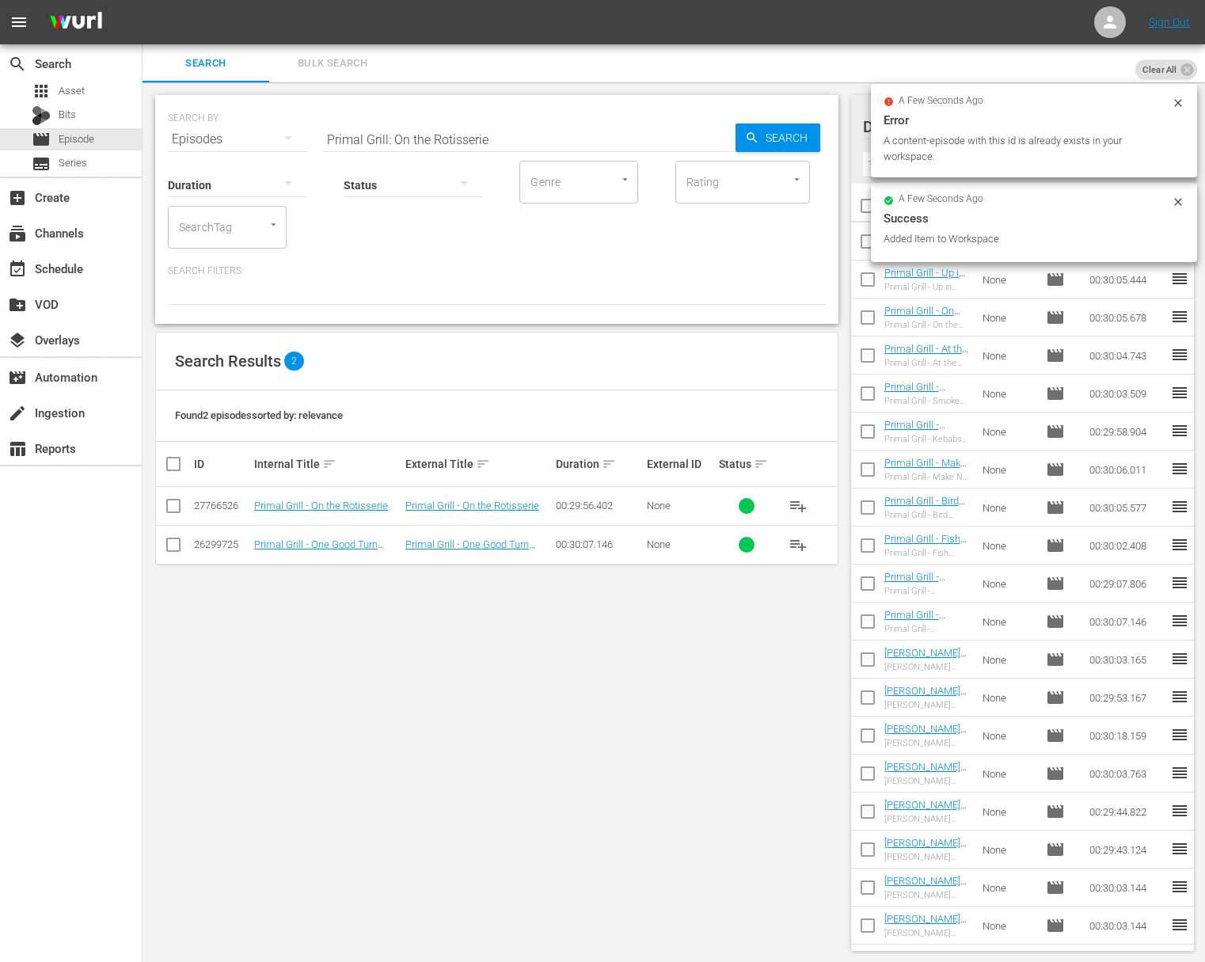
click at [448, 129] on input "Primal Grill: On the Rotisserie" at bounding box center [529, 139] width 413 height 38
paste input "In the Fir"
click at [846, 154] on div "SEARCH BY Search By Episodes Search ID, Title, Description, Keywords, or Catego…" at bounding box center [497, 522] width 709 height 881
click at [784, 135] on span "Search" at bounding box center [789, 138] width 61 height 29
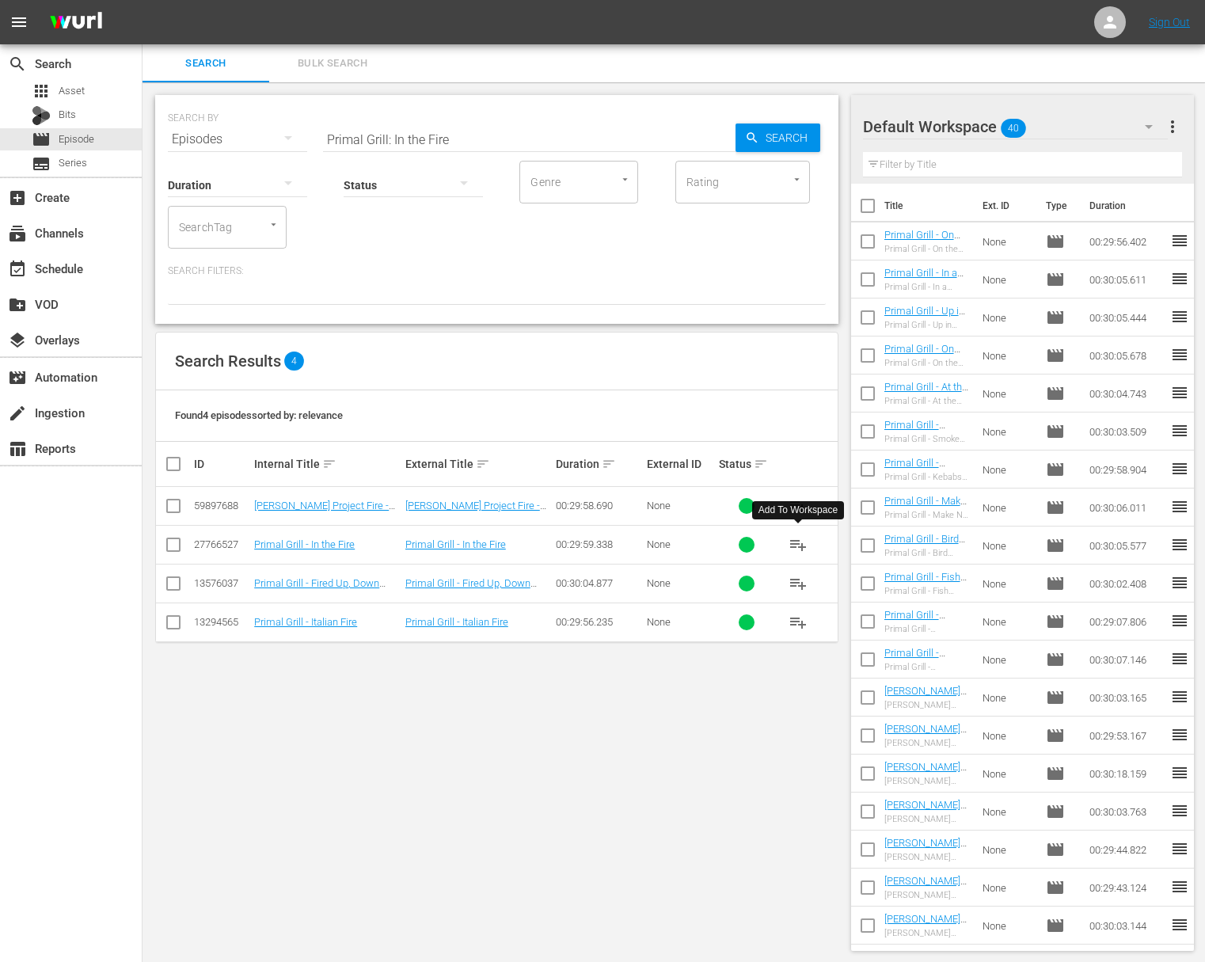
click at [797, 542] on span "playlist_add" at bounding box center [798, 544] width 19 height 19
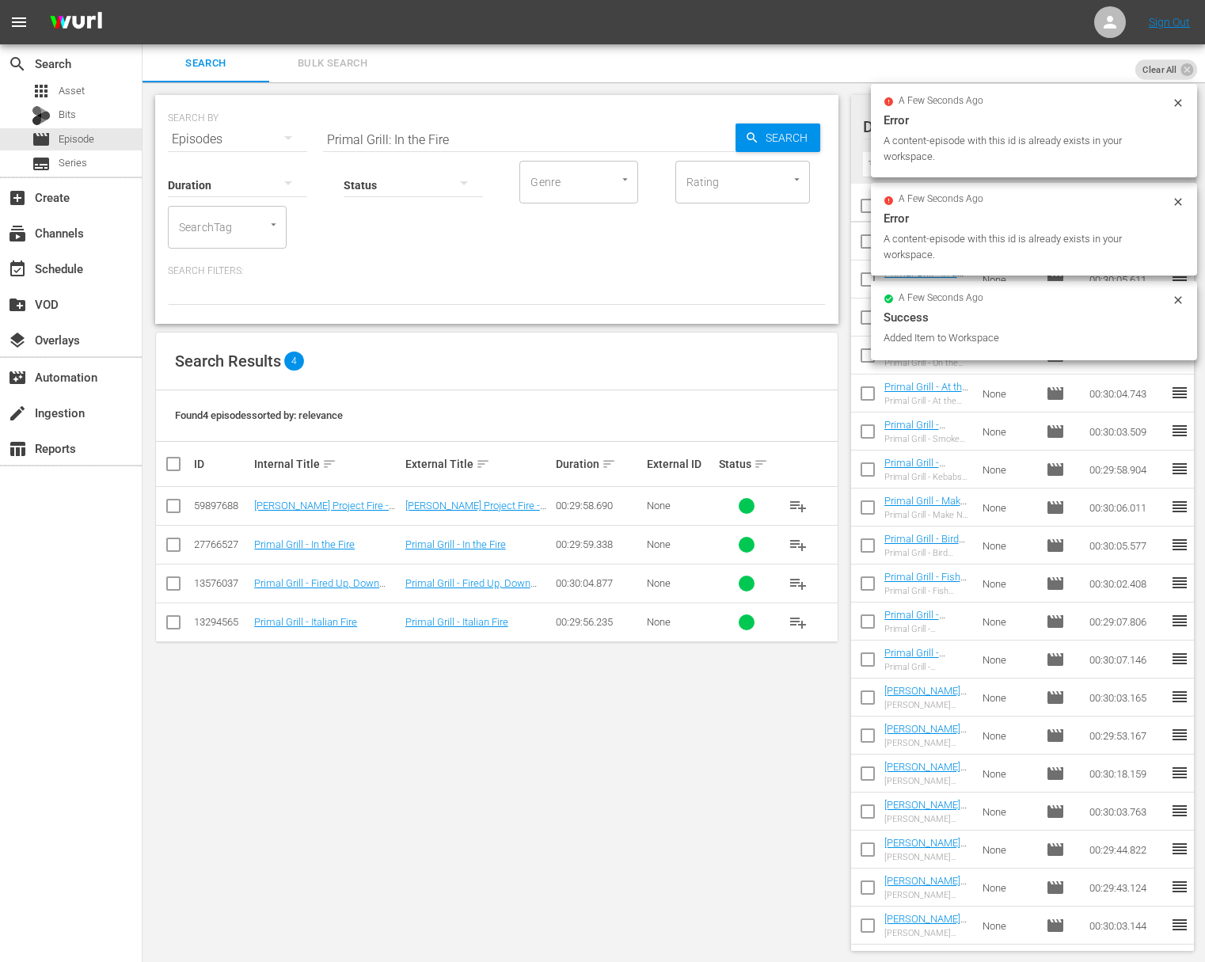
click at [390, 142] on input "Primal Grill: In the Fire" at bounding box center [529, 139] width 413 height 38
paste input "On the Vin"
click at [798, 143] on span "Search" at bounding box center [789, 138] width 61 height 29
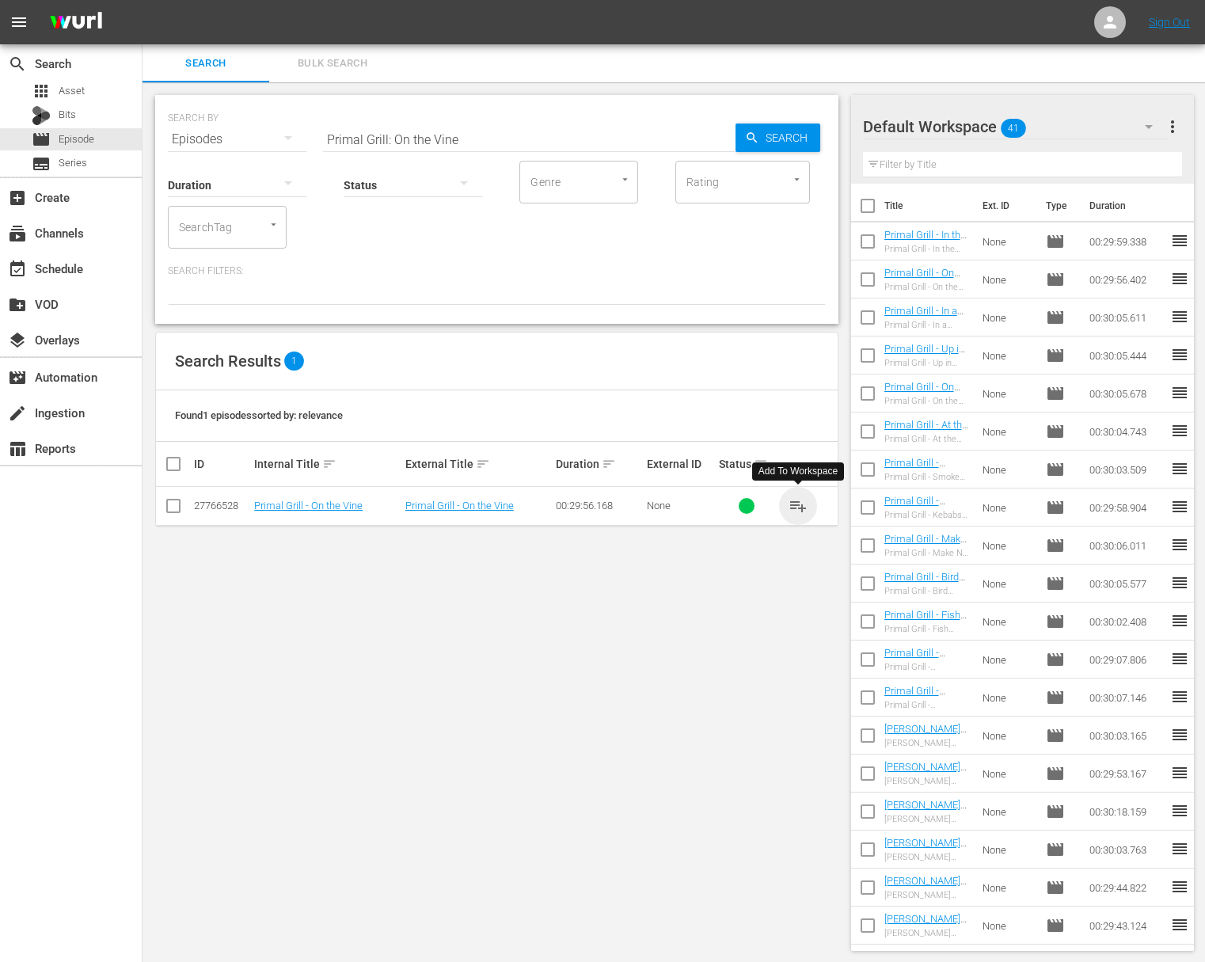
click at [799, 504] on span "playlist_add" at bounding box center [798, 505] width 19 height 19
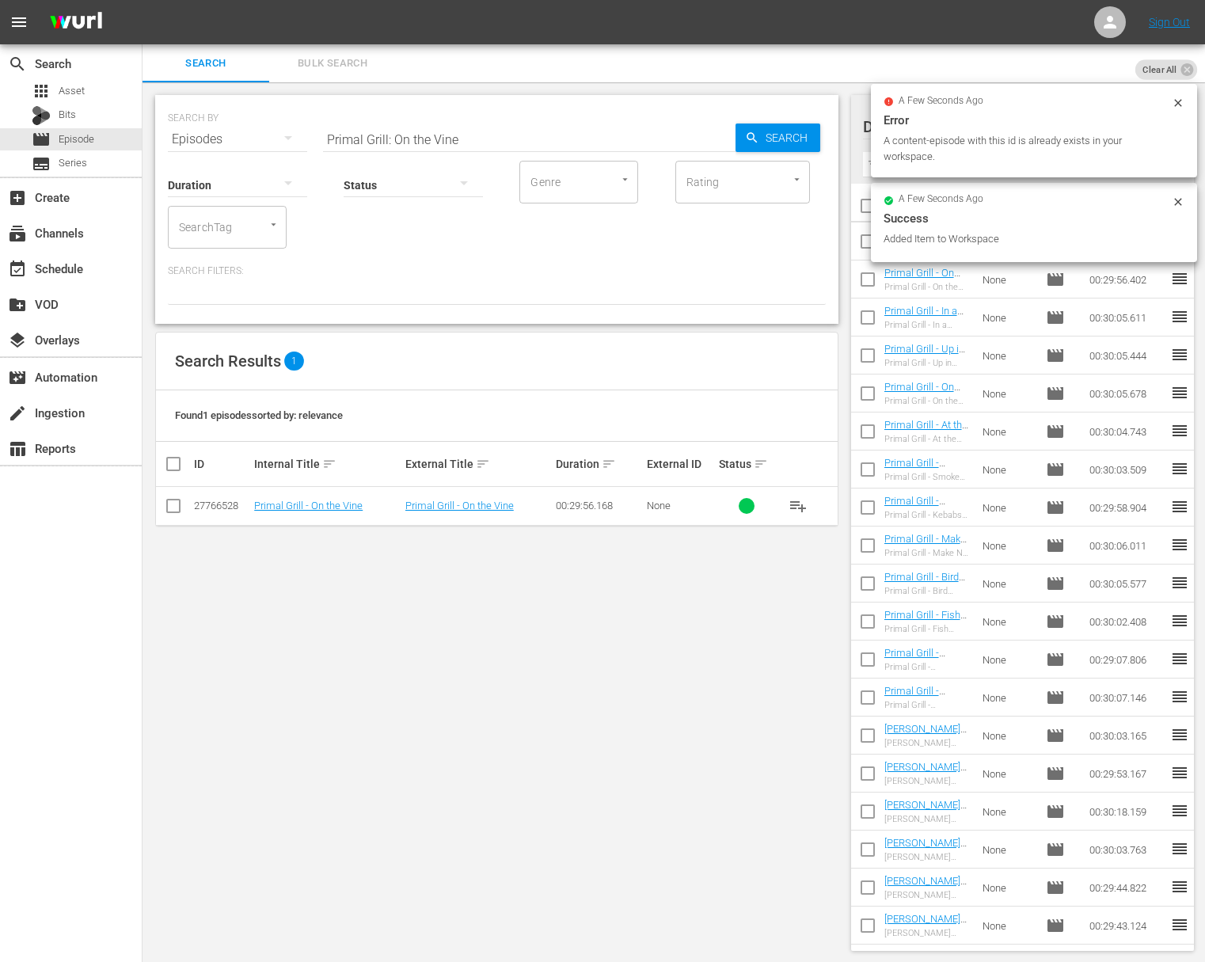
click at [451, 135] on input "Primal Grill: On the Vine" at bounding box center [529, 139] width 413 height 38
paste input "From the Garden"
click at [784, 135] on span "Search" at bounding box center [789, 138] width 61 height 29
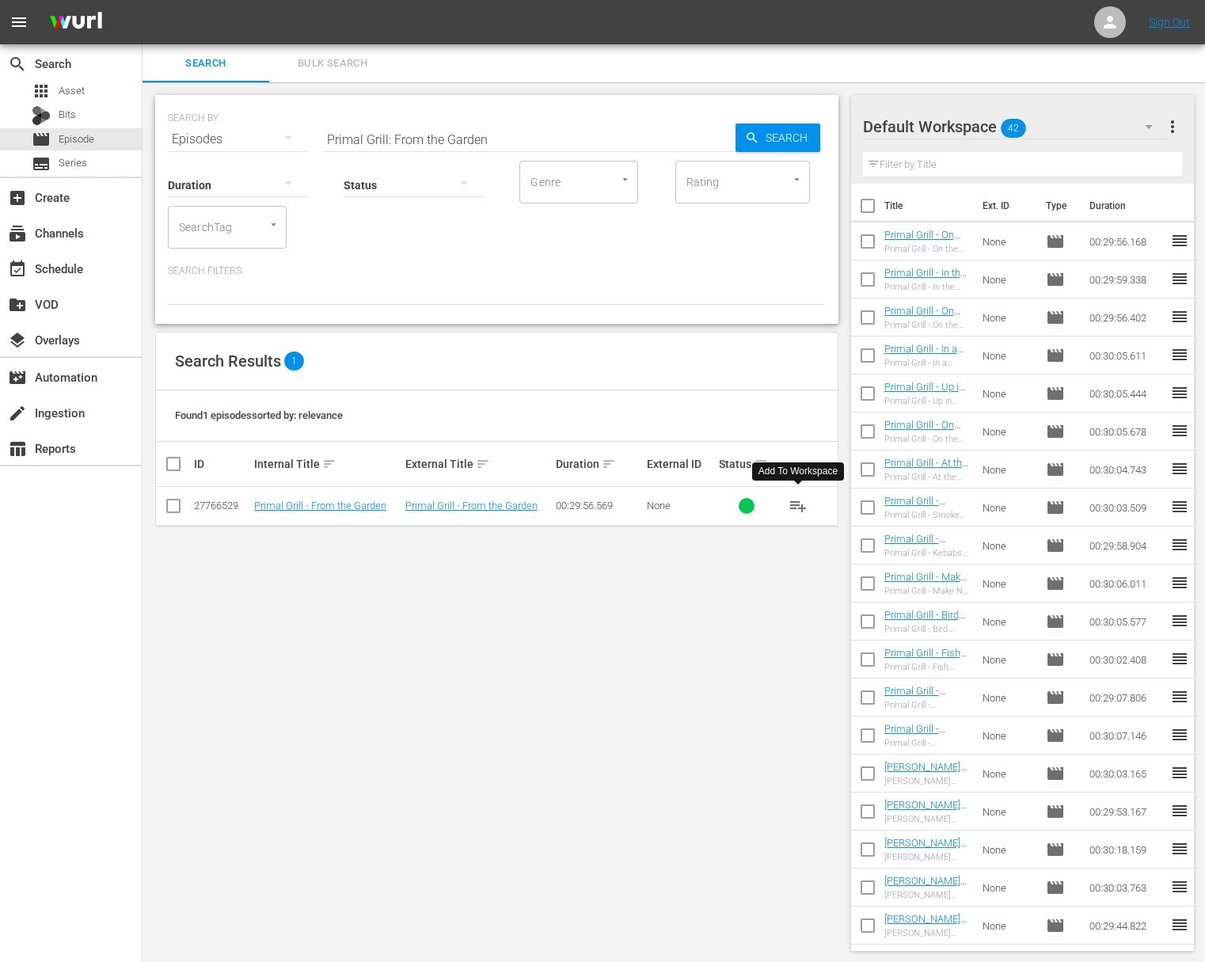
click at [799, 504] on span "playlist_add" at bounding box center [798, 505] width 19 height 19
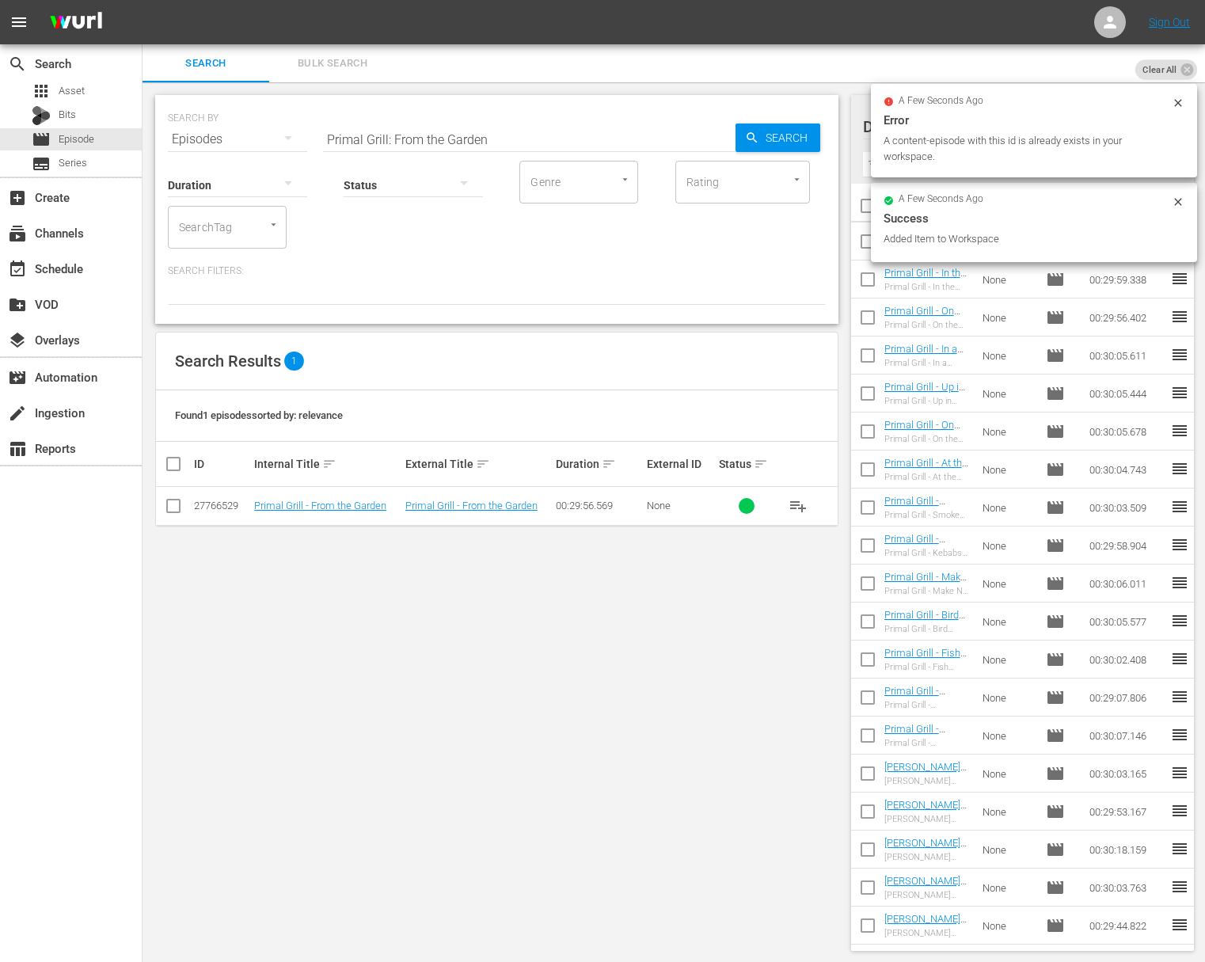
click at [508, 132] on input "Primal Grill: From the Garden" at bounding box center [529, 139] width 413 height 38
paste input "On the Range"
click at [813, 136] on span "Search" at bounding box center [789, 138] width 61 height 29
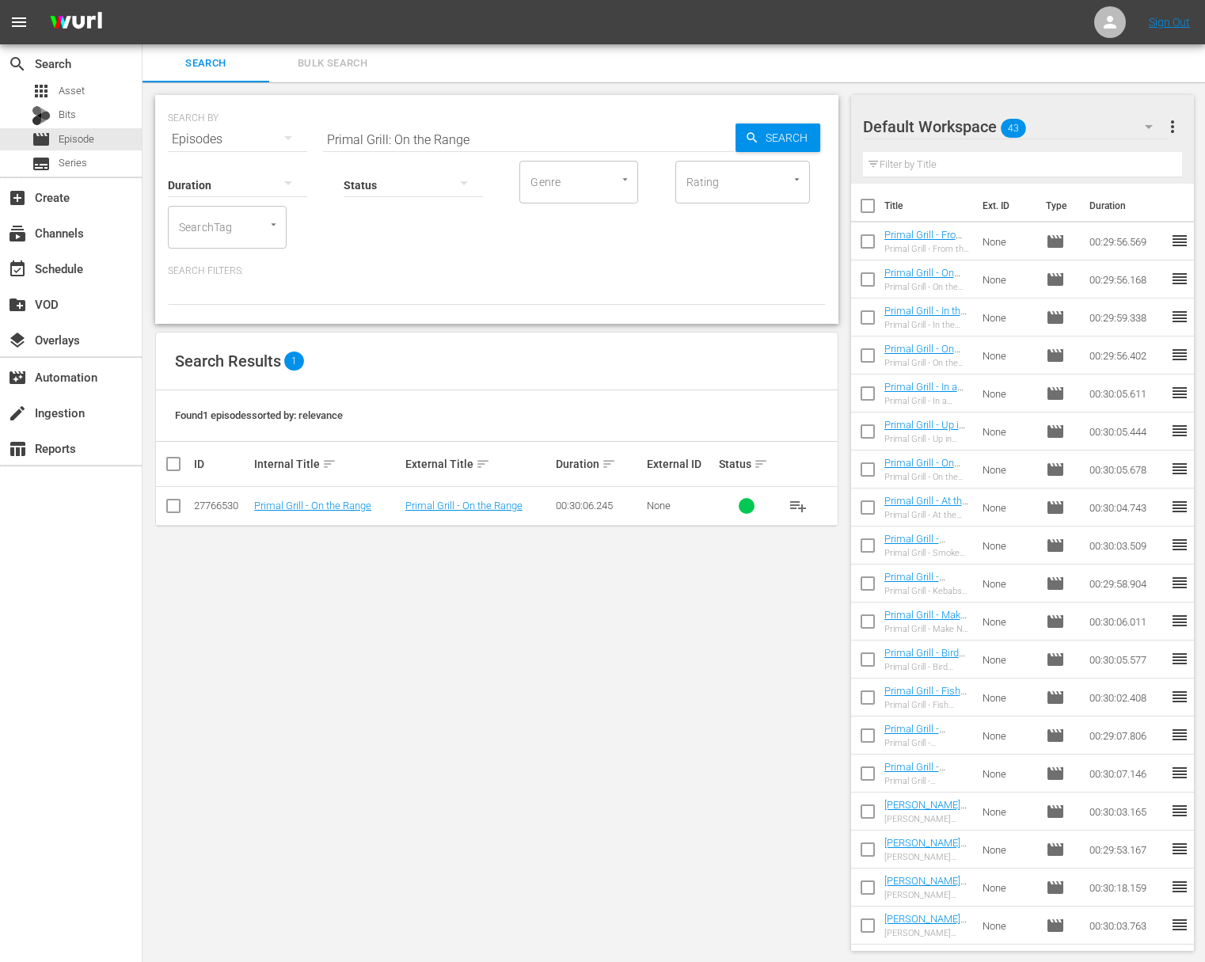
click at [794, 500] on span "playlist_add" at bounding box center [798, 505] width 19 height 19
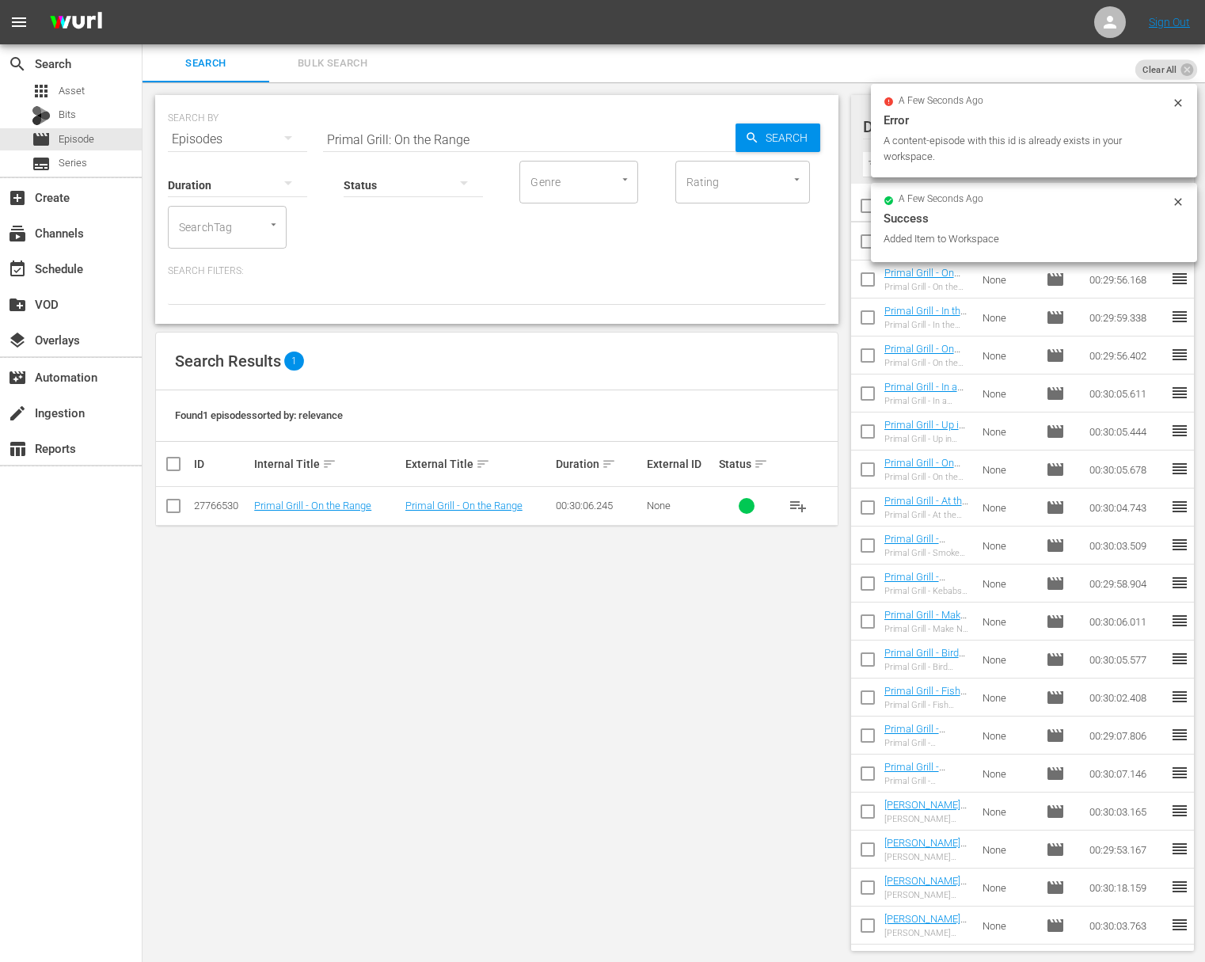
click at [461, 141] on input "Primal Grill: On the Range" at bounding box center [529, 139] width 413 height 38
paste input "By the Sea"
click at [789, 134] on span "Search" at bounding box center [789, 138] width 61 height 29
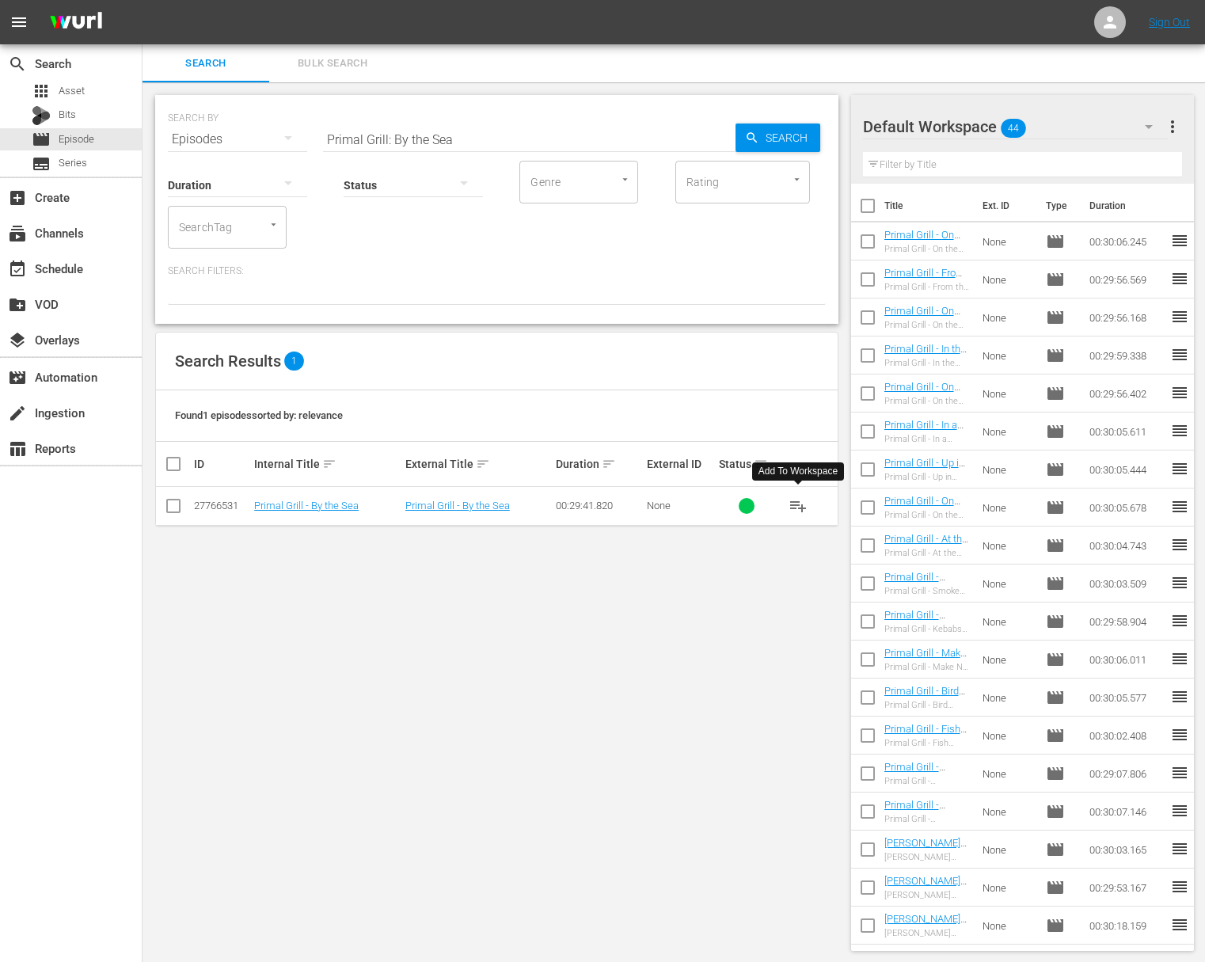
click at [797, 505] on span "playlist_add" at bounding box center [798, 505] width 19 height 19
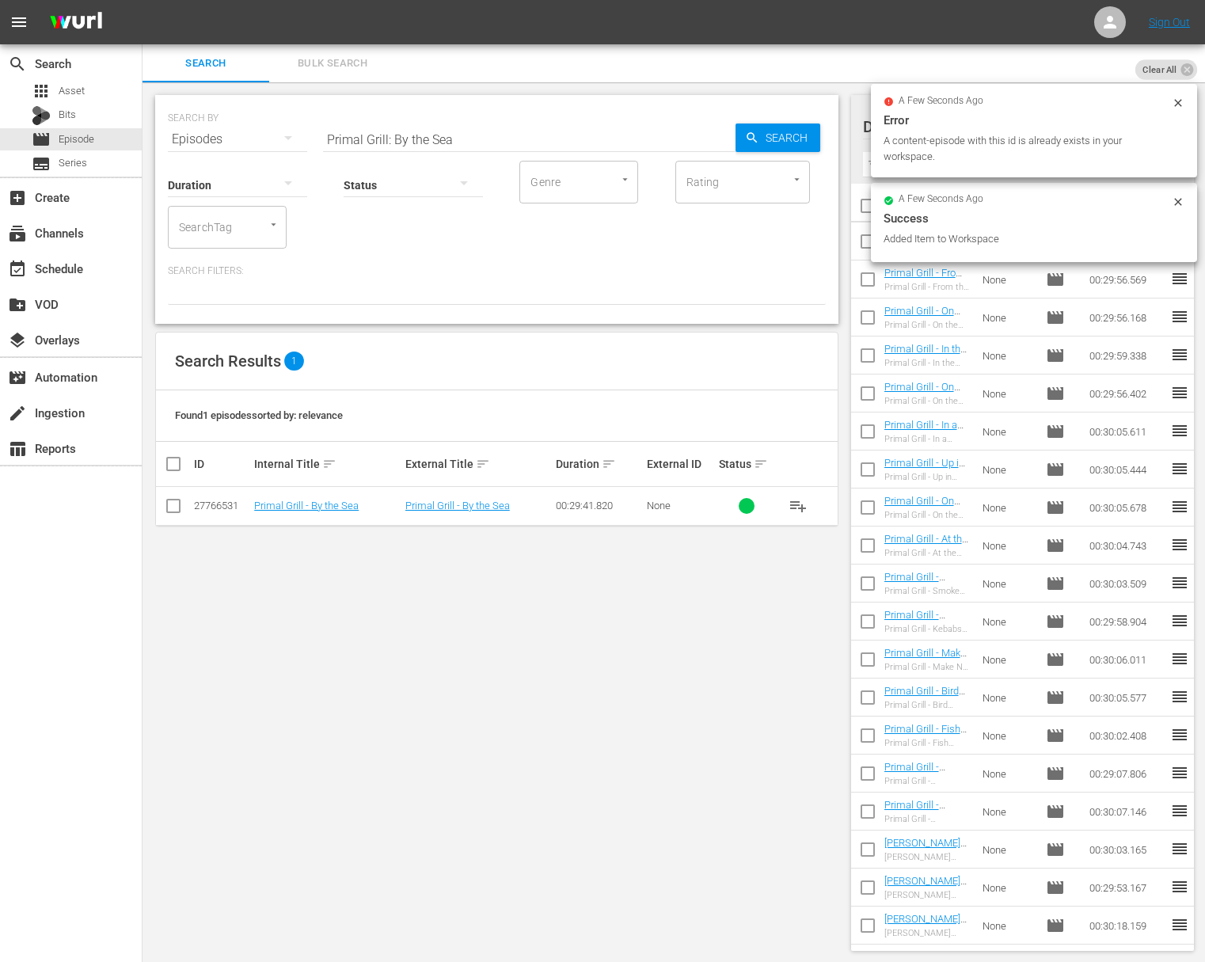
click at [454, 129] on input "Primal Grill: By the Sea" at bounding box center [529, 139] width 413 height 38
paste input "In the Wild"
click at [769, 130] on span "Search" at bounding box center [789, 138] width 61 height 29
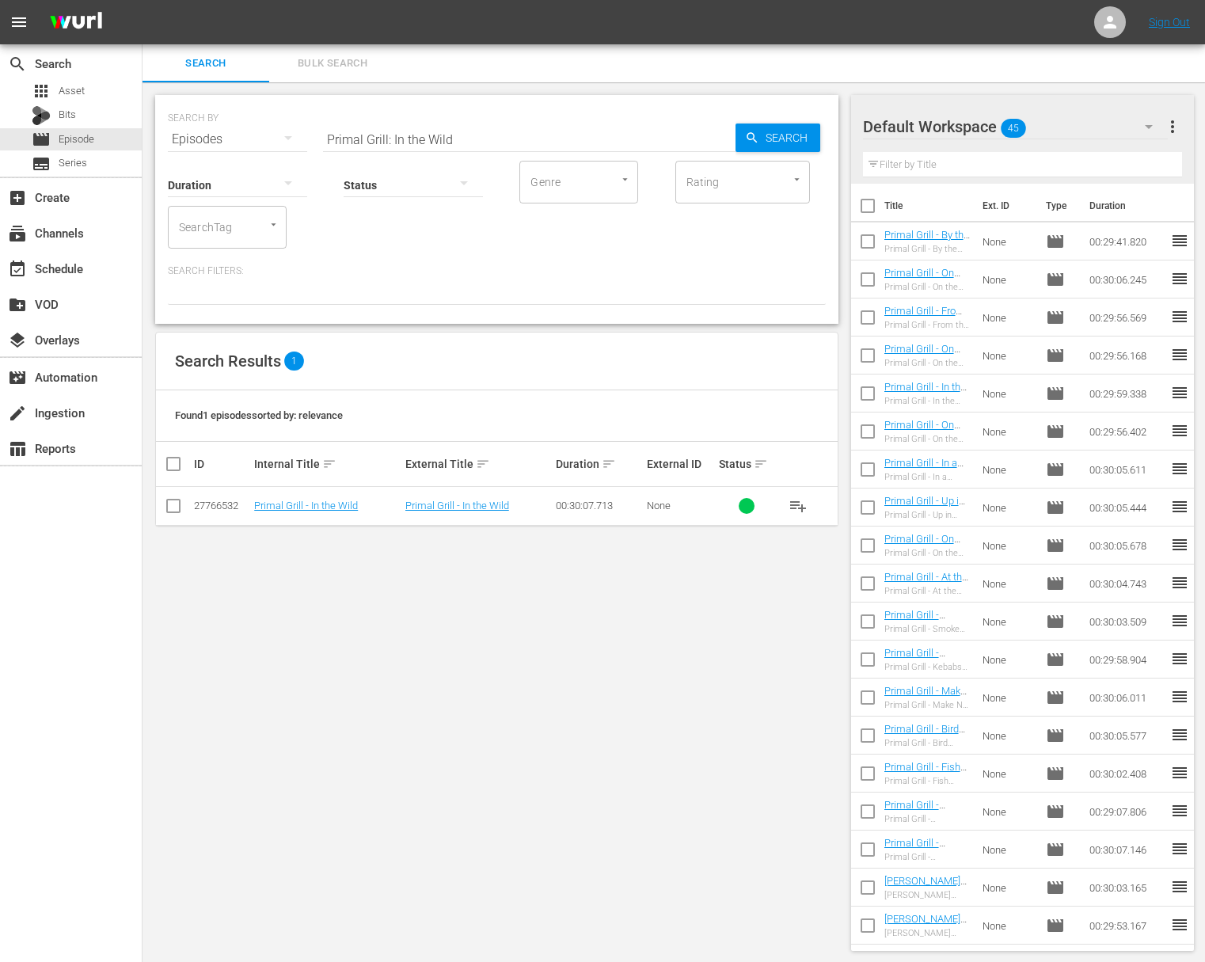
click at [800, 500] on span "playlist_add" at bounding box center [798, 505] width 19 height 19
click at [801, 500] on span "playlist_add" at bounding box center [798, 505] width 19 height 19
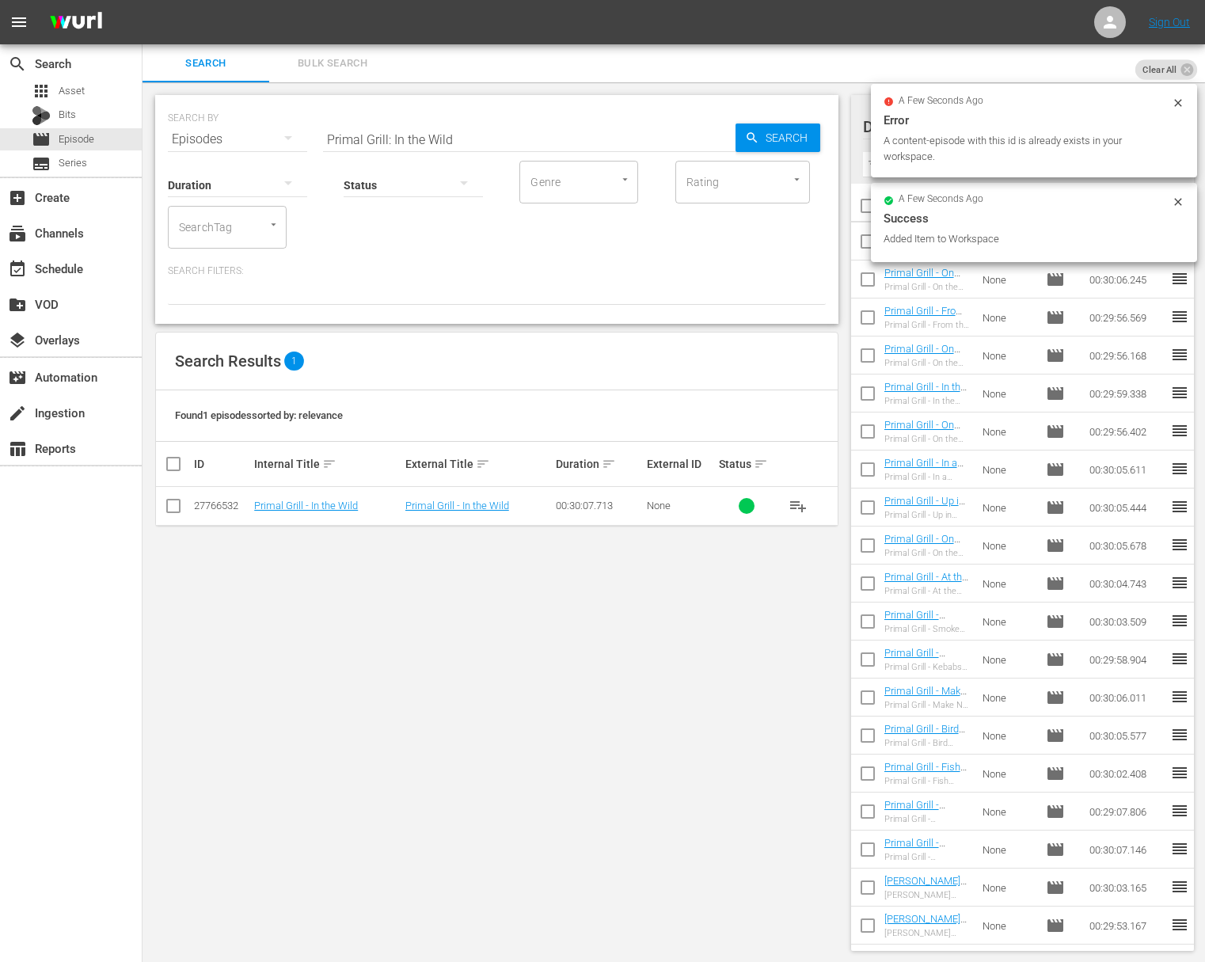
click at [431, 117] on div "SEARCH BY Search By Episodes Search ID, Title, Description, Keywords, or Catego…" at bounding box center [497, 129] width 658 height 57
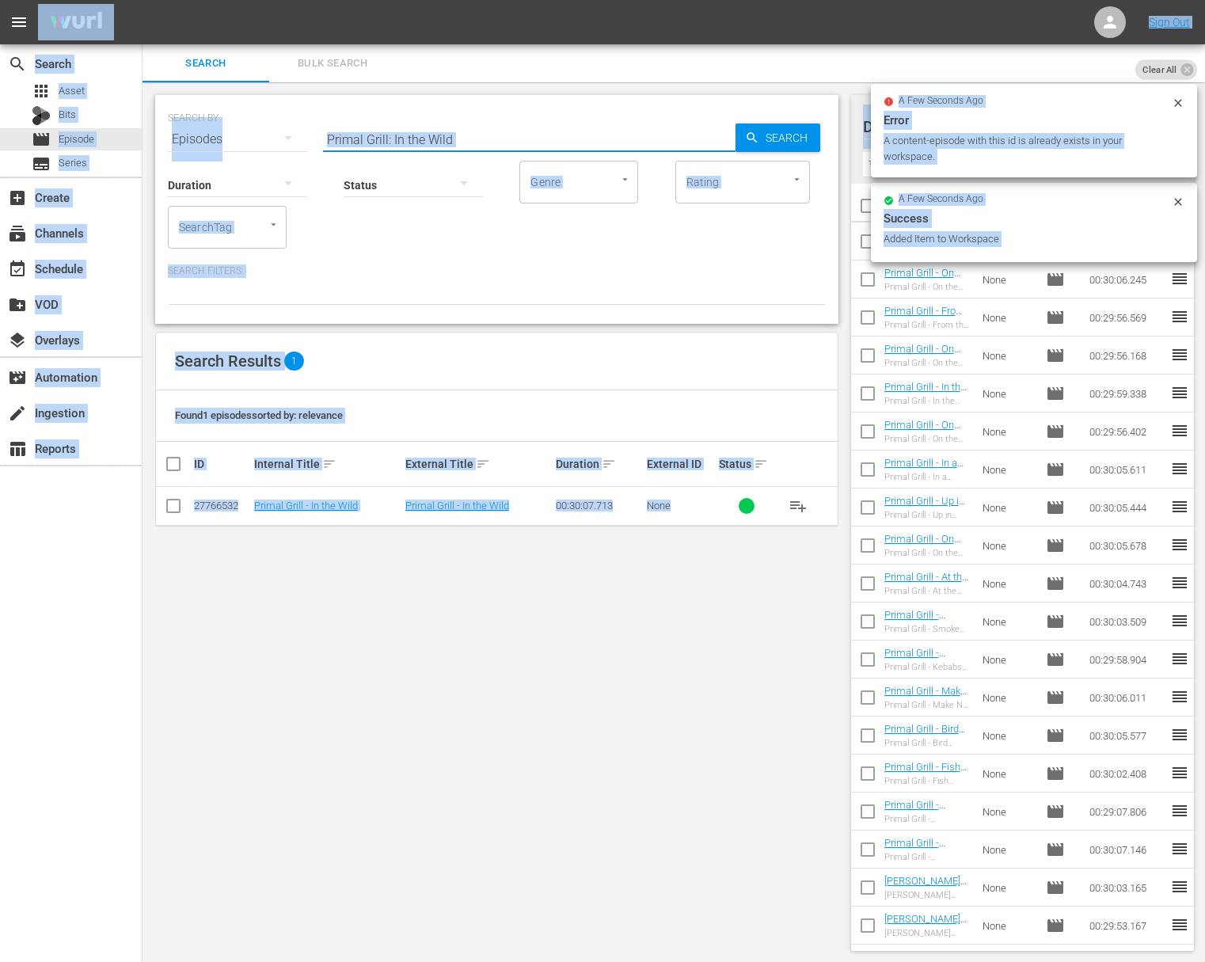
click at [421, 123] on input "Primal Grill: In the Wild" at bounding box center [529, 139] width 413 height 38
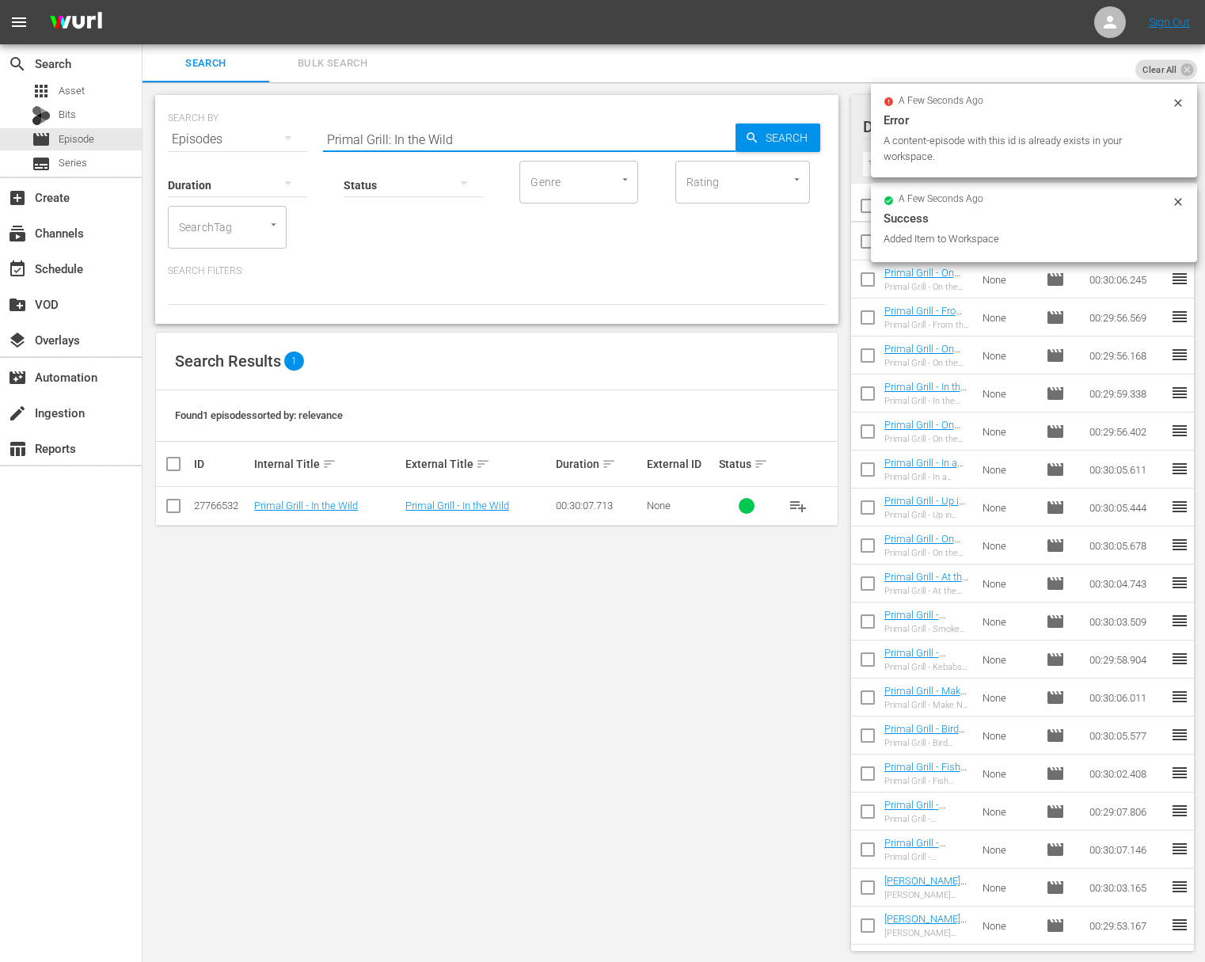
paste input "a Hurry"
click at [797, 139] on span "Search" at bounding box center [789, 138] width 61 height 29
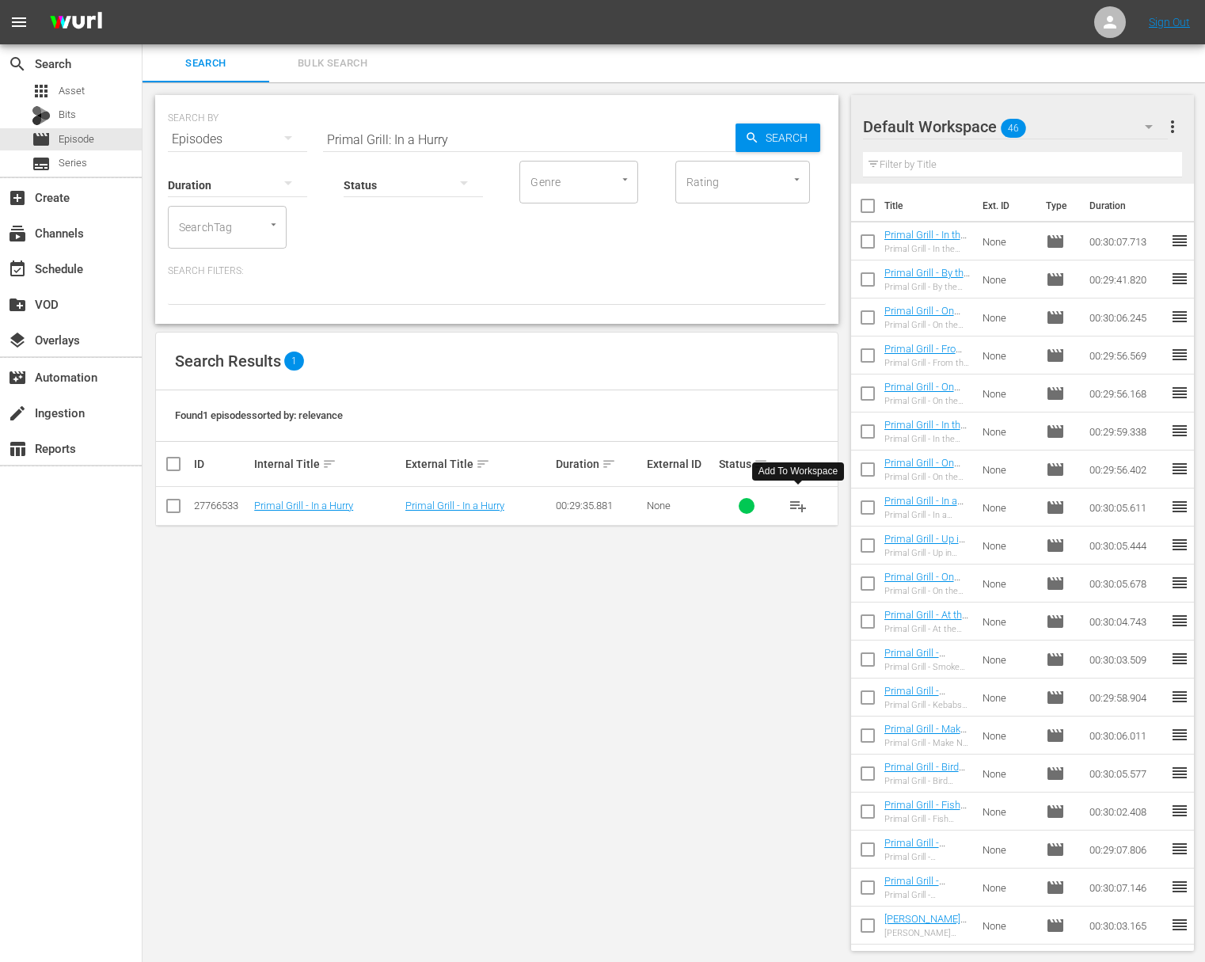
click at [802, 507] on span "playlist_add" at bounding box center [798, 505] width 19 height 19
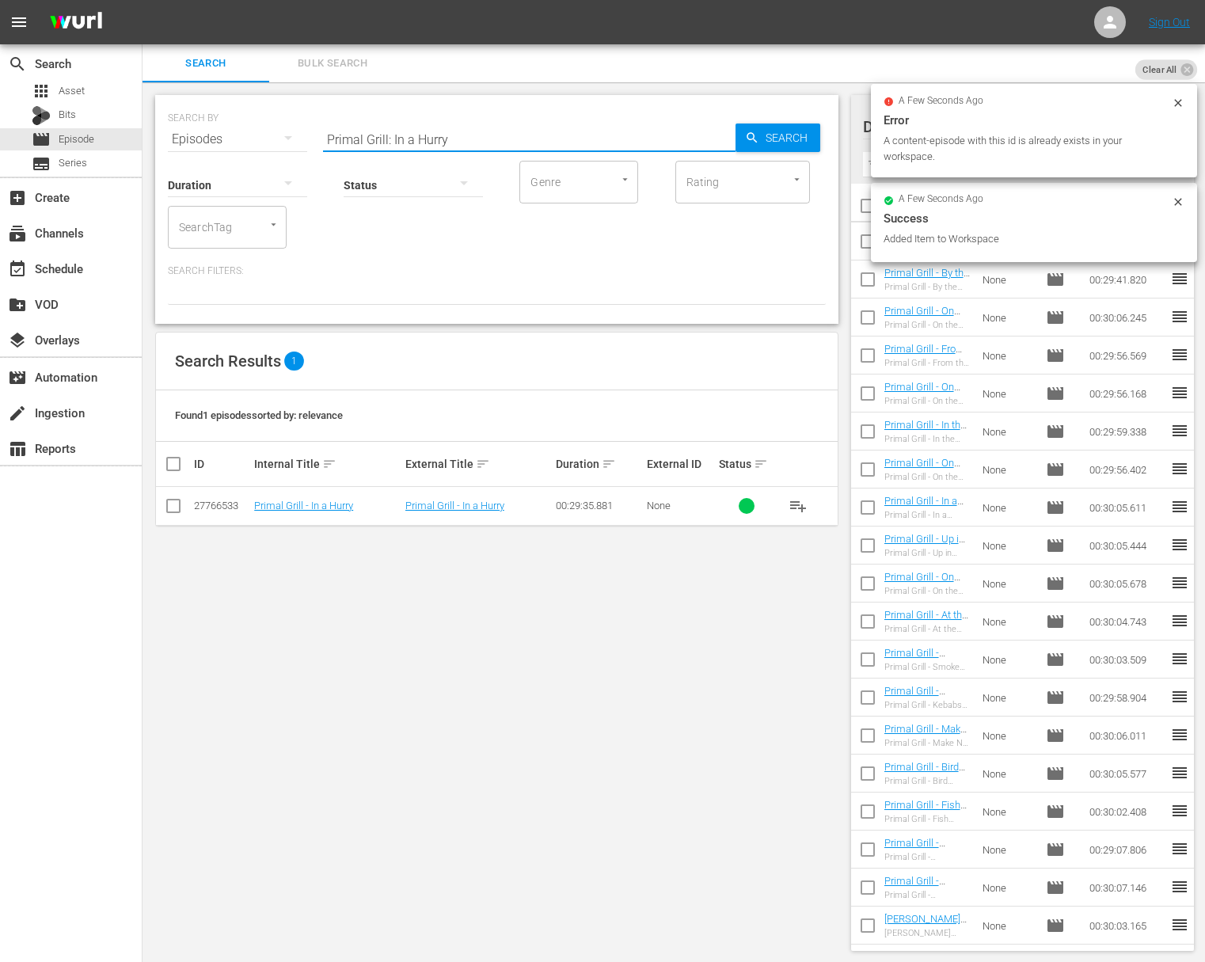
click at [432, 131] on input "Primal Grill: In a Hurry" at bounding box center [529, 139] width 413 height 38
paste input "On the Bone"
type input "Primal Grill: On the Bone"
click at [745, 135] on icon "button" at bounding box center [752, 138] width 14 height 14
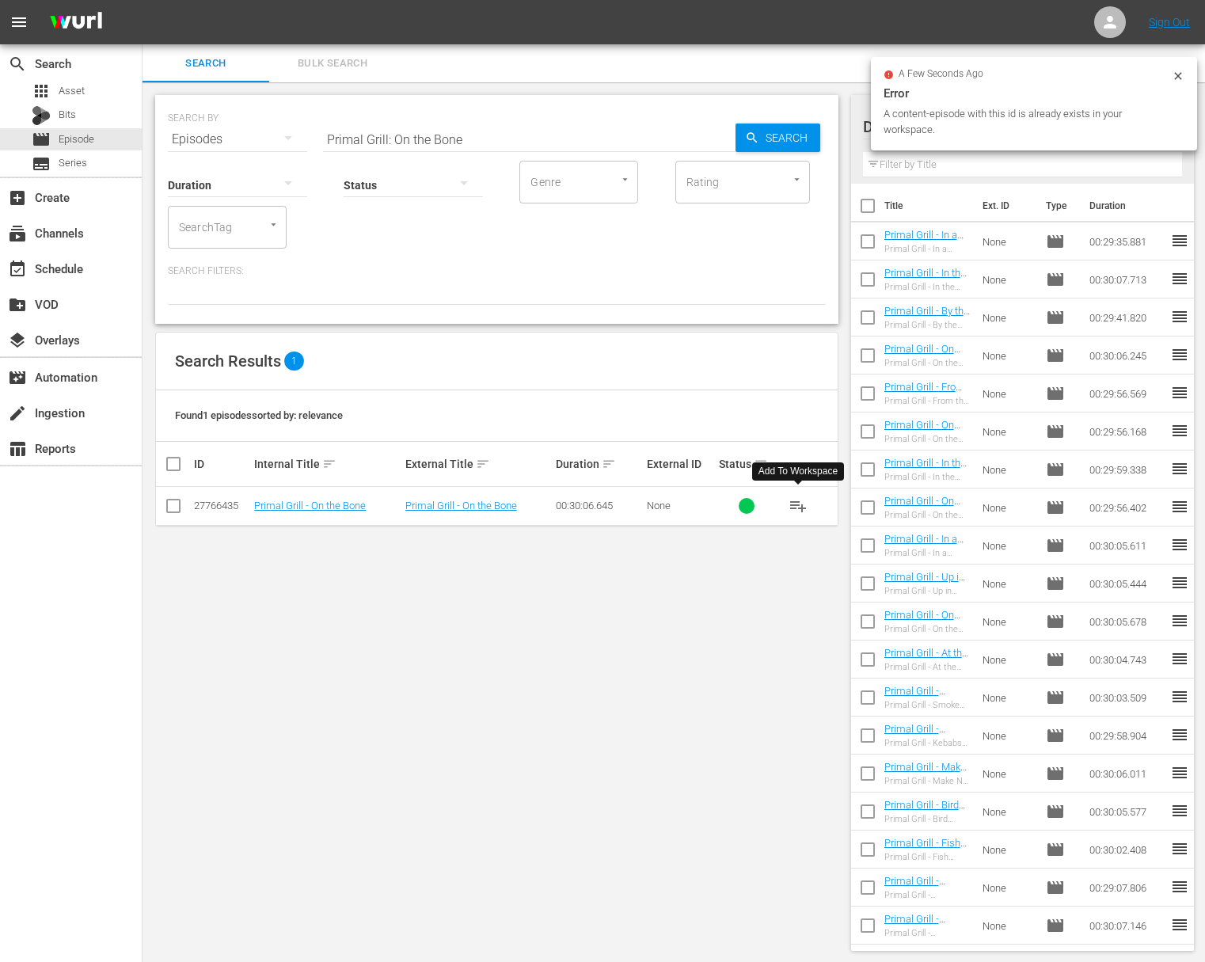
click at [800, 504] on span "playlist_add" at bounding box center [798, 505] width 19 height 19
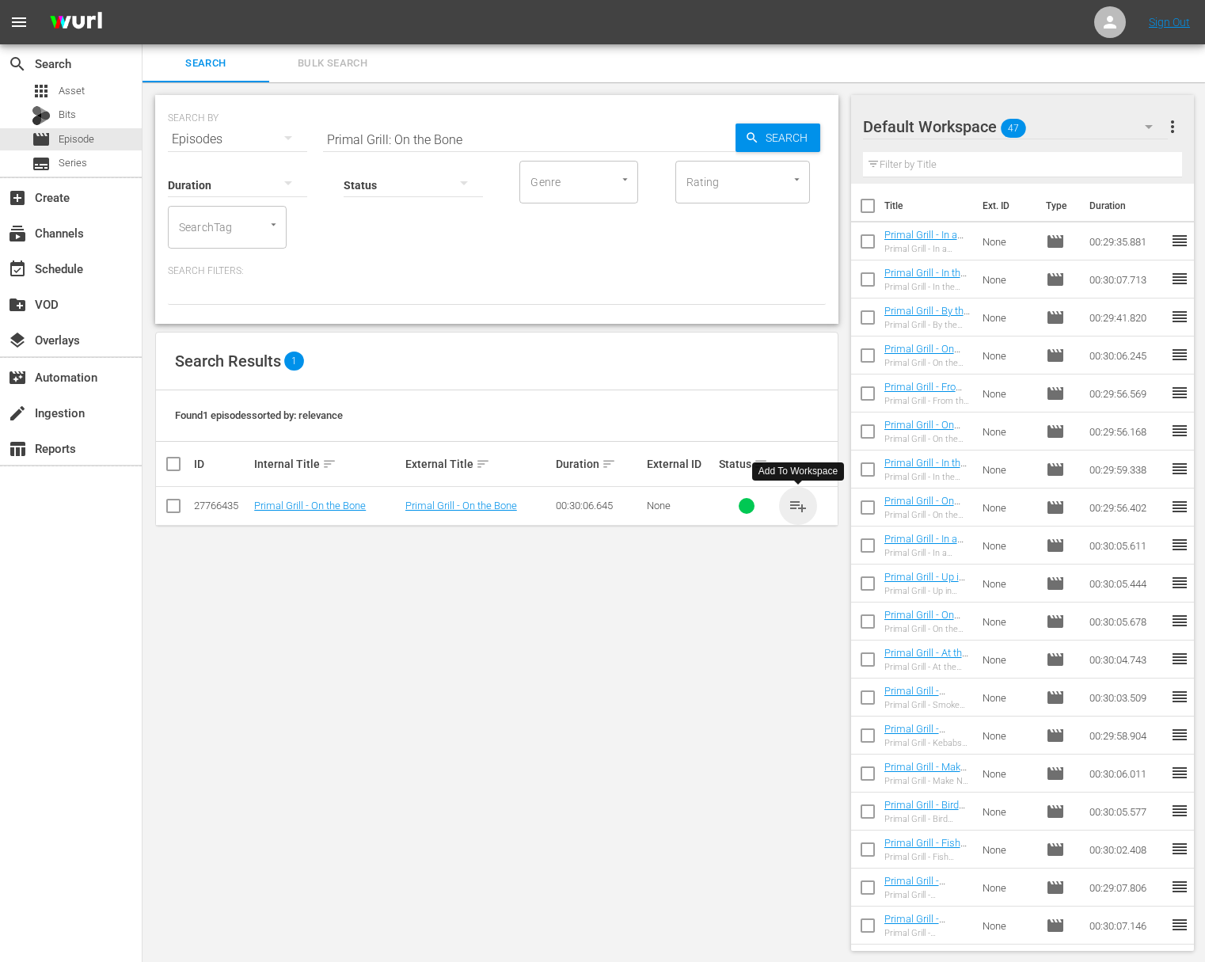
click at [800, 504] on span "playlist_add" at bounding box center [798, 505] width 19 height 19
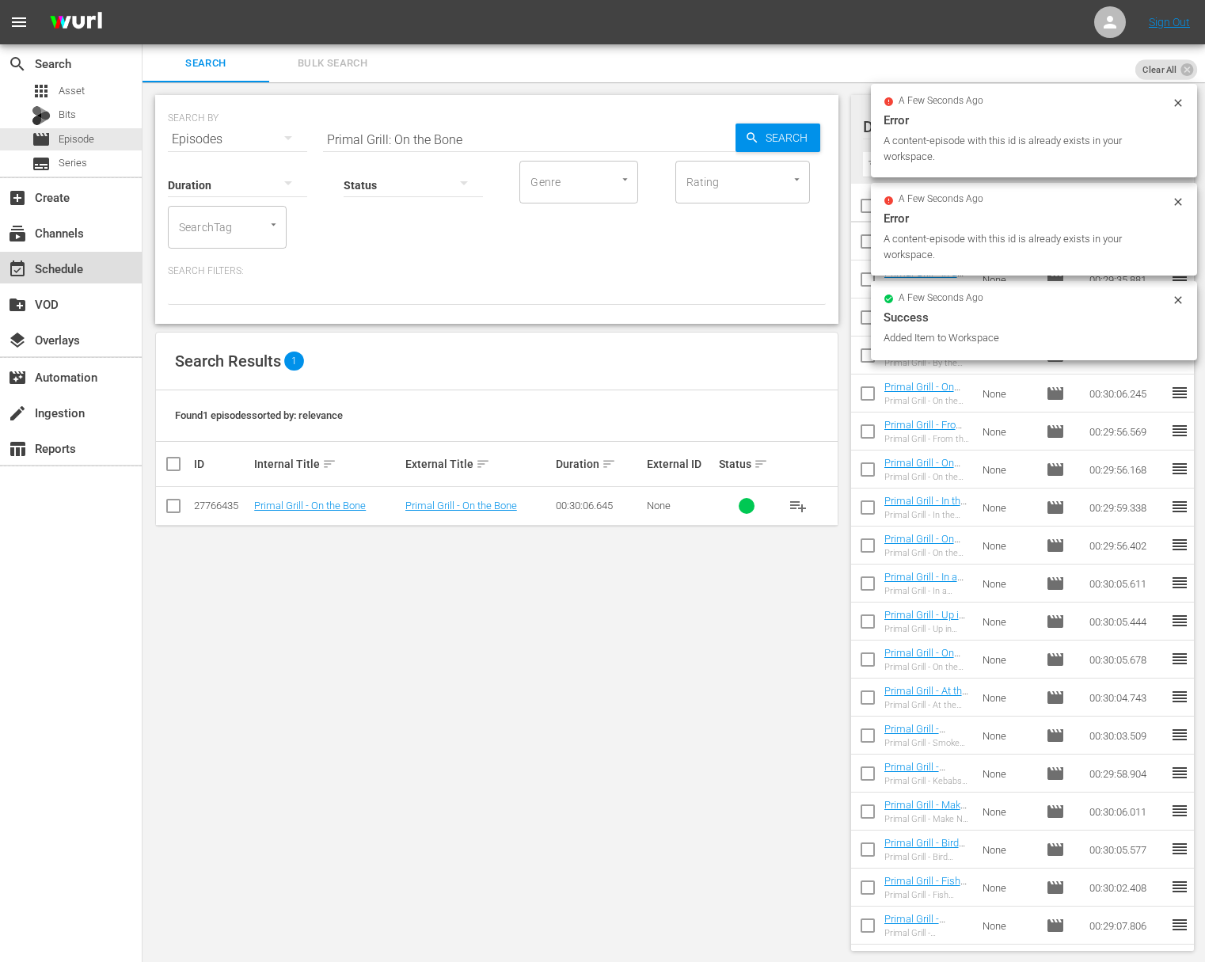
click at [78, 272] on div "event_available Schedule" at bounding box center [44, 266] width 89 height 14
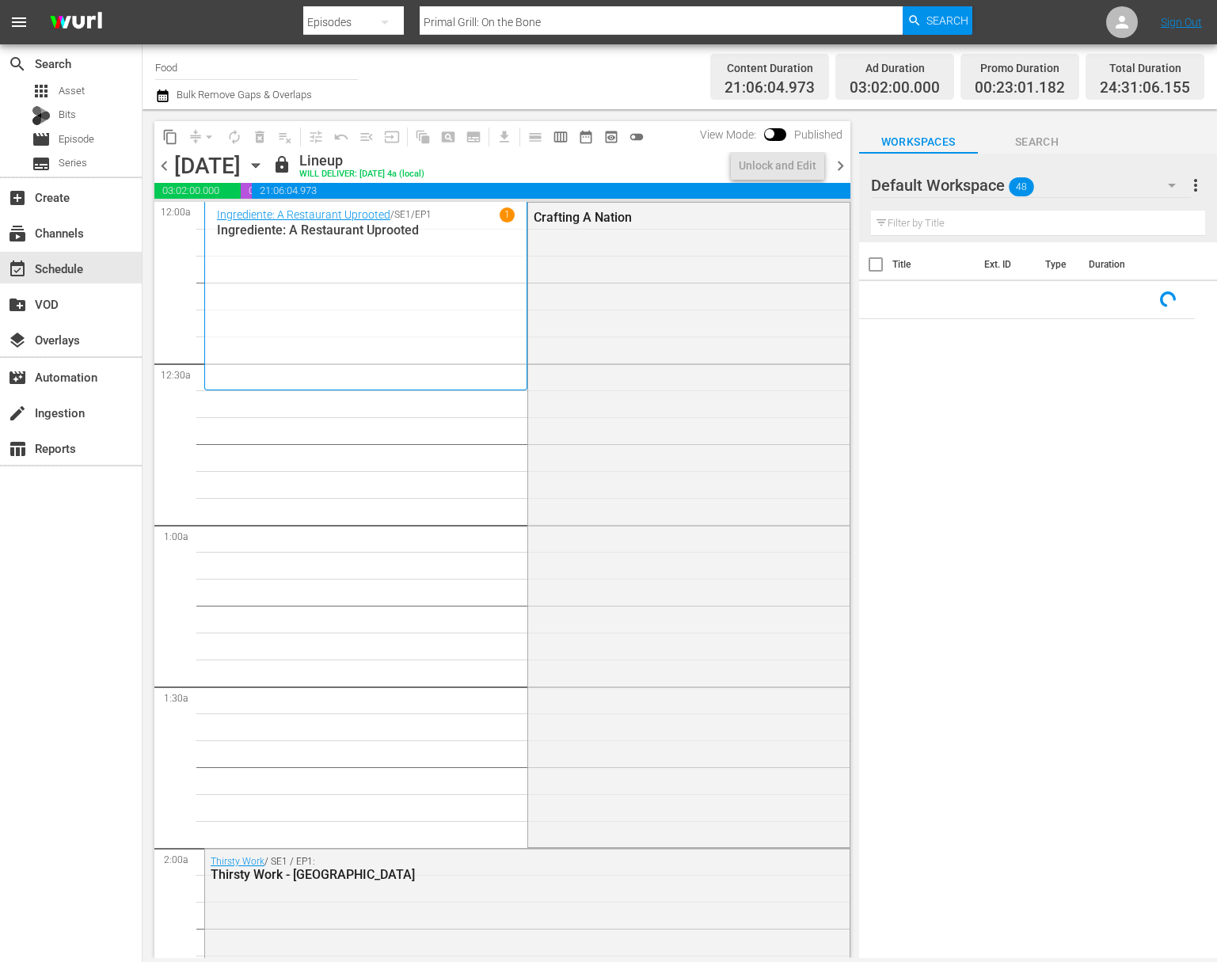
click at [264, 167] on icon "button" at bounding box center [255, 165] width 17 height 17
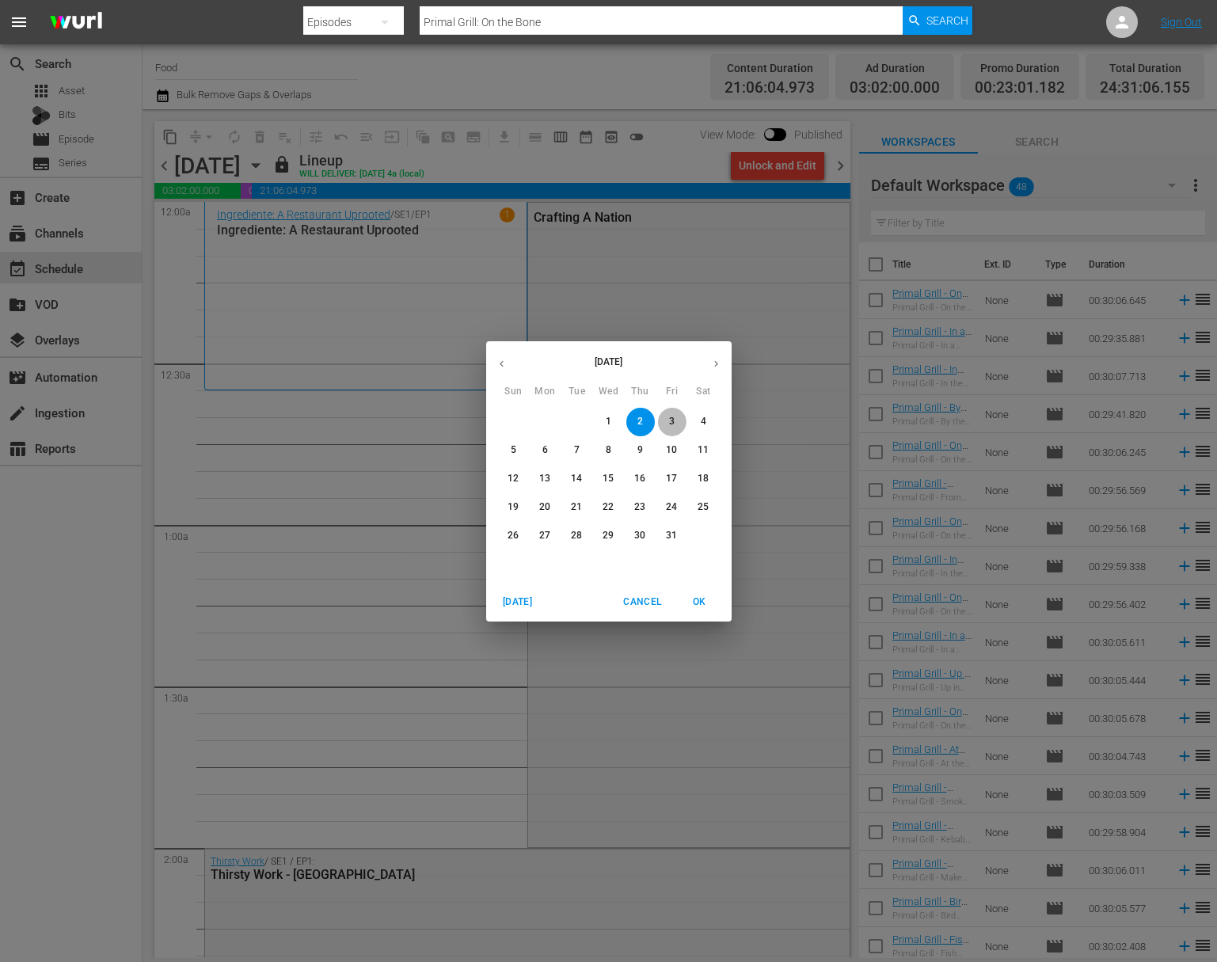
click at [681, 415] on span "3" at bounding box center [672, 421] width 29 height 13
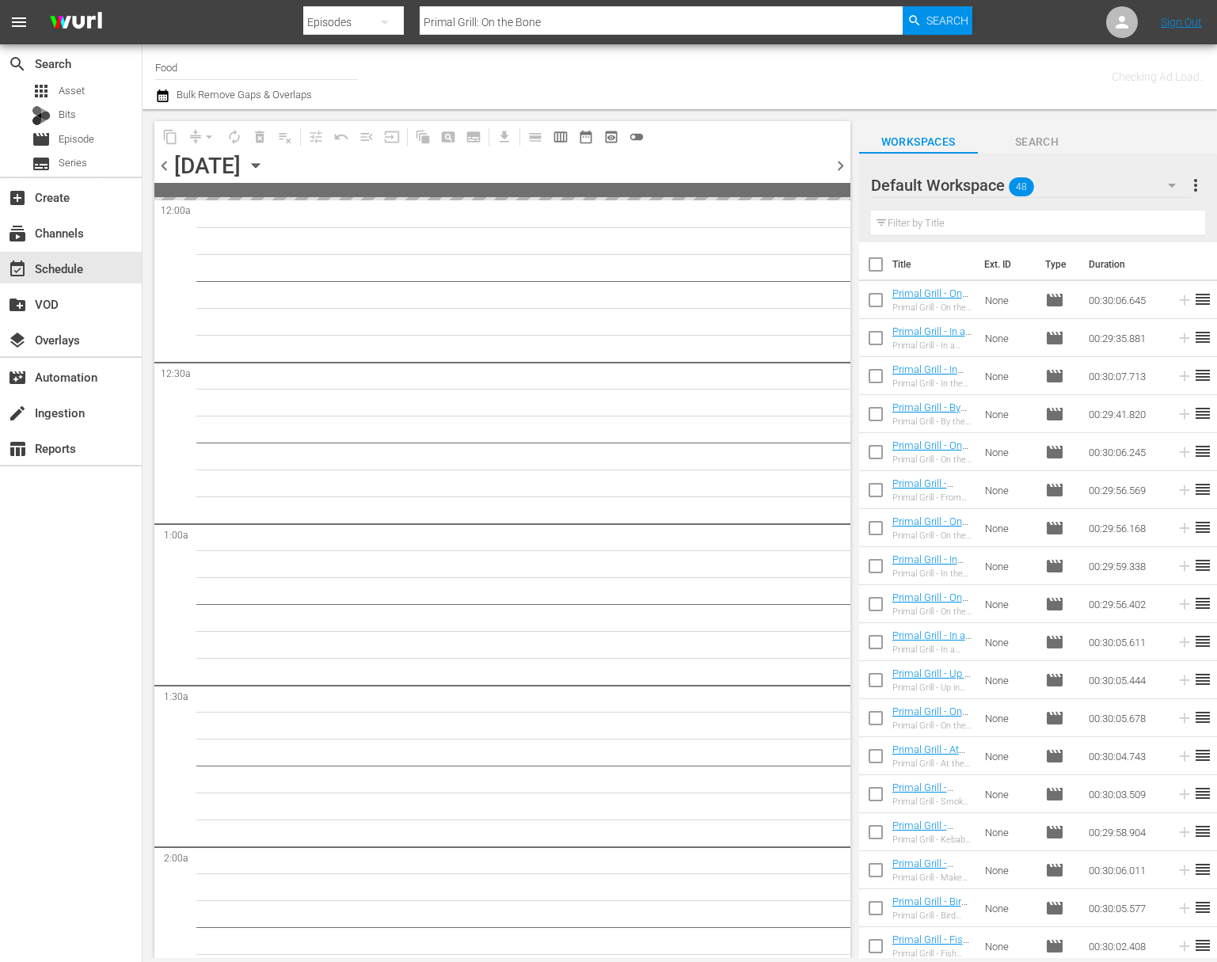
click at [880, 269] on input "checkbox" at bounding box center [875, 267] width 33 height 33
checkbox input "true"
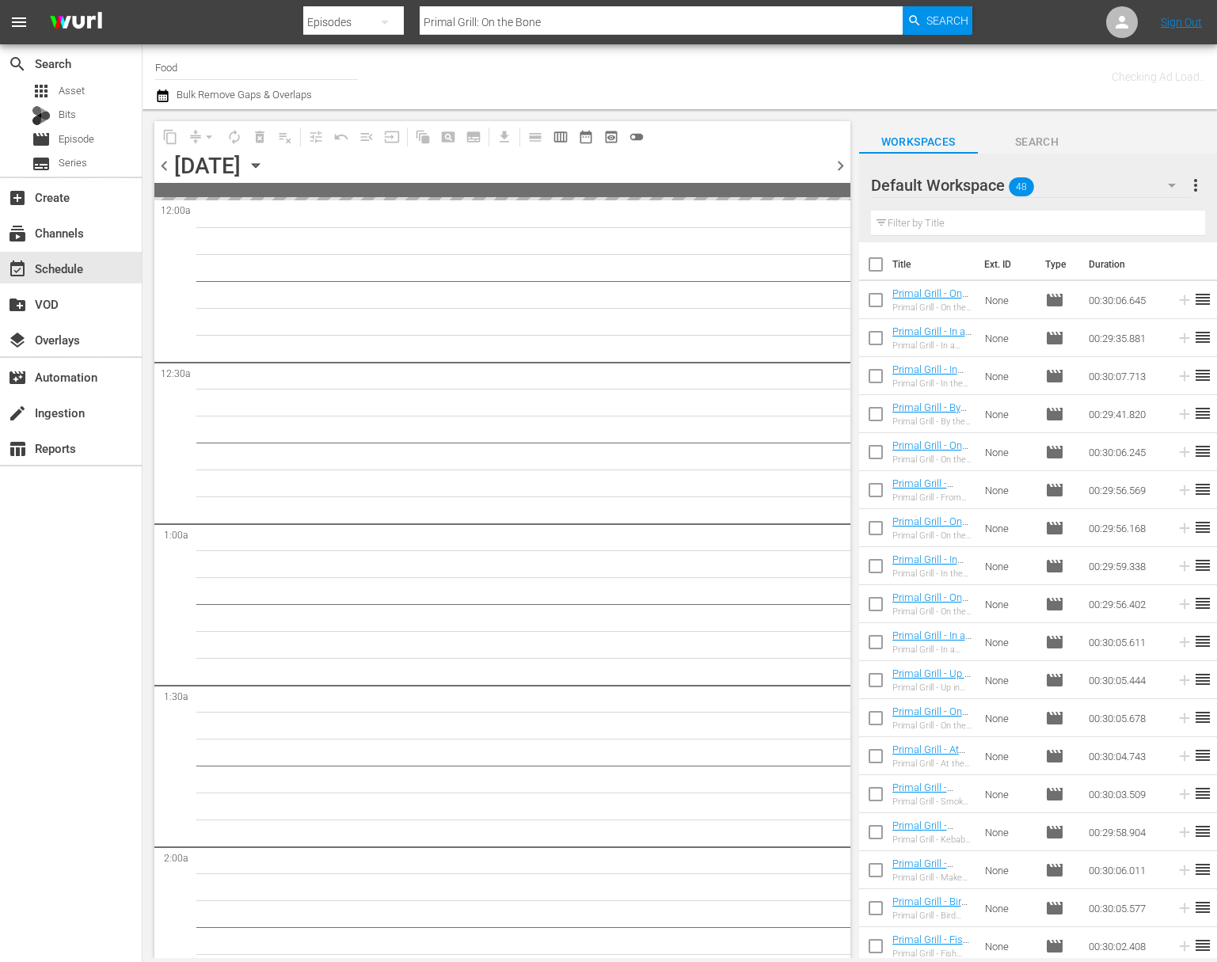
checkbox input "true"
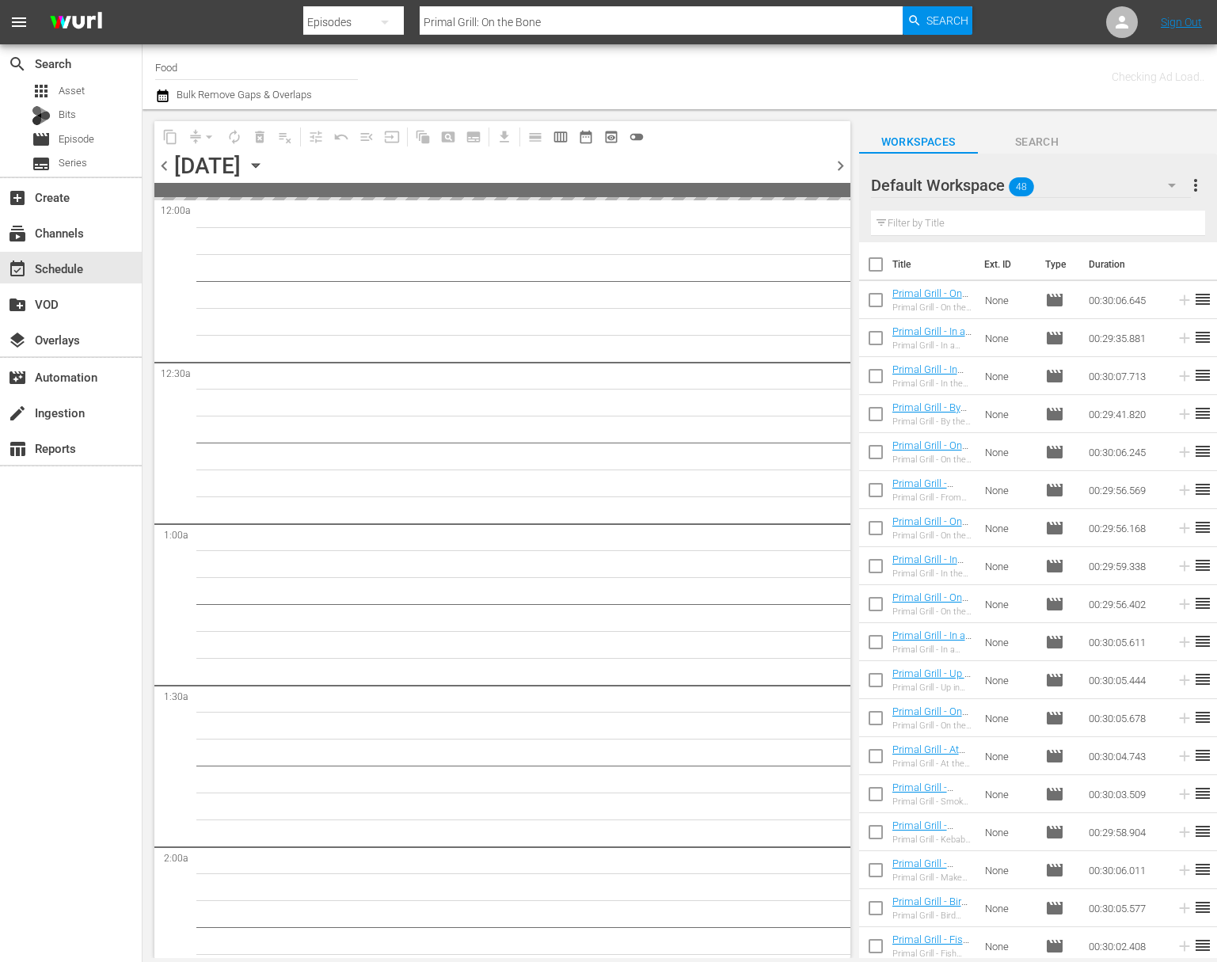
checkbox input "true"
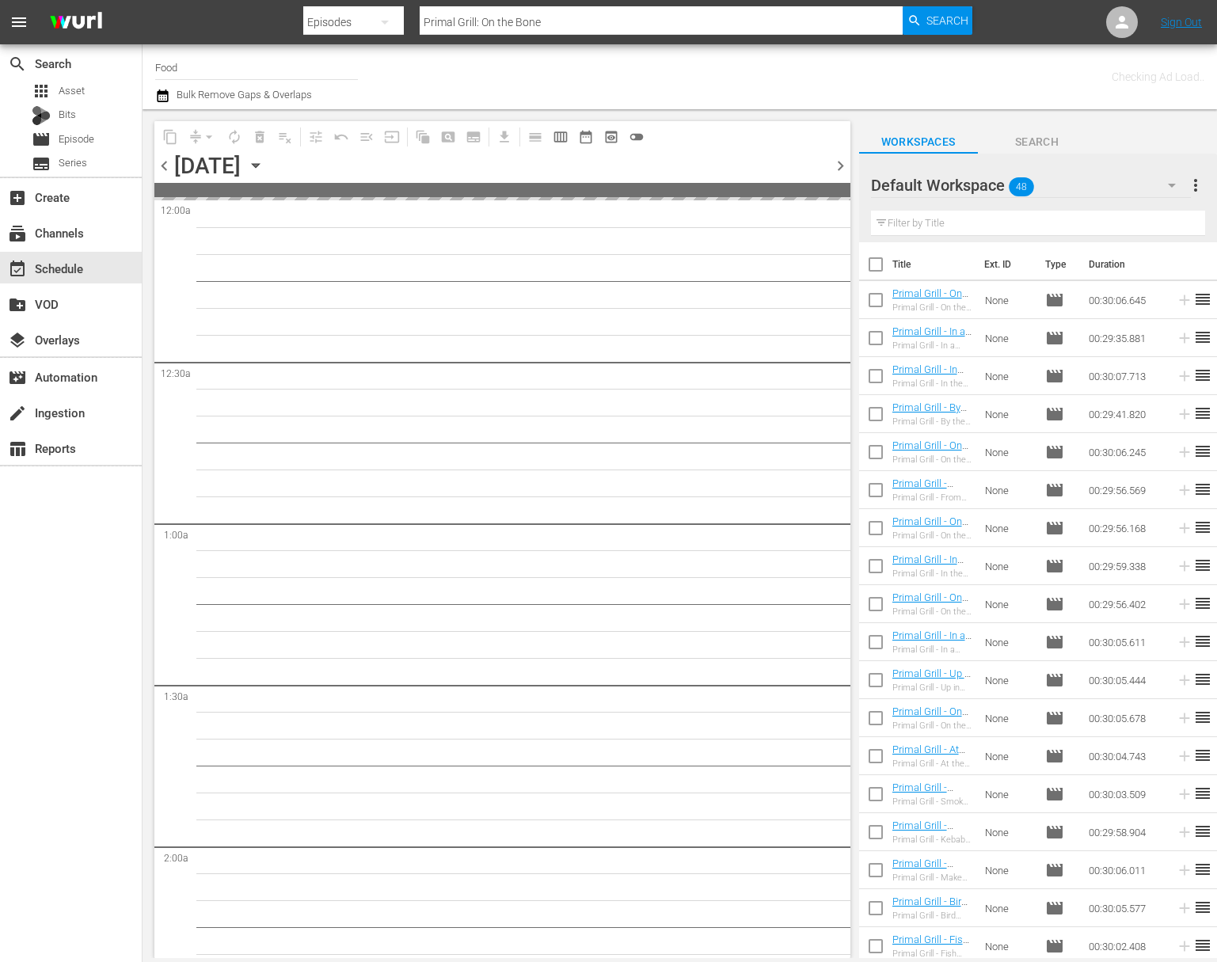
checkbox input "true"
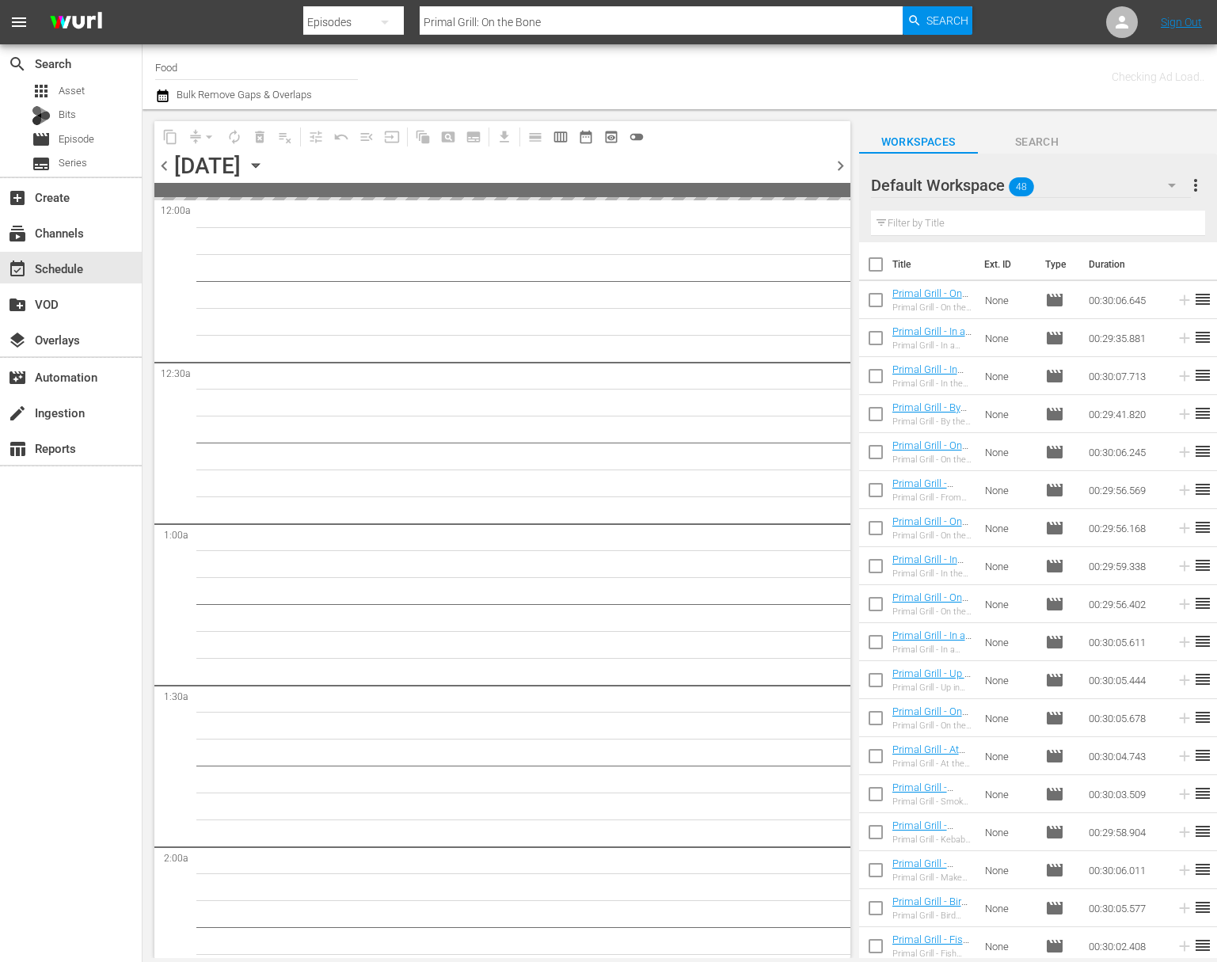
checkbox input "true"
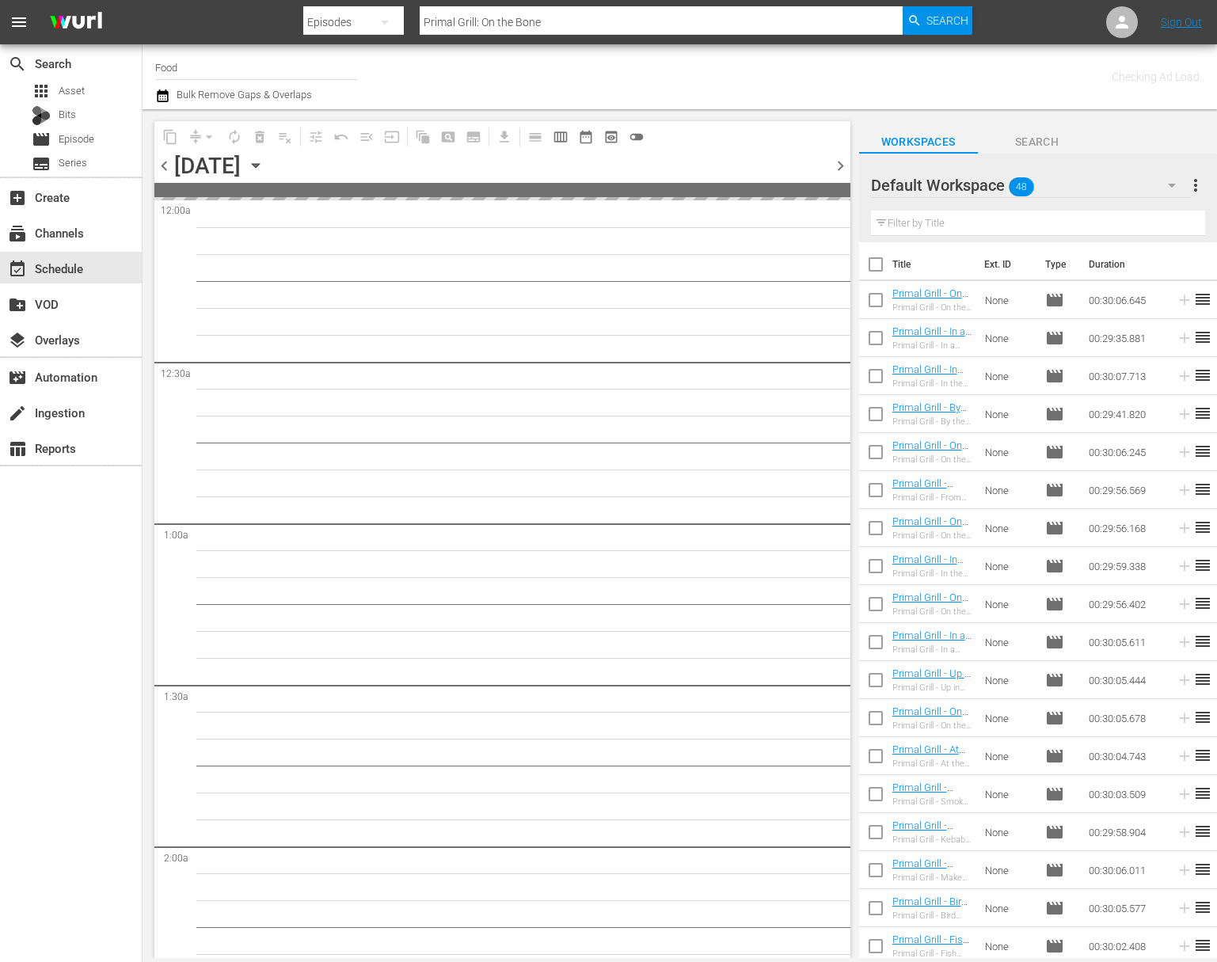
checkbox input "true"
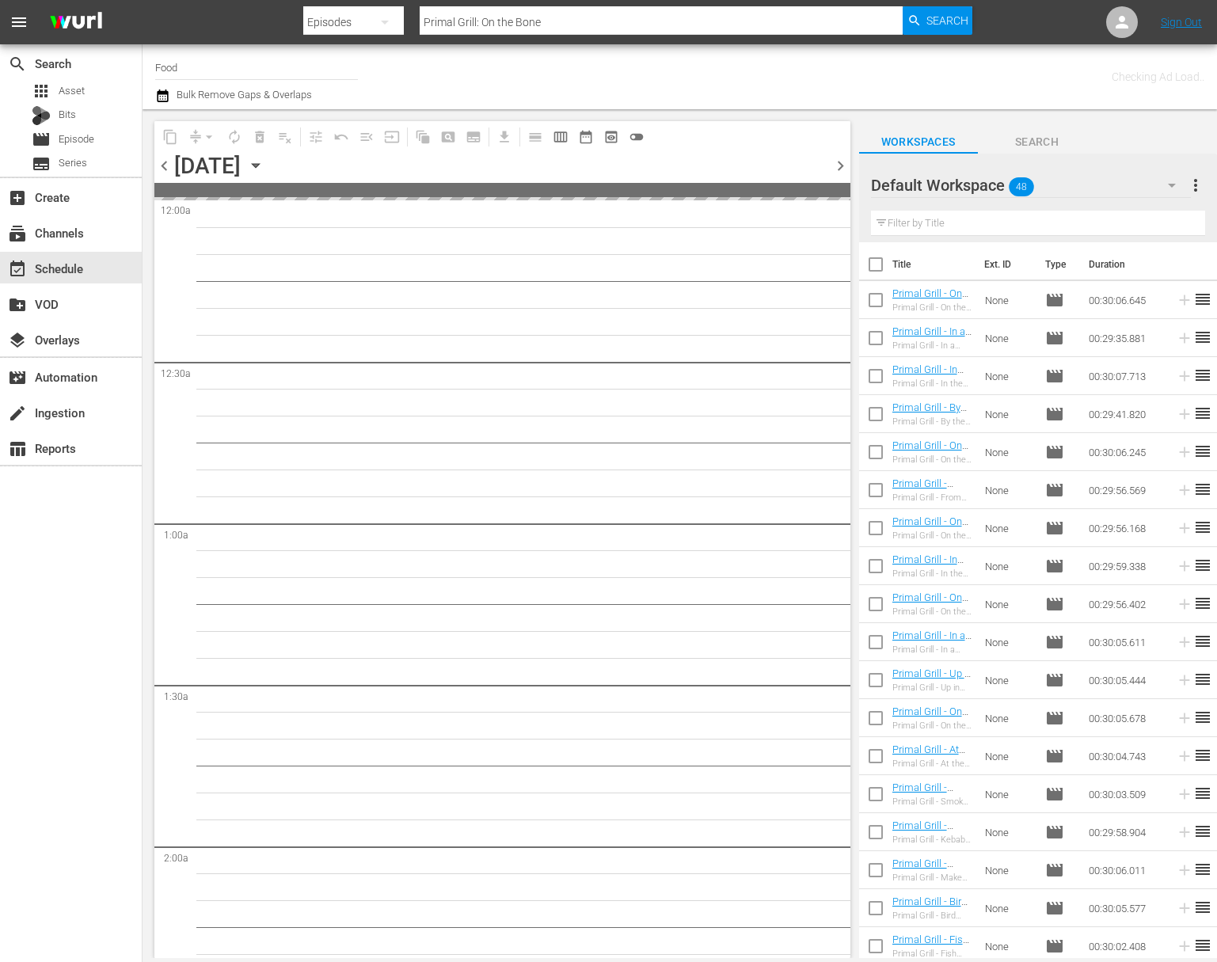
checkbox input "true"
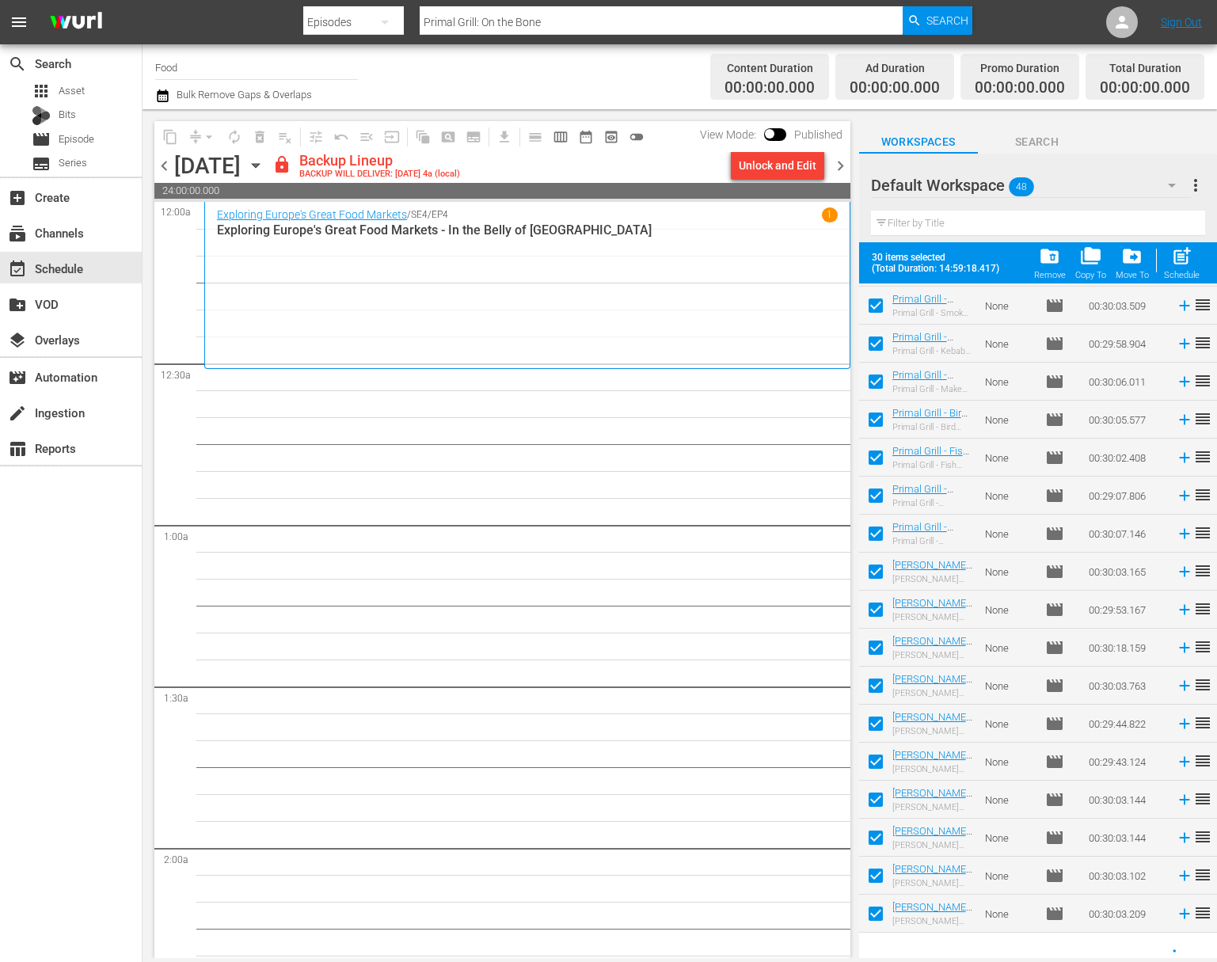
scroll to position [540, 0]
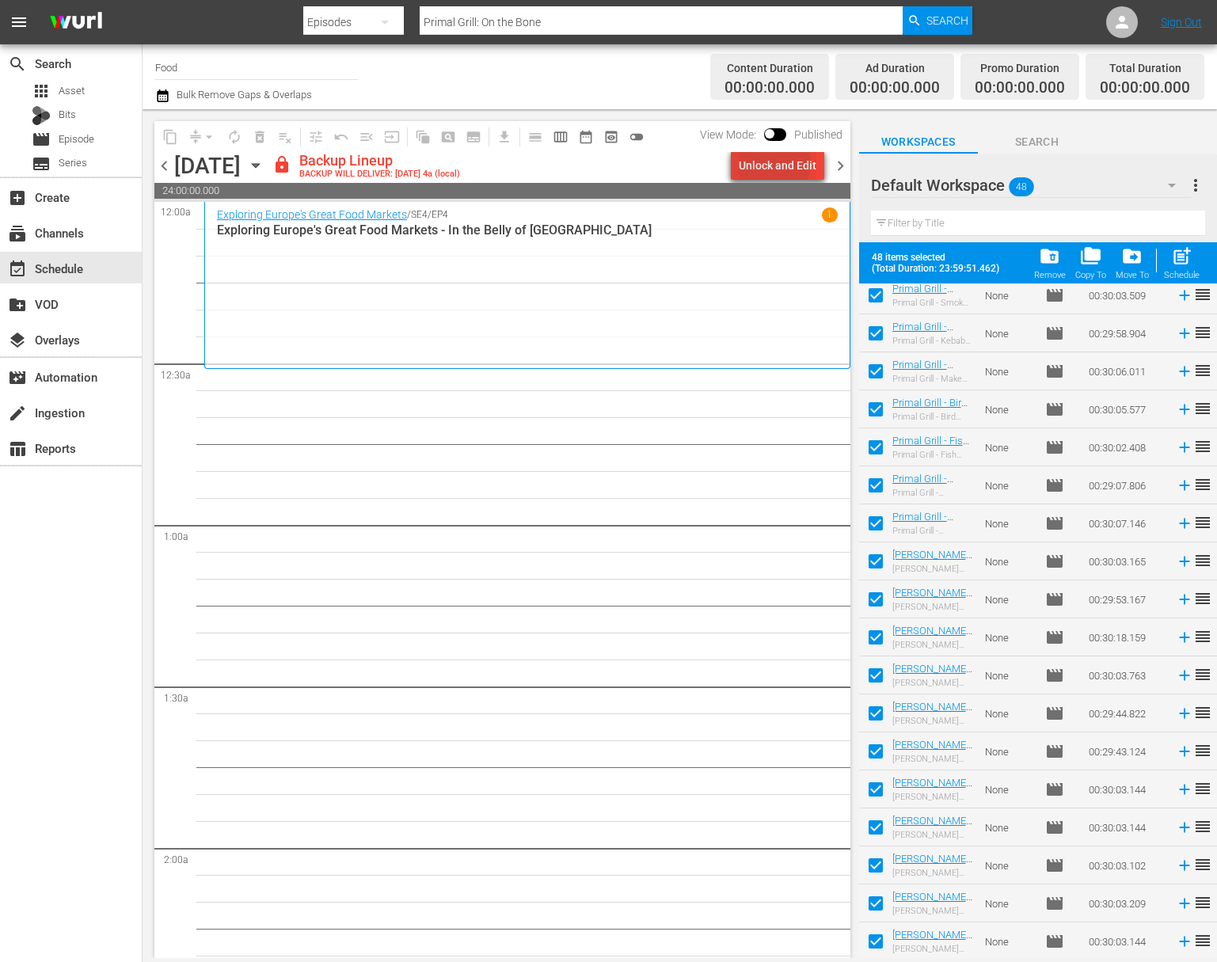
click at [777, 163] on div "Unlock and Edit" at bounding box center [778, 165] width 78 height 29
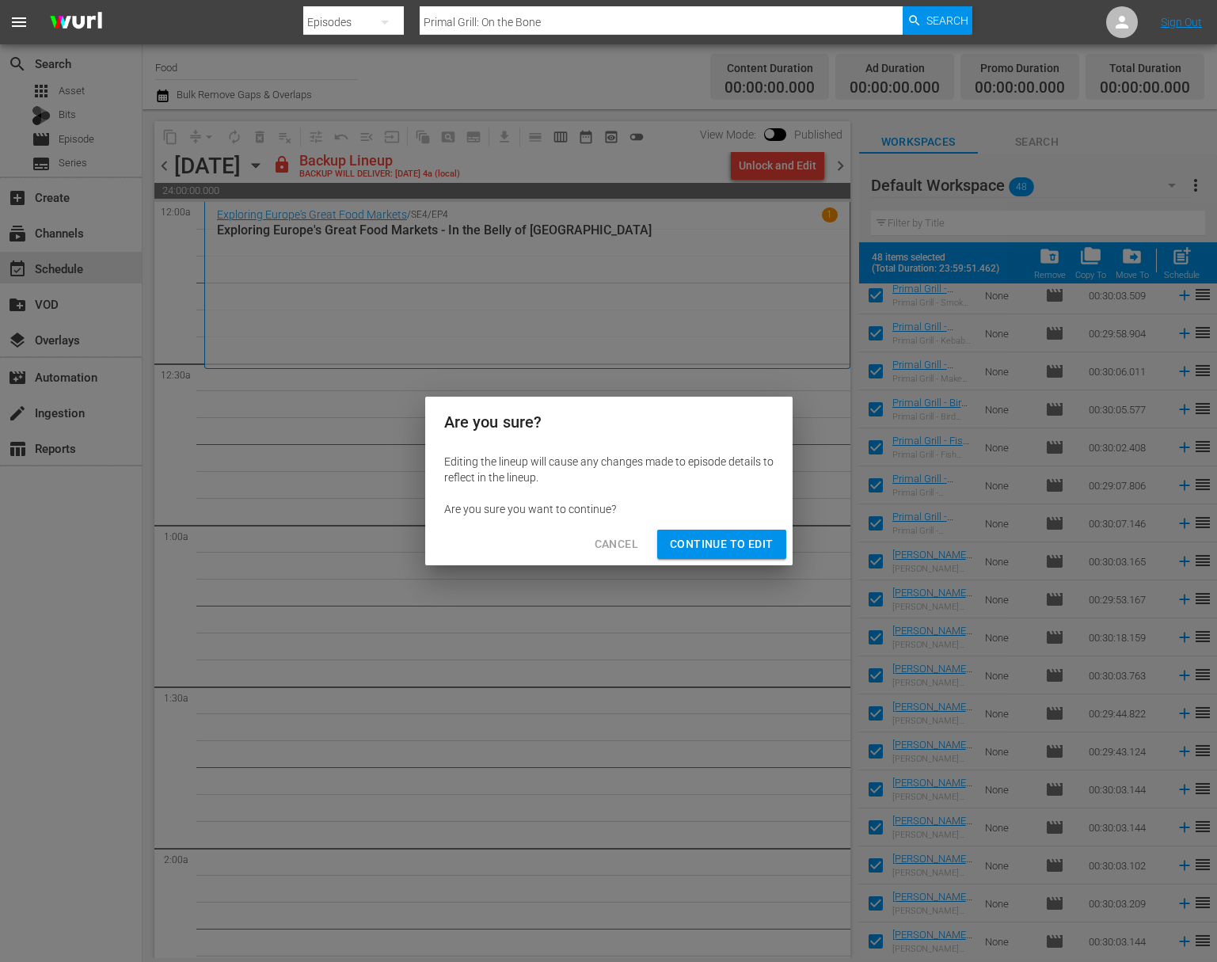
click at [760, 559] on div "Cancel Continue to Edit" at bounding box center [608, 544] width 367 height 42
click at [749, 539] on span "Continue to Edit" at bounding box center [721, 544] width 103 height 20
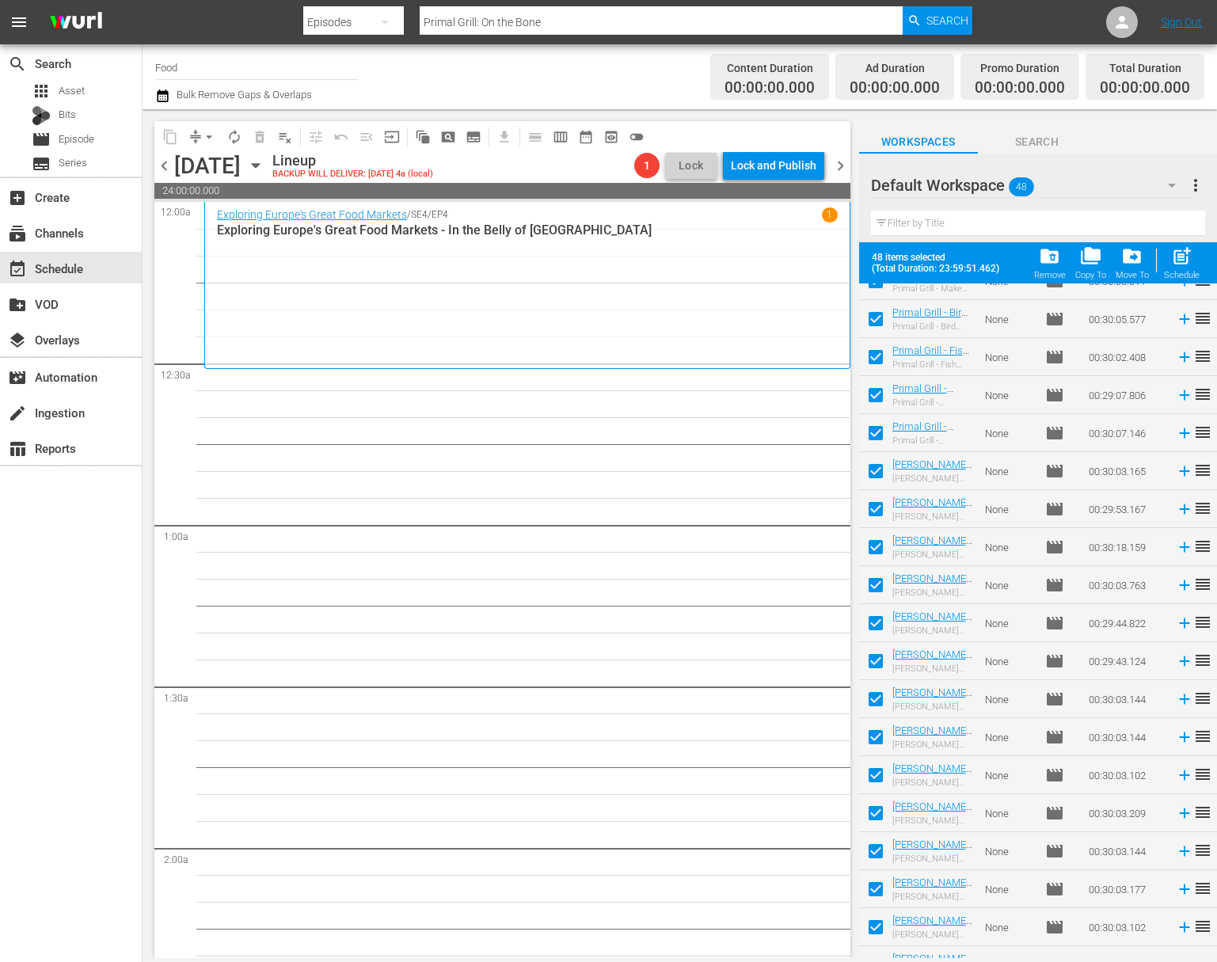
scroll to position [0, 0]
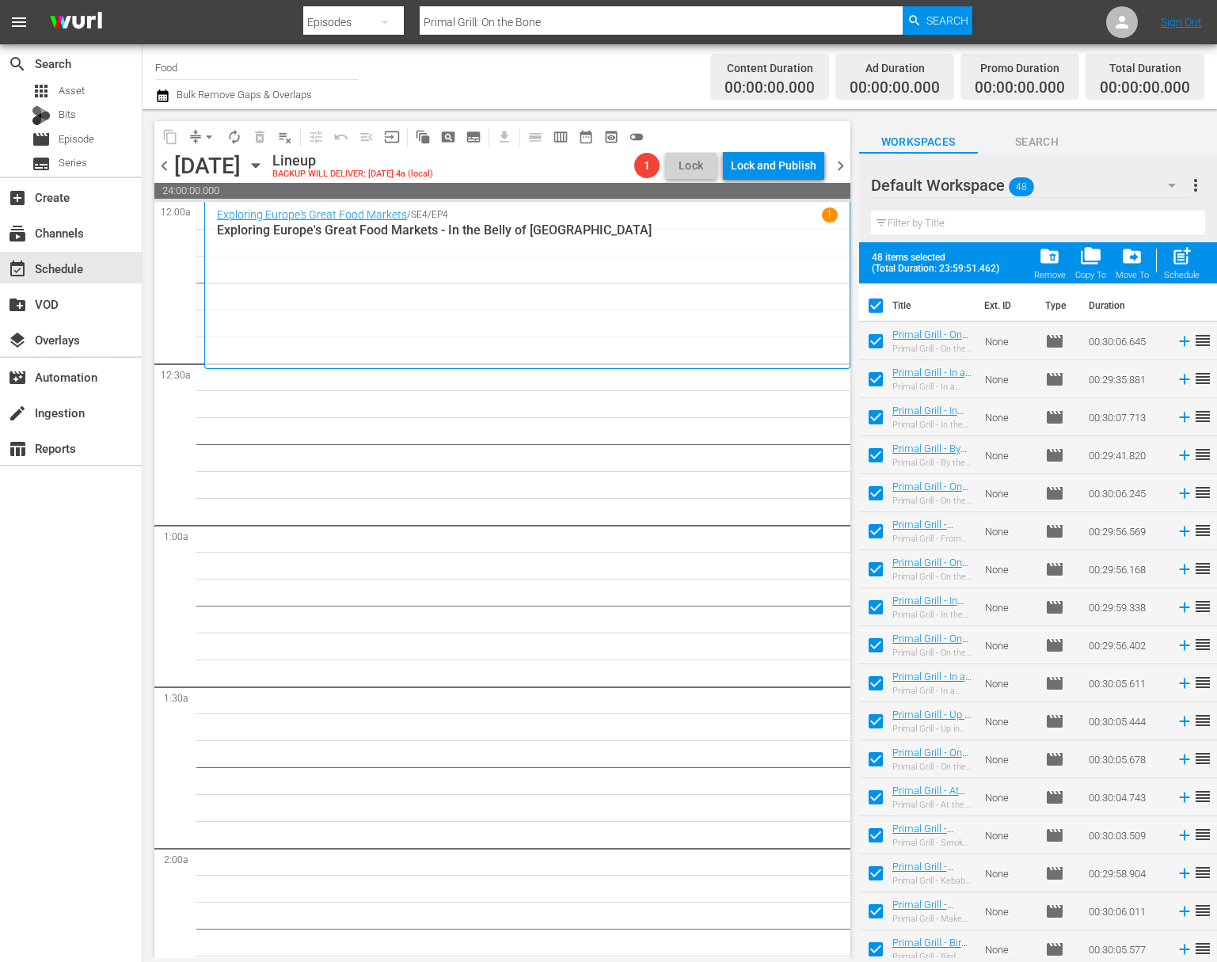
click at [872, 310] on input "checkbox" at bounding box center [875, 308] width 33 height 33
checkbox input "false"
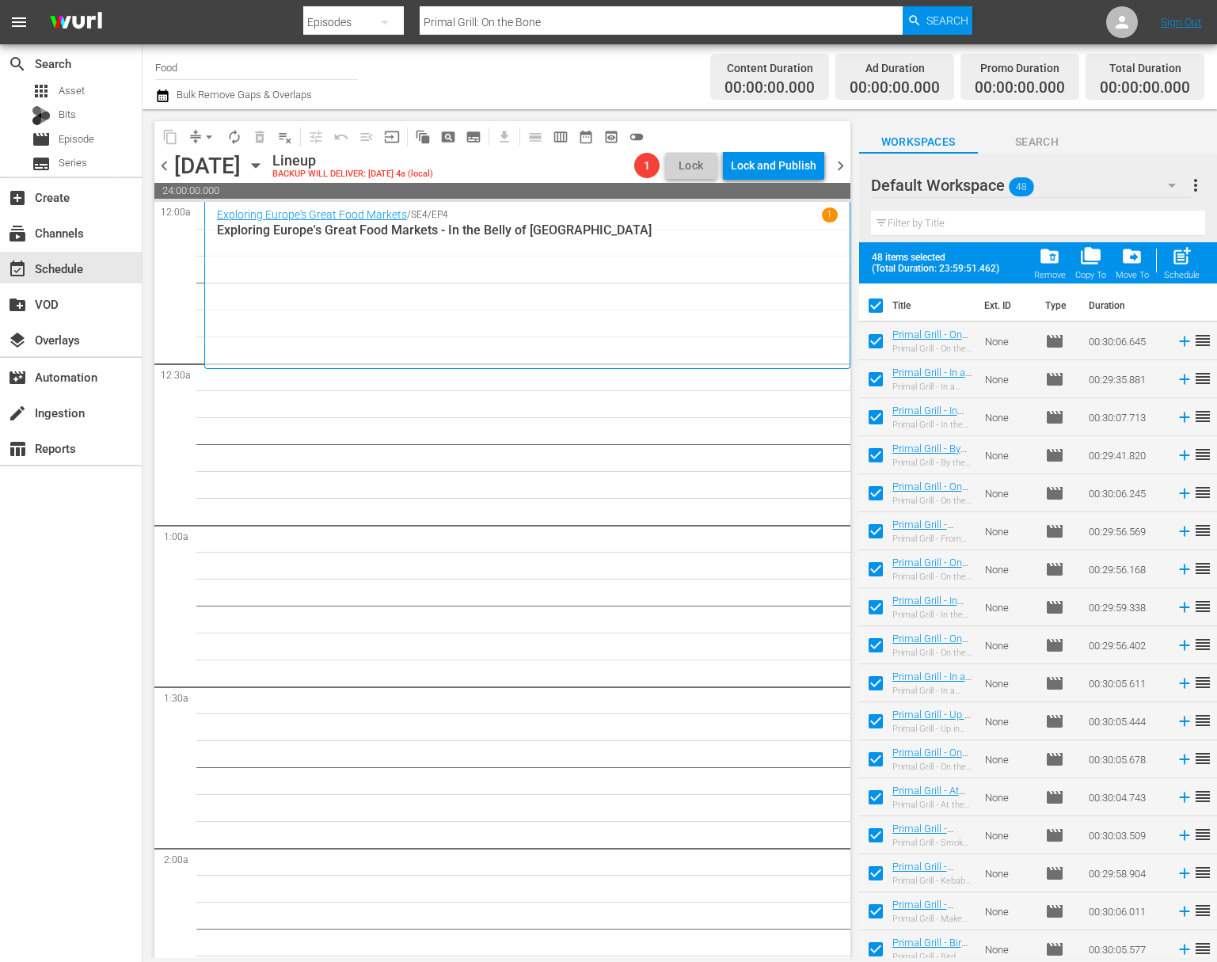
checkbox input "false"
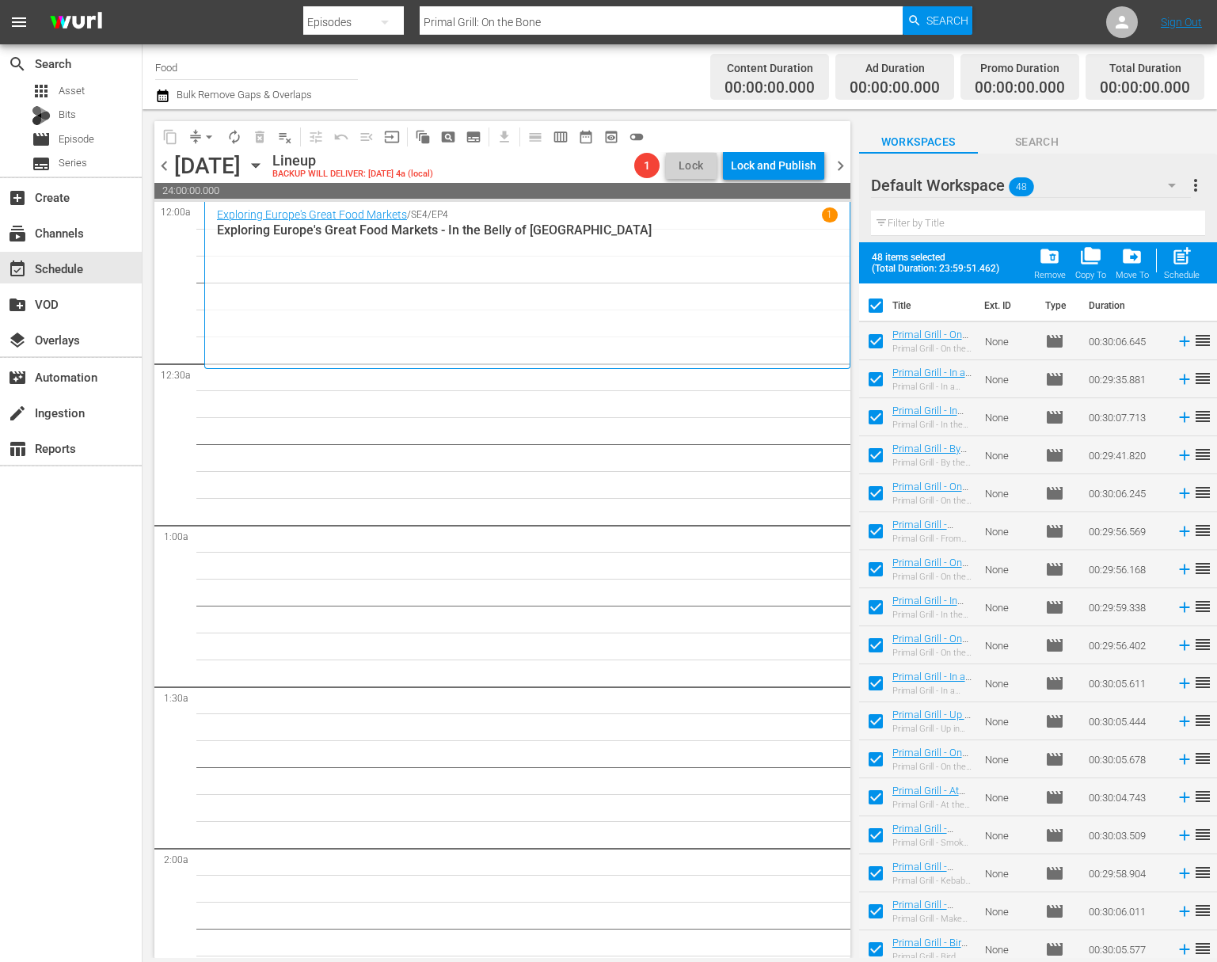
checkbox input "false"
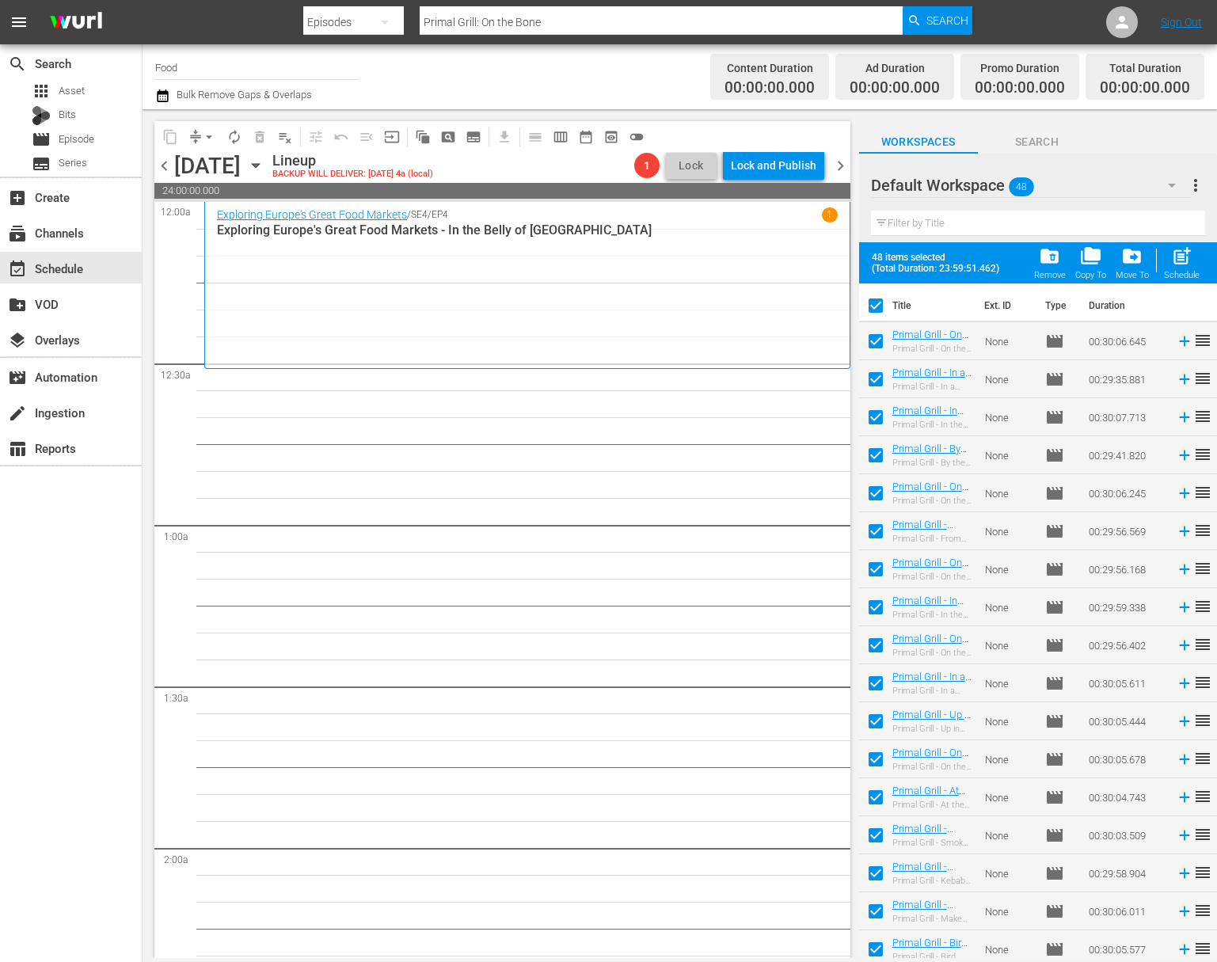
checkbox input "false"
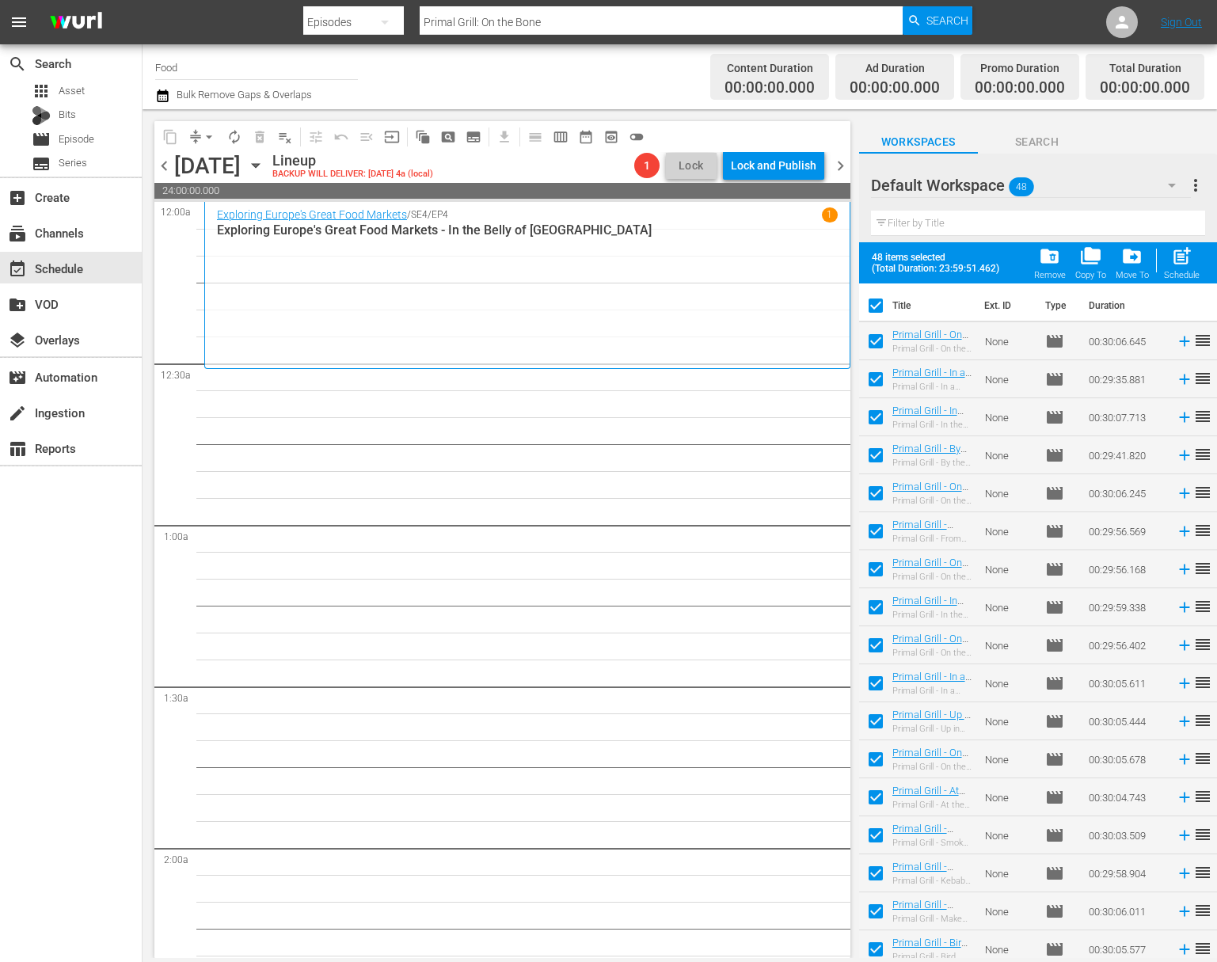
checkbox input "false"
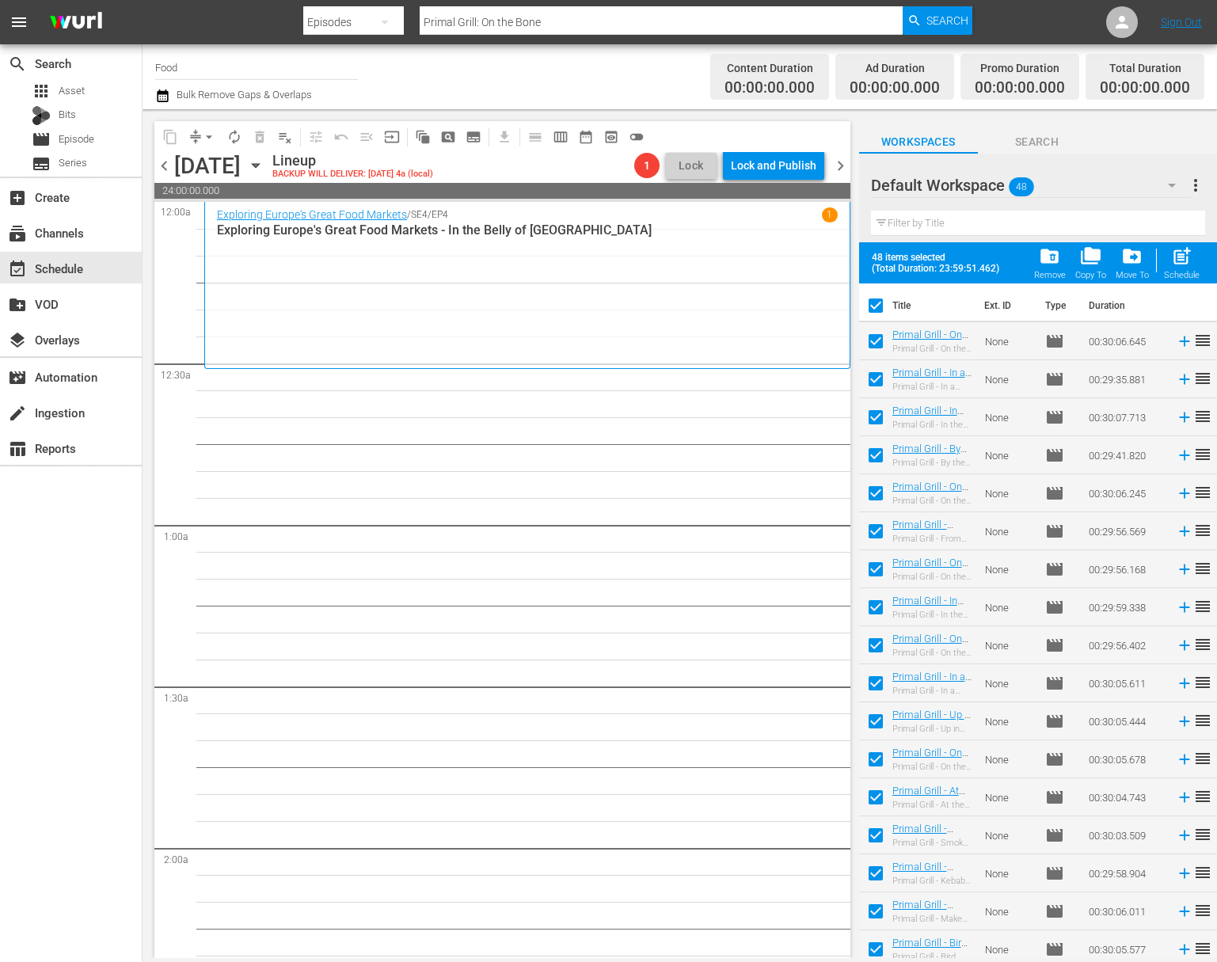
checkbox input "false"
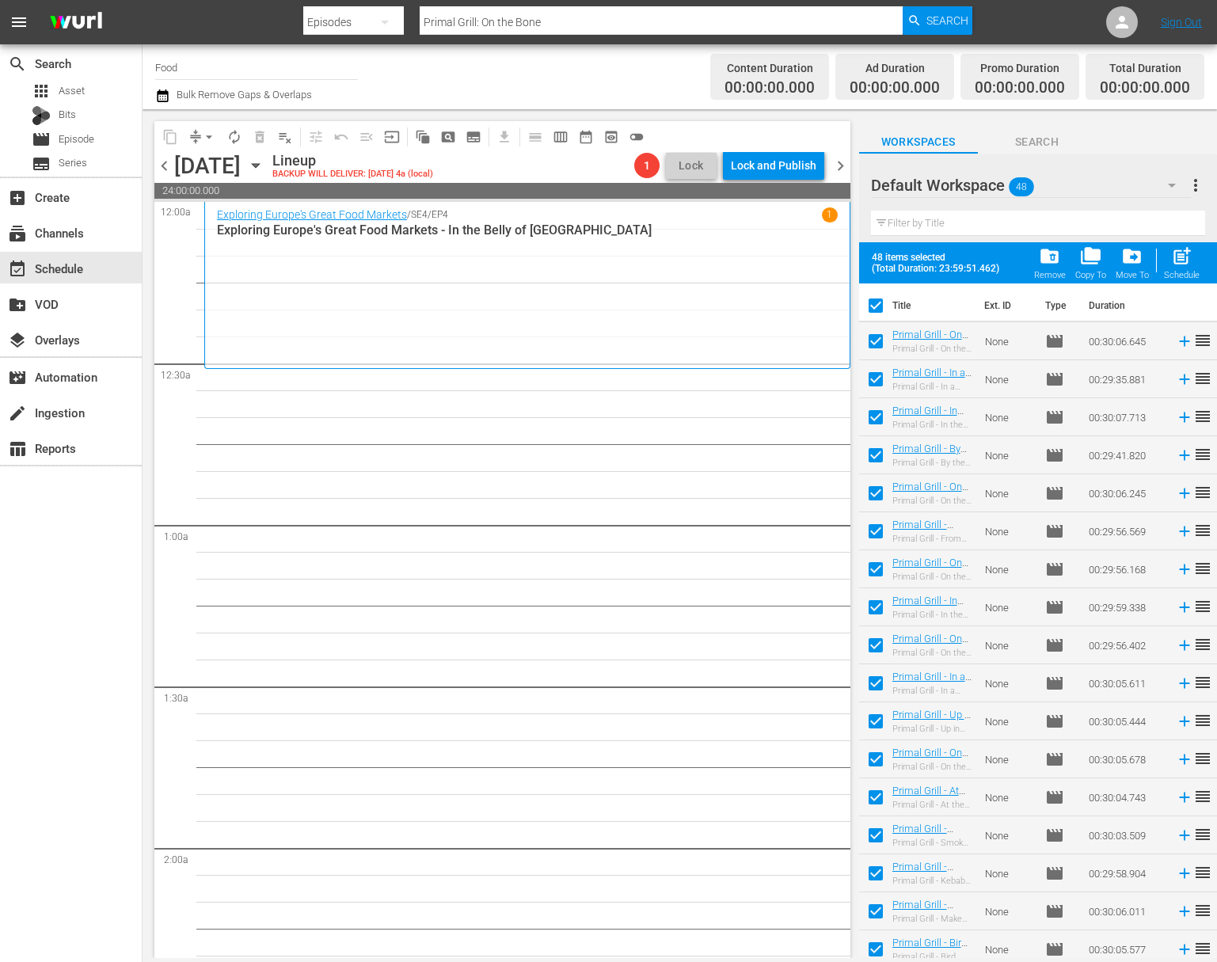
checkbox input "false"
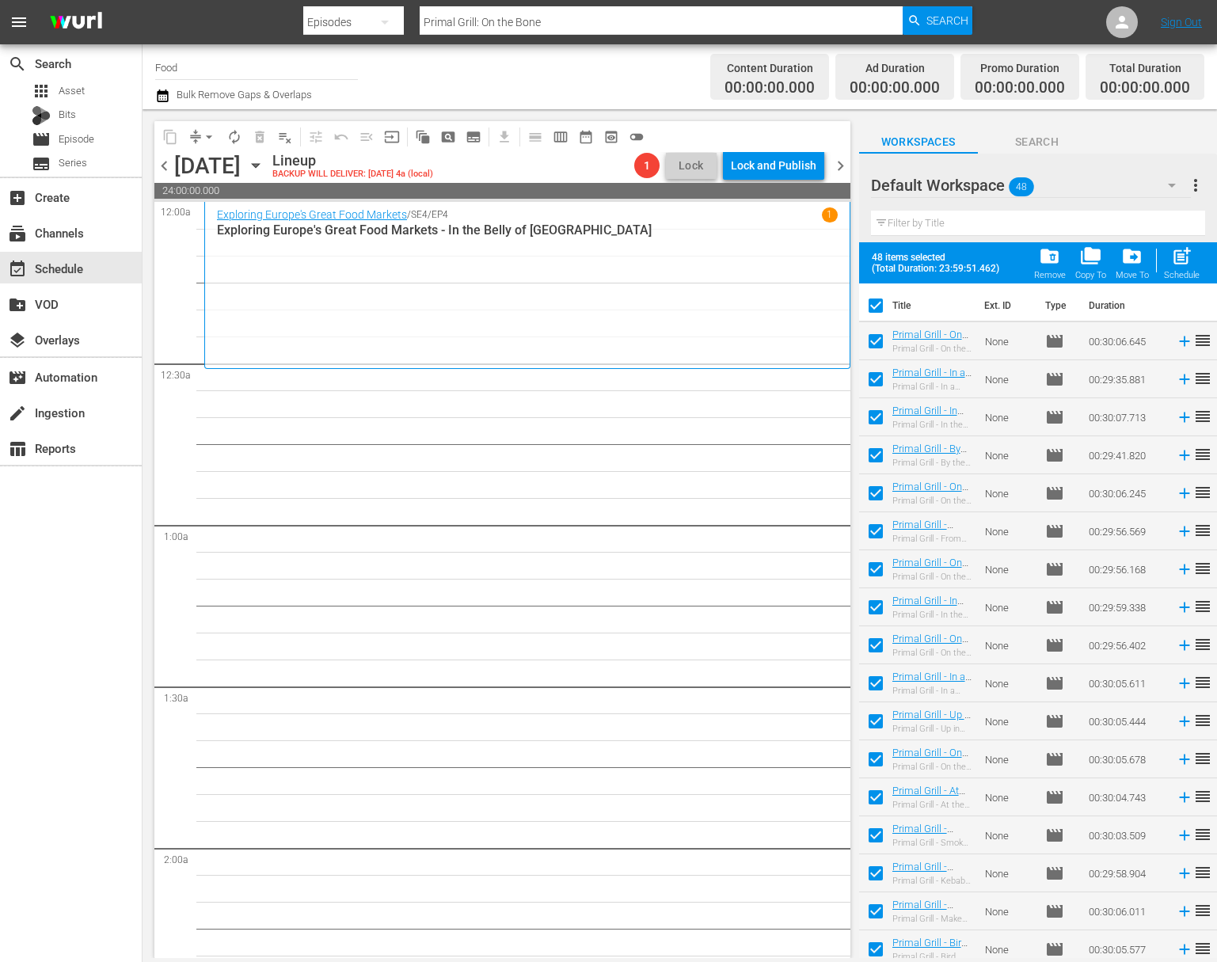
checkbox input "false"
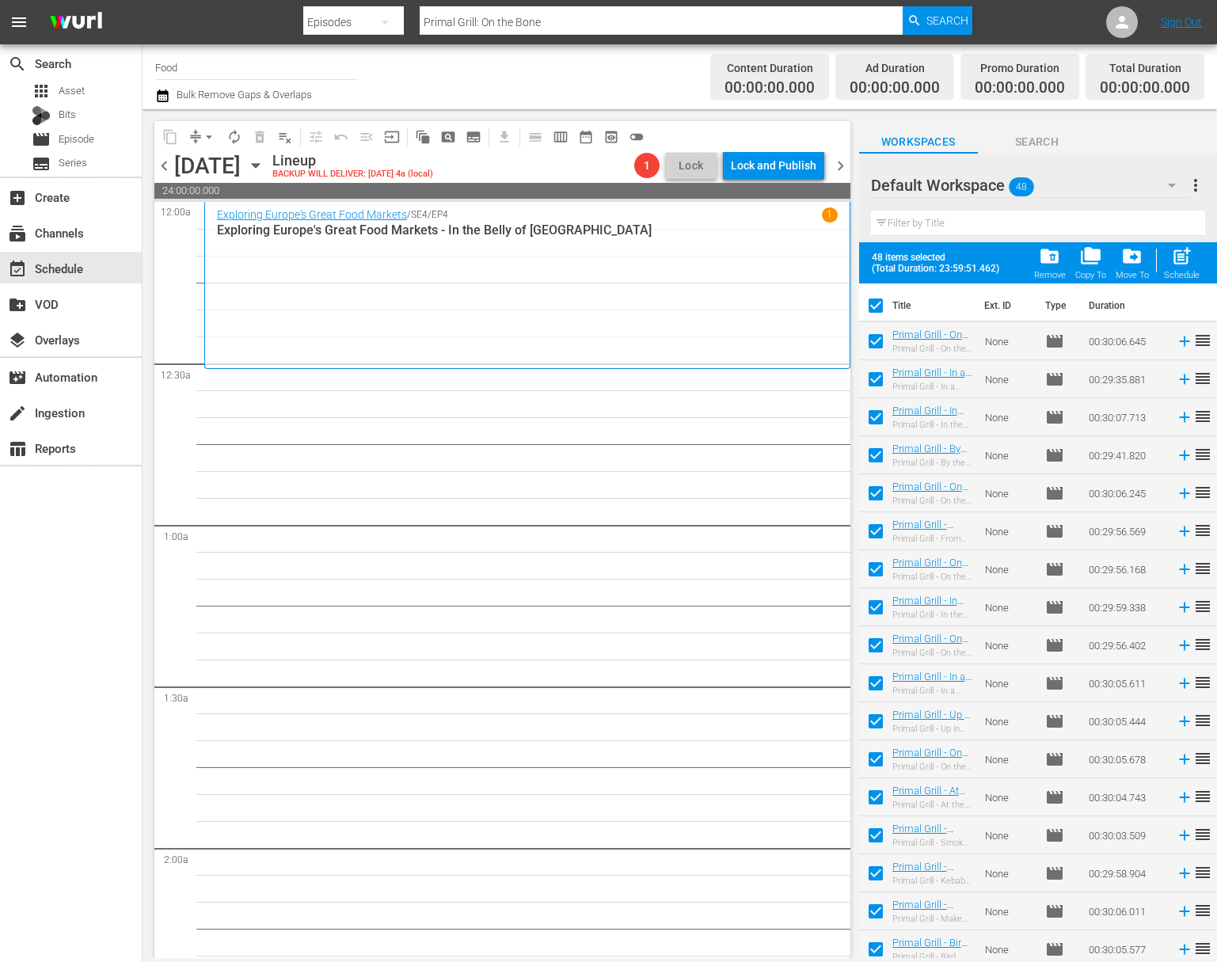
checkbox input "false"
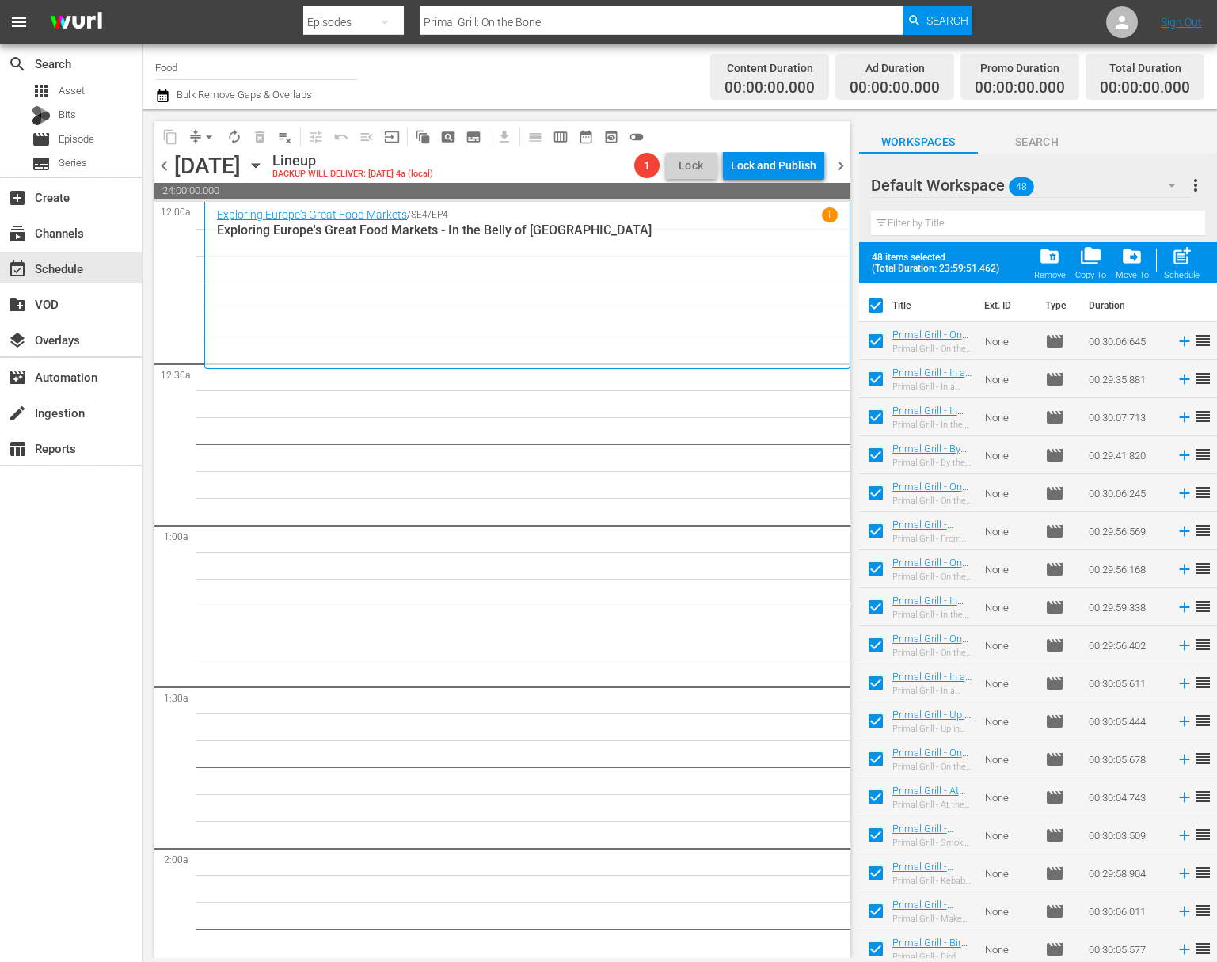
checkbox input "false"
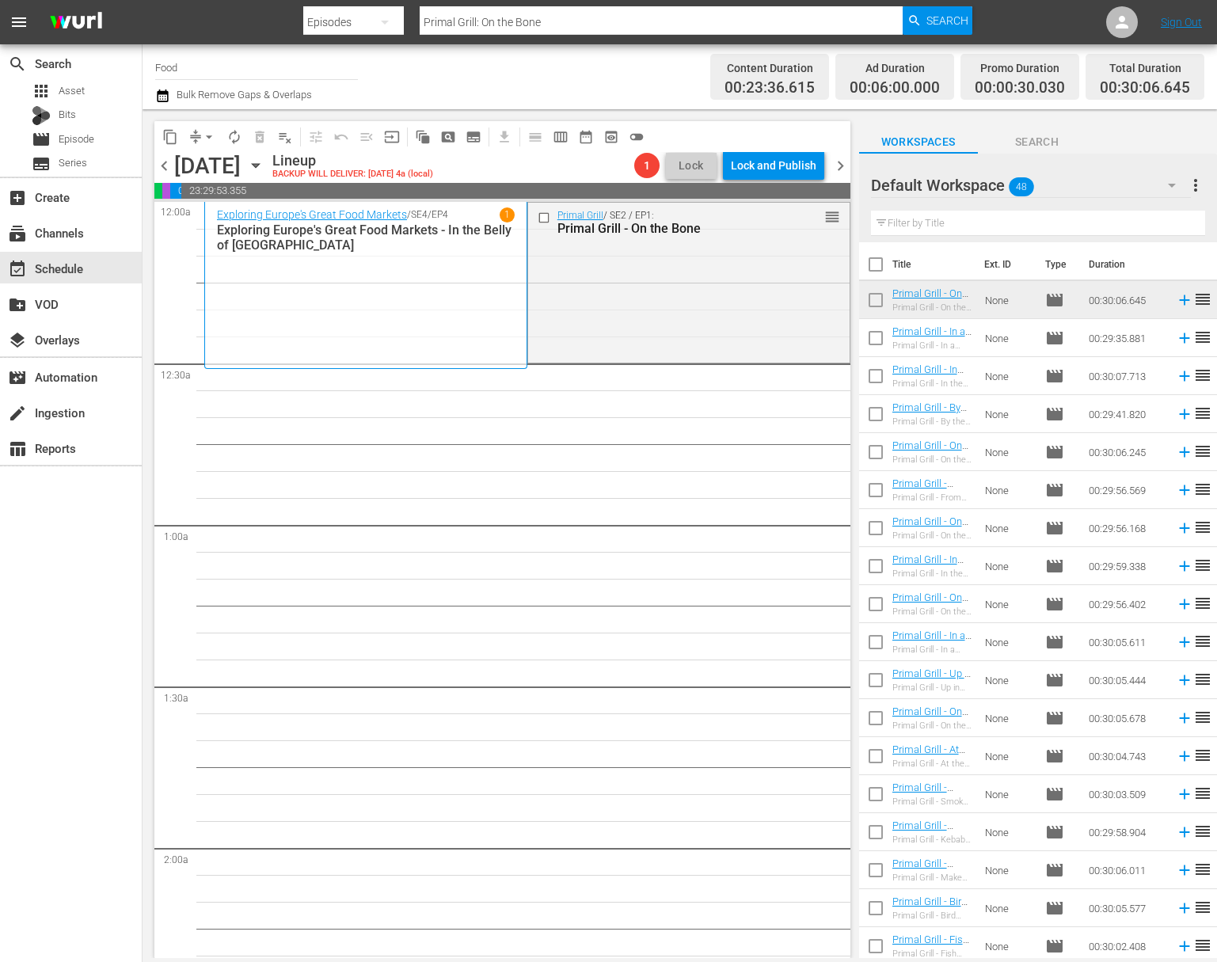
click at [880, 268] on input "checkbox" at bounding box center [875, 267] width 33 height 33
checkbox input "true"
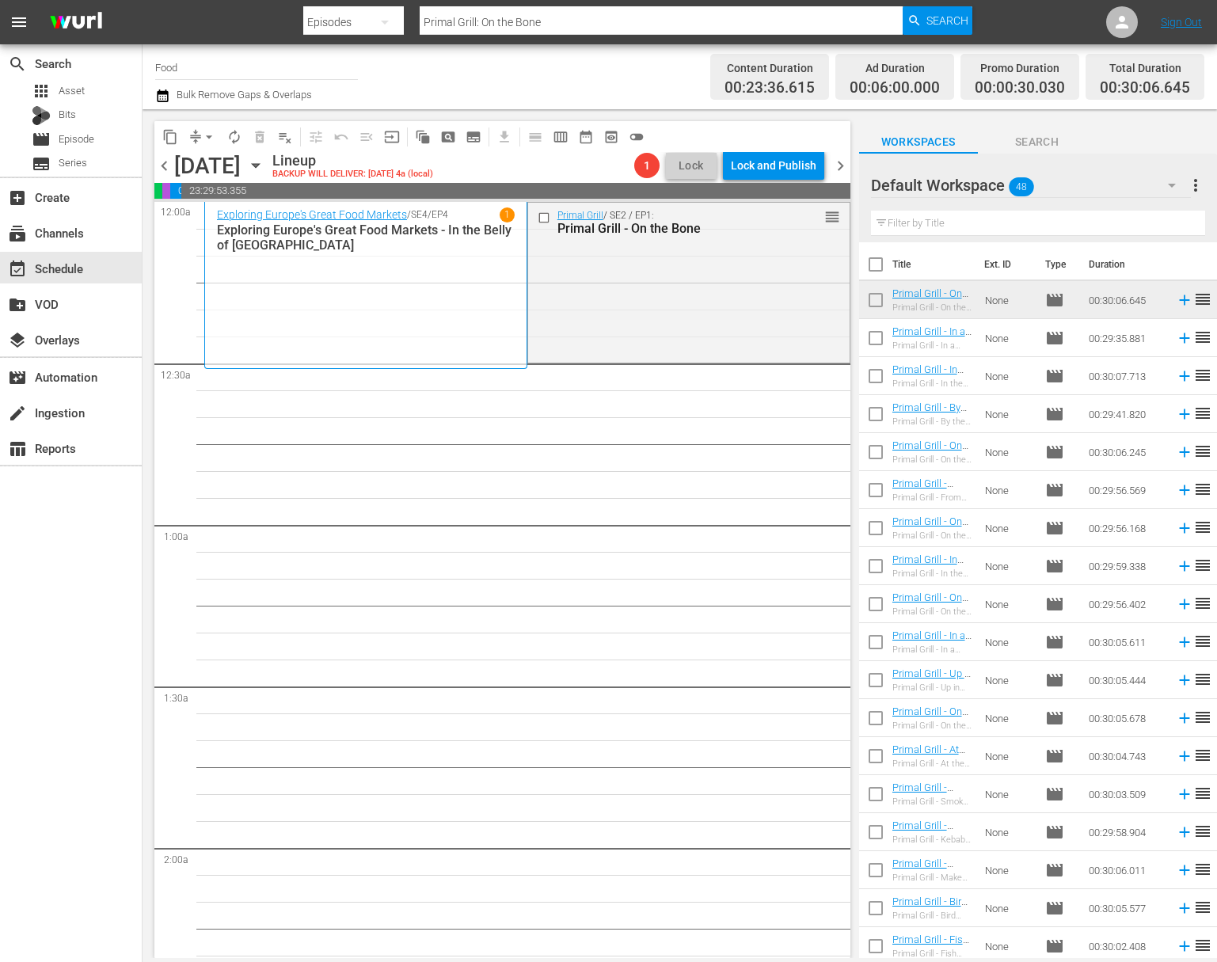
checkbox input "true"
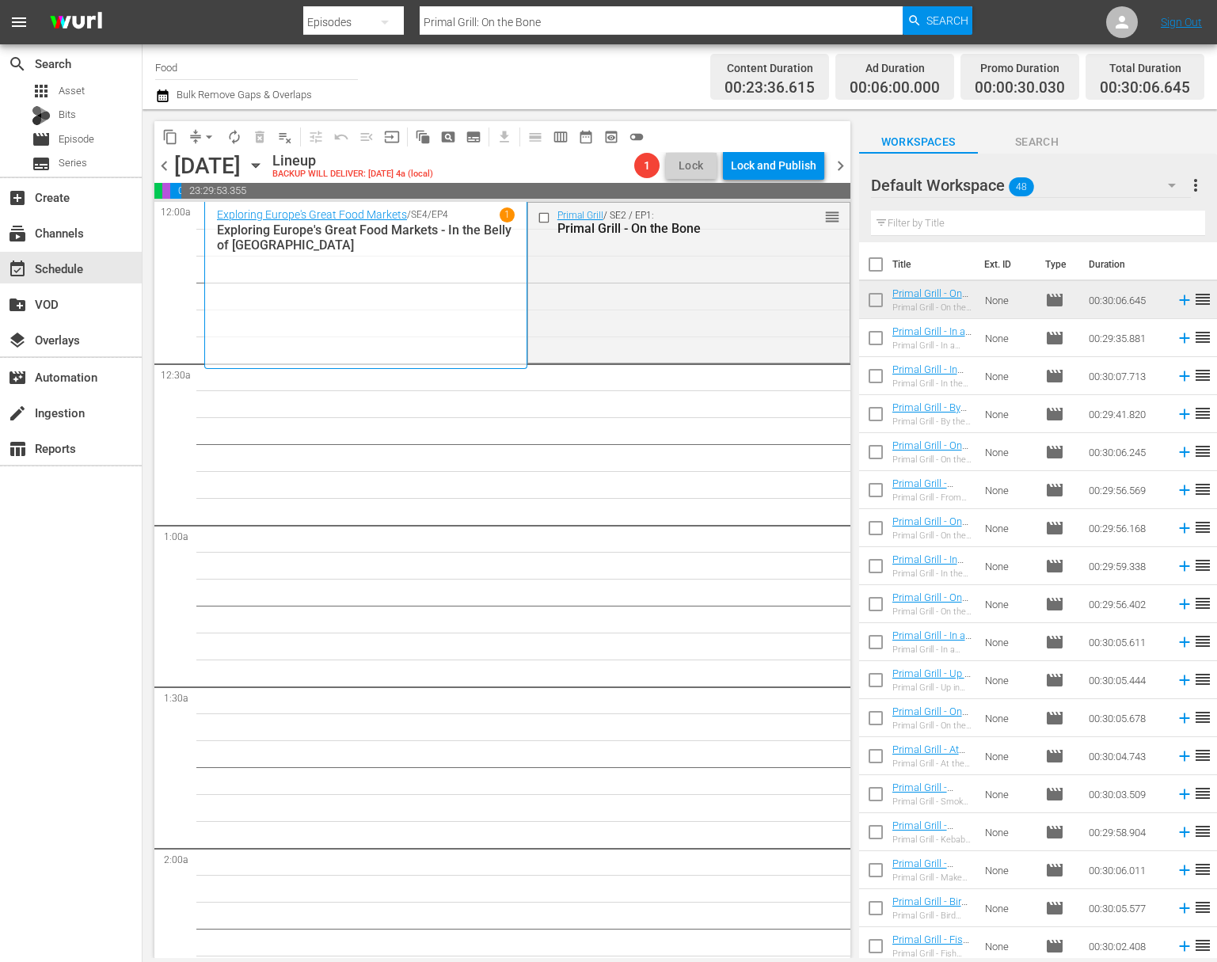
checkbox input "true"
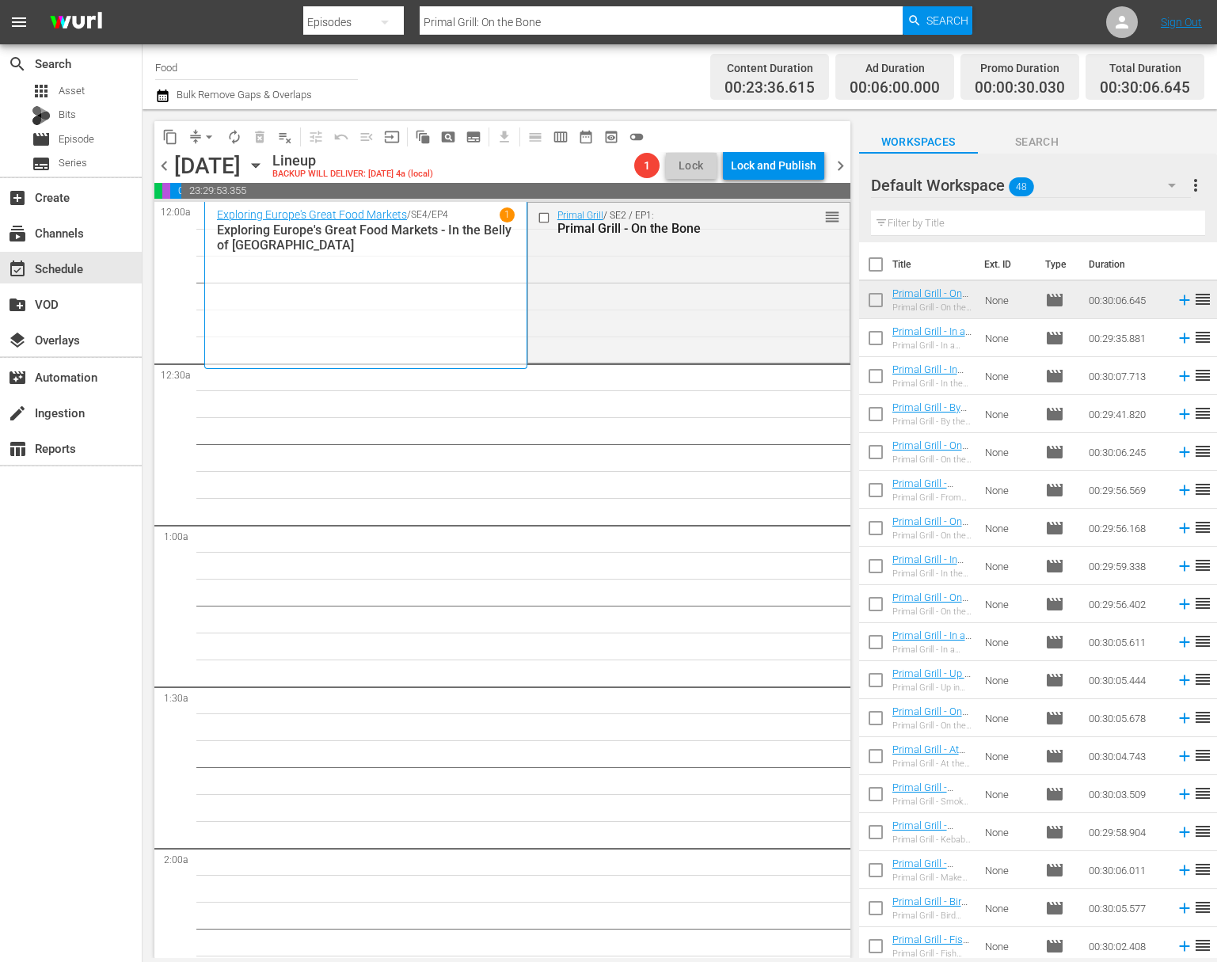
checkbox input "true"
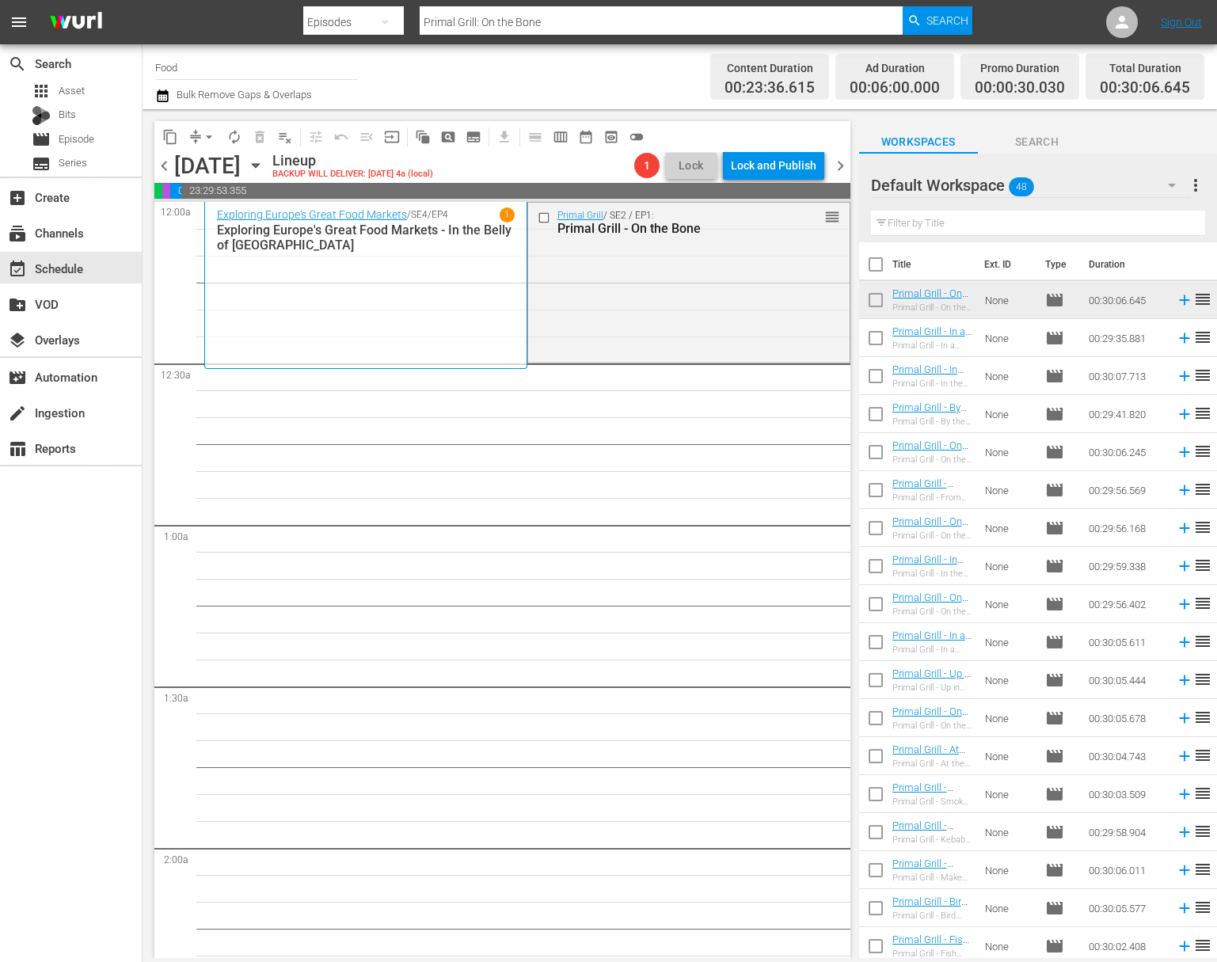
checkbox input "true"
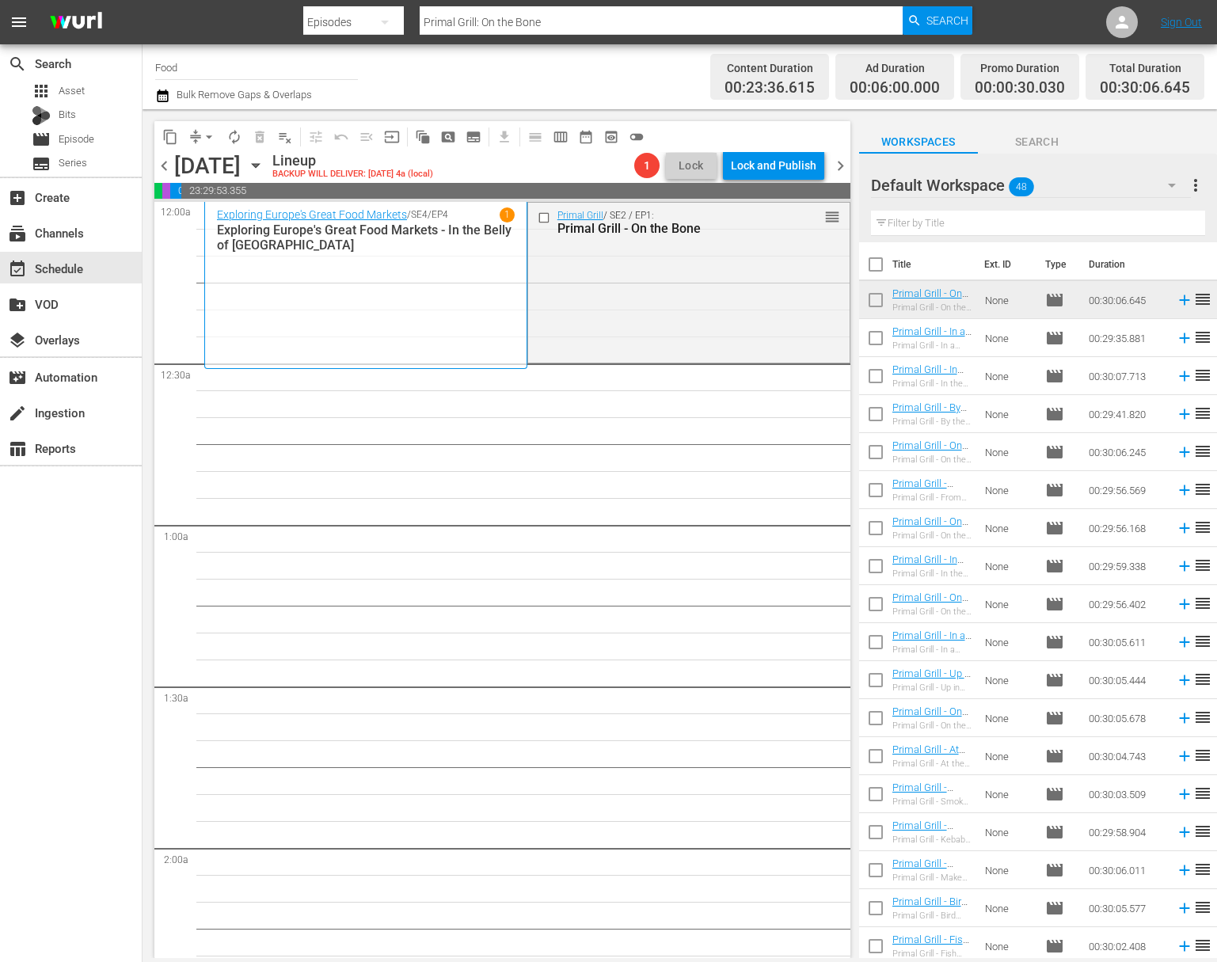
checkbox input "true"
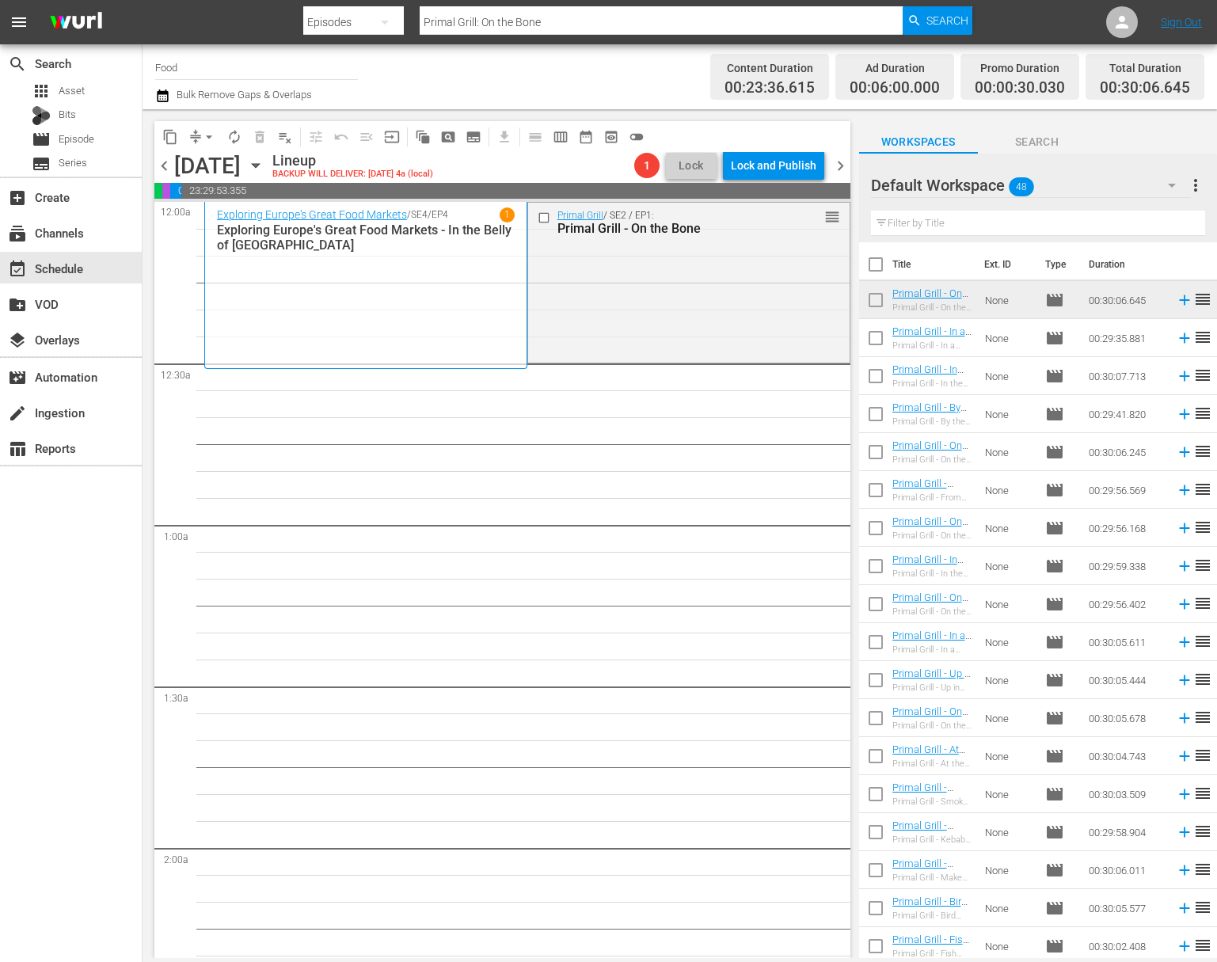
checkbox input "true"
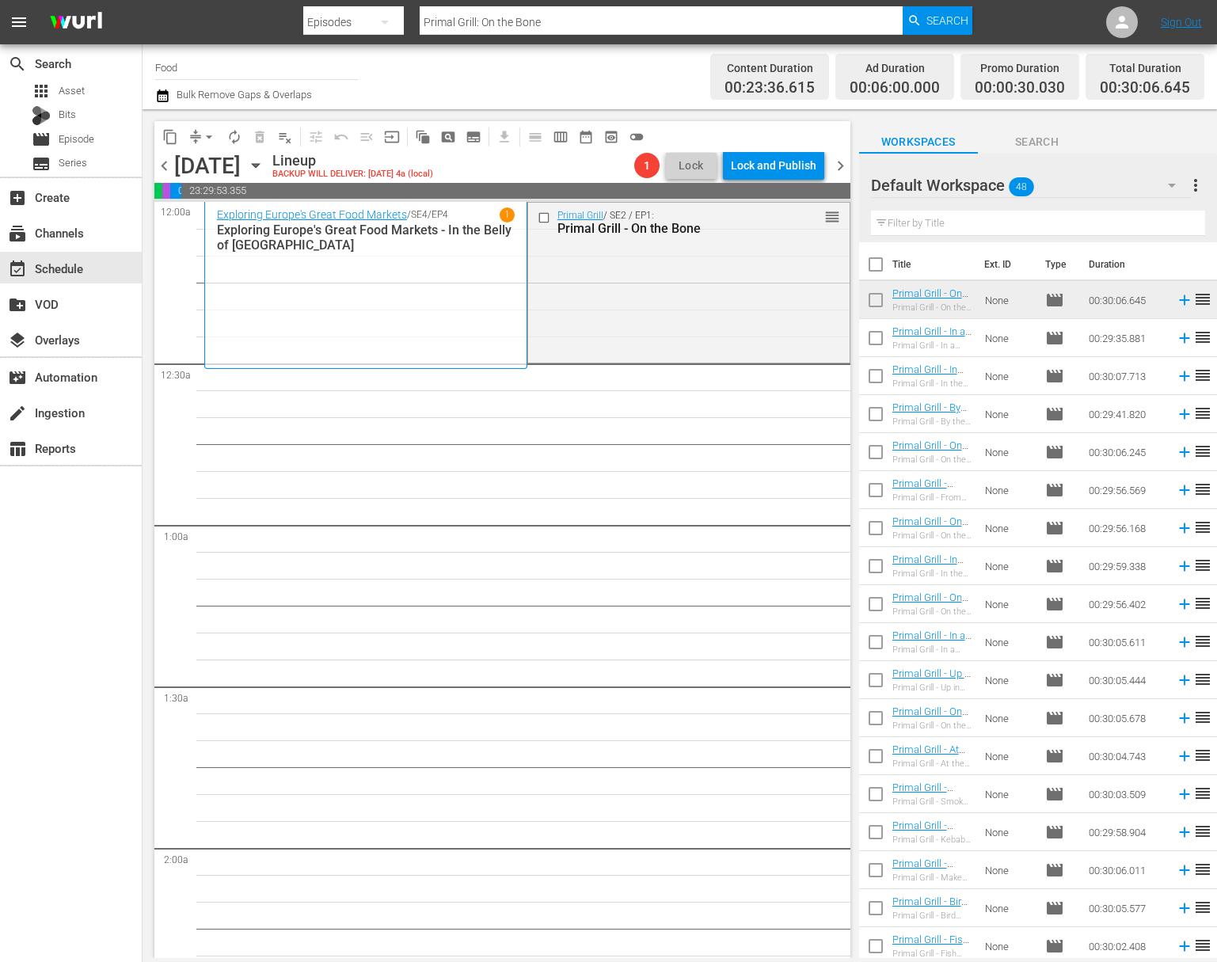
checkbox input "true"
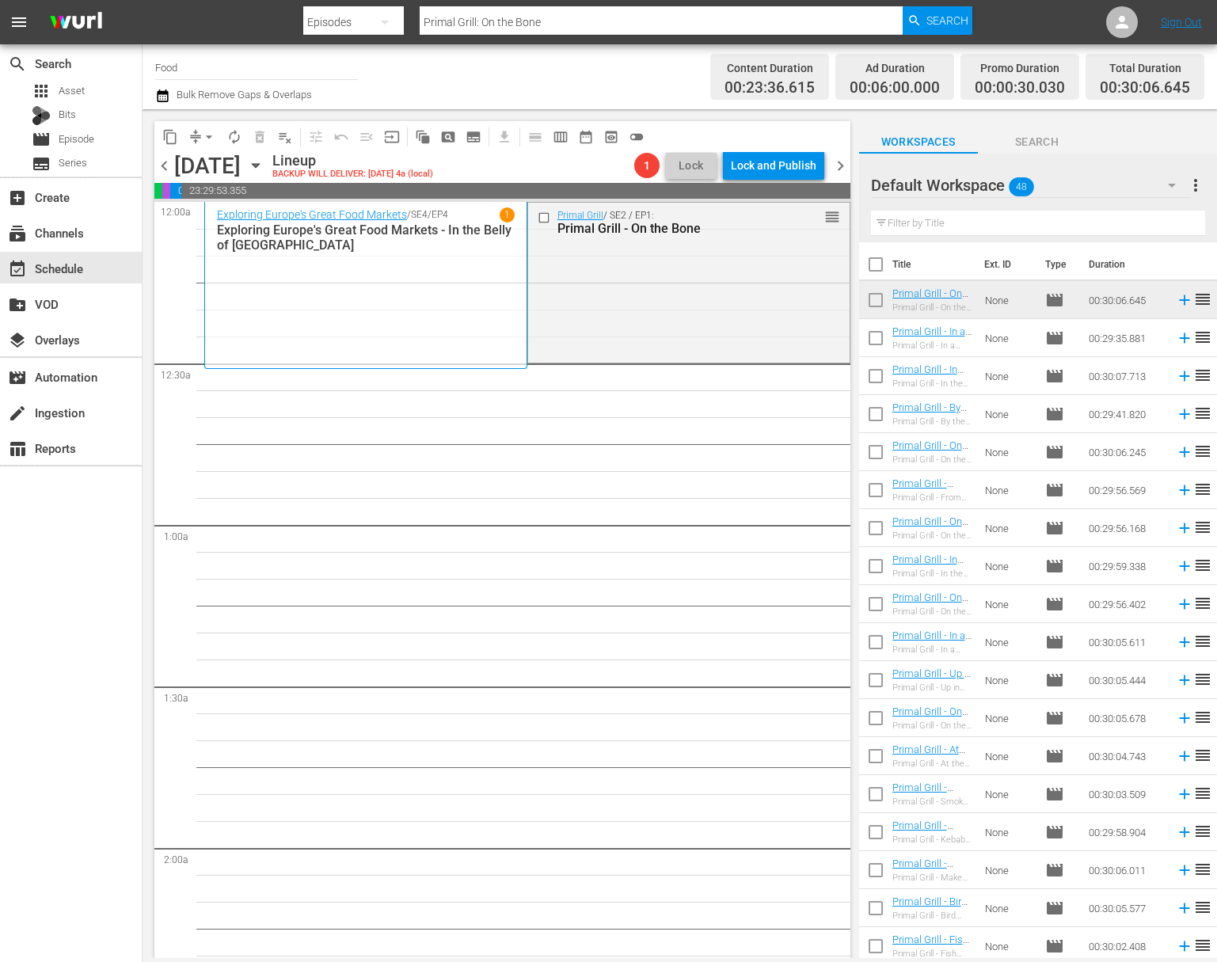
checkbox input "true"
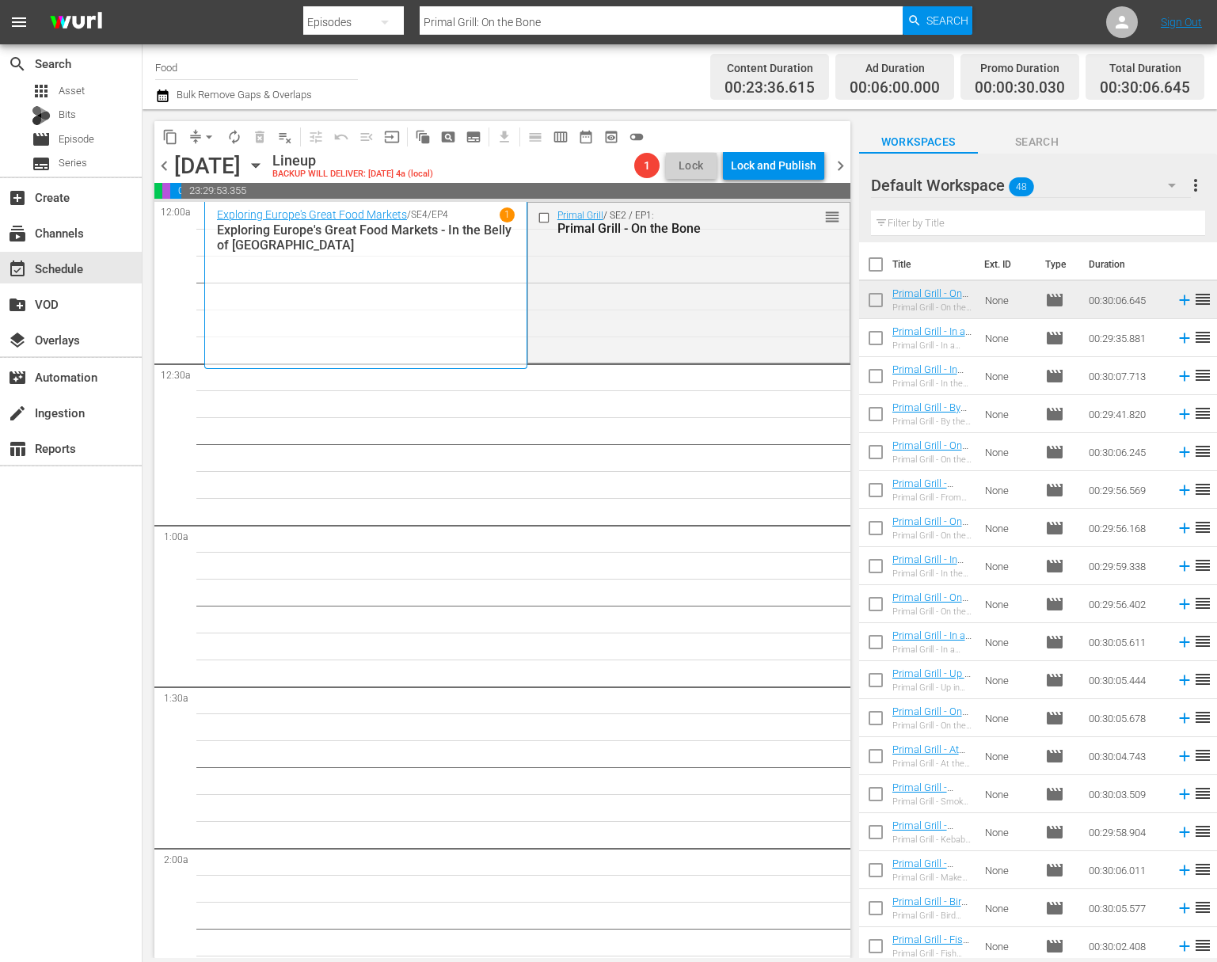
checkbox input "true"
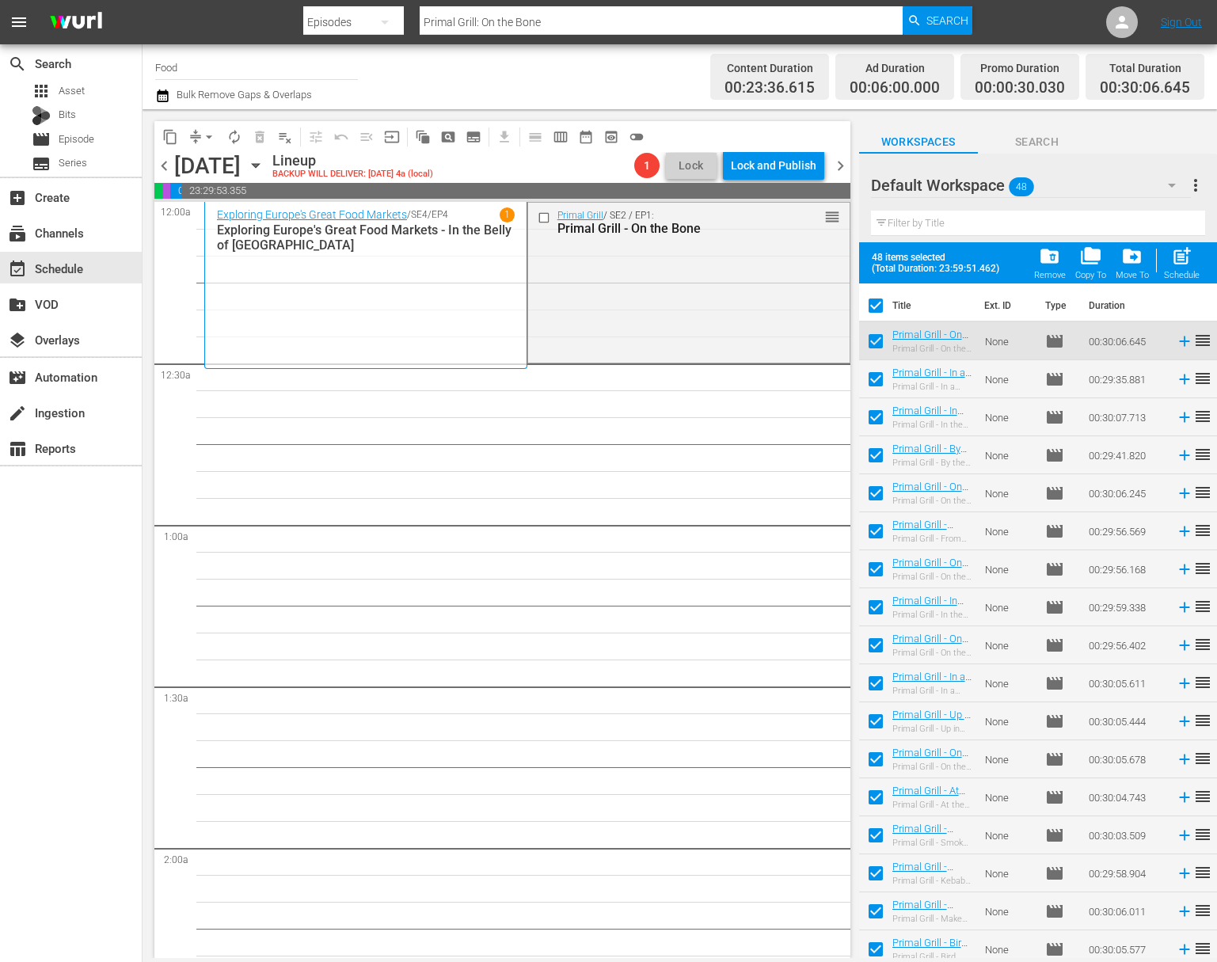
click at [873, 343] on input "checkbox" at bounding box center [875, 344] width 33 height 33
checkbox input "false"
click at [1192, 257] on span "post_add" at bounding box center [1181, 255] width 21 height 21
checkbox input "false"
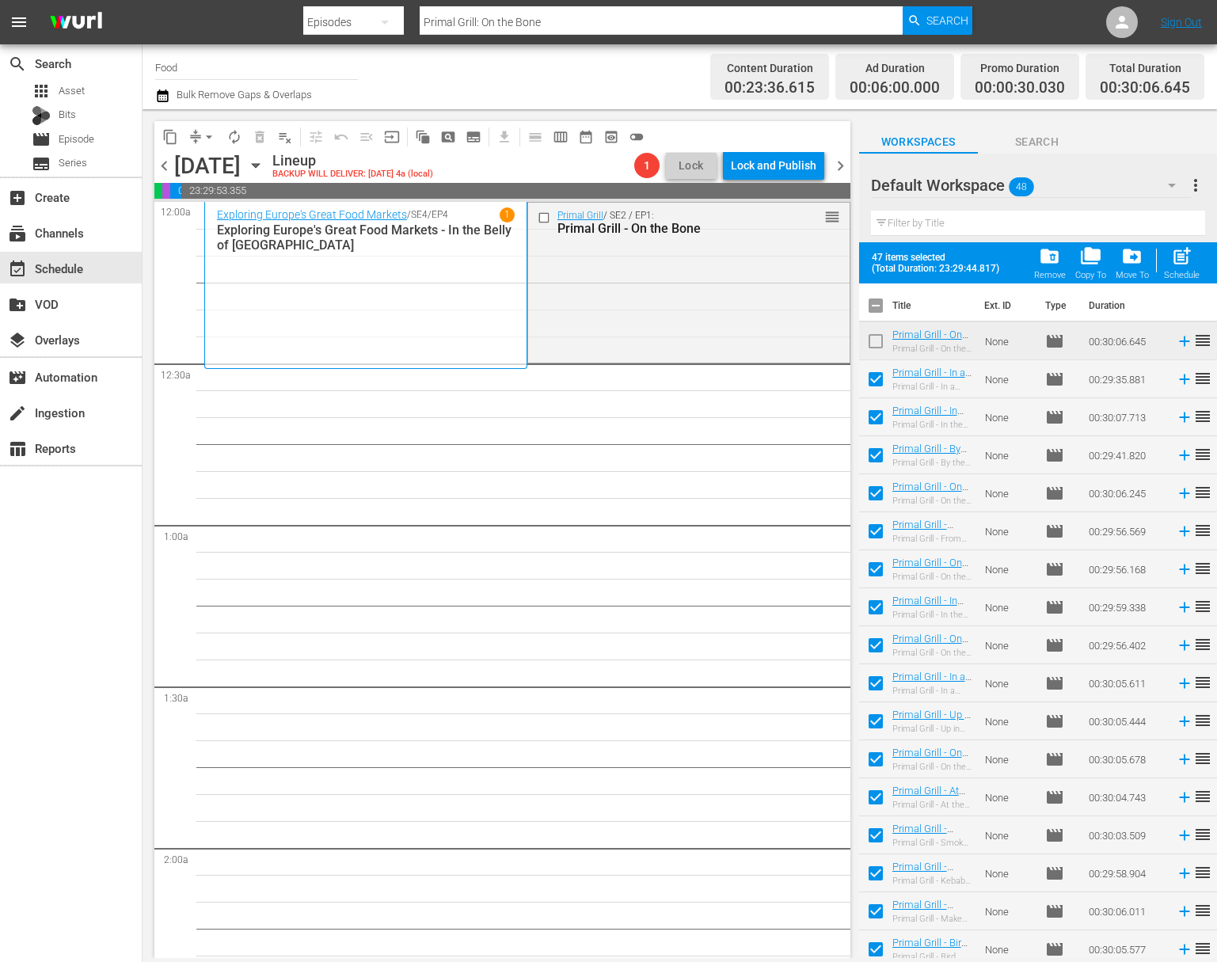
checkbox input "false"
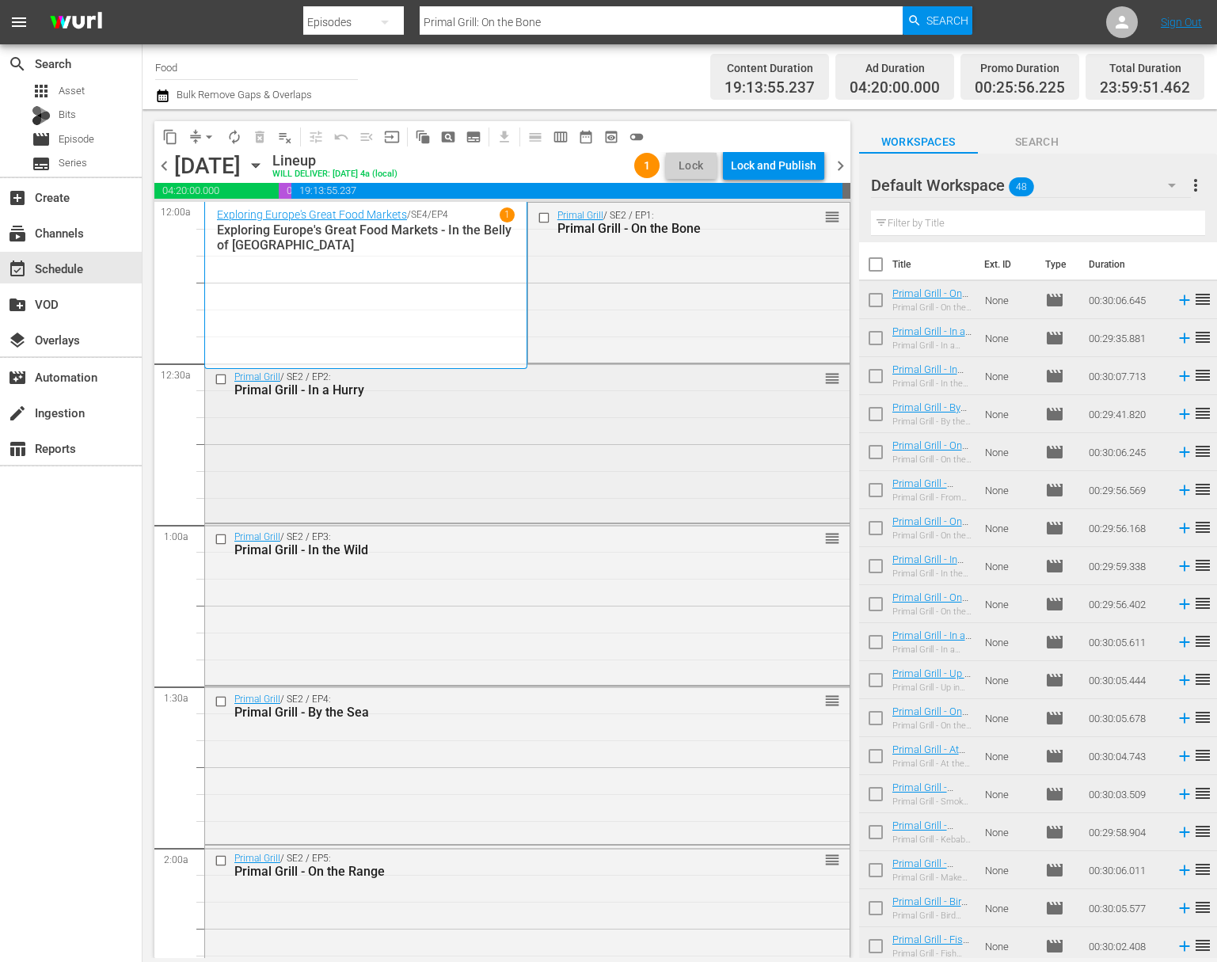
click at [405, 466] on div "Primal Grill / SE2 / EP2: Primal Grill - In a Hurry reorder" at bounding box center [527, 441] width 645 height 154
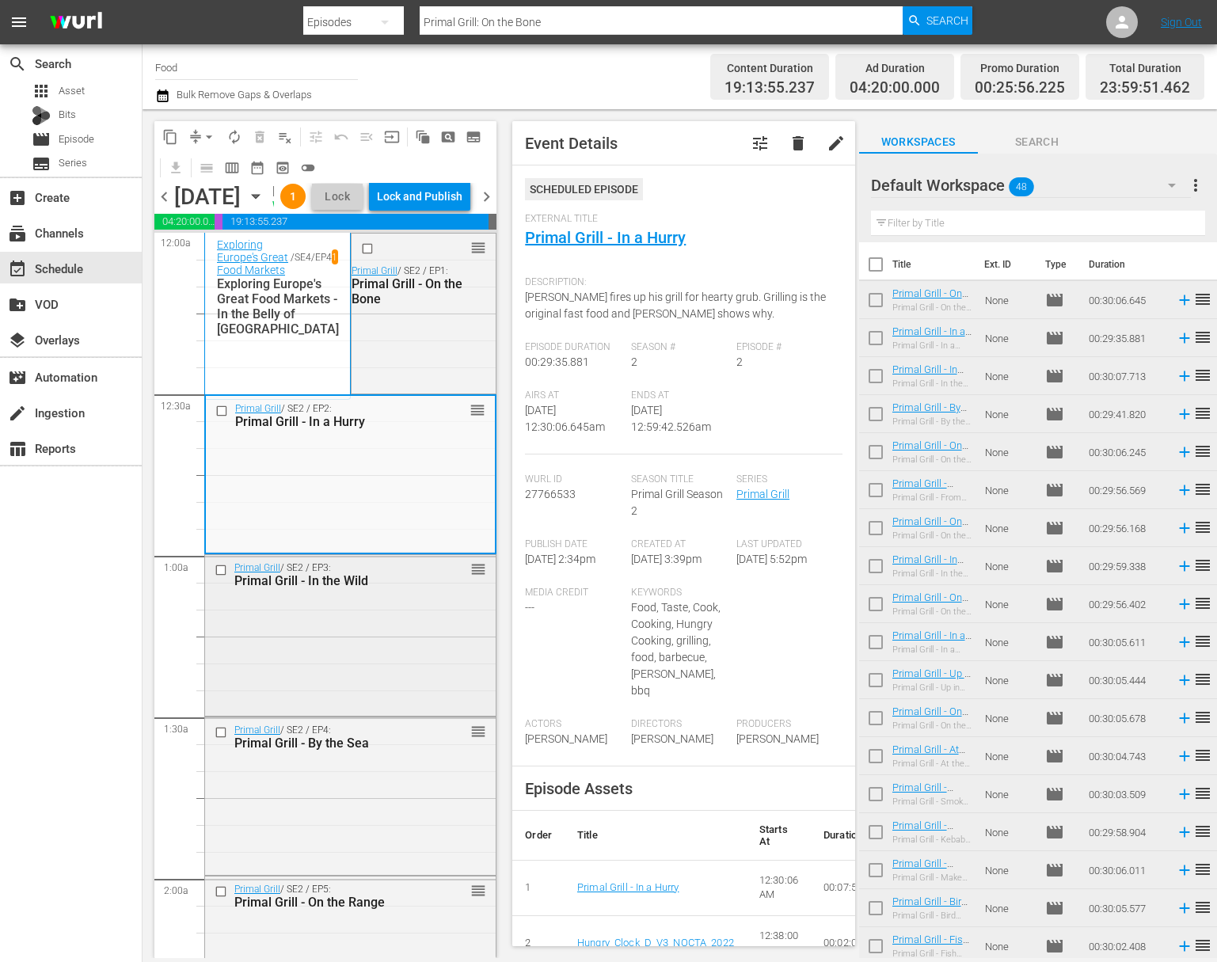
click at [288, 667] on div "Primal Grill / SE2 / EP3: Primal Grill - In the Wild reorder" at bounding box center [350, 634] width 291 height 158
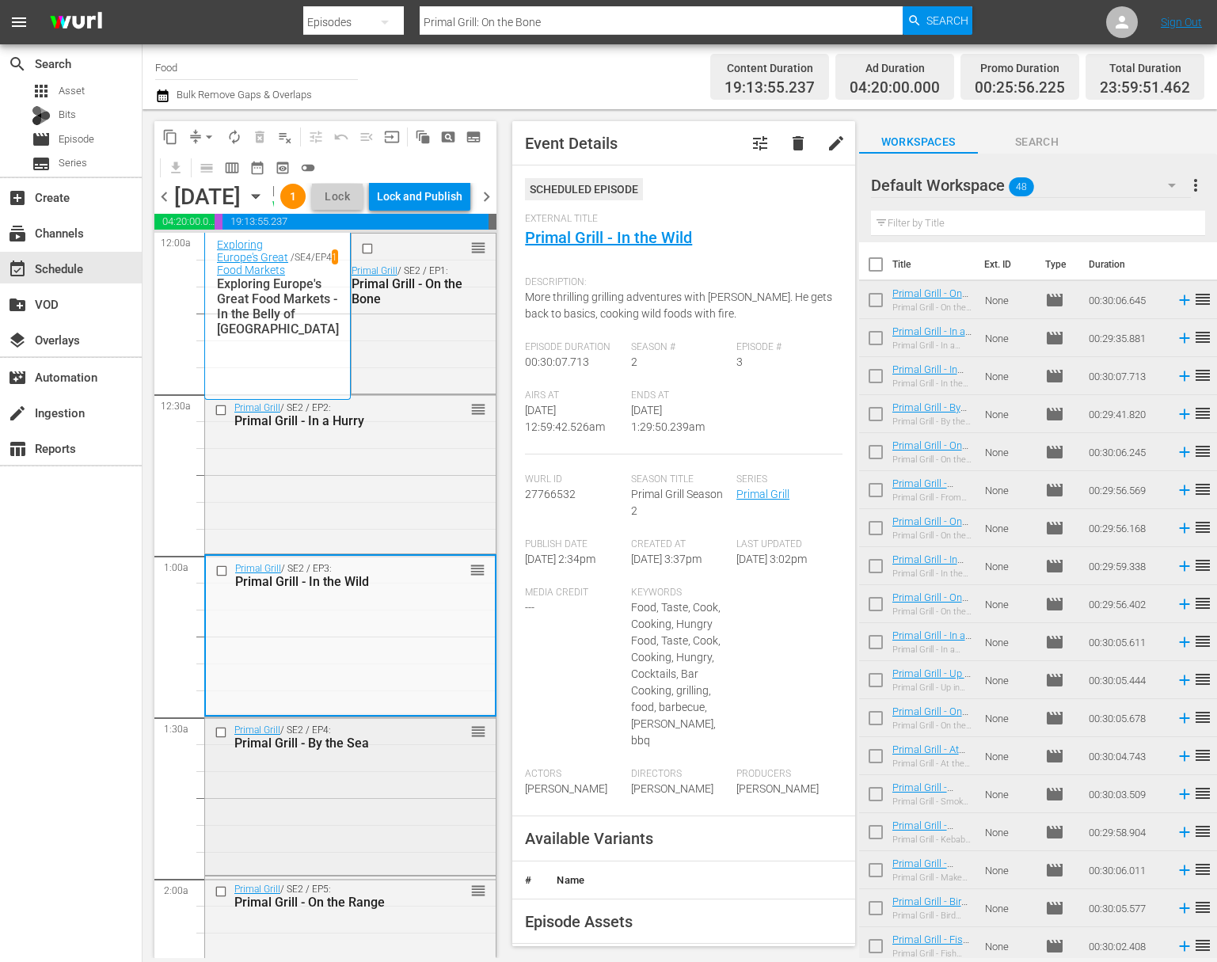
click at [260, 813] on div "Primal Grill / SE2 / EP4: Primal Grill - By the Sea reorder" at bounding box center [350, 794] width 291 height 155
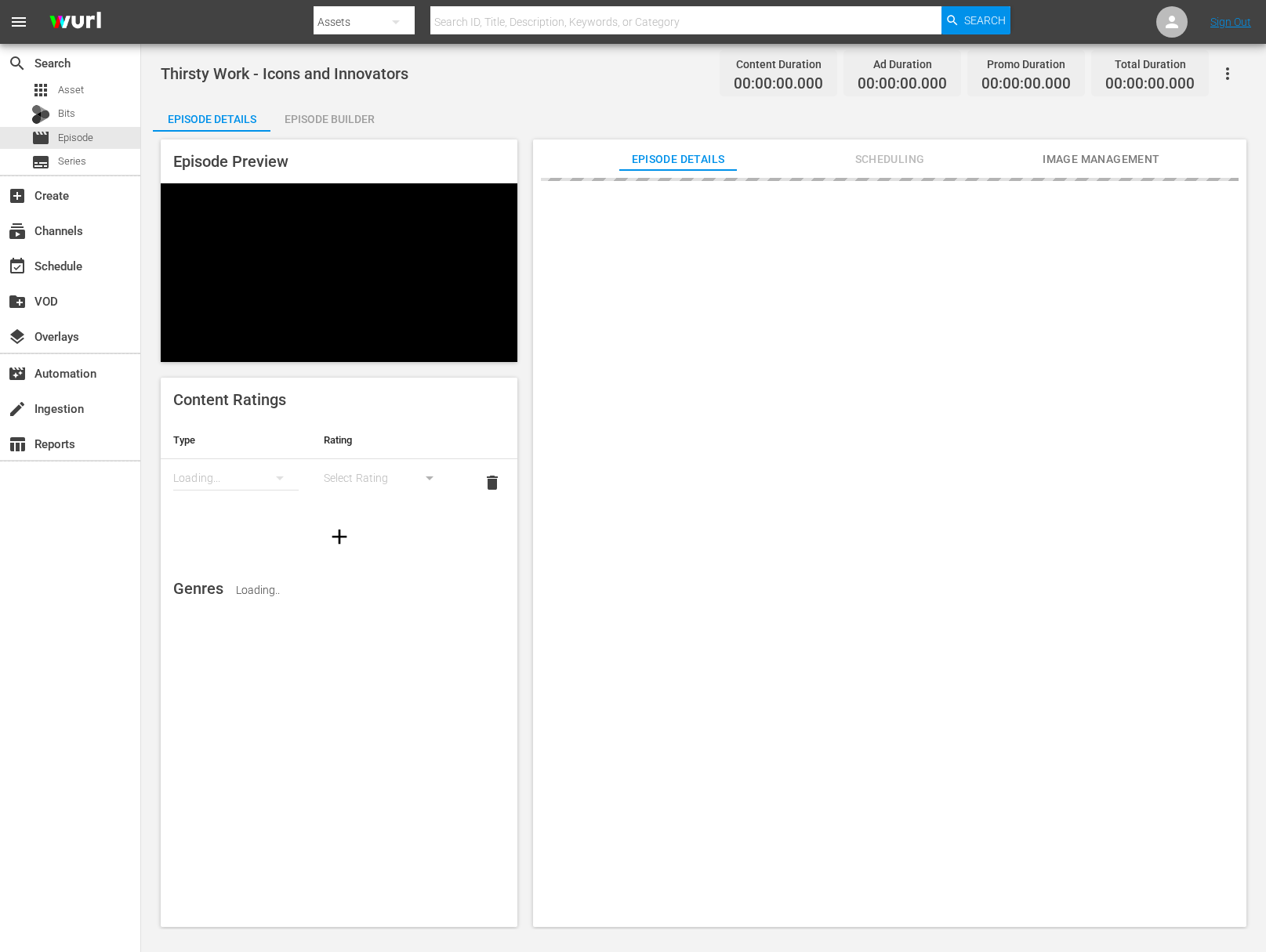
click at [346, 124] on div "Episode Builder" at bounding box center [329, 119] width 118 height 38
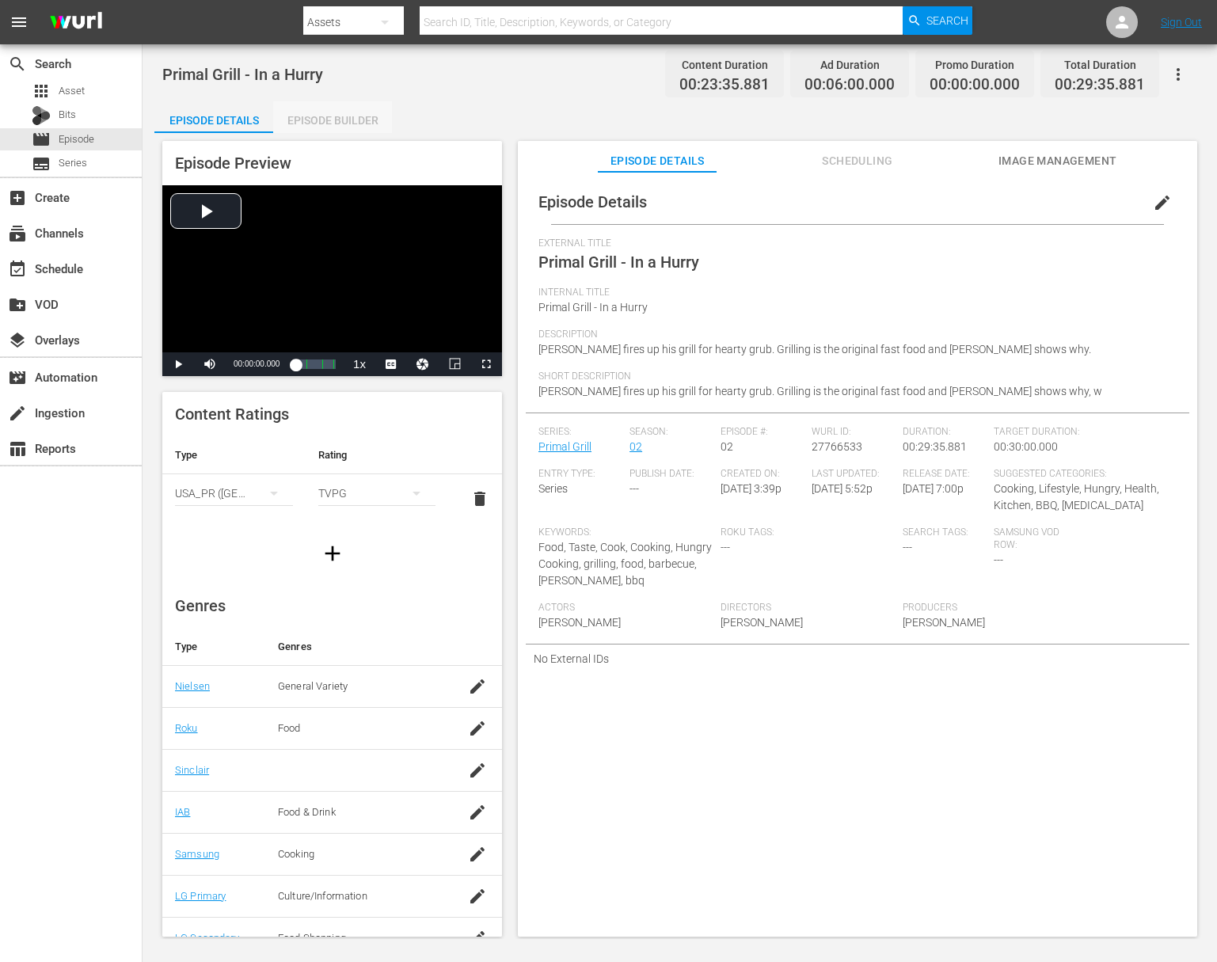
click at [337, 120] on div "Episode Builder" at bounding box center [332, 120] width 119 height 38
drag, startPoint x: 318, startPoint y: 88, endPoint x: 319, endPoint y: 120, distance: 32.5
click at [318, 94] on div "Primal Grill - In the Wild Content Duration 00:23:37.683 Ad Duration 00:06:00.0…" at bounding box center [680, 491] width 1074 height 895
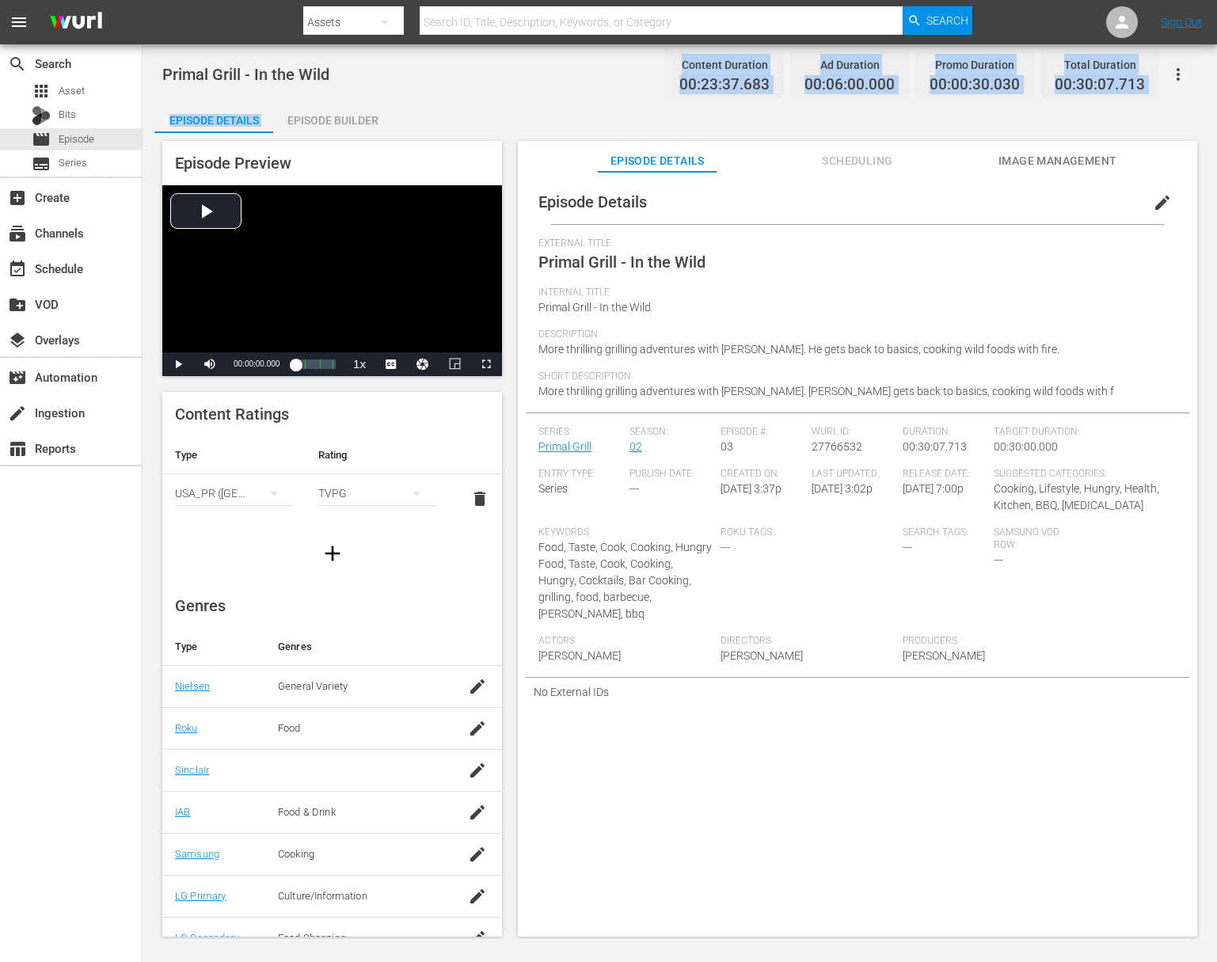
click at [319, 120] on div "Episode Builder" at bounding box center [332, 120] width 119 height 38
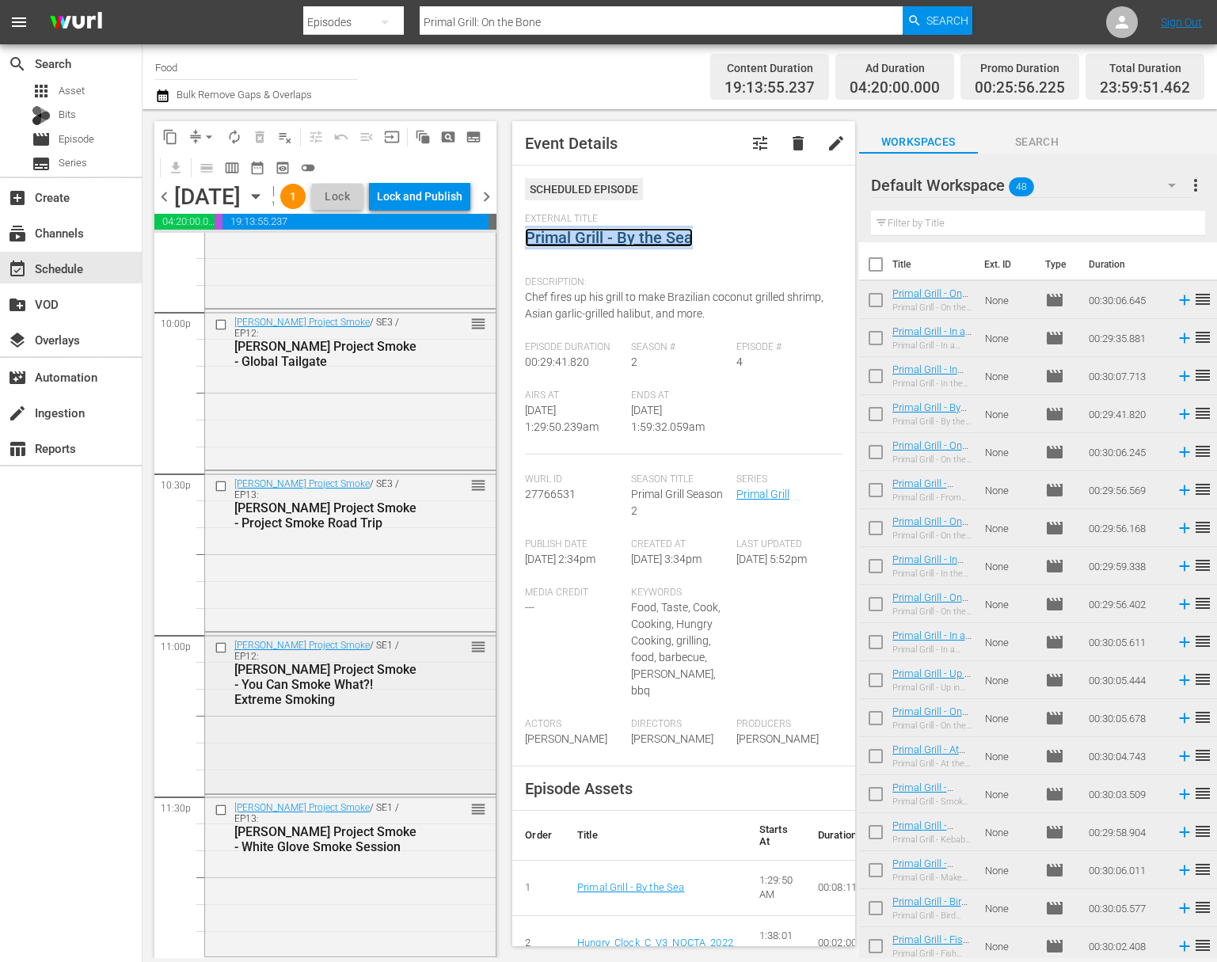
scroll to position [7079, 0]
click at [327, 848] on div "Steven Raichlen's Project Smoke - White Glove Smoke Session" at bounding box center [327, 839] width 187 height 30
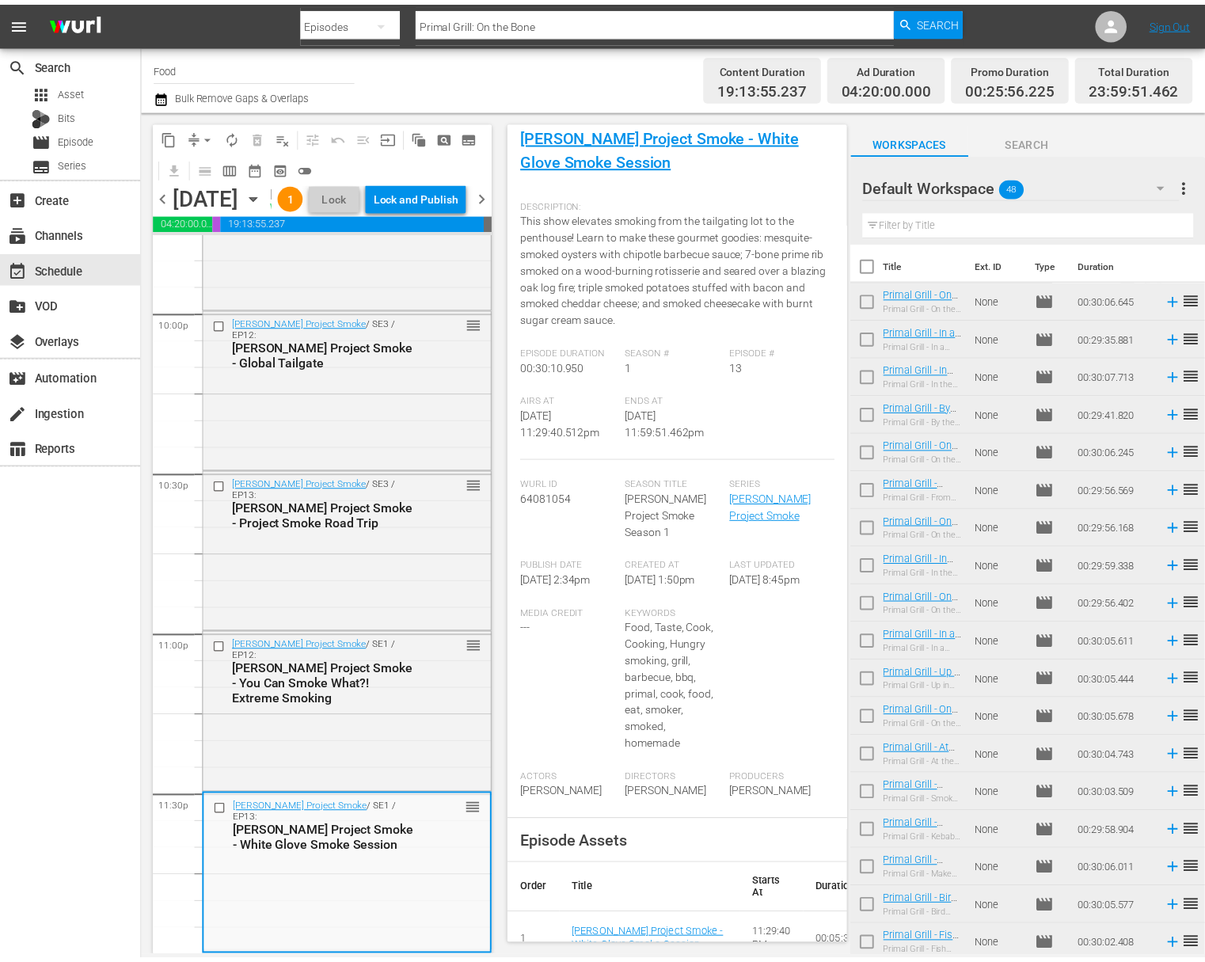
scroll to position [0, 0]
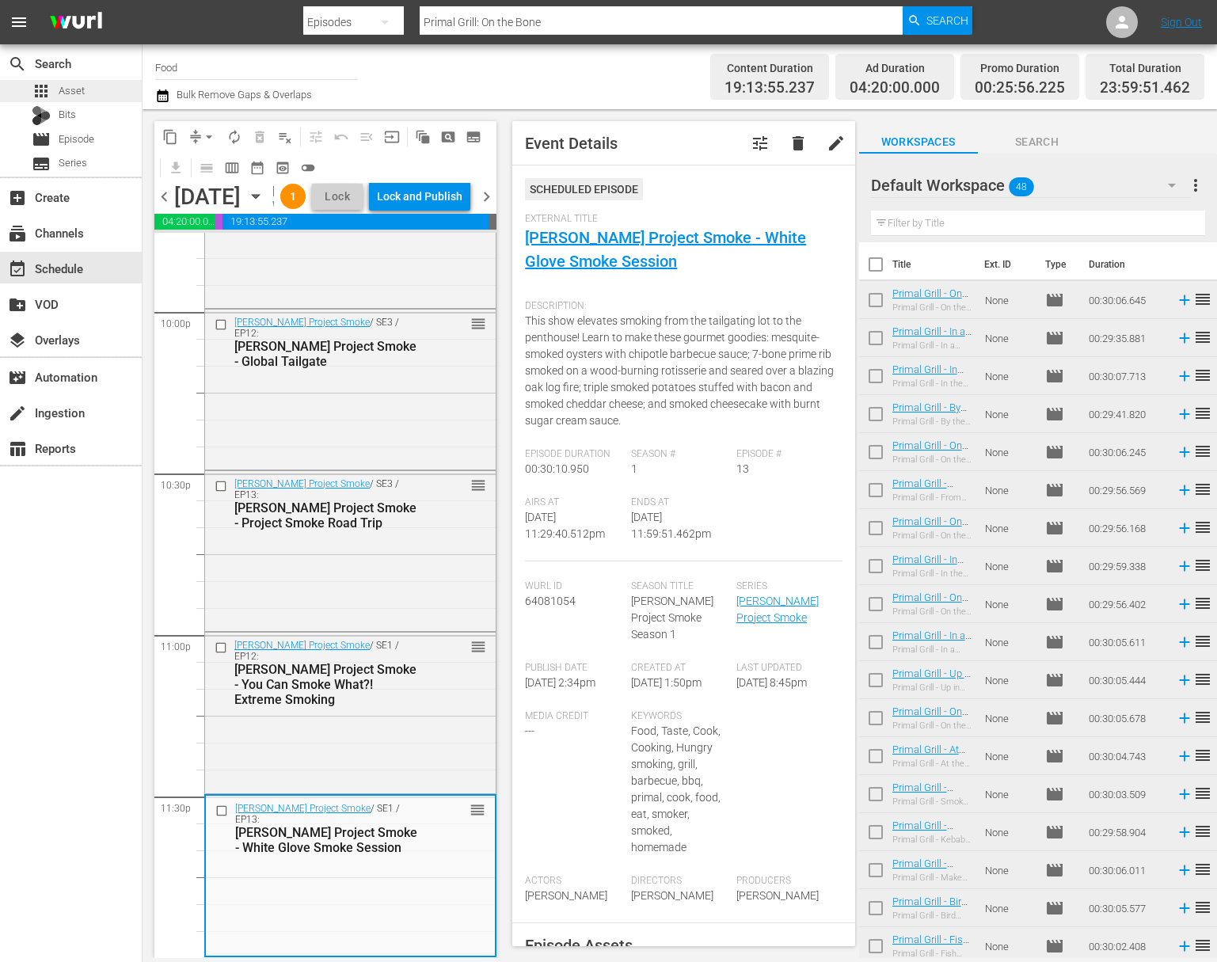
click at [71, 89] on span "Asset" at bounding box center [72, 91] width 26 height 16
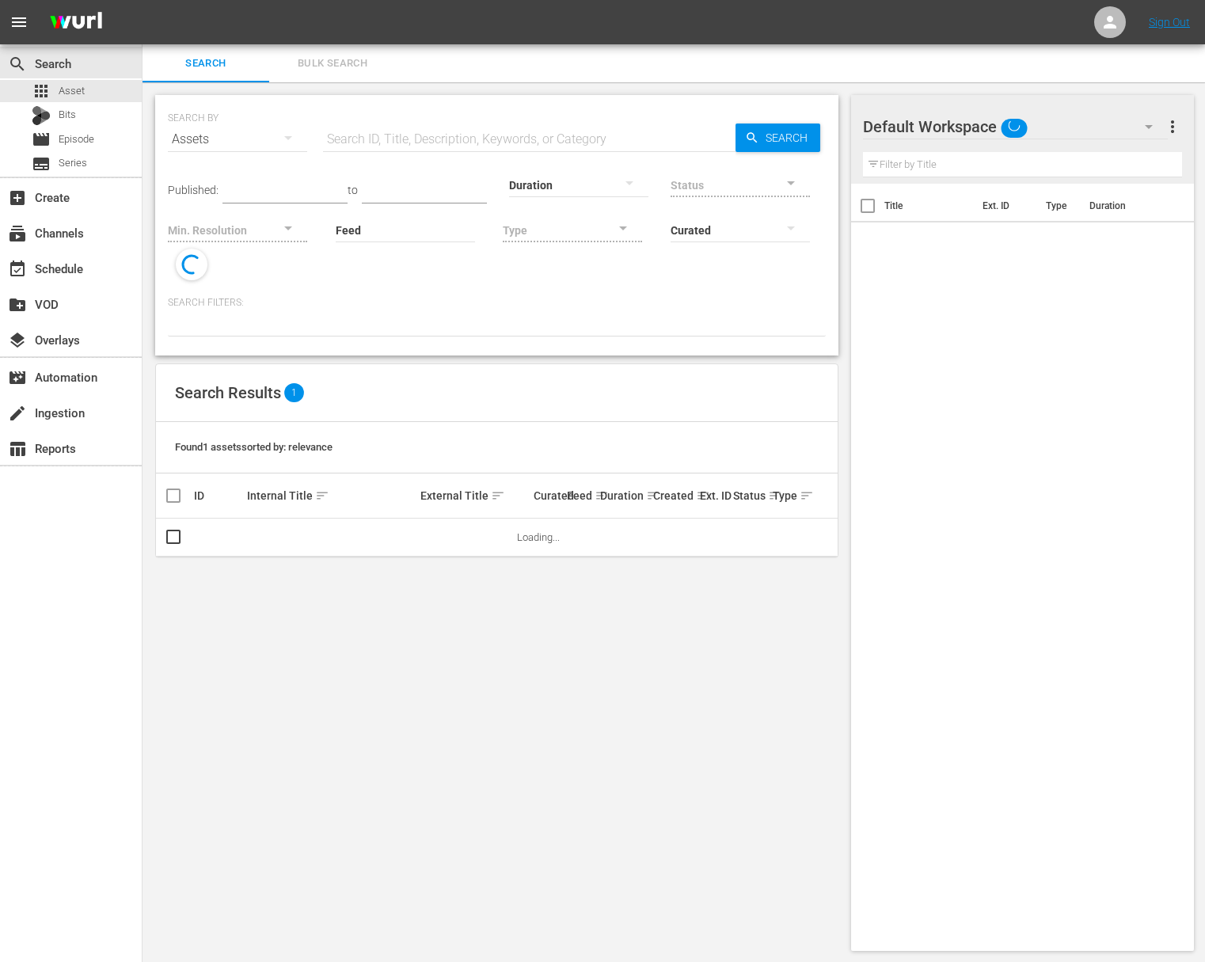
click at [359, 143] on input "text" at bounding box center [529, 139] width 413 height 38
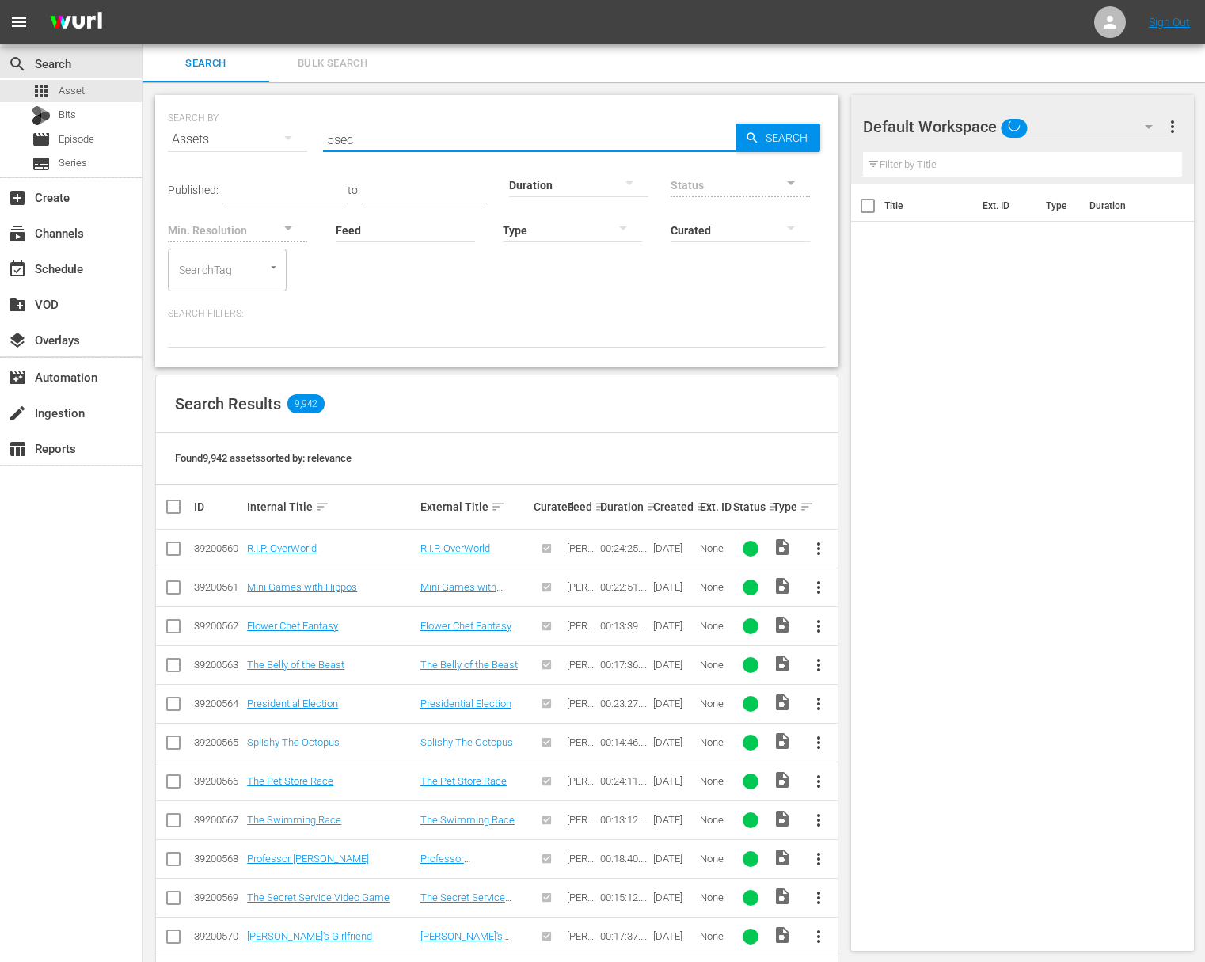
type input "5sec"
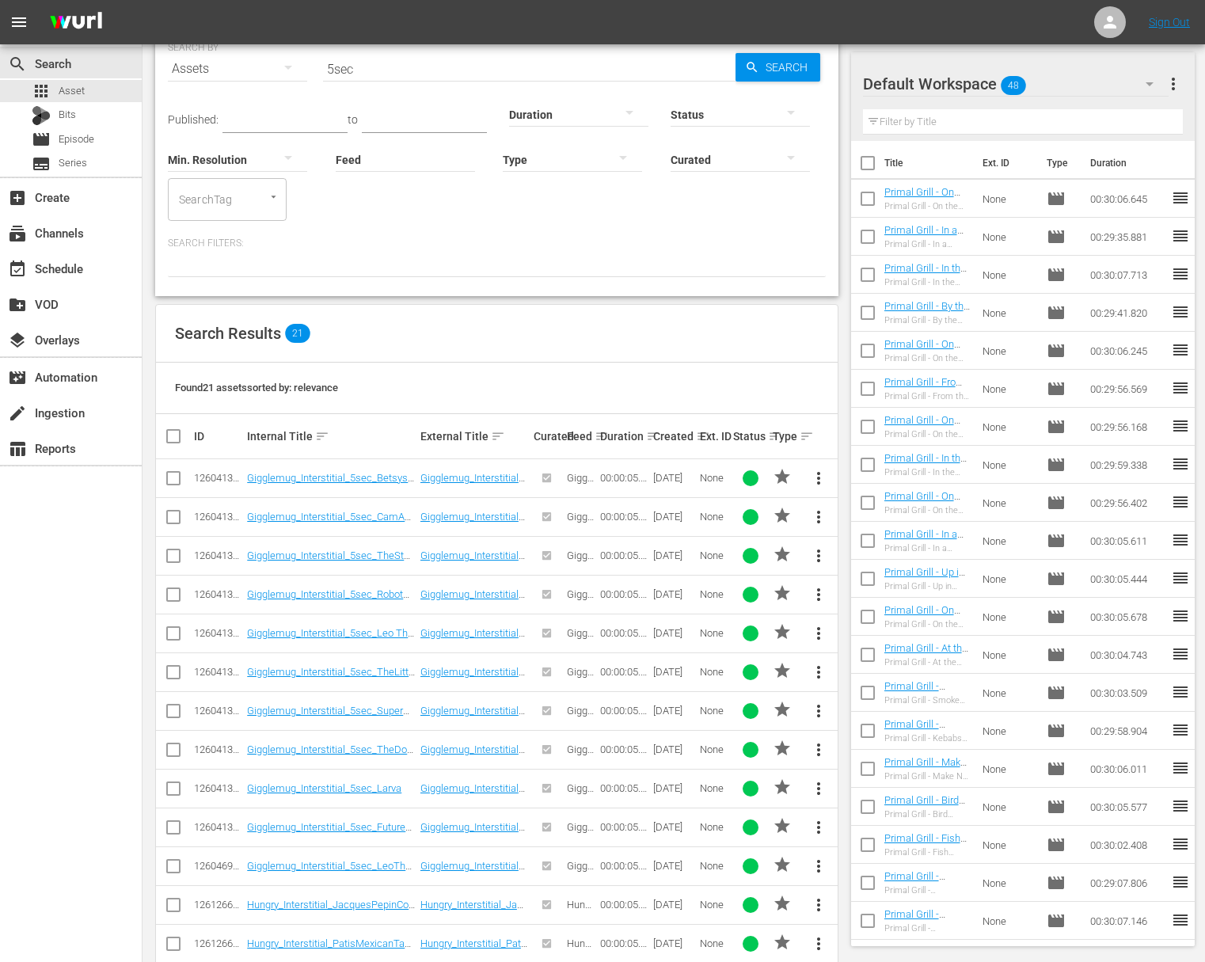
scroll to position [410, 0]
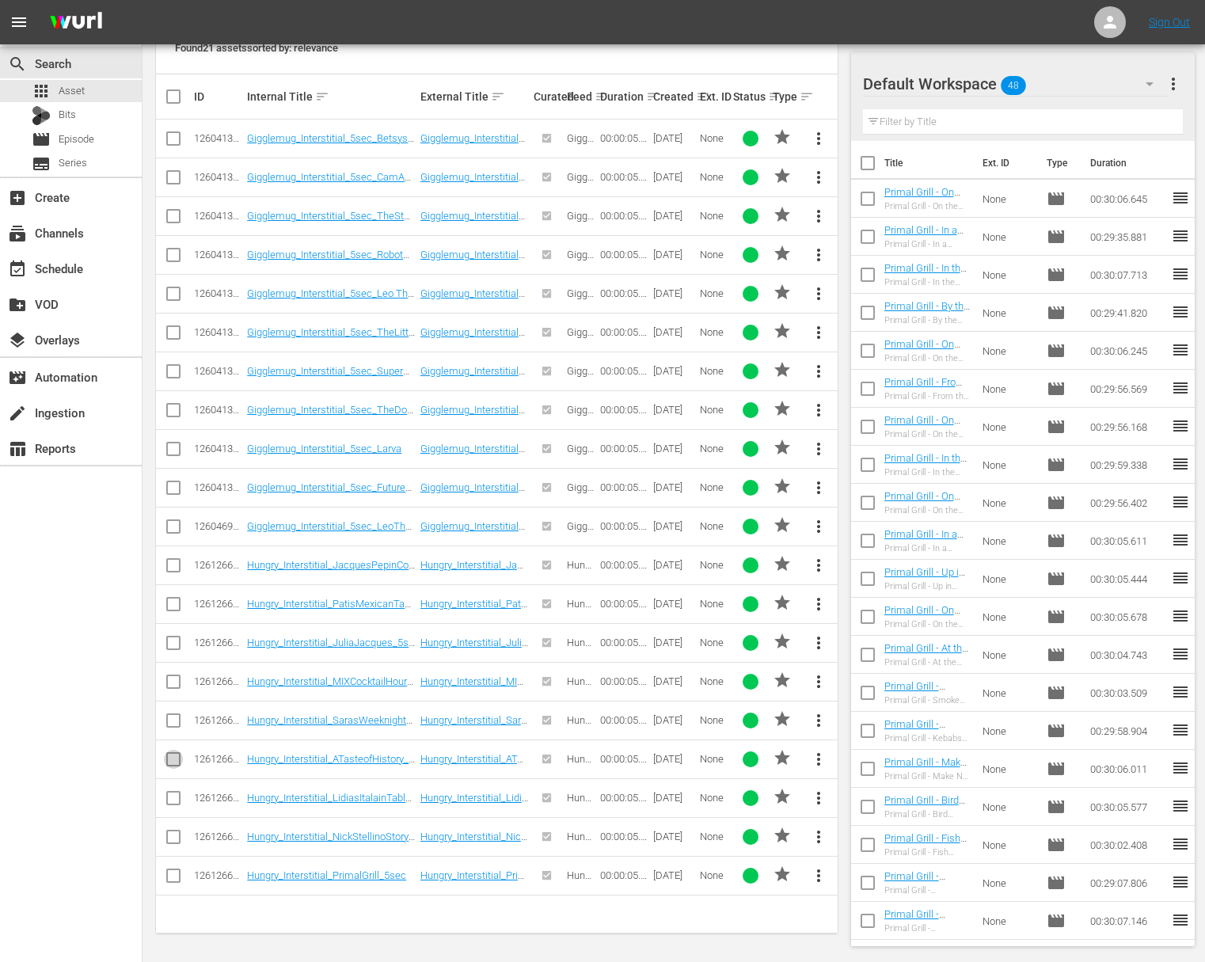
drag, startPoint x: 172, startPoint y: 753, endPoint x: 175, endPoint y: 801, distance: 48.4
click at [172, 762] on input "checkbox" at bounding box center [173, 762] width 19 height 19
checkbox input "true"
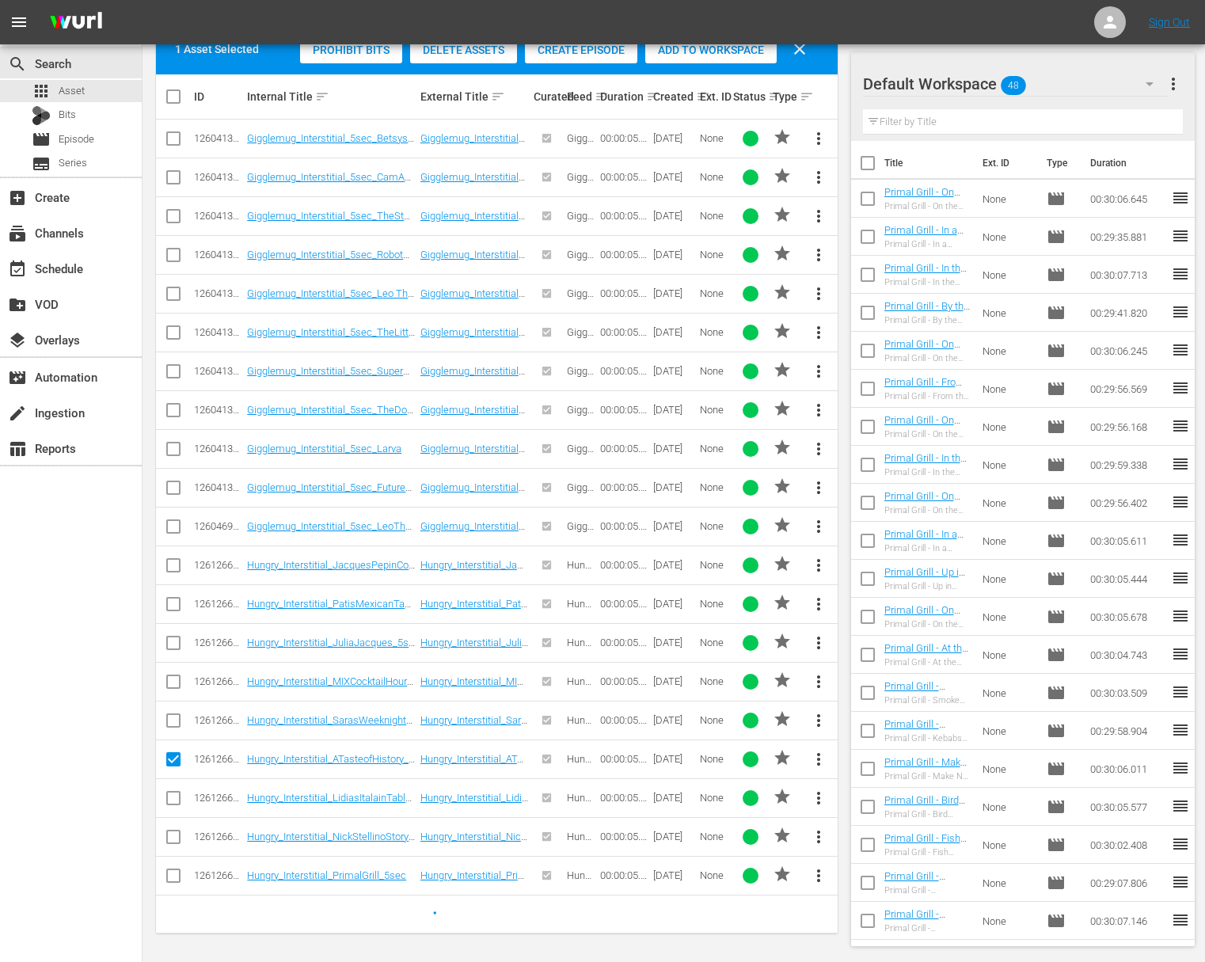
click at [175, 800] on input "checkbox" at bounding box center [173, 801] width 19 height 19
checkbox input "true"
click at [177, 717] on input "checkbox" at bounding box center [173, 723] width 19 height 19
checkbox input "true"
click at [177, 680] on input "checkbox" at bounding box center [173, 684] width 19 height 19
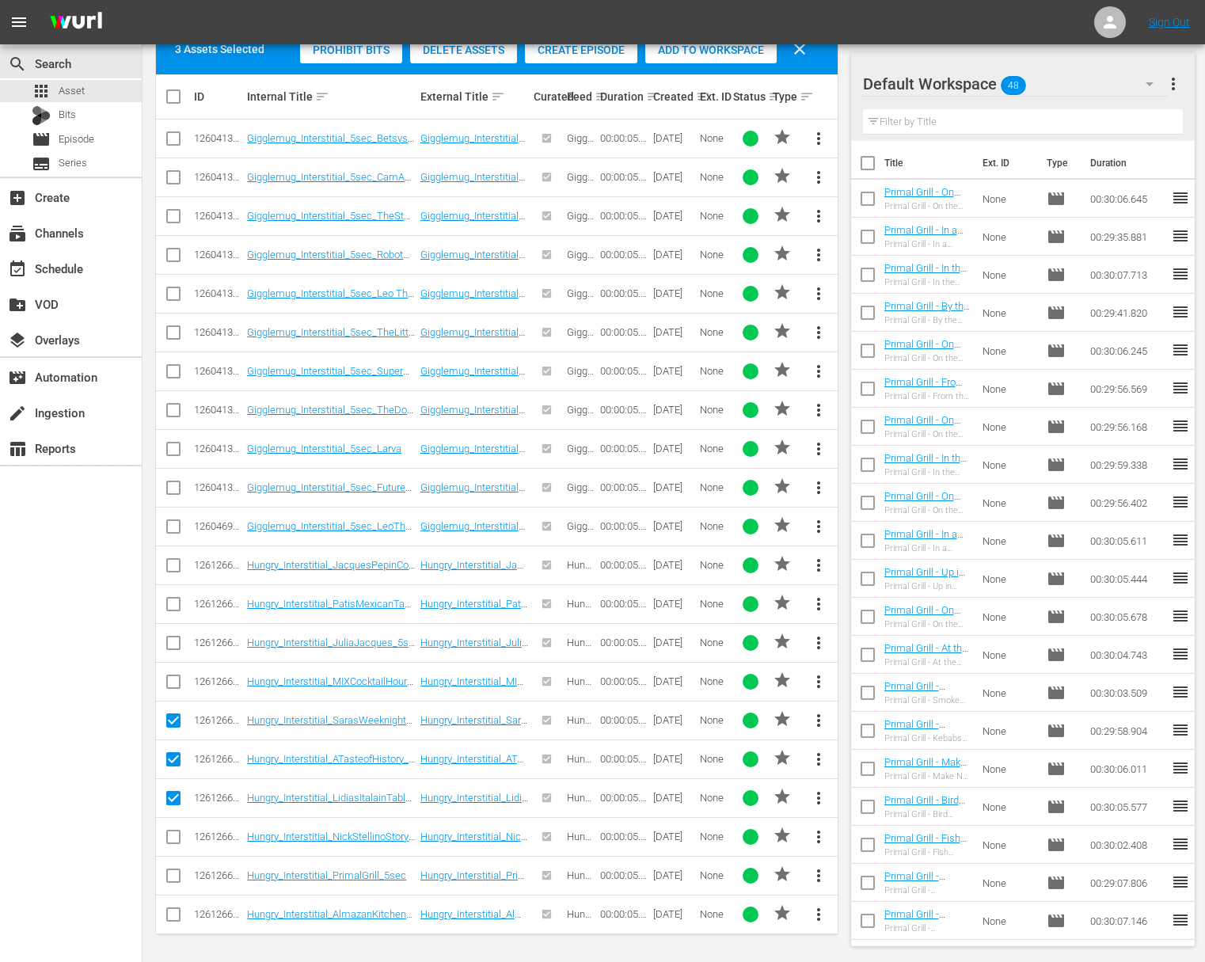
checkbox input "true"
click at [698, 45] on span "Add to Workspace" at bounding box center [710, 50] width 131 height 13
click at [52, 270] on div "event_available Schedule" at bounding box center [44, 266] width 89 height 14
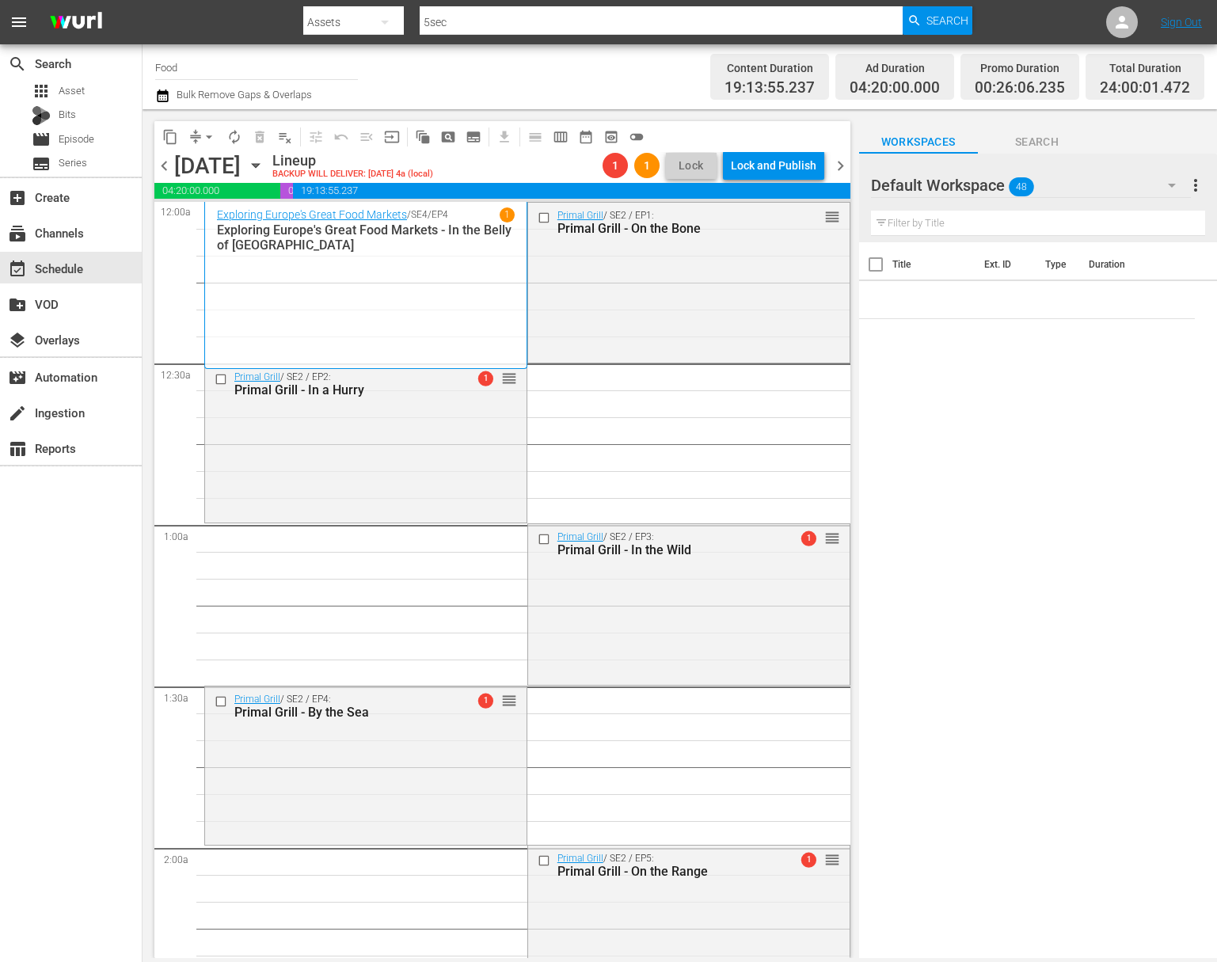
click at [219, 137] on button "arrow_drop_down" at bounding box center [208, 136] width 25 height 25
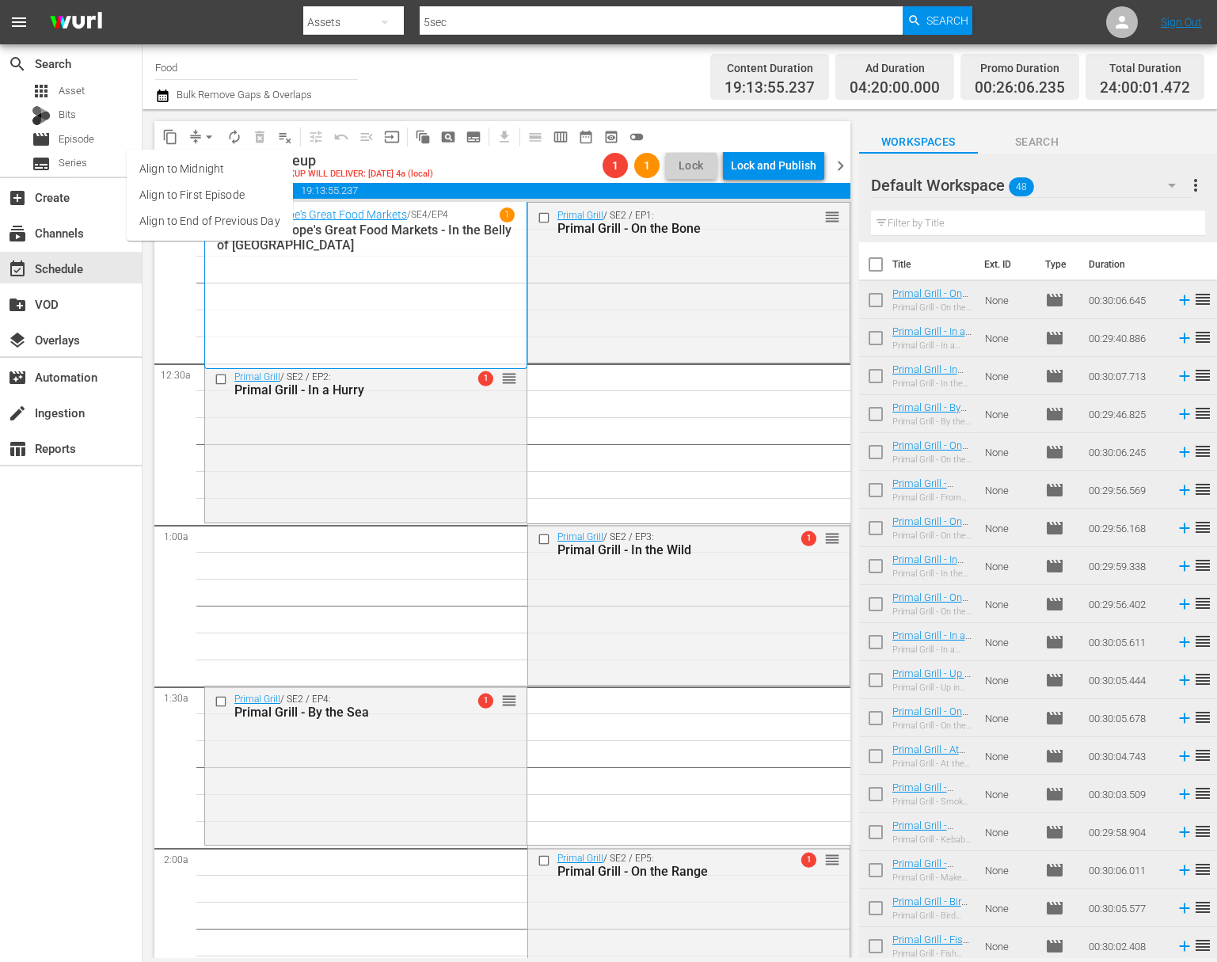
click at [211, 161] on li "Align to Midnight" at bounding box center [210, 169] width 166 height 26
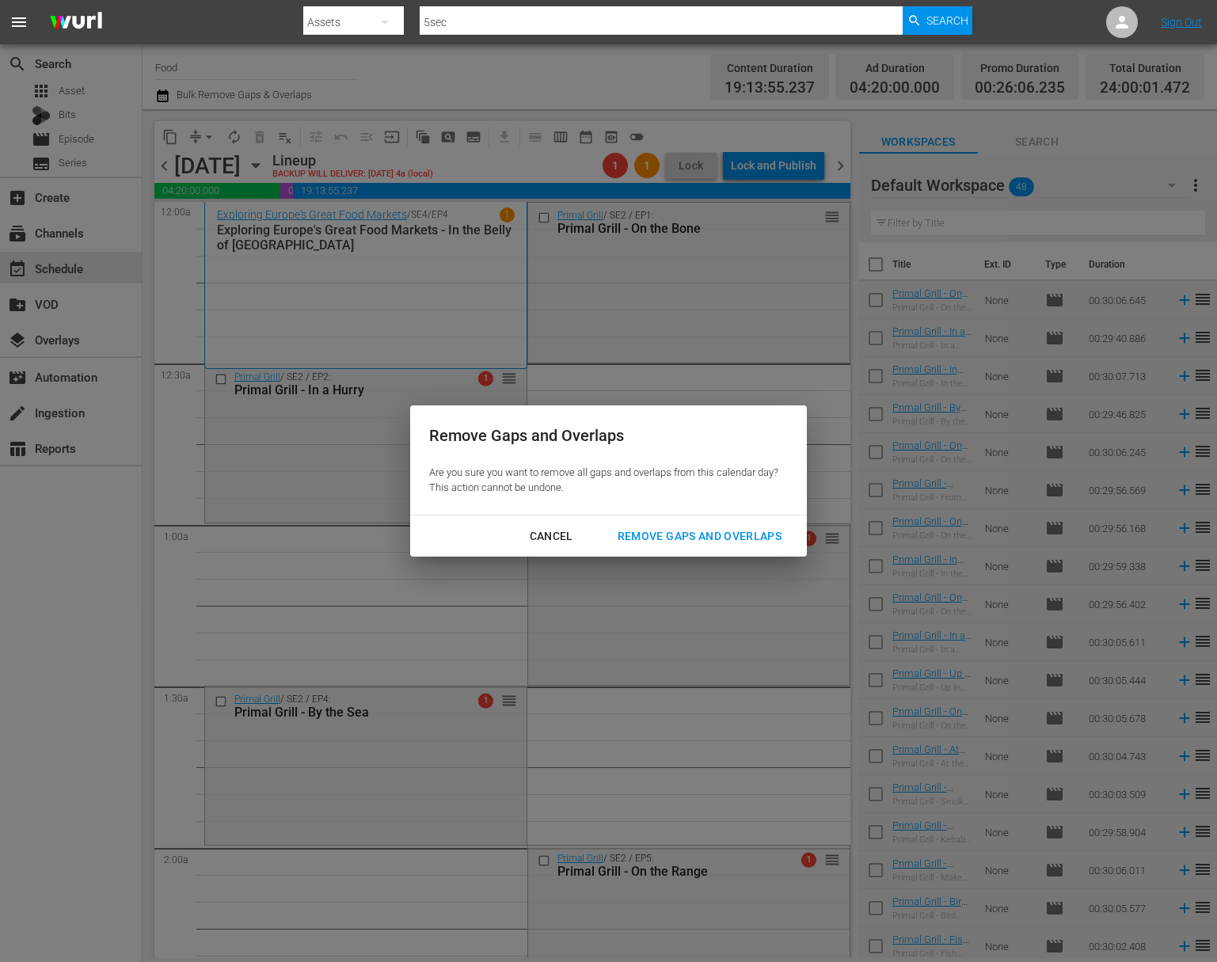
click at [769, 538] on div "Remove Gaps and Overlaps" at bounding box center [699, 537] width 189 height 20
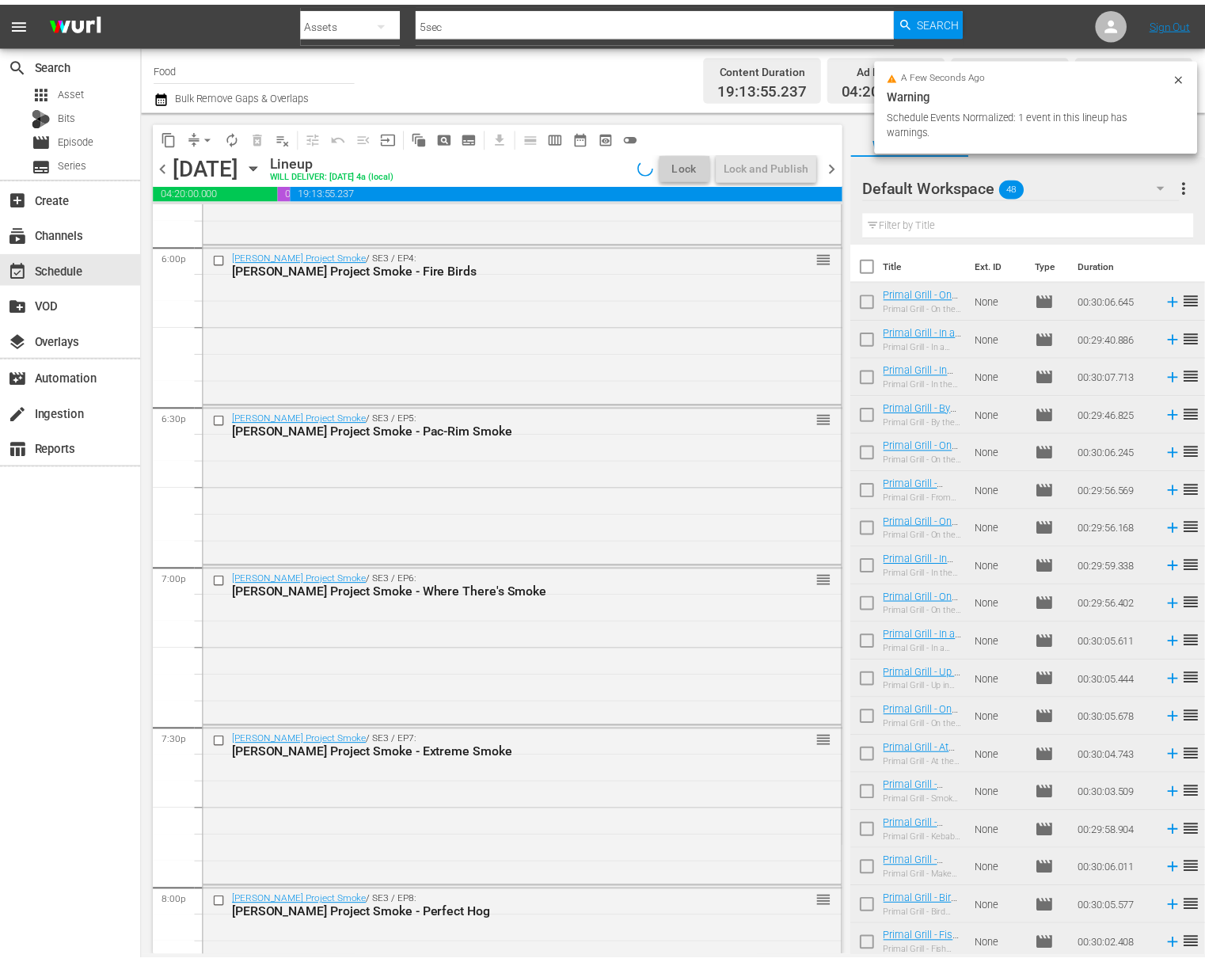
scroll to position [6996, 0]
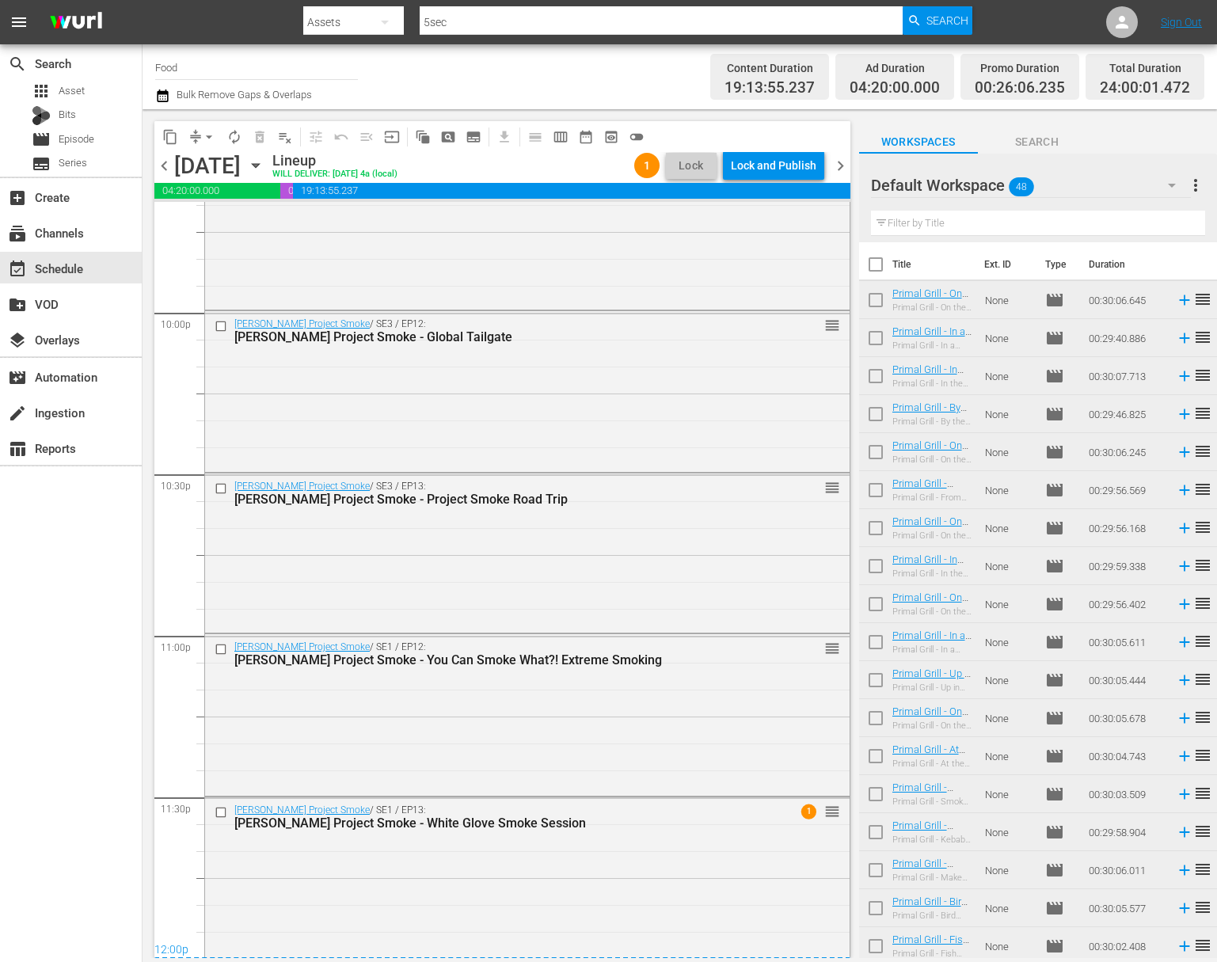
click at [784, 165] on div "Lock and Publish" at bounding box center [774, 165] width 86 height 29
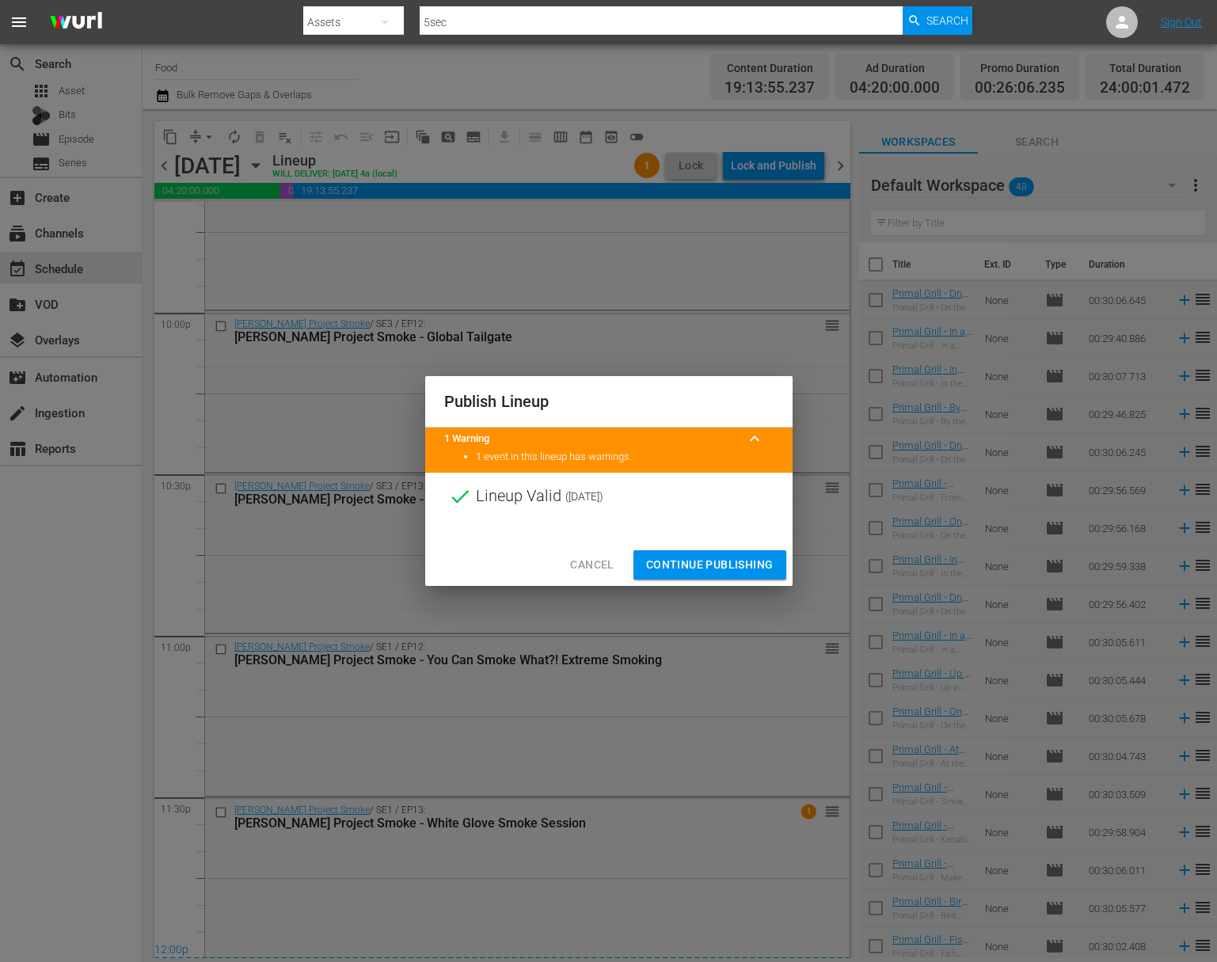
click at [720, 568] on span "Continue Publishing" at bounding box center [709, 565] width 127 height 20
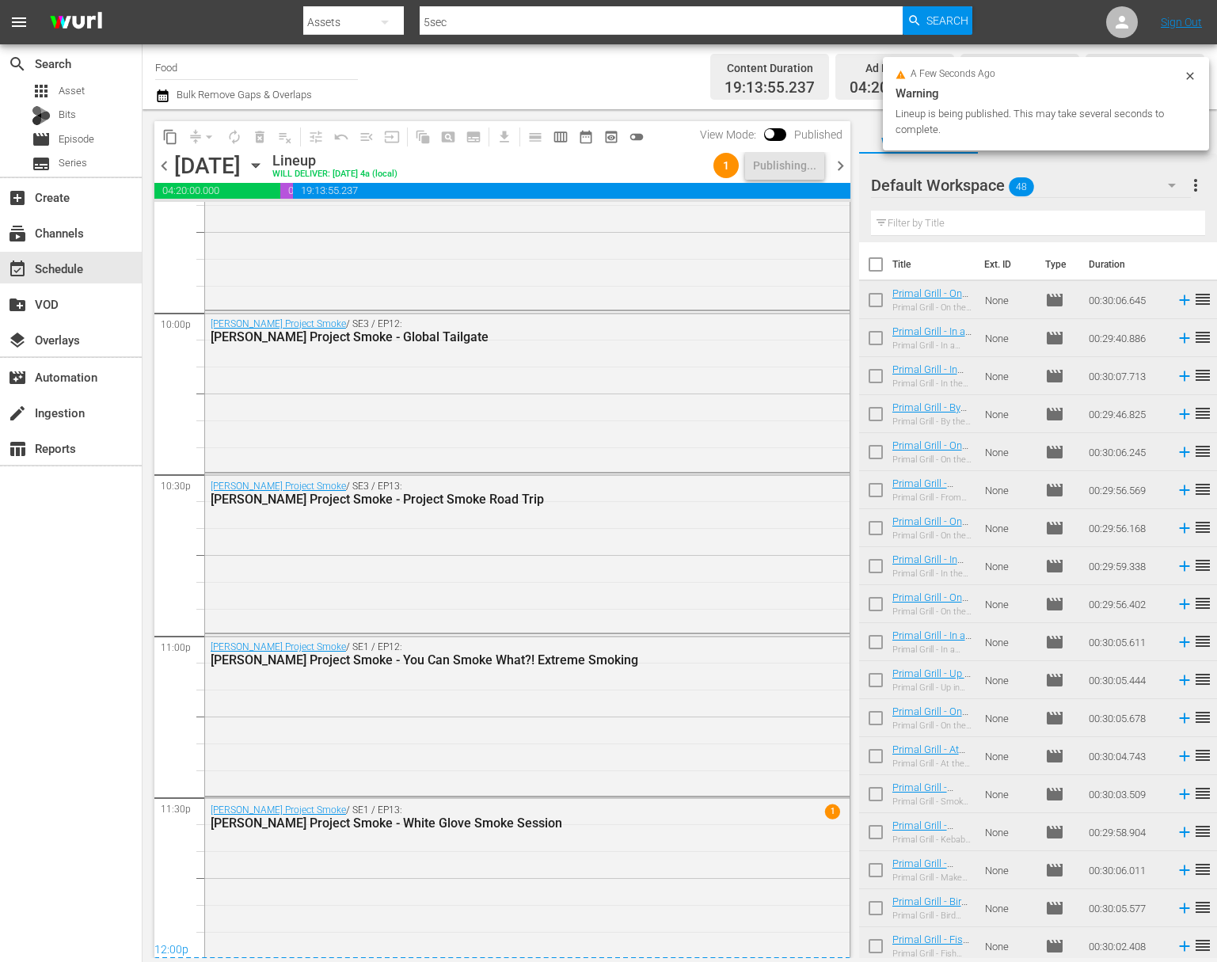
click at [1197, 184] on span "more_vert" at bounding box center [1195, 185] width 19 height 19
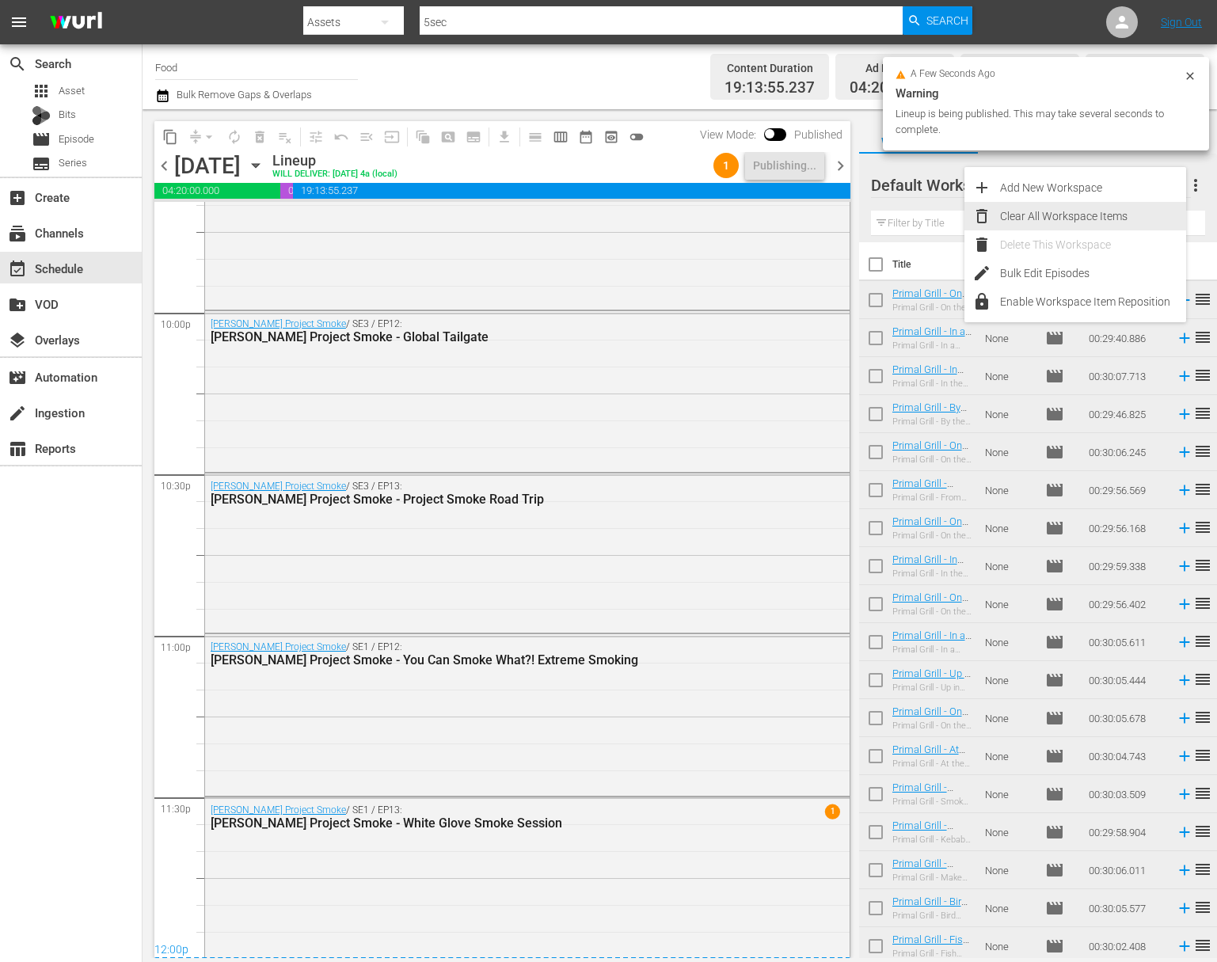
click at [1091, 211] on div "Clear All Workspace Items" at bounding box center [1093, 216] width 186 height 29
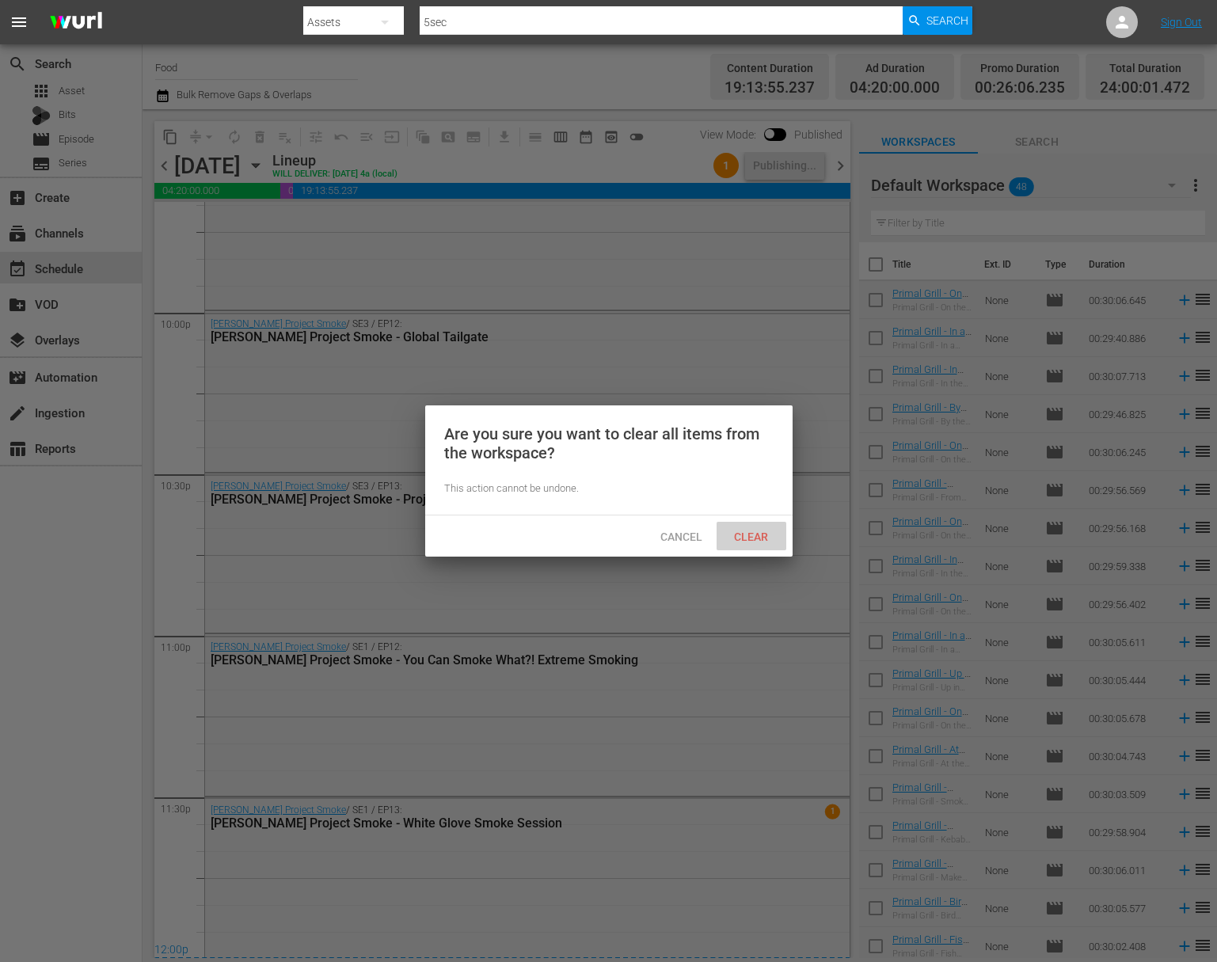
click at [756, 538] on span "Clear" at bounding box center [750, 536] width 59 height 13
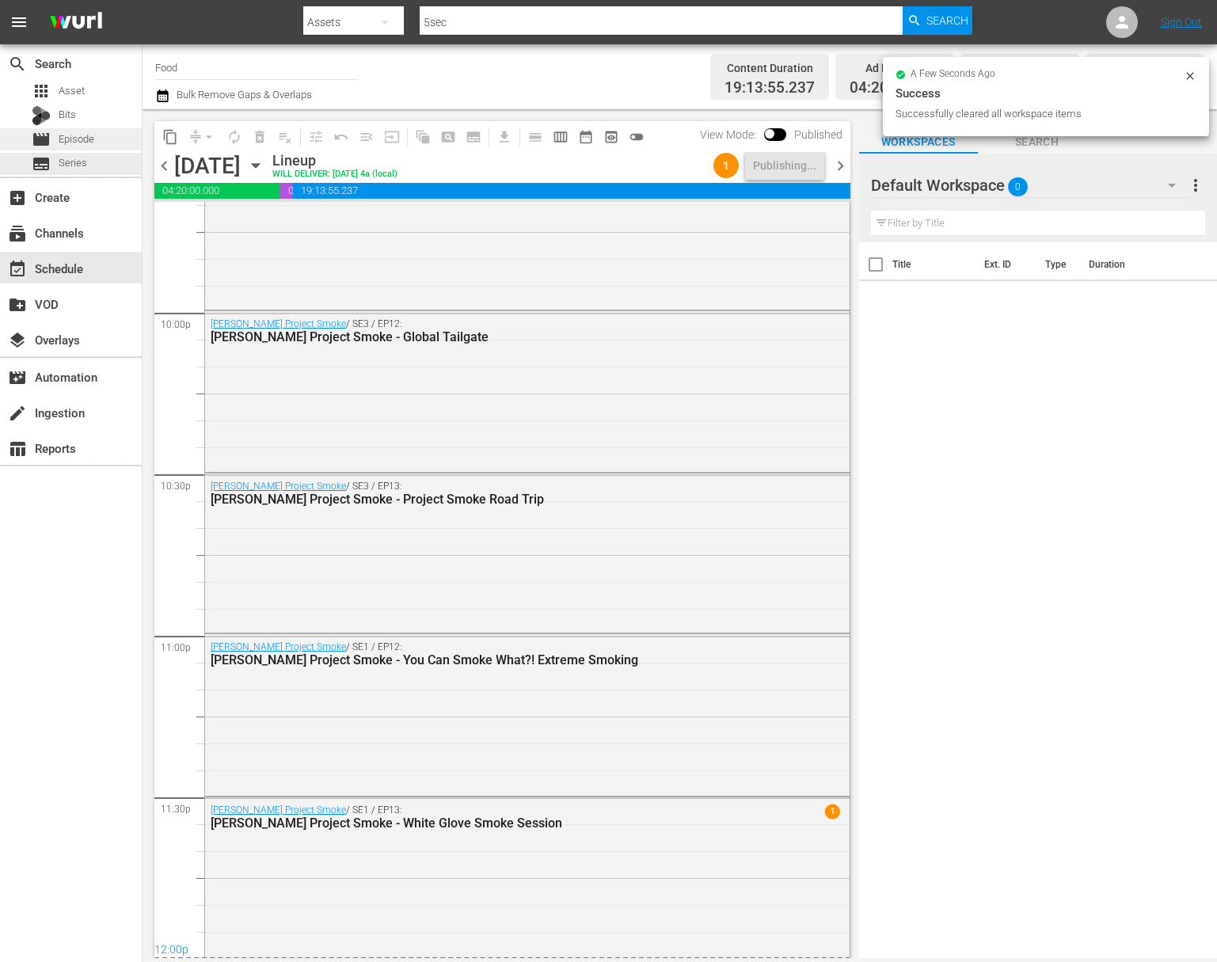
click at [85, 139] on span "Episode" at bounding box center [77, 139] width 36 height 16
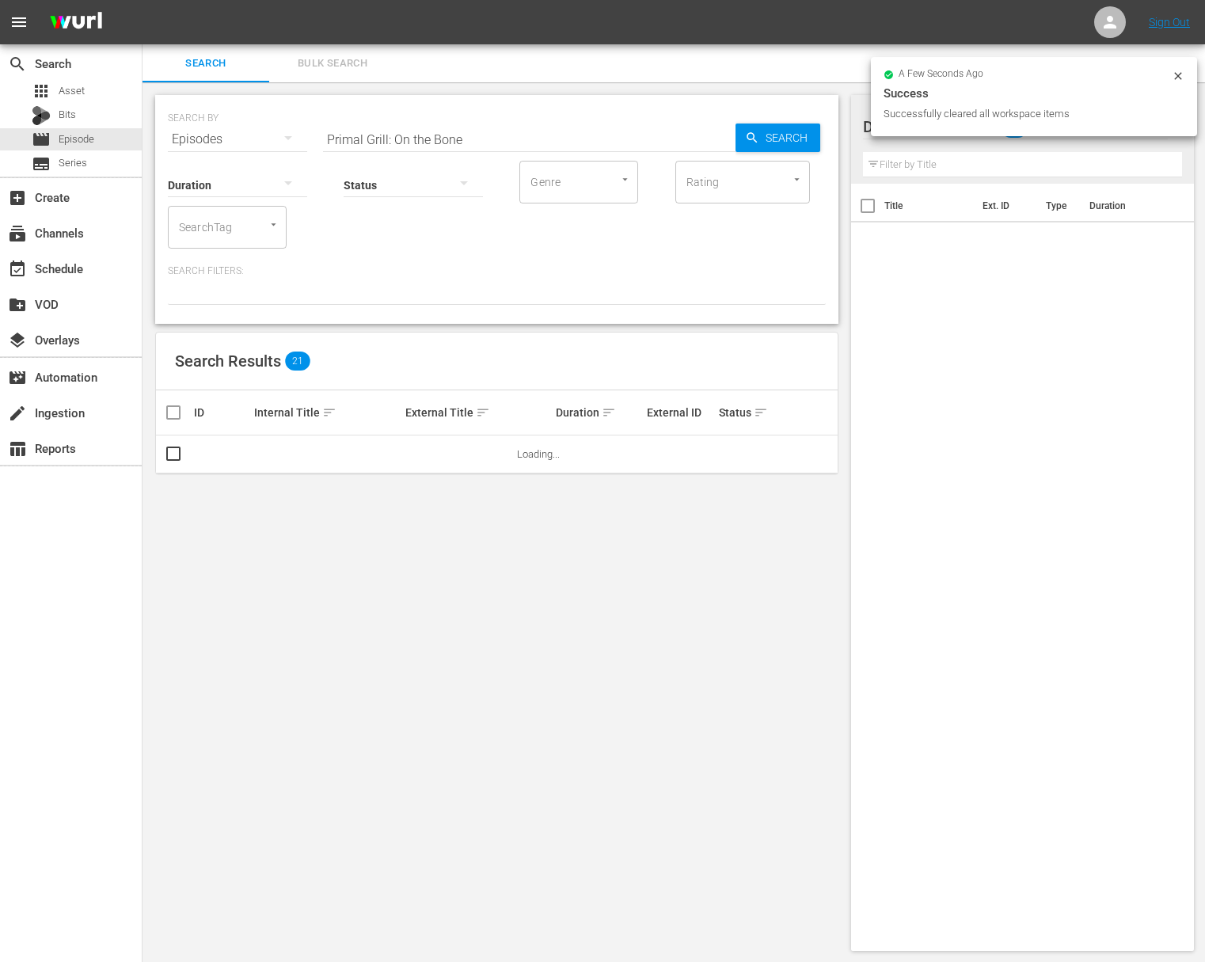
click at [379, 135] on input "Primal Grill: On the Bone" at bounding box center [529, 139] width 413 height 38
paste input "Jacques Pépin Cooking at Home - Lavish Indulgences"
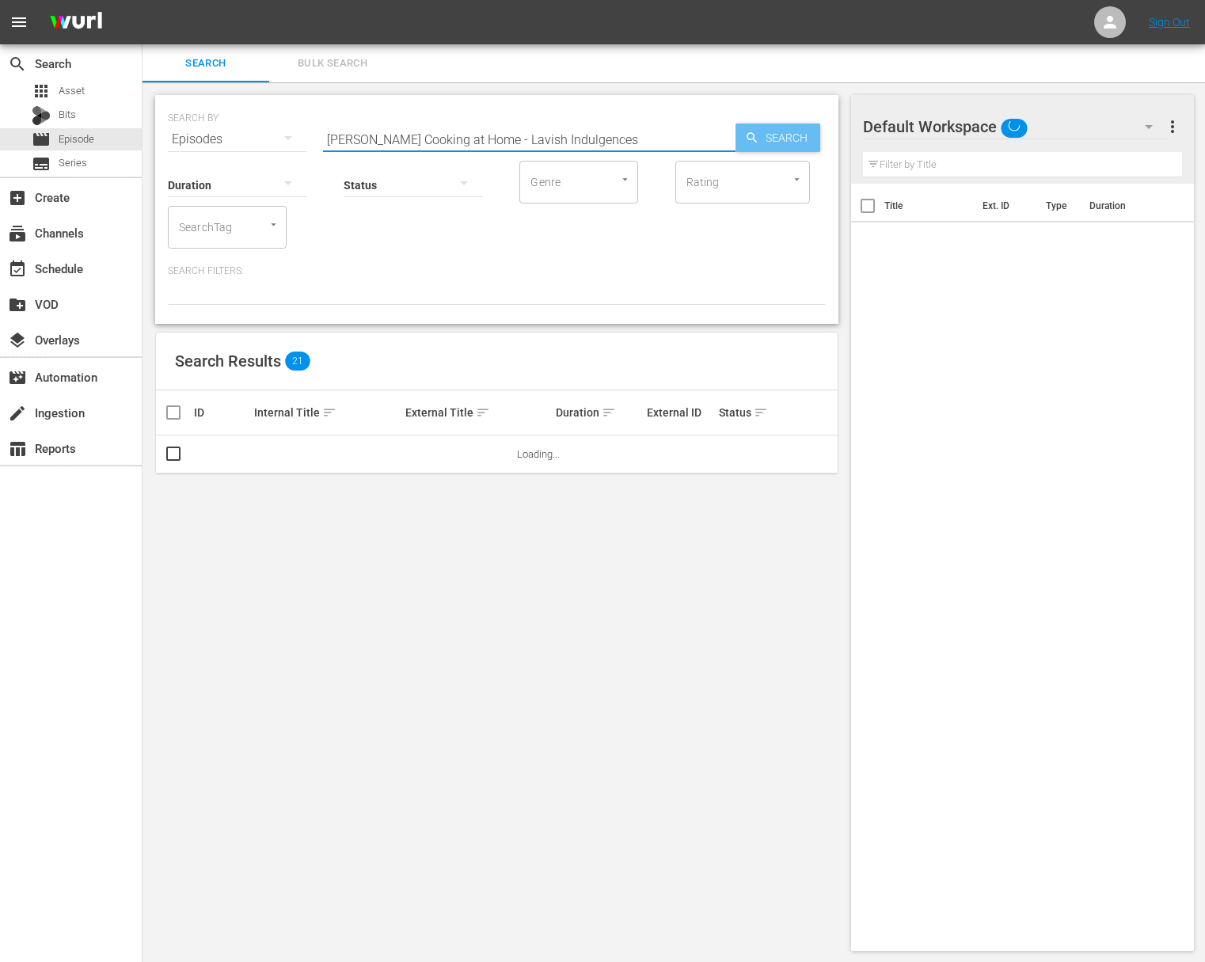
click at [750, 136] on icon "button" at bounding box center [752, 138] width 14 height 14
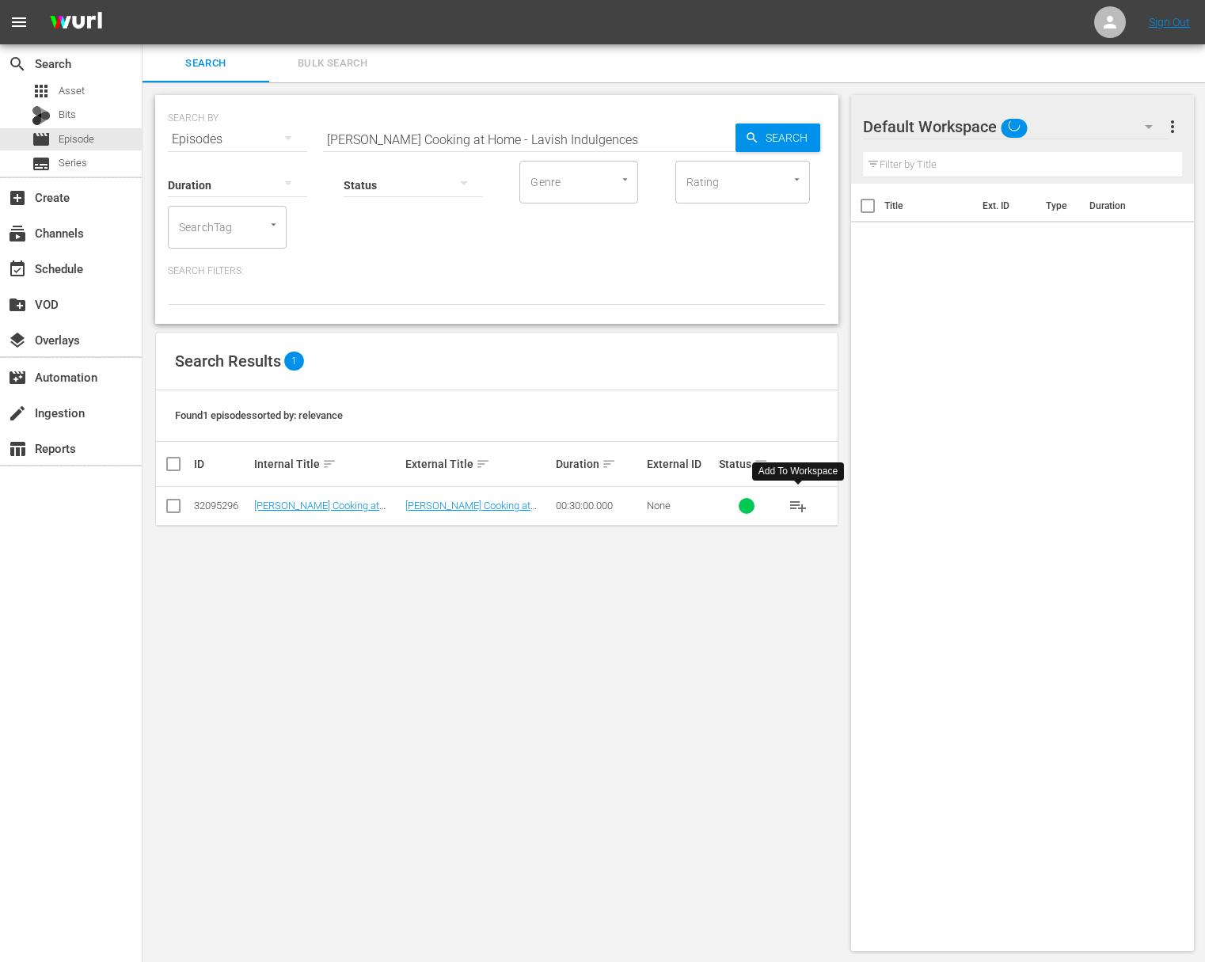
click at [804, 505] on span "playlist_add" at bounding box center [798, 505] width 19 height 19
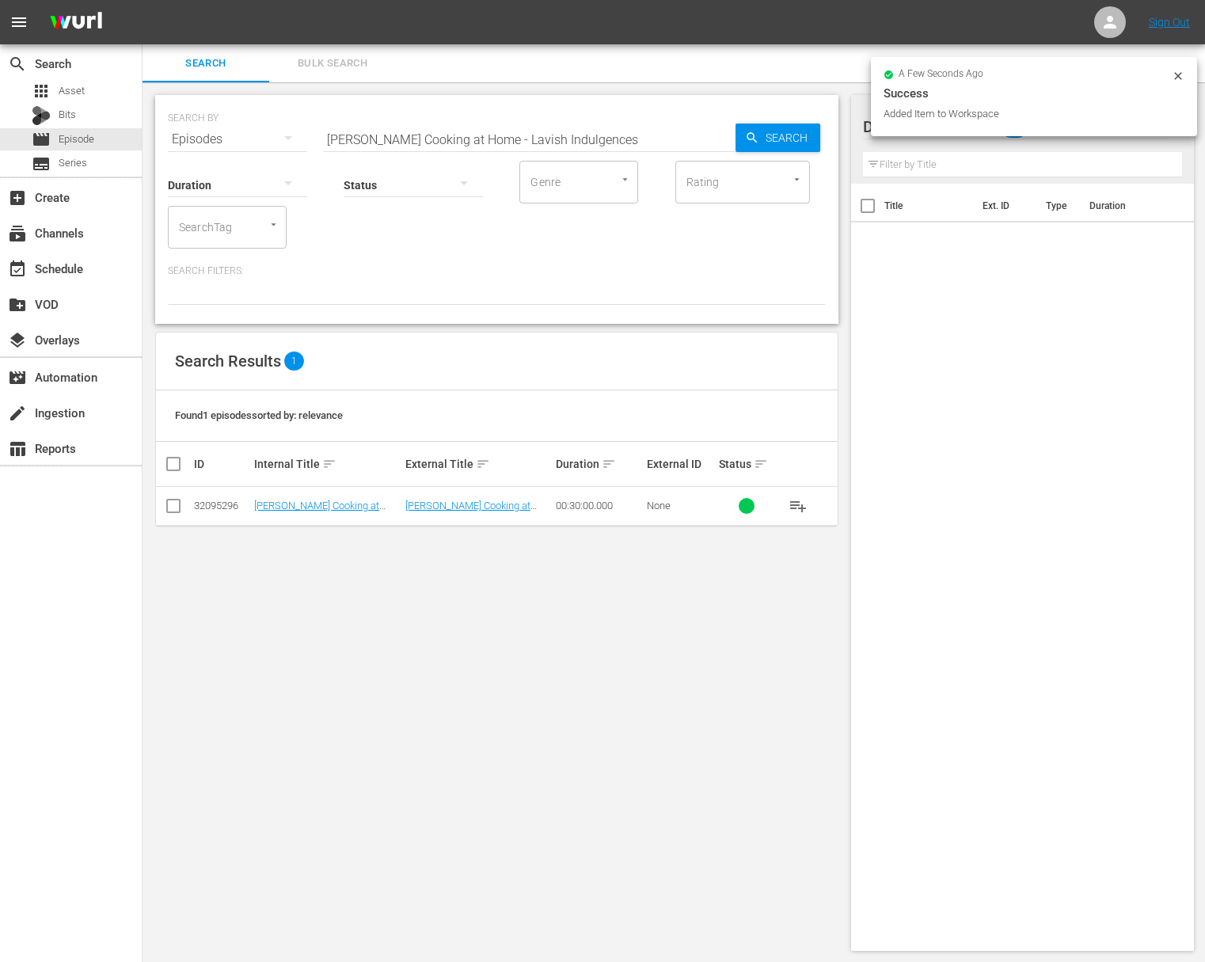
click at [607, 143] on input "Jacques Pépin Cooking at Home - Lavish Indulgences" at bounding box center [529, 139] width 413 height 38
paste input "Fruit Desert"
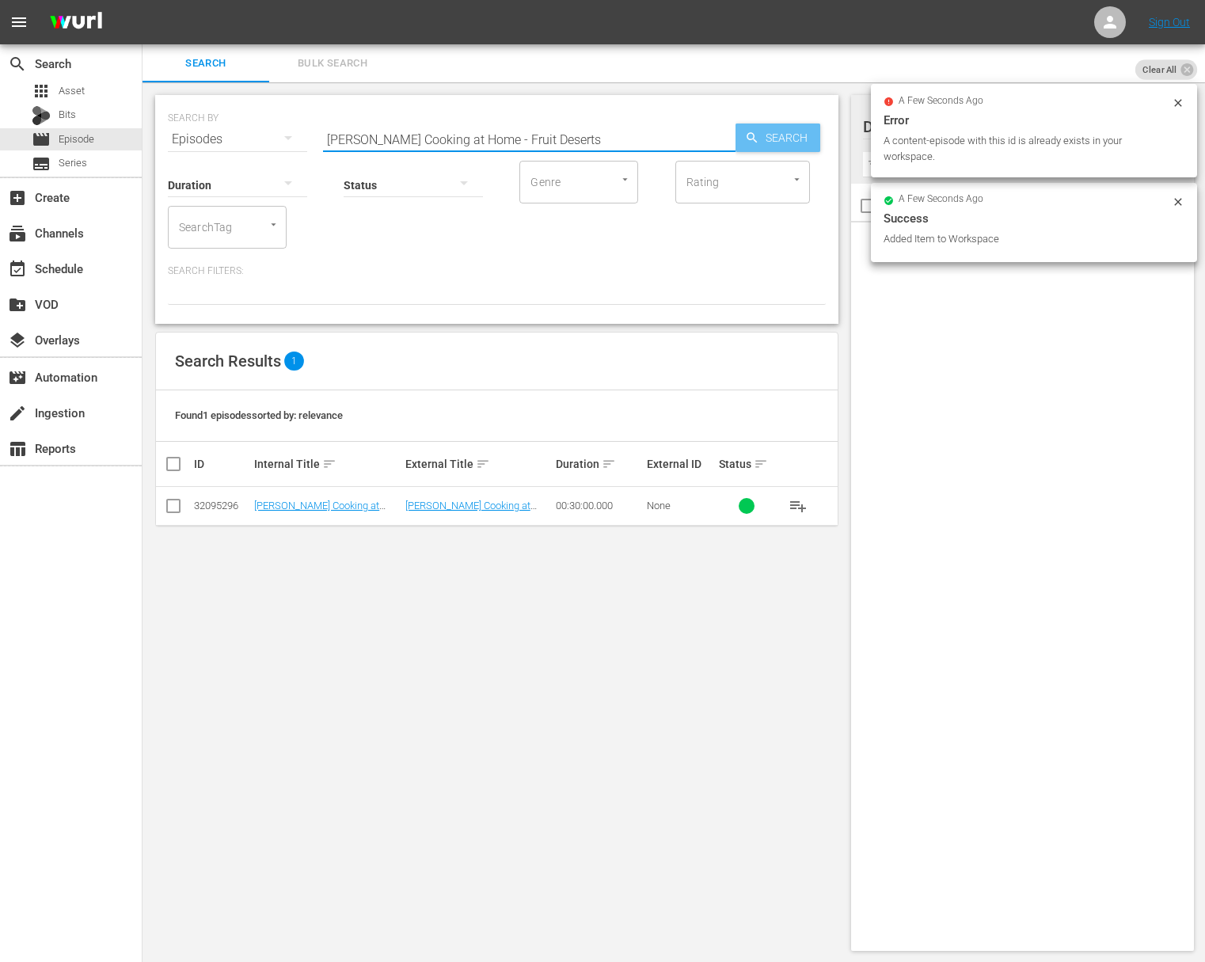
click at [767, 139] on span "Search" at bounding box center [789, 138] width 61 height 29
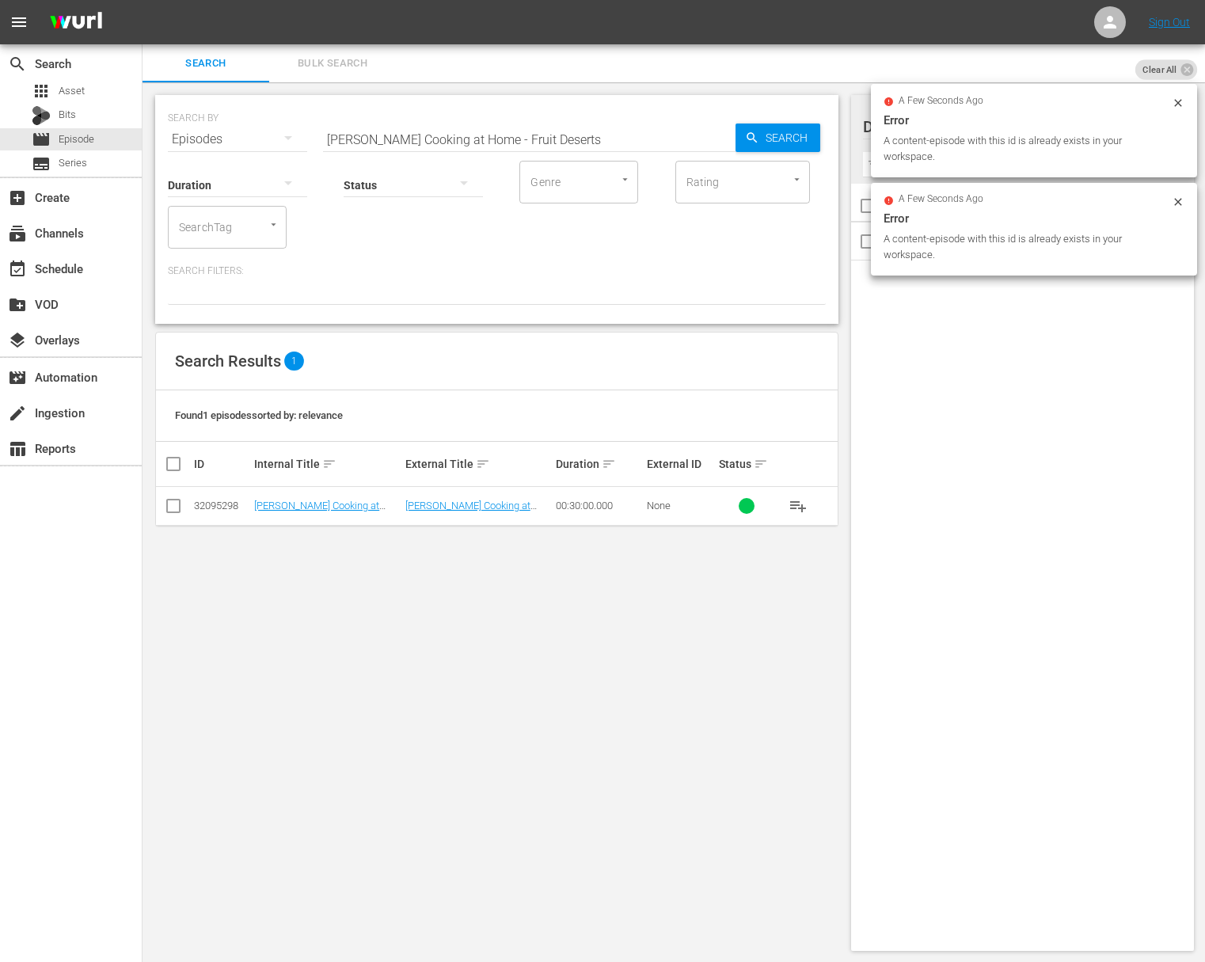
click at [796, 503] on span "playlist_add" at bounding box center [798, 505] width 19 height 19
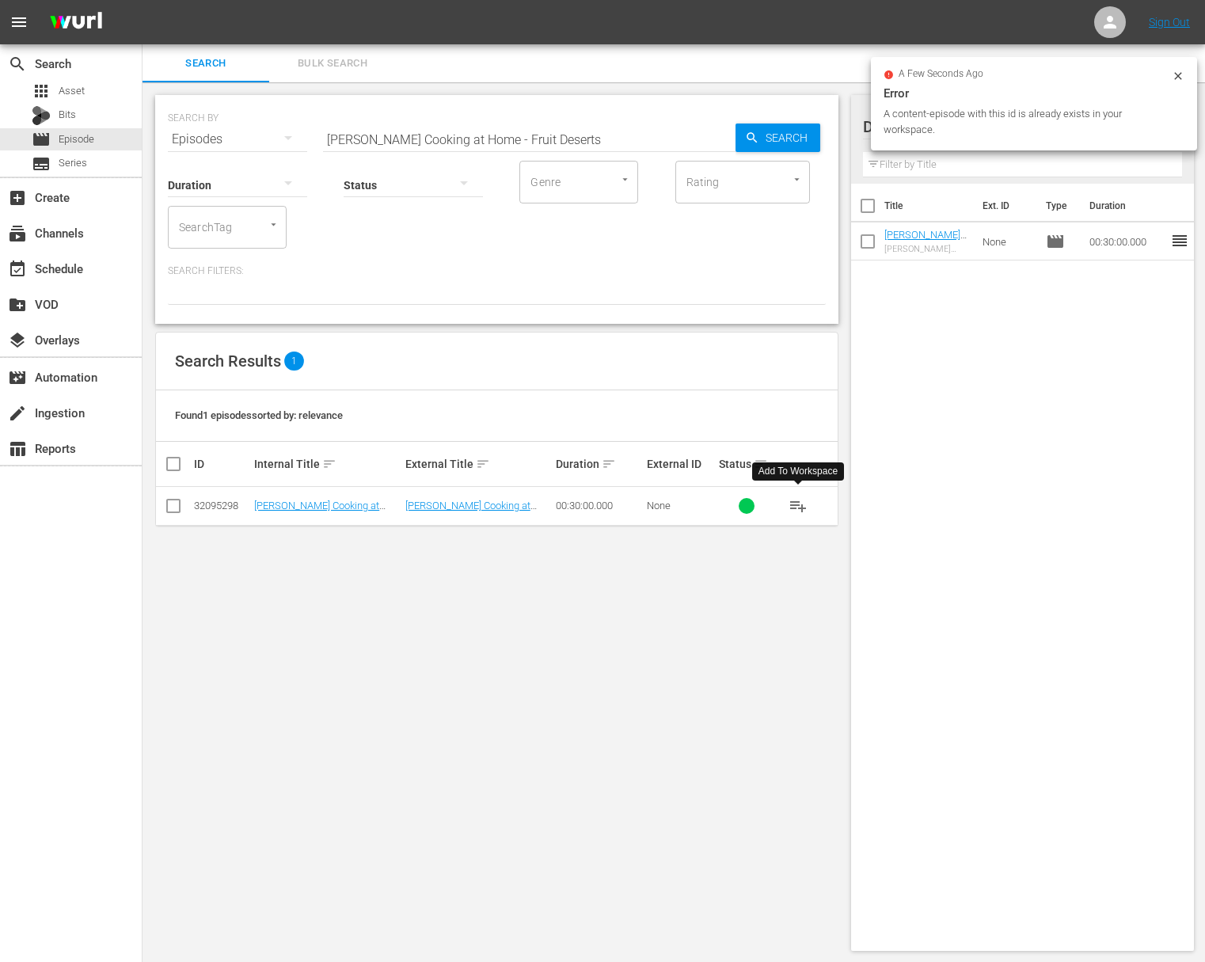
click at [796, 503] on span "playlist_add" at bounding box center [798, 505] width 19 height 19
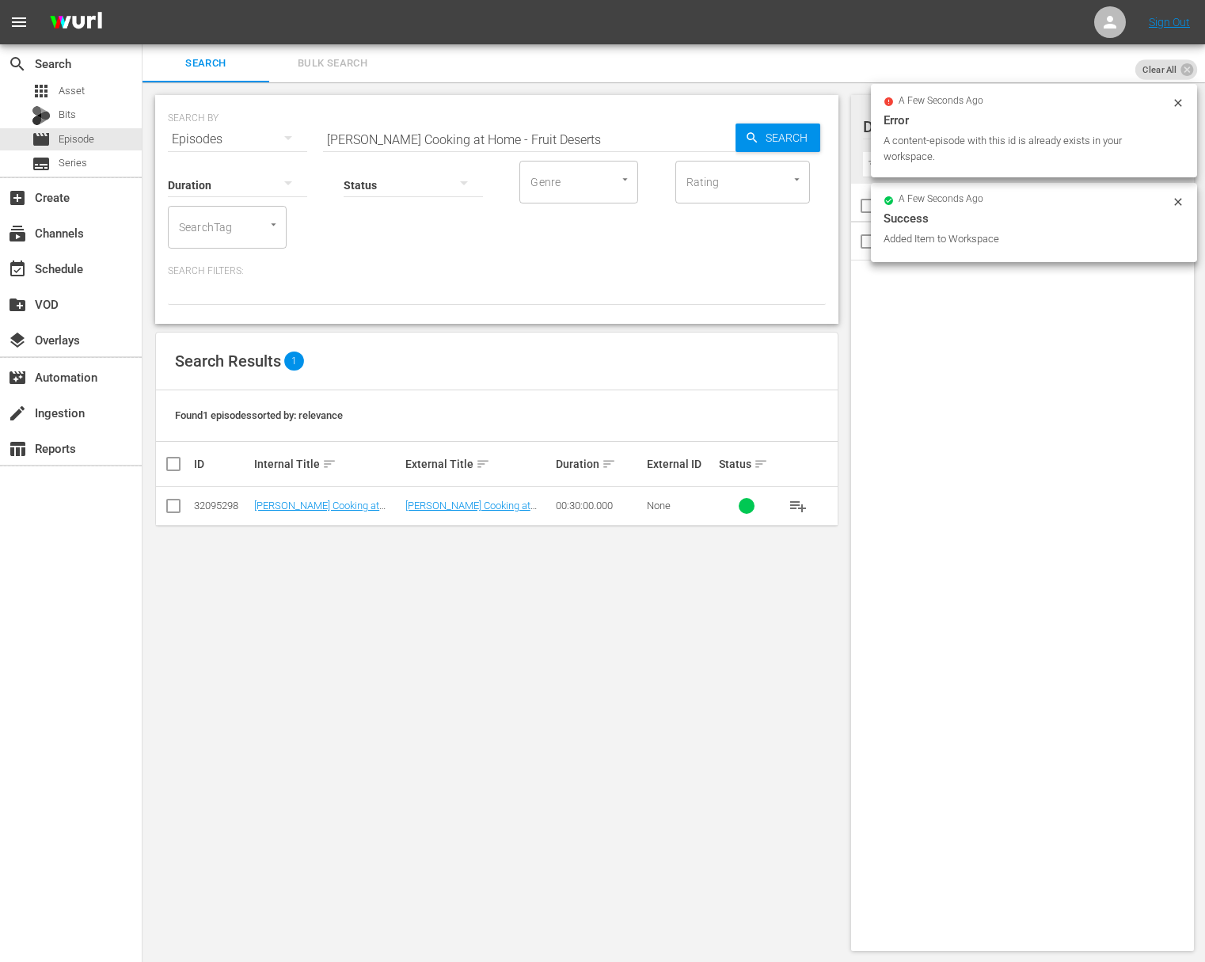
click at [547, 131] on input "Jacques Pépin Cooking at Home - Fruit Deserts" at bounding box center [529, 139] width 413 height 38
paste input "Warming Fall Flavor"
click at [750, 137] on icon "button" at bounding box center [752, 138] width 14 height 14
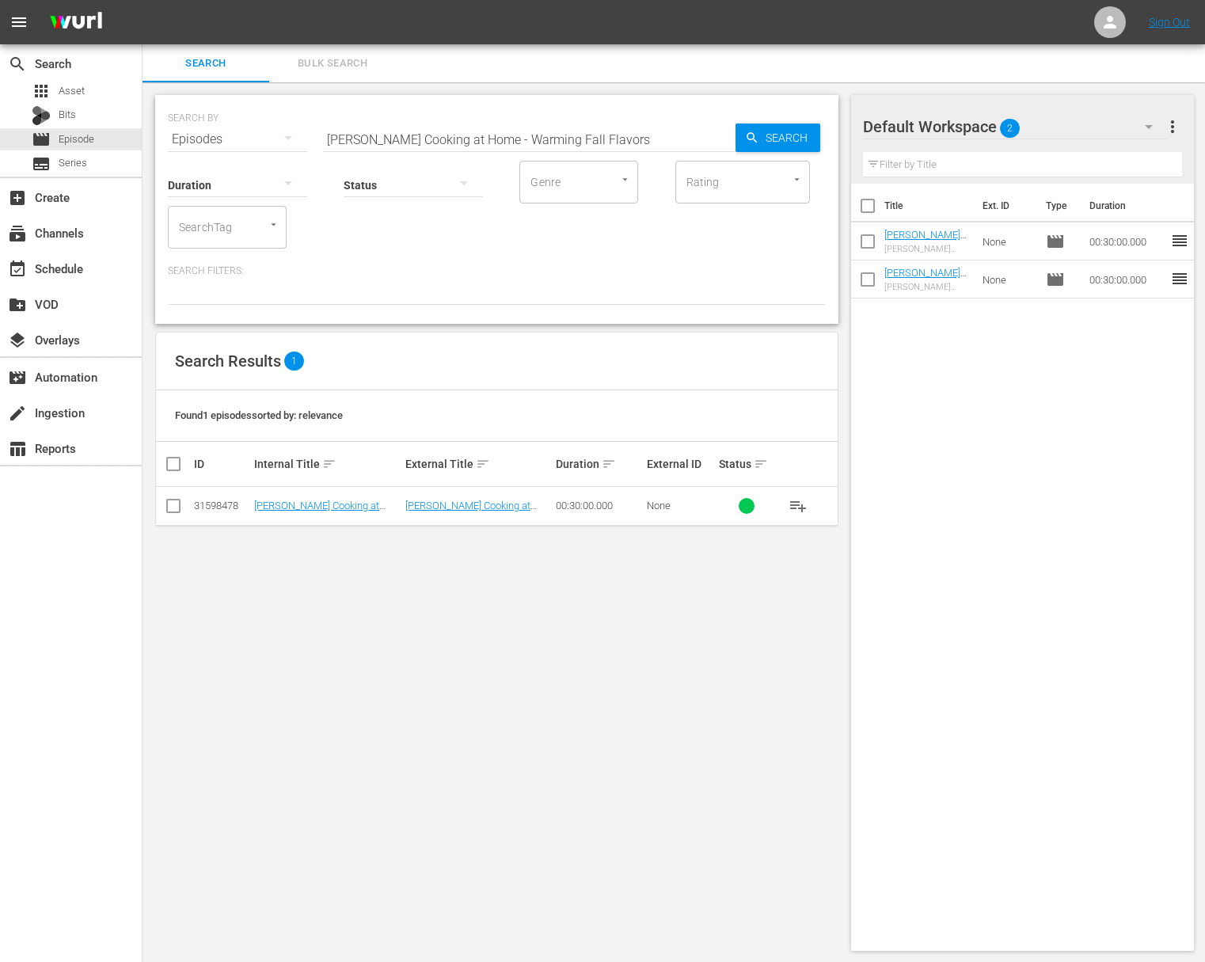
click at [800, 501] on span "playlist_add" at bounding box center [798, 505] width 19 height 19
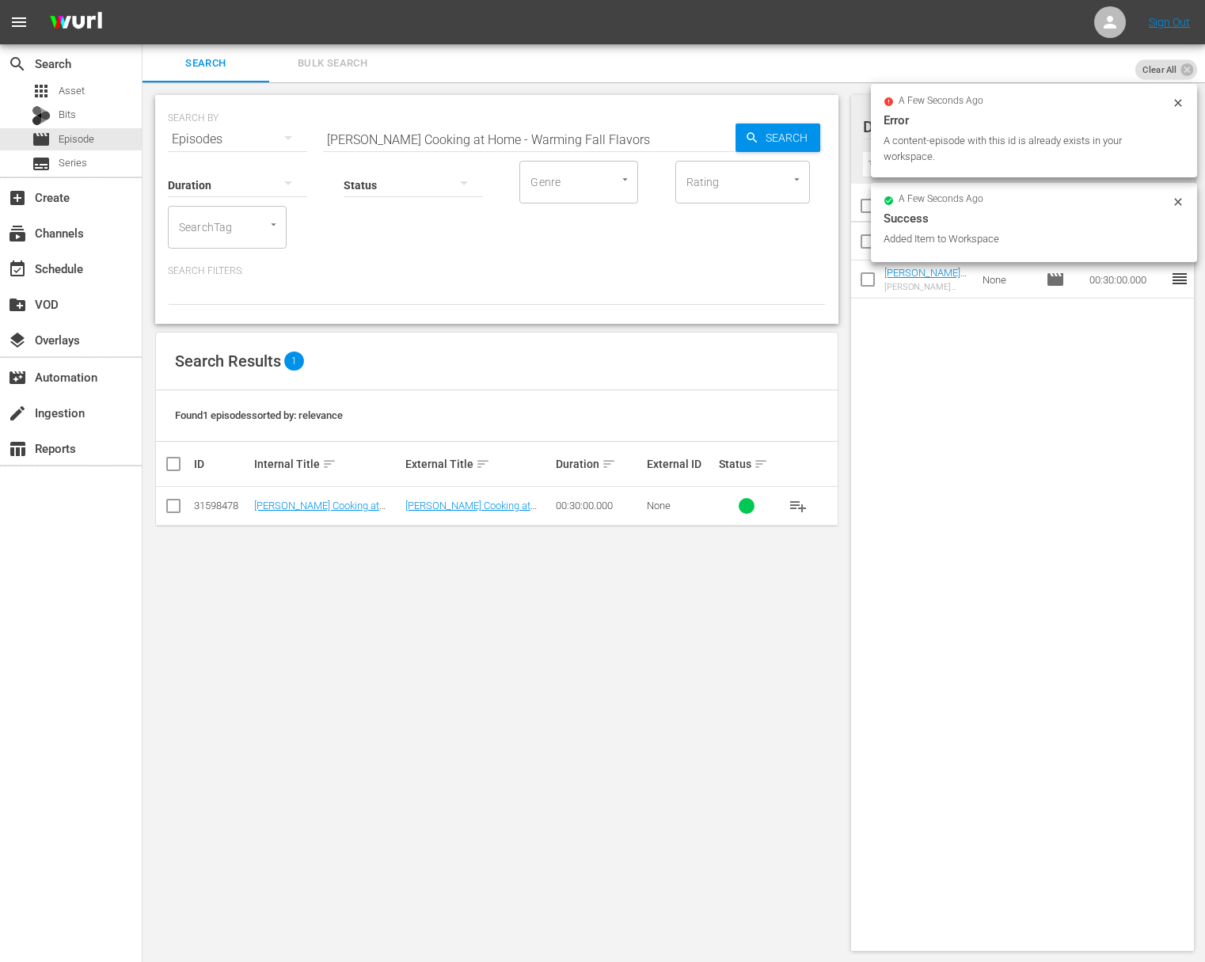
drag, startPoint x: 585, startPoint y: 143, endPoint x: 576, endPoint y: 146, distance: 9.0
click at [585, 143] on input "Jacques Pépin Cooking at Home - Warming Fall Flavors" at bounding box center [529, 139] width 413 height 38
paste input "- Springtime Favorites"
click at [648, 142] on input "Jacques Pépin Cooking at Home - Springtime Favoritesll Flavors" at bounding box center [529, 139] width 413 height 38
paste input "Jacques Pépin Cooking at Home - Springtime Favorites"
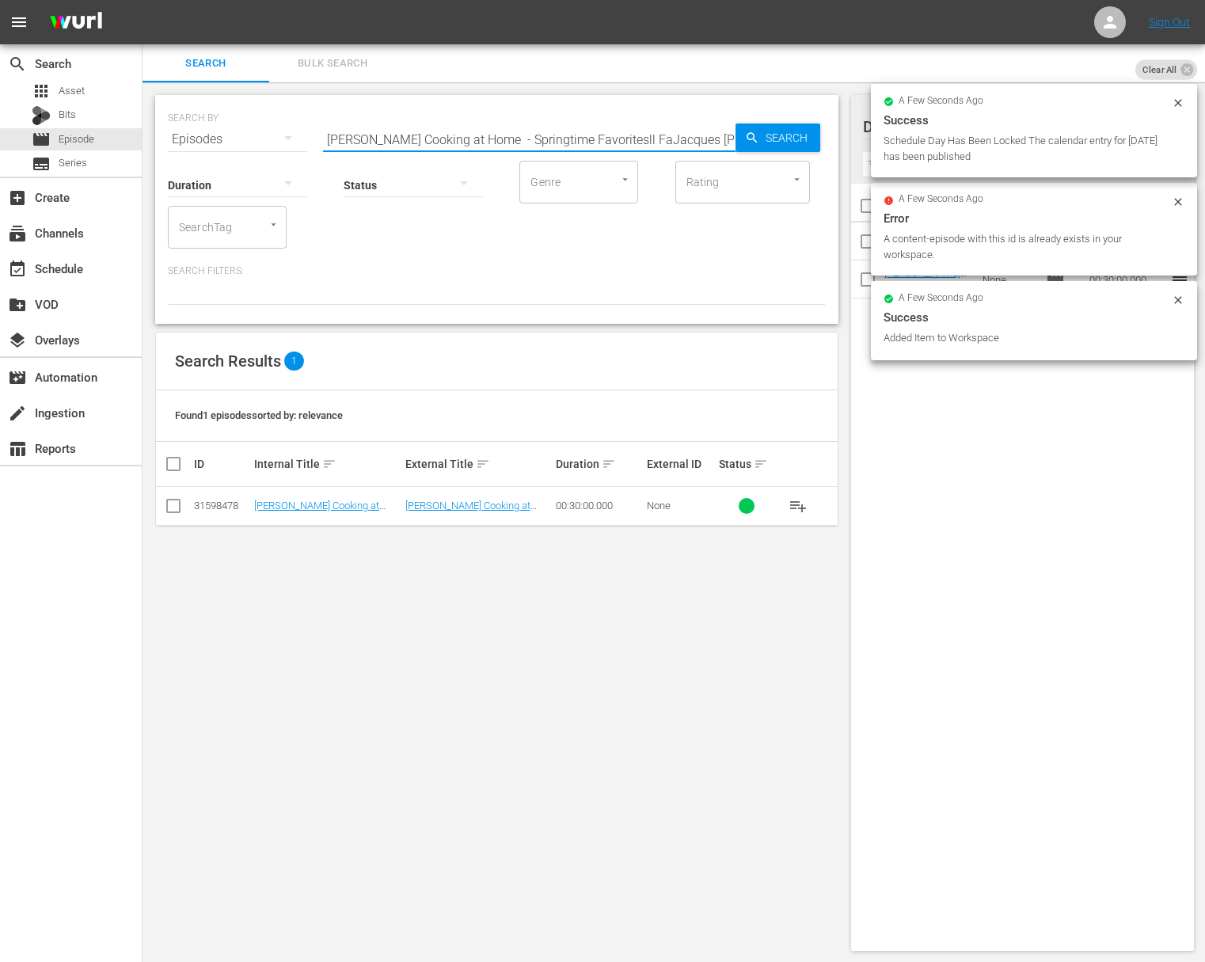
scroll to position [0, 230]
type input "Jacques Pépin Cooking at Home - Springtime Favoritesll FaJacques Pépin Cooking …"
click at [736, 142] on div "Search" at bounding box center [778, 138] width 85 height 29
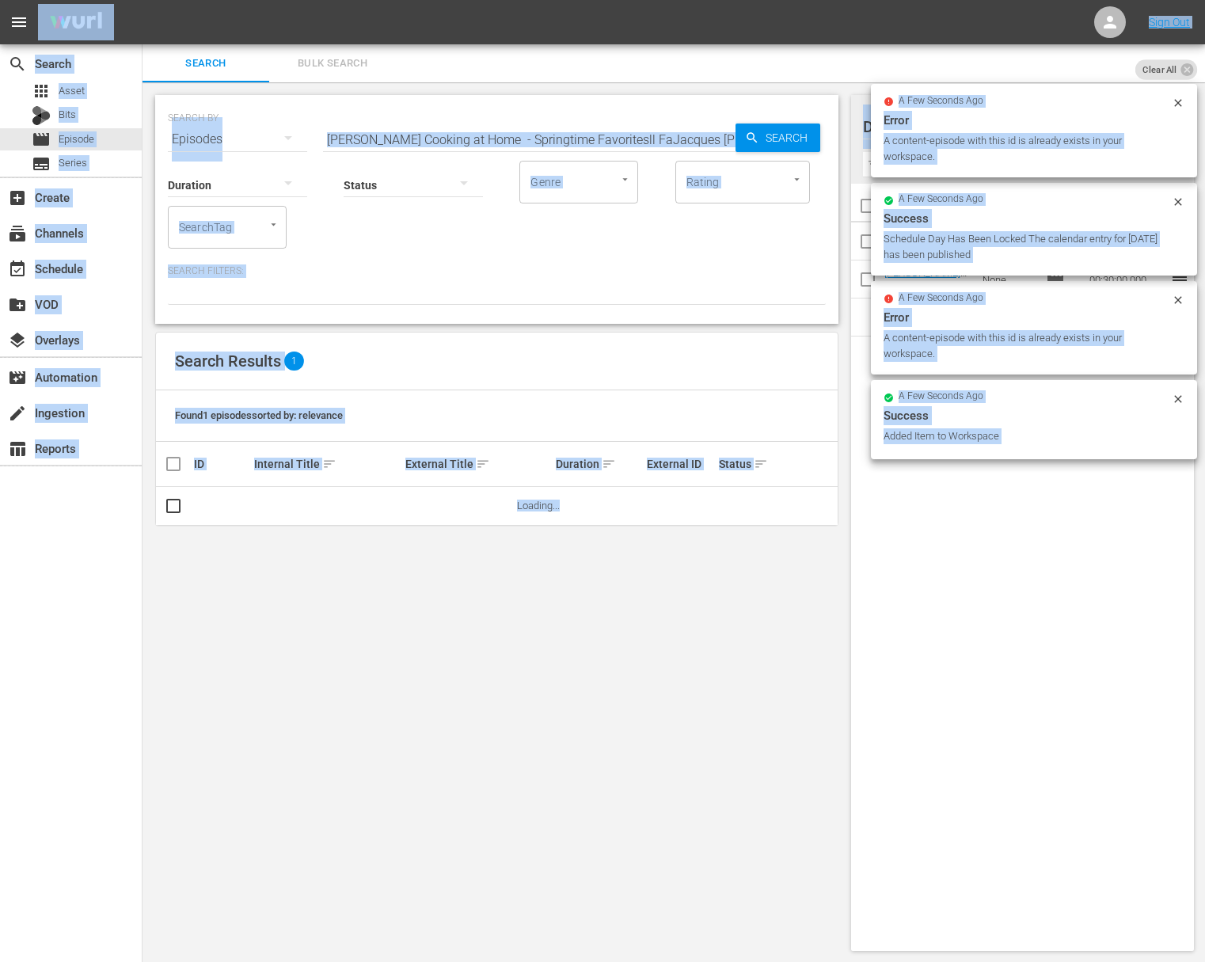
click at [683, 142] on input "Jacques Pépin Cooking at Home - Springtime Favoritesll FaJacques Pépin Cooking …" at bounding box center [529, 139] width 413 height 38
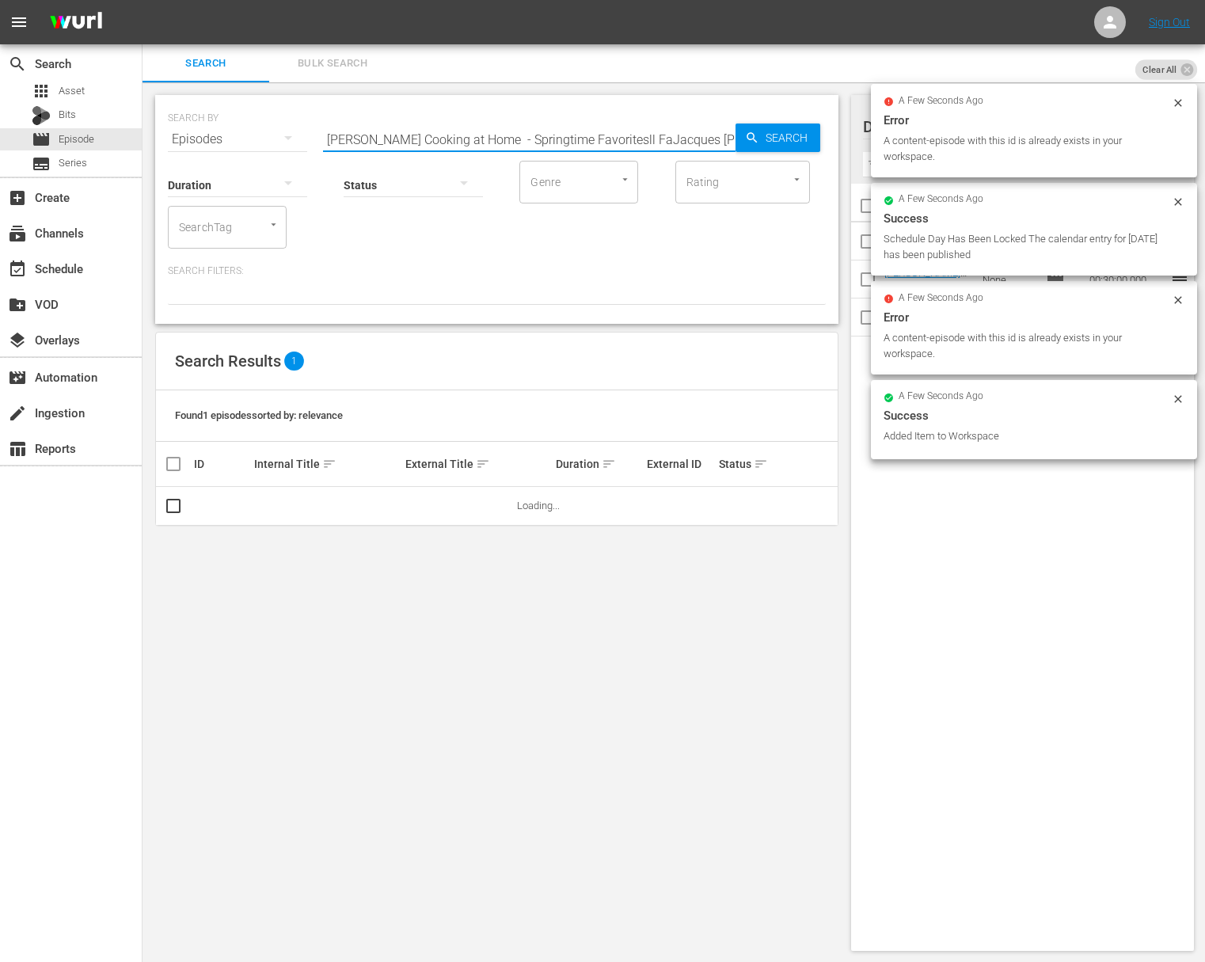
paste input "text"
click at [774, 141] on span "Search" at bounding box center [789, 138] width 61 height 29
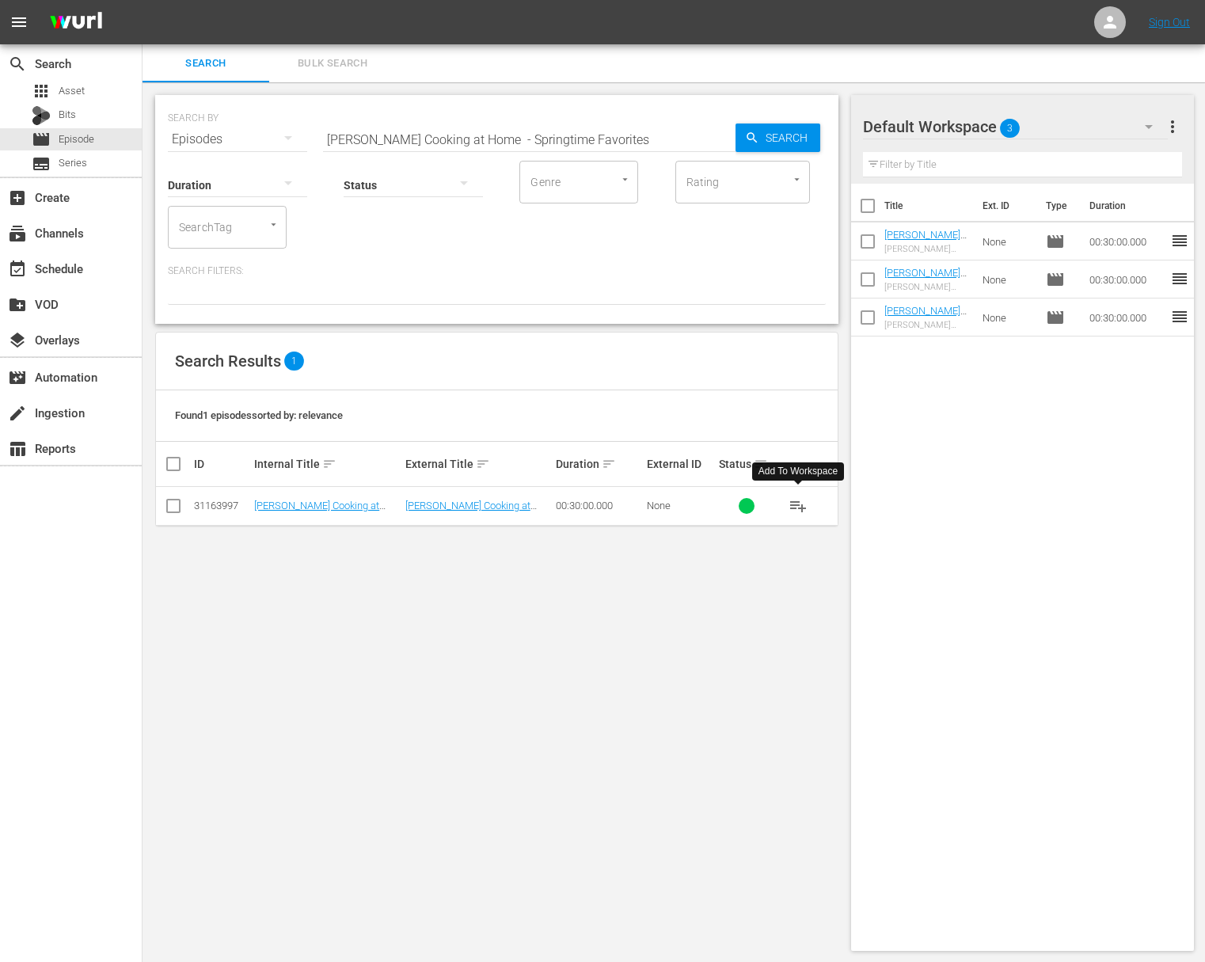
click at [796, 500] on span "playlist_add" at bounding box center [798, 505] width 19 height 19
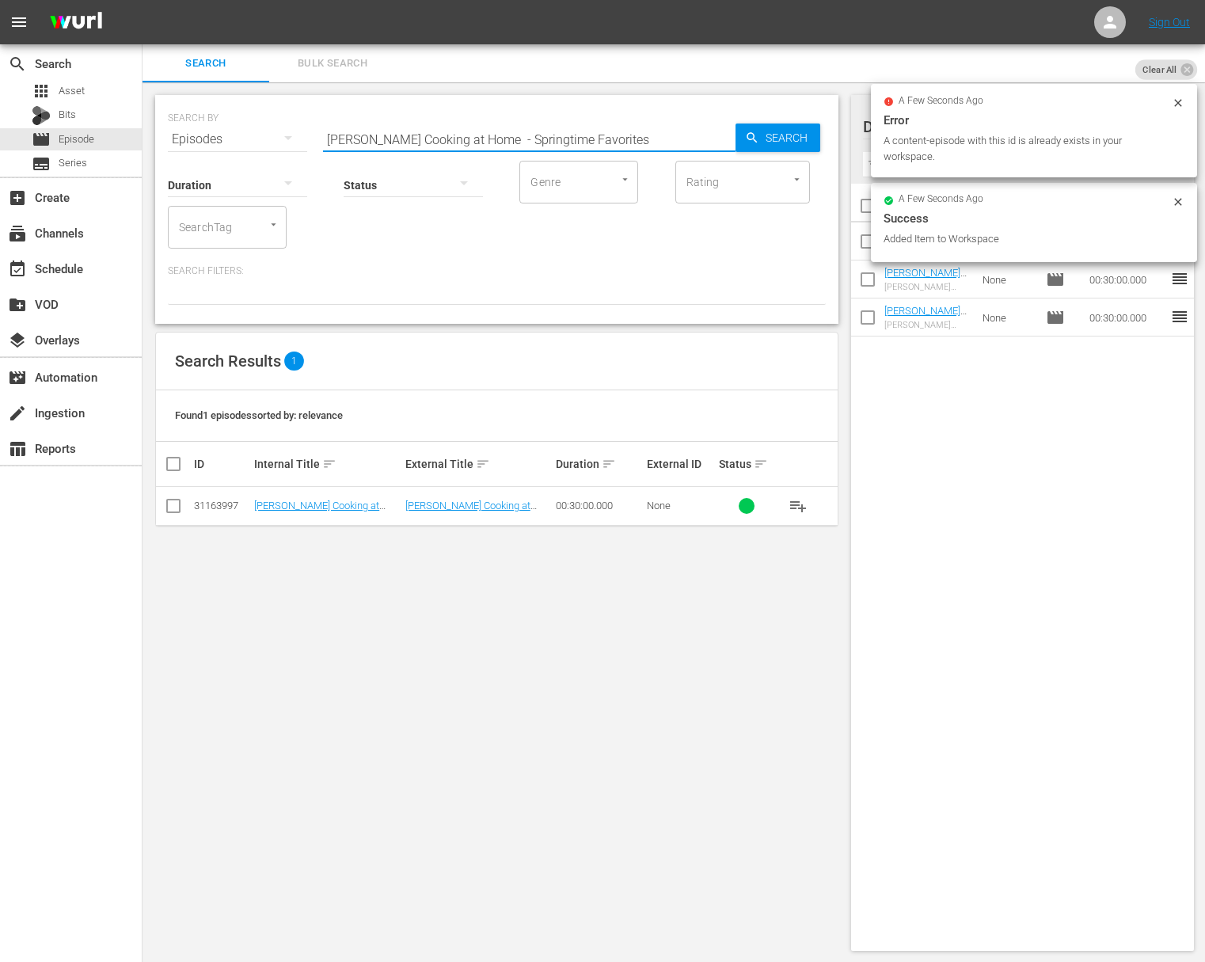
click at [584, 128] on input "Jacques Pépin Cooking at Home - Springtime Favorites" at bounding box center [529, 139] width 413 height 38
paste input "Eggs-quisite Egg"
click at [775, 132] on span "Search" at bounding box center [789, 138] width 61 height 29
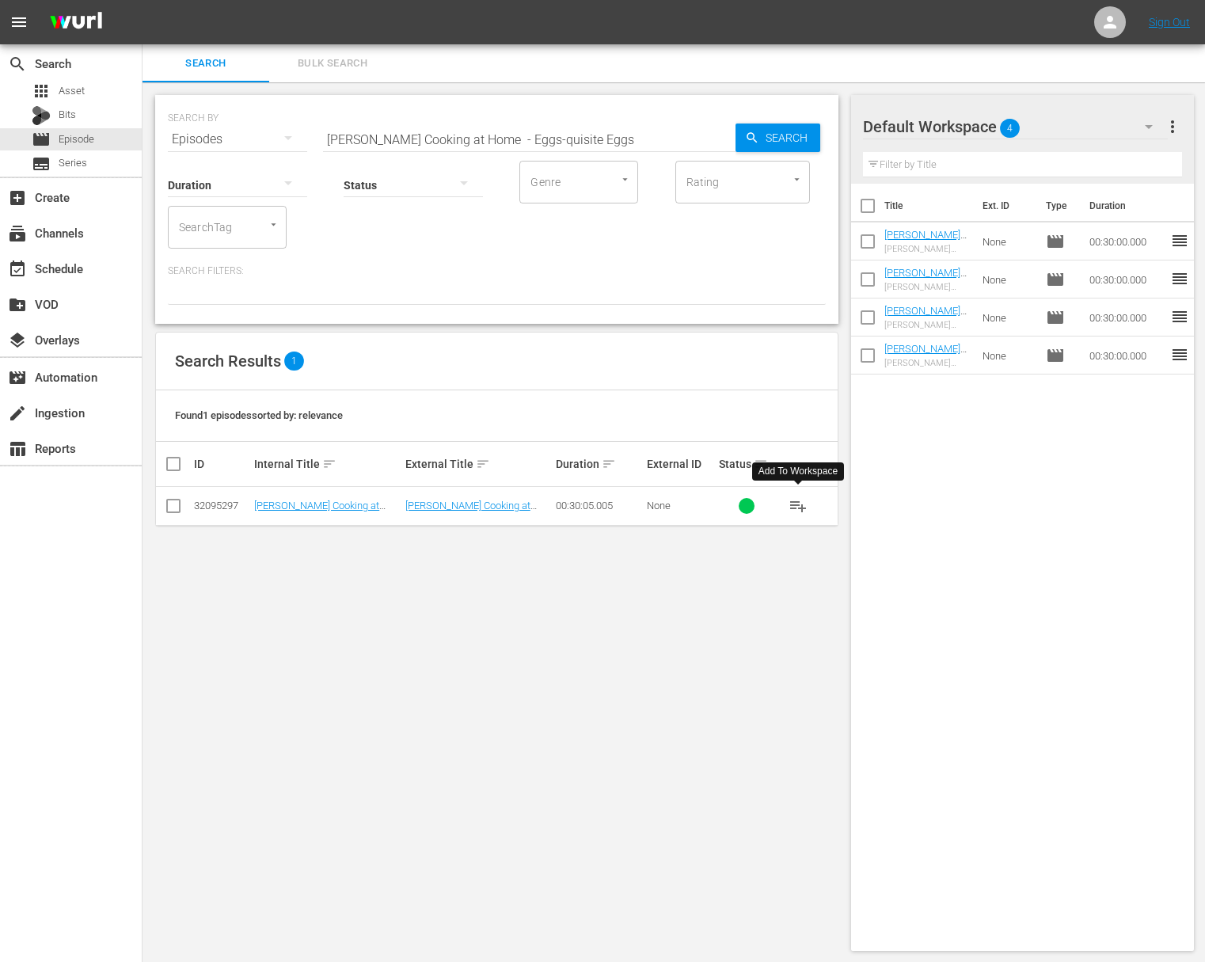
click at [799, 506] on span "playlist_add" at bounding box center [798, 505] width 19 height 19
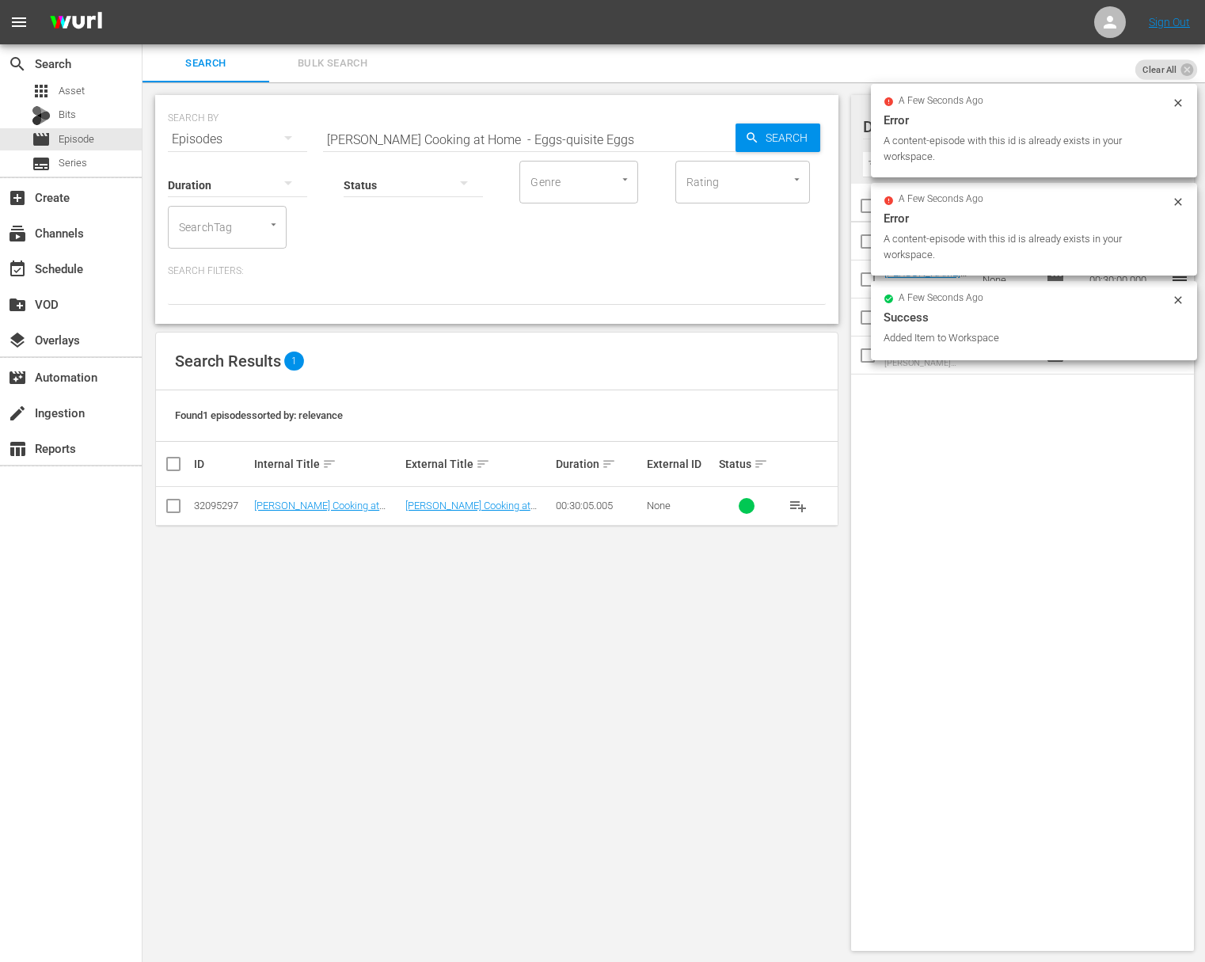
click at [500, 140] on input "Jacques Pépin Cooking at Home - Eggs-quisite Eggs" at bounding box center [529, 139] width 413 height 38
paste input "Jacques Pépin Cooking at Home - Simply Seafood"
click at [666, 139] on input "Jacques Pépin Cooking at HomaJacques Pépin Cooking at Home - Simply Seafoode - …" at bounding box center [529, 139] width 413 height 38
paste input "e - Simply Seafood"
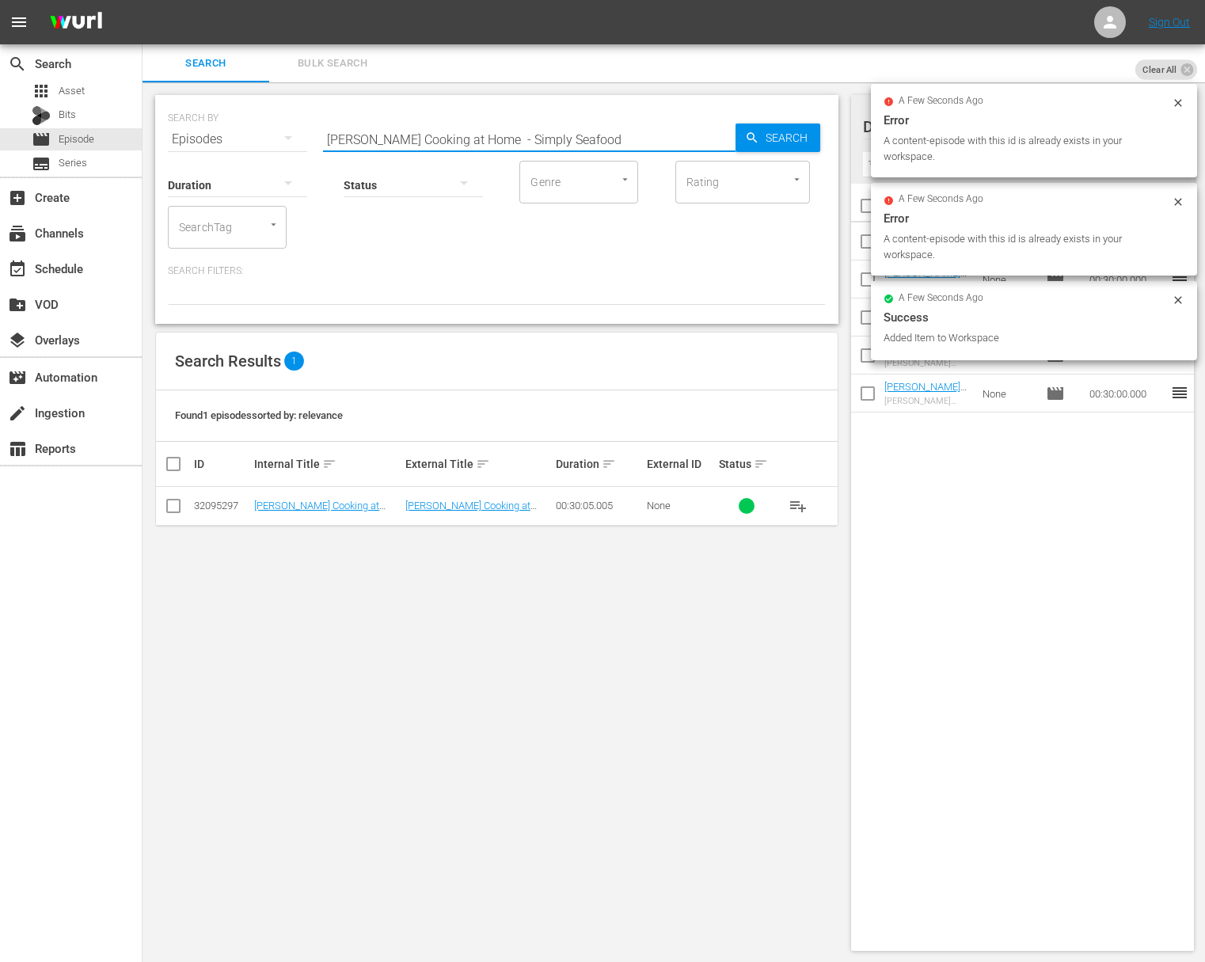
scroll to position [0, 0]
click at [770, 139] on span "Search" at bounding box center [789, 138] width 61 height 29
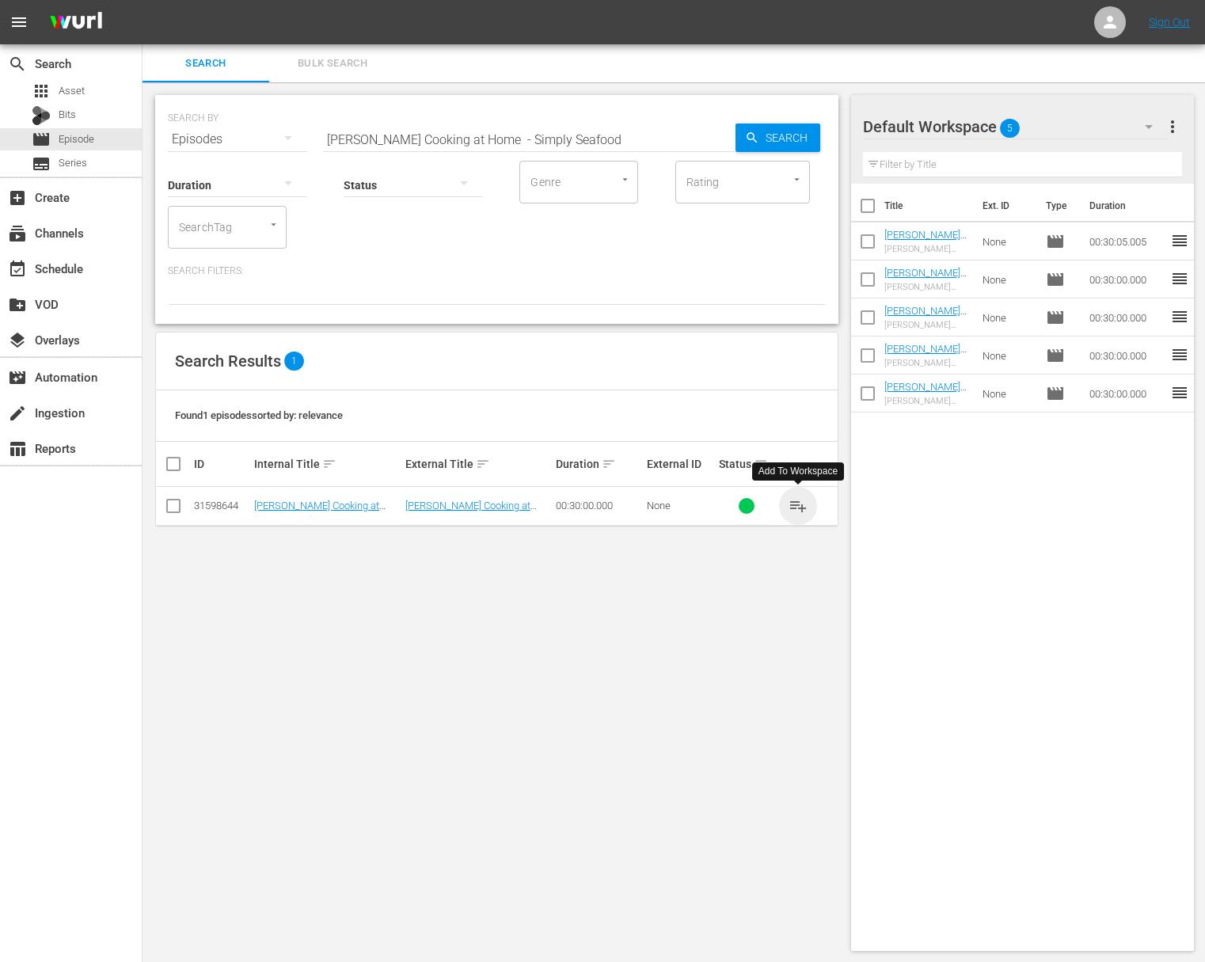
click at [797, 502] on span "playlist_add" at bounding box center [798, 505] width 19 height 19
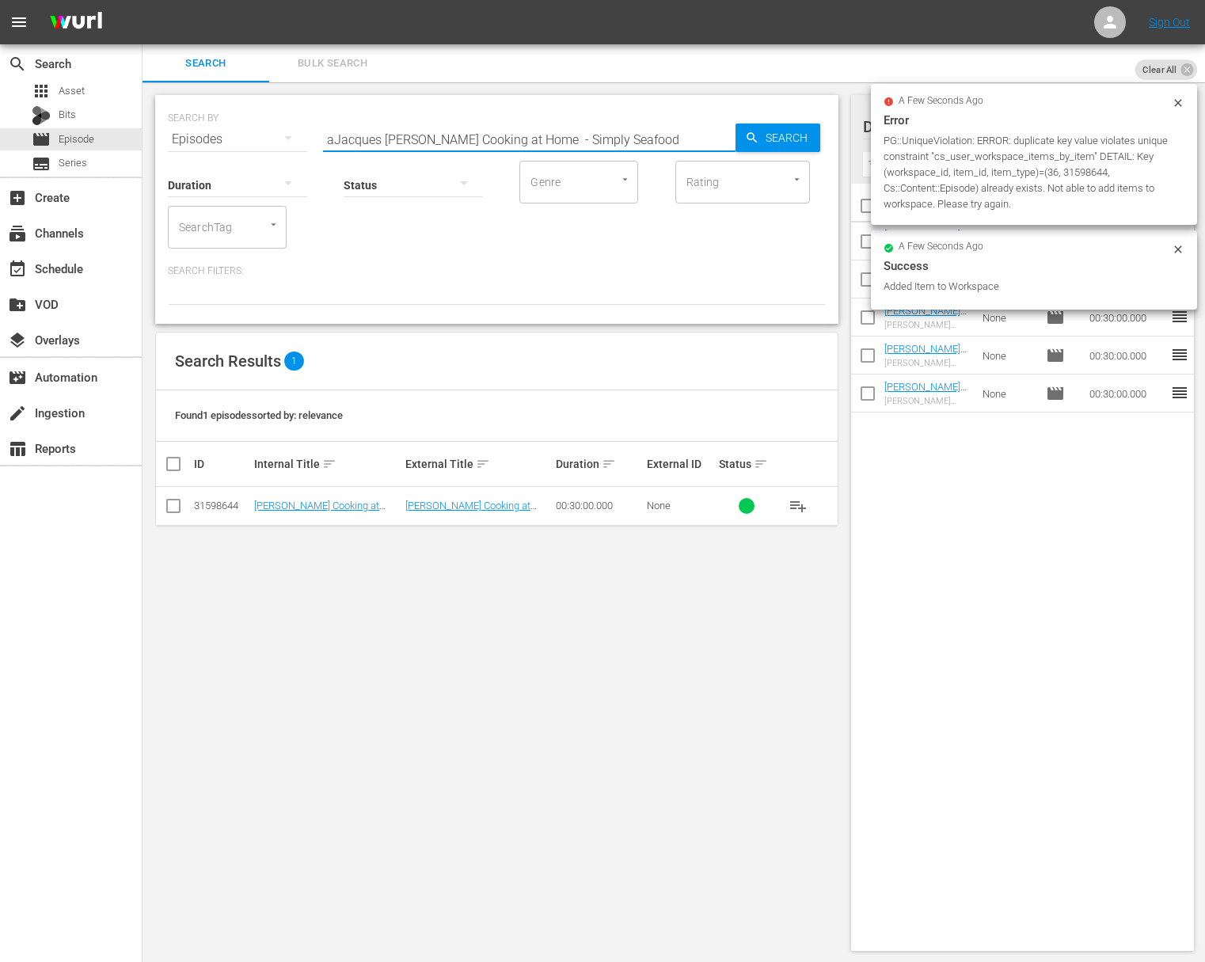
click at [616, 124] on input "aJacques Pépin Cooking at Home - Simply Seafood" at bounding box center [529, 139] width 413 height 38
paste input "ome ClassicsJacques Pépin Cooking at Home - S"
click at [670, 129] on input "aJacques Pépin Cooking at Home - Some ClassicsJacques Pépin Cooking at Home - S…" at bounding box center [529, 139] width 413 height 38
paste input "Jacques Pépin Cooking at Home - Some Classics"
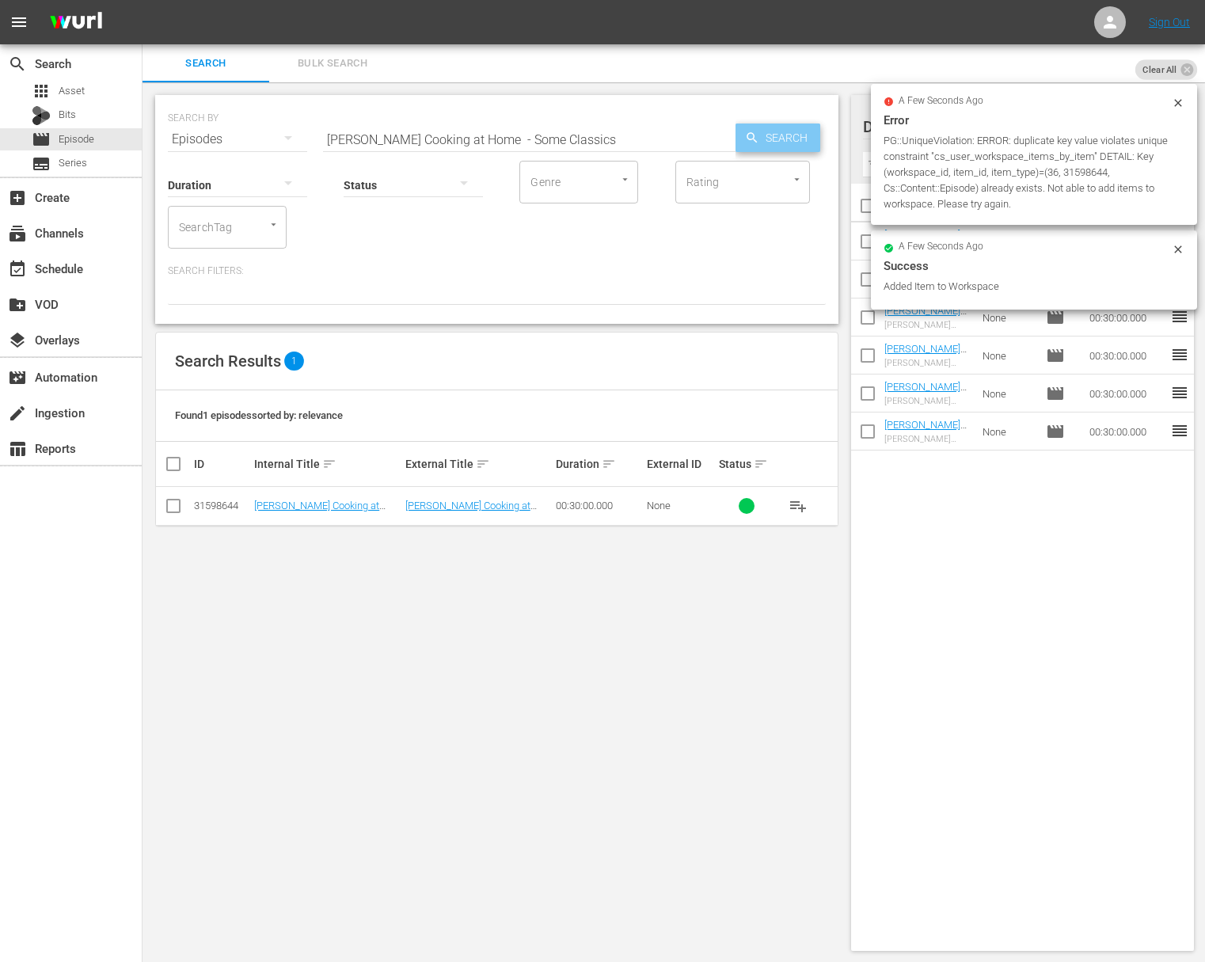
click at [770, 131] on span "Search" at bounding box center [789, 138] width 61 height 29
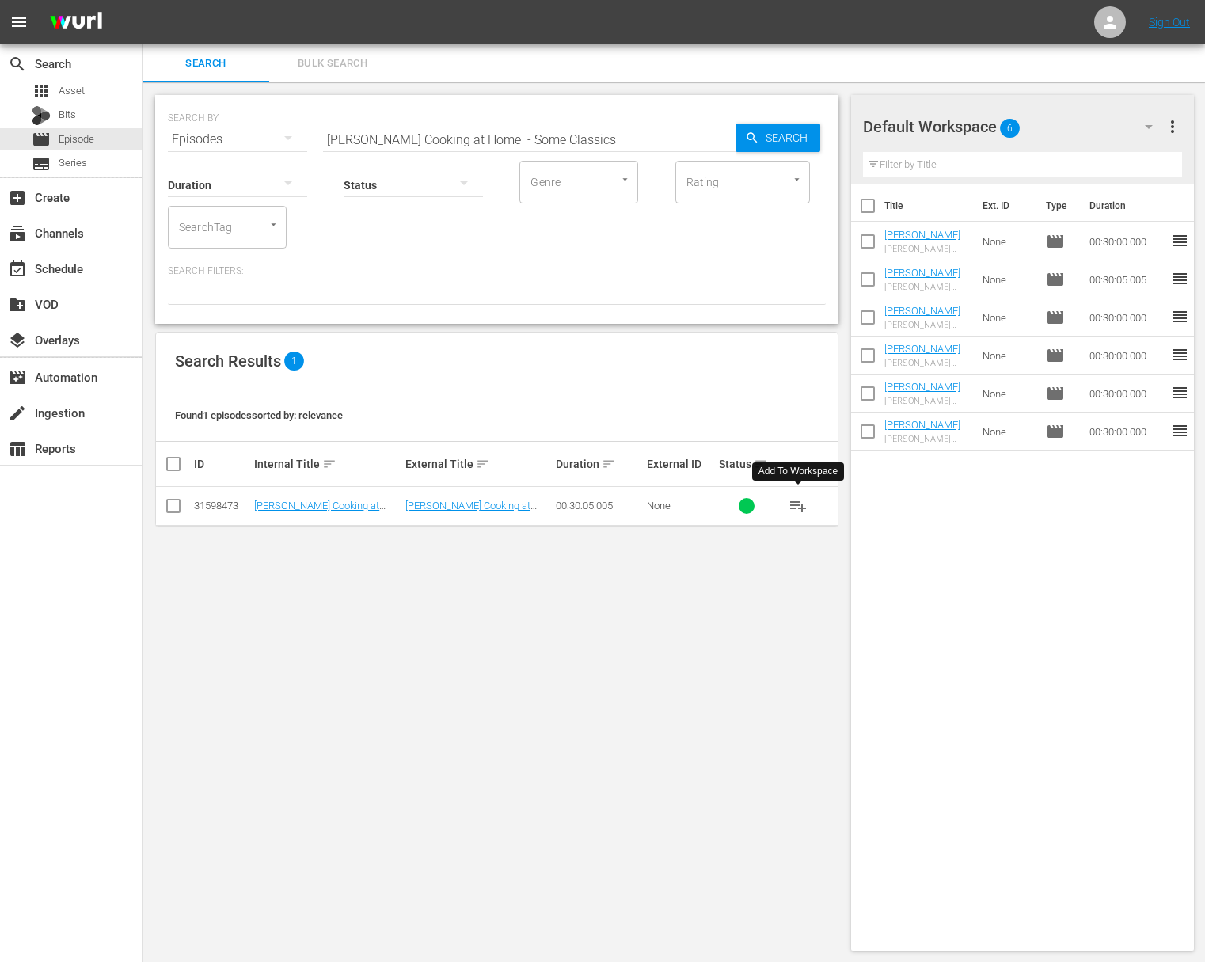
click at [800, 505] on span "playlist_add" at bounding box center [798, 505] width 19 height 19
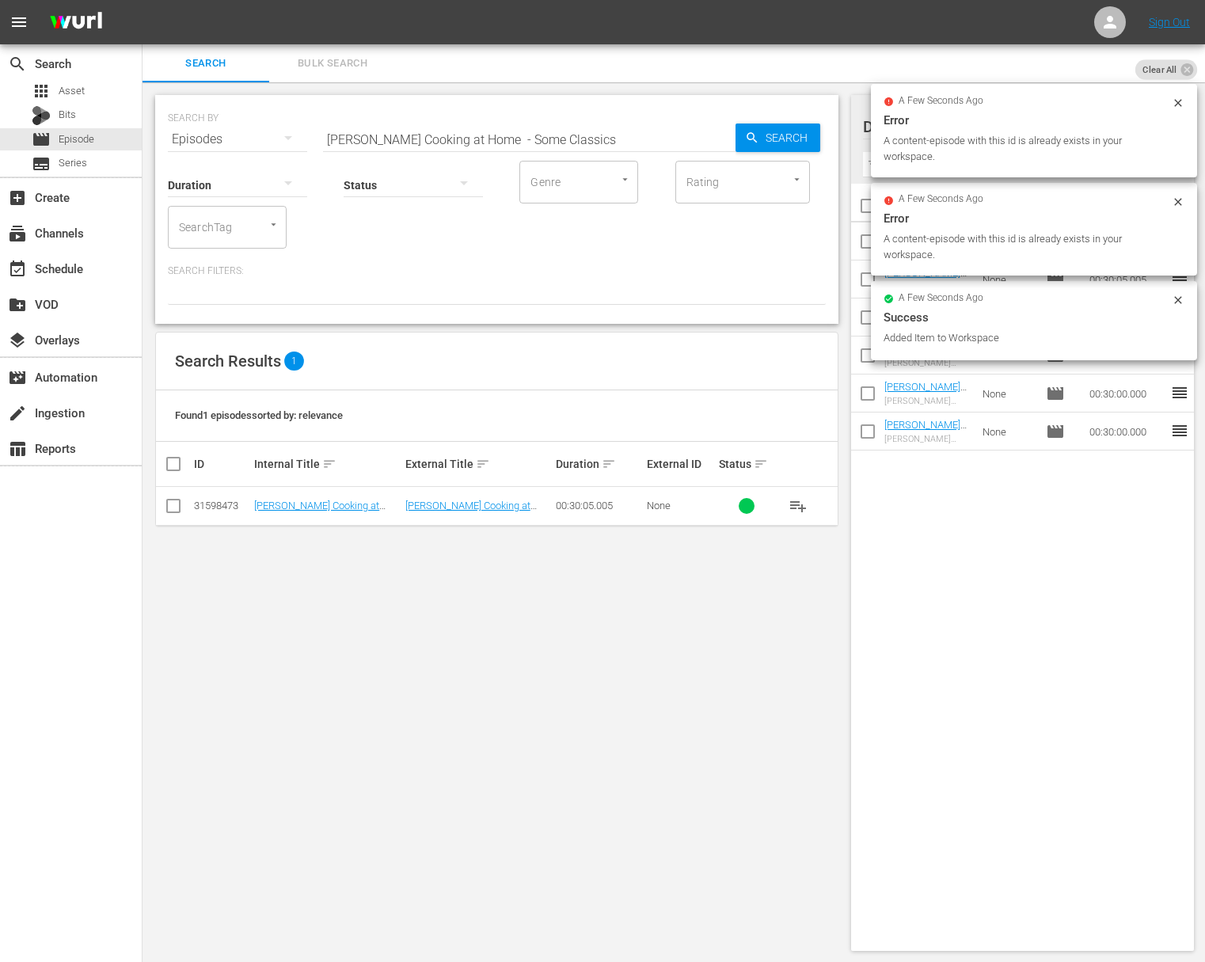
drag, startPoint x: 606, startPoint y: 119, endPoint x: 598, endPoint y: 120, distance: 8.0
click at [606, 119] on div "SEARCH BY Search By Episodes Search ID, Title, Description, Keywords, or Catego…" at bounding box center [497, 129] width 658 height 57
click at [601, 145] on input "Jacques Pépin Cooking at Home - Some Classics" at bounding box center [529, 139] width 413 height 38
paste input "Jacques Pépin Cooking at Home - Kitchen Techniques"
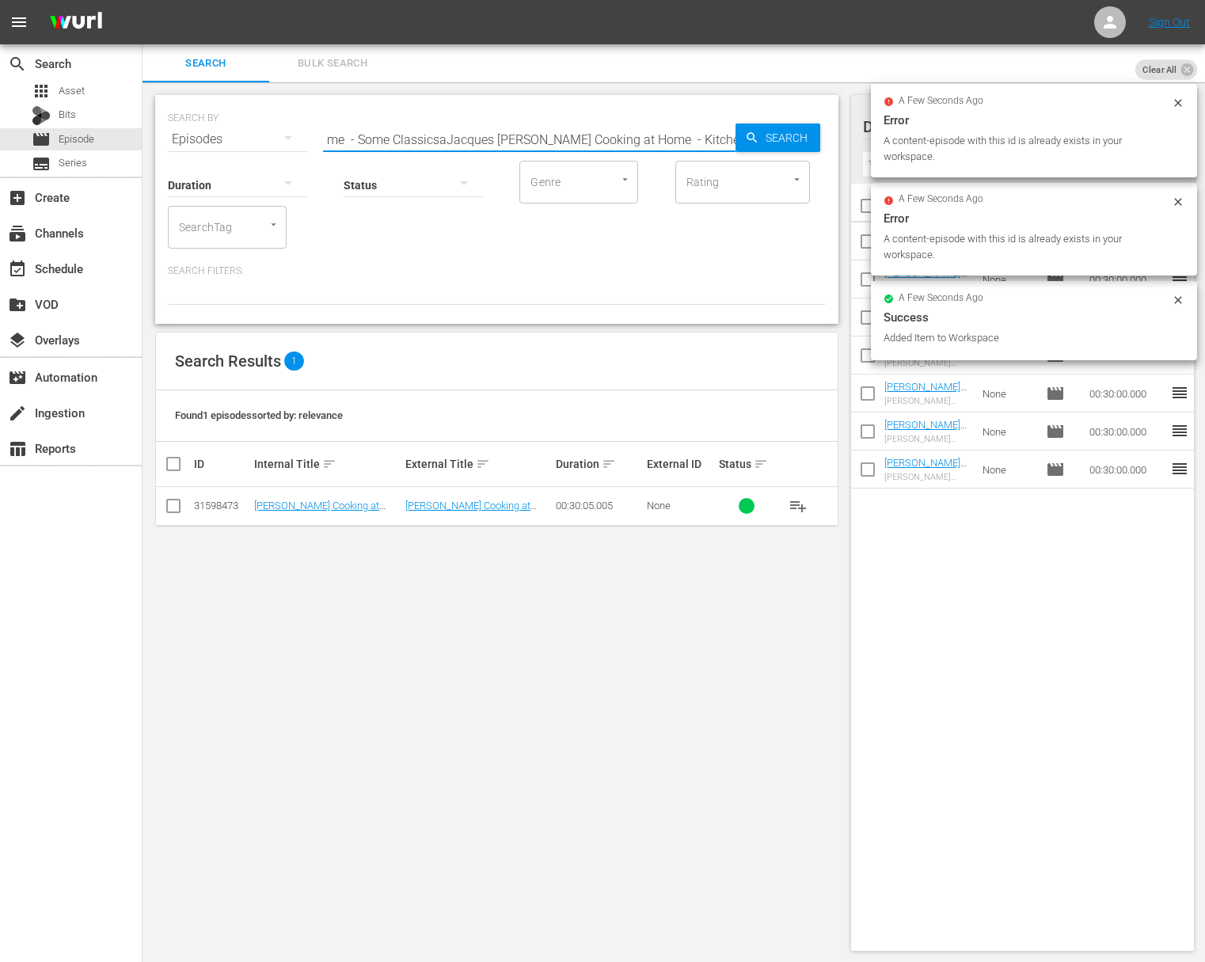
click at [667, 146] on input "Jacques Pépin Cooking at Home - Some ClassicsaJacques Pépin Cooking at Home - K…" at bounding box center [529, 139] width 413 height 38
paste input "text"
click at [813, 143] on span "Search" at bounding box center [789, 138] width 61 height 29
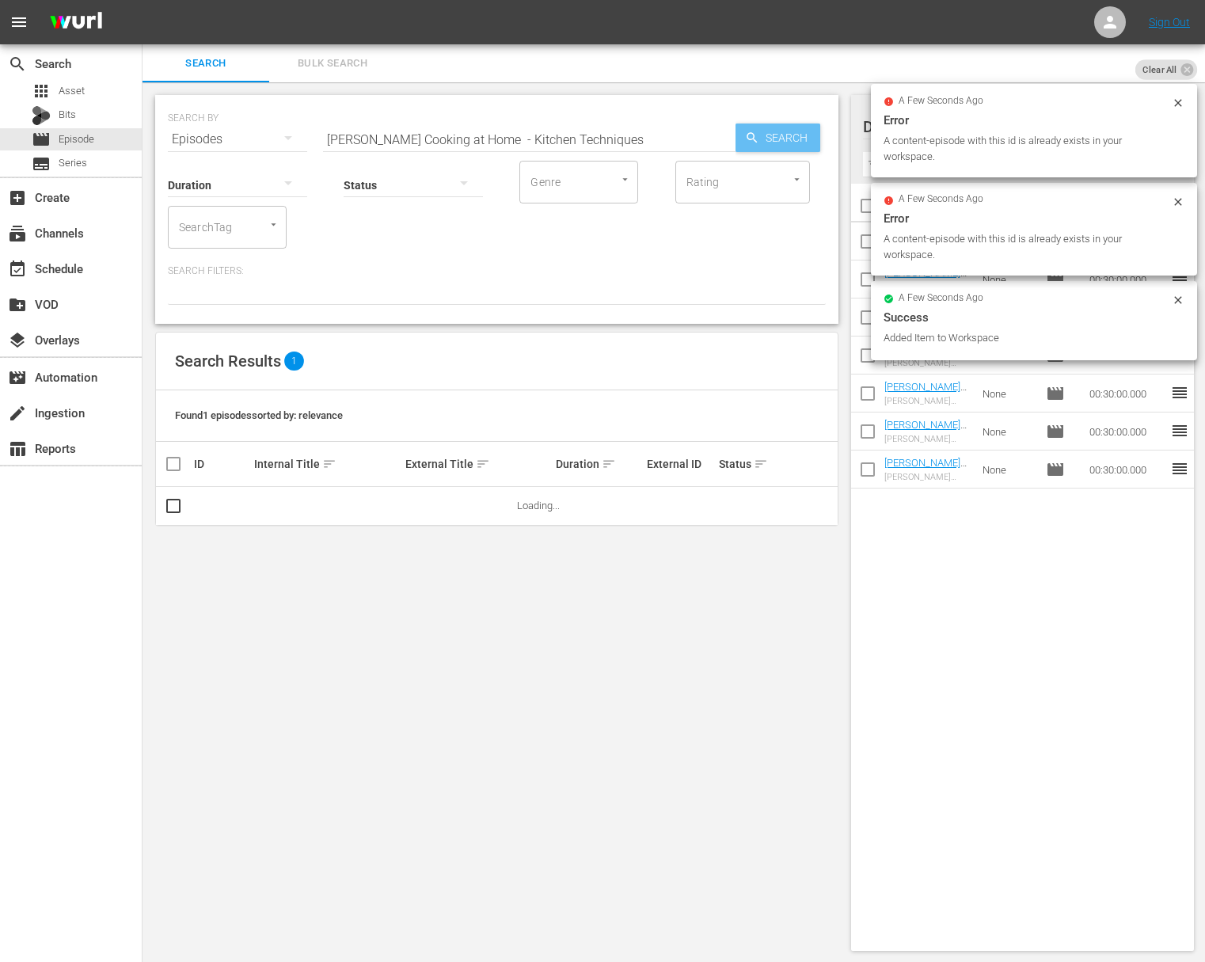
click at [793, 143] on span "Search" at bounding box center [789, 138] width 61 height 29
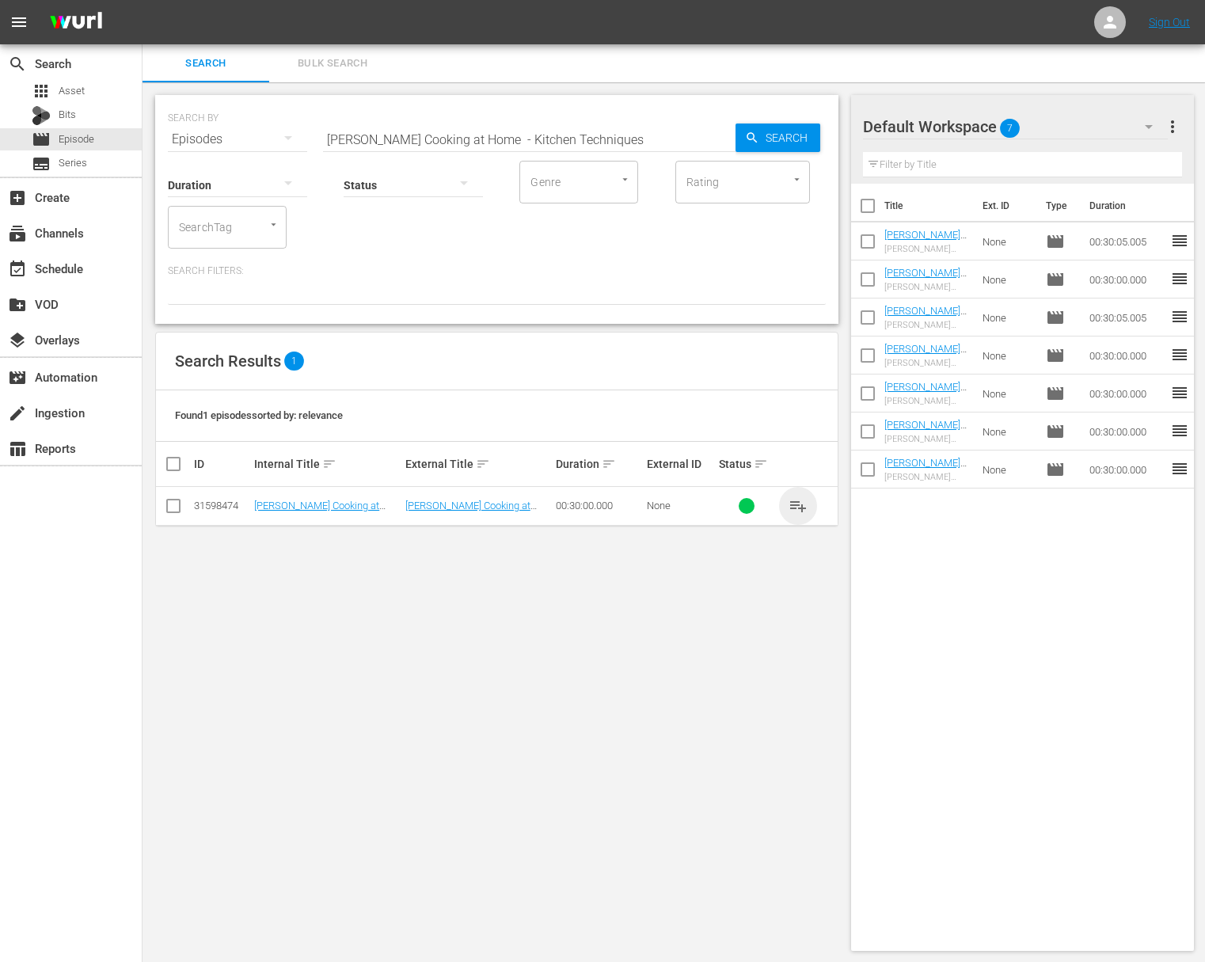
click at [800, 500] on span "playlist_add" at bounding box center [798, 505] width 19 height 19
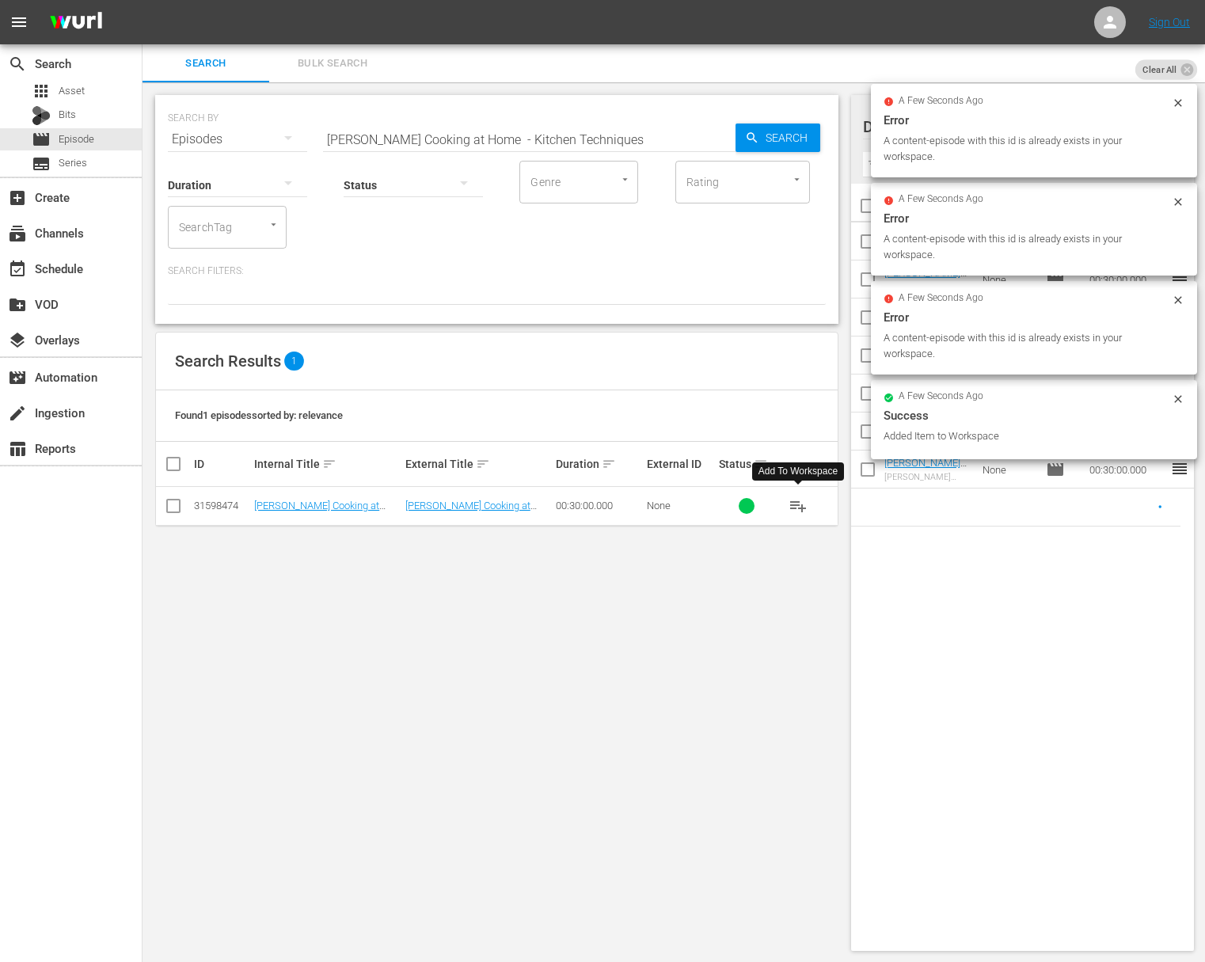
click at [587, 153] on input "Jacques Pépin Cooking at Home - Kitchen Techniques" at bounding box center [529, 139] width 413 height 38
paste input "Vegetables Every Way"
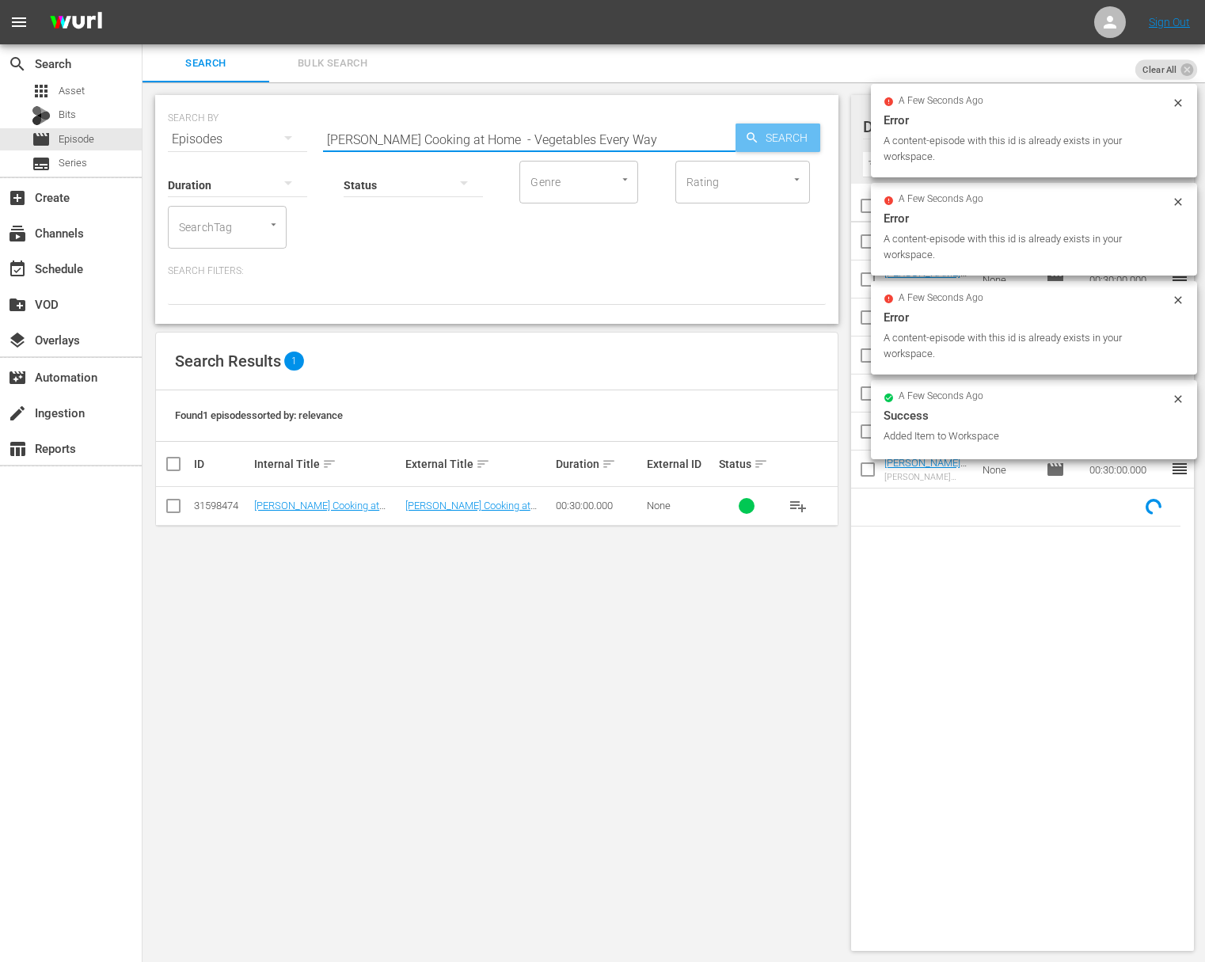
click at [789, 149] on span "Search" at bounding box center [789, 138] width 61 height 29
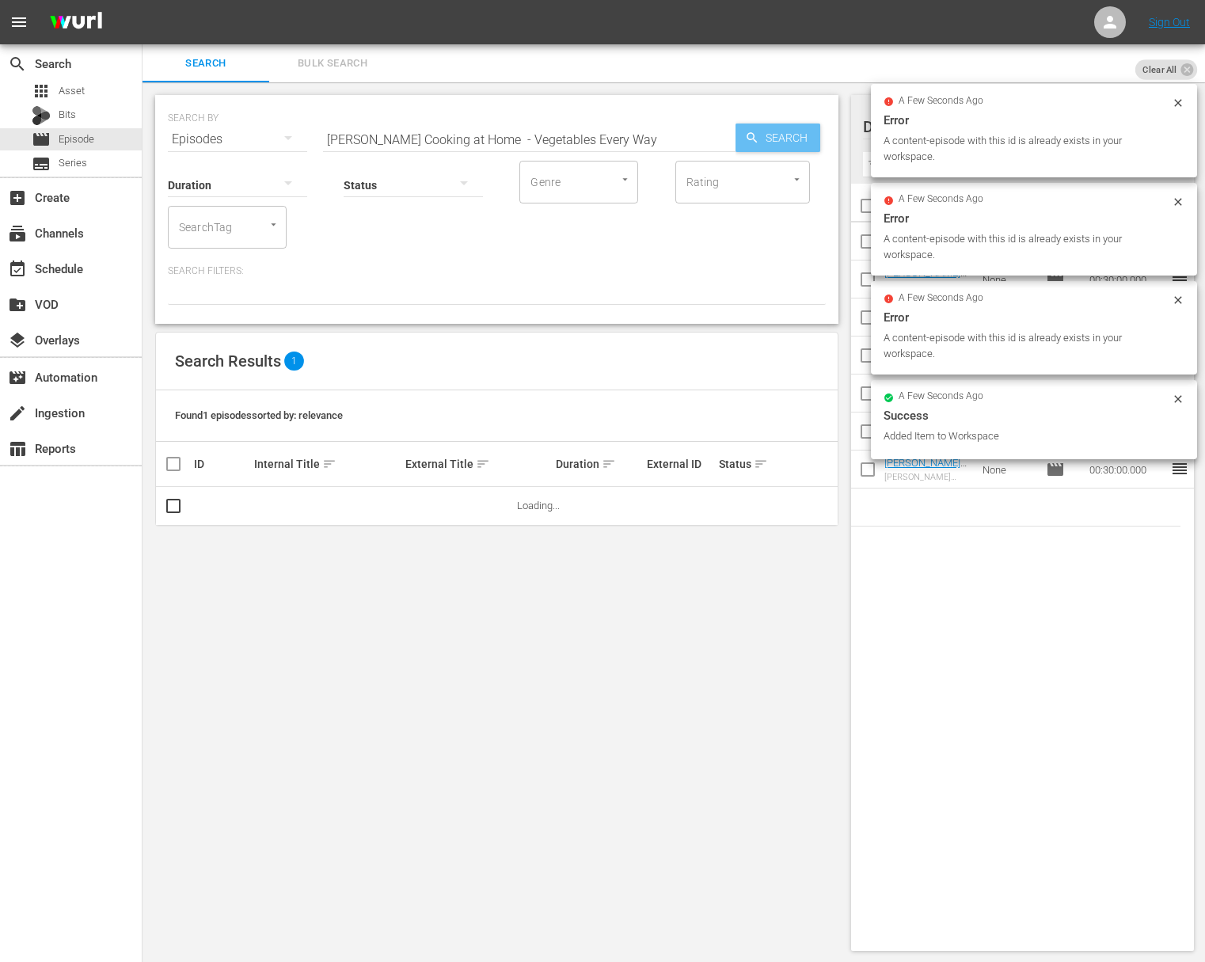
click at [789, 134] on span "Search" at bounding box center [789, 138] width 61 height 29
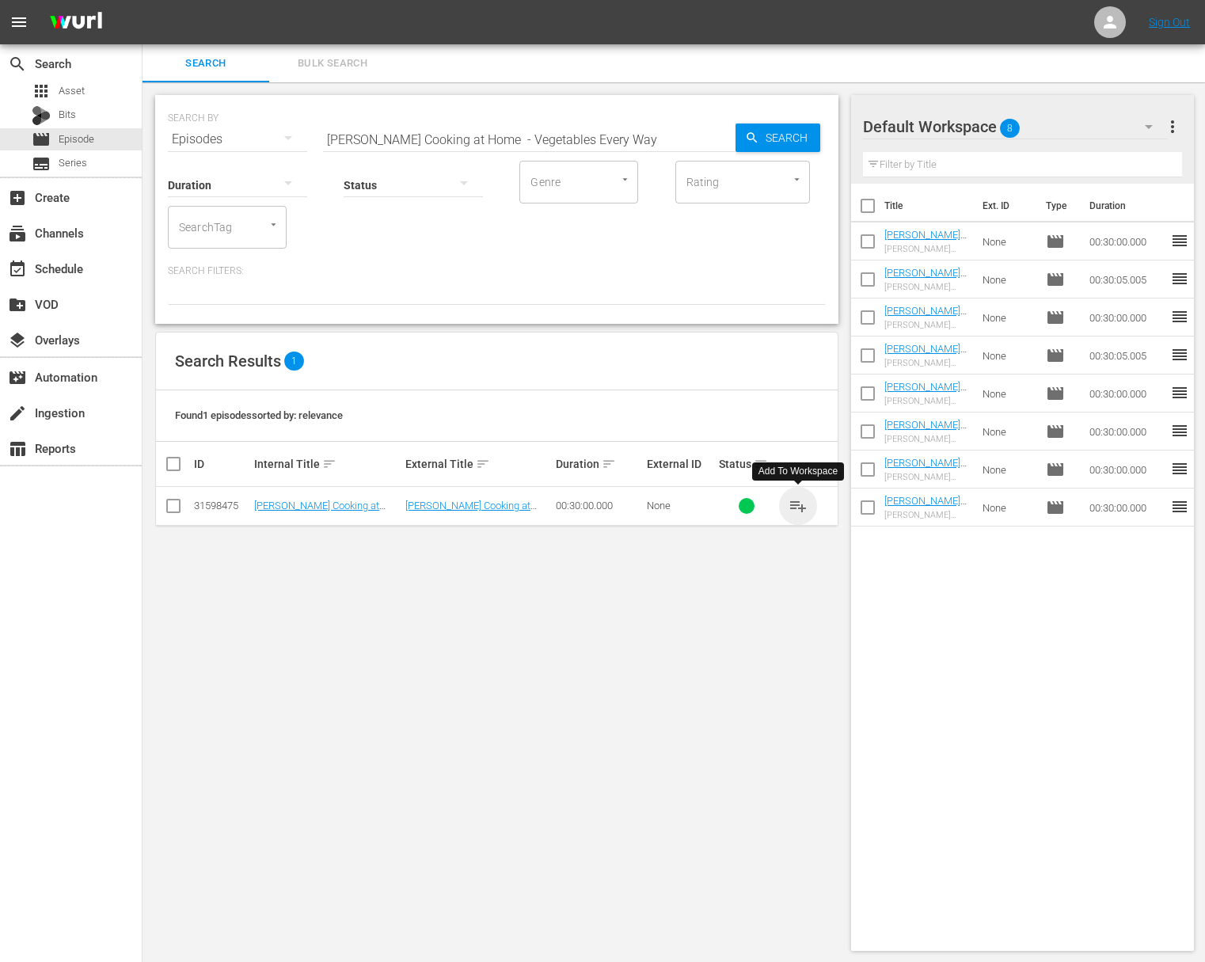
click at [795, 505] on span "playlist_add" at bounding box center [798, 505] width 19 height 19
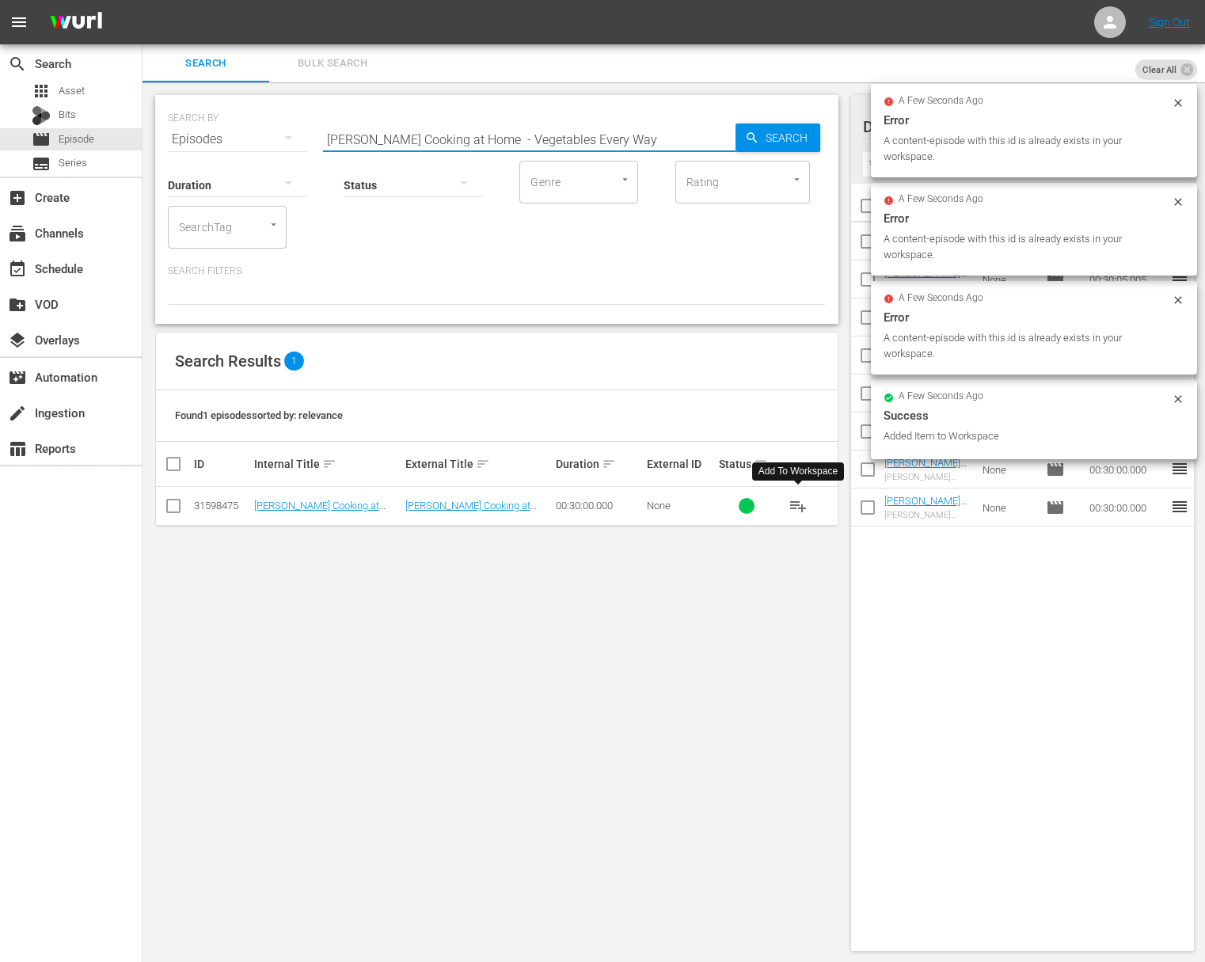
click at [526, 132] on input "Jacques Pépin Cooking at Home - Vegetables Every Way" at bounding box center [529, 139] width 413 height 38
paste input "Jacques Pépin Cooking at Home - Budget Cooking from the Pantry"
click at [522, 134] on input "Jacques Pépin Cooking at Home - VaJacques Pépin Cooking at Home - Budget Cookin…" at bounding box center [529, 139] width 413 height 38
paste input "Budget Cooking from the Pantr"
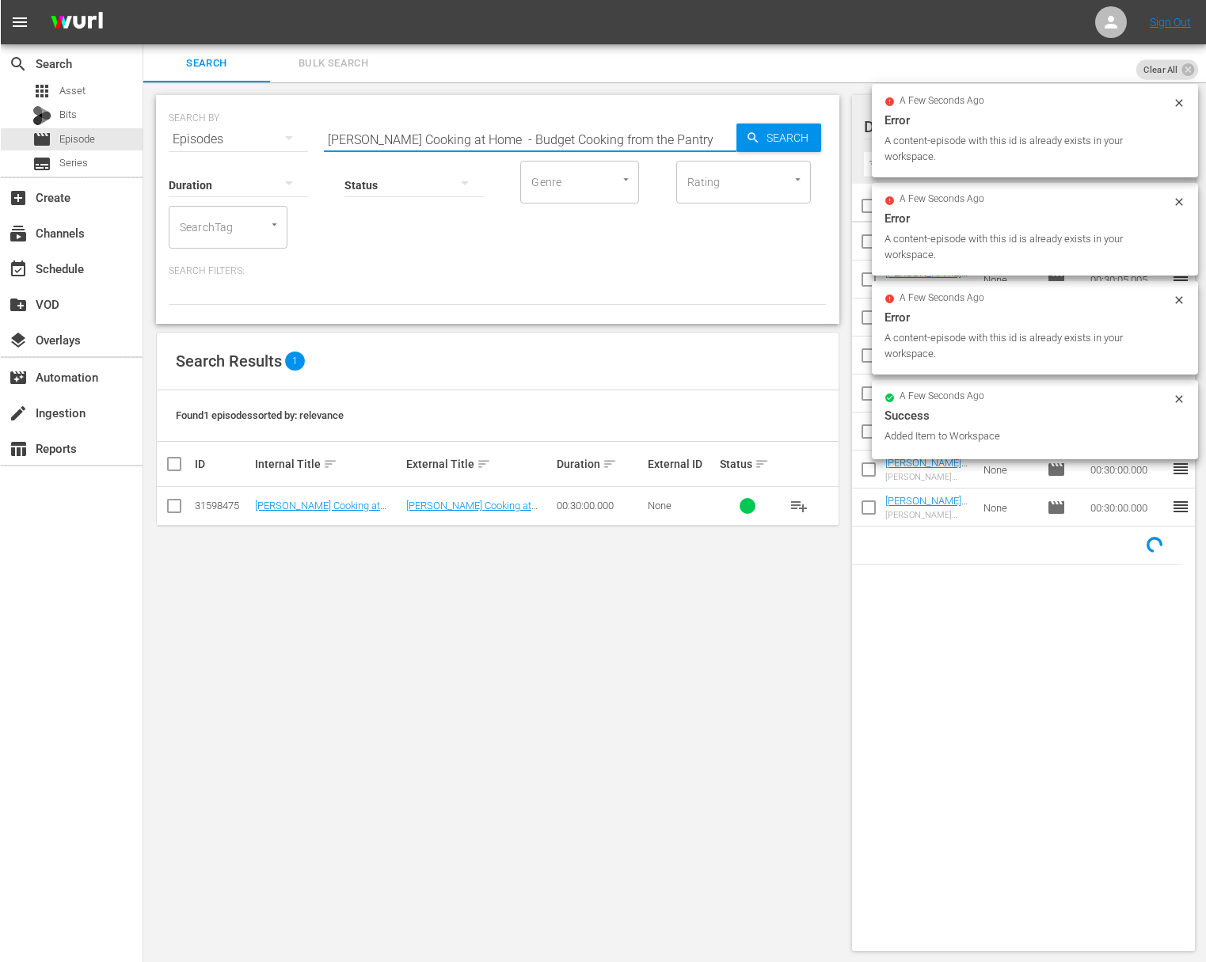
scroll to position [0, 0]
click at [745, 133] on icon "button" at bounding box center [752, 138] width 14 height 14
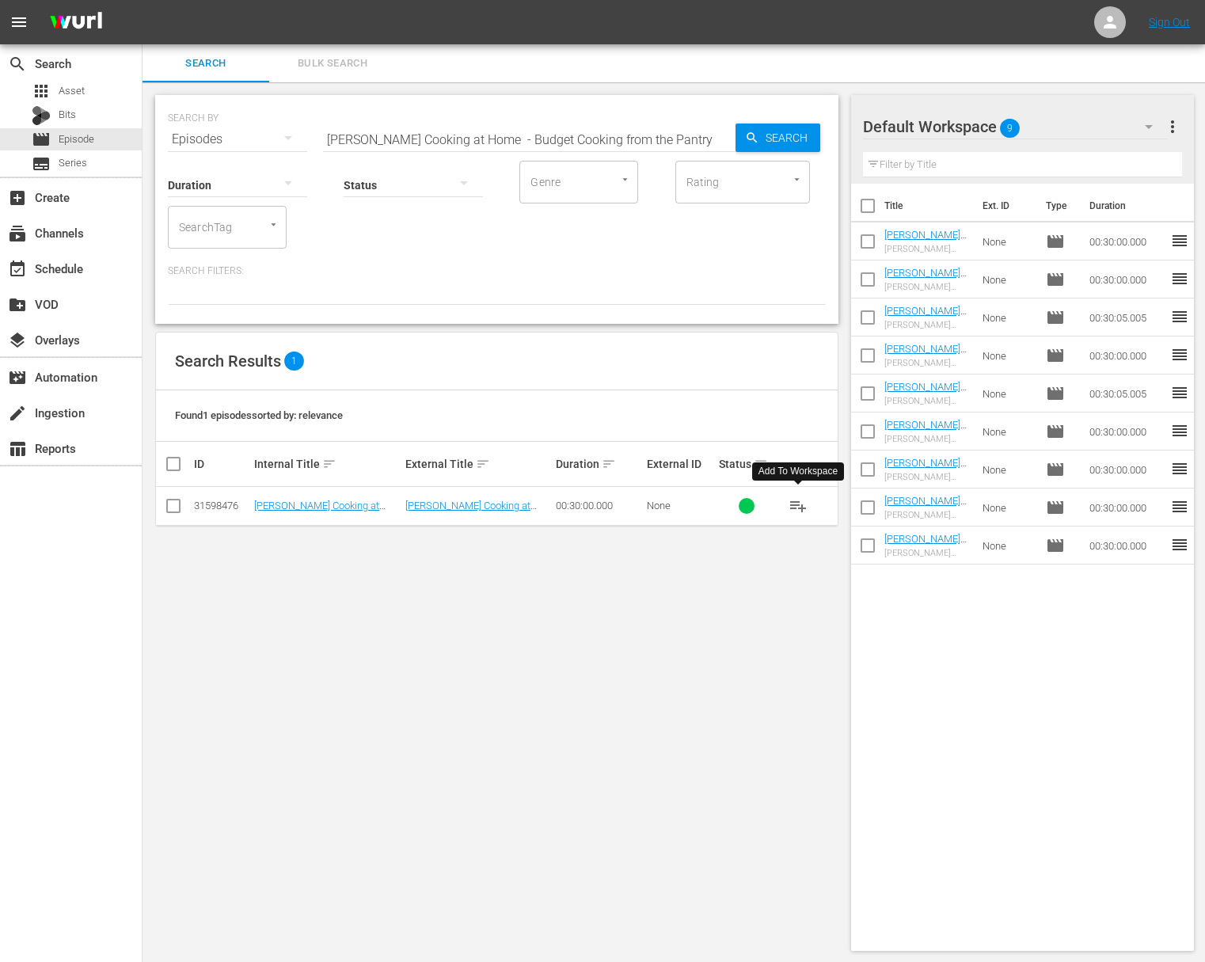
click at [799, 502] on span "playlist_add" at bounding box center [798, 505] width 19 height 19
click at [799, 503] on span "playlist_add" at bounding box center [798, 505] width 19 height 19
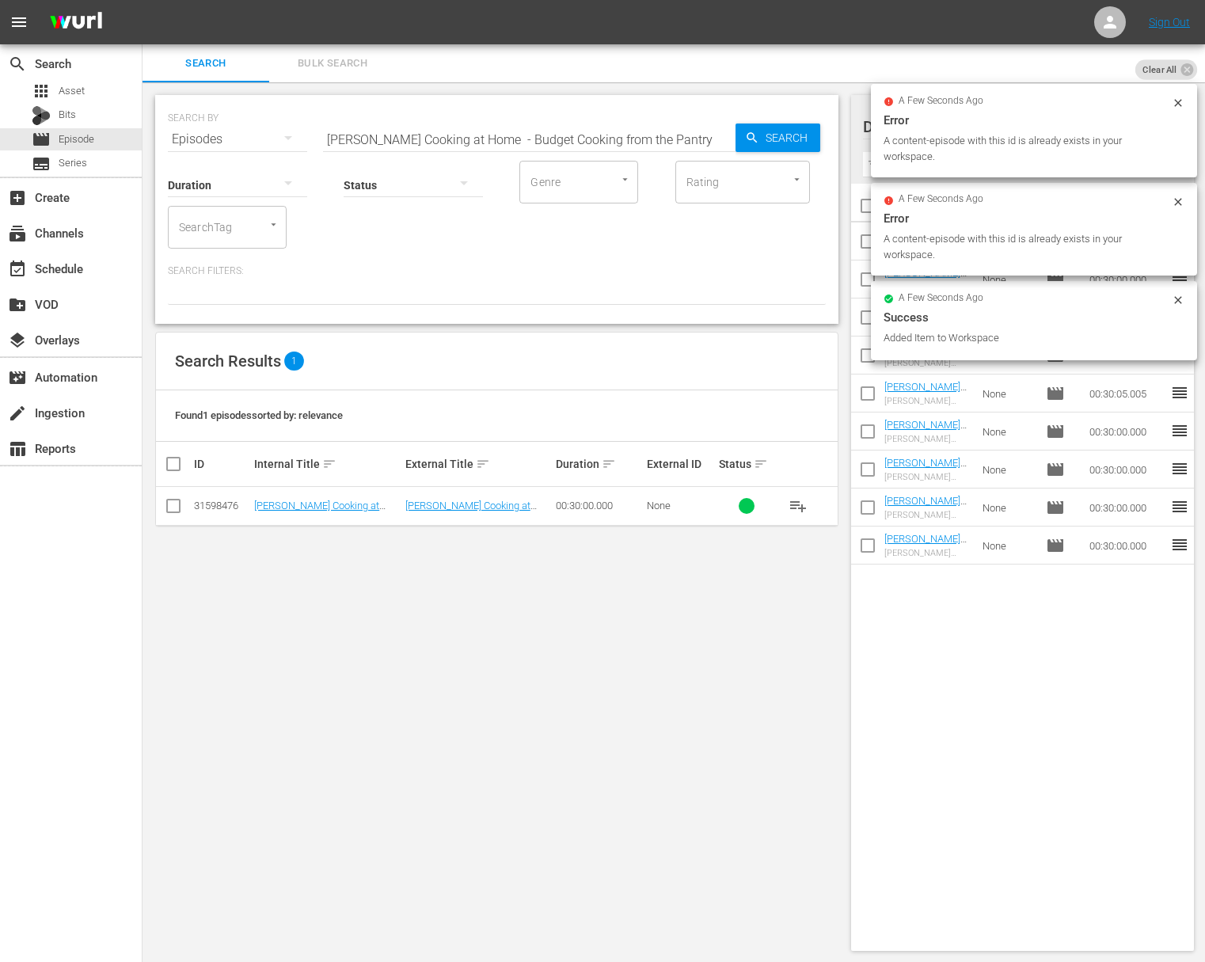
click at [568, 135] on input "Jacques Pépin Cooking at Home - Budget Cooking from the Pantry" at bounding box center [529, 139] width 413 height 38
paste input "Party Time"
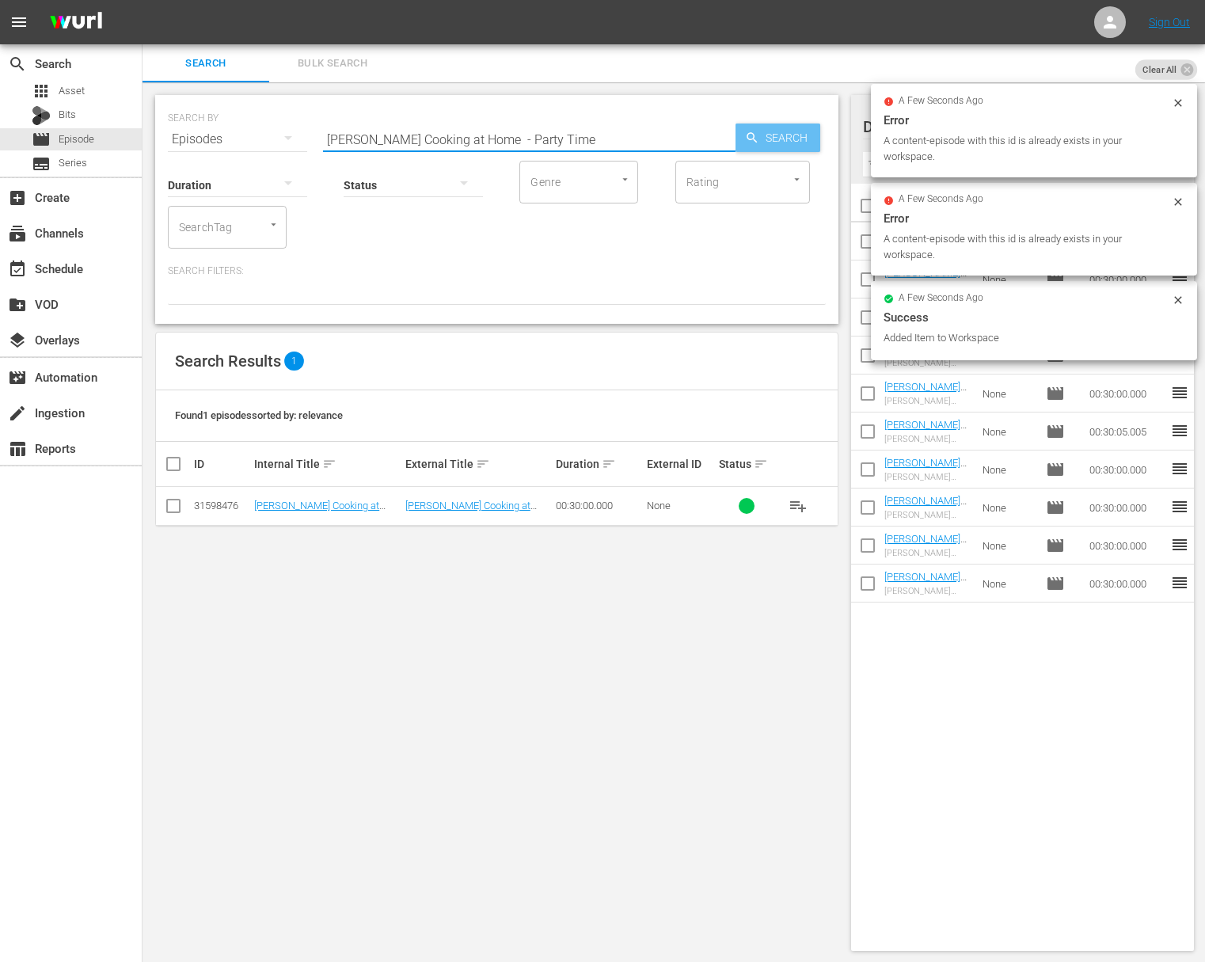
click at [743, 134] on div "Search" at bounding box center [778, 138] width 85 height 29
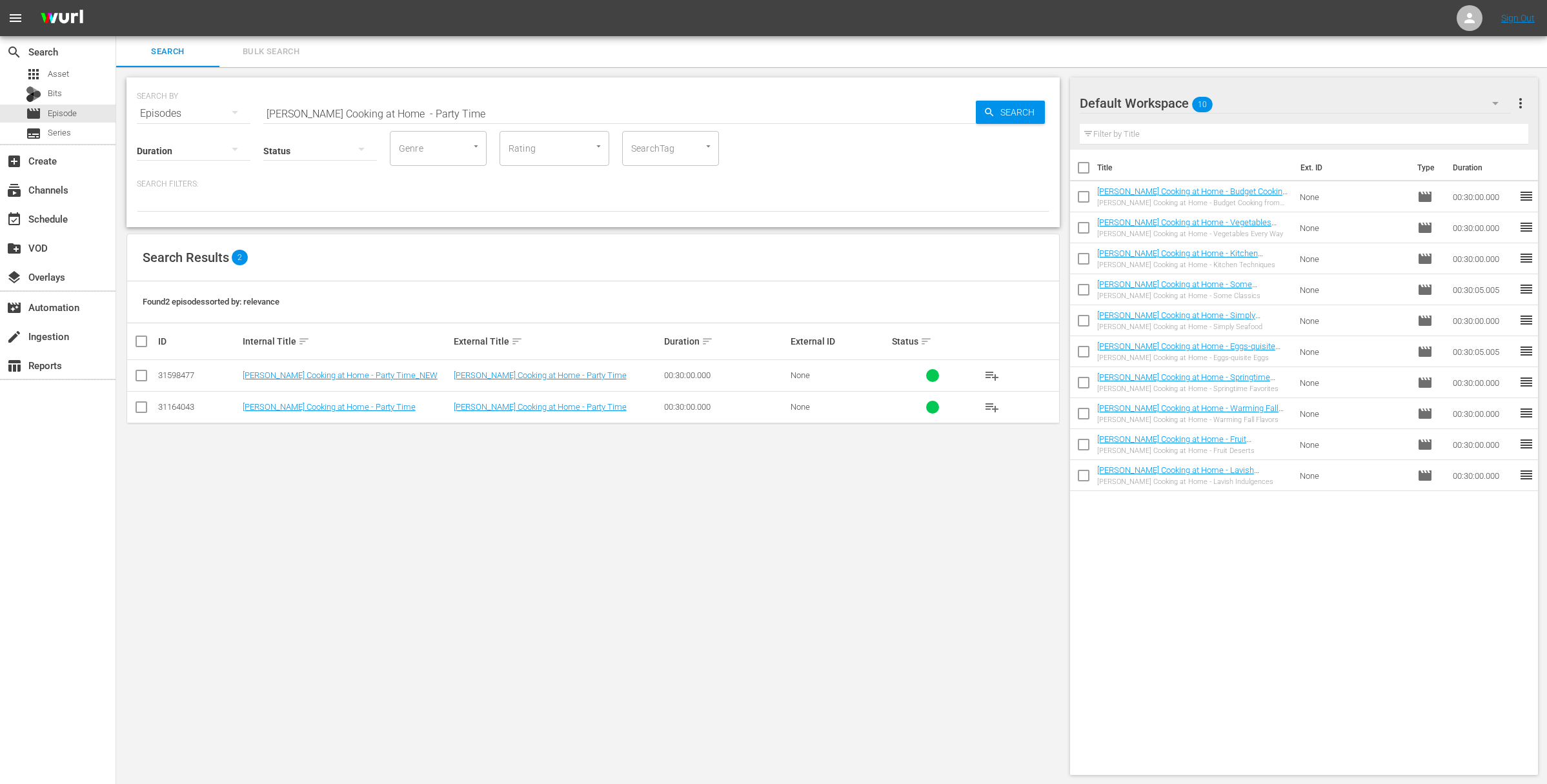
click at [990, 373] on span "playlist_add" at bounding box center [991, 375] width 15 height 15
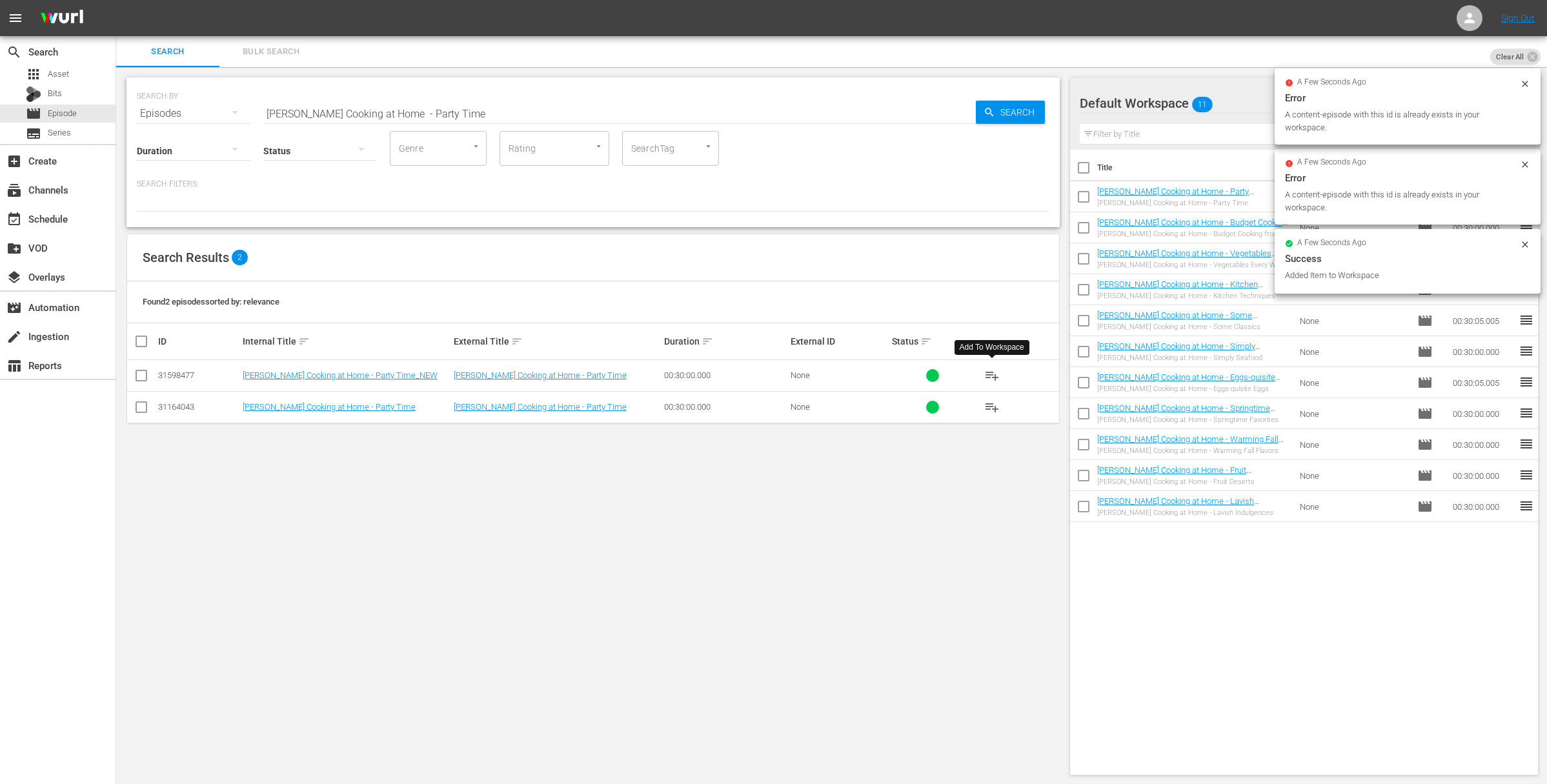
drag, startPoint x: 729, startPoint y: 95, endPoint x: 725, endPoint y: 102, distance: 8.1
click at [729, 95] on div "SEARCH BY Search By Episodes Search ID, Title, Description, Keywords, or Catego…" at bounding box center [593, 105] width 913 height 46
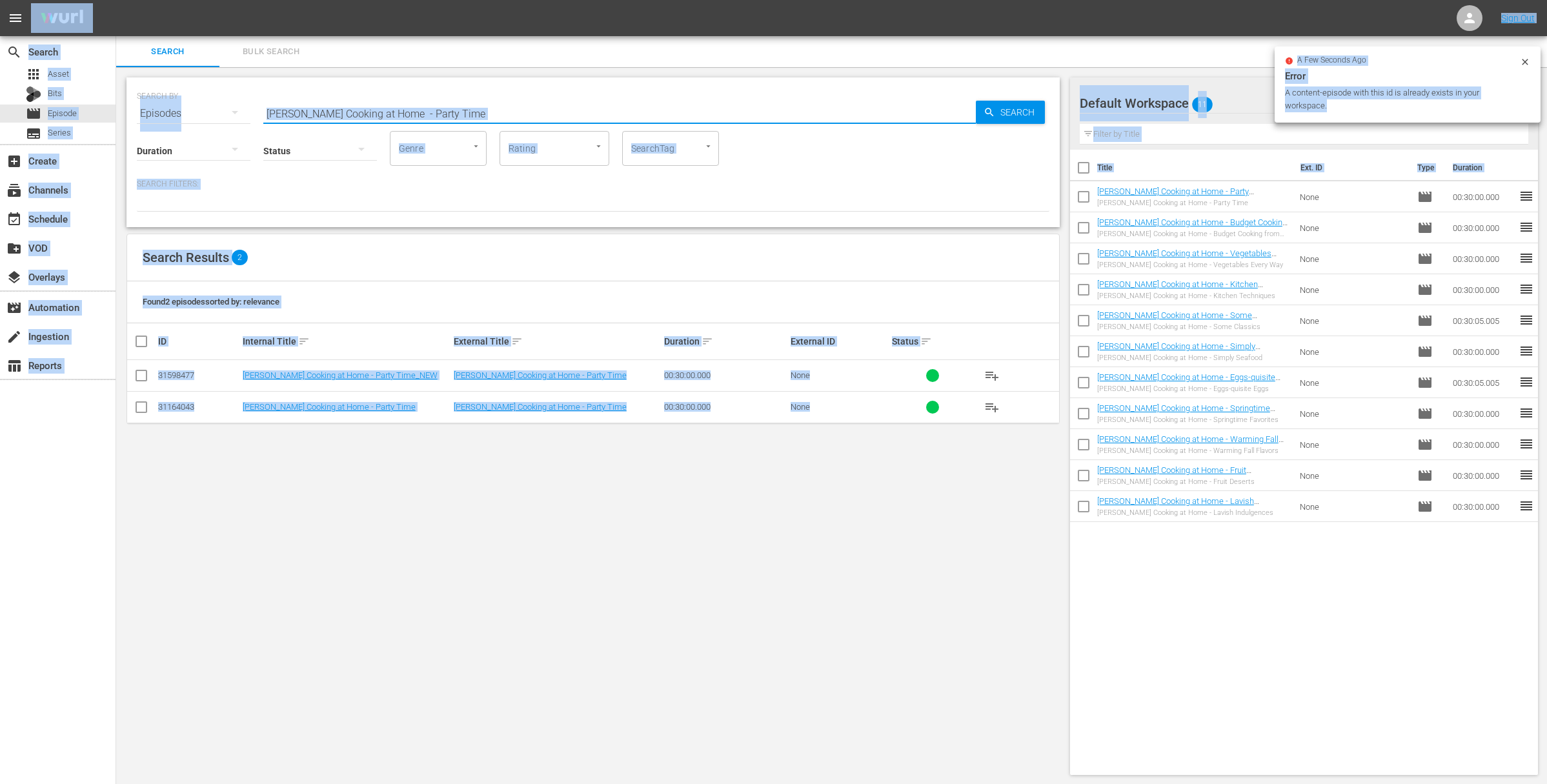
click at [724, 108] on input "Jacques Pépin Cooking at Home - Party Time" at bounding box center [619, 113] width 712 height 31
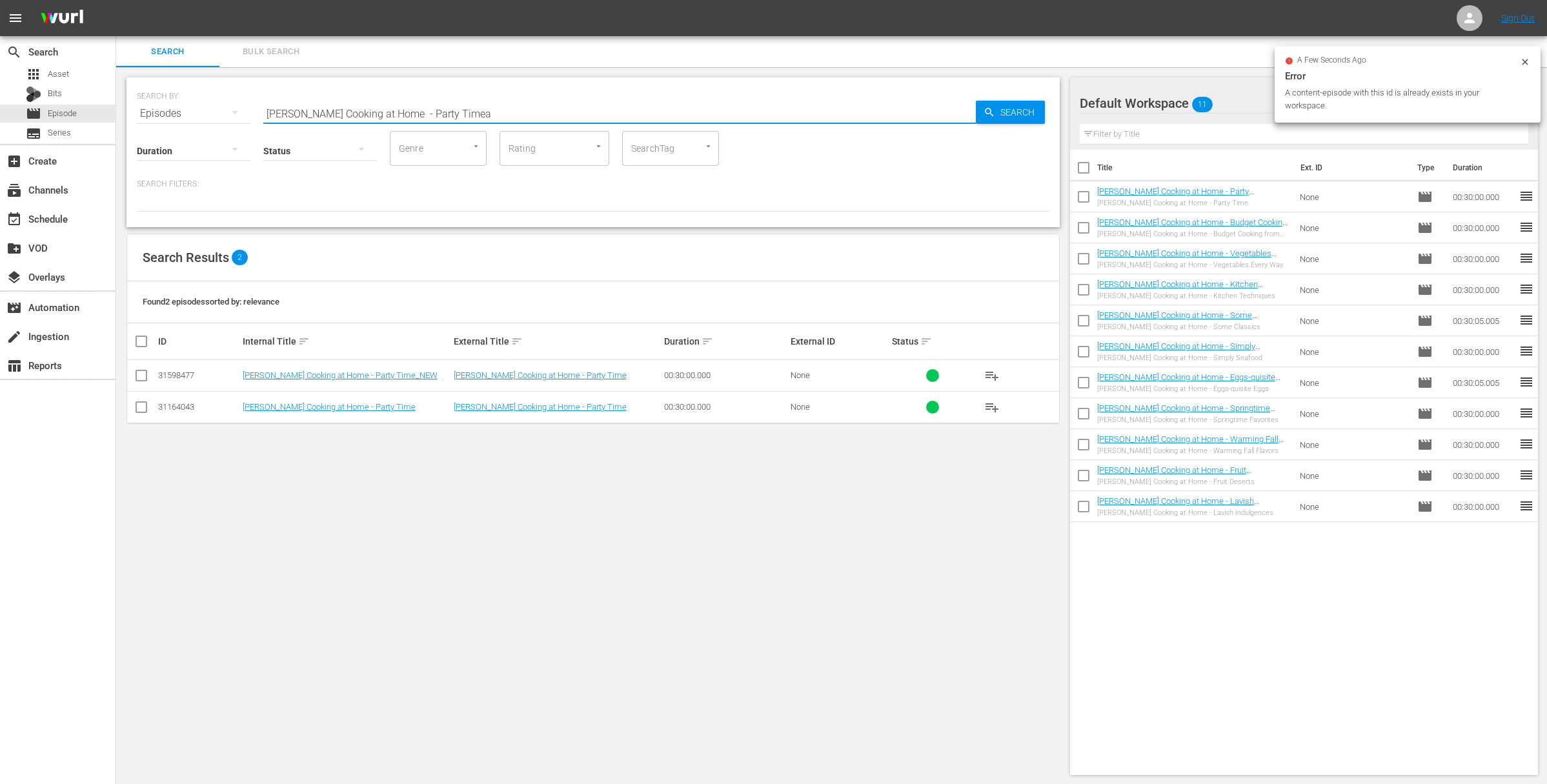
paste input "Jacques Pépin Cooking at Home - Summer Cookout"
click at [722, 115] on input "Jacques Pépin Cooking at Home - Party TimeaJacques Pépin Cooking at Home - Summ…" at bounding box center [619, 113] width 712 height 31
paste input "Jacques Pépin Cooking at Home - Summer Cookout"
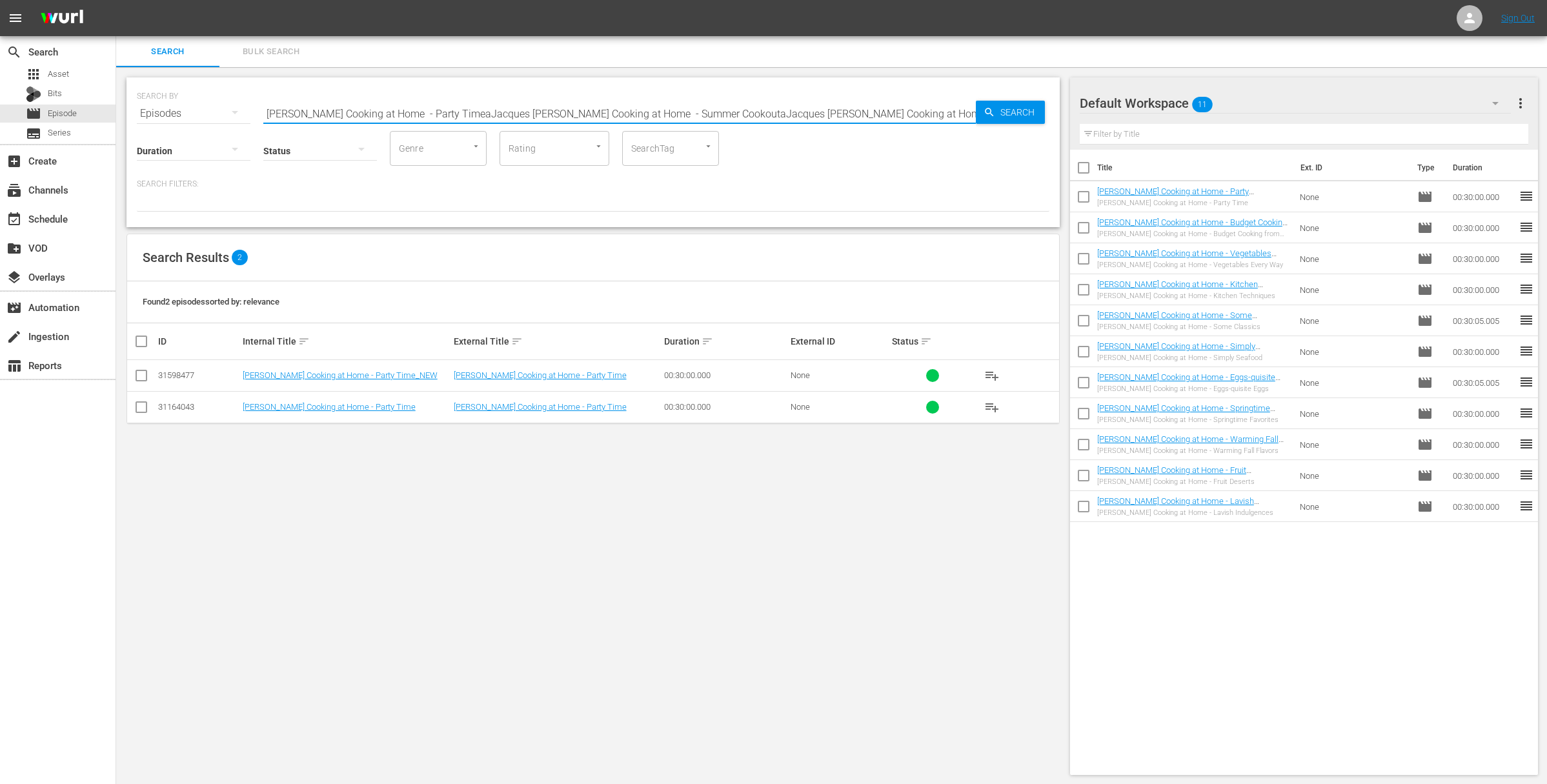
click at [722, 115] on input "Jacques Pépin Cooking at Home - Party TimeaJacques Pépin Cooking at Home - Summ…" at bounding box center [619, 113] width 712 height 31
paste input "text"
click at [991, 119] on span "Search" at bounding box center [1020, 112] width 50 height 24
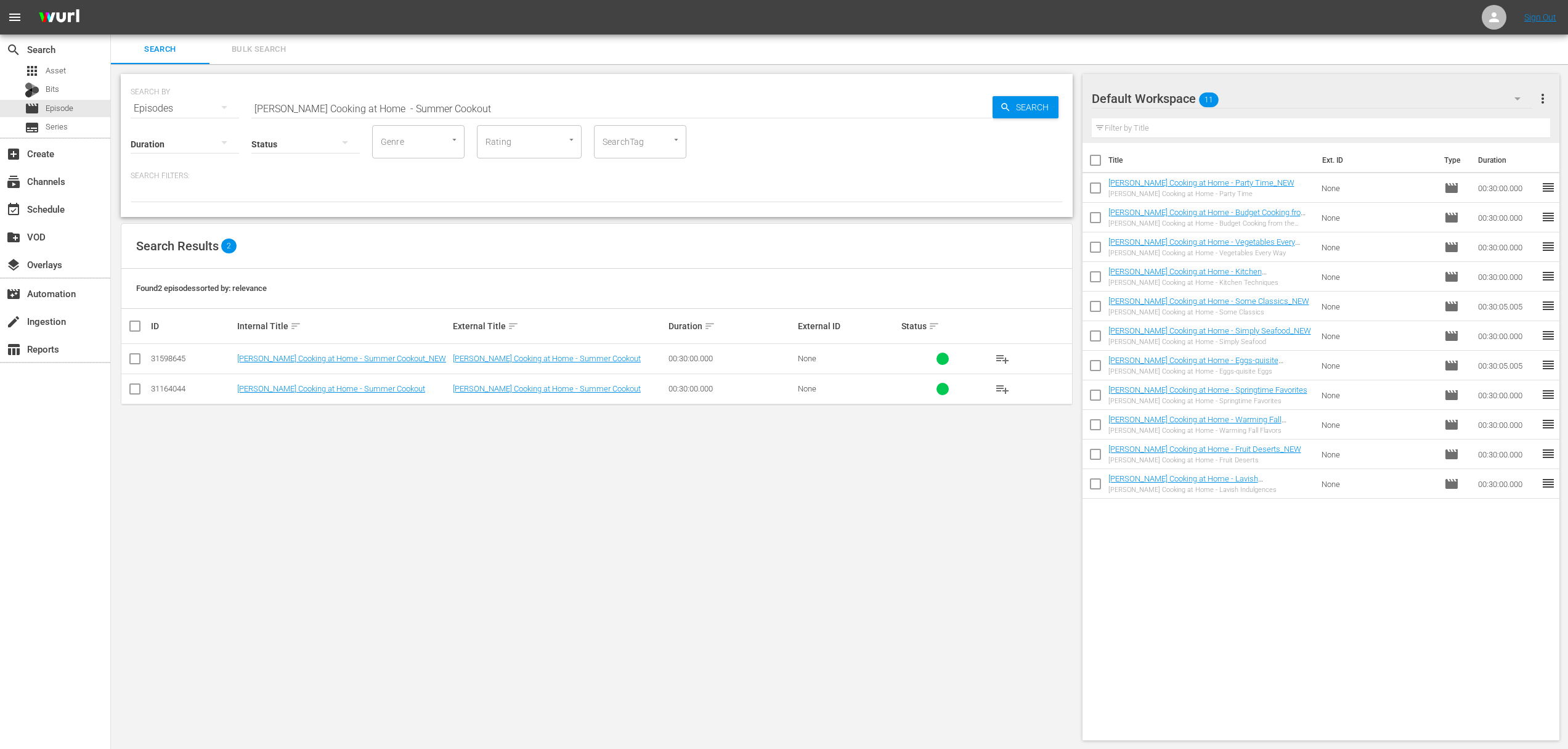
click at [946, 353] on span "playlist_add" at bounding box center [1002, 358] width 15 height 15
click at [946, 354] on span "playlist_add" at bounding box center [1002, 358] width 15 height 15
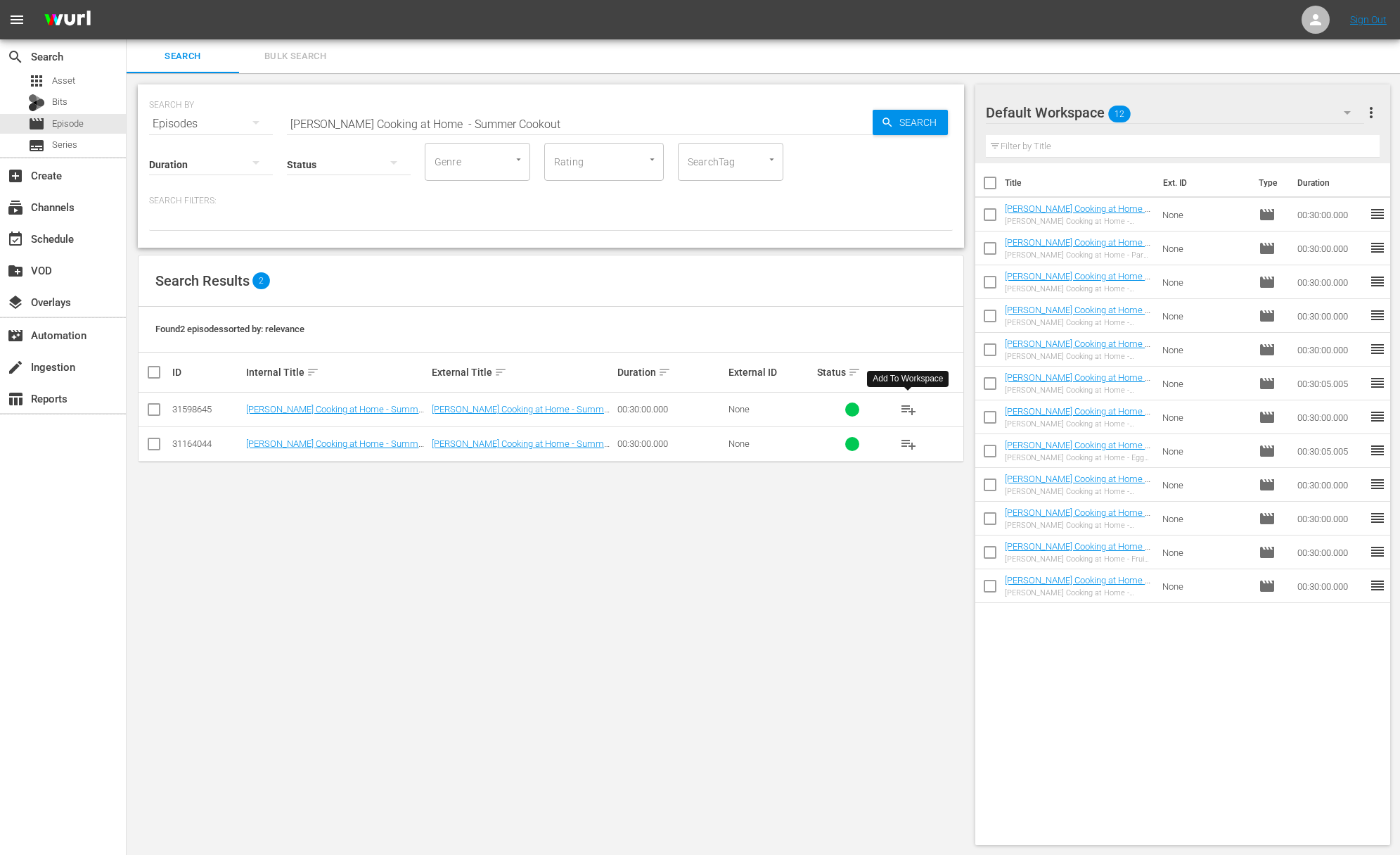
drag, startPoint x: 593, startPoint y: 98, endPoint x: 591, endPoint y: 110, distance: 12.2
click at [592, 101] on div "SEARCH BY Search By Episodes Search ID, Title, Description, Keywords, or Catego…" at bounding box center [551, 115] width 804 height 51
click at [590, 115] on input "Jacques Pépin Cooking at Home - Summer Cookout" at bounding box center [580, 124] width 586 height 34
paste input "Welcome to my Farm: Ice Ice Baby"
click at [888, 125] on icon "button" at bounding box center [887, 123] width 12 height 12
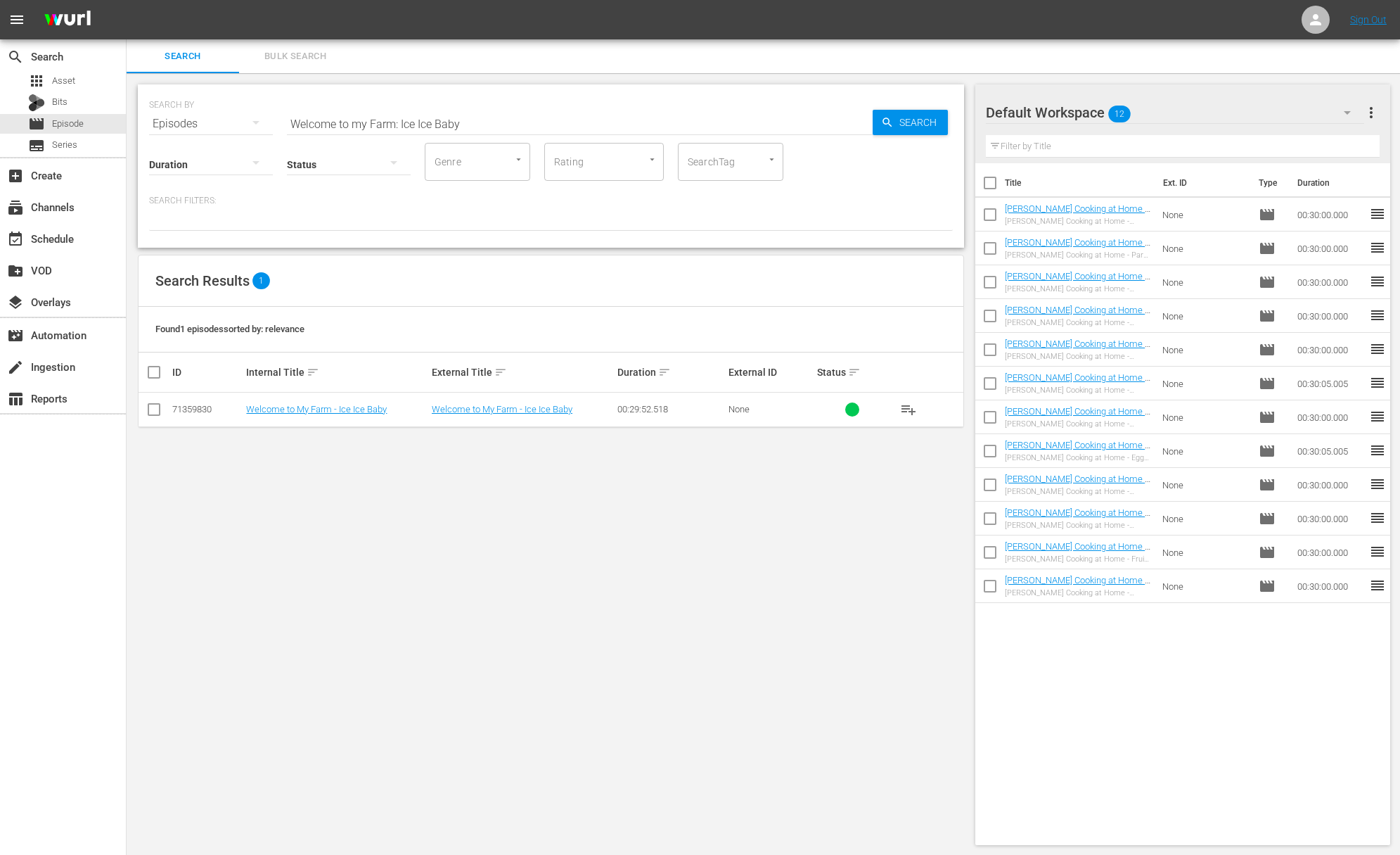
click at [900, 405] on span "playlist_add" at bounding box center [908, 409] width 17 height 17
click at [907, 407] on span "playlist_add" at bounding box center [908, 409] width 17 height 17
click at [920, 406] on button "playlist_add" at bounding box center [909, 410] width 34 height 34
click at [912, 406] on span "playlist_add" at bounding box center [908, 409] width 17 height 17
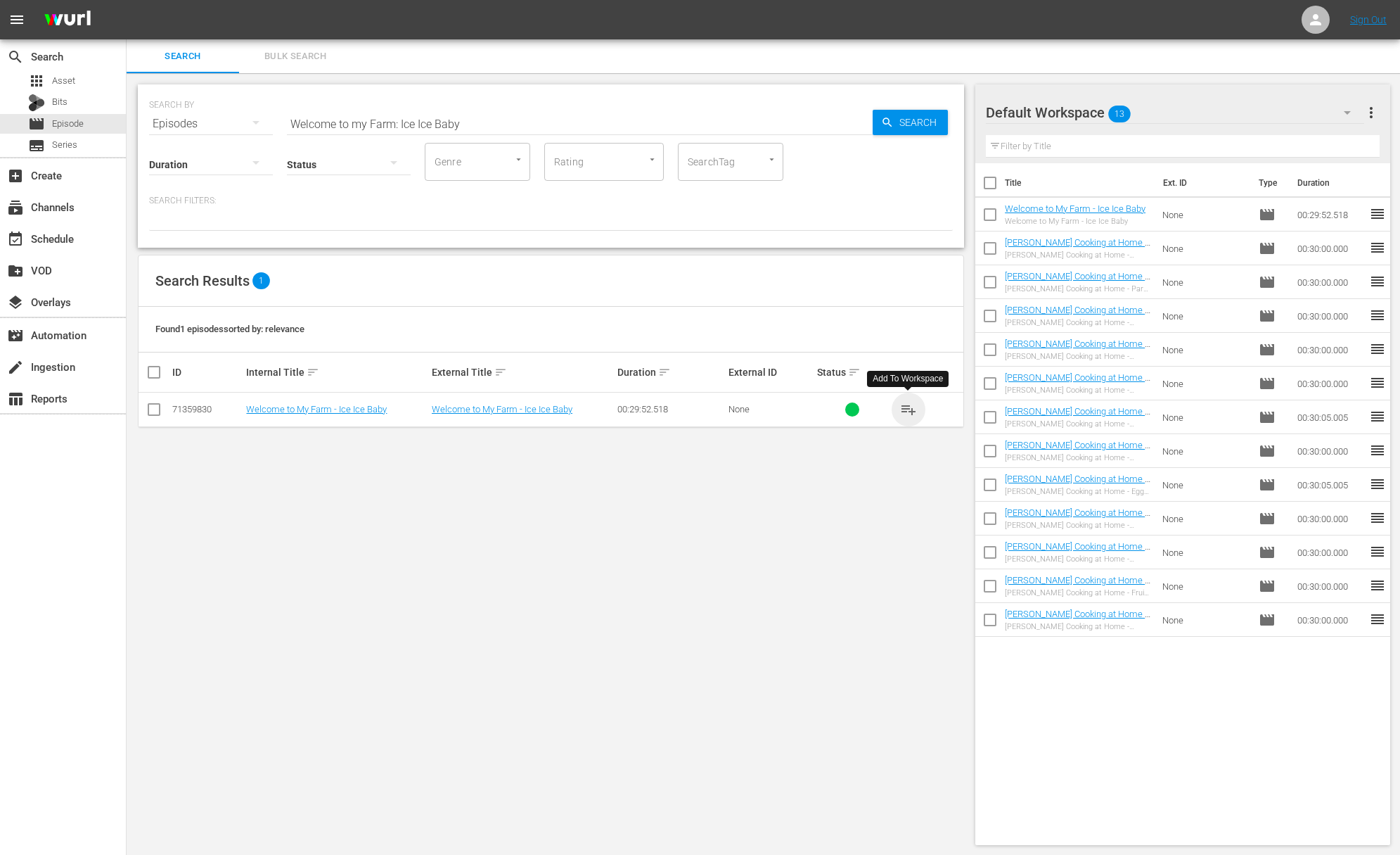
click at [912, 406] on span "playlist_add" at bounding box center [908, 409] width 17 height 17
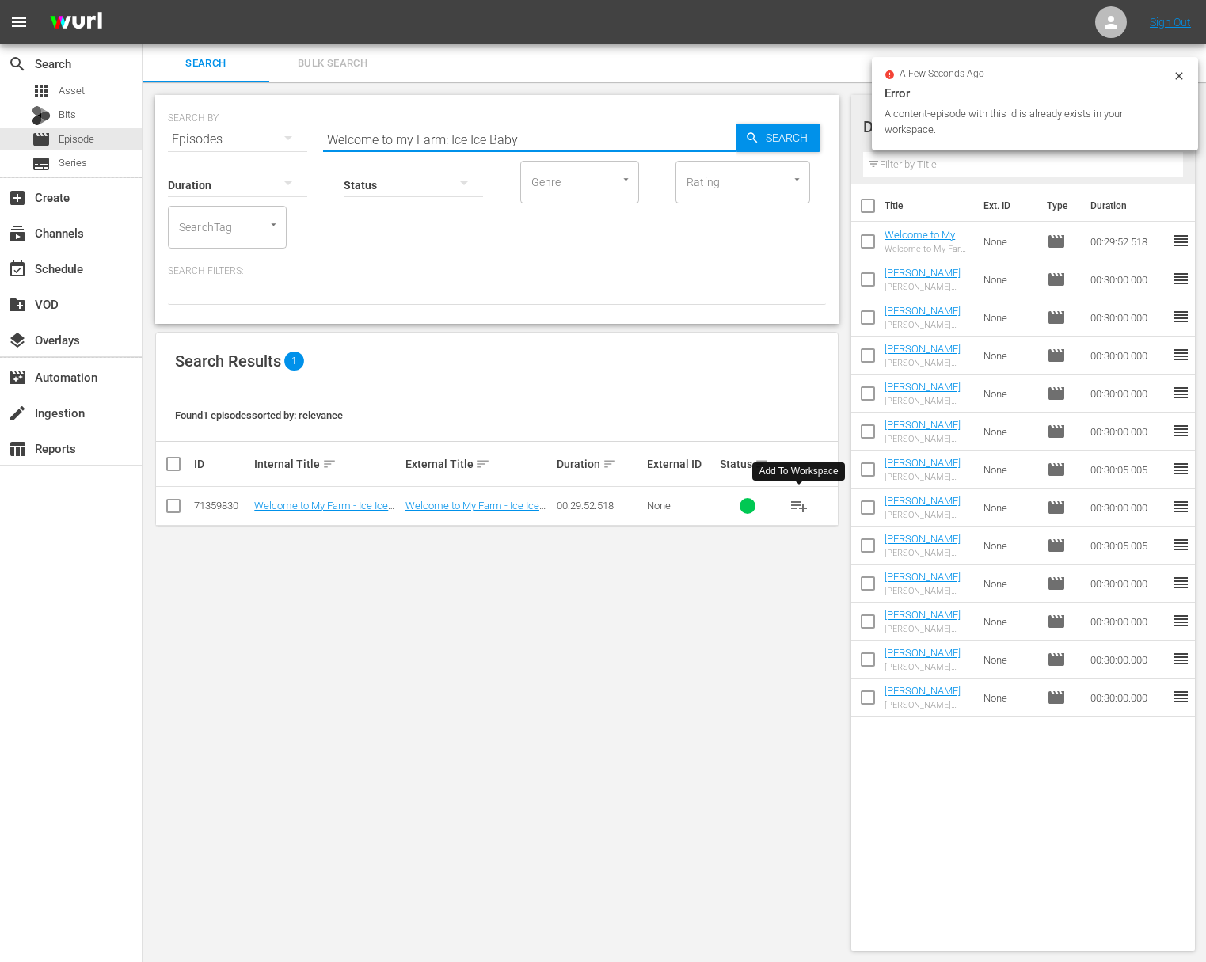
drag, startPoint x: 464, startPoint y: 129, endPoint x: 456, endPoint y: 128, distance: 8.0
click at [464, 128] on input "Welcome to my Farm: Ice Ice Baby" at bounding box center [529, 139] width 413 height 38
paste input "Let There be Light"
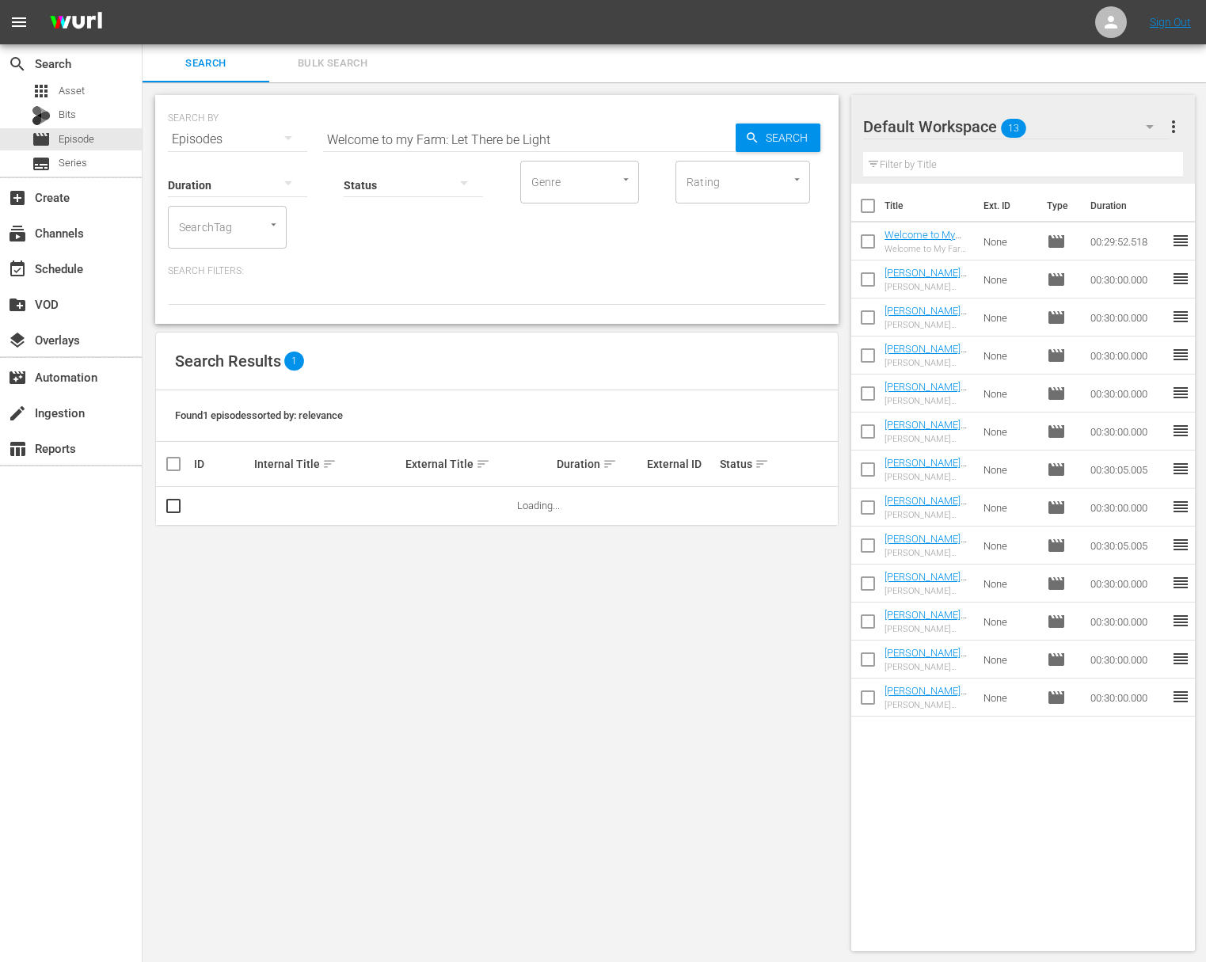
click at [822, 141] on div "SEARCH BY Search By Episodes Search ID, Title, Description, Keywords, or Catego…" at bounding box center [497, 129] width 658 height 57
click at [782, 139] on span "Search" at bounding box center [789, 138] width 61 height 29
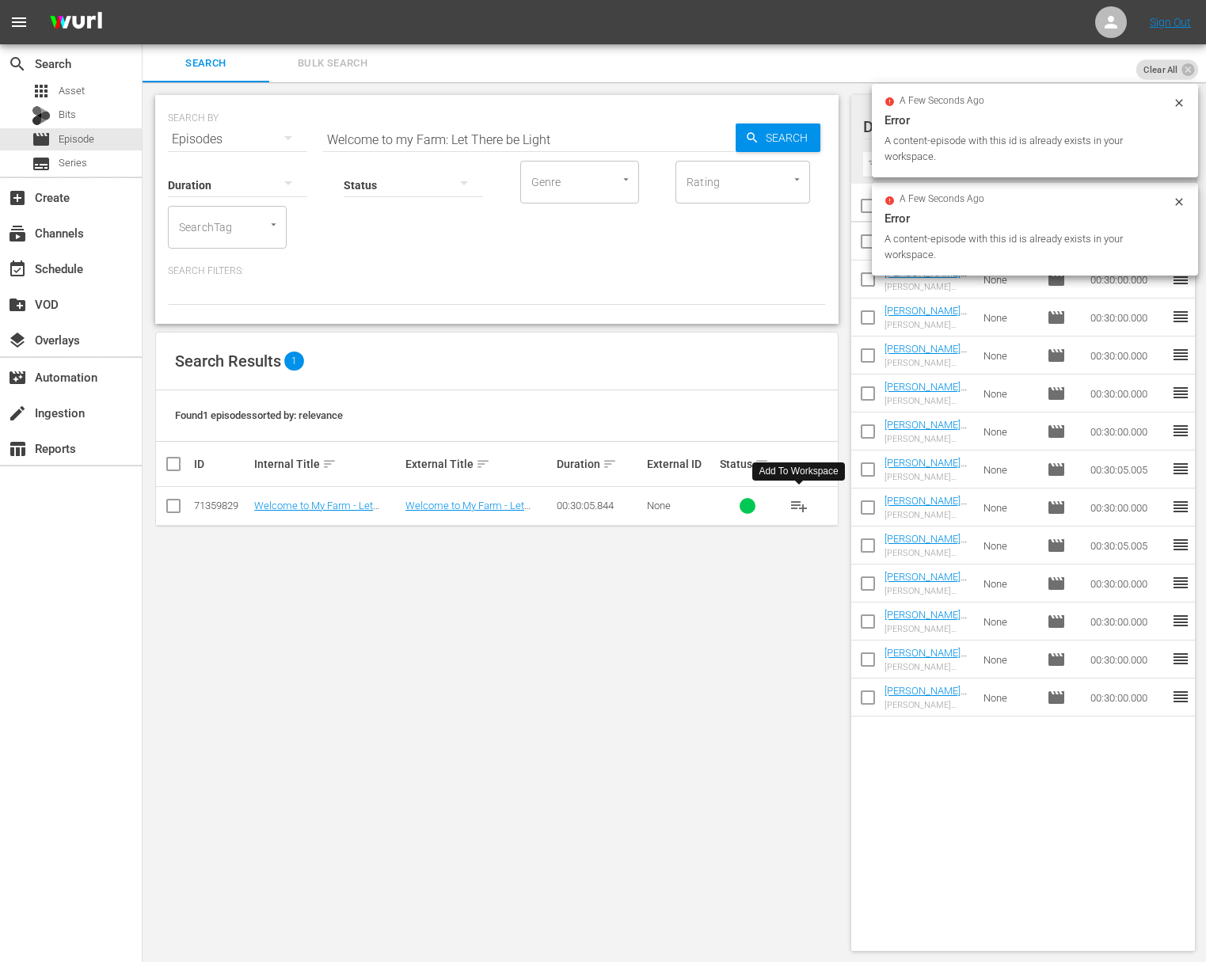
click at [804, 500] on span "playlist_add" at bounding box center [798, 505] width 19 height 19
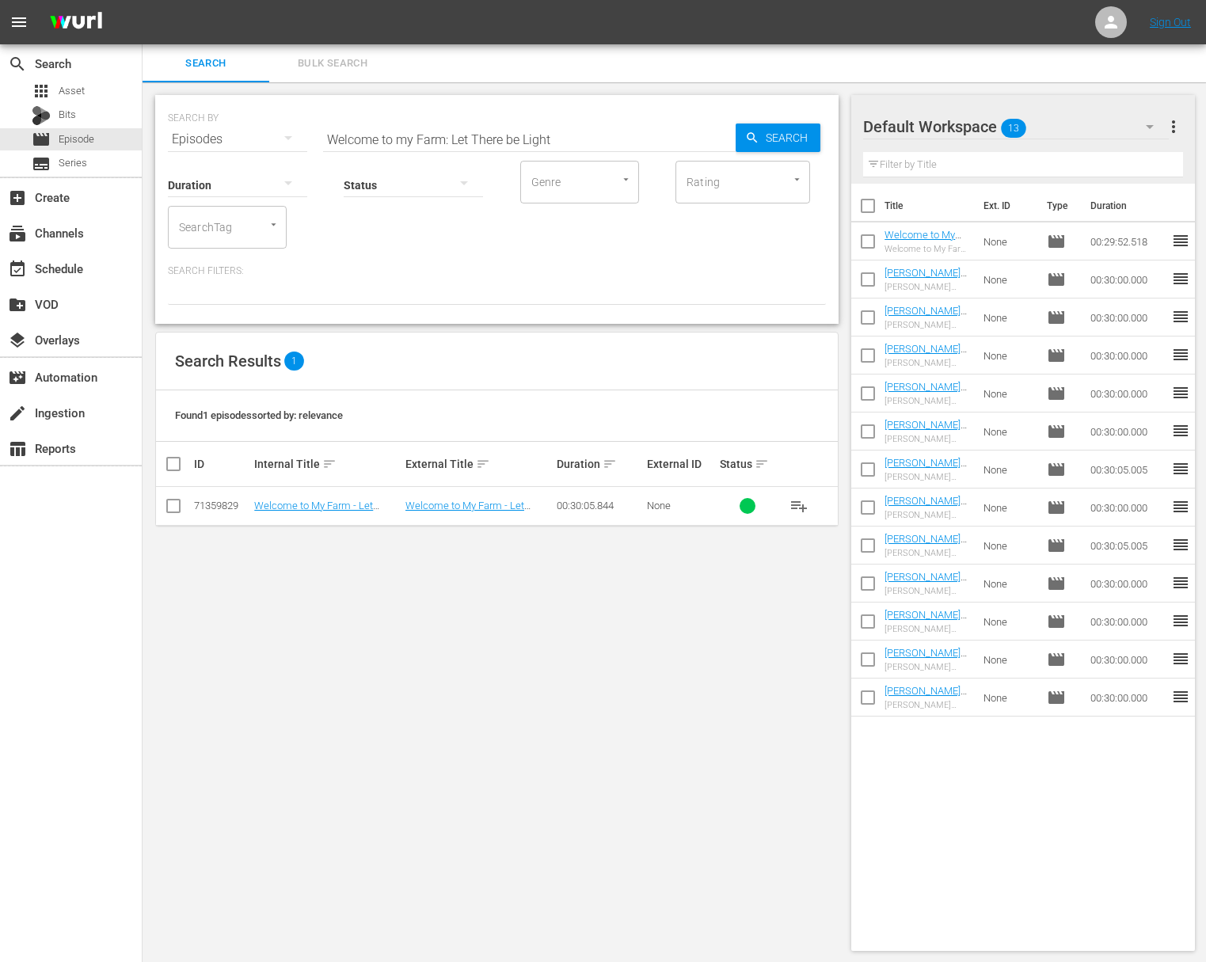
click at [462, 134] on input "Welcome to my Farm: Let There be Light" at bounding box center [529, 139] width 413 height 38
paste input "An Old-Fashioned New England Thanksgiving"
click at [773, 135] on span "Search" at bounding box center [789, 138] width 61 height 29
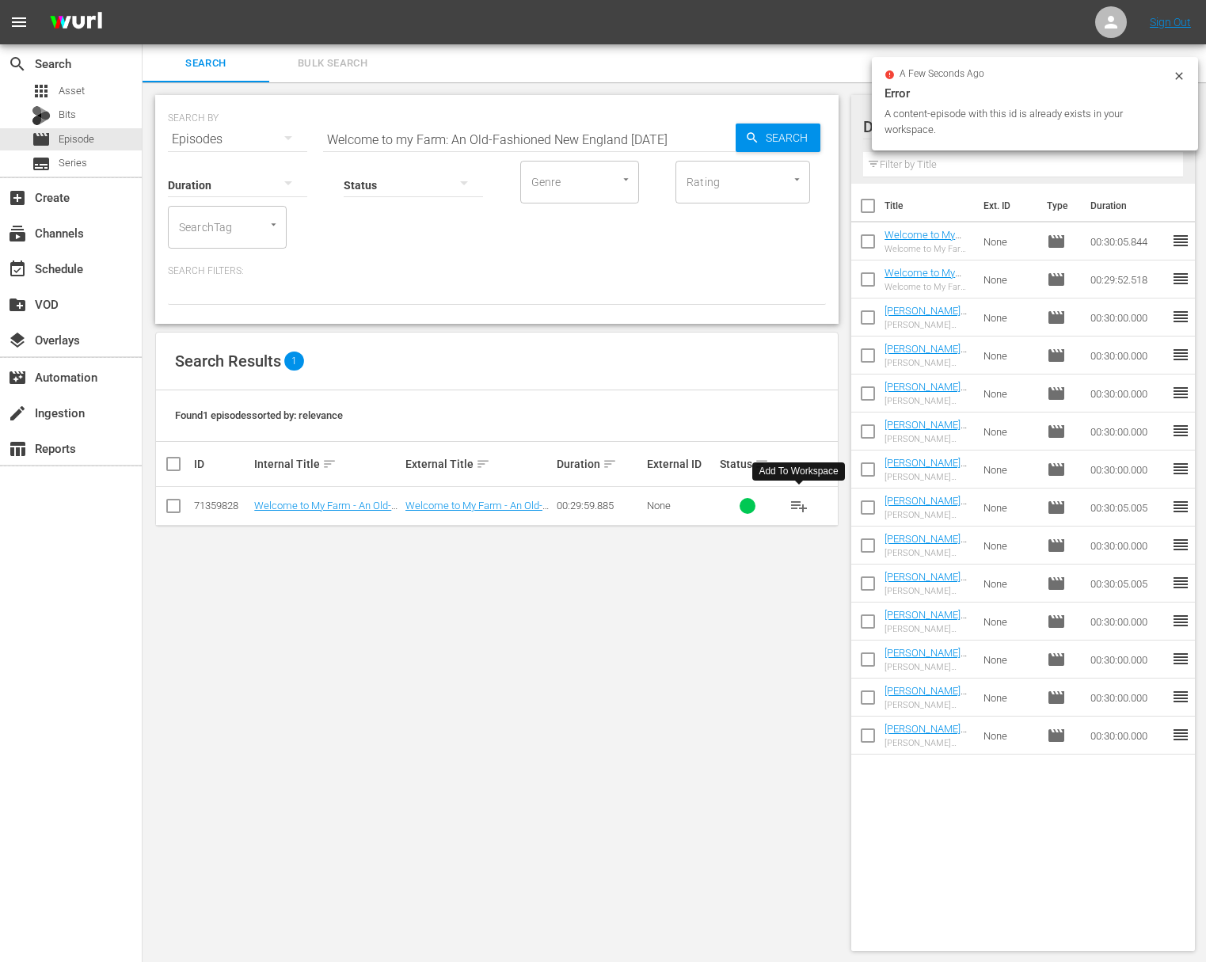
click at [801, 501] on span "playlist_add" at bounding box center [798, 505] width 19 height 19
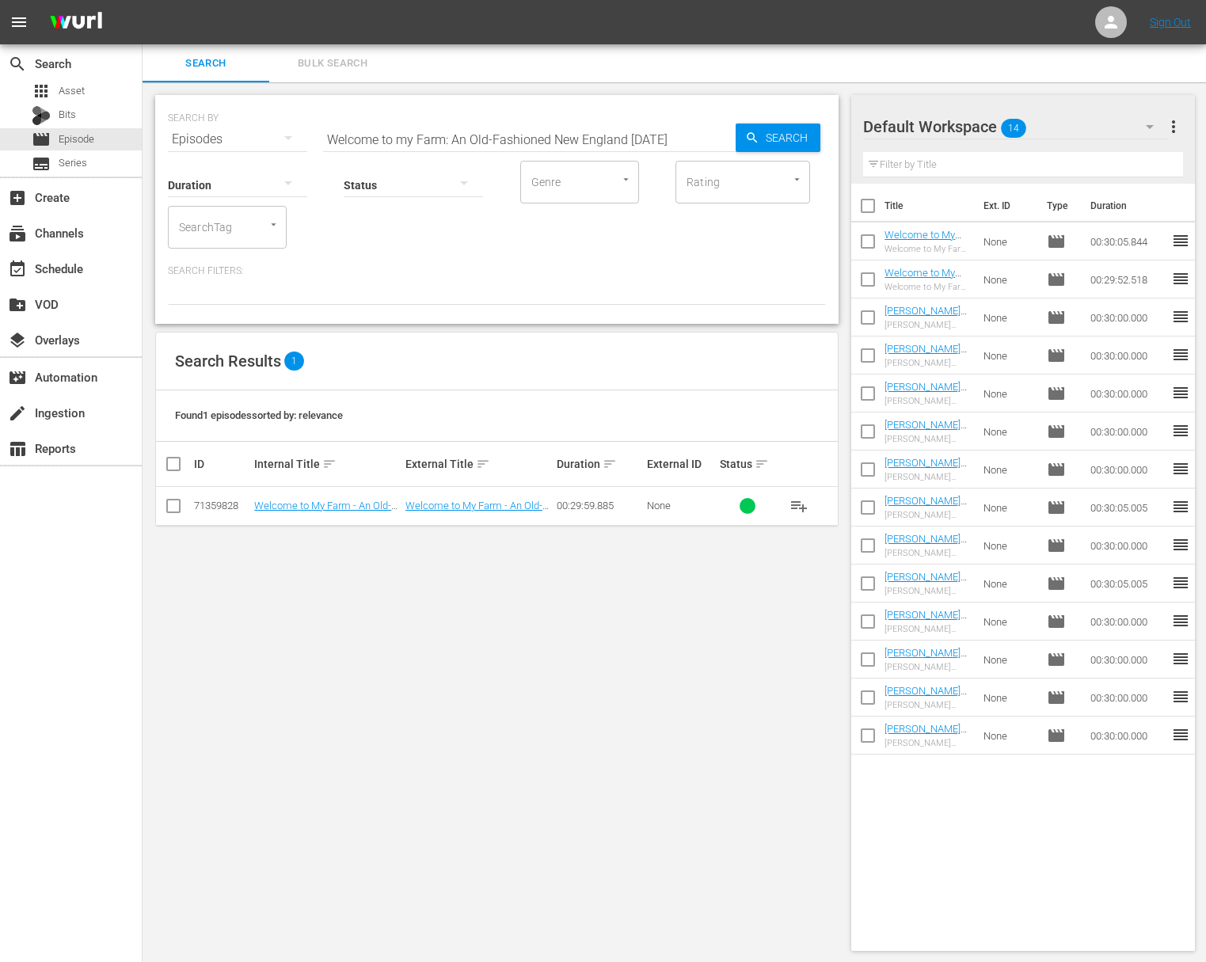
click at [513, 134] on input "Welcome to my Farm: An Old-Fashioned New England Thanksgiving" at bounding box center [529, 139] width 413 height 38
paste input "Blueberries"
click at [736, 135] on div "Search" at bounding box center [778, 138] width 85 height 29
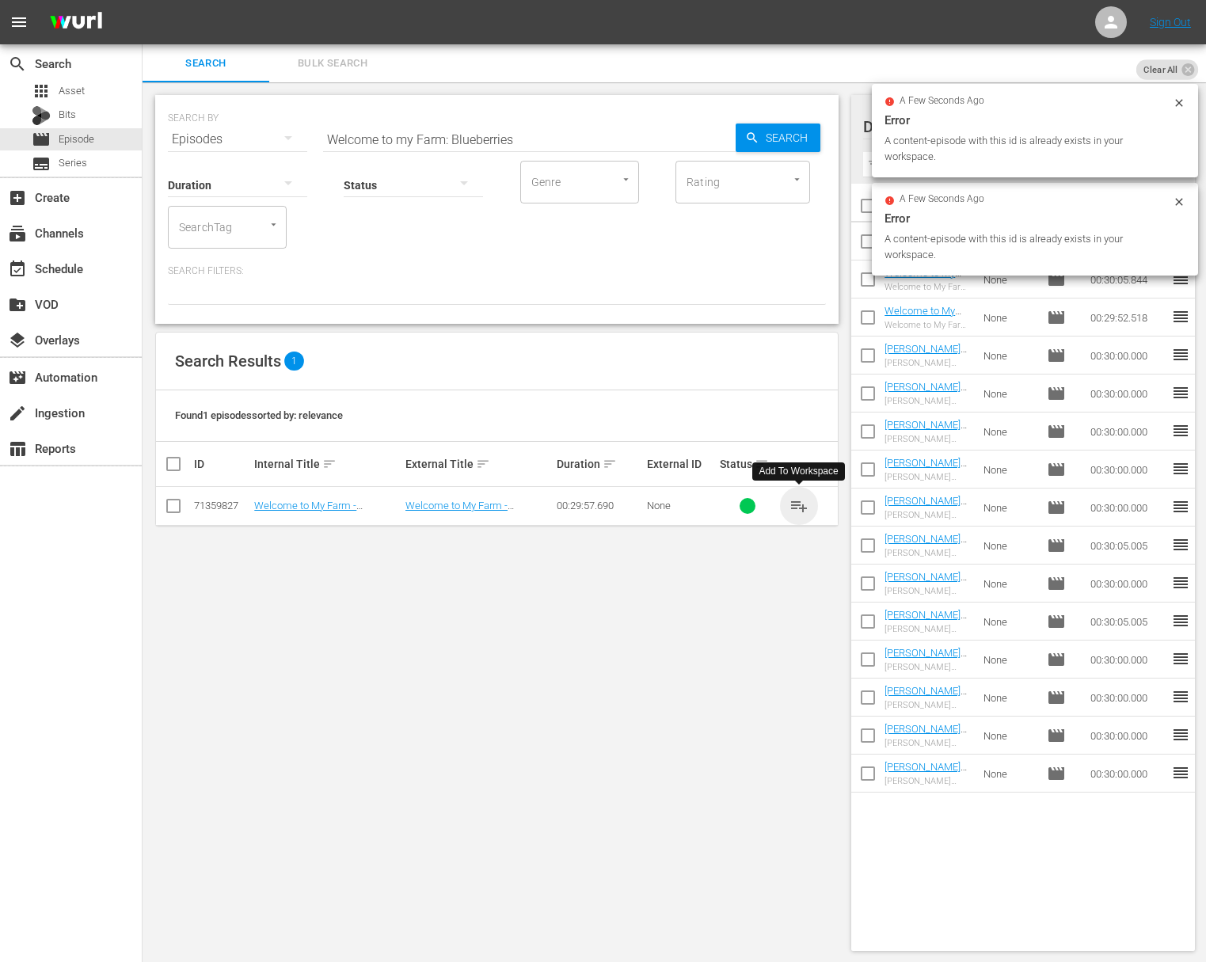
click at [797, 505] on span "playlist_add" at bounding box center [798, 505] width 19 height 19
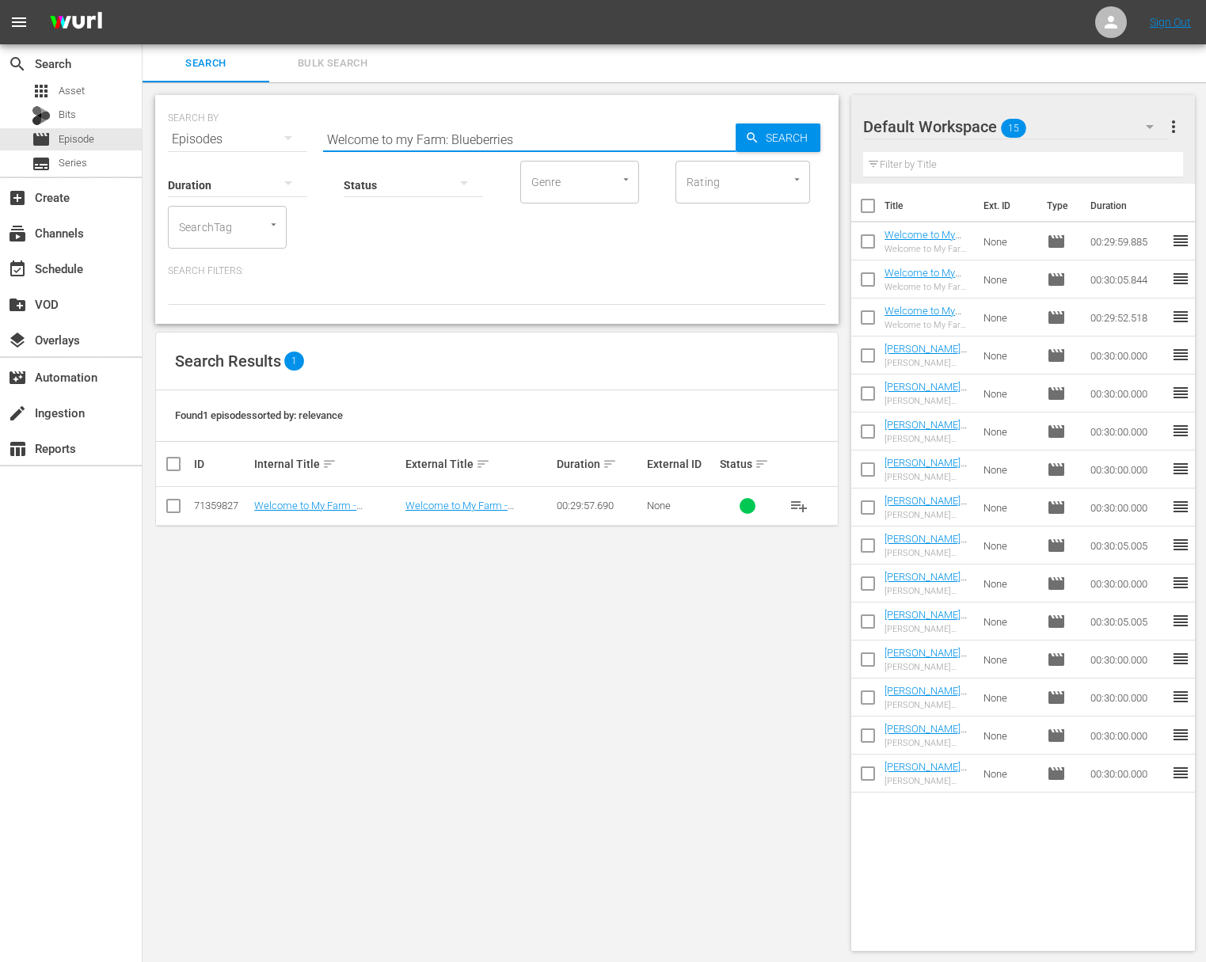
click at [546, 136] on input "Welcome to my Farm: Blueberries" at bounding box center [529, 139] width 413 height 38
paste input "Duck Duck Goose"
click at [746, 139] on icon "button" at bounding box center [752, 138] width 14 height 14
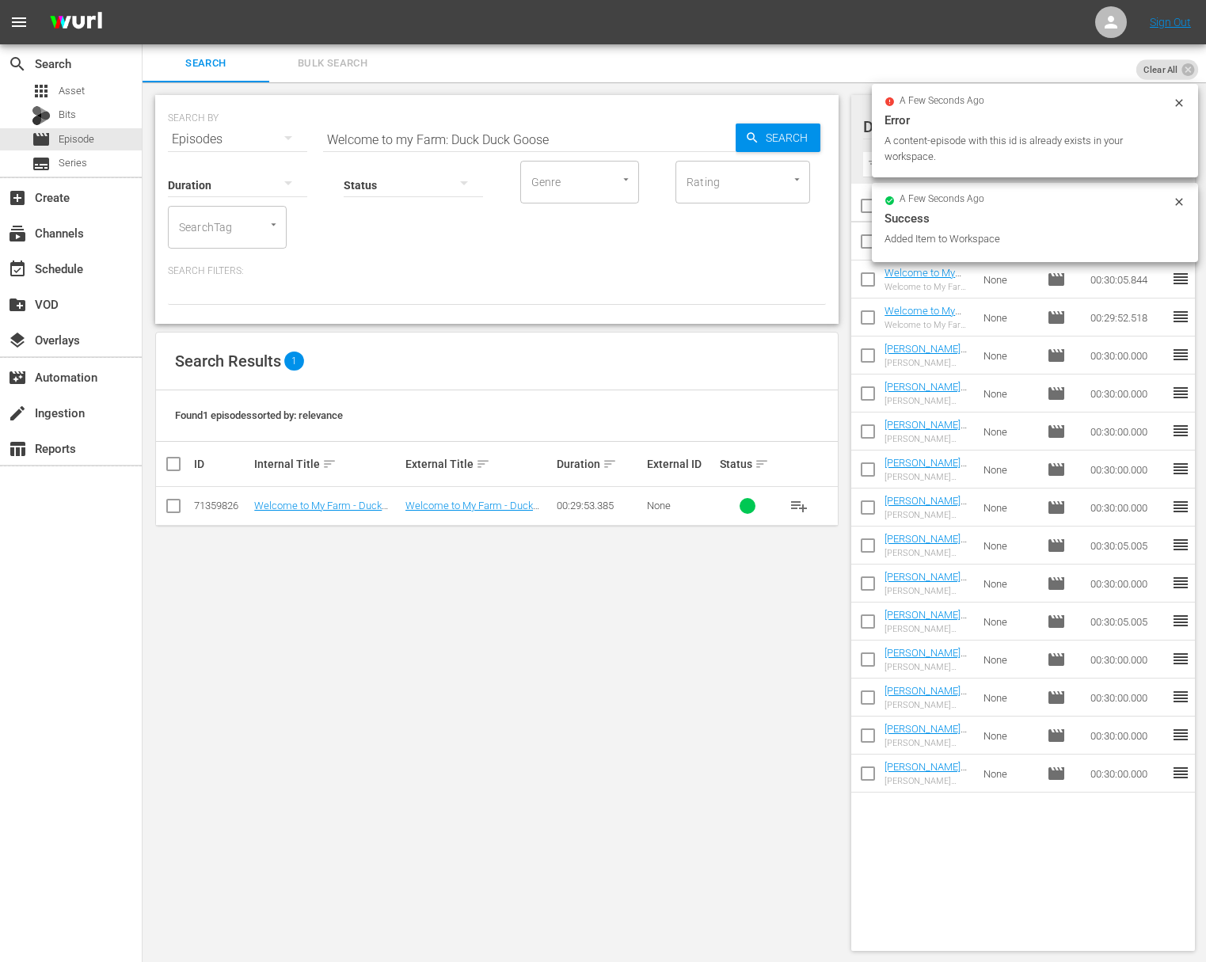
click at [796, 500] on span "playlist_add" at bounding box center [798, 505] width 19 height 19
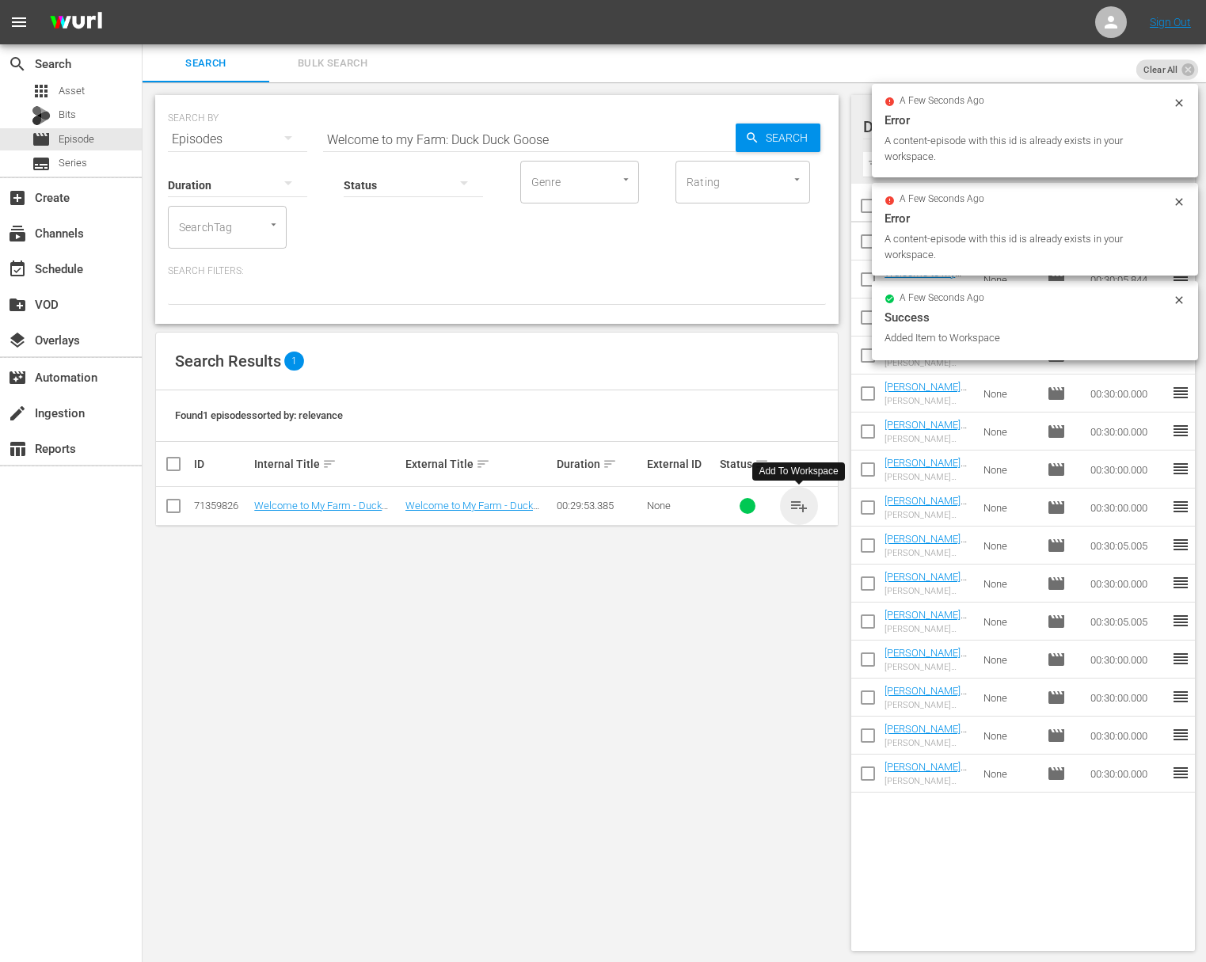
click at [796, 500] on span "playlist_add" at bounding box center [798, 505] width 19 height 19
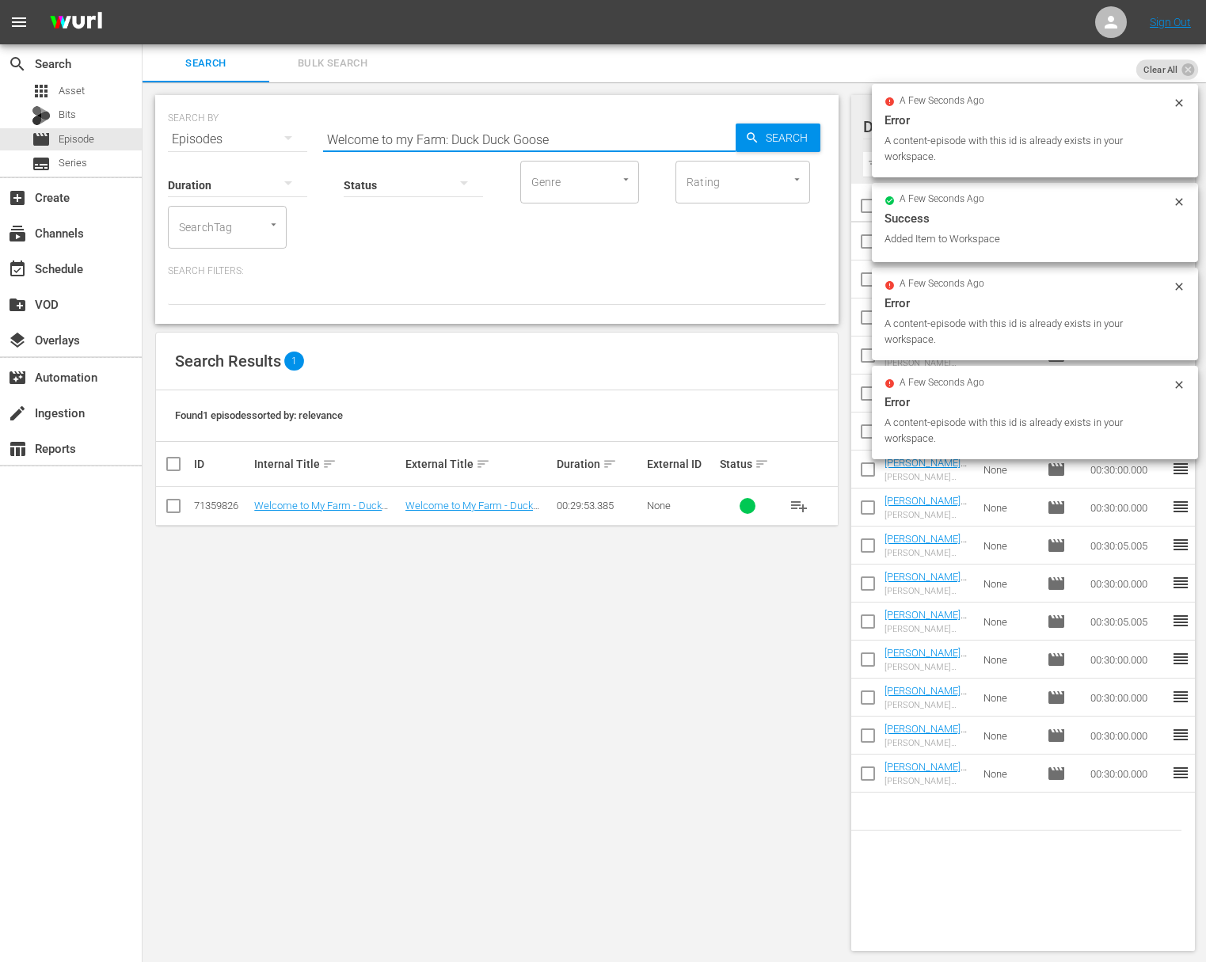
click at [464, 136] on input "Welcome to my Farm: Duck Duck Goose" at bounding box center [529, 139] width 413 height 38
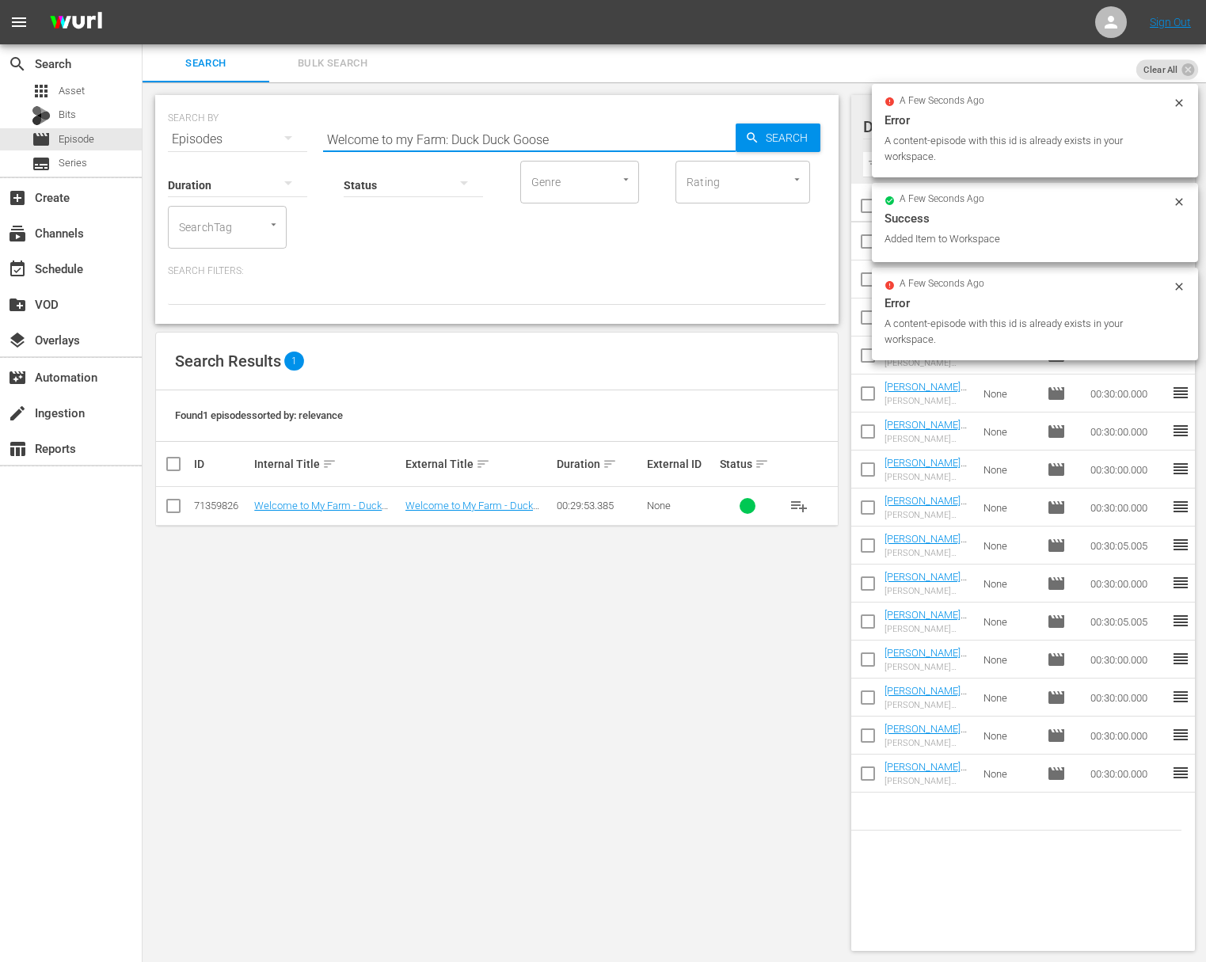
paste input "Moo Vous Plait"
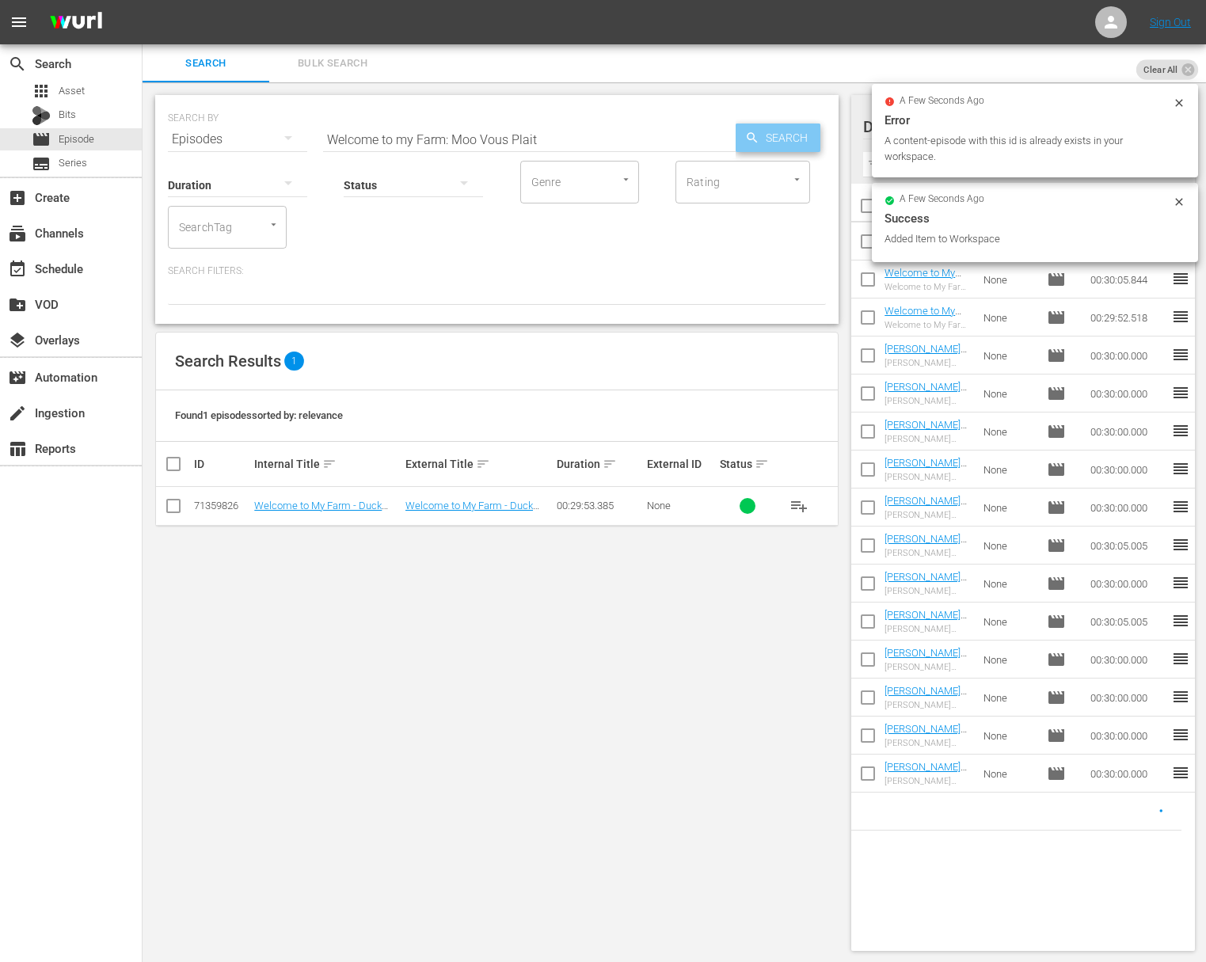
click at [772, 136] on span "Search" at bounding box center [789, 138] width 61 height 29
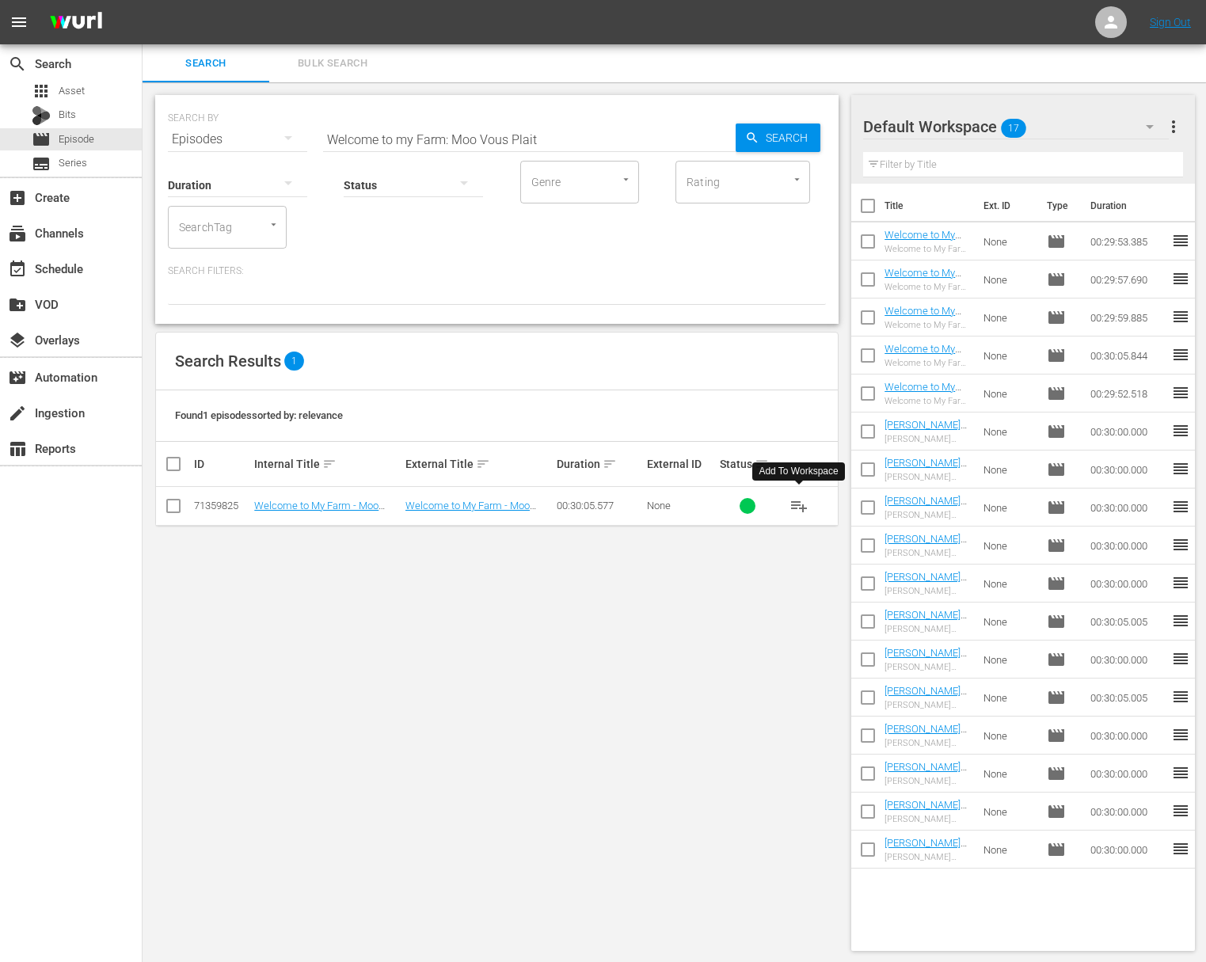
click at [800, 505] on span "playlist_add" at bounding box center [798, 505] width 19 height 19
click at [504, 150] on div "Search ID, Title, Description, Keywords, or Category Welcome to my Farm: Moo Vo…" at bounding box center [529, 139] width 413 height 38
paste input "Scrambled It is"
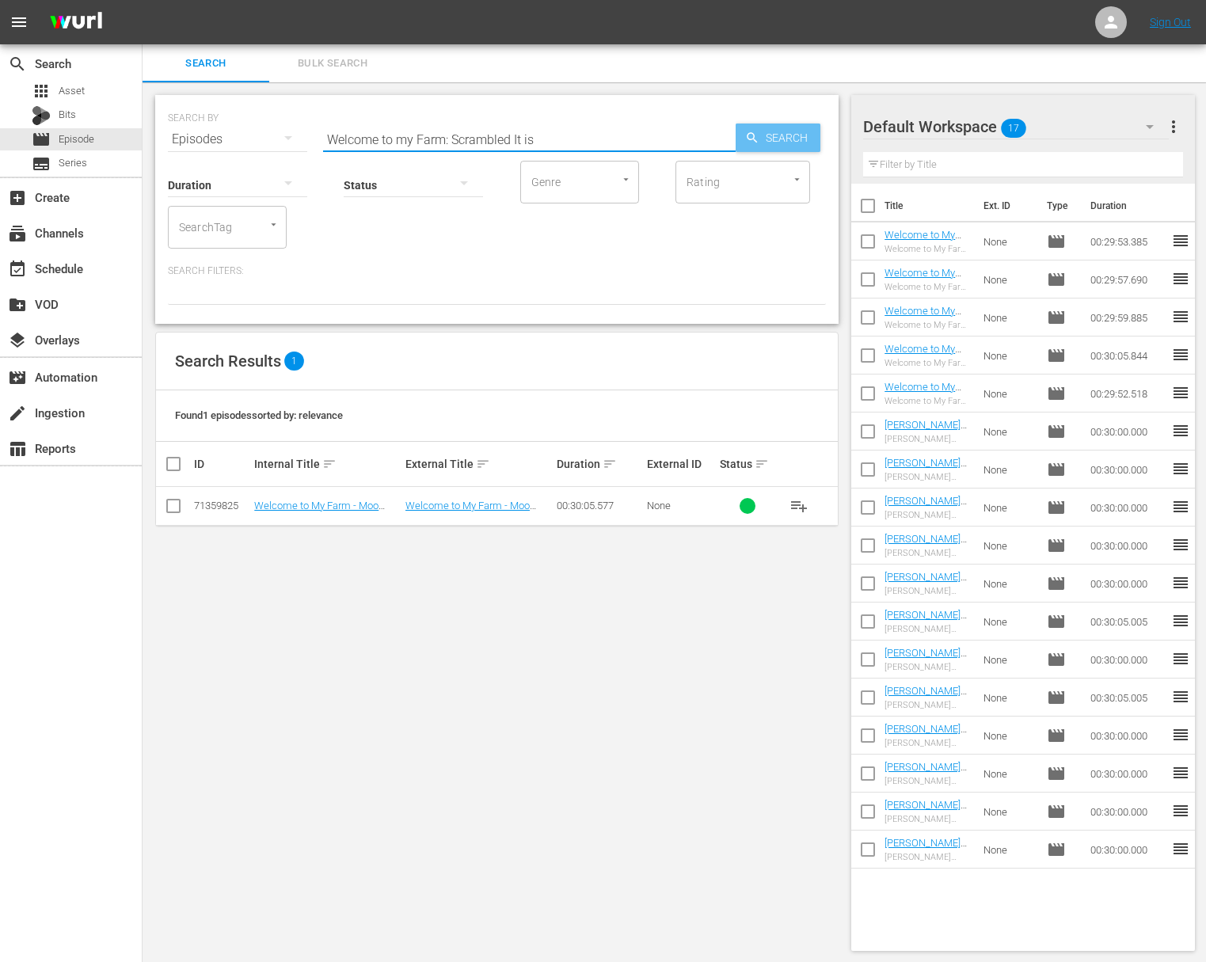
click at [781, 146] on span "Search" at bounding box center [789, 138] width 61 height 29
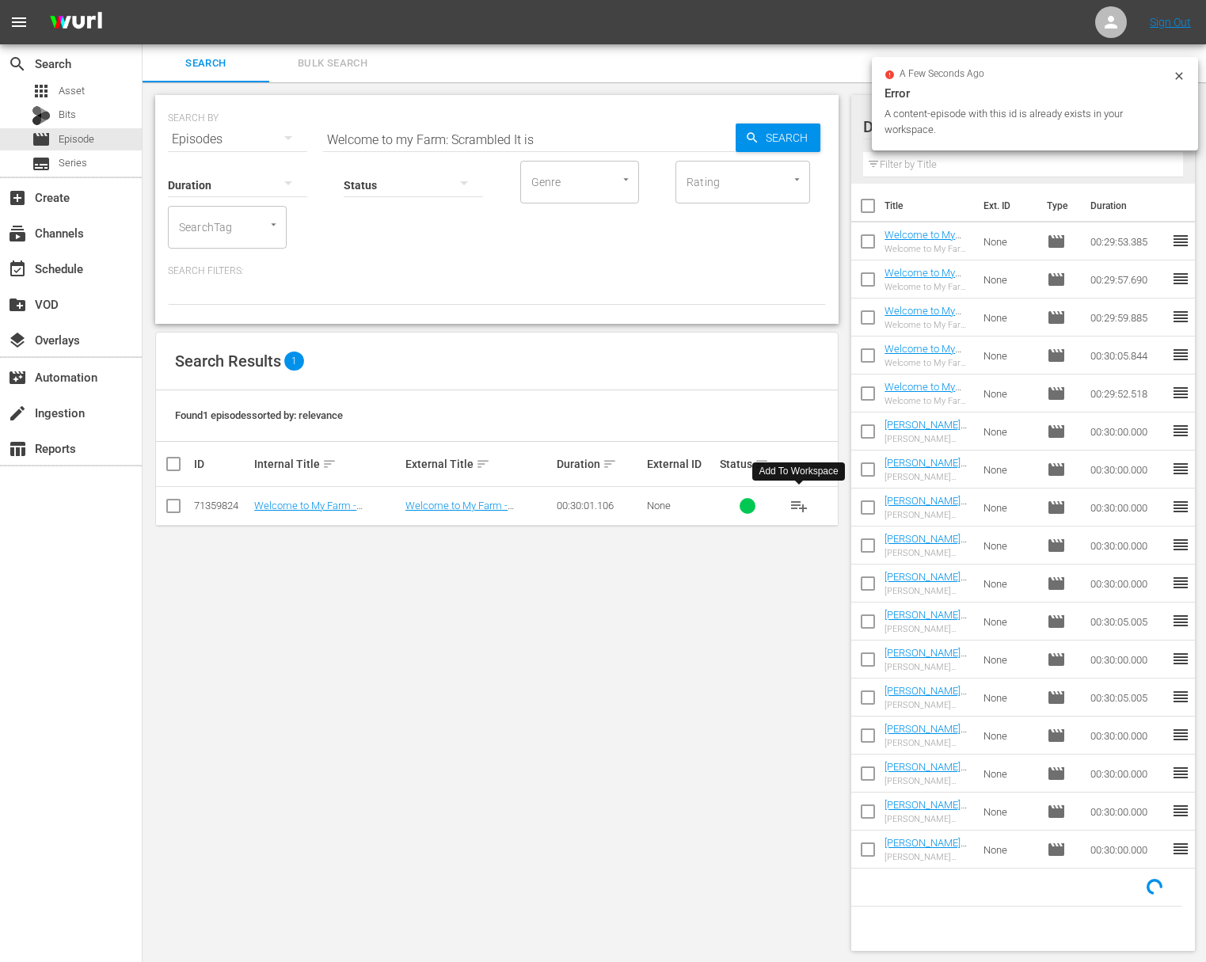
click at [803, 510] on span "playlist_add" at bounding box center [798, 505] width 19 height 19
click at [802, 509] on span "playlist_add" at bounding box center [798, 505] width 19 height 19
click at [801, 506] on span "playlist_add" at bounding box center [798, 505] width 19 height 19
click at [523, 135] on input "Welcome to my Farm: Scrambled It is" at bounding box center [529, 139] width 413 height 38
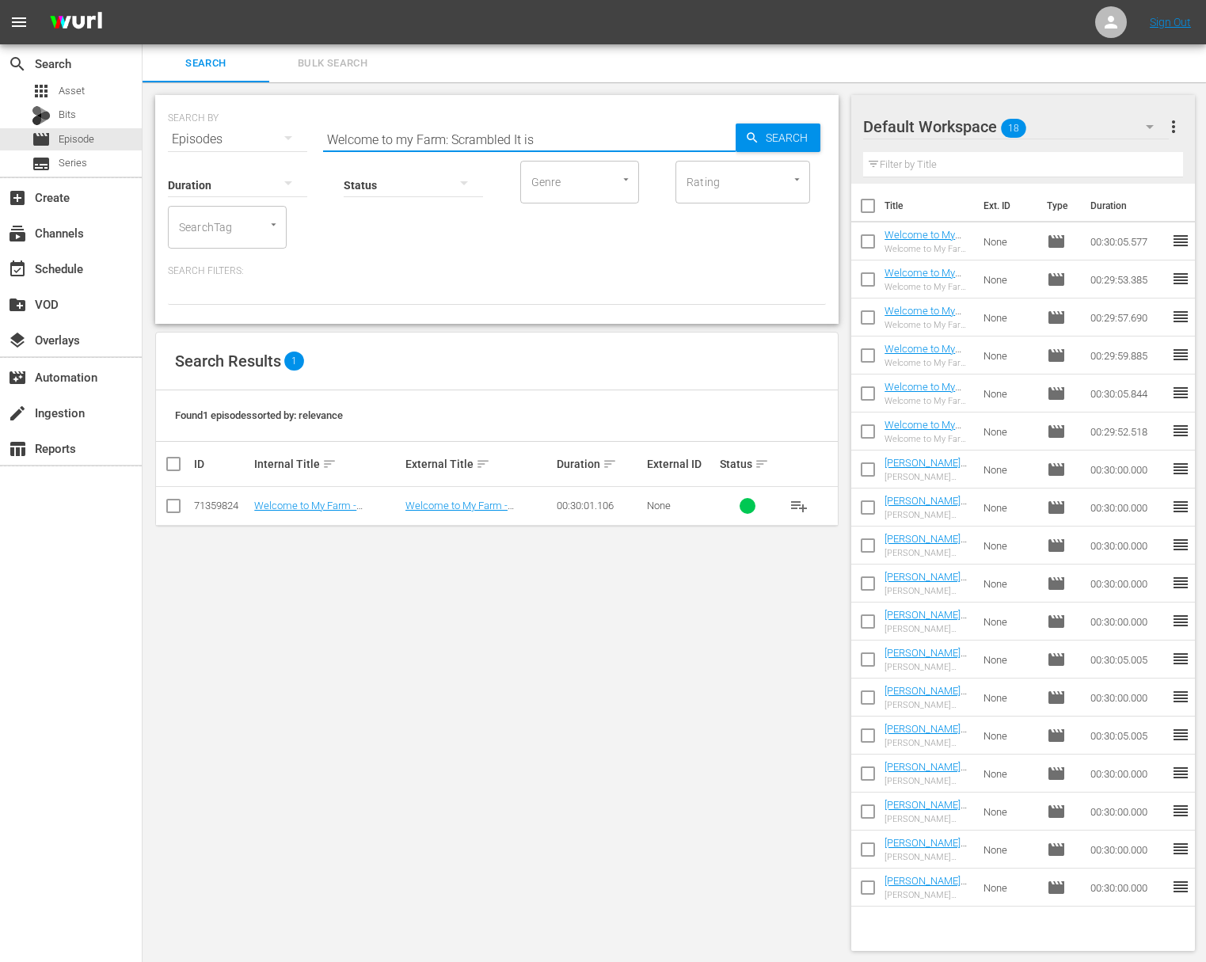
paste input "The Great Pumpkin"
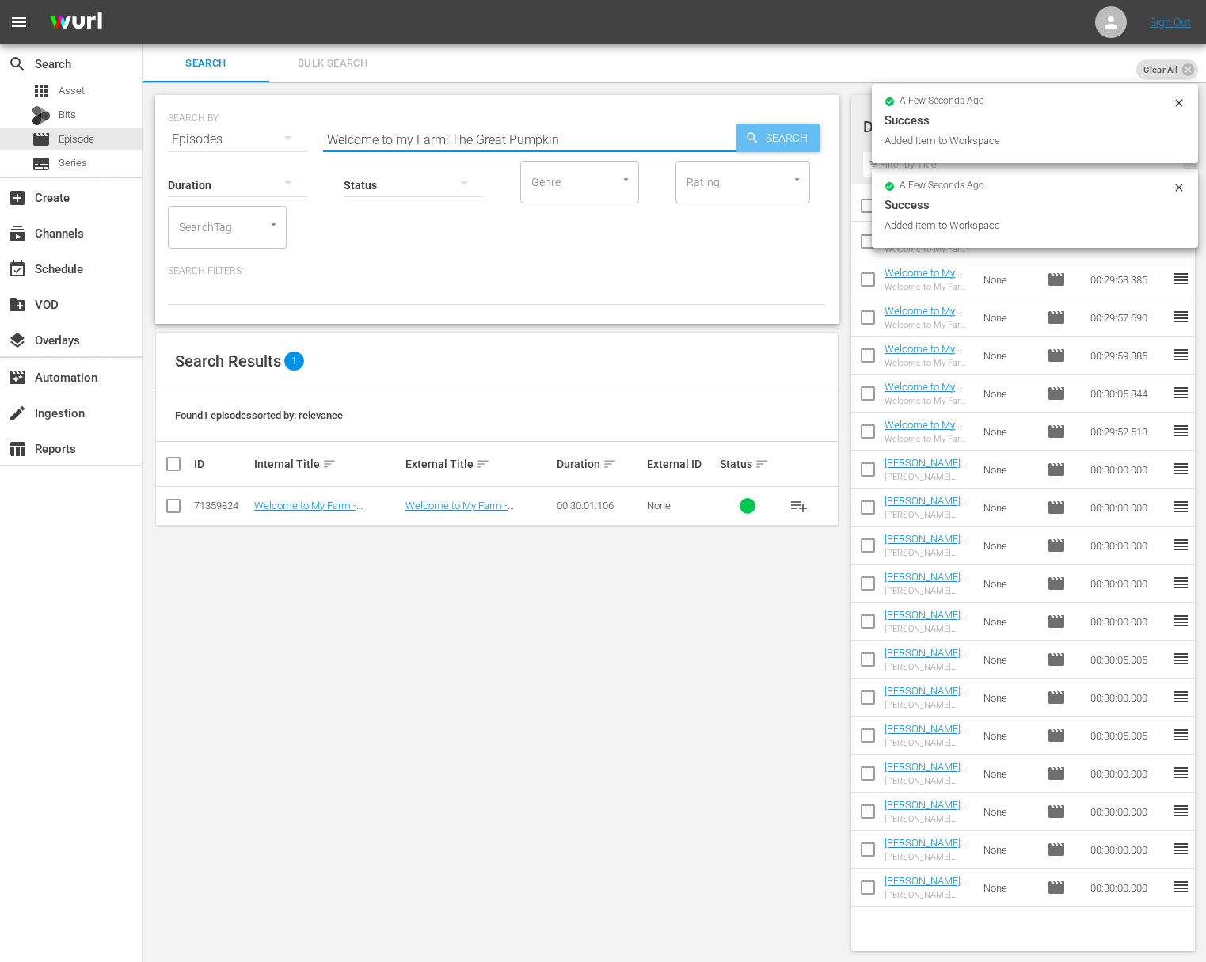
click at [770, 138] on span "Search" at bounding box center [789, 138] width 61 height 29
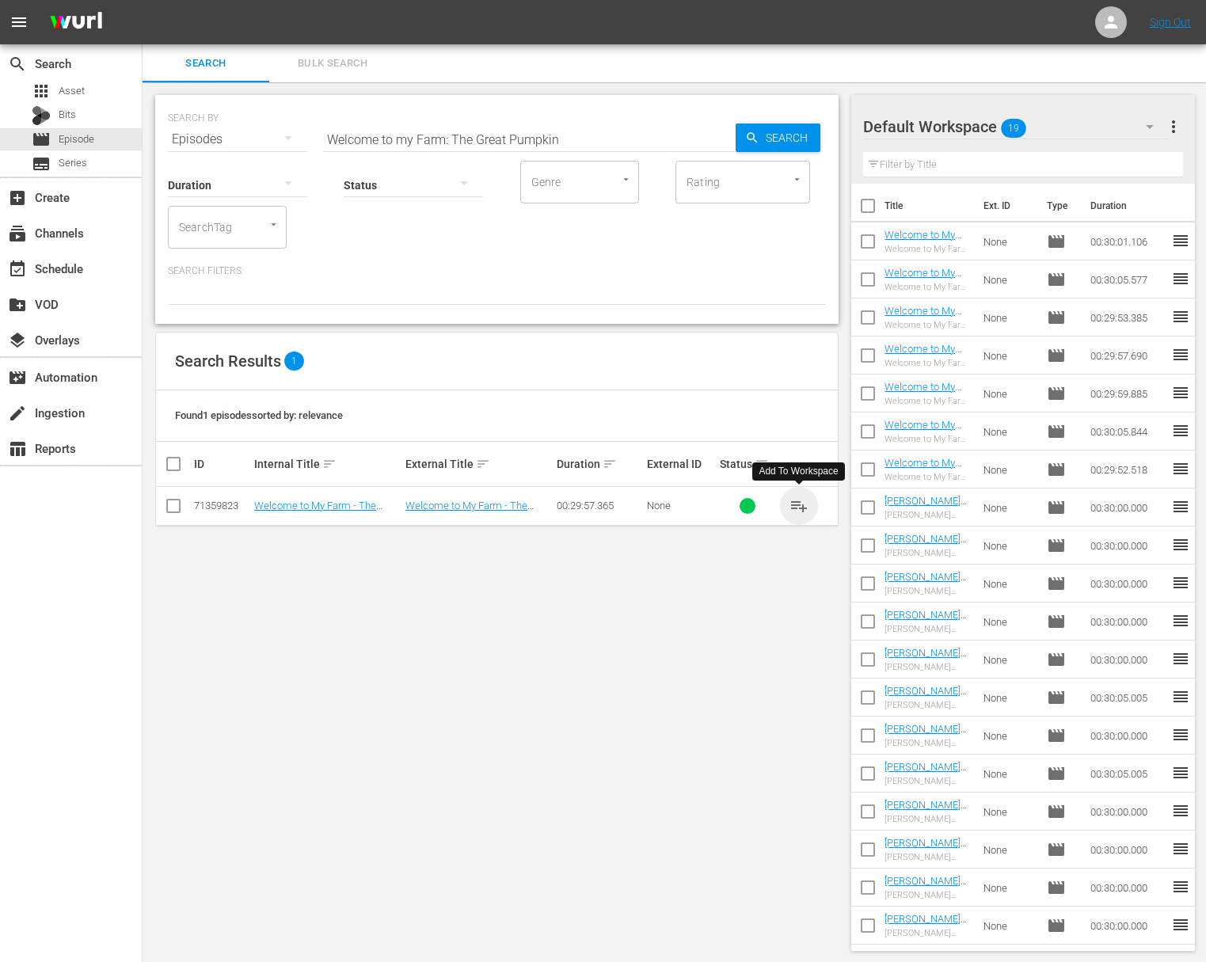
click at [799, 505] on span "playlist_add" at bounding box center [798, 505] width 19 height 19
click at [460, 138] on input "Welcome to my Farm: The Great Pumpkin" at bounding box center [529, 139] width 413 height 38
paste input "Welcome to my Winter Wonderland"
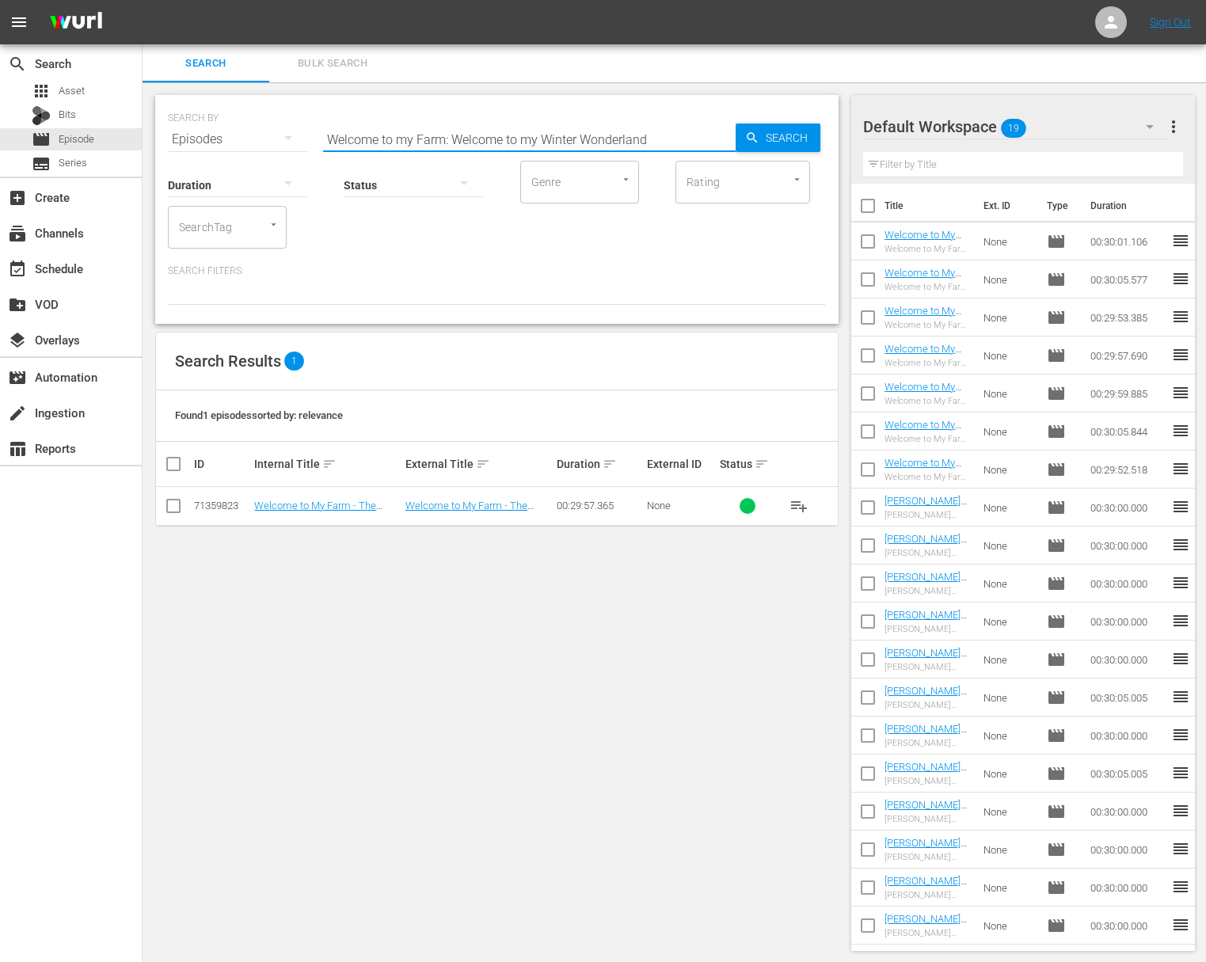
click at [732, 136] on input "Welcome to my Farm: Welcome to my Winter Wonderland" at bounding box center [529, 139] width 413 height 38
click at [741, 136] on div "Search" at bounding box center [778, 138] width 85 height 29
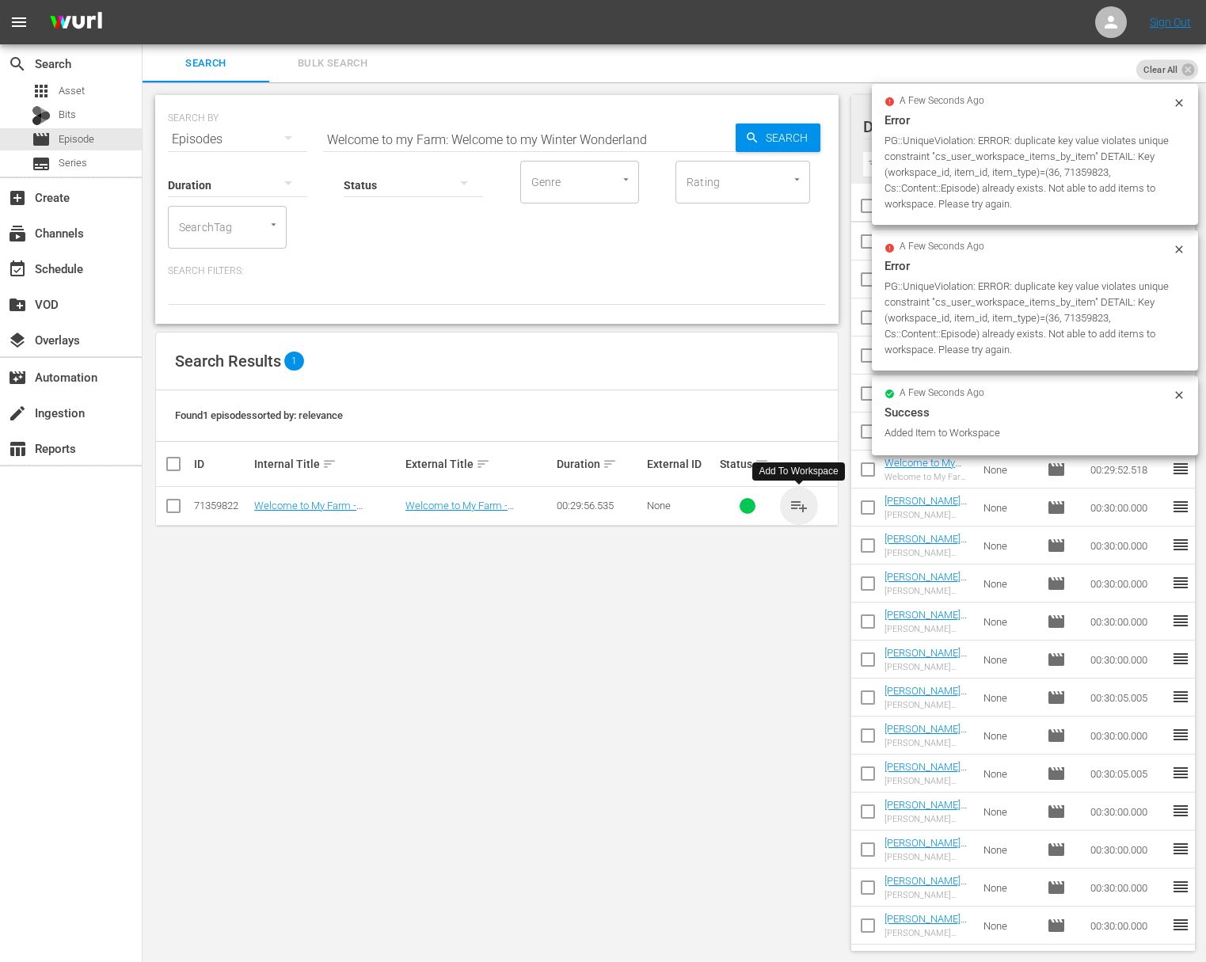
click at [797, 503] on span "playlist_add" at bounding box center [798, 505] width 19 height 19
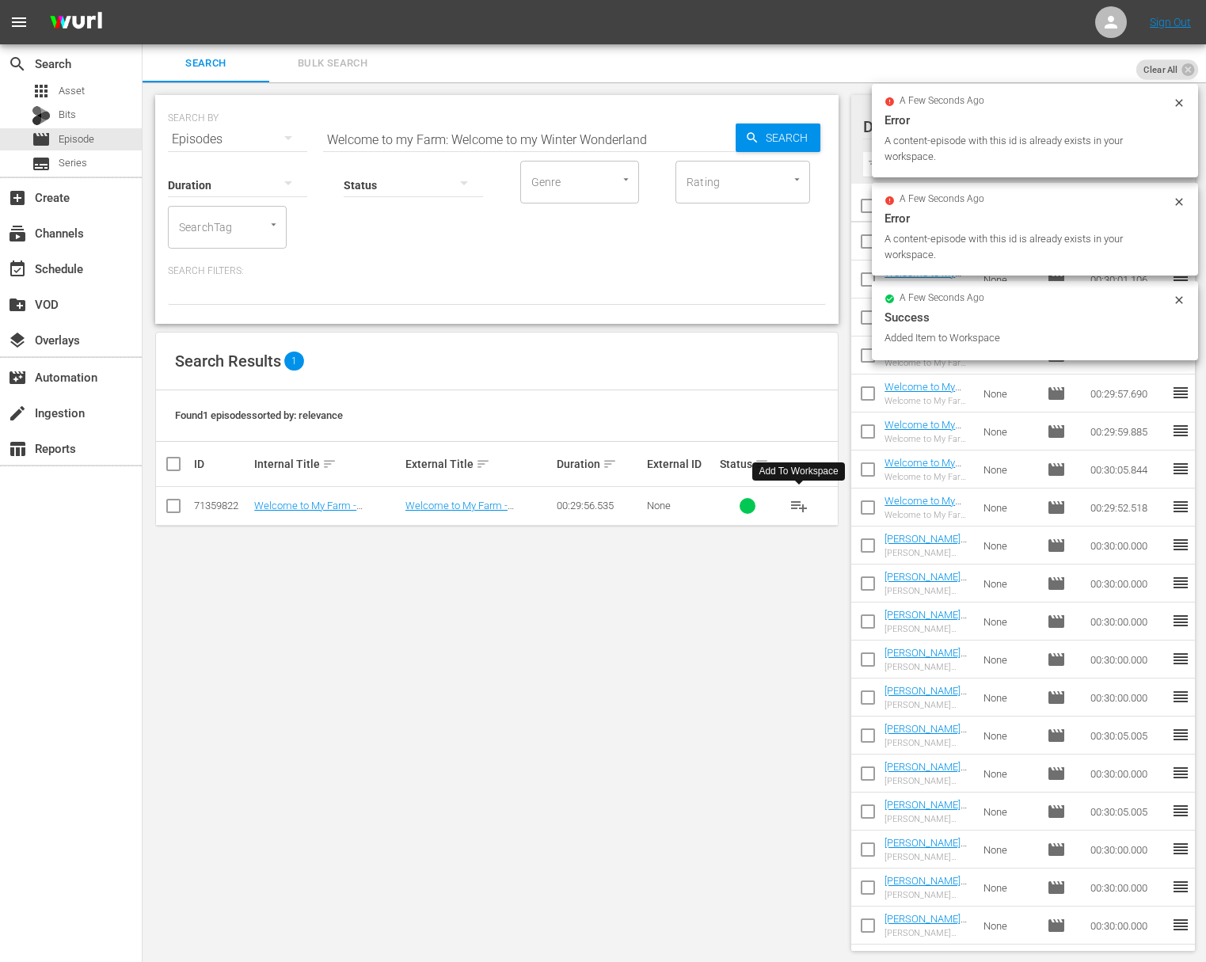
click at [529, 135] on input "Welcome to my Farm: Welcome to my Winter Wonderland" at bounding box center [529, 139] width 413 height 38
paste input "Apple of my Eye"
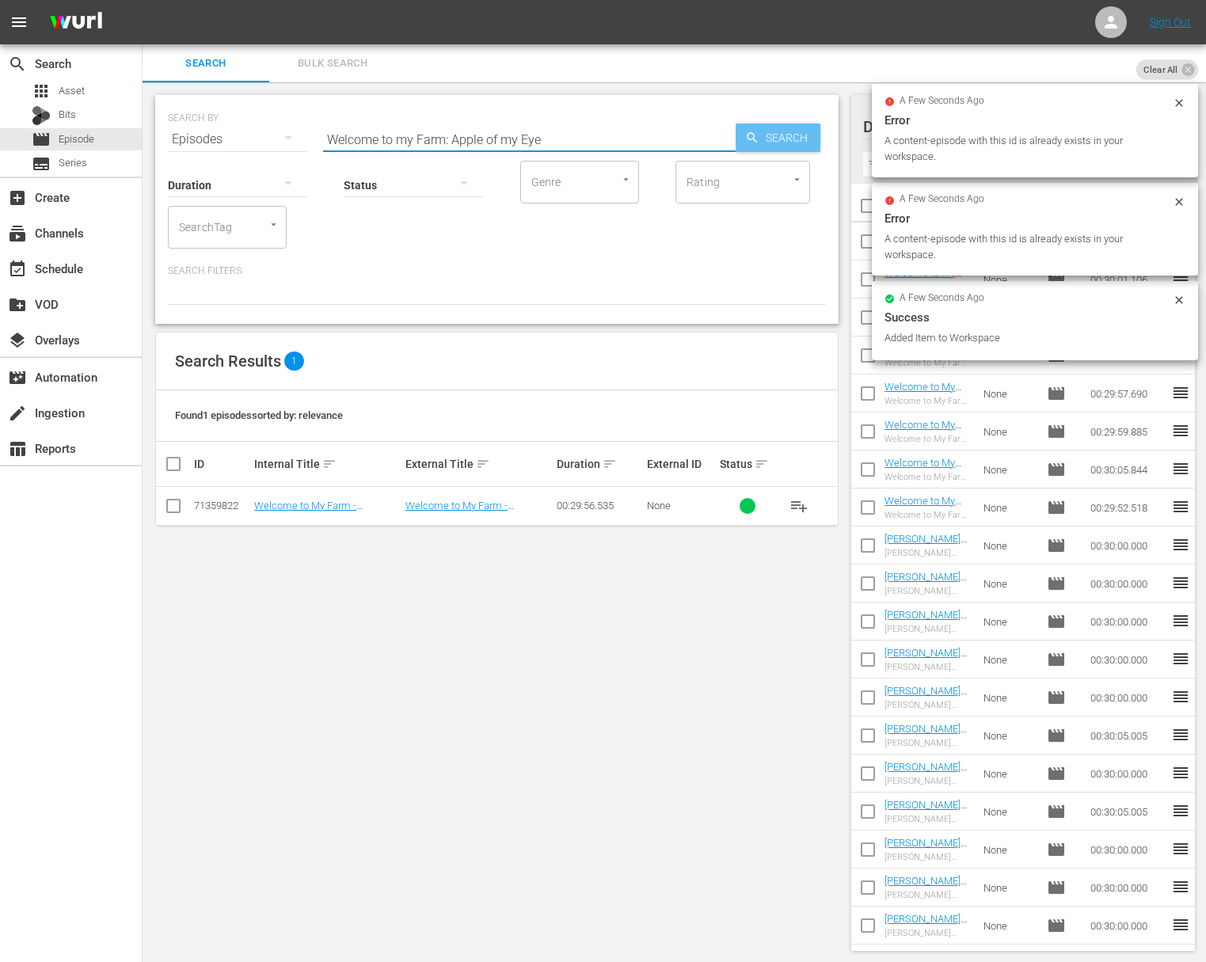
click at [740, 140] on div "Search" at bounding box center [778, 138] width 85 height 29
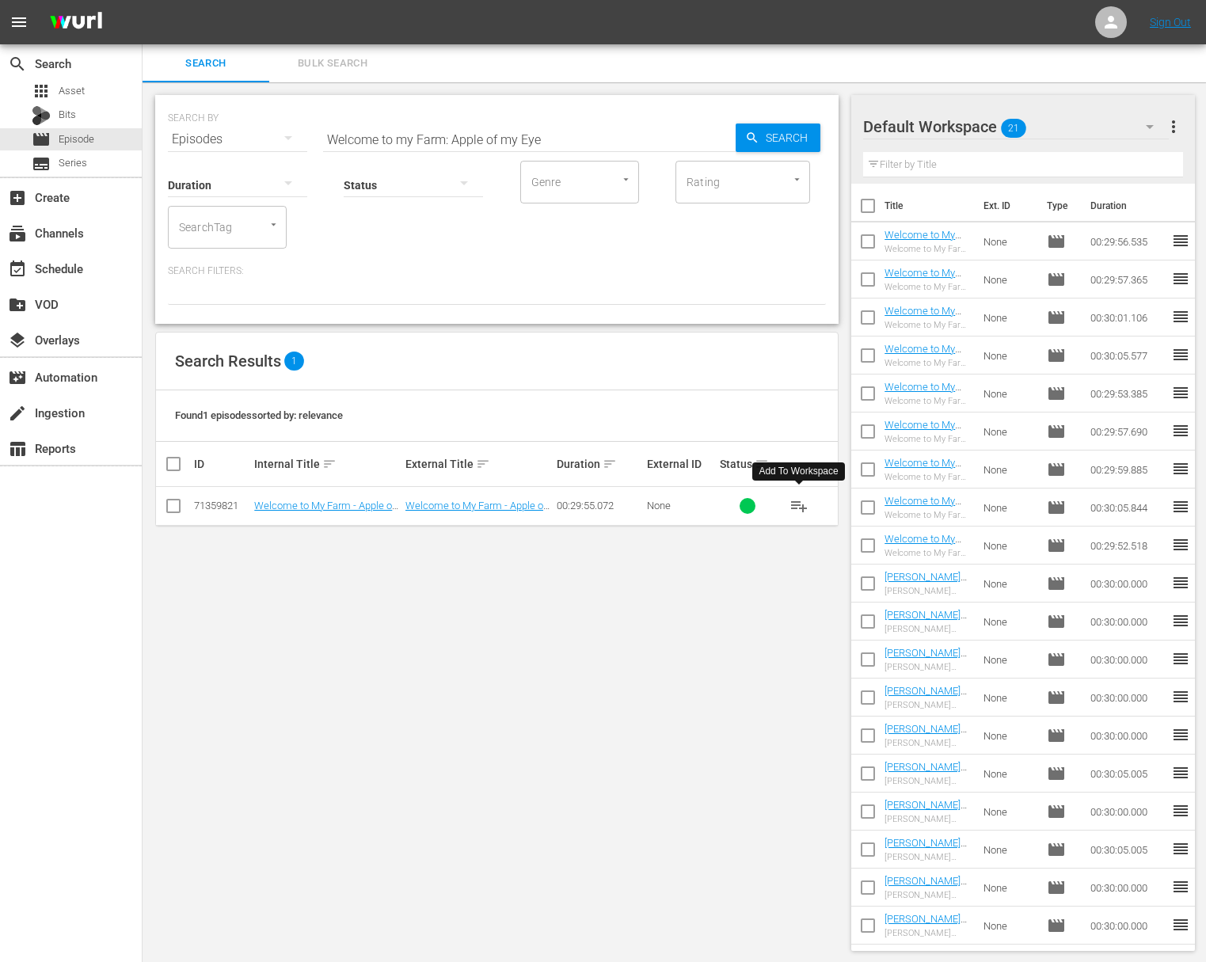
click at [795, 501] on span "playlist_add" at bounding box center [798, 505] width 19 height 19
click at [496, 131] on input "Welcome to my Farm: Apple of my Eye" at bounding box center [529, 139] width 413 height 38
paste input "Lobster Bak"
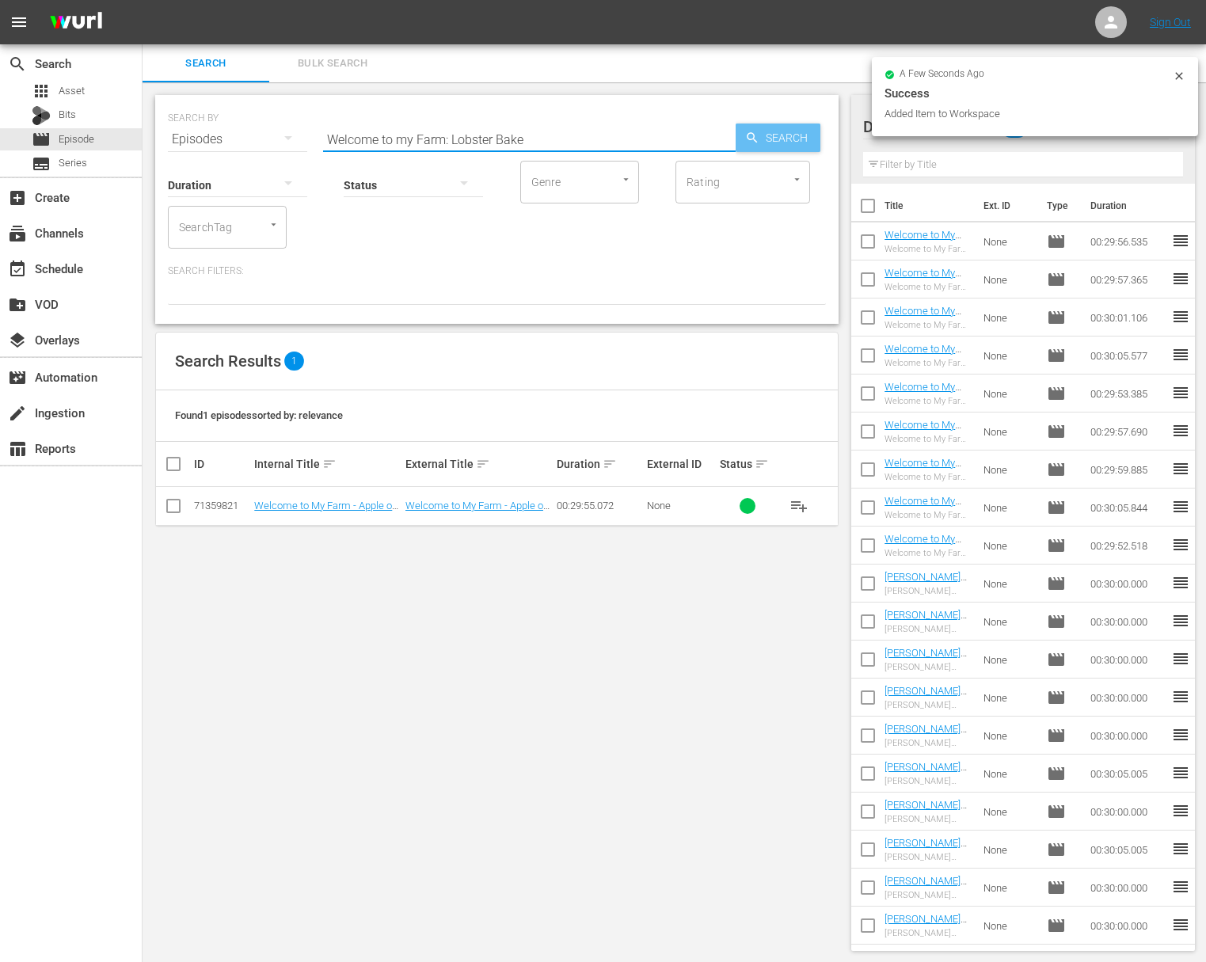
click at [798, 134] on span "Search" at bounding box center [789, 138] width 61 height 29
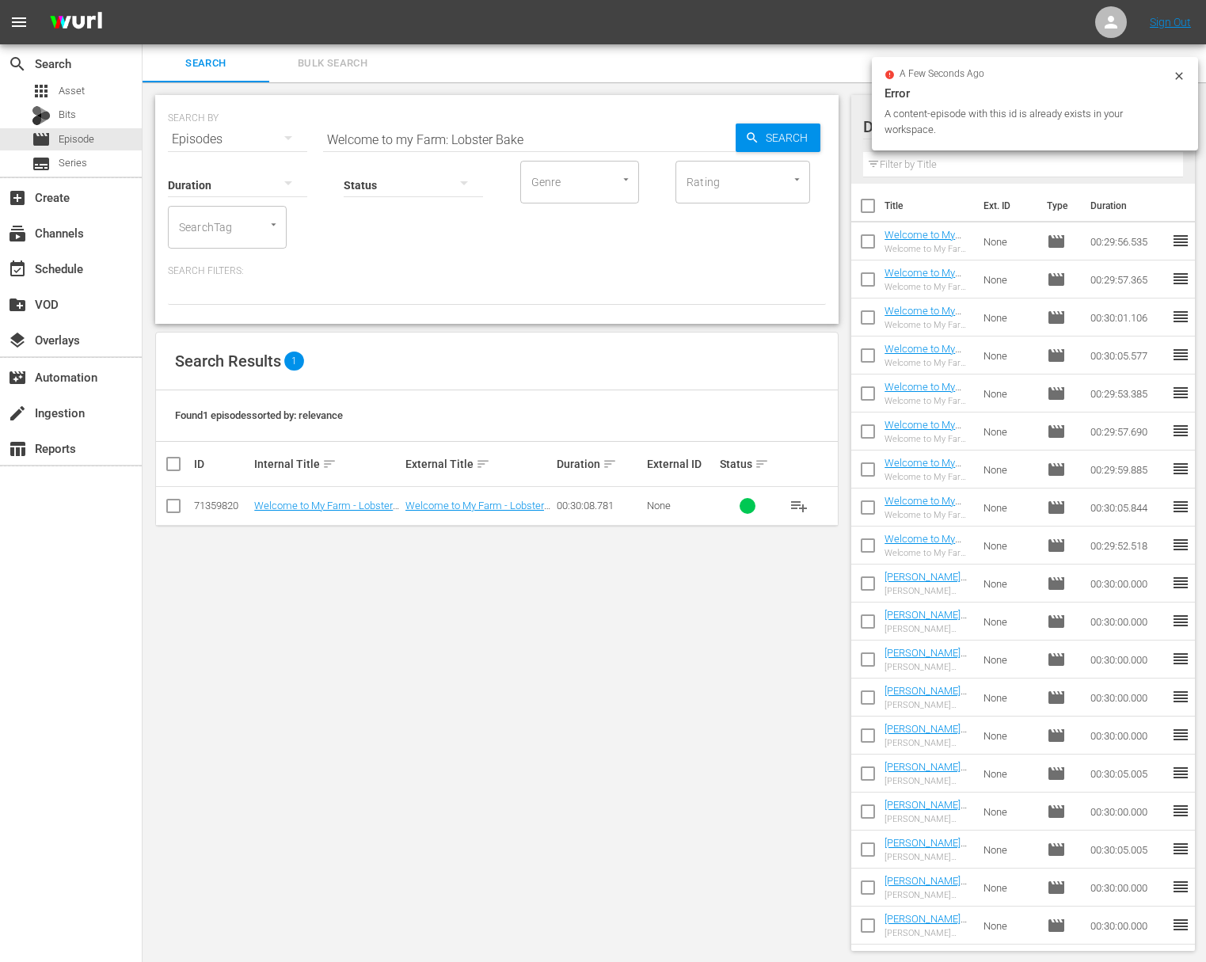
click at [800, 502] on span "playlist_add" at bounding box center [798, 505] width 19 height 19
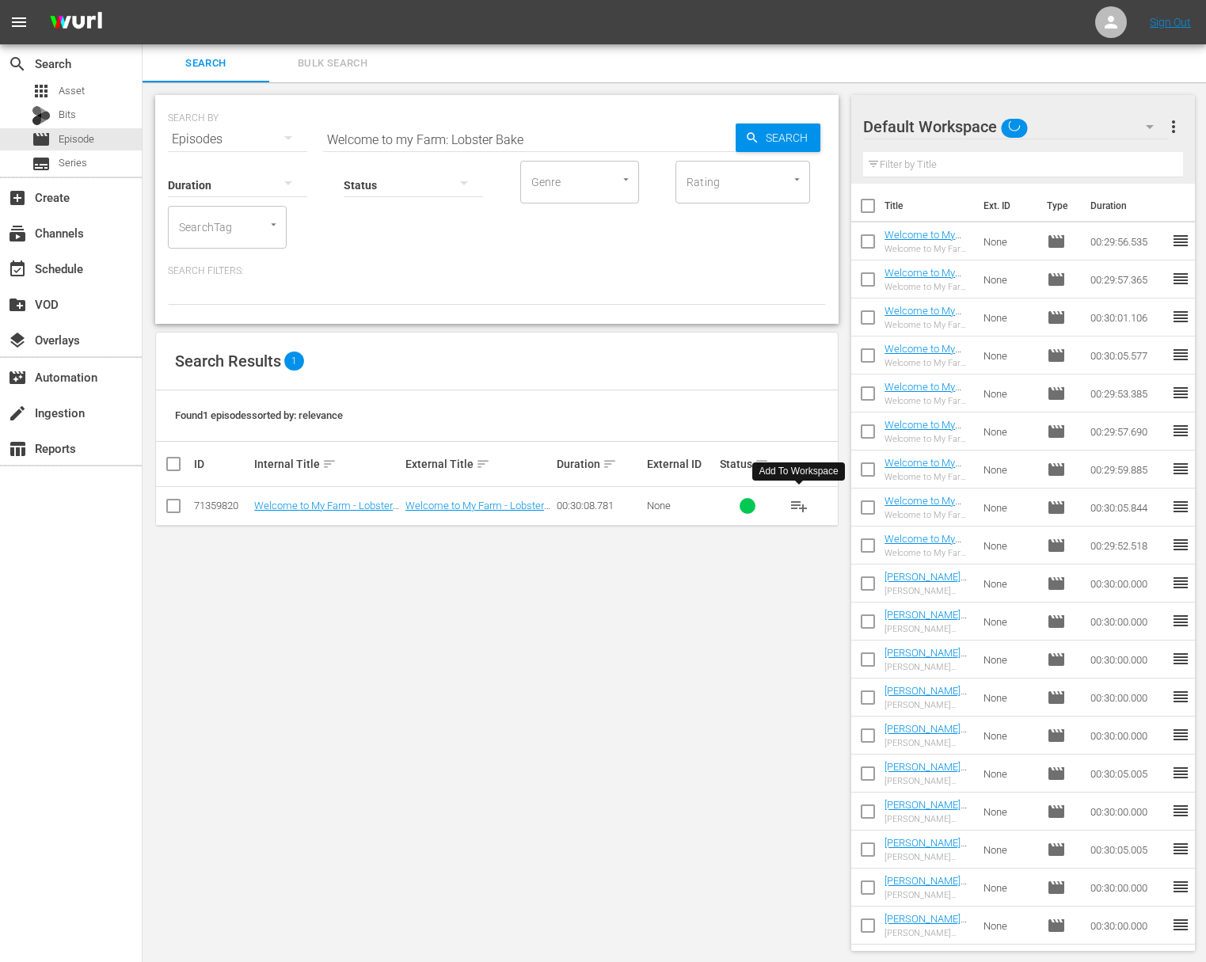
click at [800, 502] on span "playlist_add" at bounding box center [798, 505] width 19 height 19
click at [470, 149] on div "Status" at bounding box center [413, 174] width 139 height 57
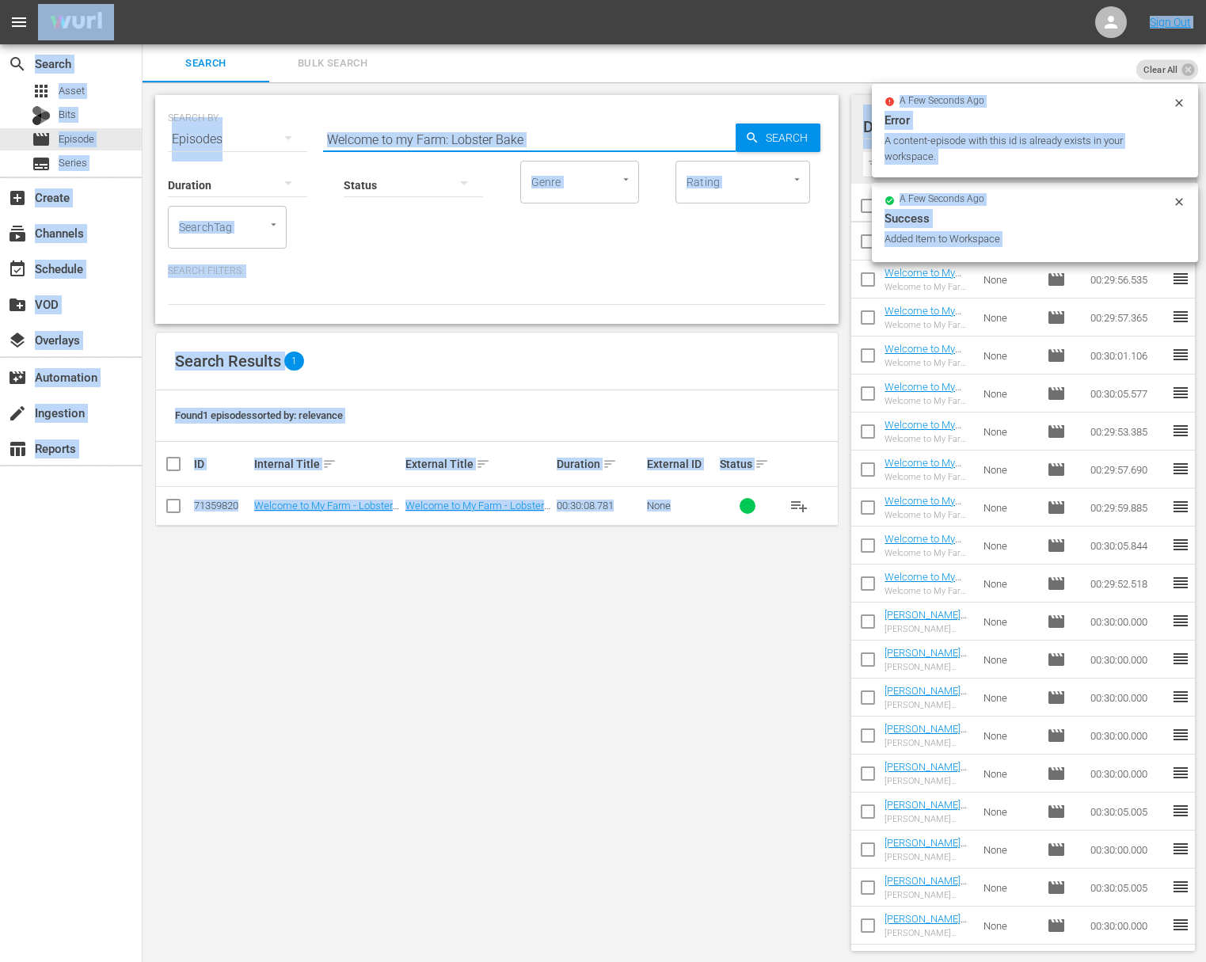
click at [470, 139] on input "Welcome to my Farm: Lobster Bake" at bounding box center [529, 139] width 413 height 38
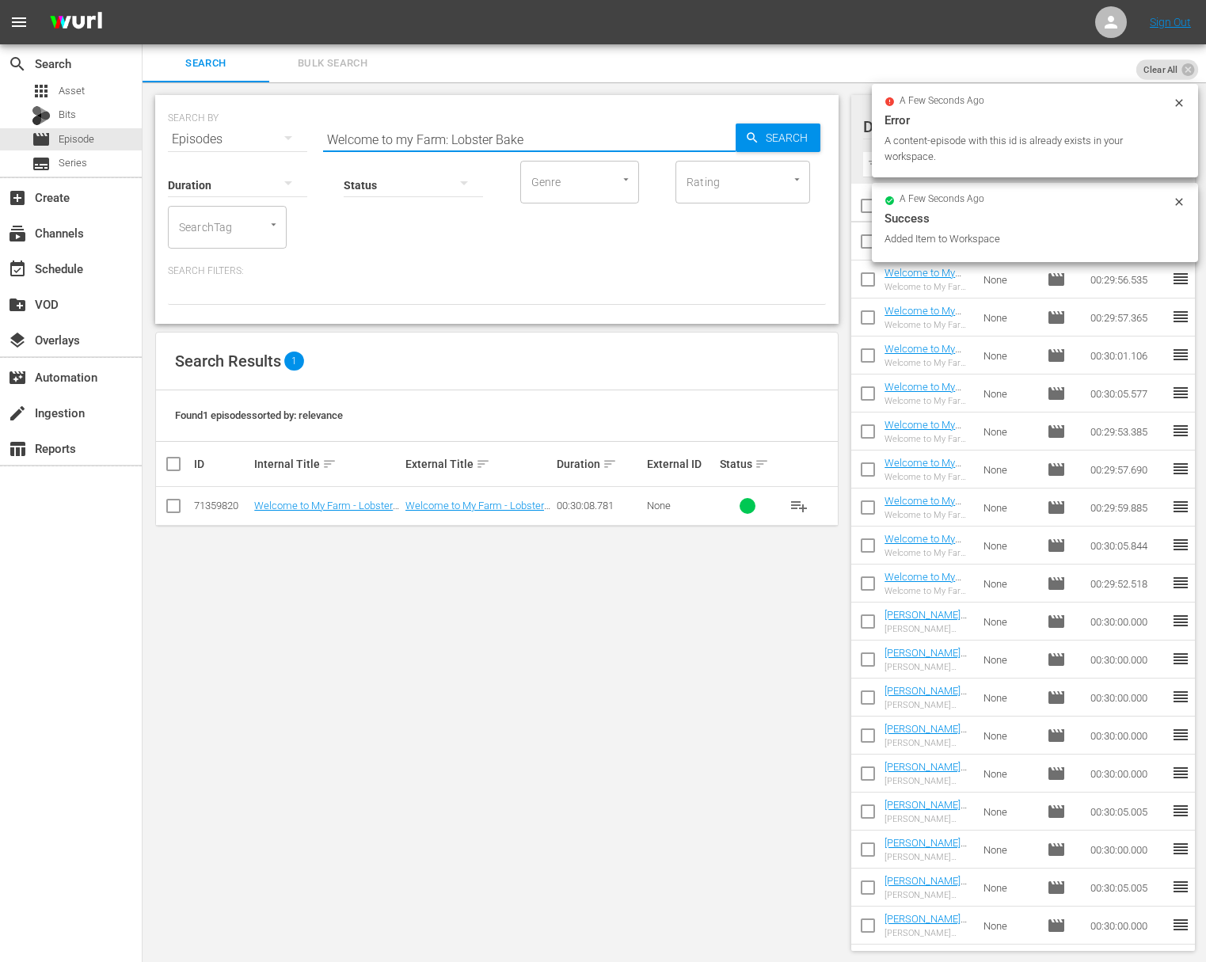
paste input "avender in Bloom"
click at [762, 138] on span "Search" at bounding box center [789, 138] width 61 height 29
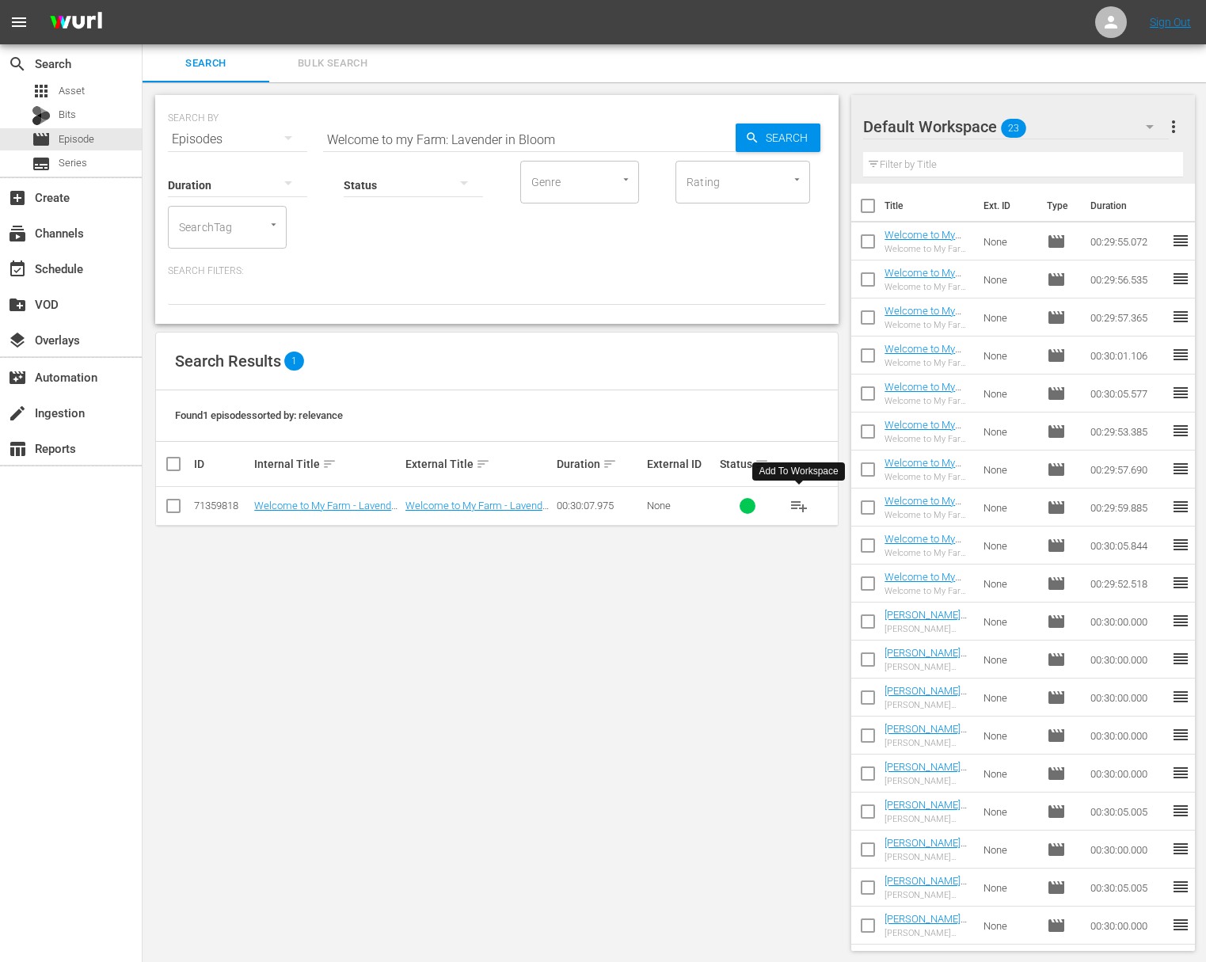
click at [798, 502] on span "playlist_add" at bounding box center [798, 505] width 19 height 19
click at [796, 498] on span "playlist_add" at bounding box center [798, 505] width 19 height 19
click at [796, 503] on span "playlist_add" at bounding box center [798, 505] width 19 height 19
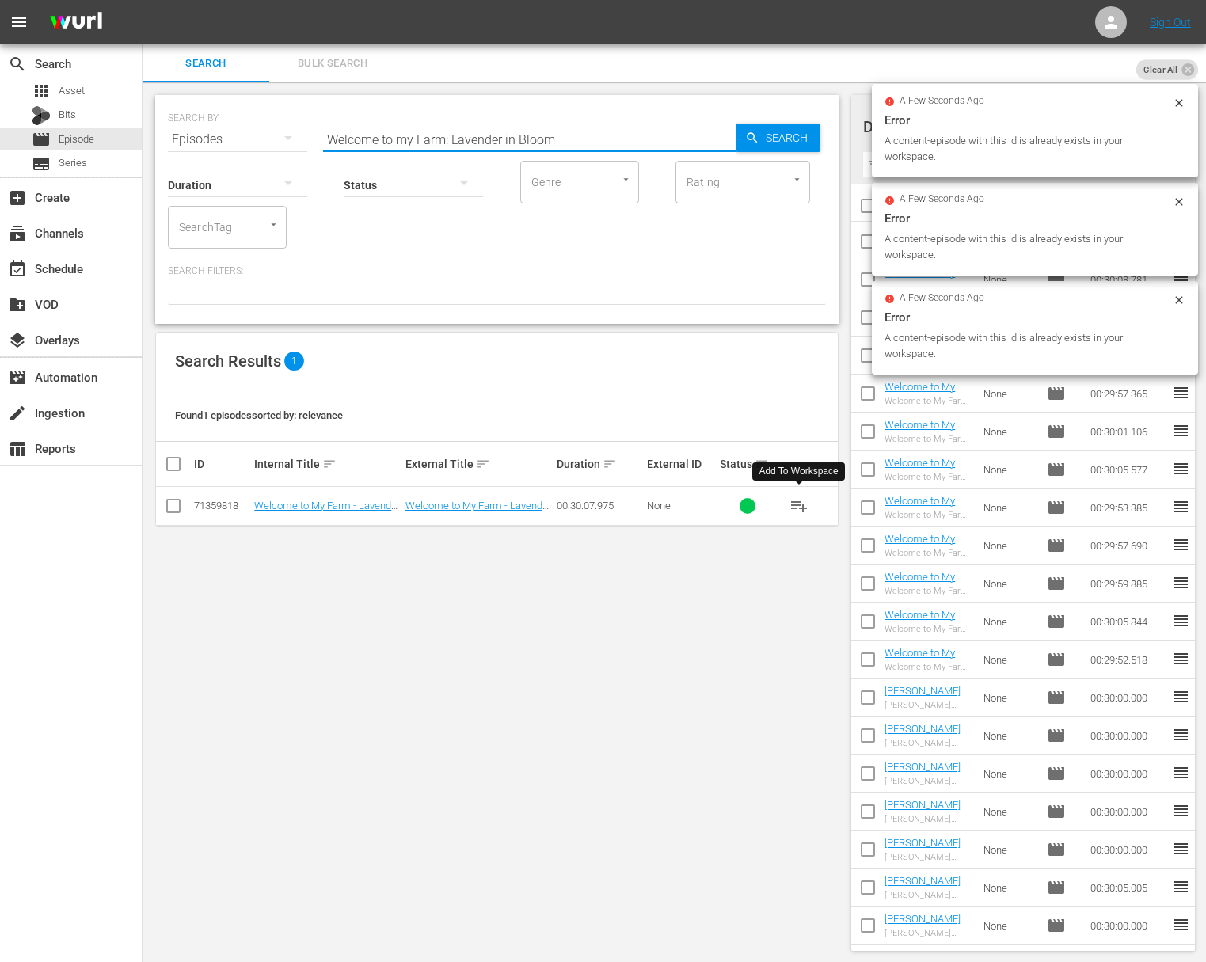
click at [456, 131] on input "Welcome to my Farm: Lavender in Bloom" at bounding box center [529, 139] width 413 height 38
paste input "Poultry Pals"
click at [769, 131] on span "Search" at bounding box center [789, 138] width 61 height 29
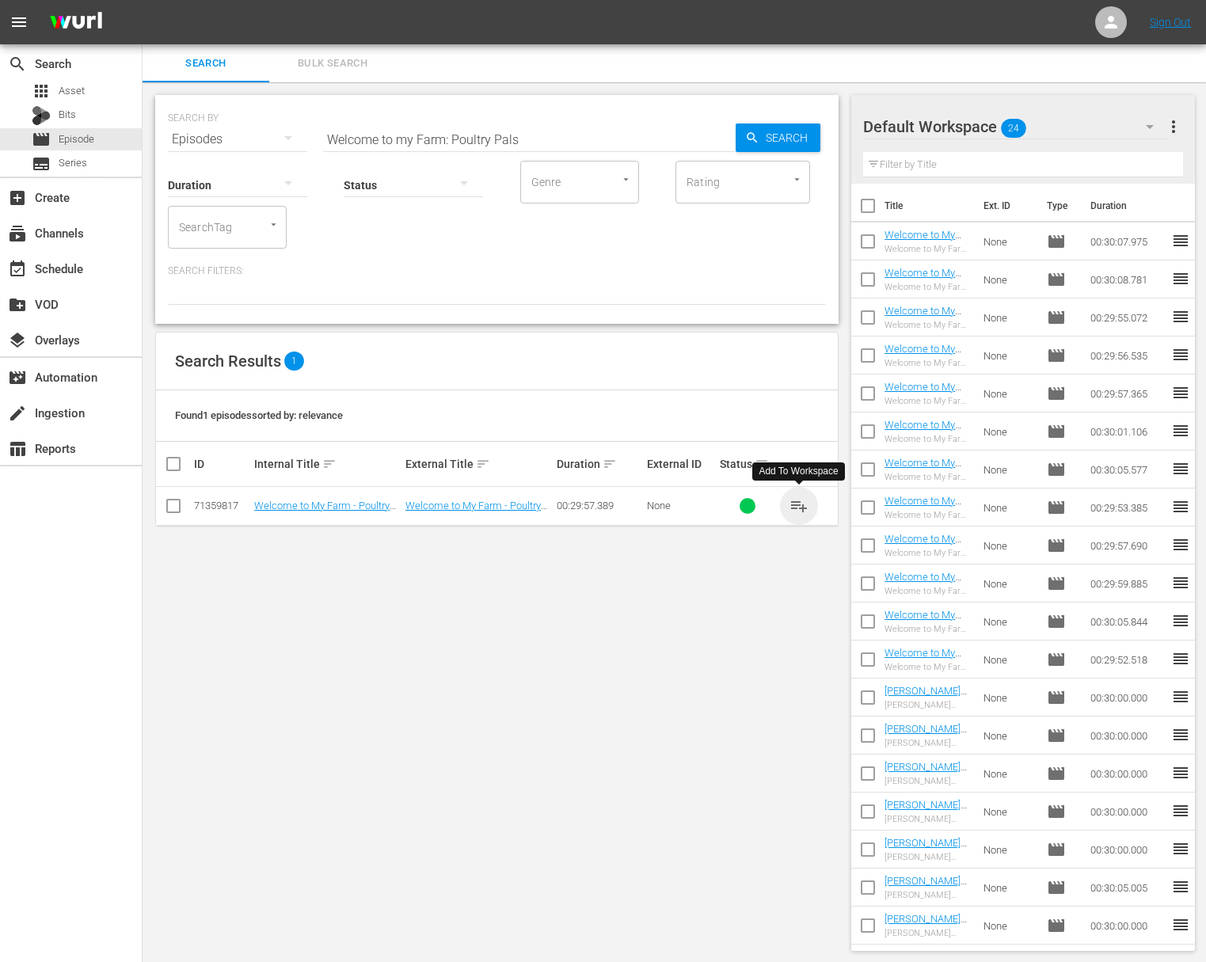
click at [799, 506] on span "playlist_add" at bounding box center [798, 505] width 19 height 19
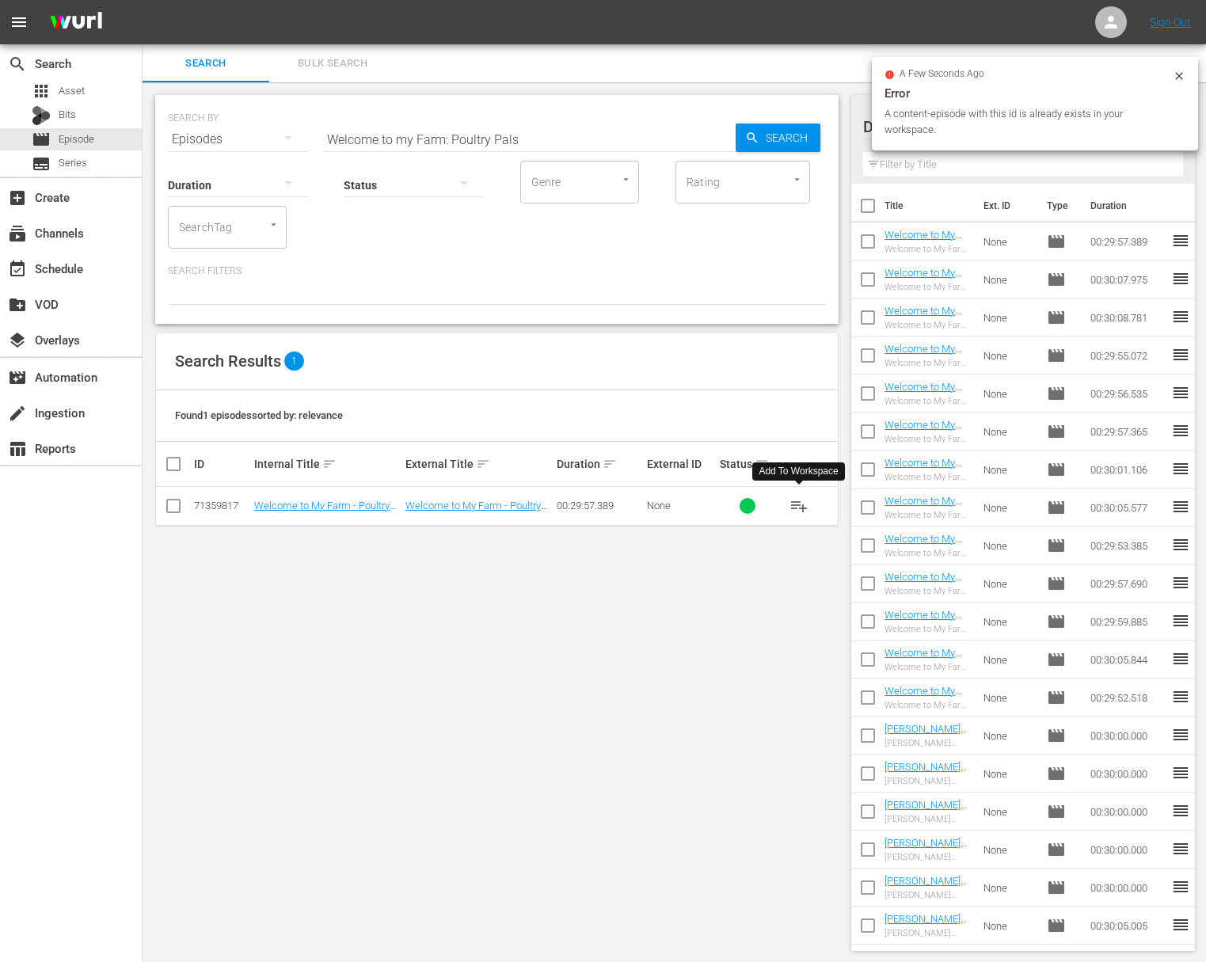
click at [799, 506] on span "playlist_add" at bounding box center [798, 505] width 19 height 19
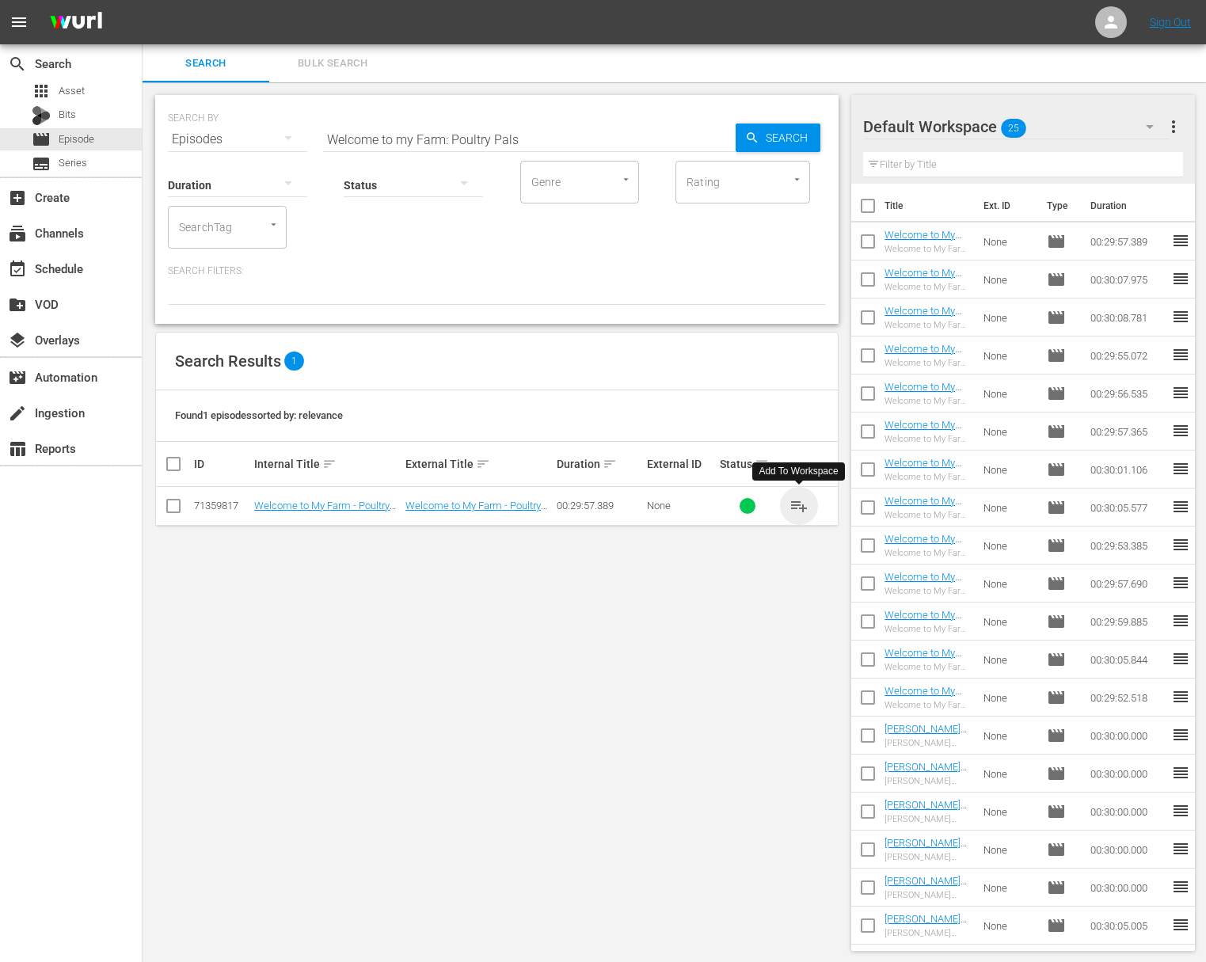
click at [799, 506] on span "playlist_add" at bounding box center [798, 505] width 19 height 19
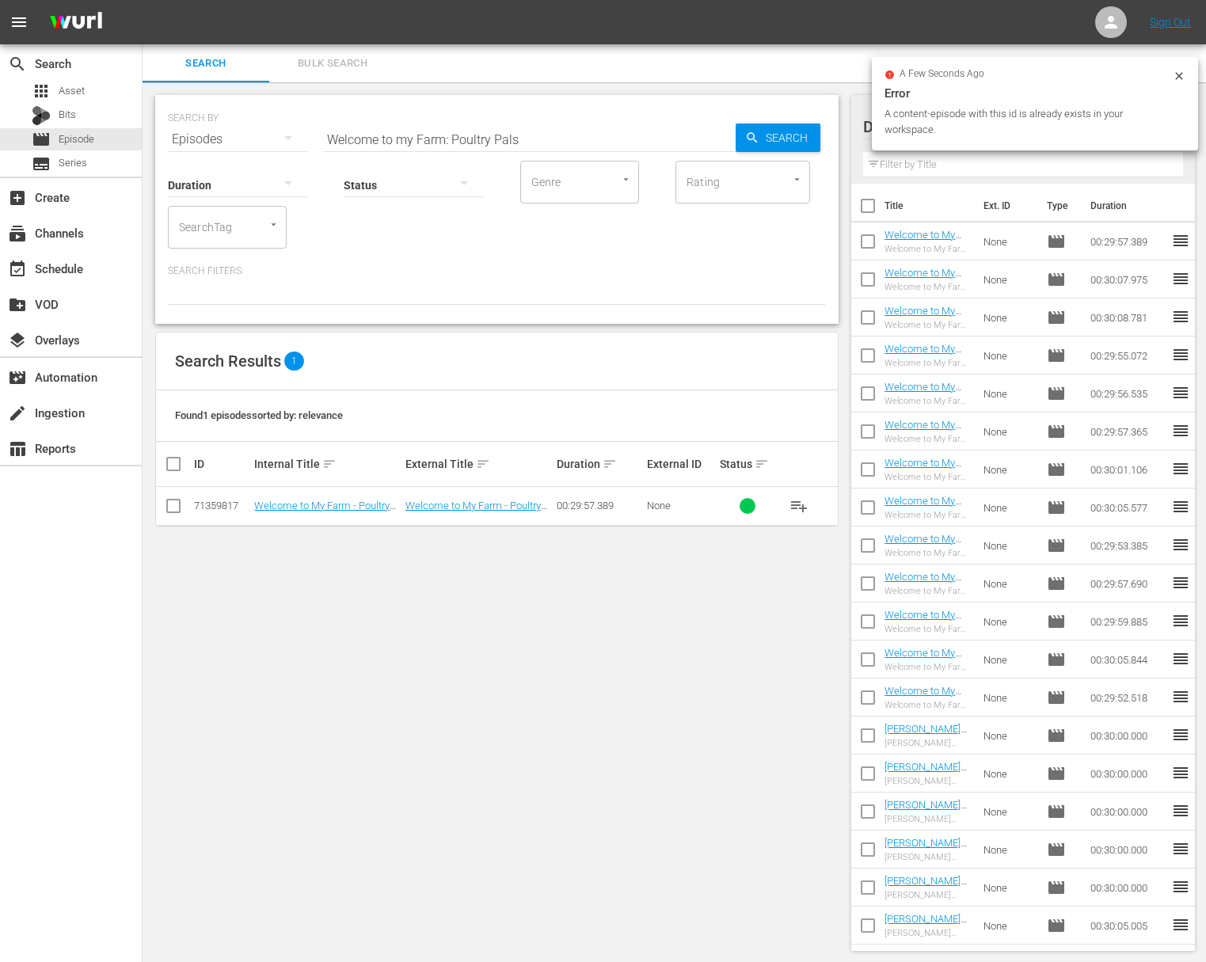
click at [549, 133] on input "Welcome to my Farm: Poultry Pals" at bounding box center [529, 139] width 413 height 38
paste input "The Chicks are Coming!"
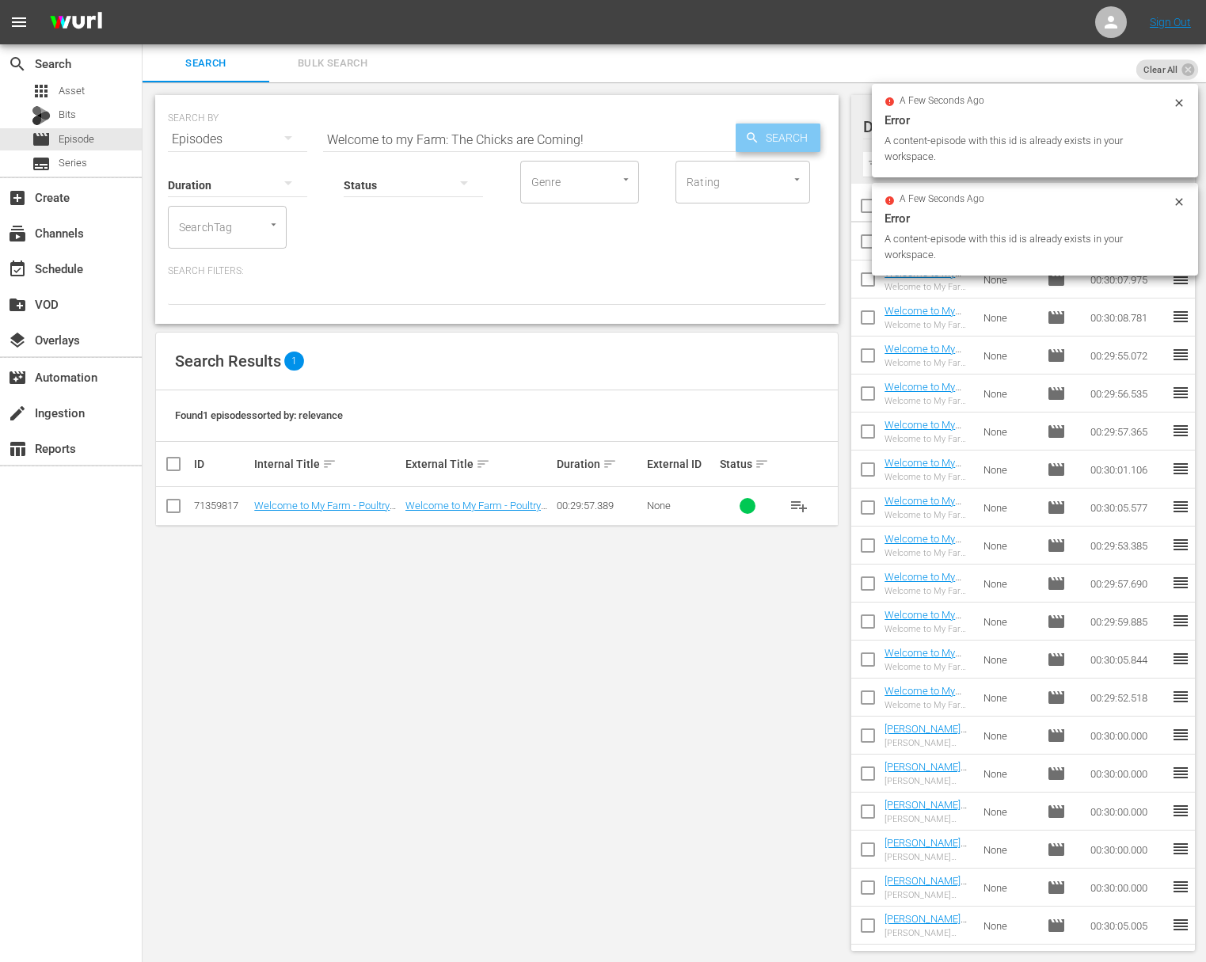
click at [805, 135] on span "Search" at bounding box center [789, 138] width 61 height 29
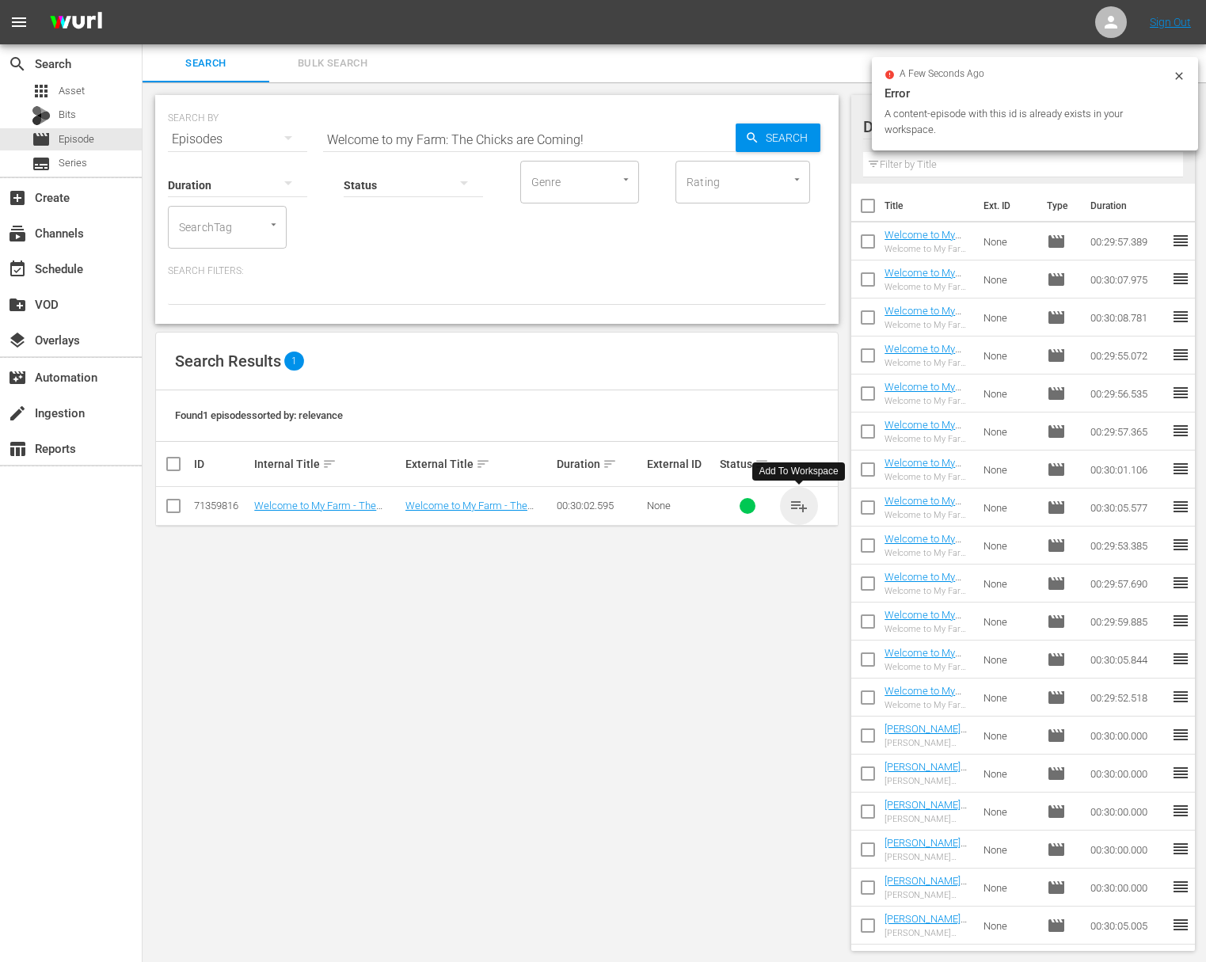
click at [802, 503] on span "playlist_add" at bounding box center [798, 505] width 19 height 19
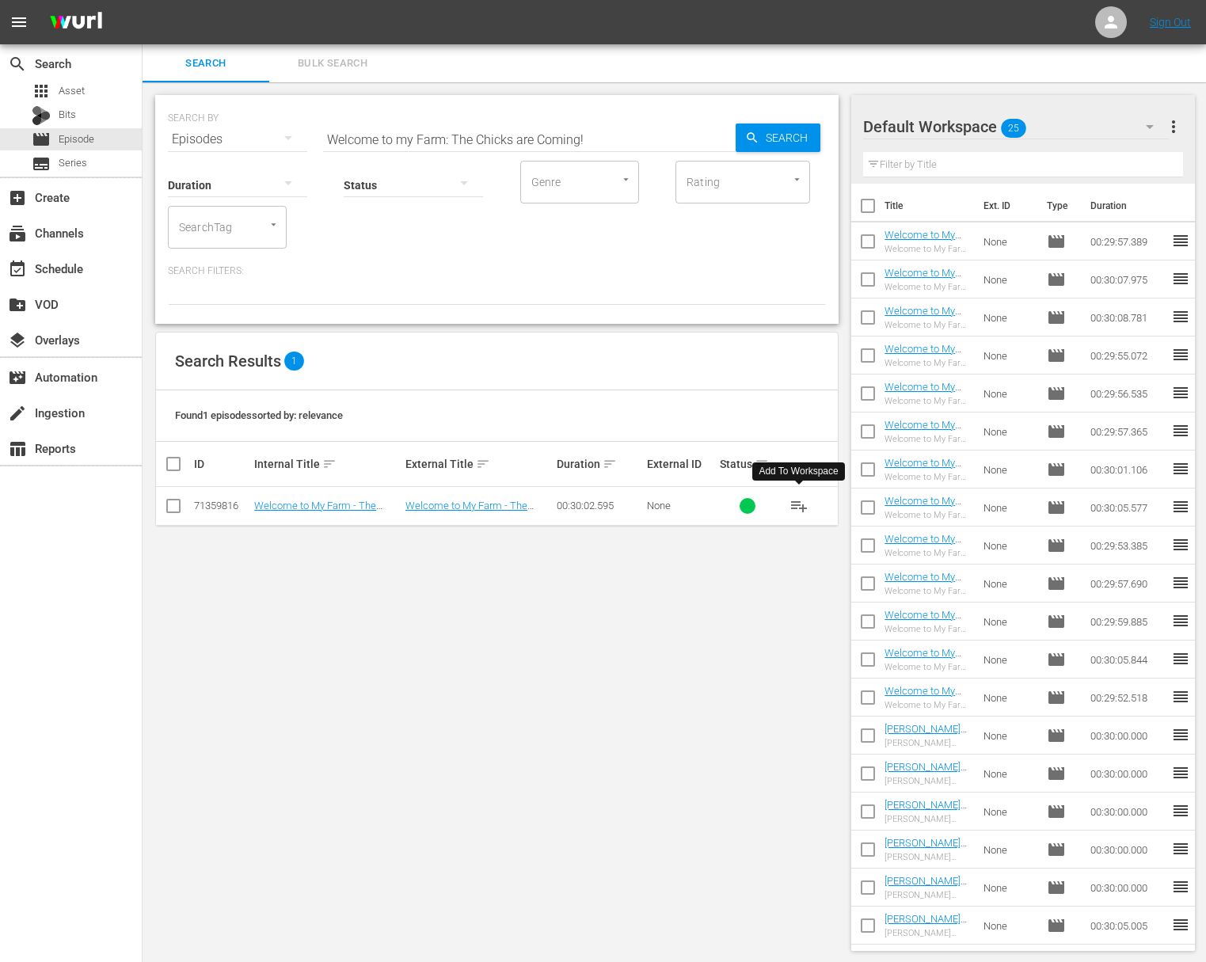
click at [802, 503] on span "playlist_add" at bounding box center [798, 505] width 19 height 19
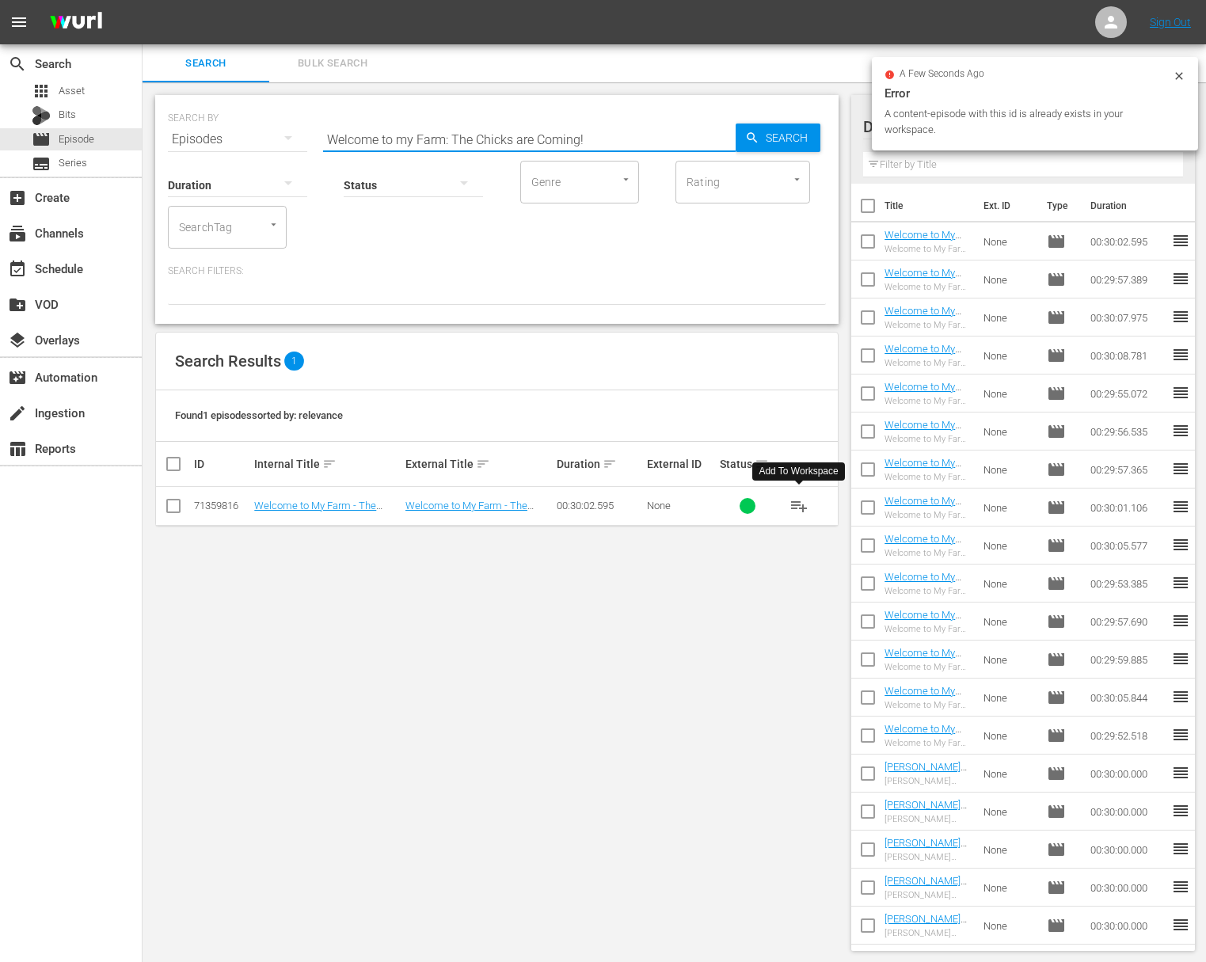
click at [549, 128] on input "Welcome to my Farm: The Chicks are Coming!" at bounding box center [529, 139] width 413 height 38
paste input "Strawberry Fields Forever"
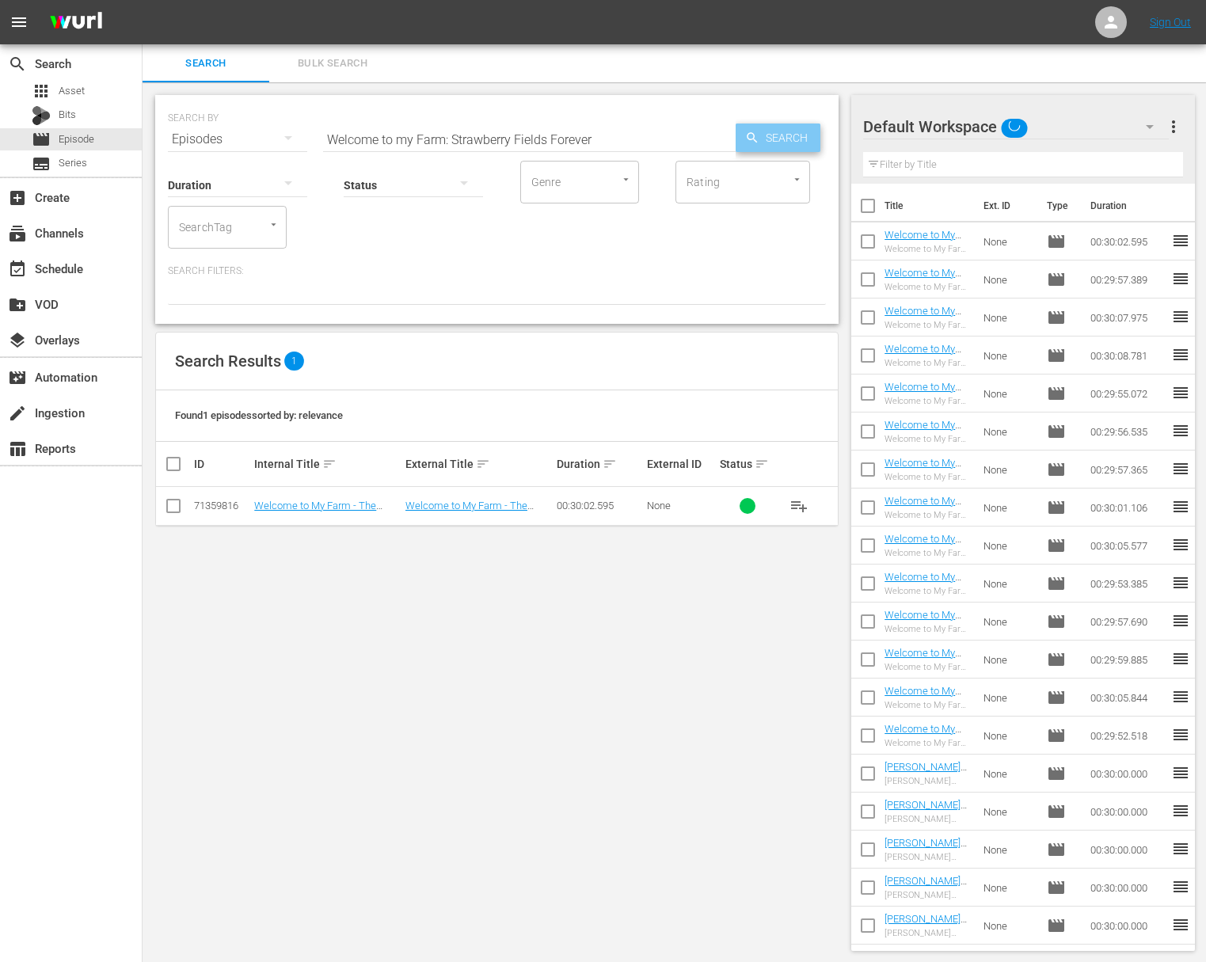
click at [778, 139] on span "Search" at bounding box center [789, 138] width 61 height 29
click at [798, 505] on span "playlist_add" at bounding box center [798, 505] width 19 height 19
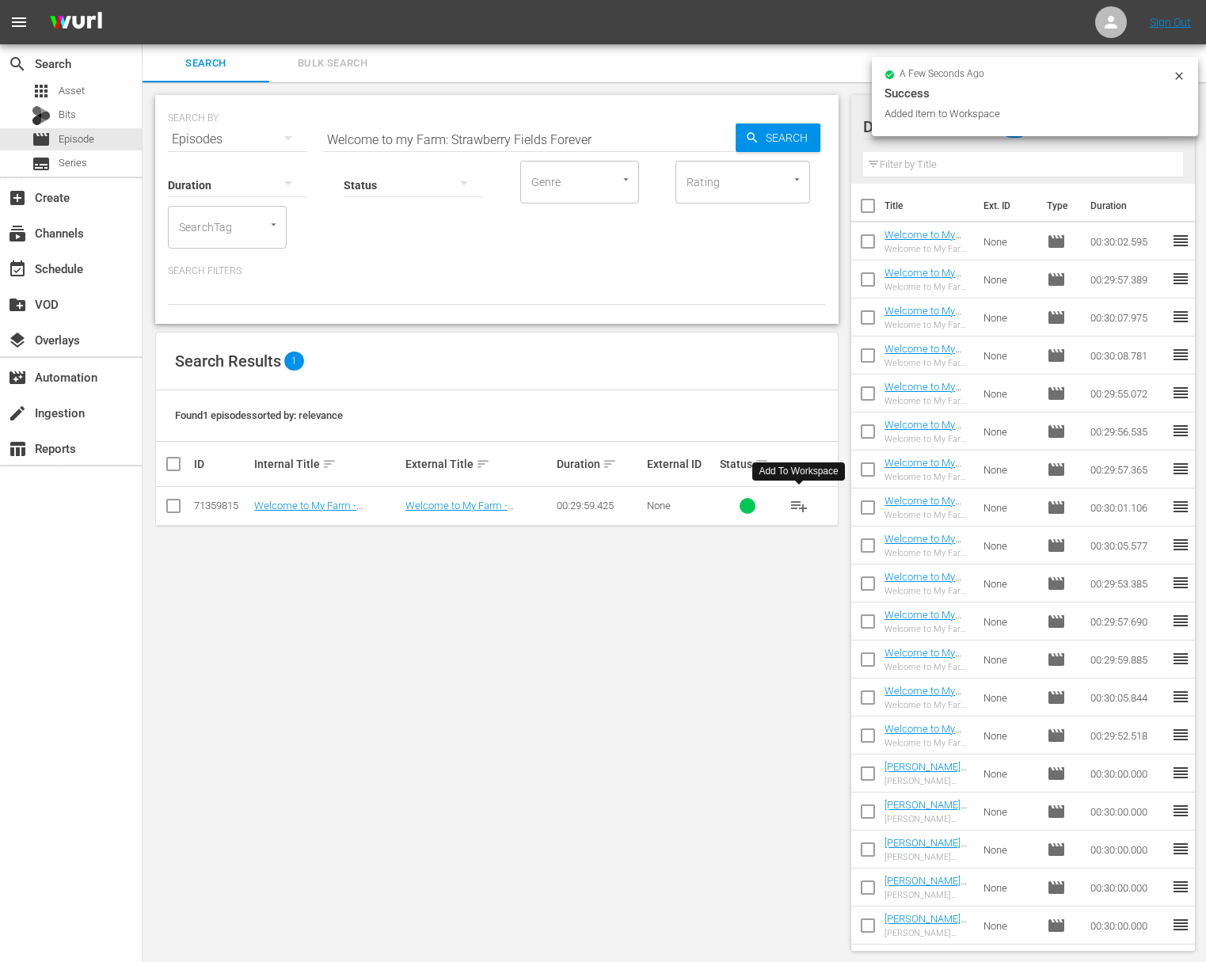
drag, startPoint x: 485, startPoint y: 145, endPoint x: 516, endPoint y: 136, distance: 32.1
click at [490, 143] on input "Welcome to my Farm: Strawberry Fields Forever" at bounding box center [529, 139] width 413 height 38
click at [520, 136] on input "Welcome to my Farm: Strawberry Fields Forever" at bounding box center [529, 139] width 413 height 38
paste input "Maine Maple Sunday"
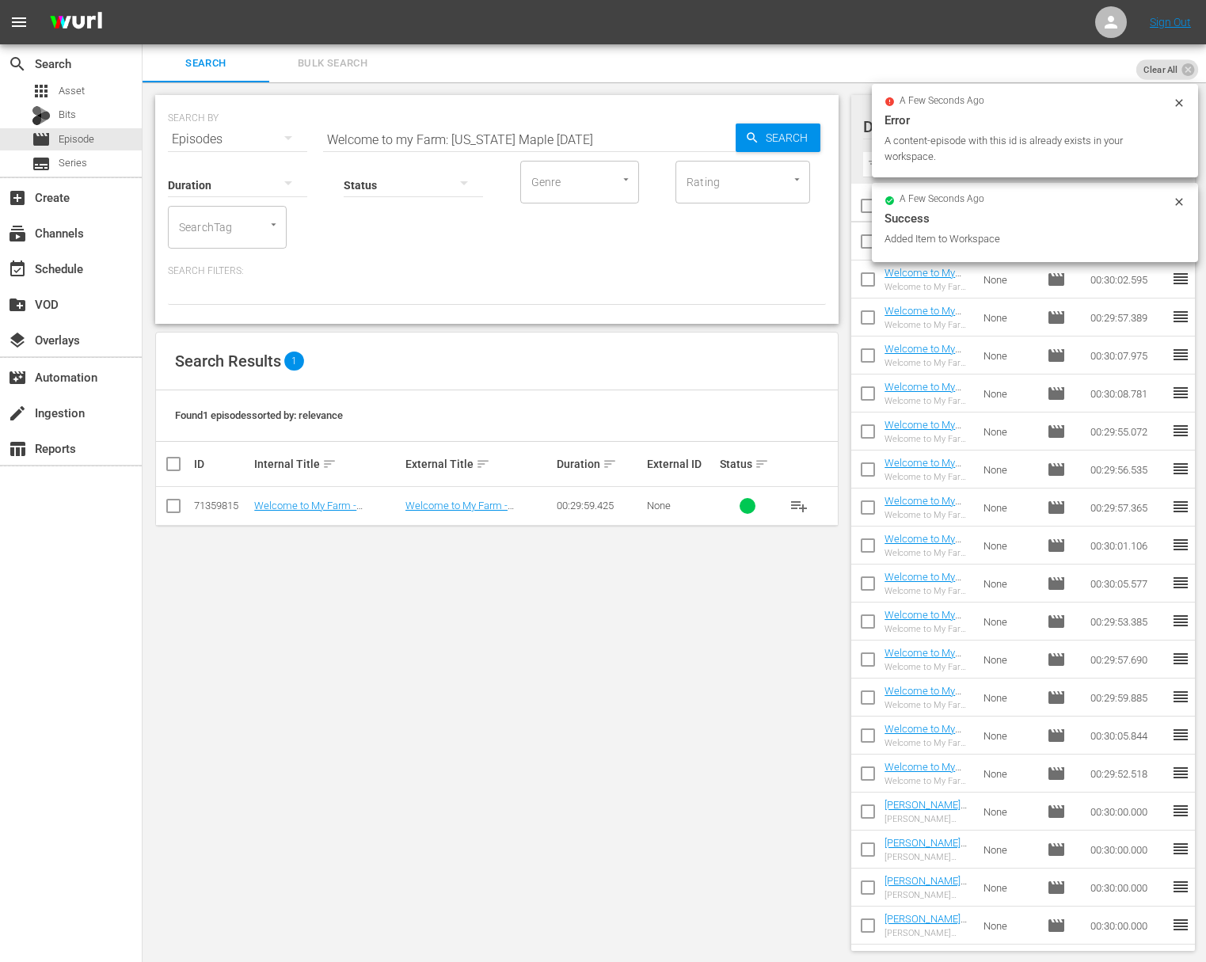
click at [825, 143] on div "SEARCH BY Search By Episodes Search ID, Title, Description, Keywords, or Catego…" at bounding box center [497, 129] width 658 height 57
click at [783, 142] on span "Search" at bounding box center [789, 138] width 61 height 29
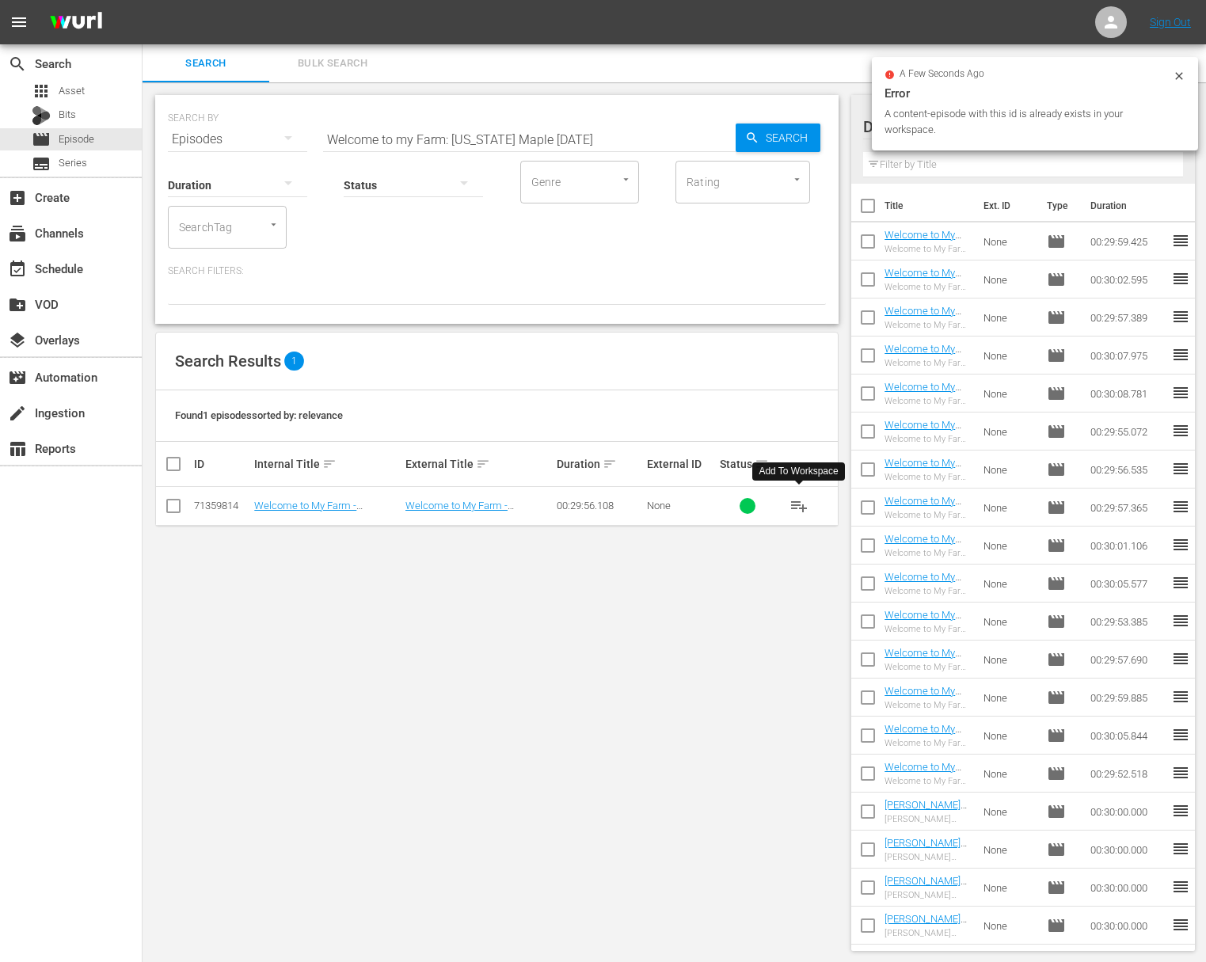
click at [803, 505] on span "playlist_add" at bounding box center [798, 505] width 19 height 19
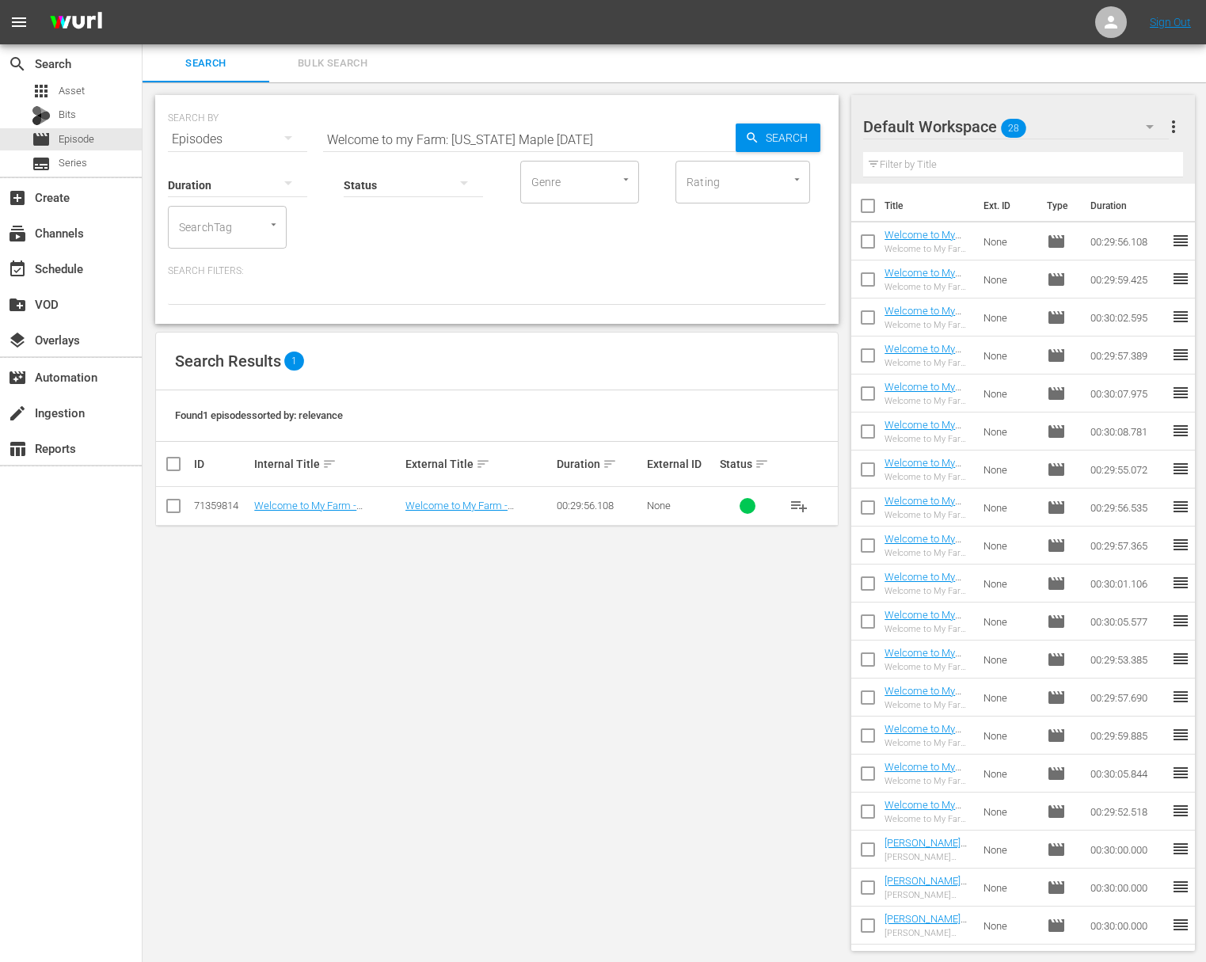
click at [797, 507] on span "playlist_add" at bounding box center [798, 505] width 19 height 19
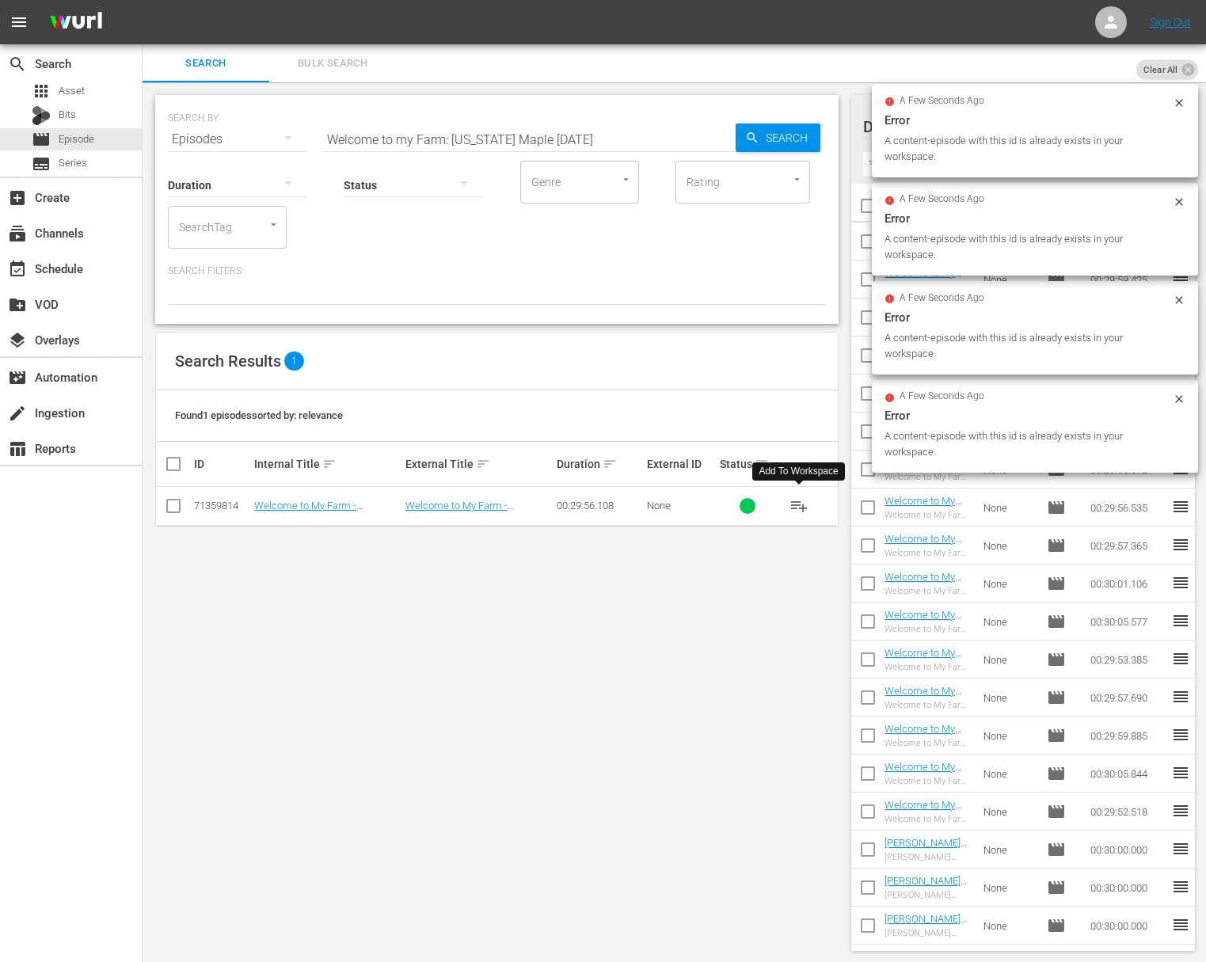
click at [621, 130] on input "Welcome to my Farm: Maine Maple Sunday" at bounding box center [529, 139] width 413 height 38
paste input "Modern Pioneering with Georgia Pellegrini - Flowers, Tea, Chi"
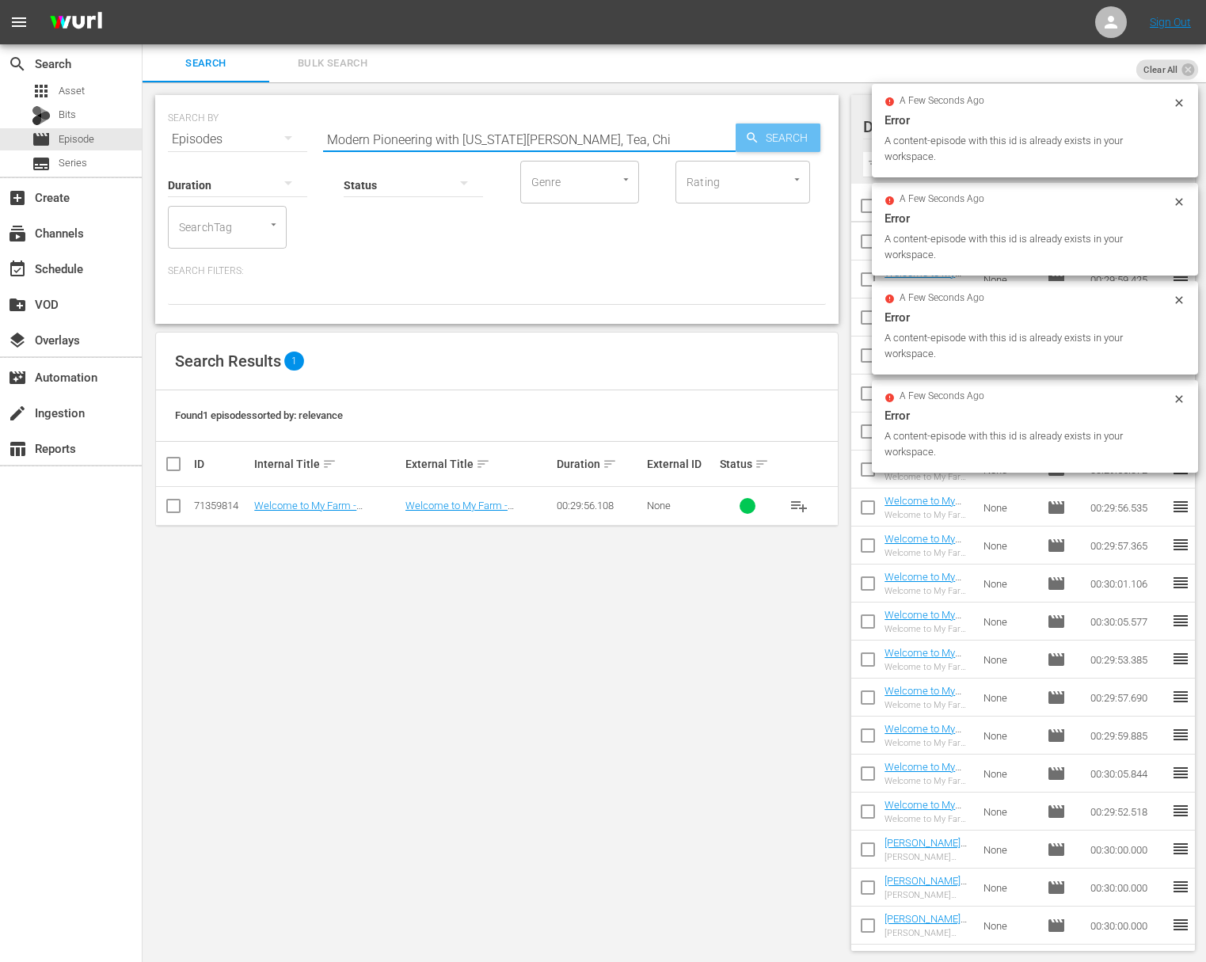
click at [779, 139] on span "Search" at bounding box center [789, 138] width 61 height 29
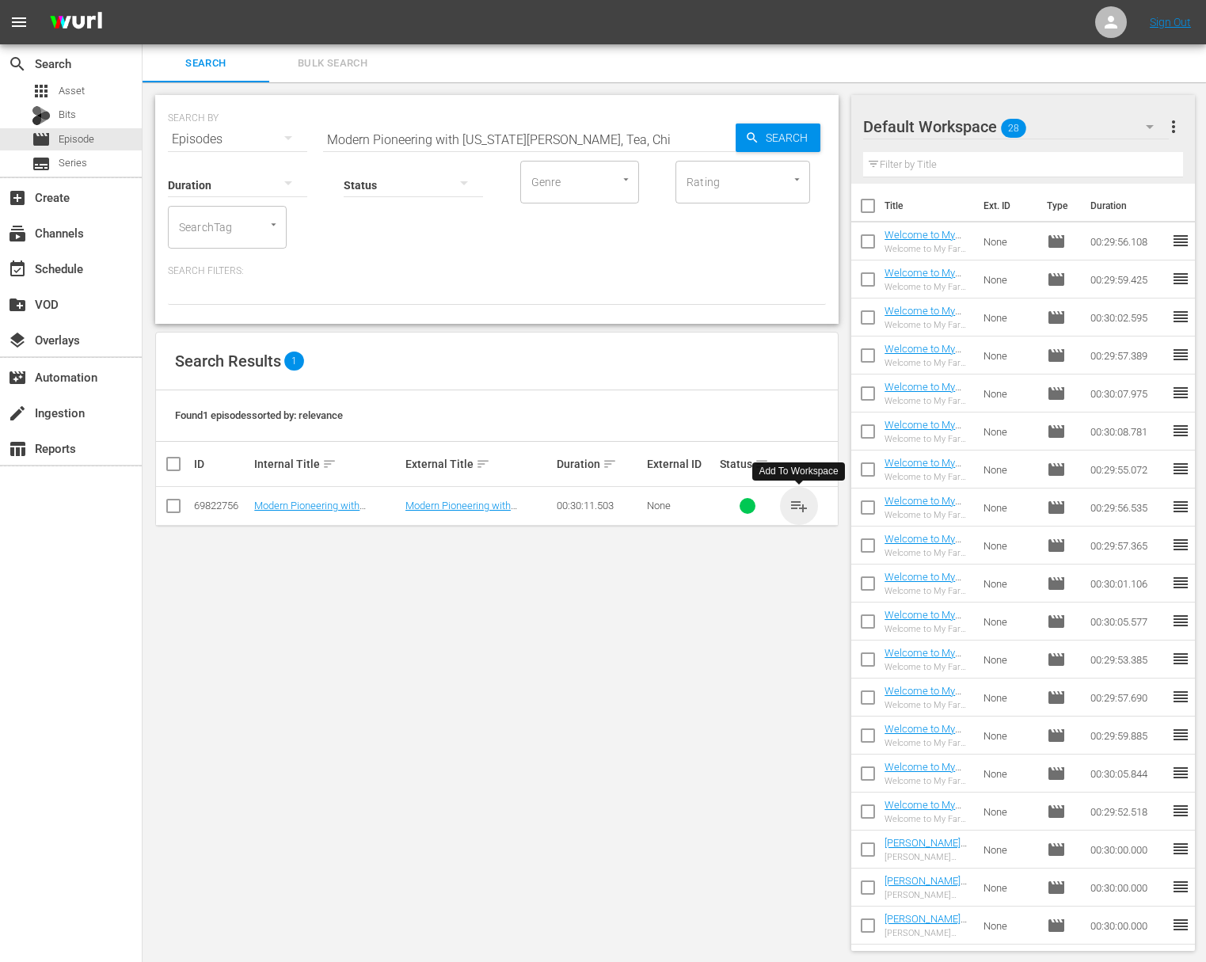
click at [797, 504] on span "playlist_add" at bounding box center [798, 505] width 19 height 19
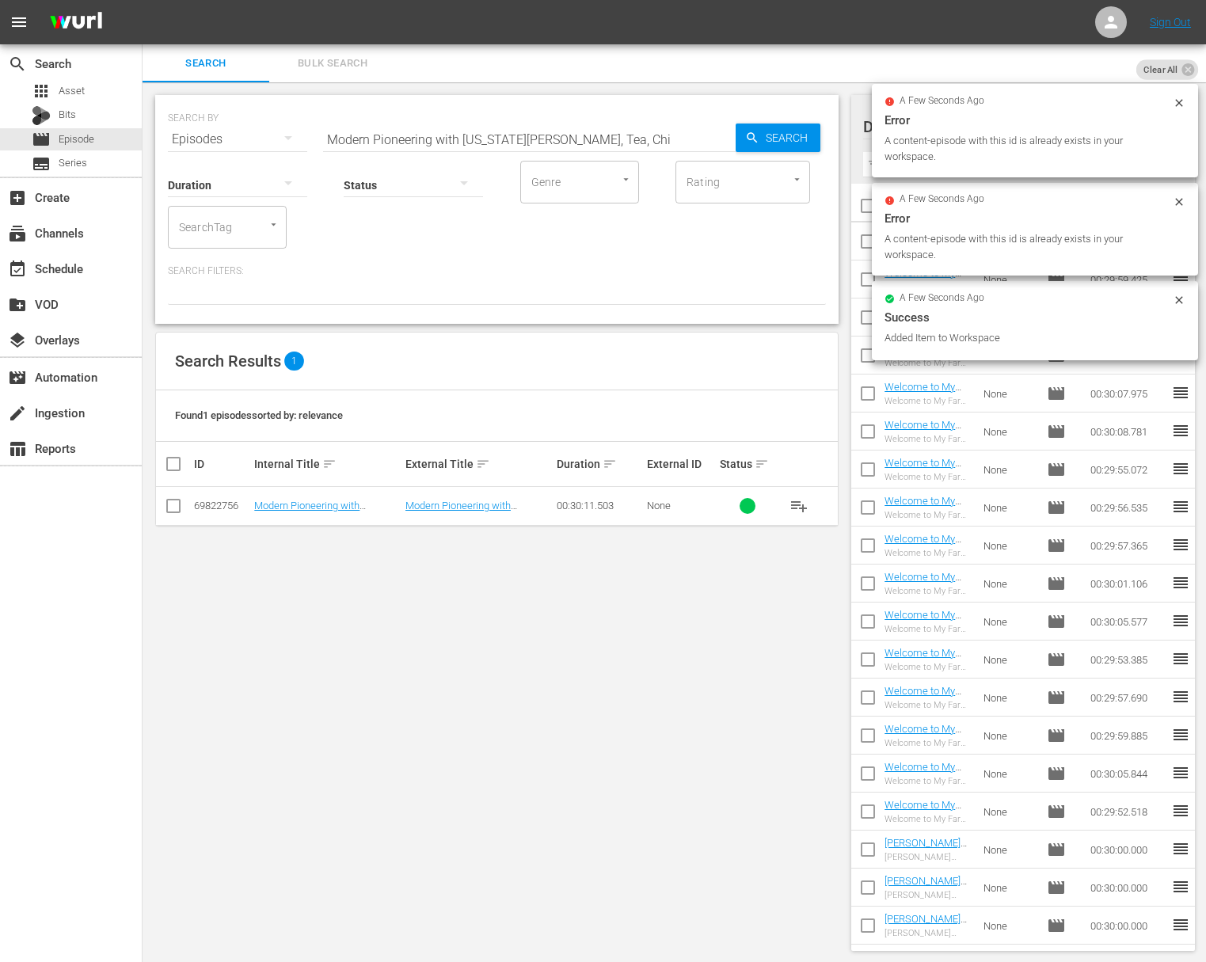
click at [604, 144] on input "Modern Pioneering with Georgia Pellegrini - Flowers, Tea, Chi" at bounding box center [529, 139] width 413 height 38
paste input "Earth, Women, Fire"
click at [823, 139] on div "SEARCH BY Search By Episodes Search ID, Title, Description, Keywords, or Catego…" at bounding box center [497, 129] width 658 height 57
click at [783, 139] on span "Search" at bounding box center [789, 138] width 61 height 29
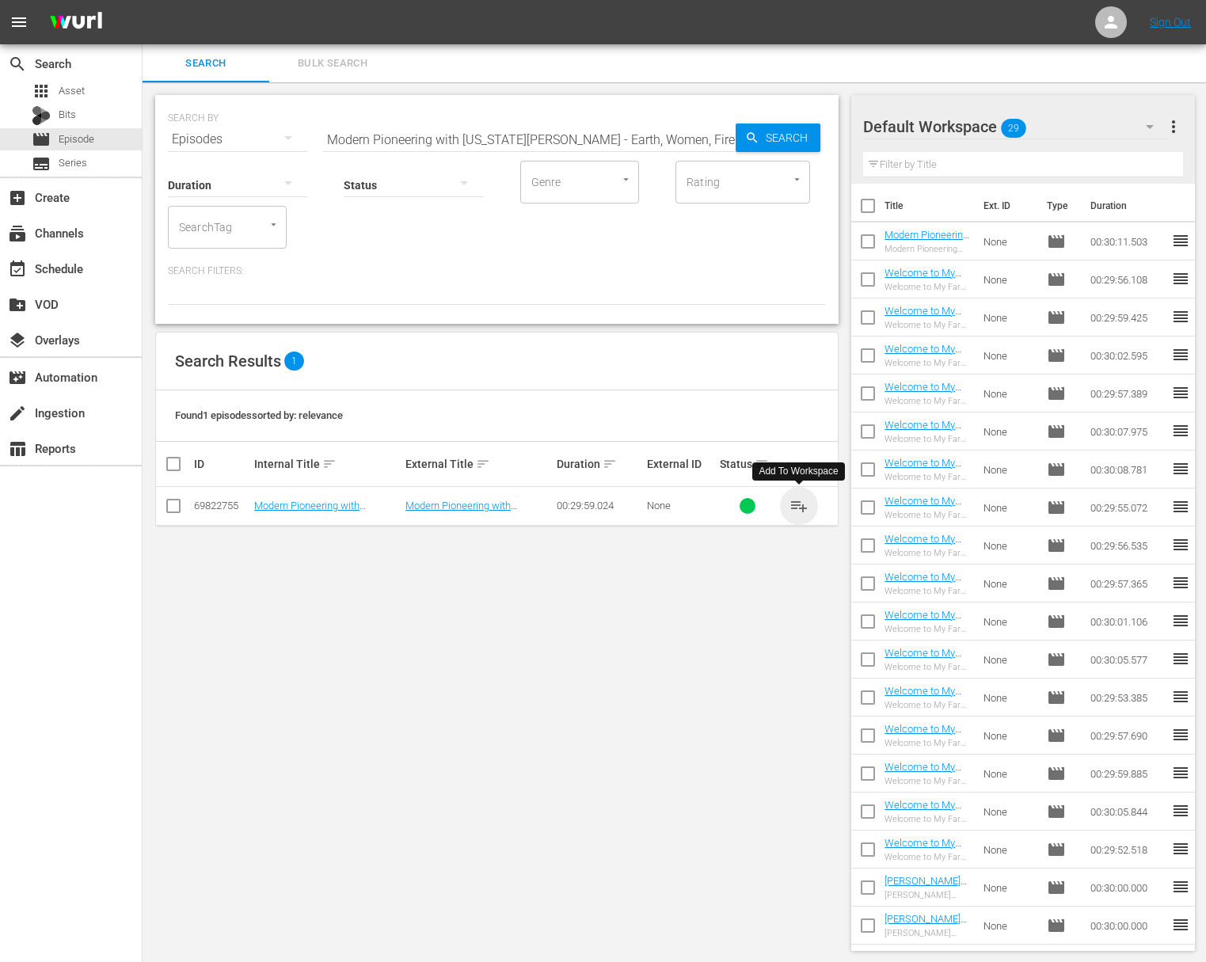
click at [800, 504] on span "playlist_add" at bounding box center [798, 505] width 19 height 19
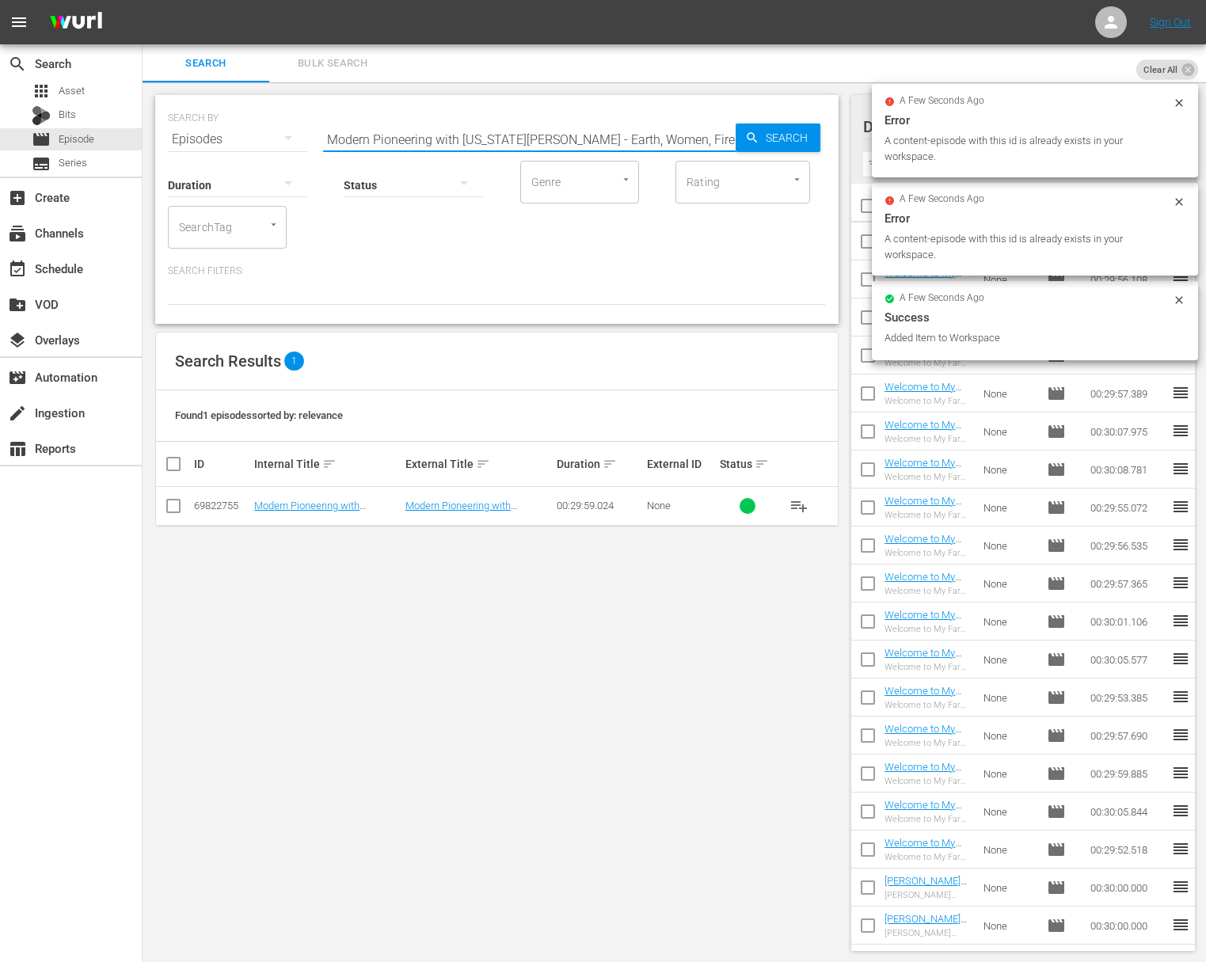
click at [615, 146] on input "Modern Pioneering with Georgia Pellegrini - Earth, Women, Fire" at bounding box center [529, 139] width 413 height 38
paste input "From Earth to Art"
click at [751, 142] on icon "button" at bounding box center [752, 138] width 14 height 14
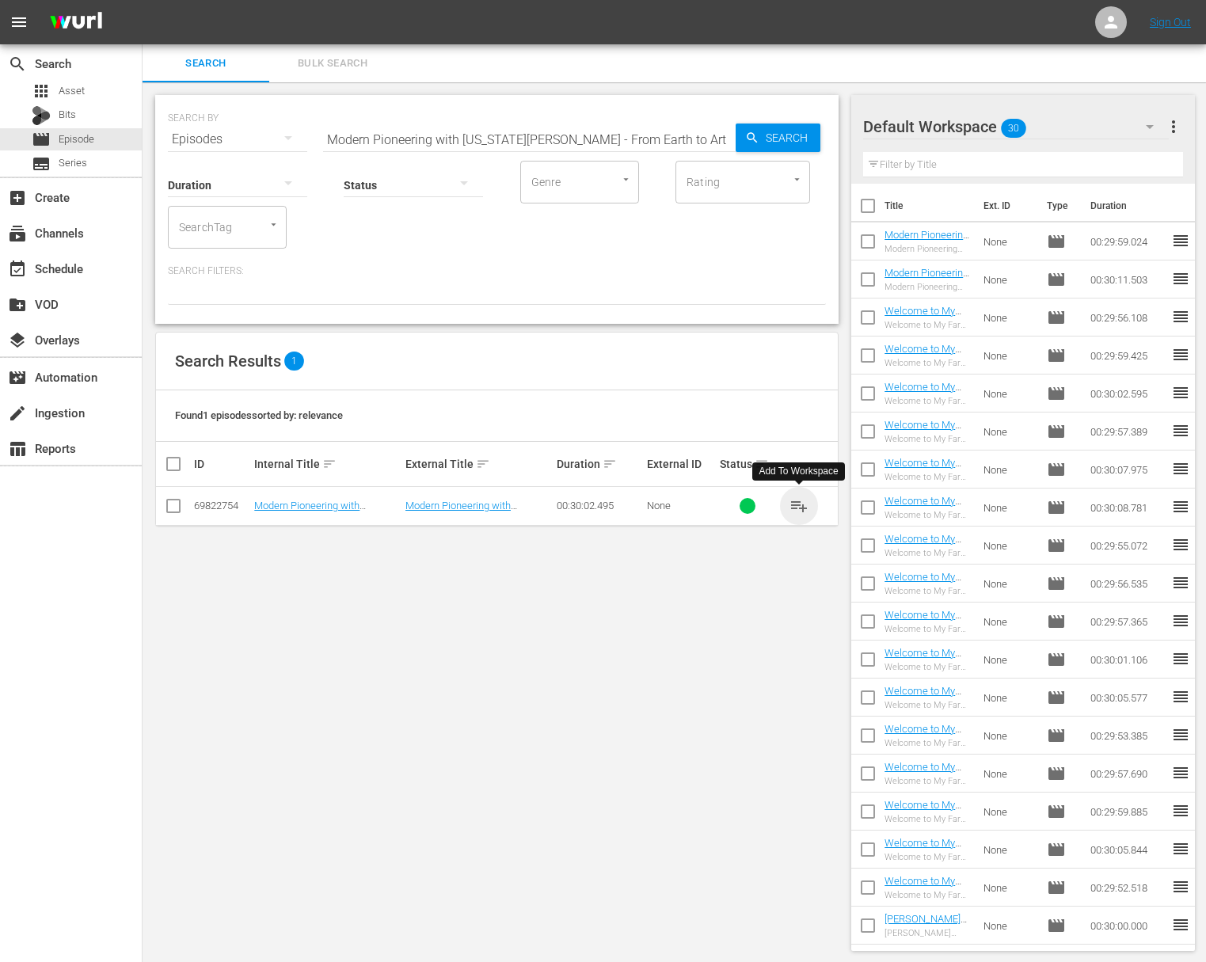
click at [800, 504] on span "playlist_add" at bounding box center [798, 505] width 19 height 19
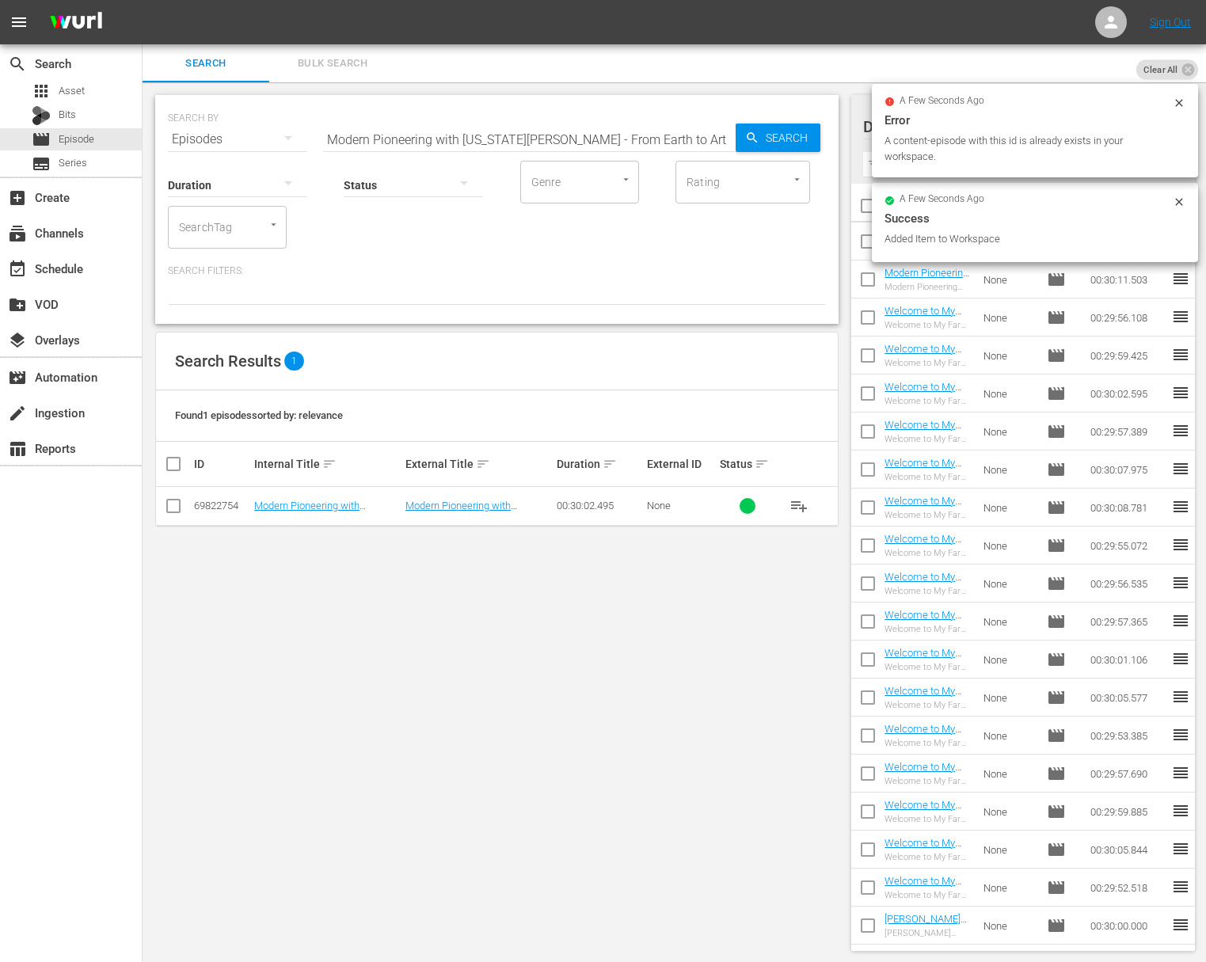
click at [552, 135] on input "Modern Pioneering with Georgia Pellegrini - From Earth to Art" at bounding box center [529, 139] width 413 height 38
paste input "Honoring Your History by Serving the Community"
click at [751, 140] on icon "button" at bounding box center [752, 138] width 14 height 14
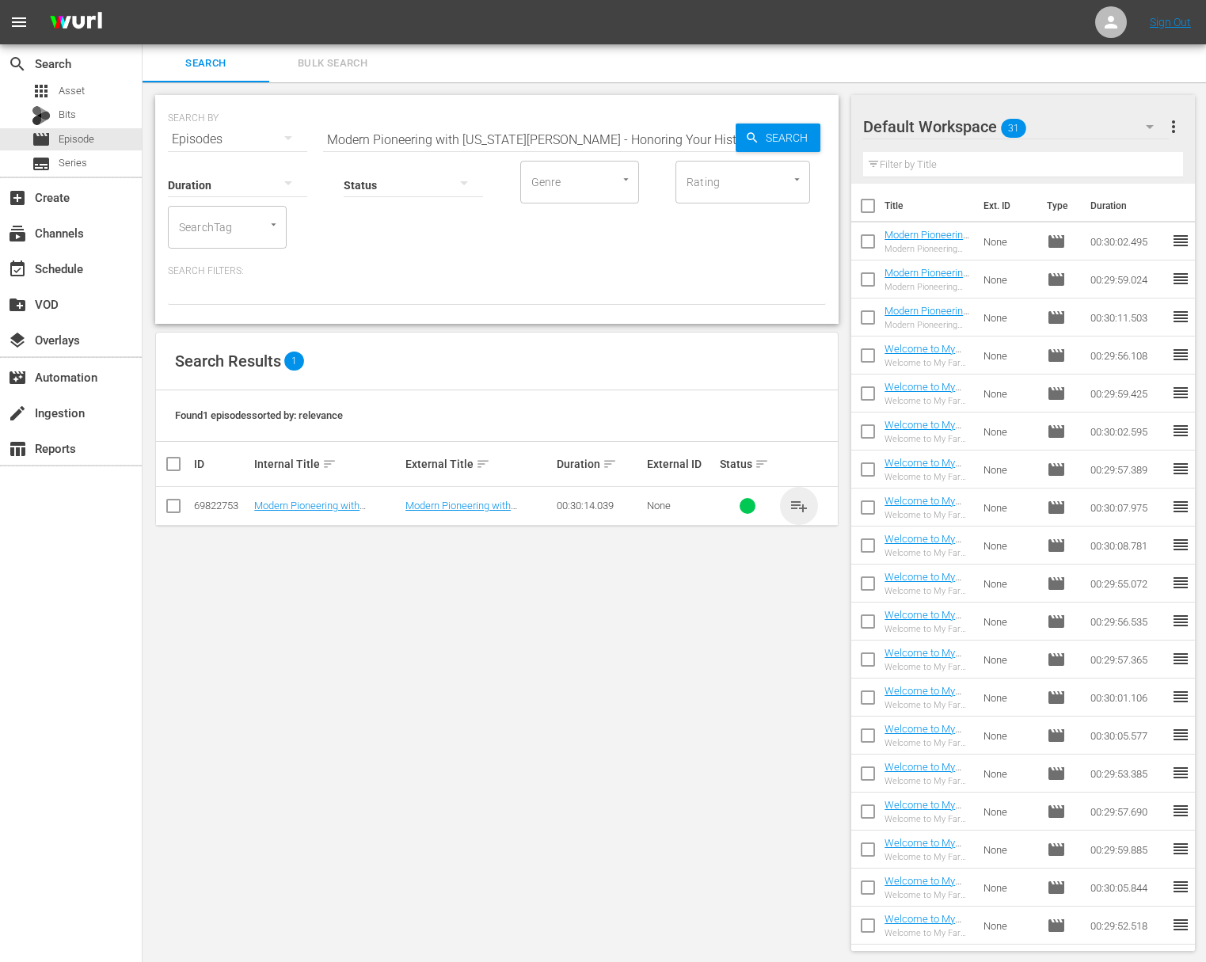
click at [797, 501] on span "playlist_add" at bounding box center [798, 505] width 19 height 19
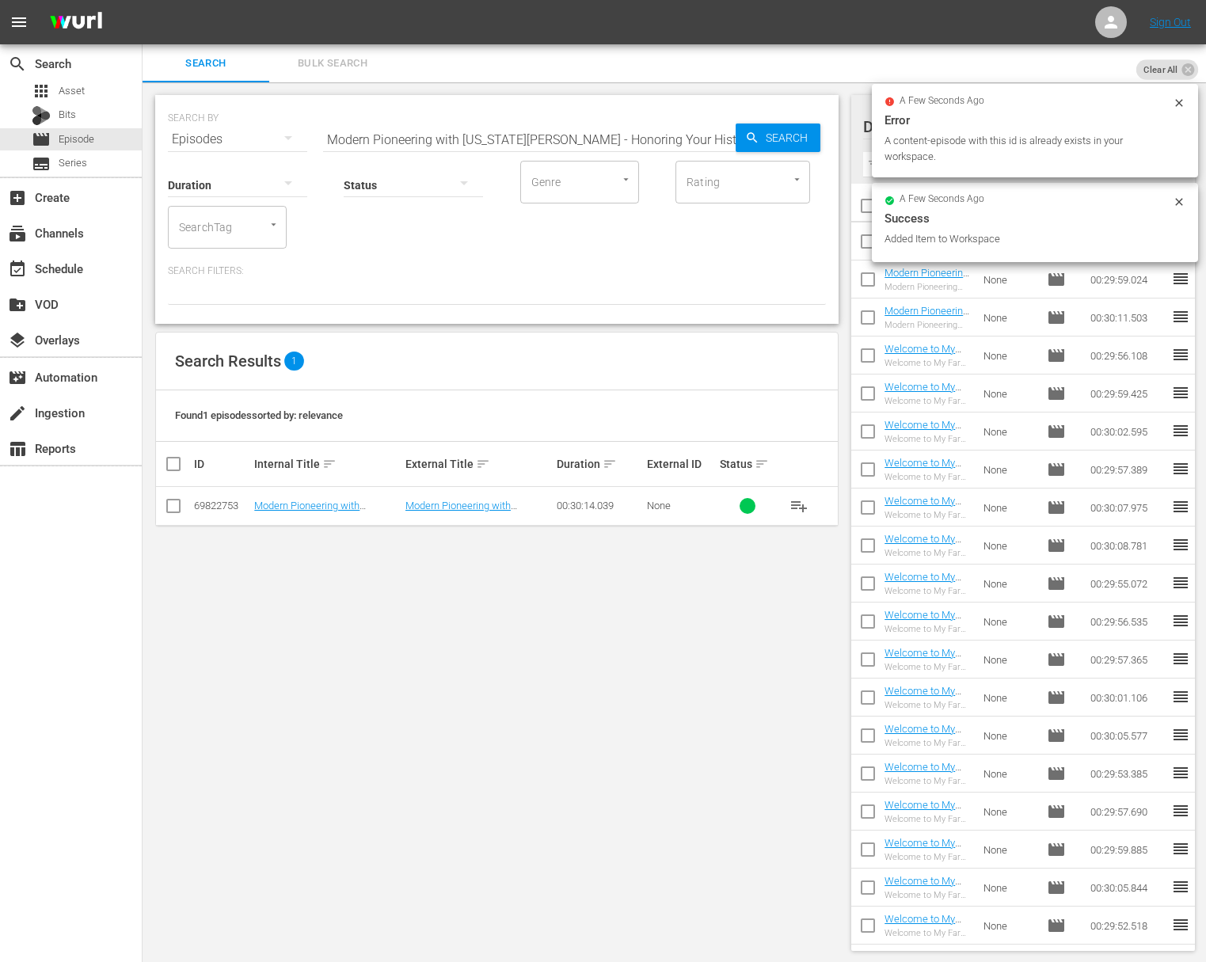
click at [557, 129] on input "Modern Pioneering with Georgia Pellegrini - Honoring Your History by Serving th…" at bounding box center [529, 139] width 413 height 38
paste input "The Bovina Farm and Fermentory Stor"
click at [790, 131] on span "Search" at bounding box center [789, 138] width 61 height 29
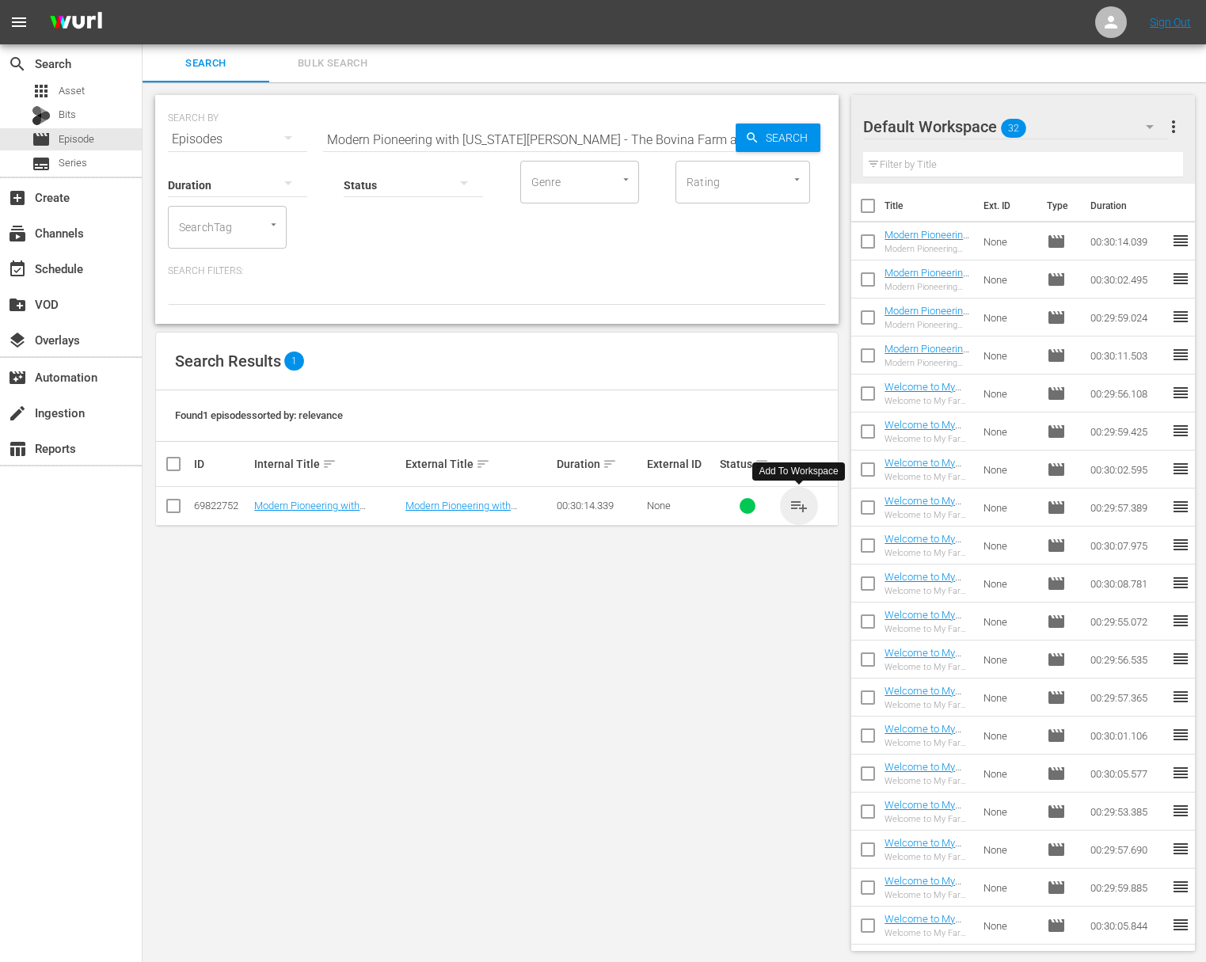
click at [804, 505] on span "playlist_add" at bounding box center [798, 505] width 19 height 19
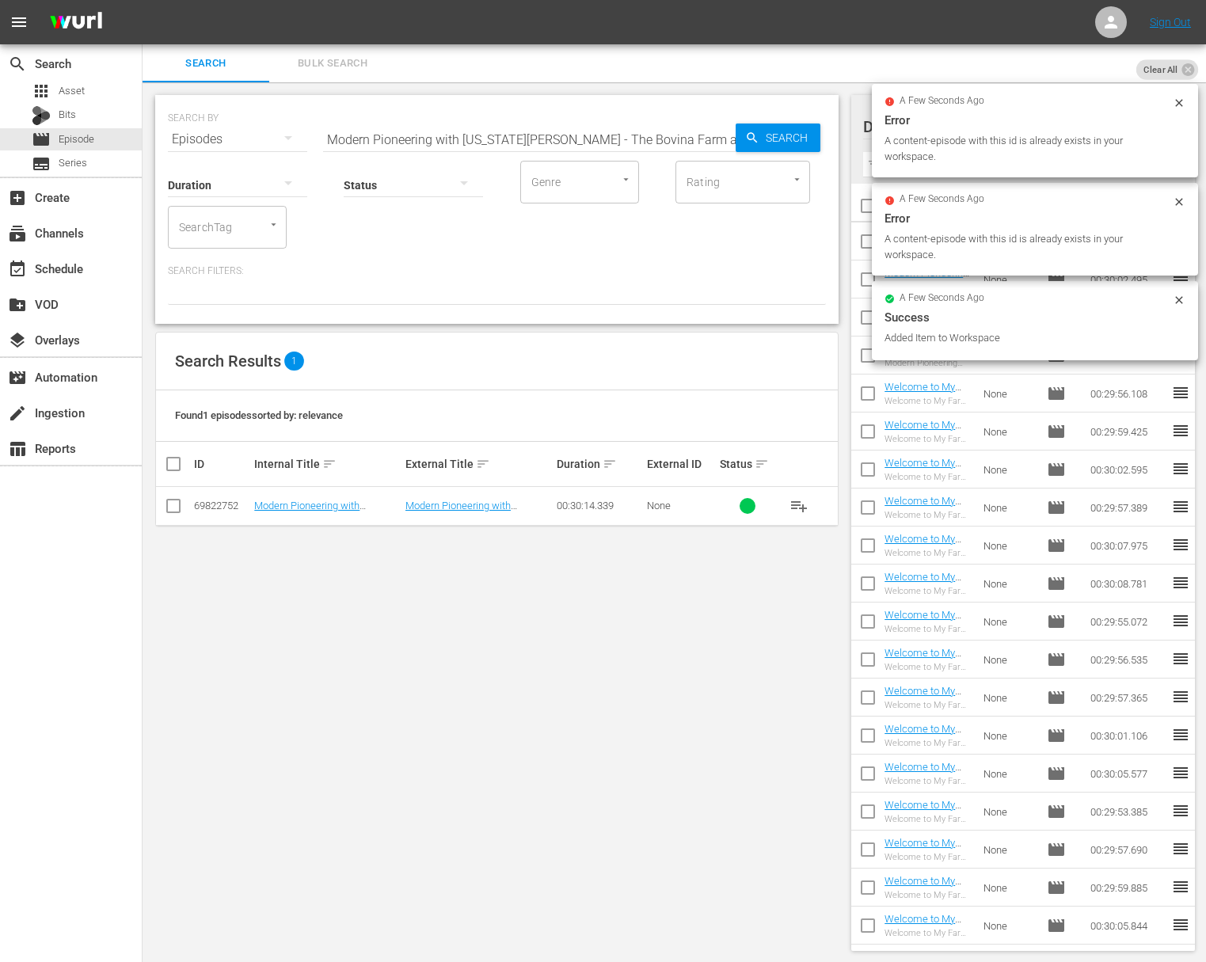
click at [643, 140] on input "Modern Pioneering with Georgia Pellegrini - The Bovina Farm and Fermentory Story" at bounding box center [529, 139] width 413 height 38
paste input "Lakota Nation: A Story of Empowerment"
click at [783, 148] on span "Search" at bounding box center [789, 138] width 61 height 29
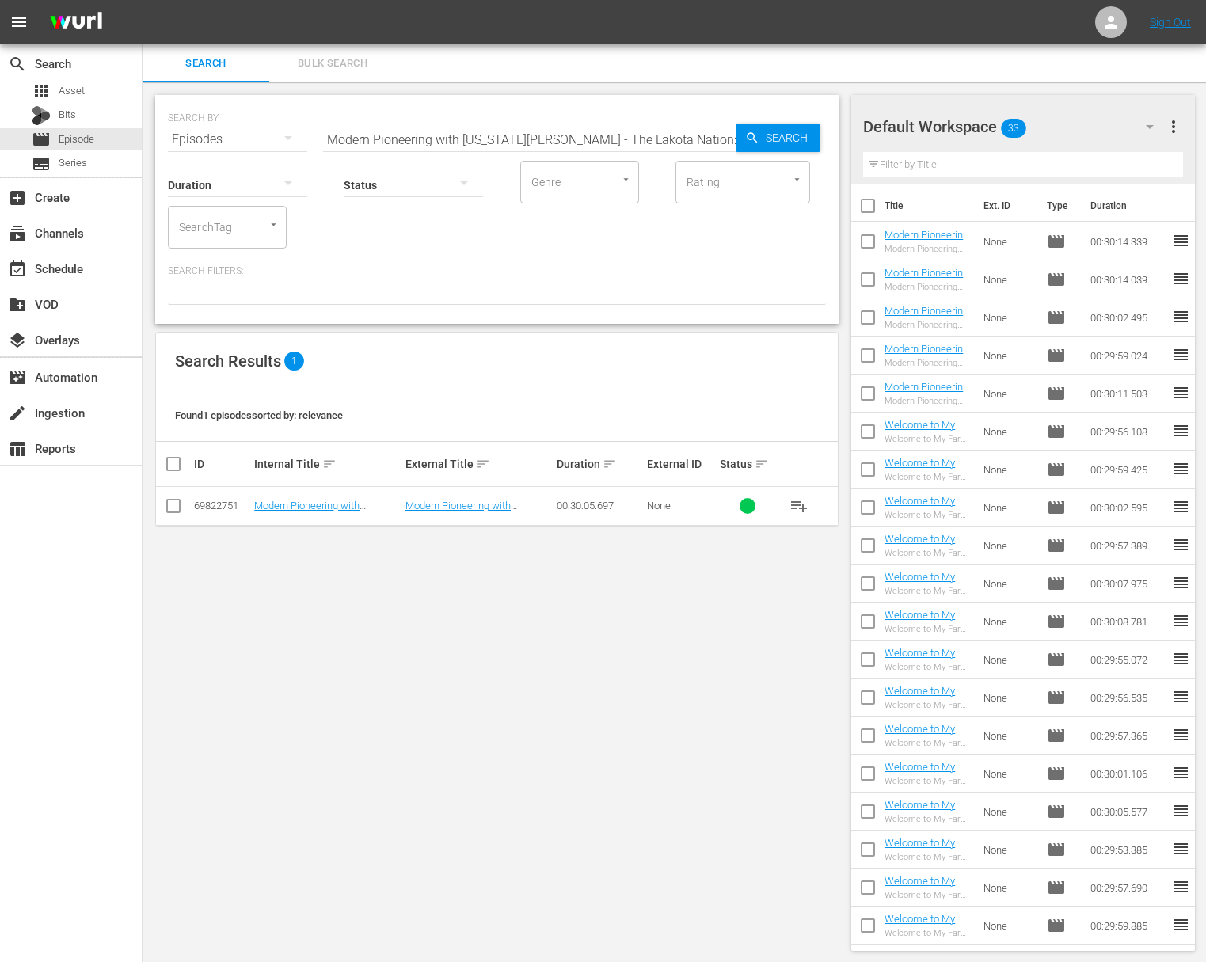
click at [798, 504] on span "playlist_add" at bounding box center [798, 505] width 19 height 19
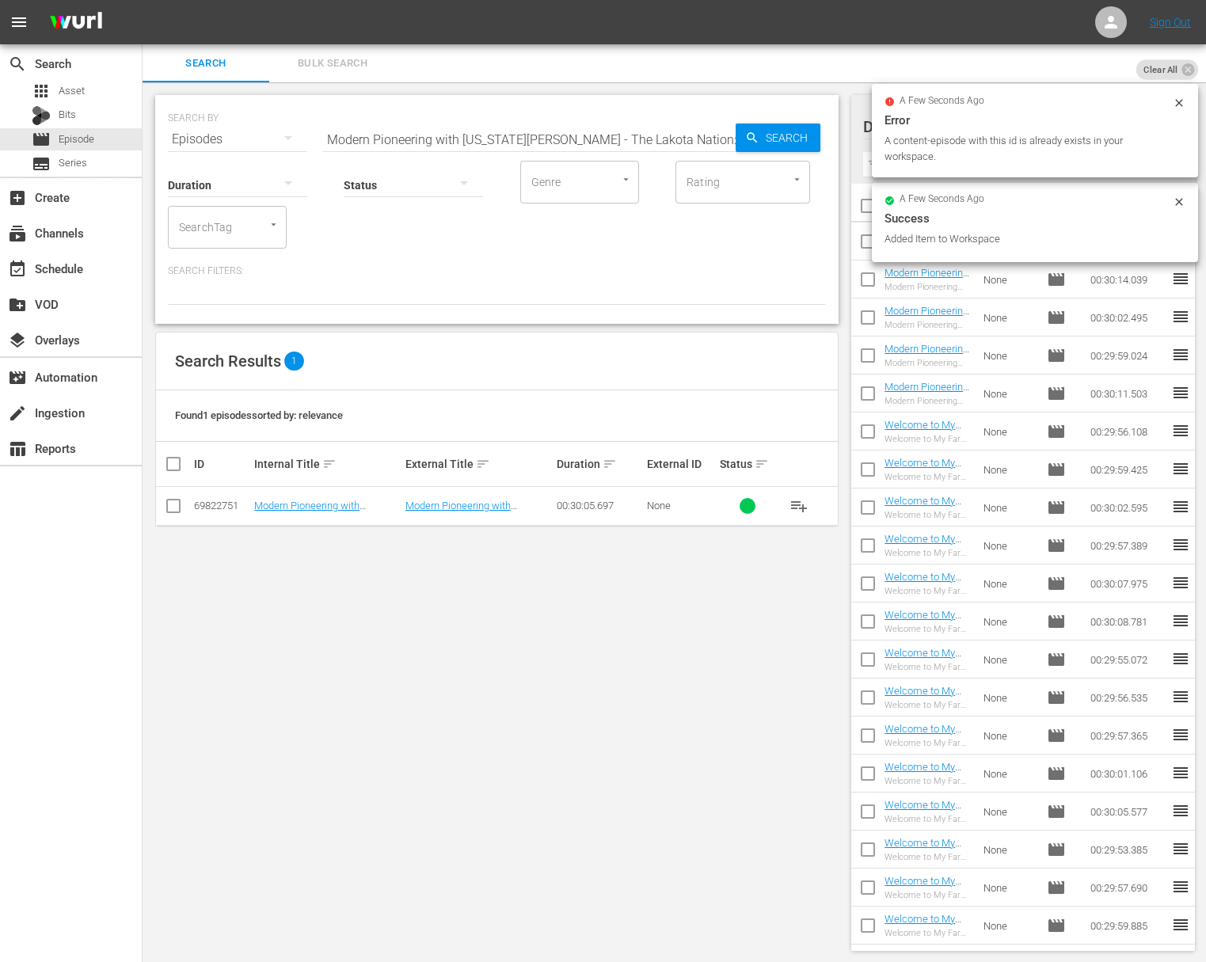
click at [515, 139] on input "Modern Pioneering with Georgia Pellegrini - The Lakota Nation: A Story of Empow…" at bounding box center [529, 139] width 413 height 38
paste input "France: The Noble Olive"
click at [748, 128] on div "Search" at bounding box center [778, 138] width 85 height 29
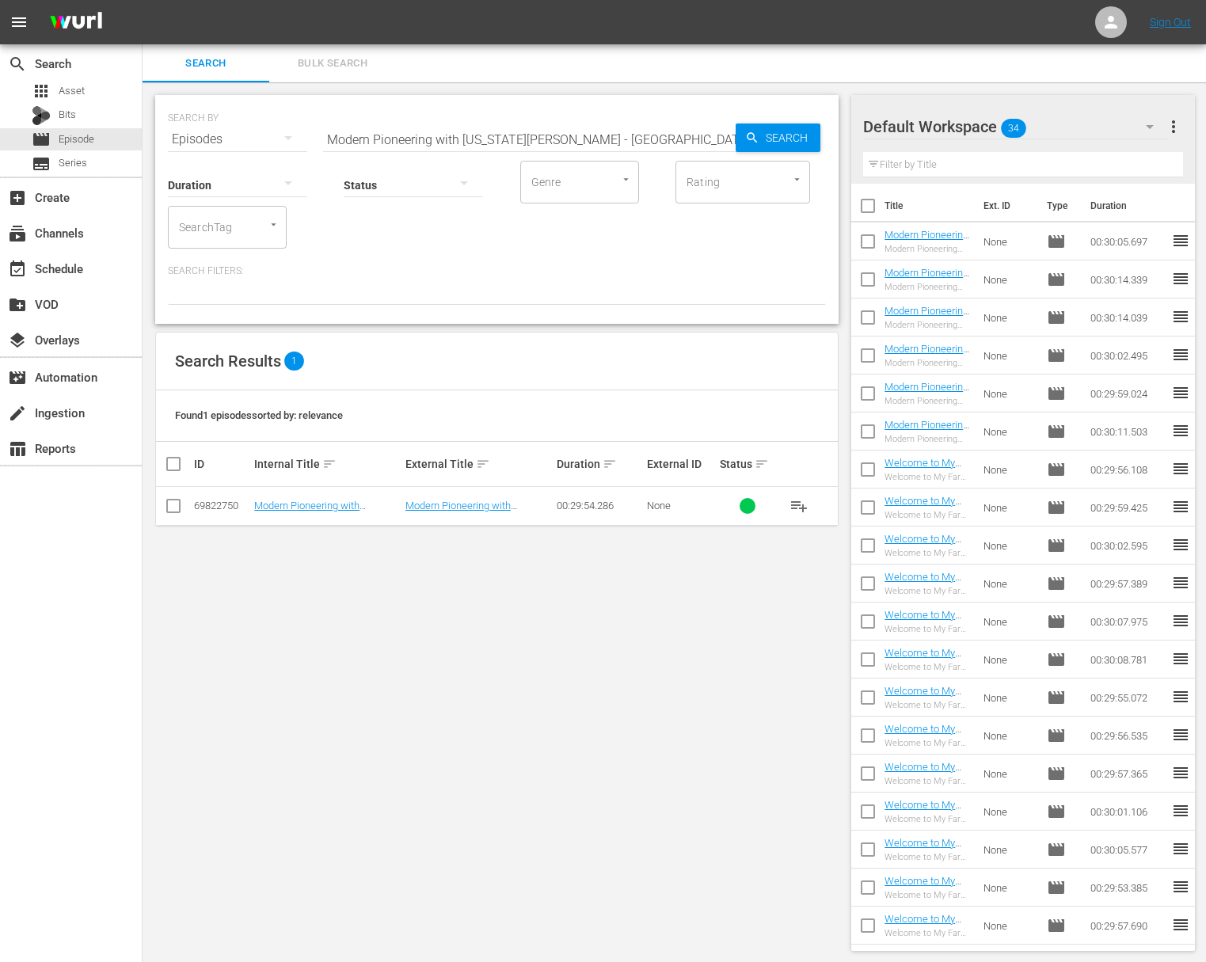
click at [800, 500] on span "playlist_add" at bounding box center [798, 505] width 19 height 19
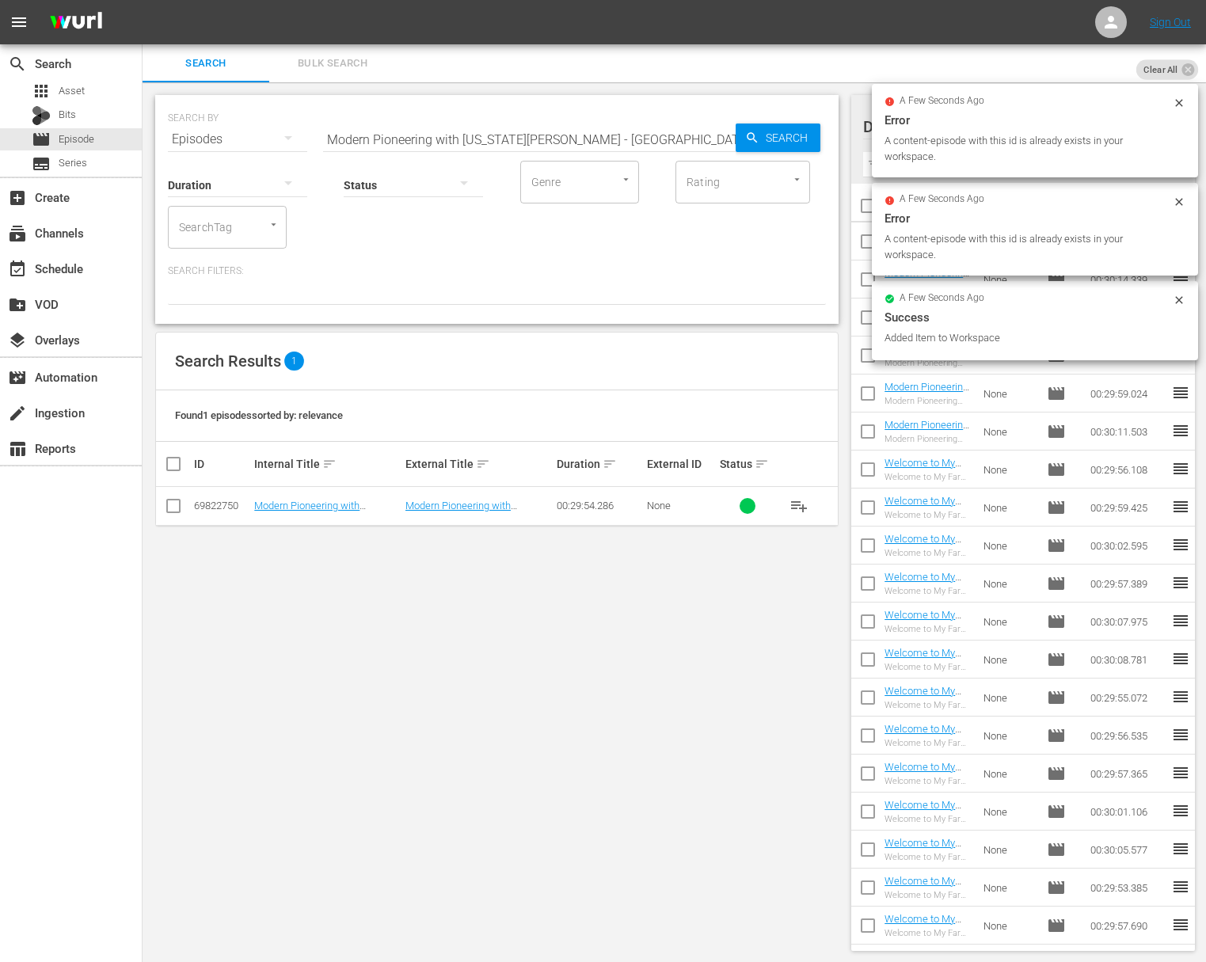
click at [572, 143] on input "Modern Pioneering with Georgia Pellegrini - France: The Noble Olive" at bounding box center [529, 139] width 413 height 38
paste input "Traditions in Tuscany"
click at [808, 147] on span "Search" at bounding box center [789, 138] width 61 height 29
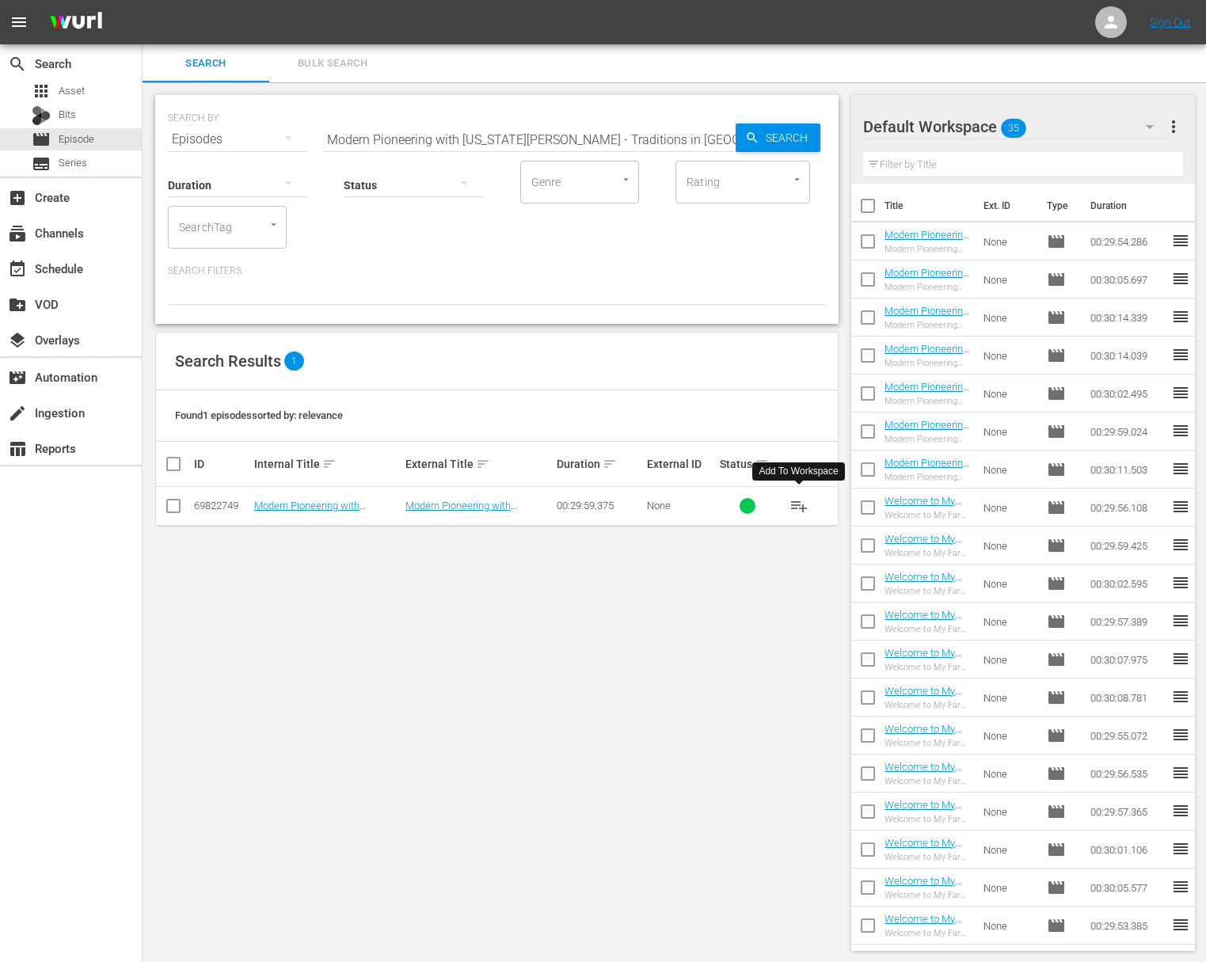
click at [799, 502] on span "playlist_add" at bounding box center [798, 505] width 19 height 19
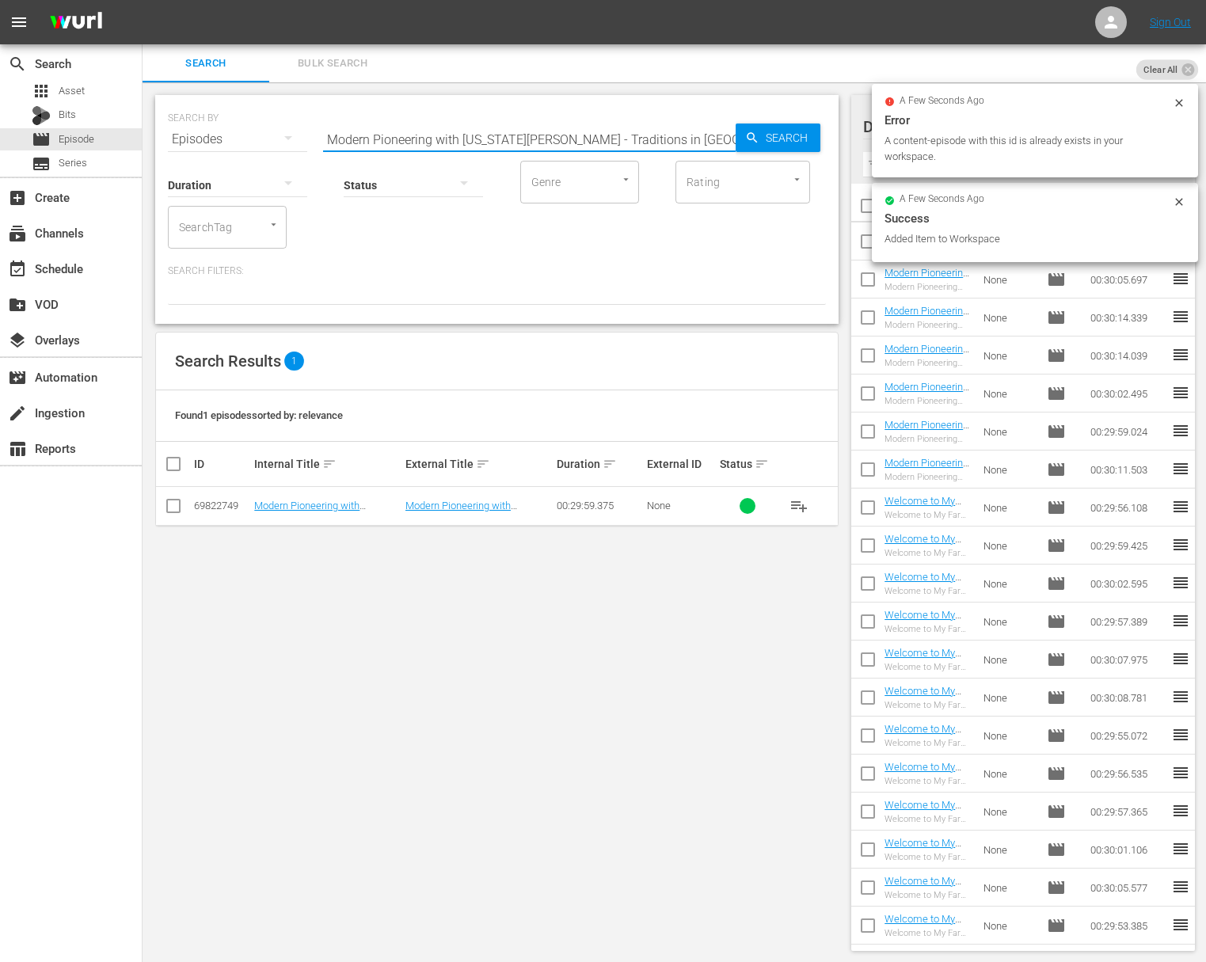
click at [573, 146] on input "Modern Pioneering with Georgia Pellegrini - Traditions in Tuscany" at bounding box center [529, 139] width 413 height 38
paste input "Modern Pioneering with Georgia Pellegrini - Artisans of Charleston"
click at [706, 141] on input "Modern Pioneering with Georgia Pellegrini - TaModern Pioneering with Georgia Pe…" at bounding box center [529, 139] width 413 height 38
paste input "Artisans of Charleston"
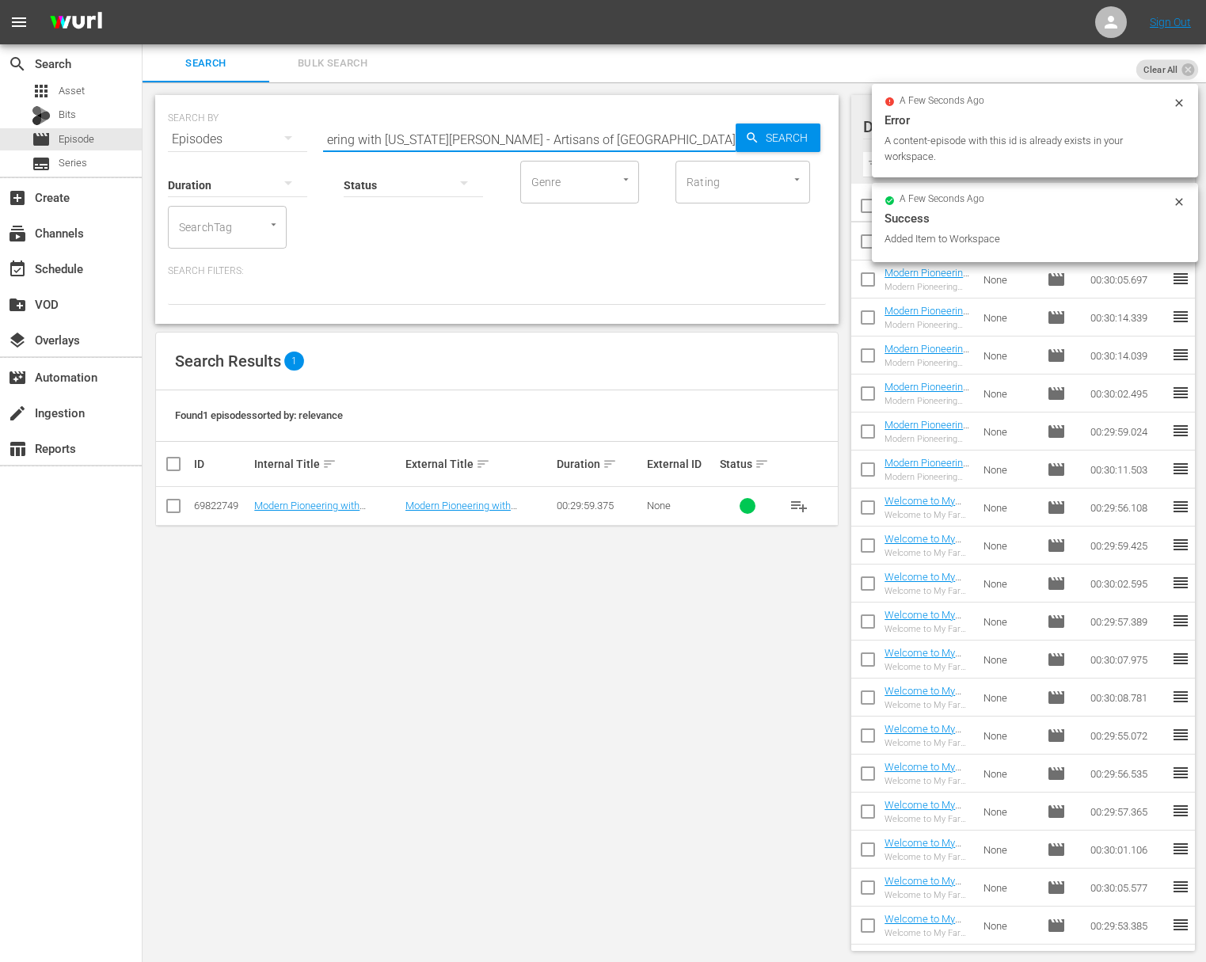
scroll to position [0, 0]
click at [766, 140] on span "Search" at bounding box center [789, 138] width 61 height 29
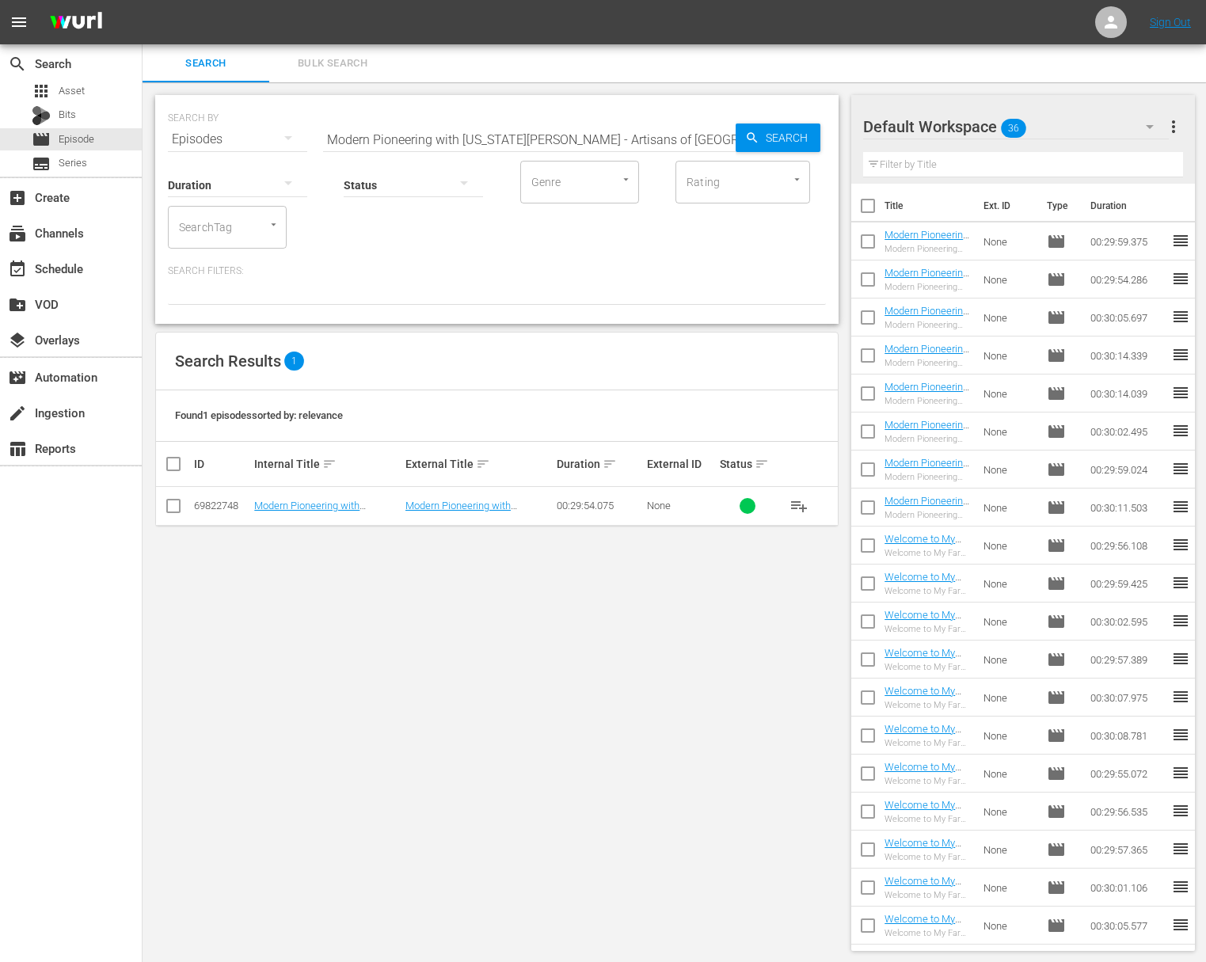
click at [802, 508] on span "playlist_add" at bounding box center [798, 505] width 19 height 19
click at [800, 506] on span "playlist_add" at bounding box center [798, 505] width 19 height 19
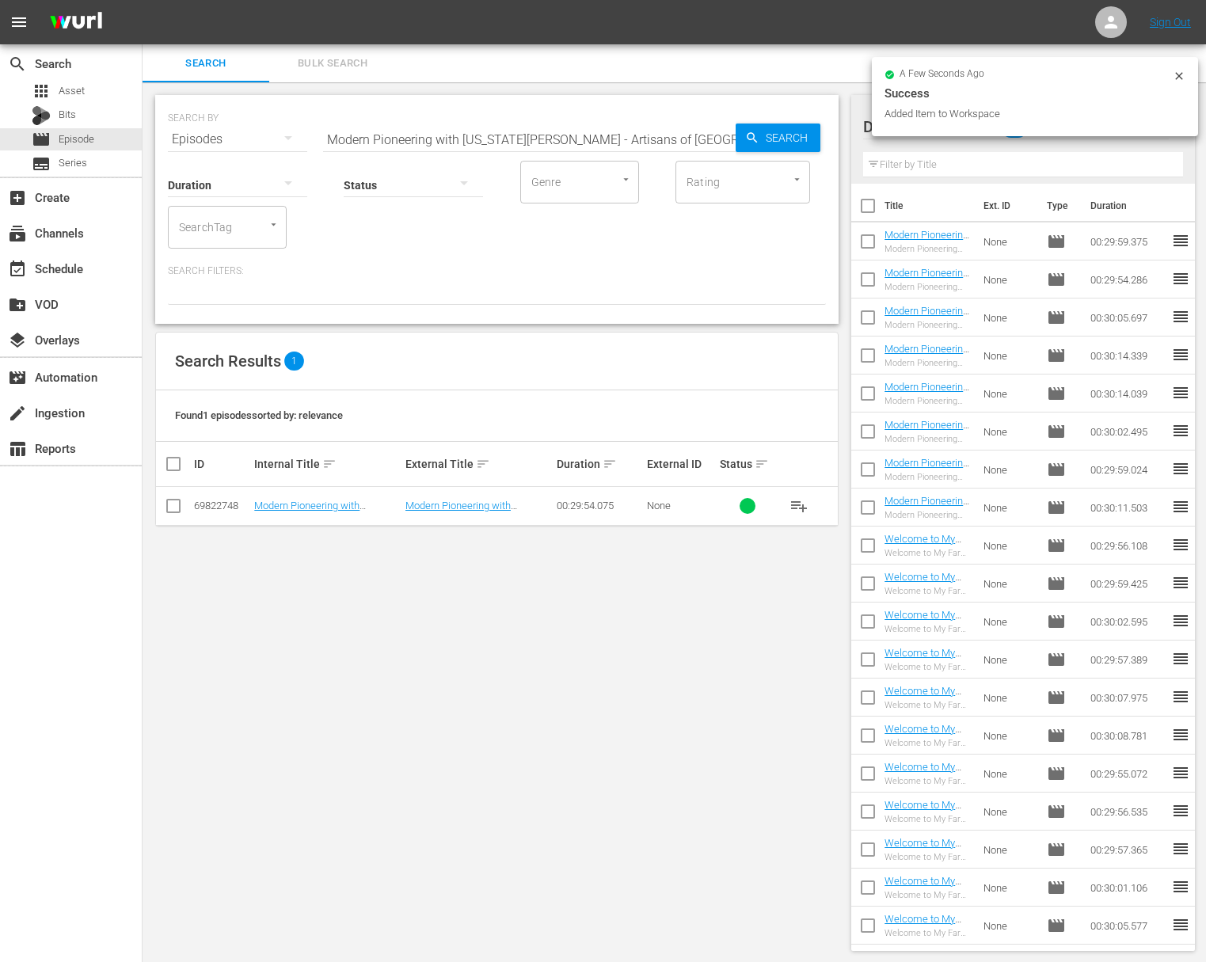
click at [554, 135] on input "Modern Pioneering with Georgia Pellegrini - Artisans of Charleston" at bounding box center [529, 139] width 413 height 38
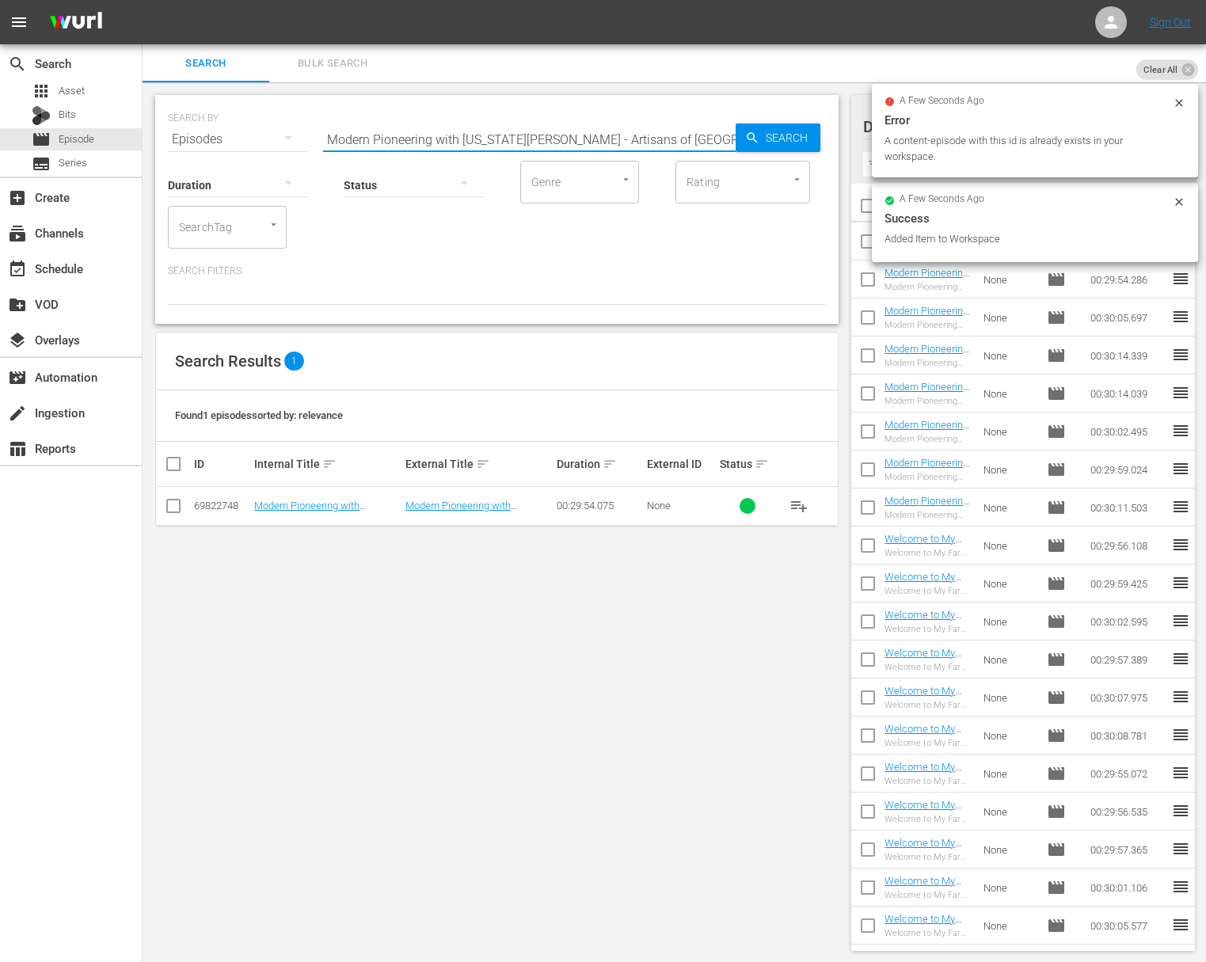
paste input "Entertaining at Home"
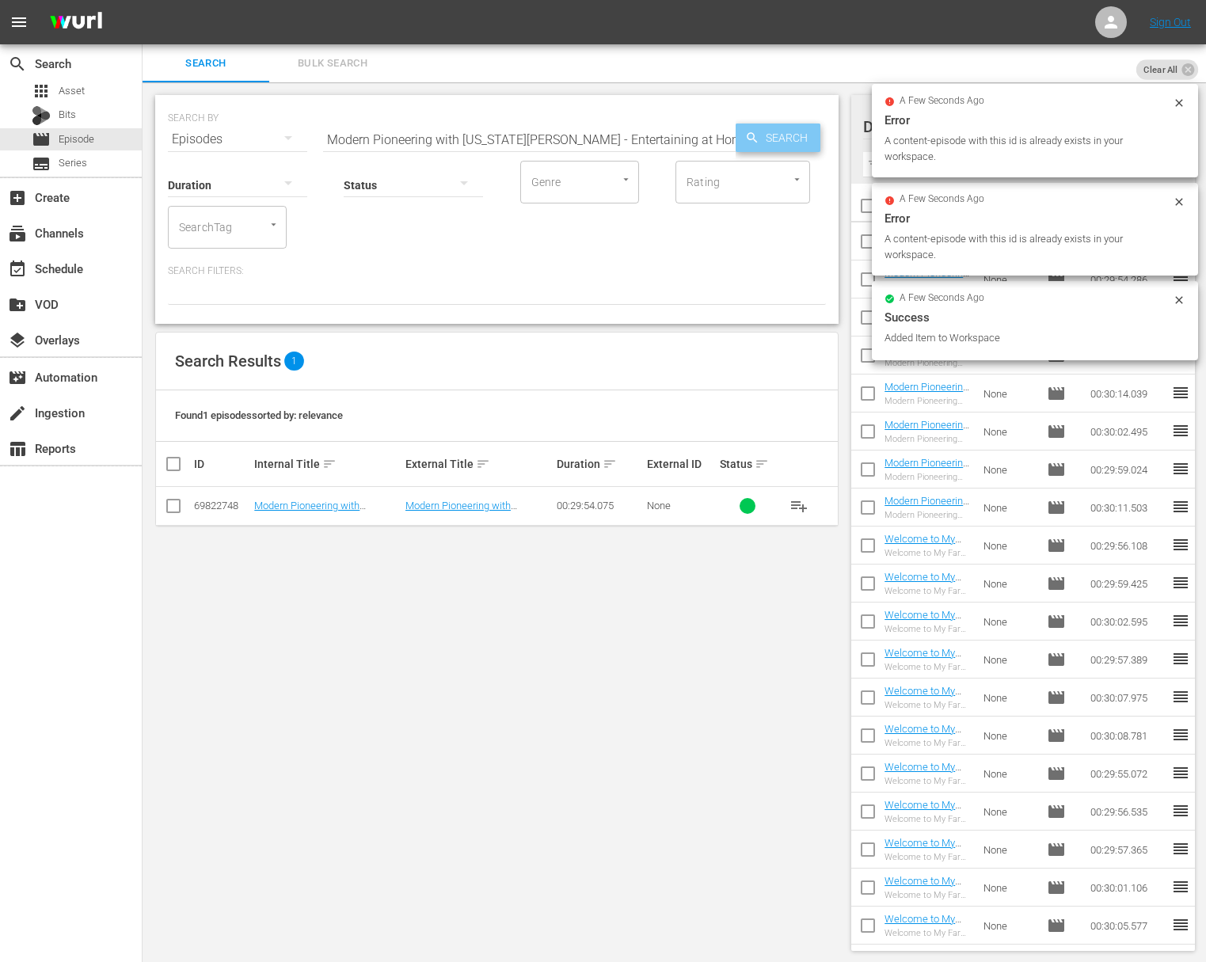
click at [754, 131] on icon "button" at bounding box center [752, 138] width 14 height 14
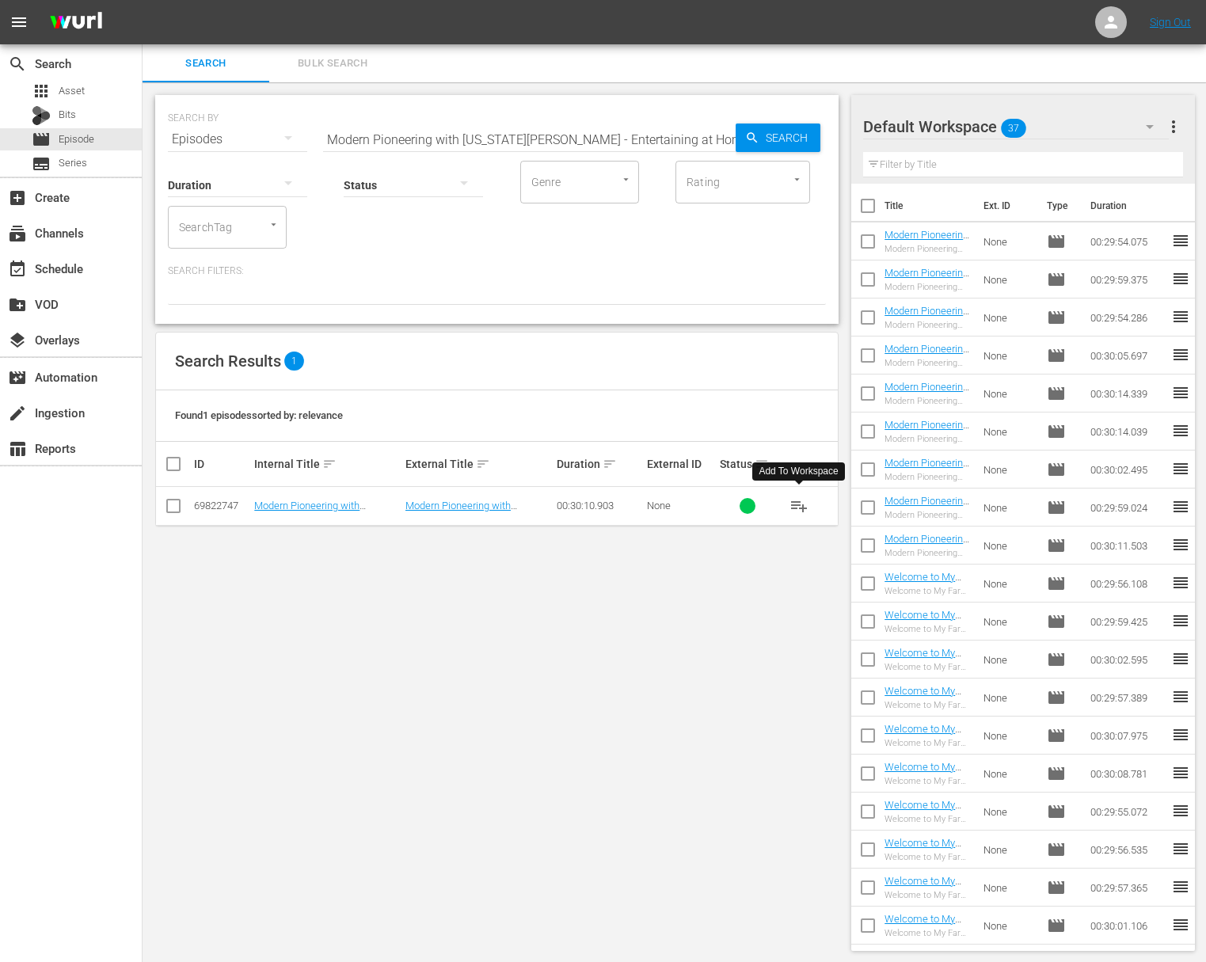
click at [800, 506] on span "playlist_add" at bounding box center [798, 505] width 19 height 19
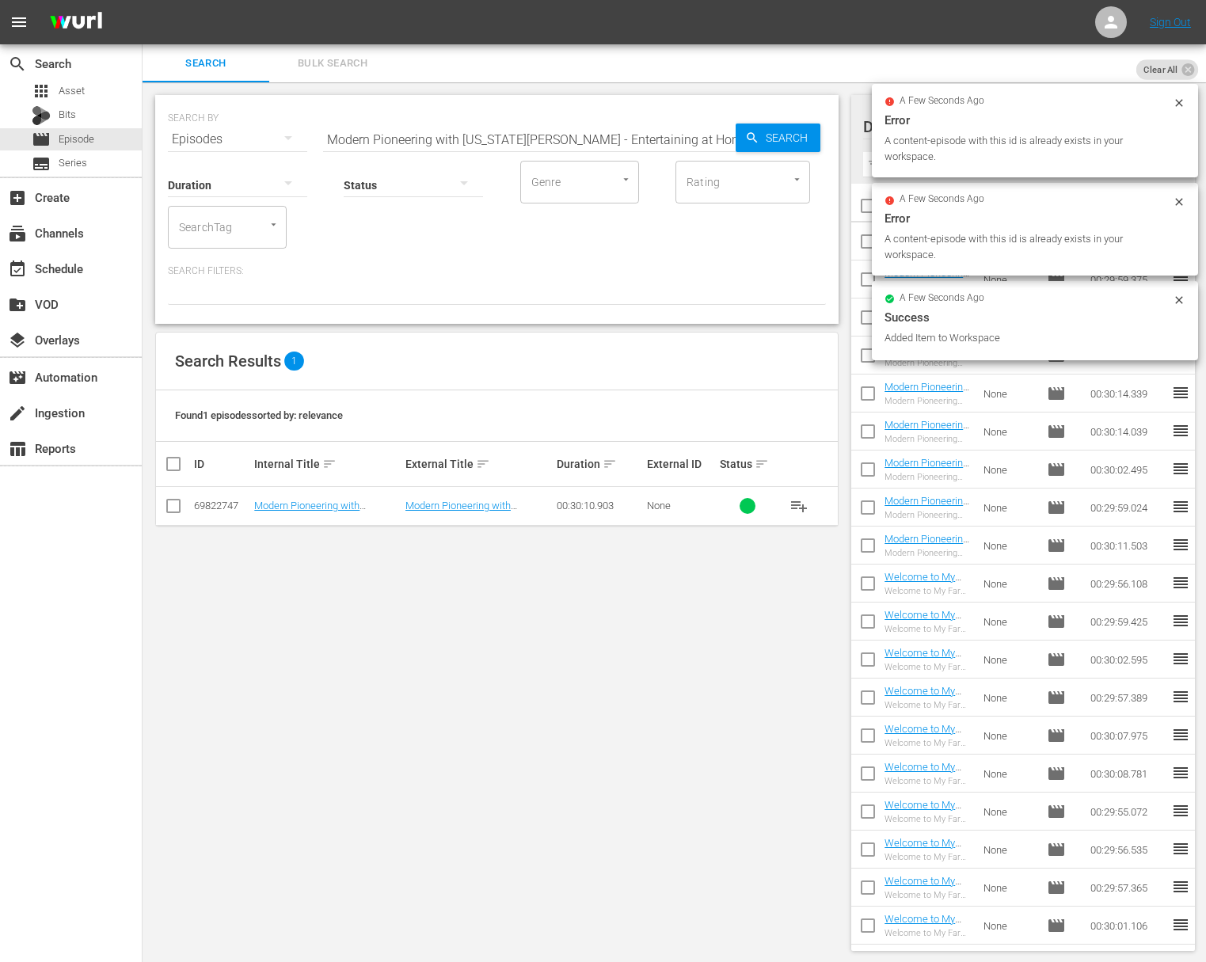
click at [540, 127] on input "Modern Pioneering with Georgia Pellegrini - Entertaining at Home" at bounding box center [529, 139] width 413 height 38
paste input "Go West, Young Woman"
click at [737, 131] on div "Search" at bounding box center [778, 138] width 85 height 29
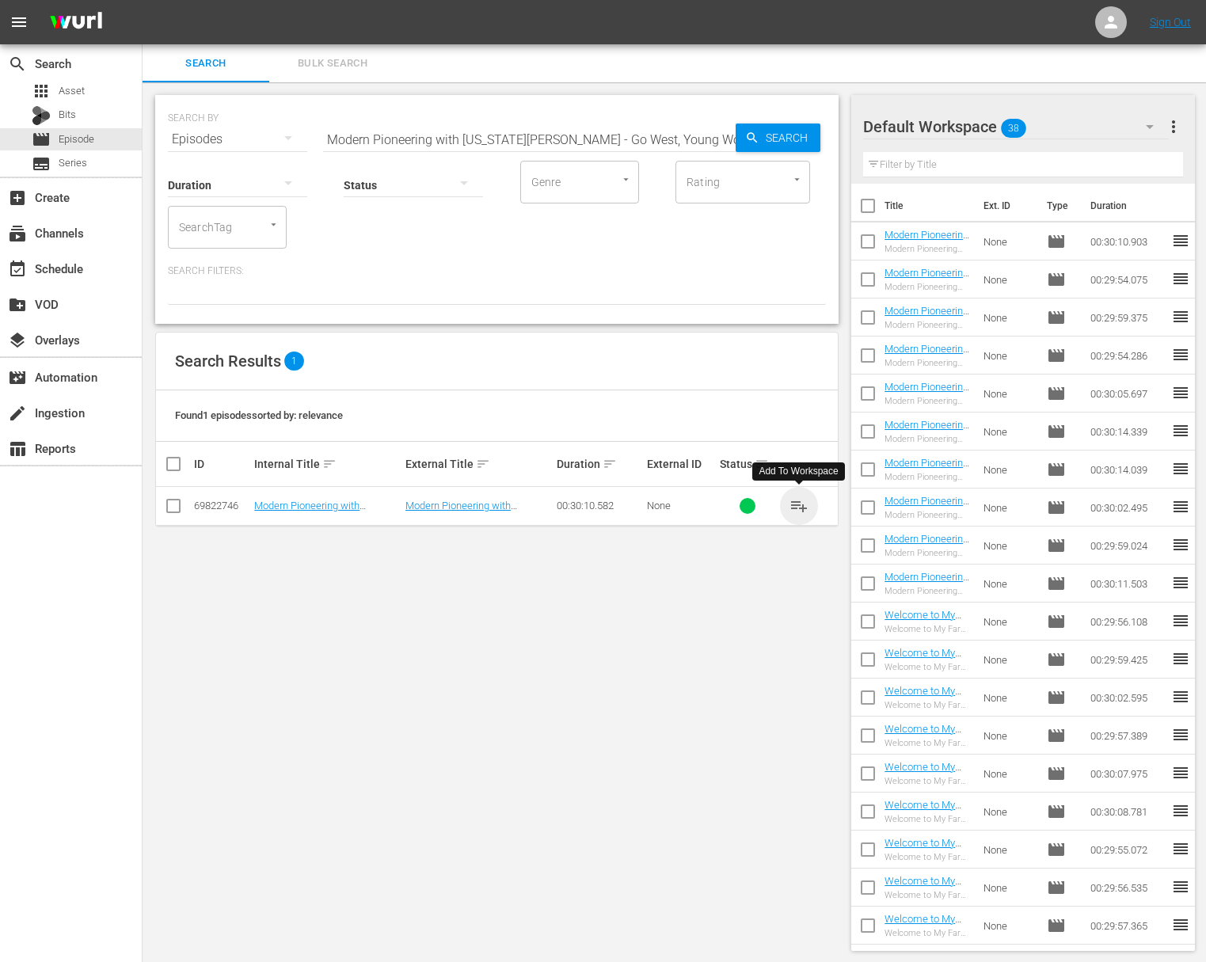
click at [801, 503] on span "playlist_add" at bounding box center [798, 505] width 19 height 19
click at [525, 135] on input "Modern Pioneering with Georgia Pellegrini - Go West, Young Woman" at bounding box center [529, 139] width 413 height 38
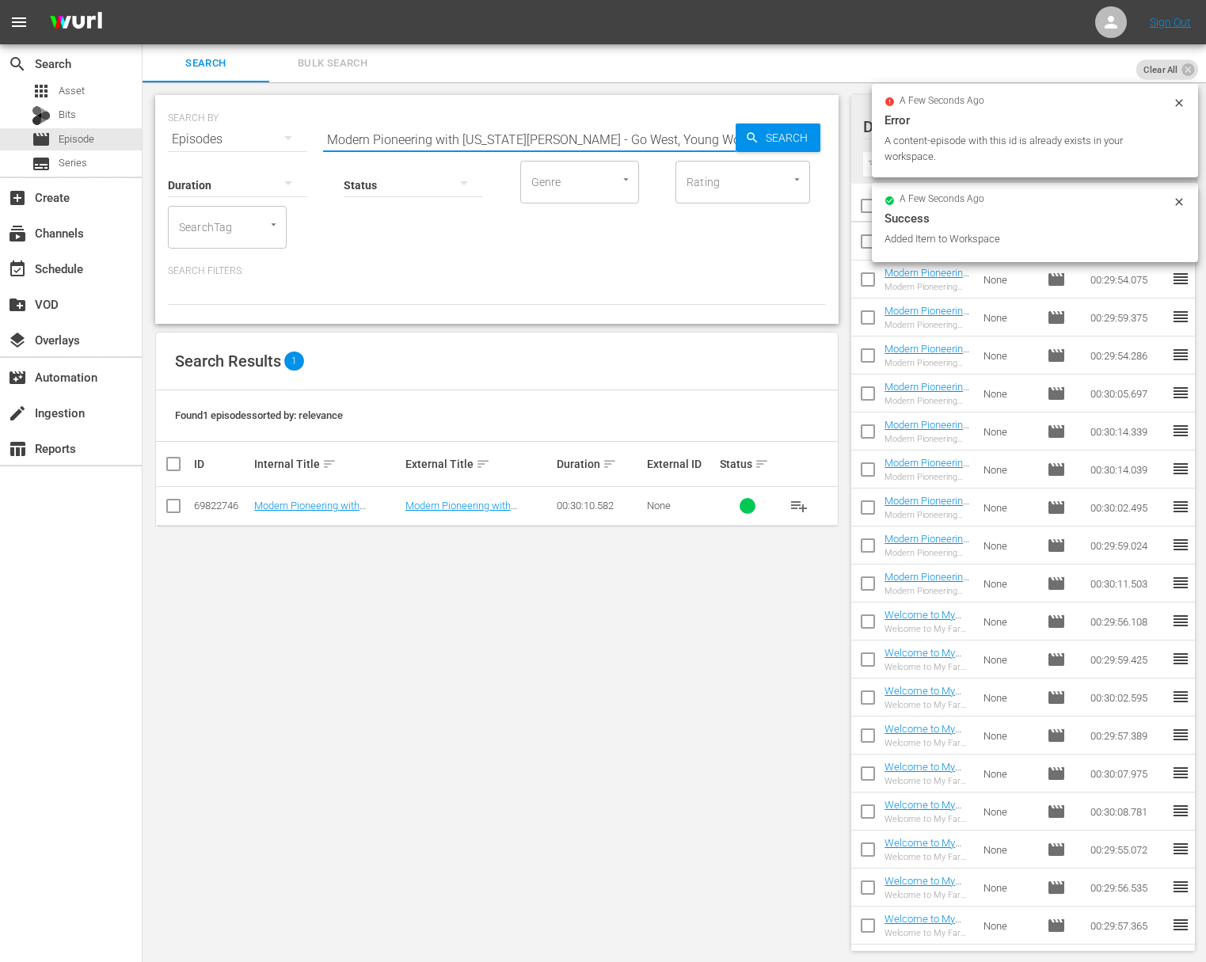
paste input "Into the Wild"
click at [772, 130] on span "Search" at bounding box center [789, 138] width 61 height 29
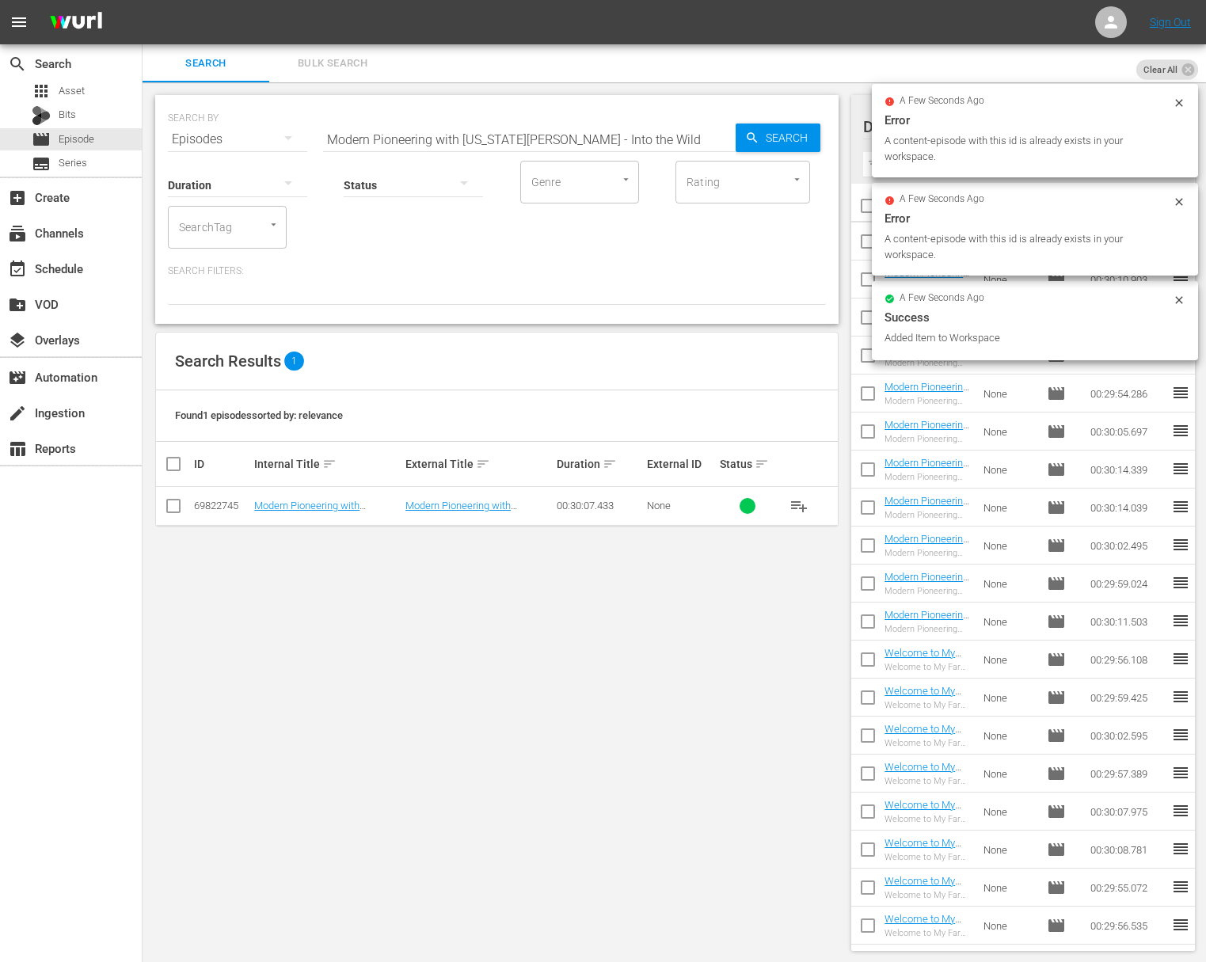
click at [798, 501] on span "playlist_add" at bounding box center [798, 505] width 19 height 19
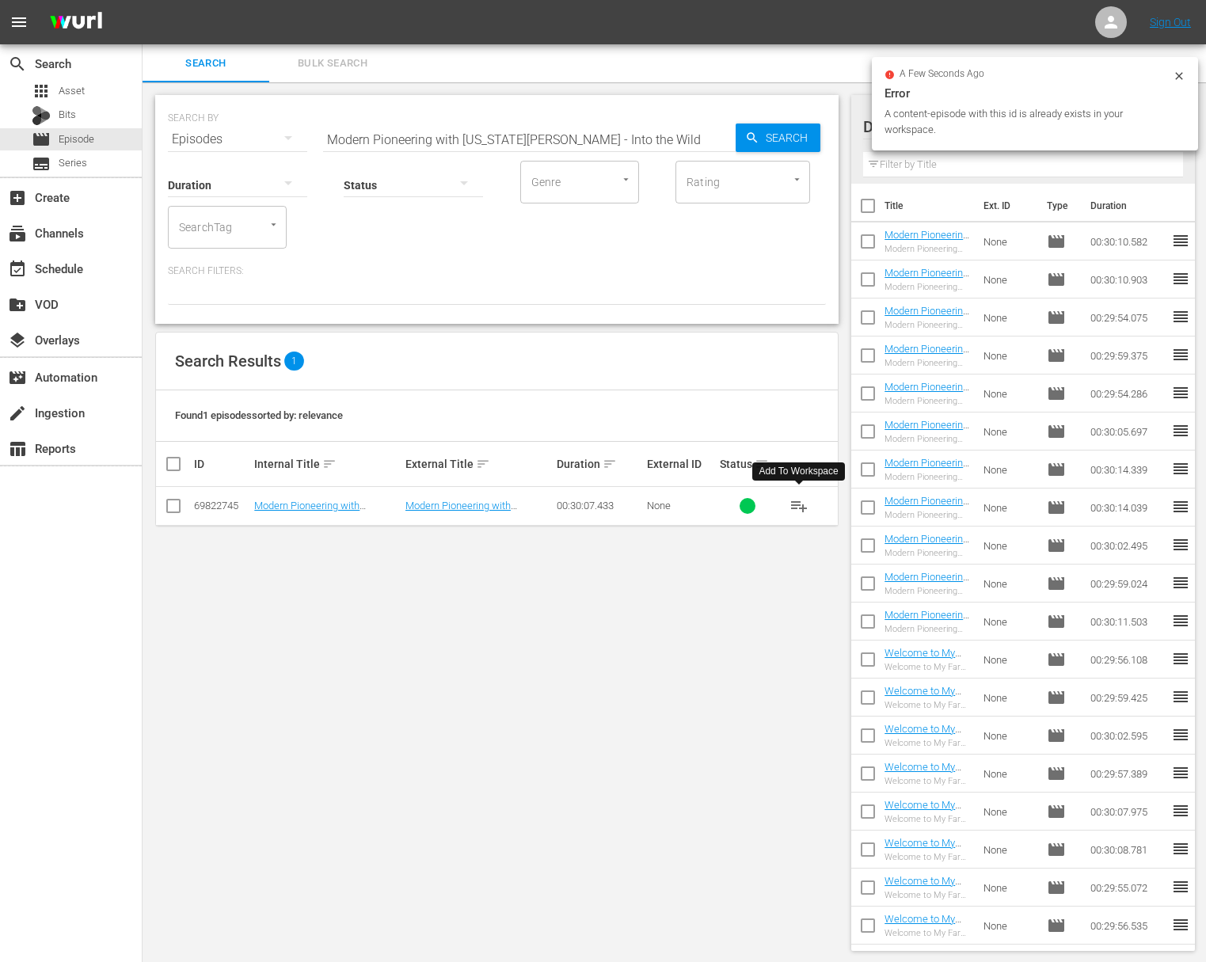
click at [798, 501] on span "playlist_add" at bounding box center [798, 505] width 19 height 19
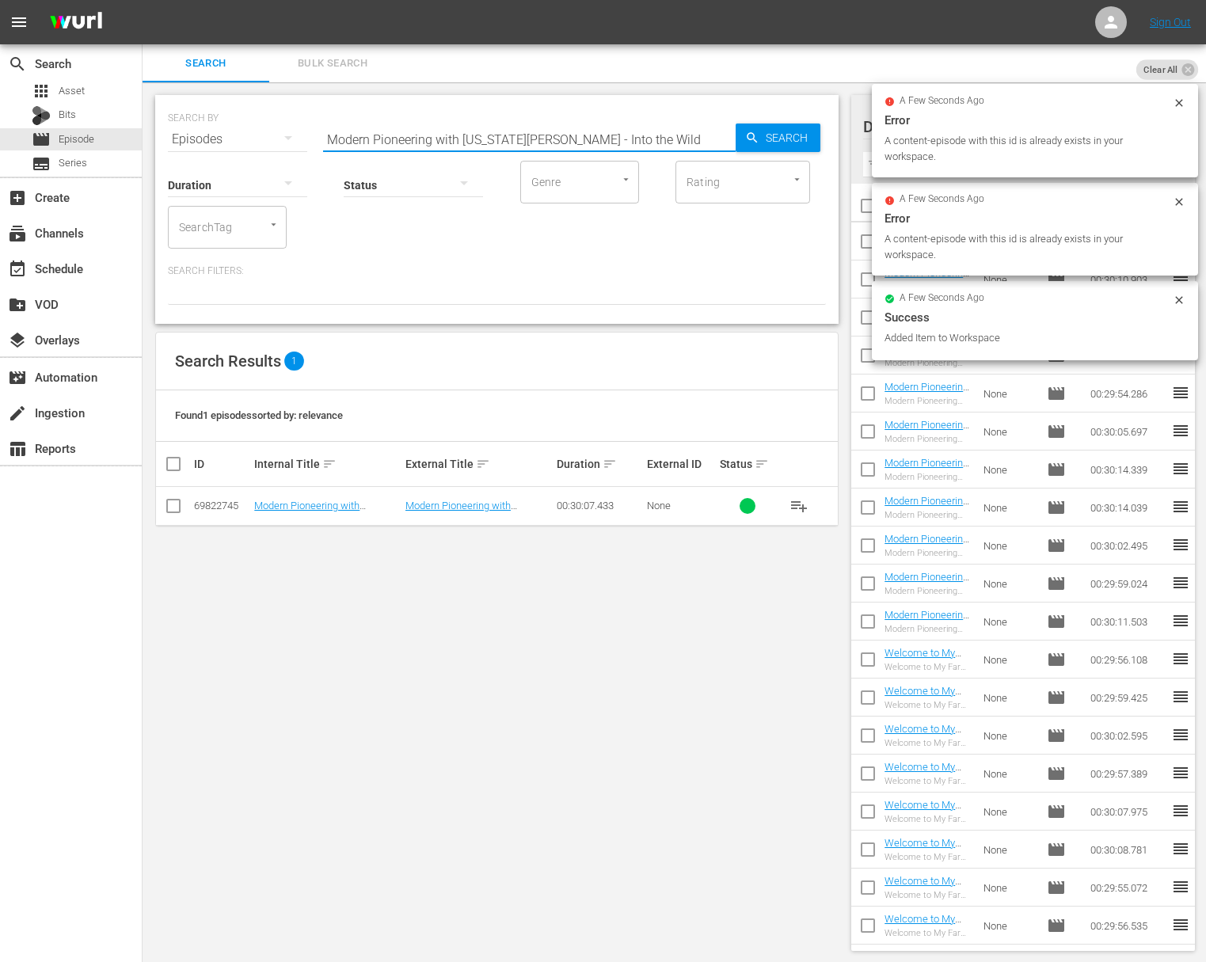
click at [519, 139] on input "Modern Pioneering with Georgia Peallegrini - Into the Wild" at bounding box center [529, 139] width 413 height 38
paste input "Modern Pioneering with Georgia Pellegrini - Discover Your Roots"
click at [610, 143] on input "Modern Pioneering with Georgia PeaModern Pioneering with Georgia Pellegrini - D…" at bounding box center [529, 139] width 413 height 38
paste input "llegrini - Discover Your Roots"
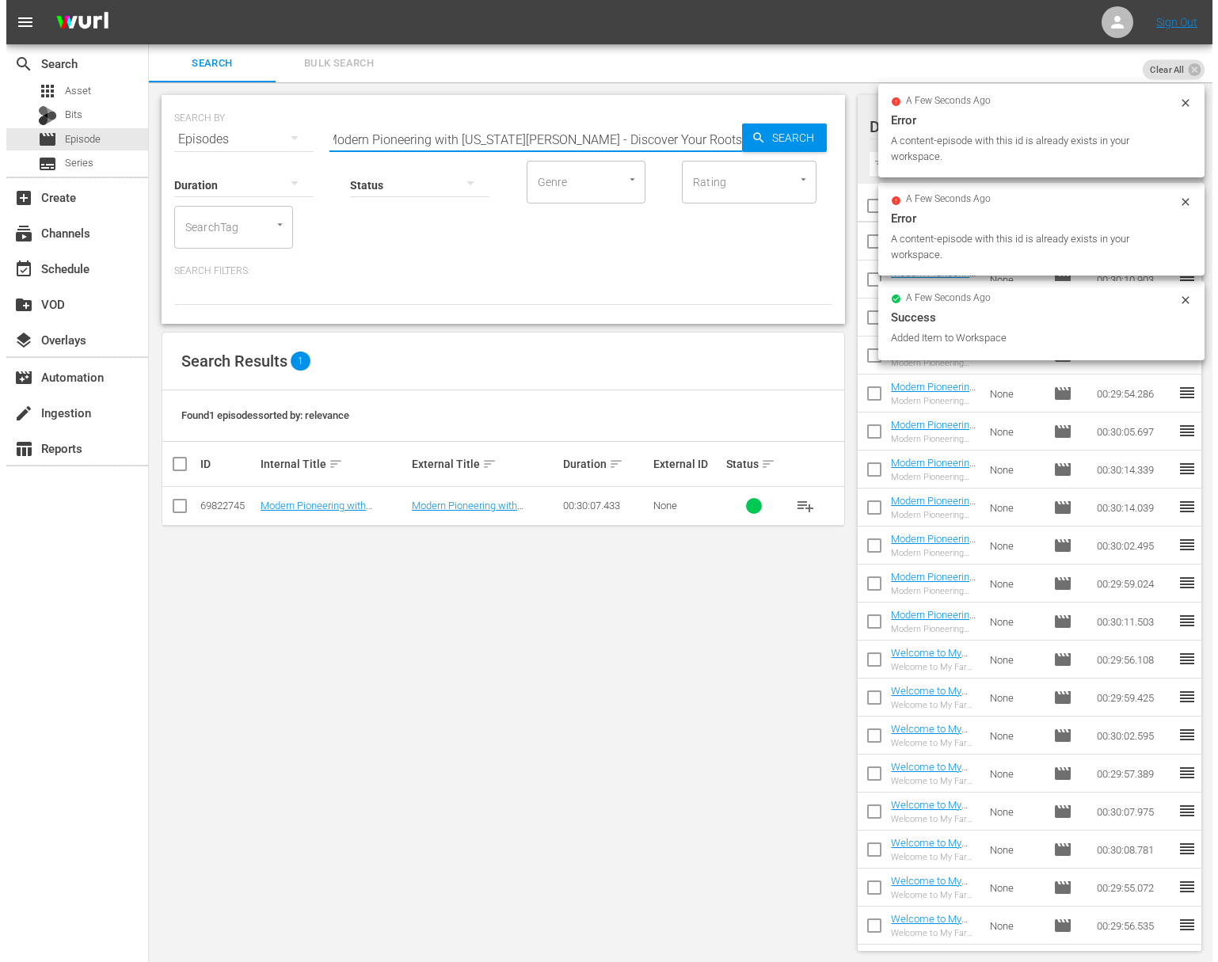
scroll to position [0, 0]
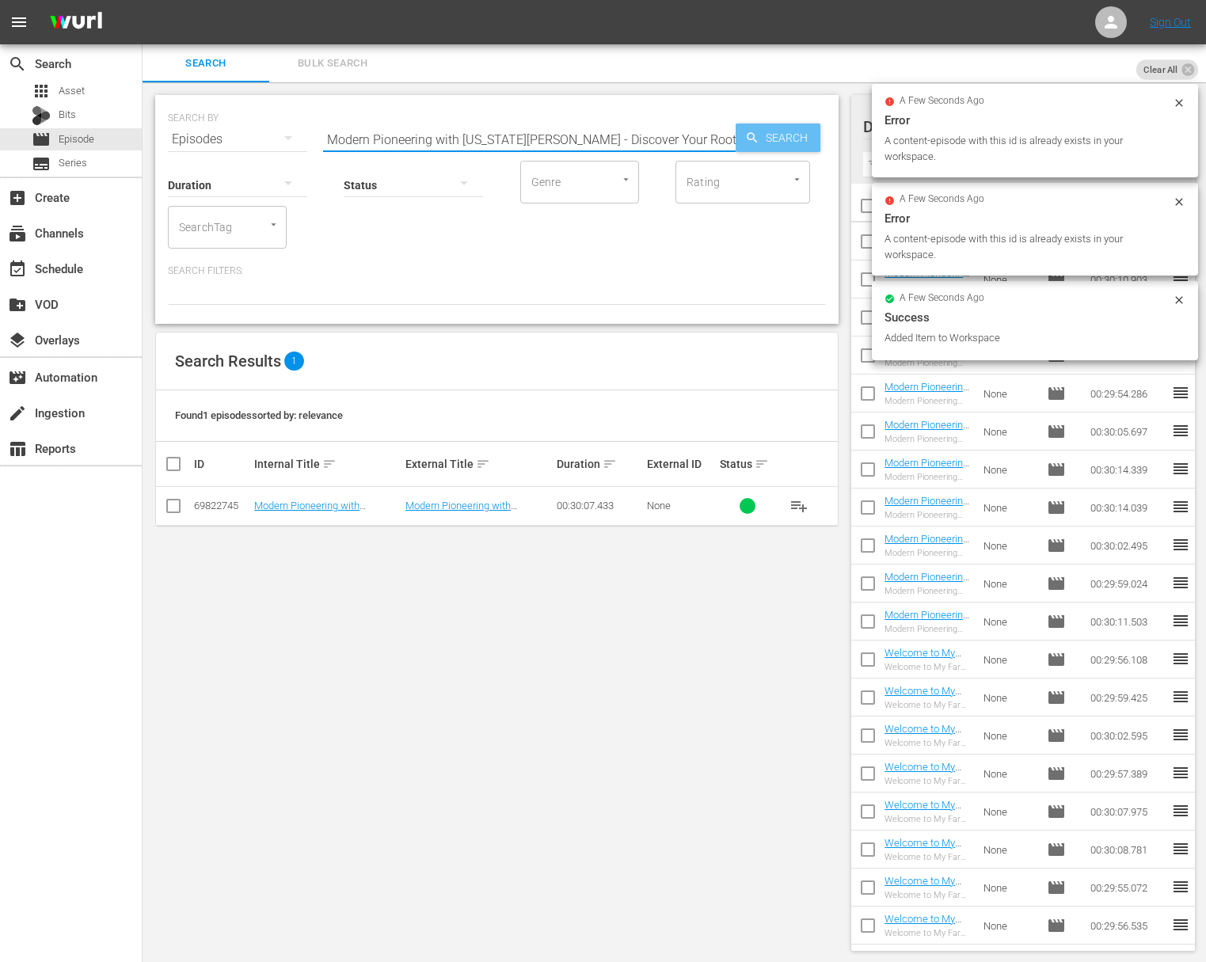
click at [759, 139] on icon "button" at bounding box center [752, 138] width 14 height 14
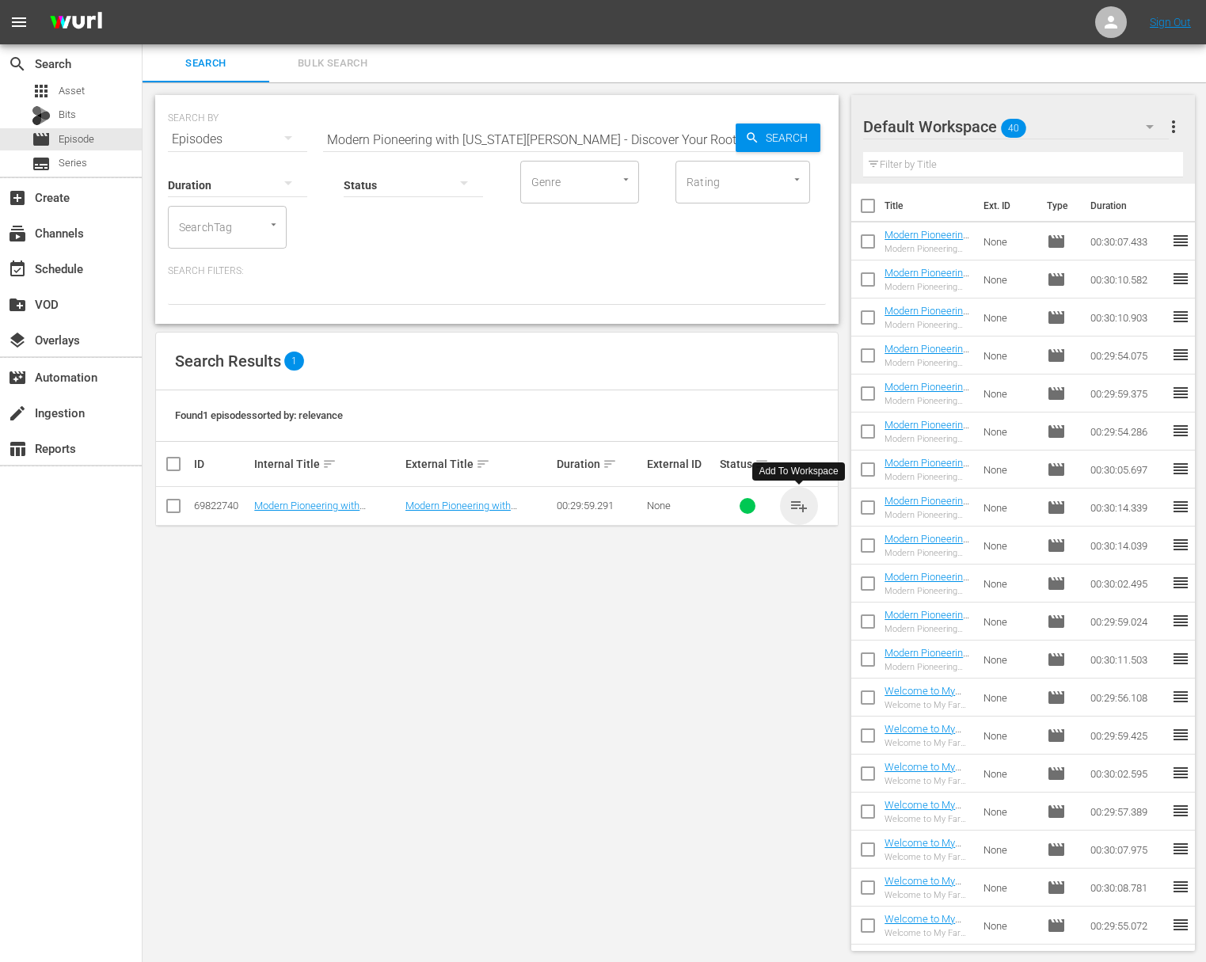
click at [802, 504] on span "playlist_add" at bounding box center [798, 505] width 19 height 19
click at [548, 147] on input "Modern Pioneering with Georgia Pellegrini - Discover Your Roots" at bounding box center [529, 139] width 413 height 38
paste input "Into the Garden"
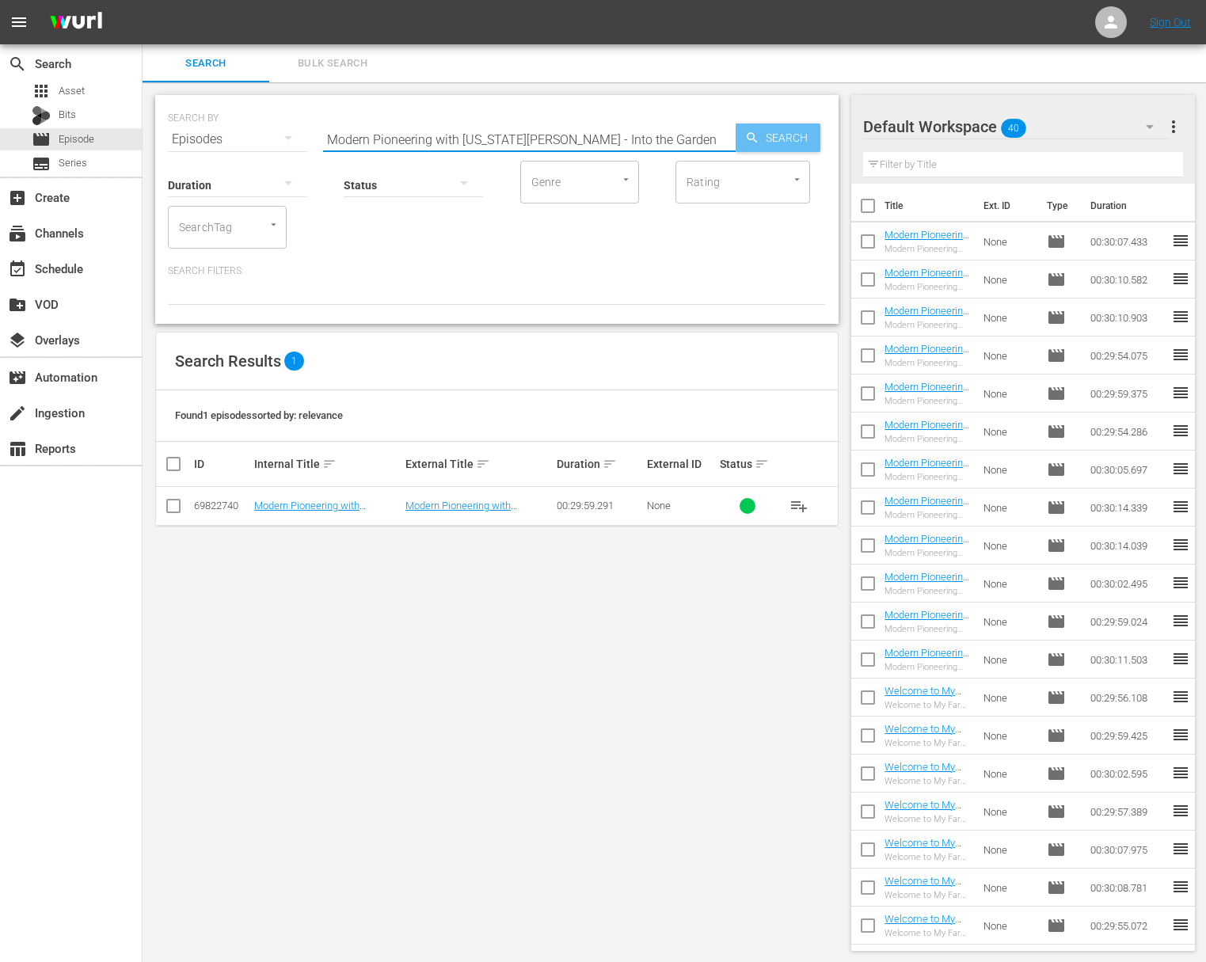
click at [752, 142] on icon "button" at bounding box center [752, 138] width 14 height 14
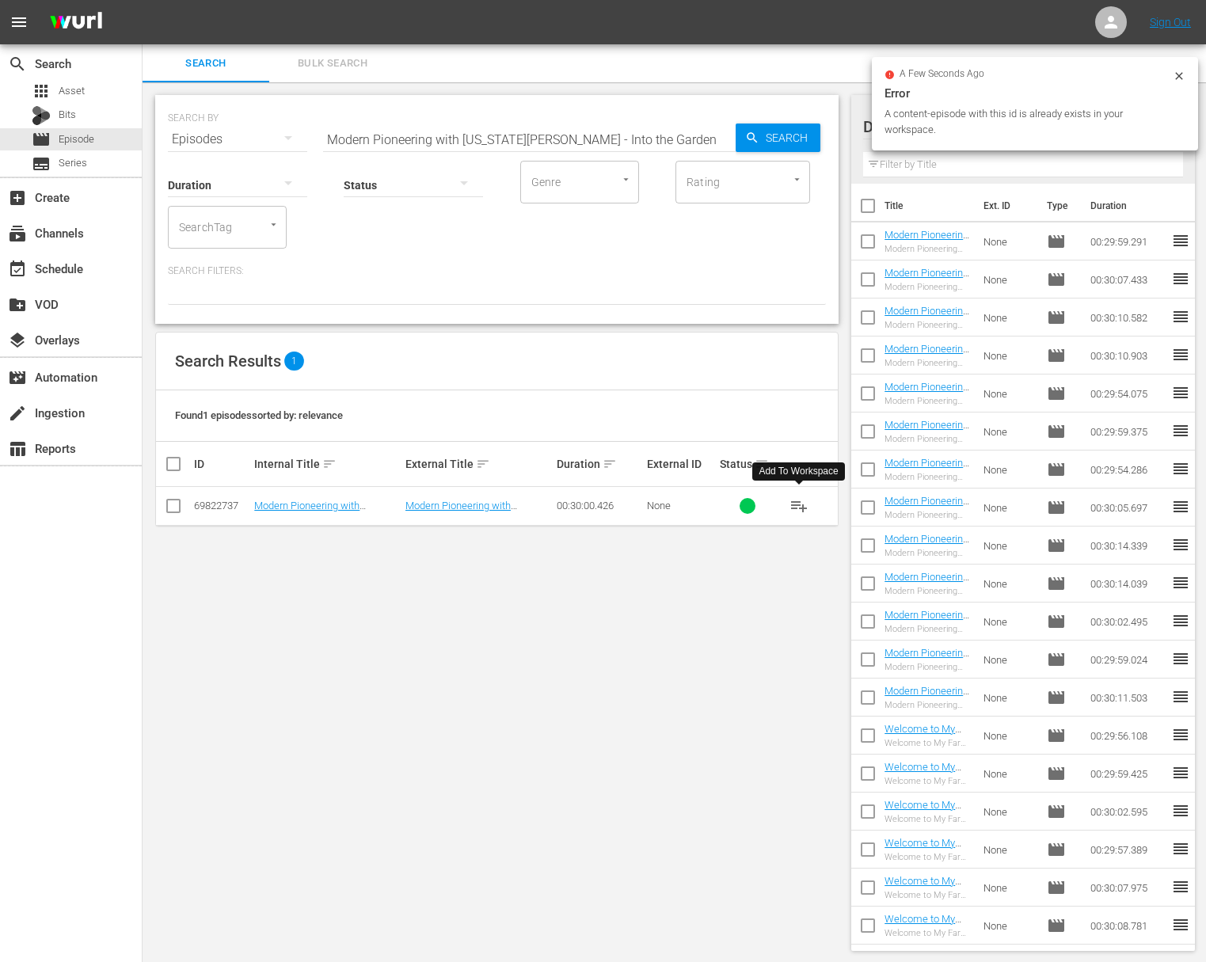
click at [798, 506] on span "playlist_add" at bounding box center [798, 505] width 19 height 19
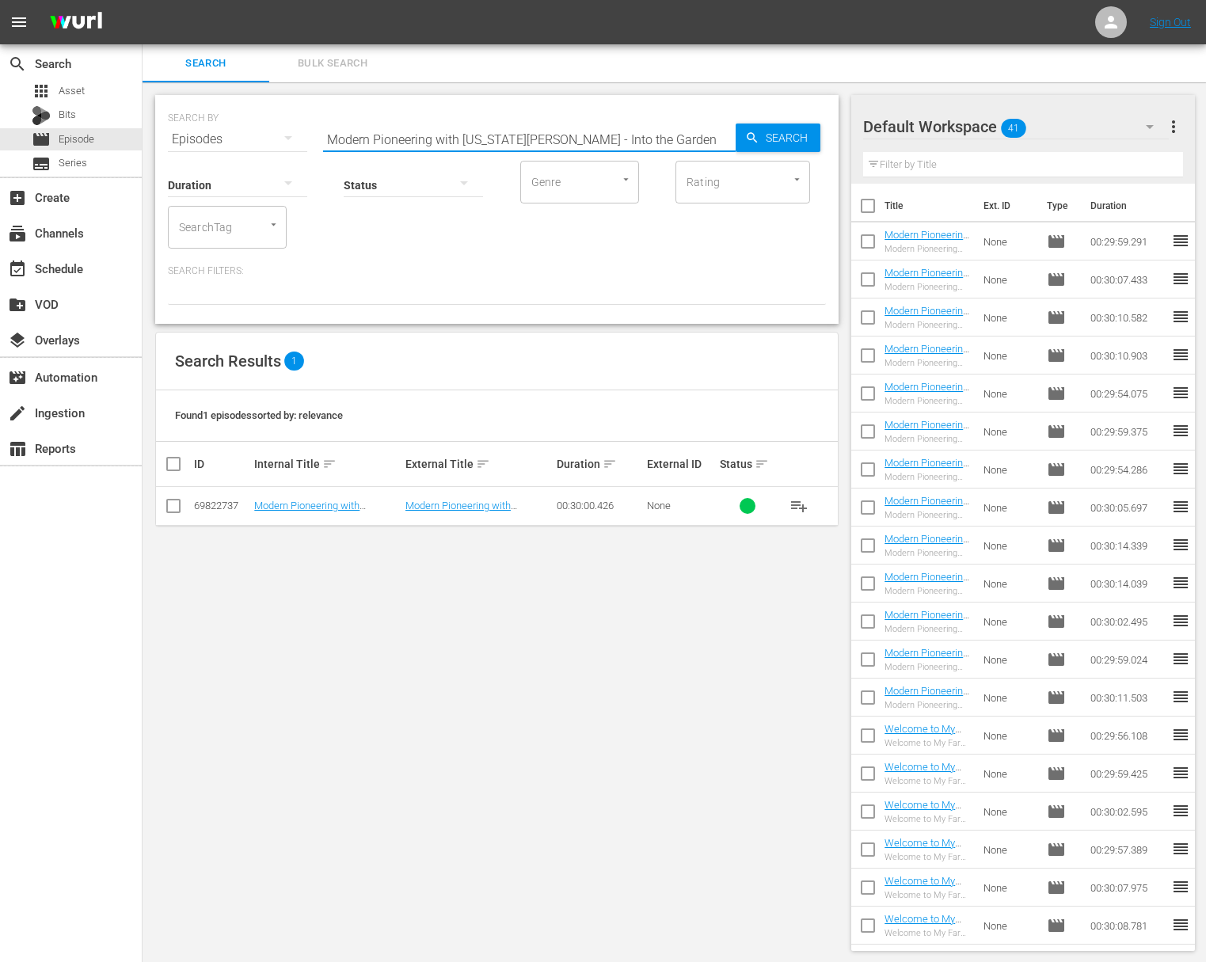
click at [550, 120] on input "Modern Pioneering with Georgia Pellegrini - Into the Garden" at bounding box center [529, 139] width 413 height 38
paste input "Heritage of the Lowcountry"
click at [743, 126] on div "Search" at bounding box center [778, 138] width 85 height 29
click at [800, 505] on span "playlist_add" at bounding box center [798, 505] width 19 height 19
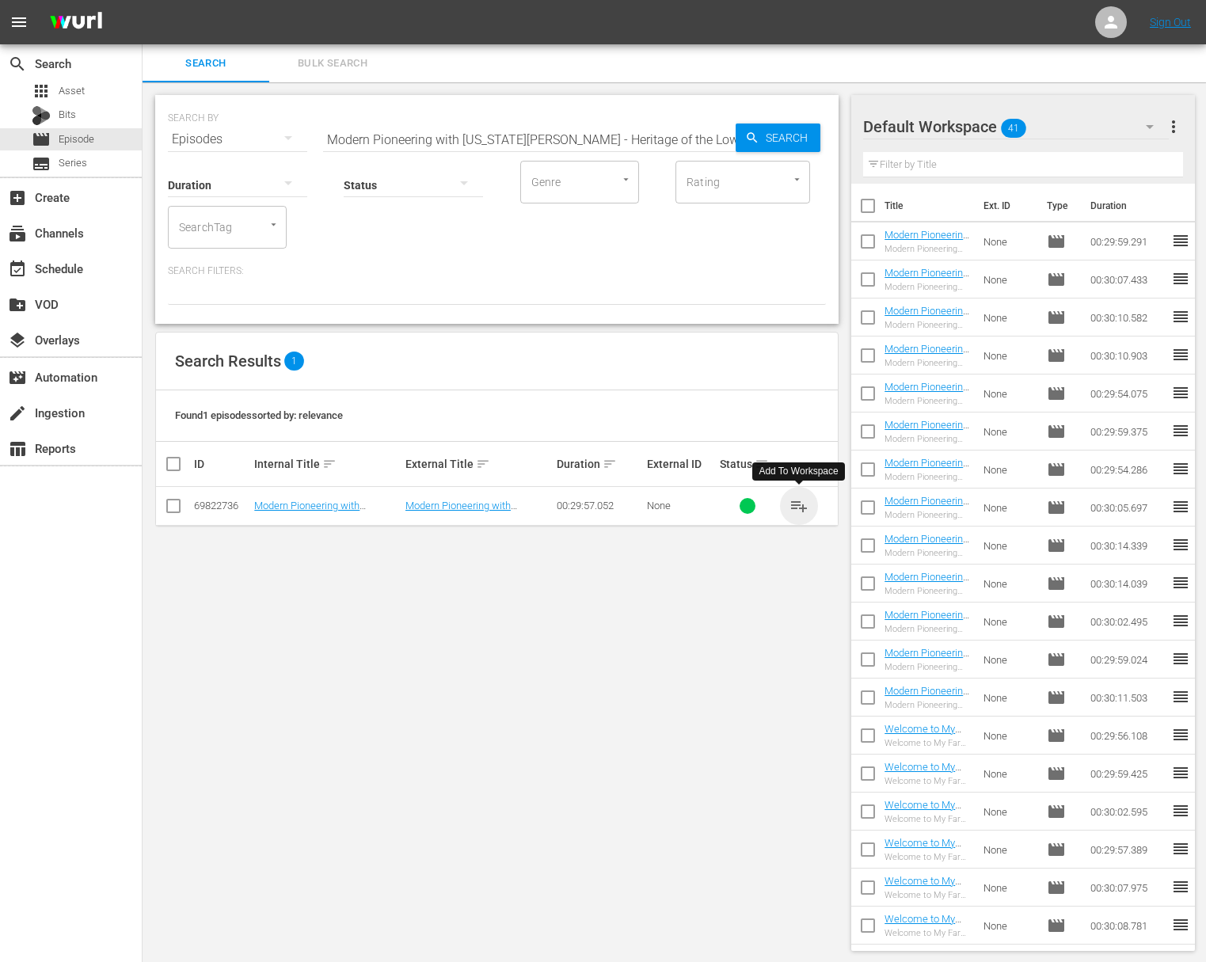
drag, startPoint x: 800, startPoint y: 505, endPoint x: 157, endPoint y: 460, distance: 644.5
click at [800, 505] on span "playlist_add" at bounding box center [798, 505] width 19 height 19
click at [501, 136] on input "Modern Pioneering with Georgia Pellegrini - Heritage of the Lowcountry" at bounding box center [529, 139] width 413 height 38
paste input "Project Smoke: Smoking the Competition—Our Tailgating Show"
click at [731, 136] on input "Project Smoke: Smoking the Competition—Our Tailgating Showa Pellegrini - Herita…" at bounding box center [529, 139] width 413 height 38
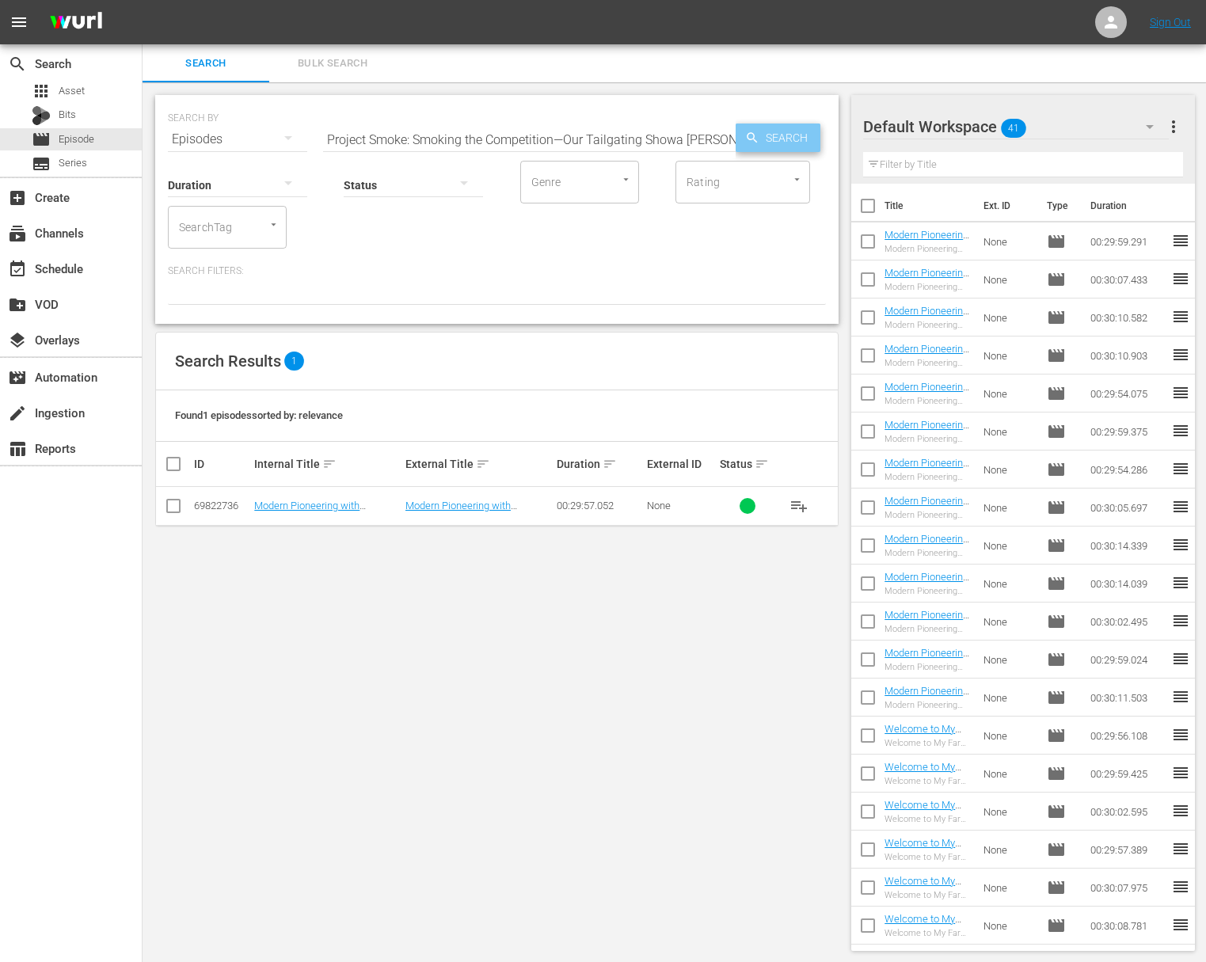
click at [762, 137] on span "Search" at bounding box center [789, 138] width 61 height 29
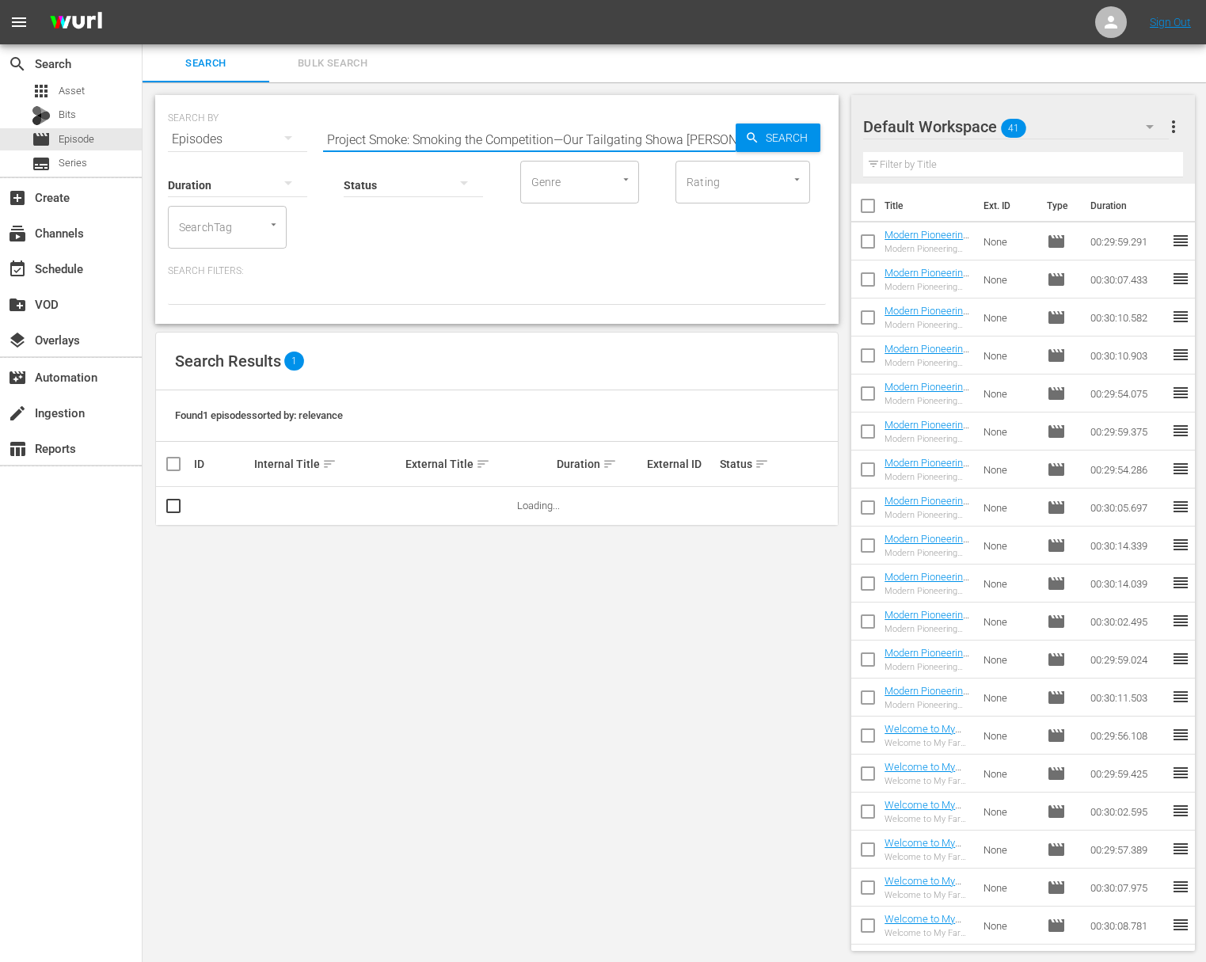
click at [648, 142] on input "Project Smoke: Smoking the Competition—Our Tailgating Showa Pellegrini - Herita…" at bounding box center [529, 139] width 413 height 38
paste input "text"
click at [762, 136] on span "Search" at bounding box center [789, 138] width 61 height 29
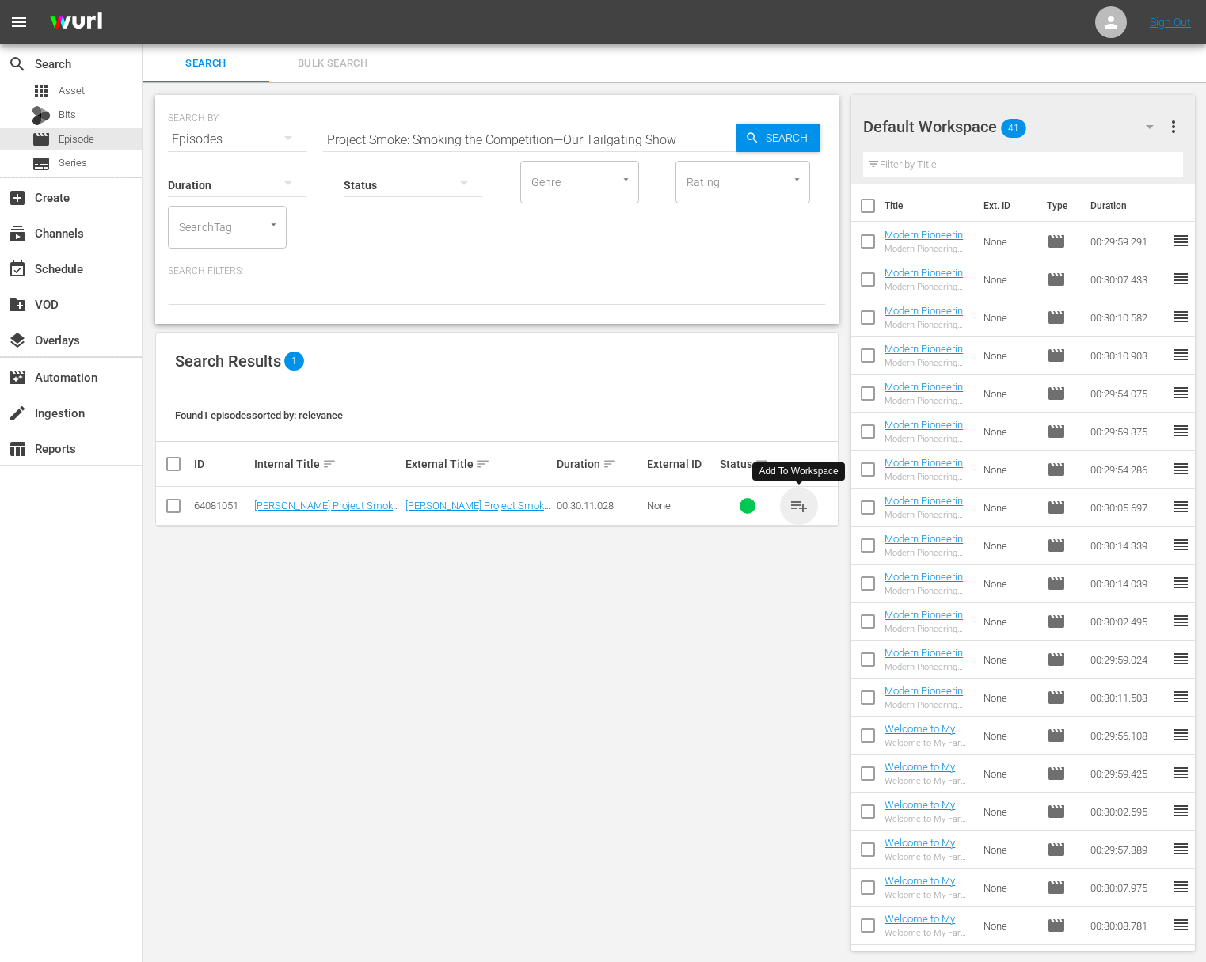
click at [800, 506] on span "playlist_add" at bounding box center [798, 505] width 19 height 19
click at [511, 130] on input "Project Smoke: Smoking the Competition—Our Tailgating Show" at bounding box center [529, 139] width 413 height 38
paste input "Yum Kippers—Fish Gets Smoked"
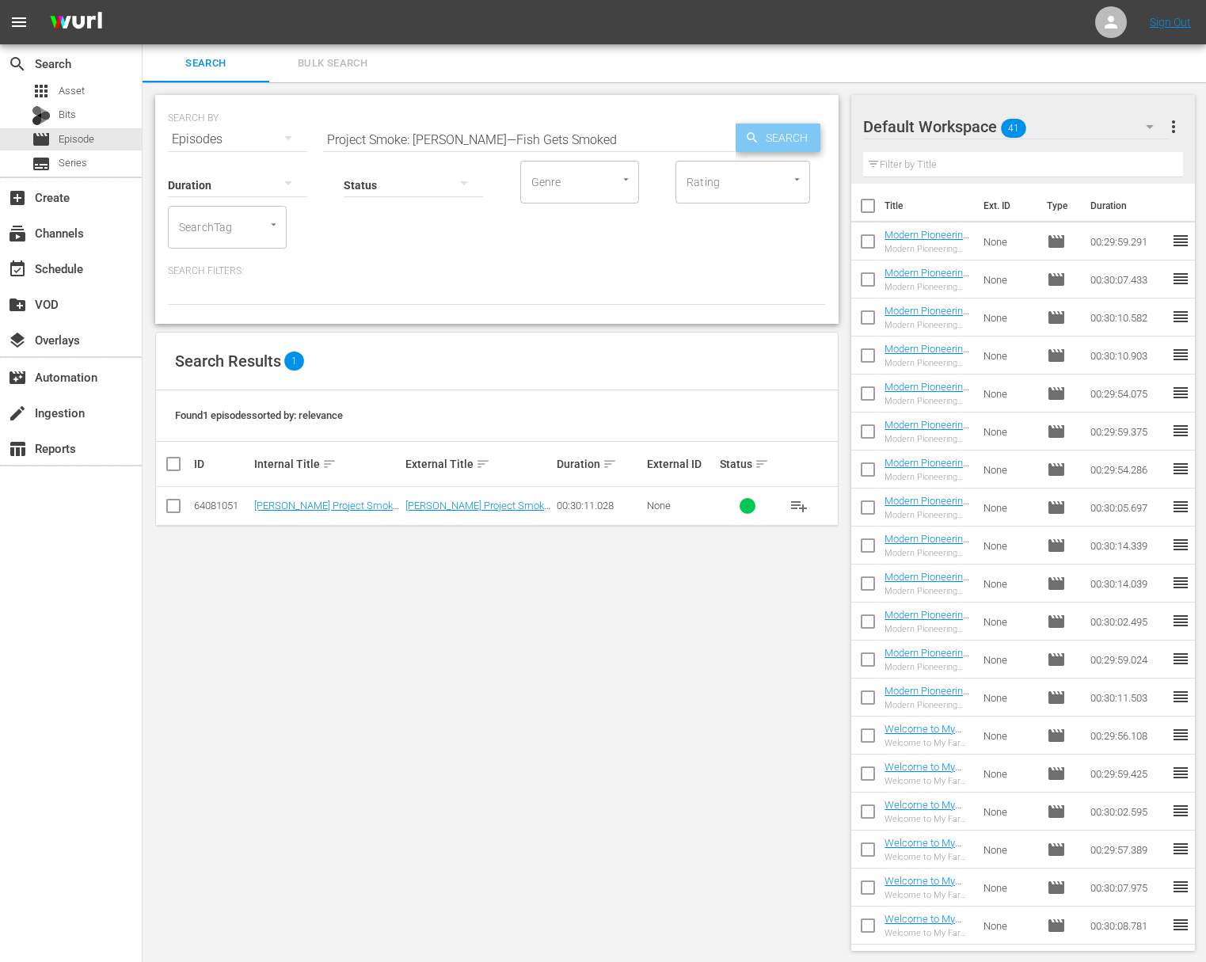
click at [782, 133] on span "Search" at bounding box center [789, 138] width 61 height 29
click at [800, 497] on span "playlist_add" at bounding box center [798, 505] width 19 height 19
click at [800, 502] on span "playlist_add" at bounding box center [798, 505] width 19 height 19
click at [584, 134] on input "Project Smoke: Yum Kippers—Fish Gets Smoked" at bounding box center [529, 139] width 413 height 38
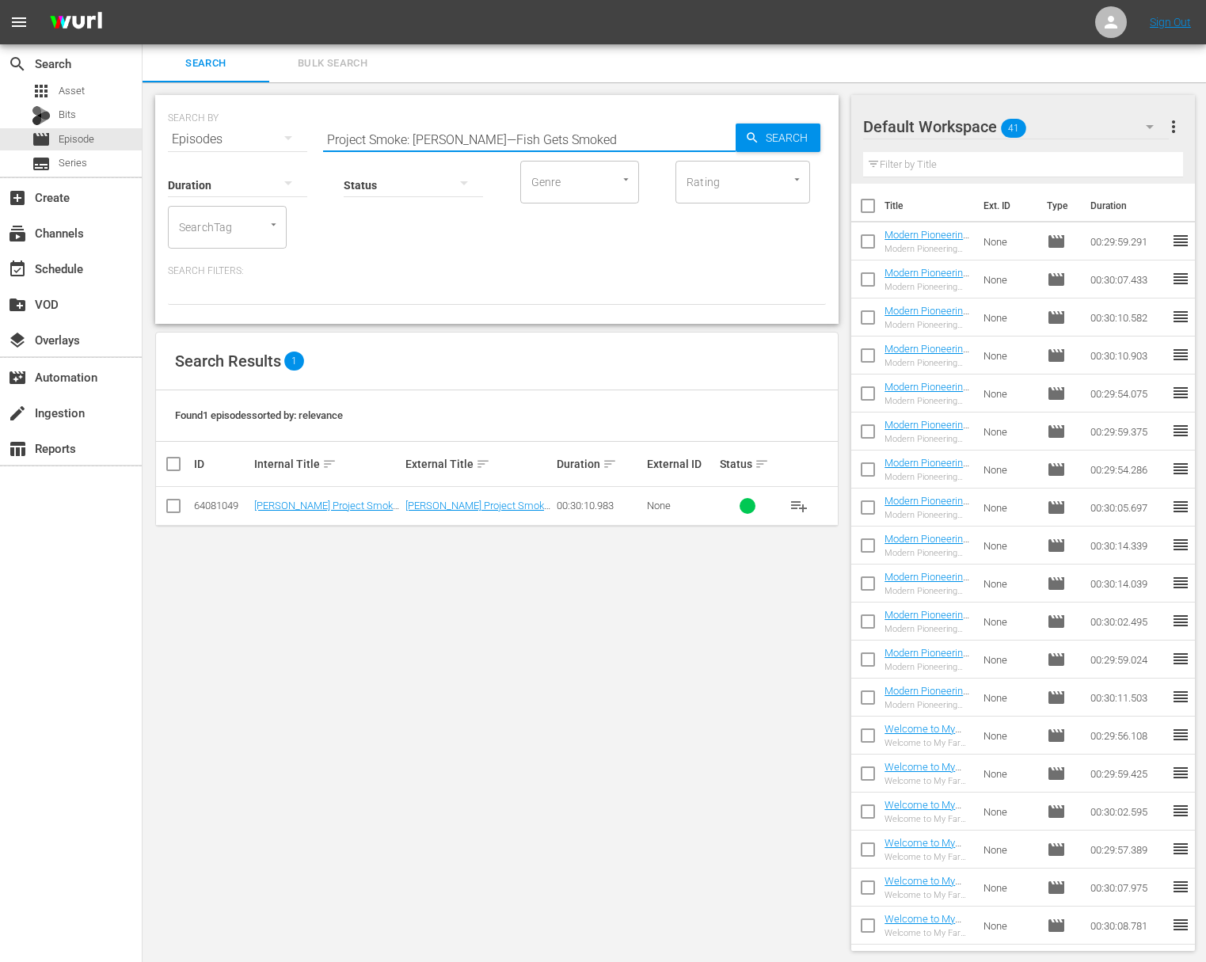
paste input "Thanksgiving Comes Early"
click at [782, 137] on span "Search" at bounding box center [789, 138] width 61 height 29
click at [800, 504] on span "playlist_add" at bounding box center [798, 505] width 19 height 19
click at [555, 142] on input "Project Smoke: Thanksgiving Comes Early" at bounding box center [529, 139] width 413 height 38
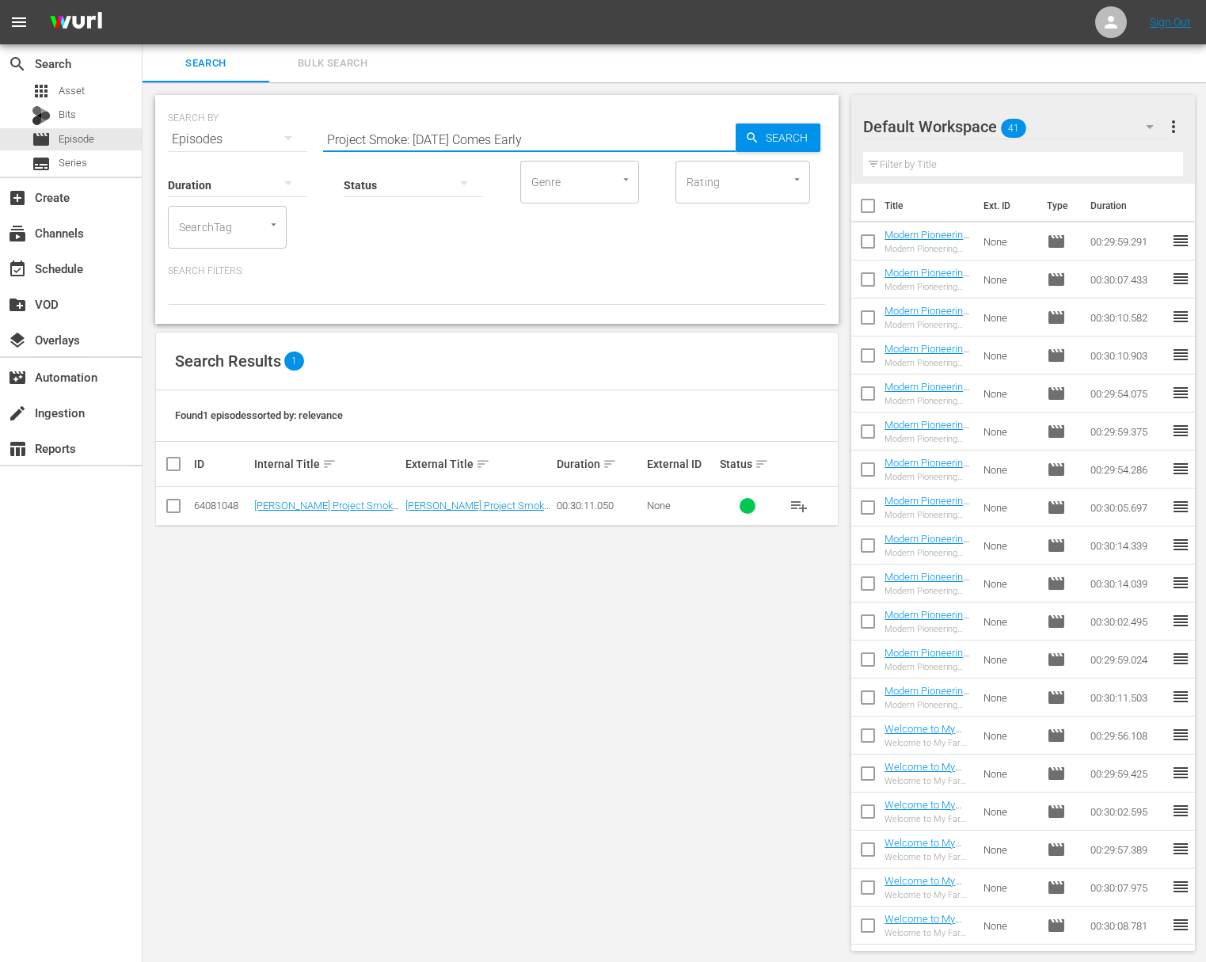
paste input "Hog Wild"
type input "Project Smoke: Hog Wild"
click at [804, 144] on span "Search" at bounding box center [789, 138] width 61 height 29
click at [801, 506] on span "playlist_add" at bounding box center [798, 505] width 19 height 19
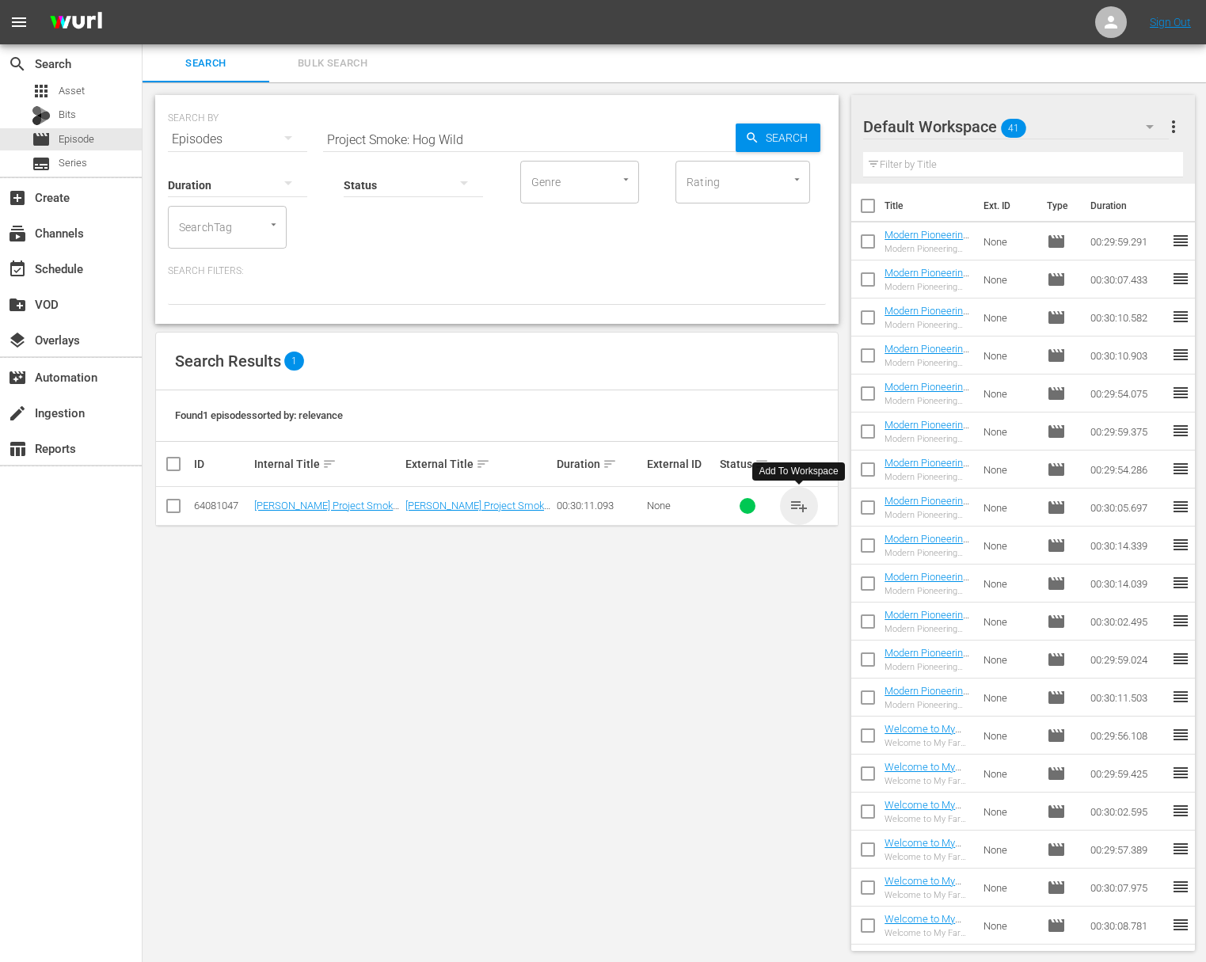
click at [801, 506] on span "playlist_add" at bounding box center [798, 505] width 19 height 19
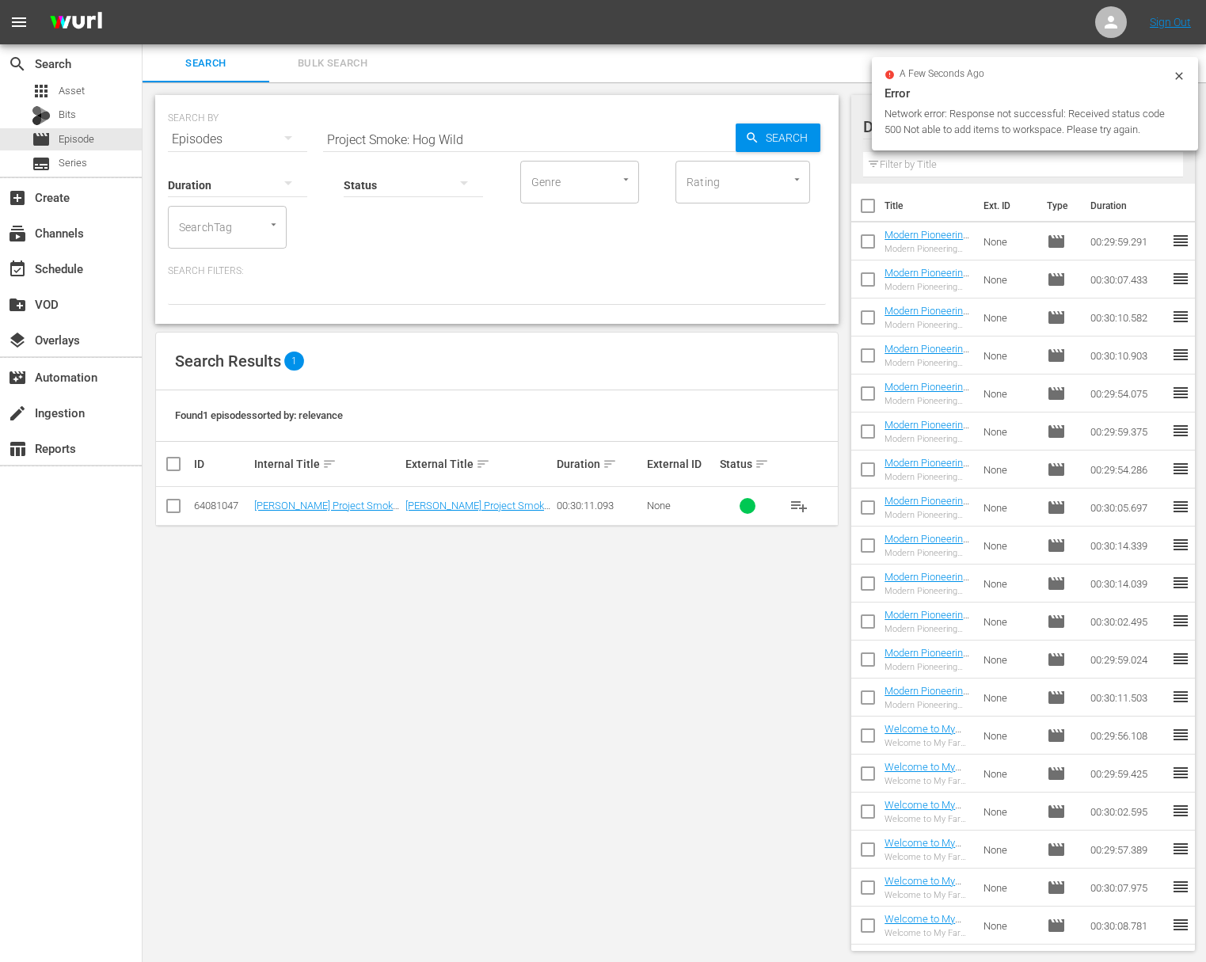
click at [803, 502] on span "playlist_add" at bounding box center [798, 505] width 19 height 19
click at [803, 501] on span "playlist_add" at bounding box center [798, 505] width 19 height 19
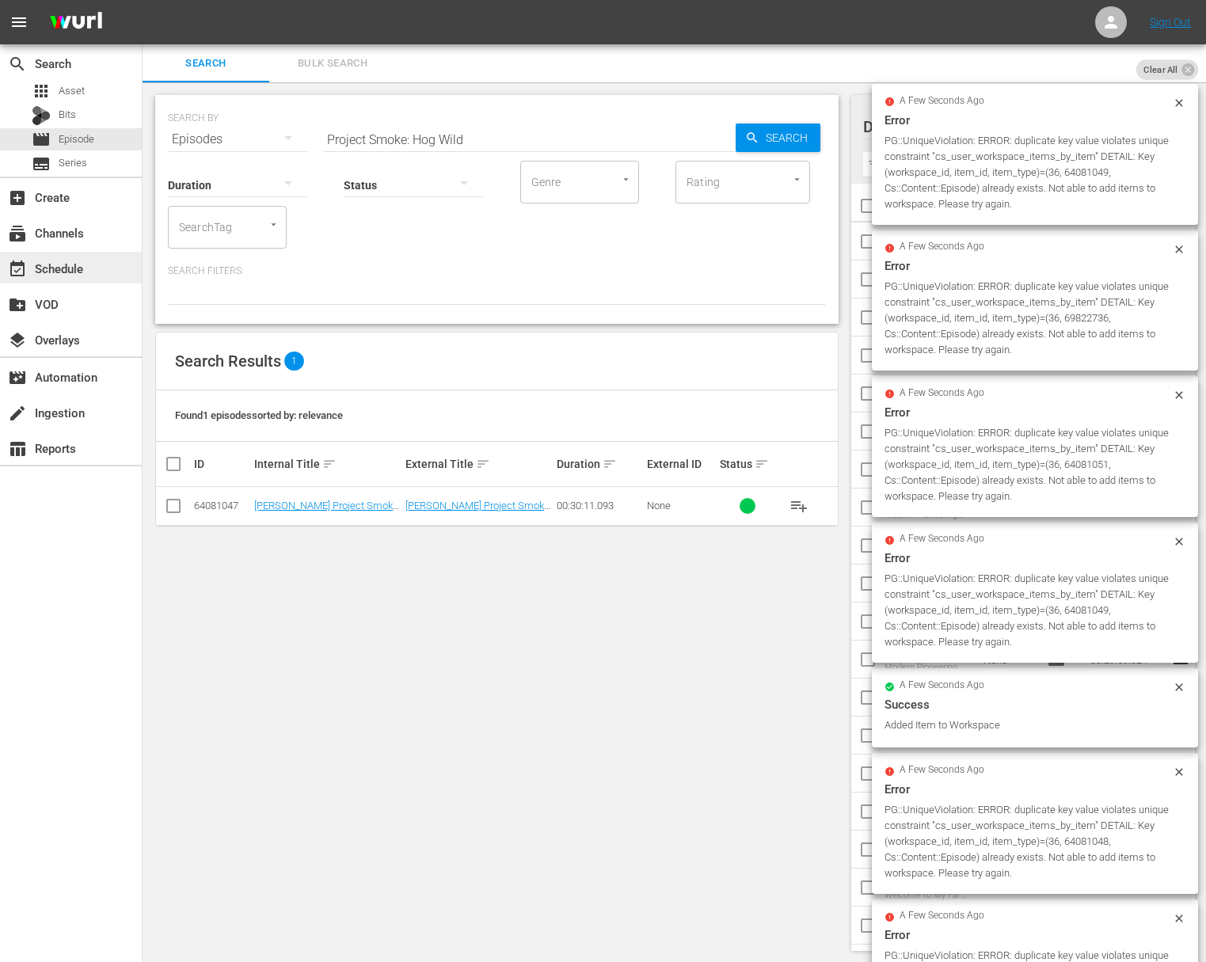
click at [103, 268] on div "event_available Schedule" at bounding box center [71, 268] width 142 height 32
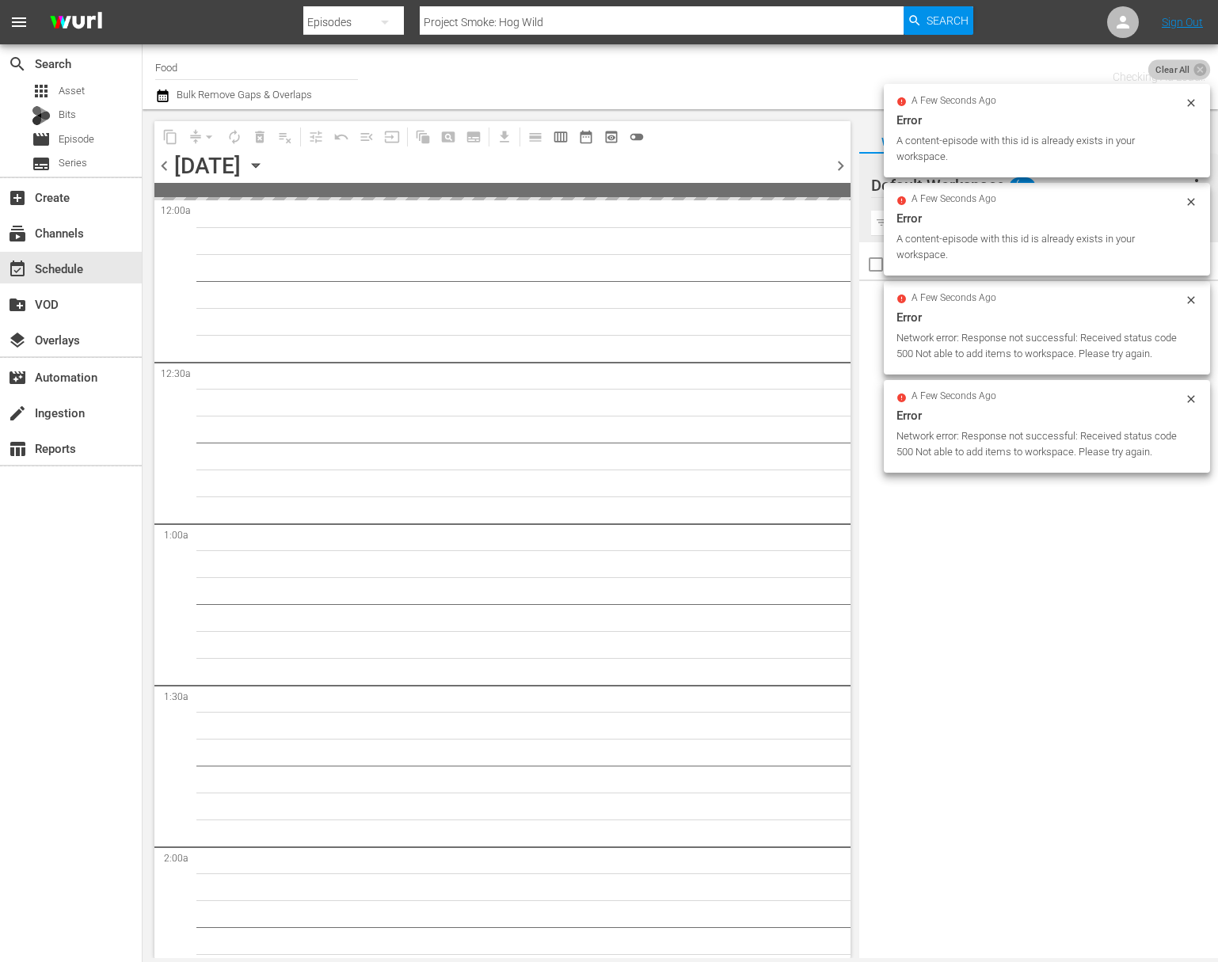
click at [1187, 71] on span "Clear All" at bounding box center [1172, 69] width 49 height 21
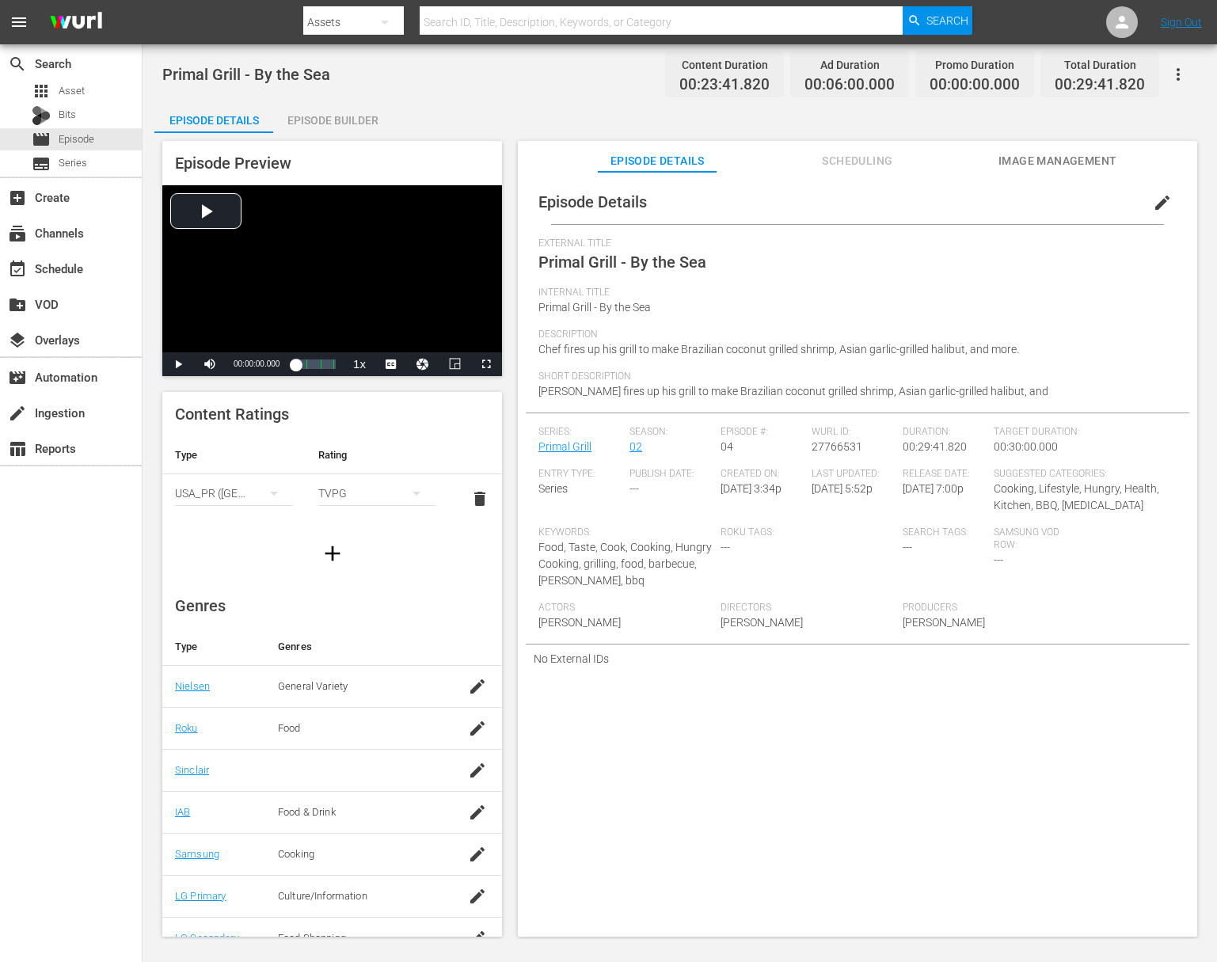
click at [332, 120] on div "Episode Builder" at bounding box center [332, 120] width 119 height 38
click at [343, 126] on div "Episode Builder" at bounding box center [332, 120] width 119 height 38
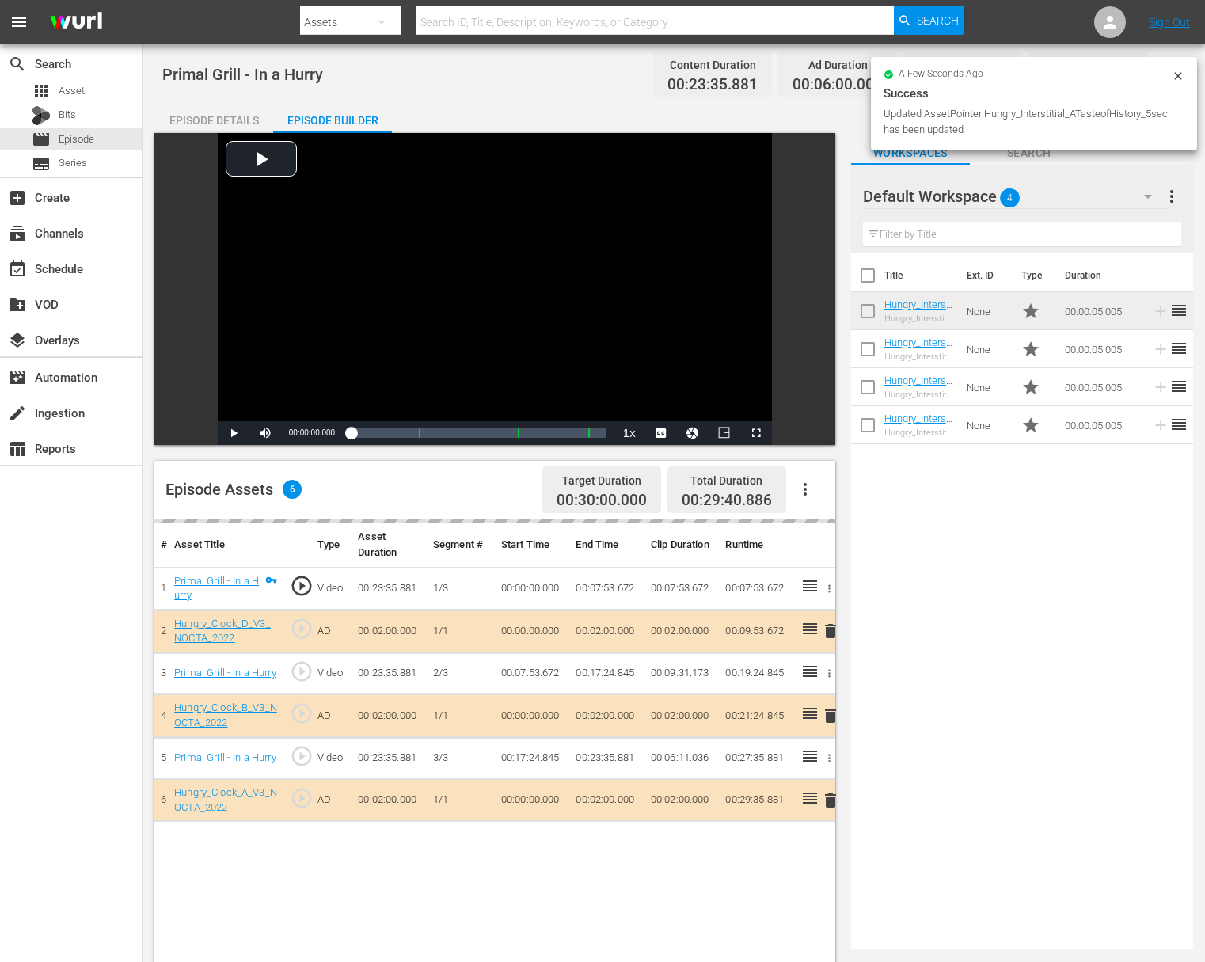
drag, startPoint x: 1168, startPoint y: 311, endPoint x: 592, endPoint y: 3, distance: 652.8
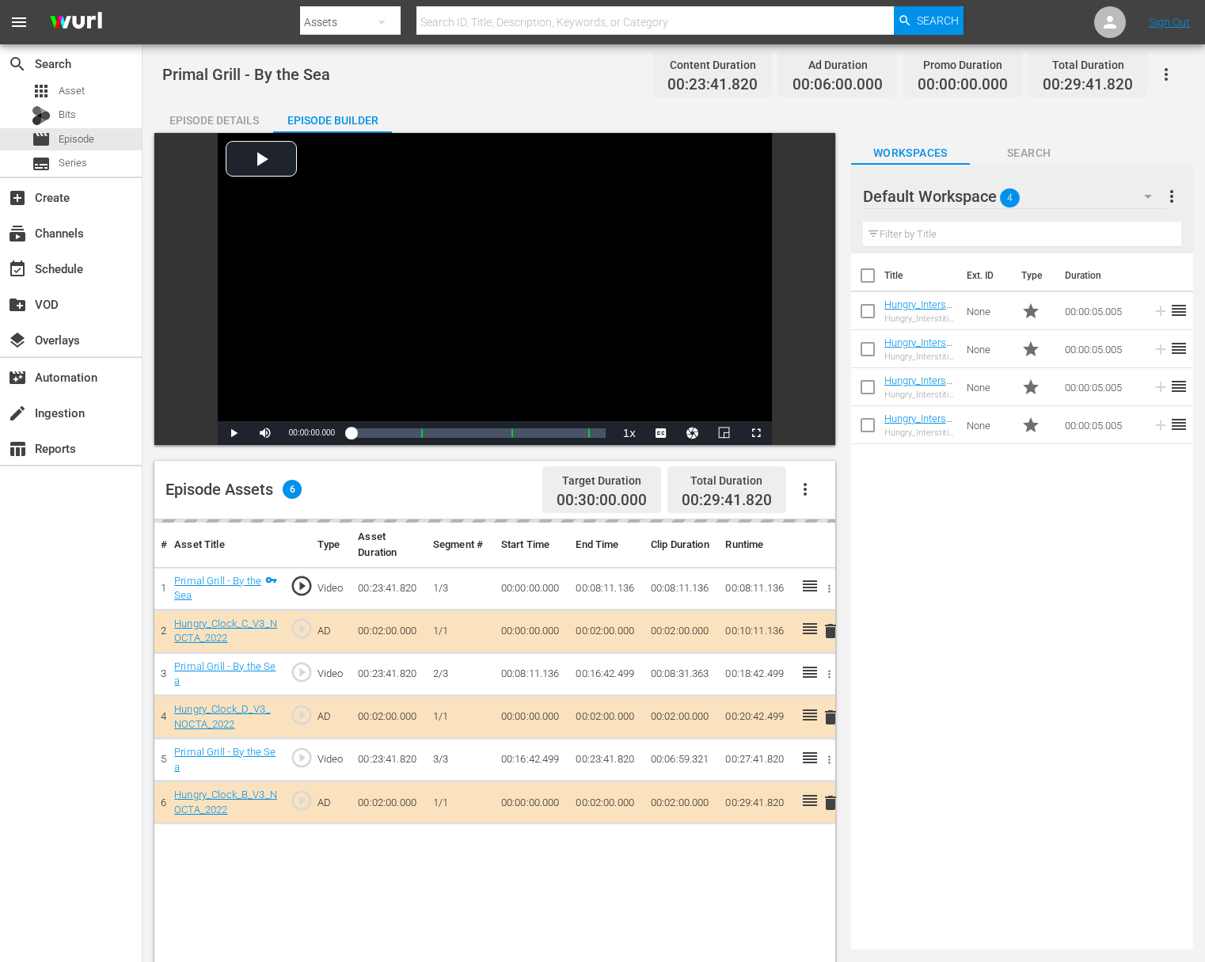
drag, startPoint x: 1162, startPoint y: 350, endPoint x: 344, endPoint y: 2, distance: 889.4
